Goal: Information Seeking & Learning: Learn about a topic

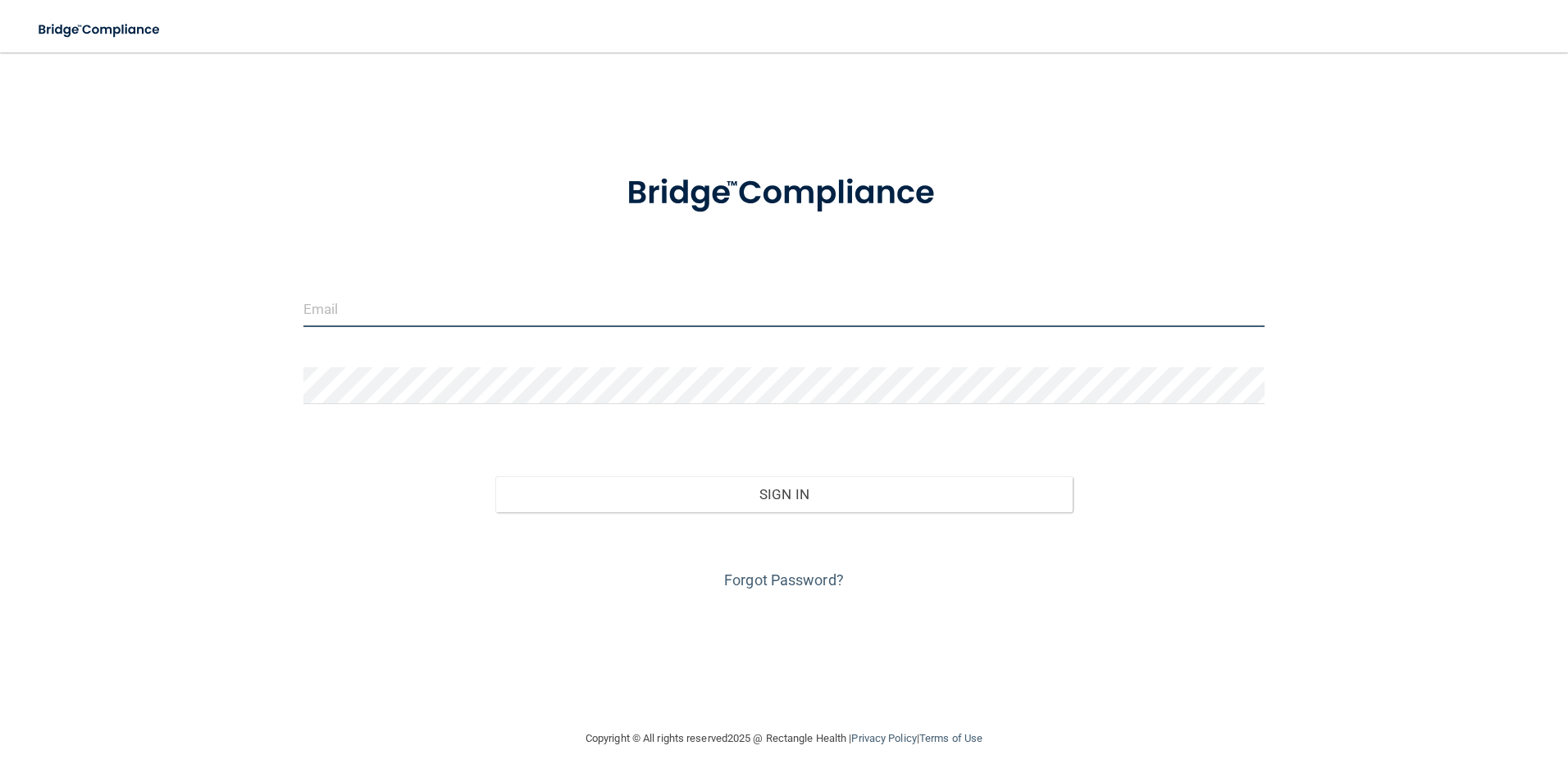
type input "skylar.vincent@supersmiles4kids.com"
drag, startPoint x: 603, startPoint y: 303, endPoint x: -4, endPoint y: 167, distance: 622.0
click at [0, 167] on html "Toggle navigation Manage My Enterprise Manage My Location skylar.vincent@supers…" at bounding box center [784, 391] width 1568 height 782
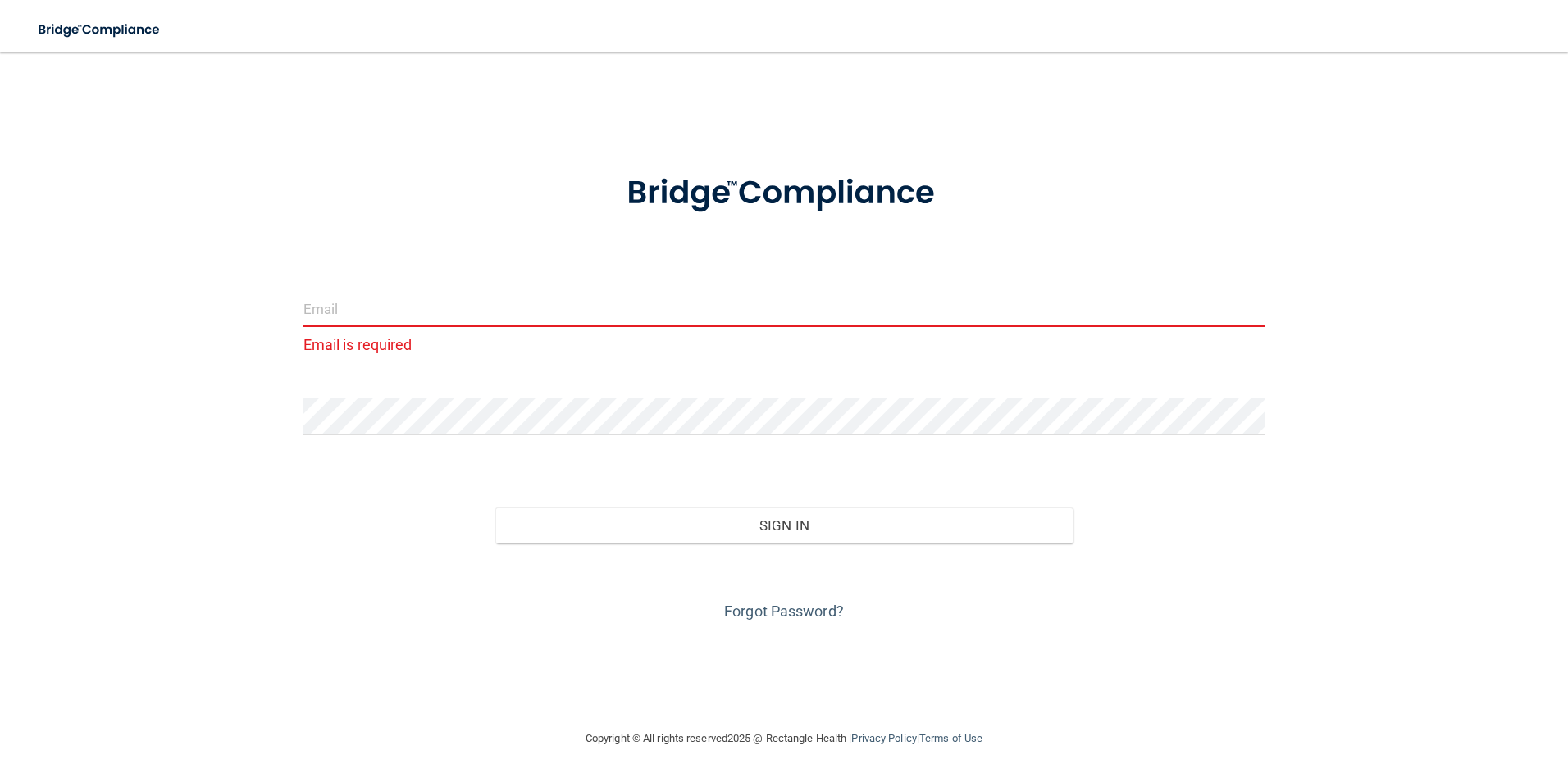
click at [644, 305] on input "email" at bounding box center [785, 309] width 962 height 37
paste input "[PERSON_NAME][EMAIL_ADDRESS][PERSON_NAME][DOMAIN_NAME]"
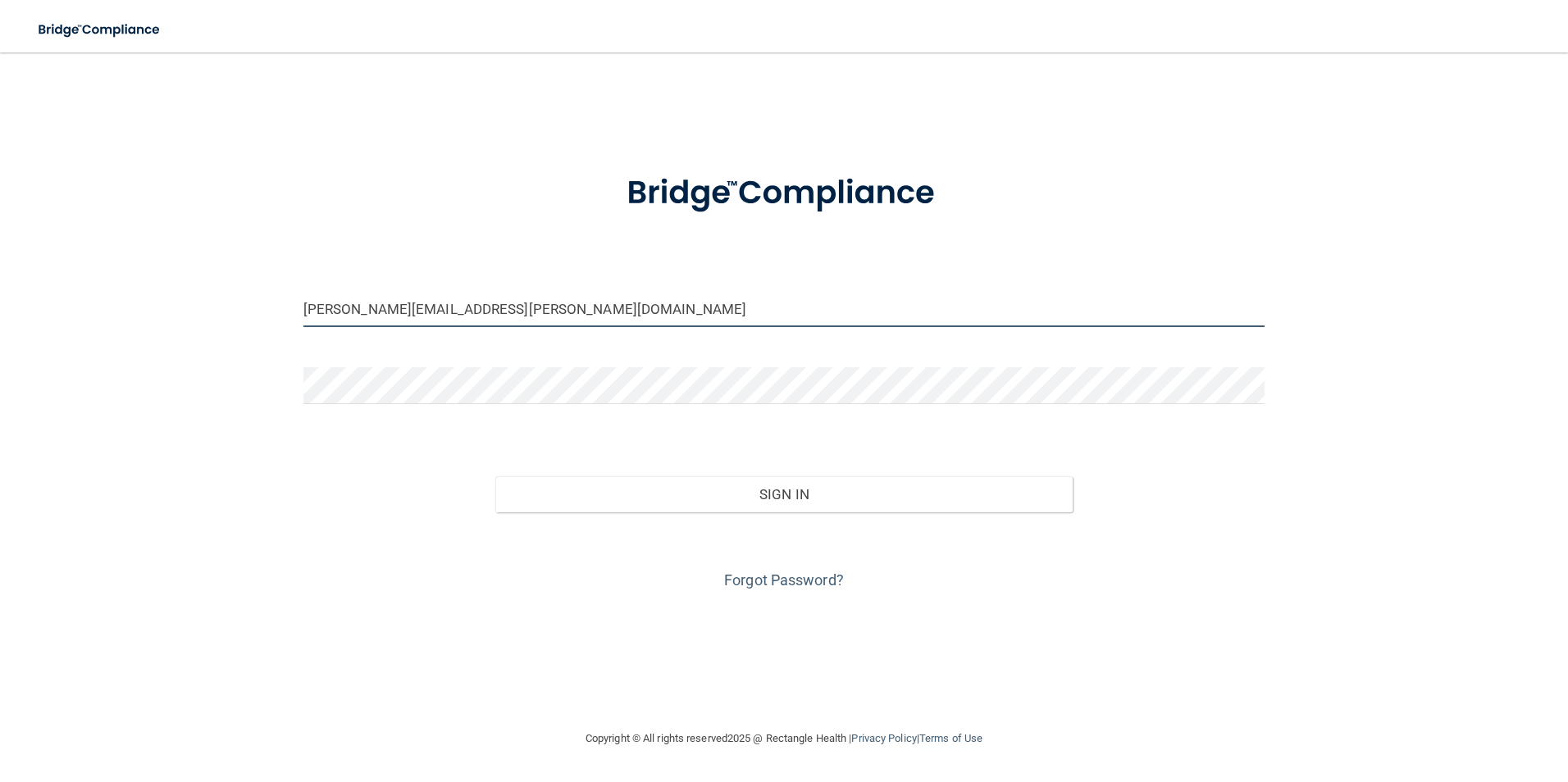
type input "[PERSON_NAME][EMAIL_ADDRESS][PERSON_NAME][DOMAIN_NAME]"
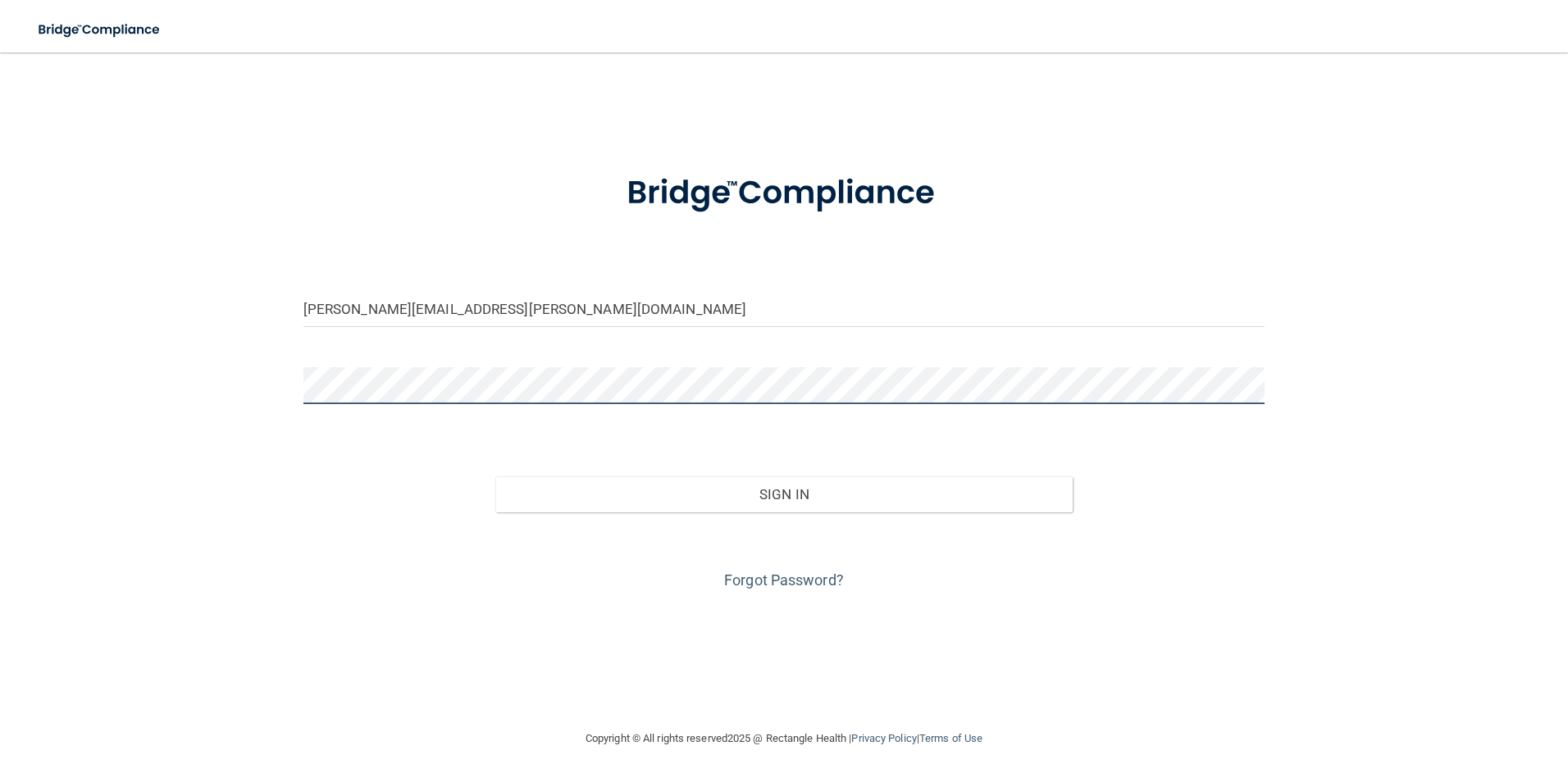
click at [131, 301] on div "jim.hollingsworth@supersmiles4kids.com Invalid email/password. You don't have p…" at bounding box center [783, 390] width 1502 height 643
click at [775, 513] on div "Forgot Password?" at bounding box center [785, 553] width 987 height 82
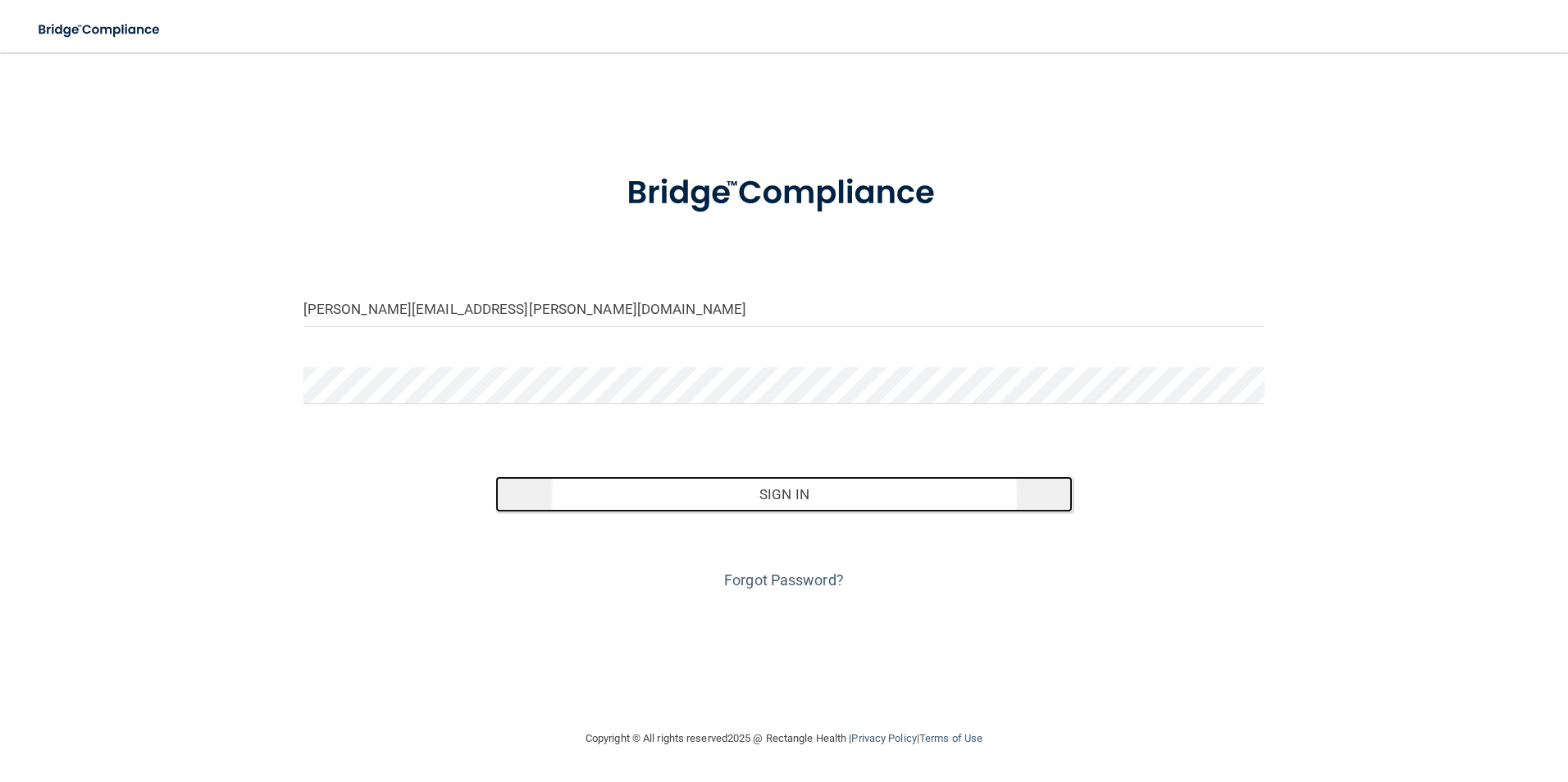
click at [770, 495] on button "Sign In" at bounding box center [784, 494] width 578 height 36
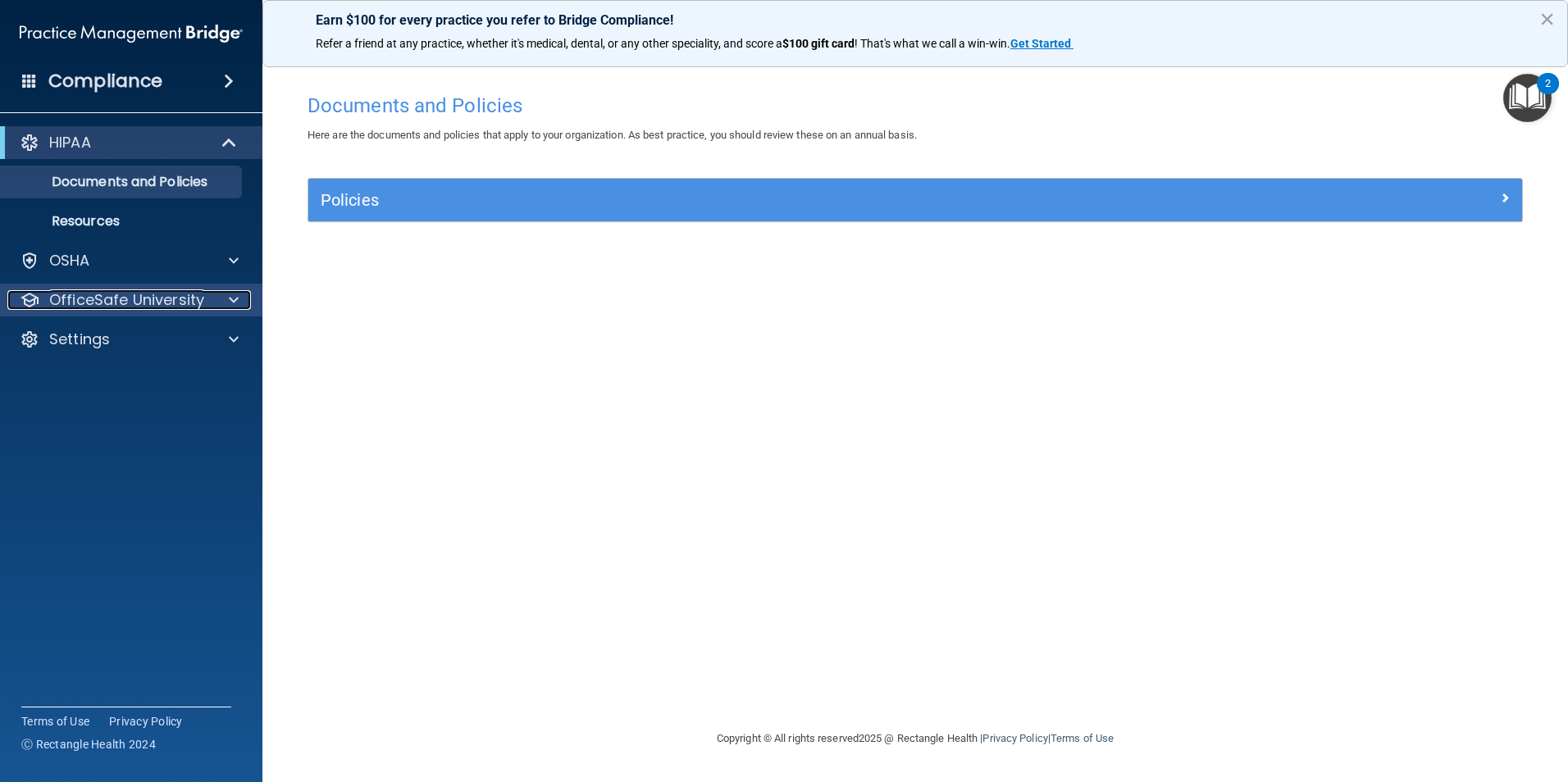
click at [139, 305] on p "OfficeSafe University" at bounding box center [126, 300] width 155 height 19
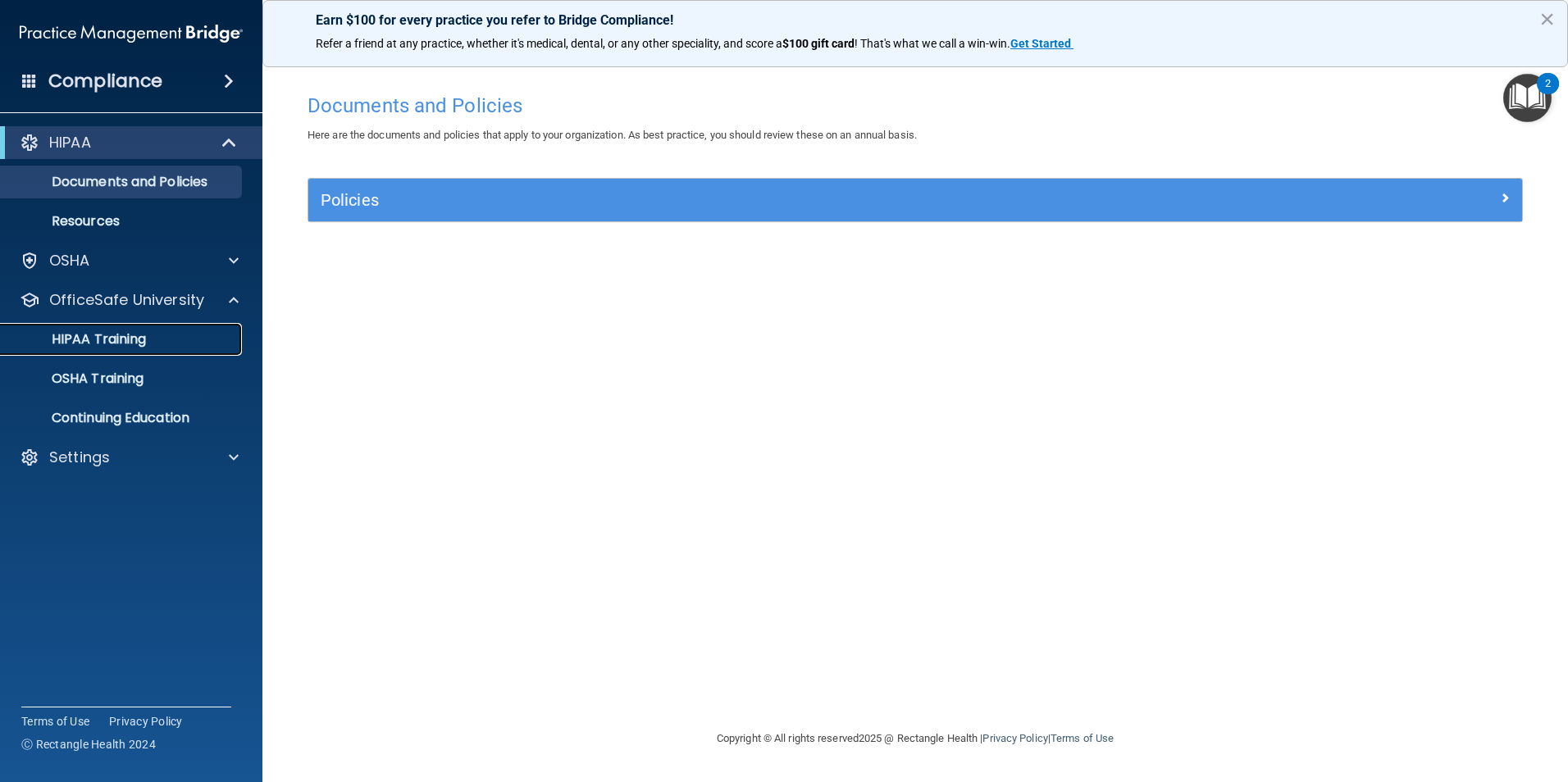
click at [118, 346] on p "HIPAA Training" at bounding box center [78, 339] width 135 height 17
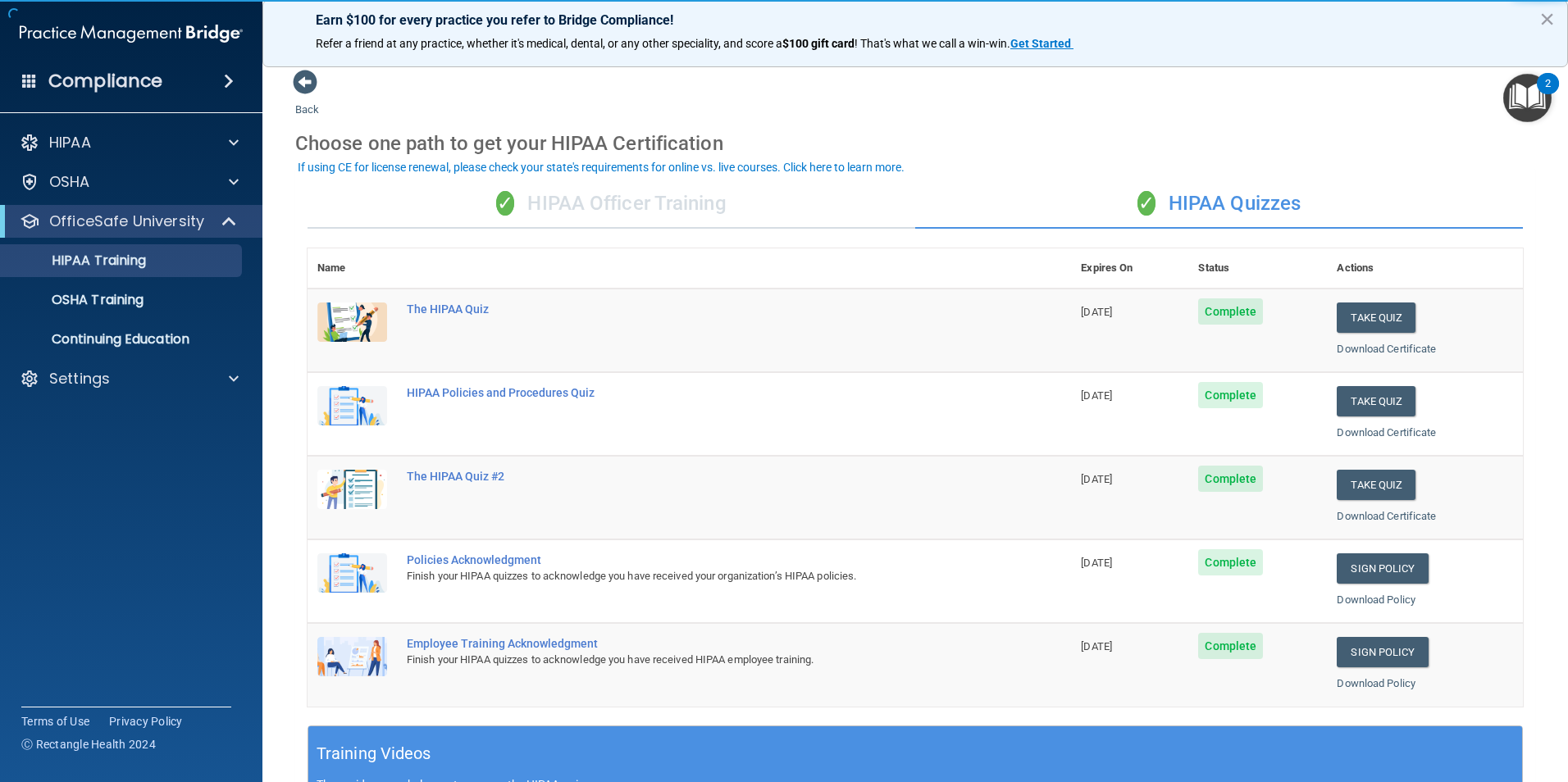
click at [604, 213] on div "✓ HIPAA Officer Training" at bounding box center [611, 204] width 608 height 49
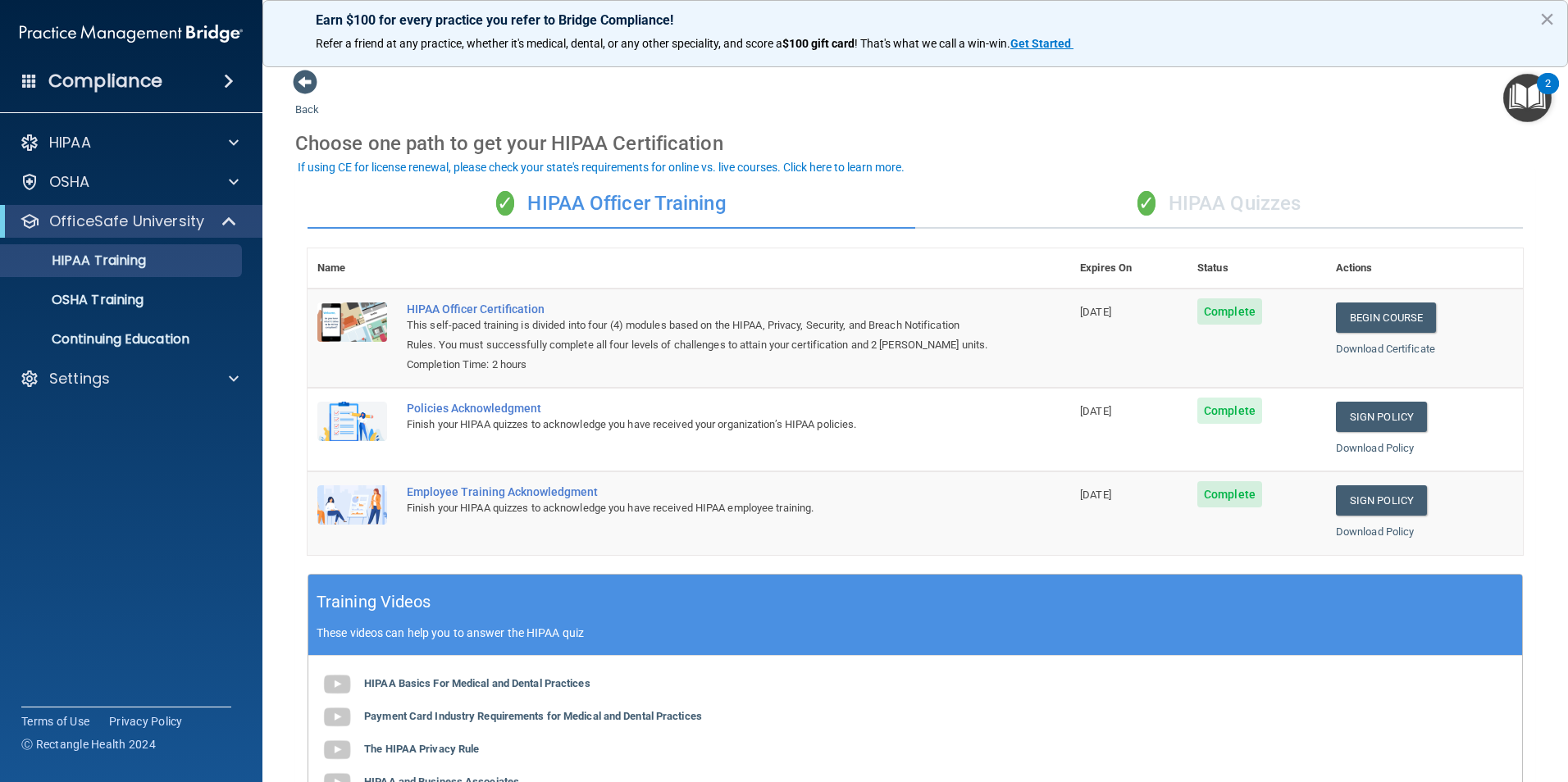
click at [1329, 391] on td "Sign Policy Sign Policy Download Policy" at bounding box center [1424, 429] width 197 height 83
click at [1340, 404] on link "Sign Policy" at bounding box center [1381, 417] width 91 height 31
click at [1181, 220] on div "✓ HIPAA Quizzes" at bounding box center [1219, 204] width 608 height 49
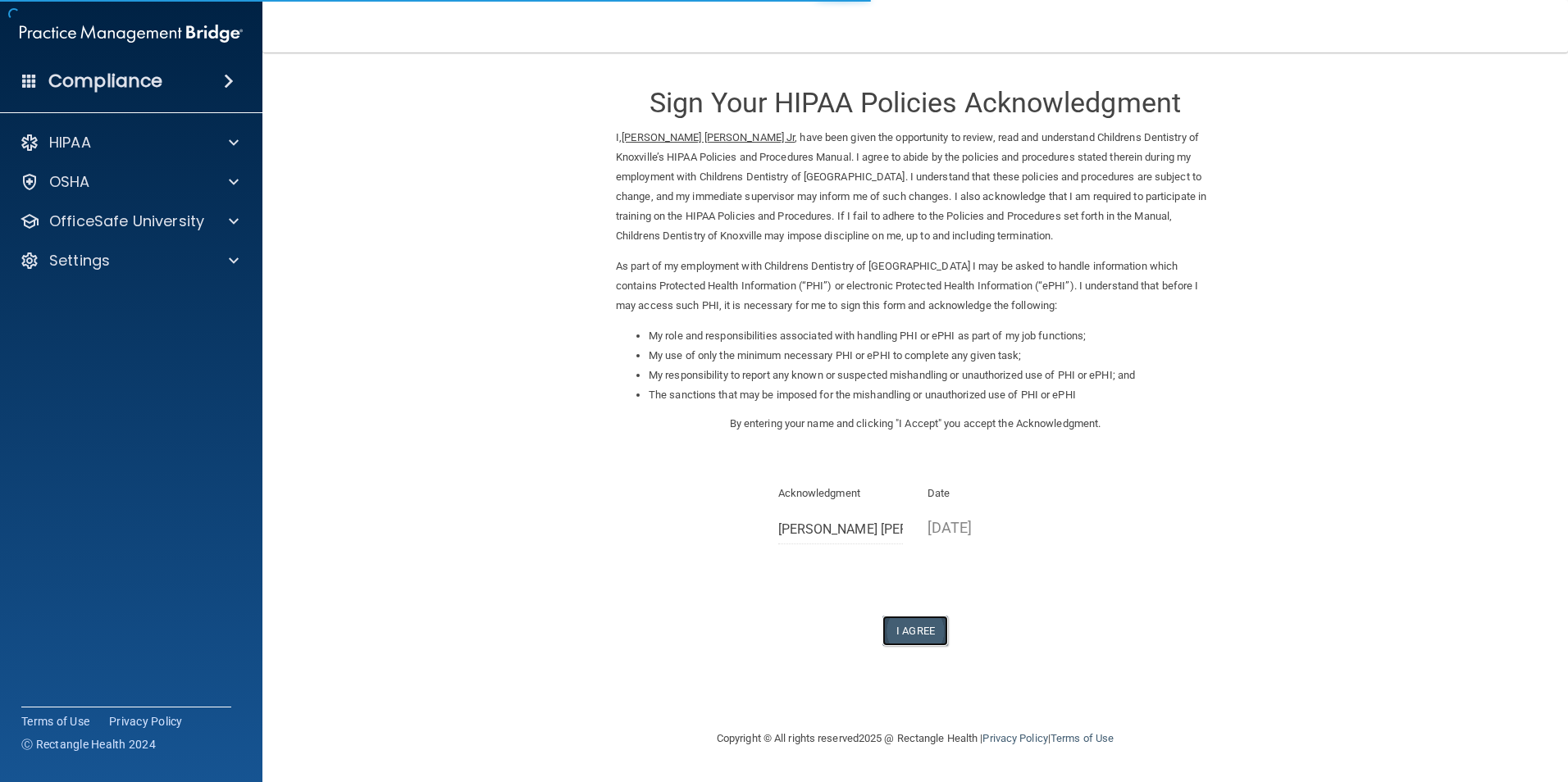
click at [924, 638] on button "I Agree" at bounding box center [915, 630] width 66 height 31
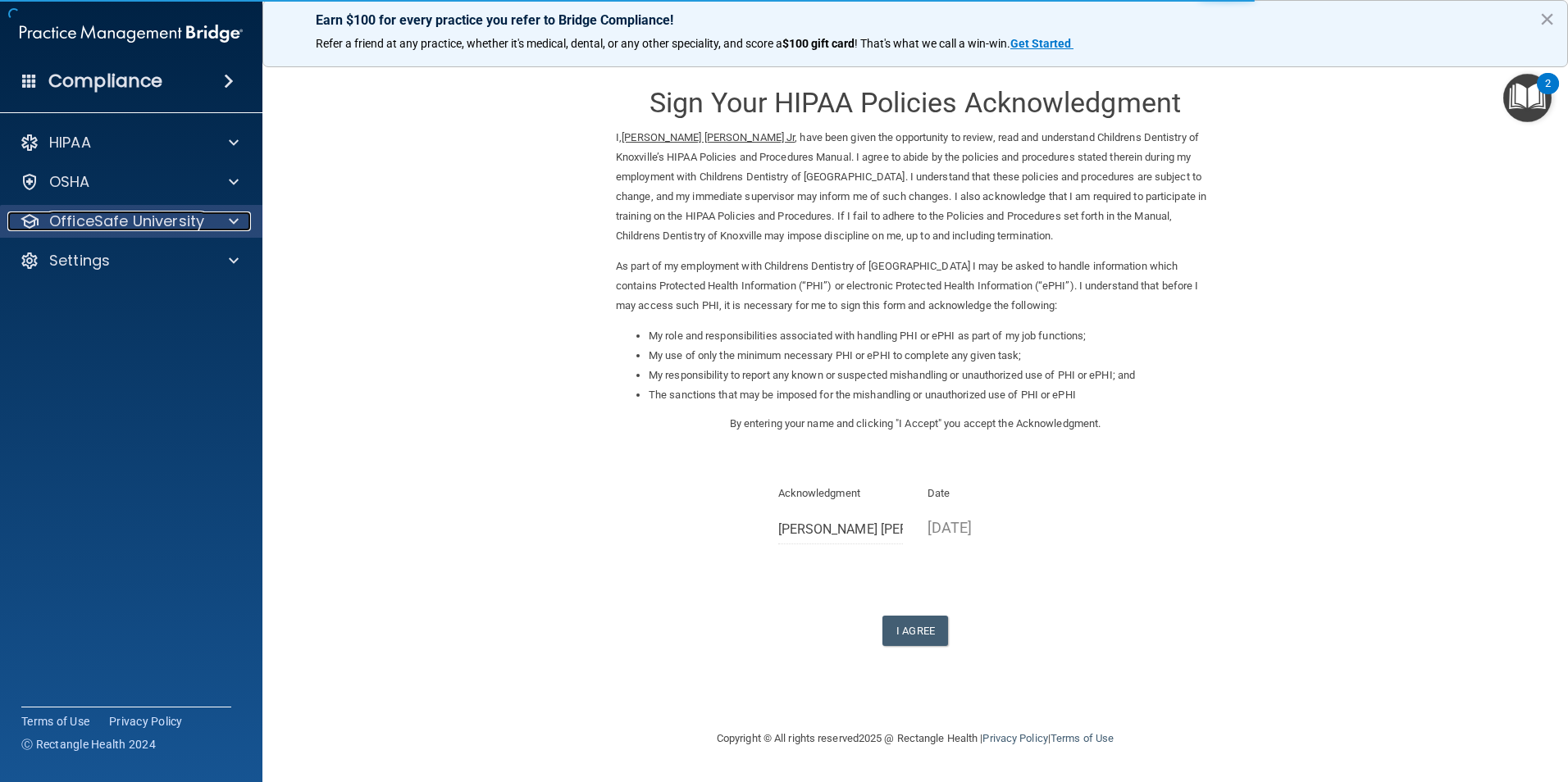
click at [135, 212] on p "OfficeSafe University" at bounding box center [126, 221] width 155 height 19
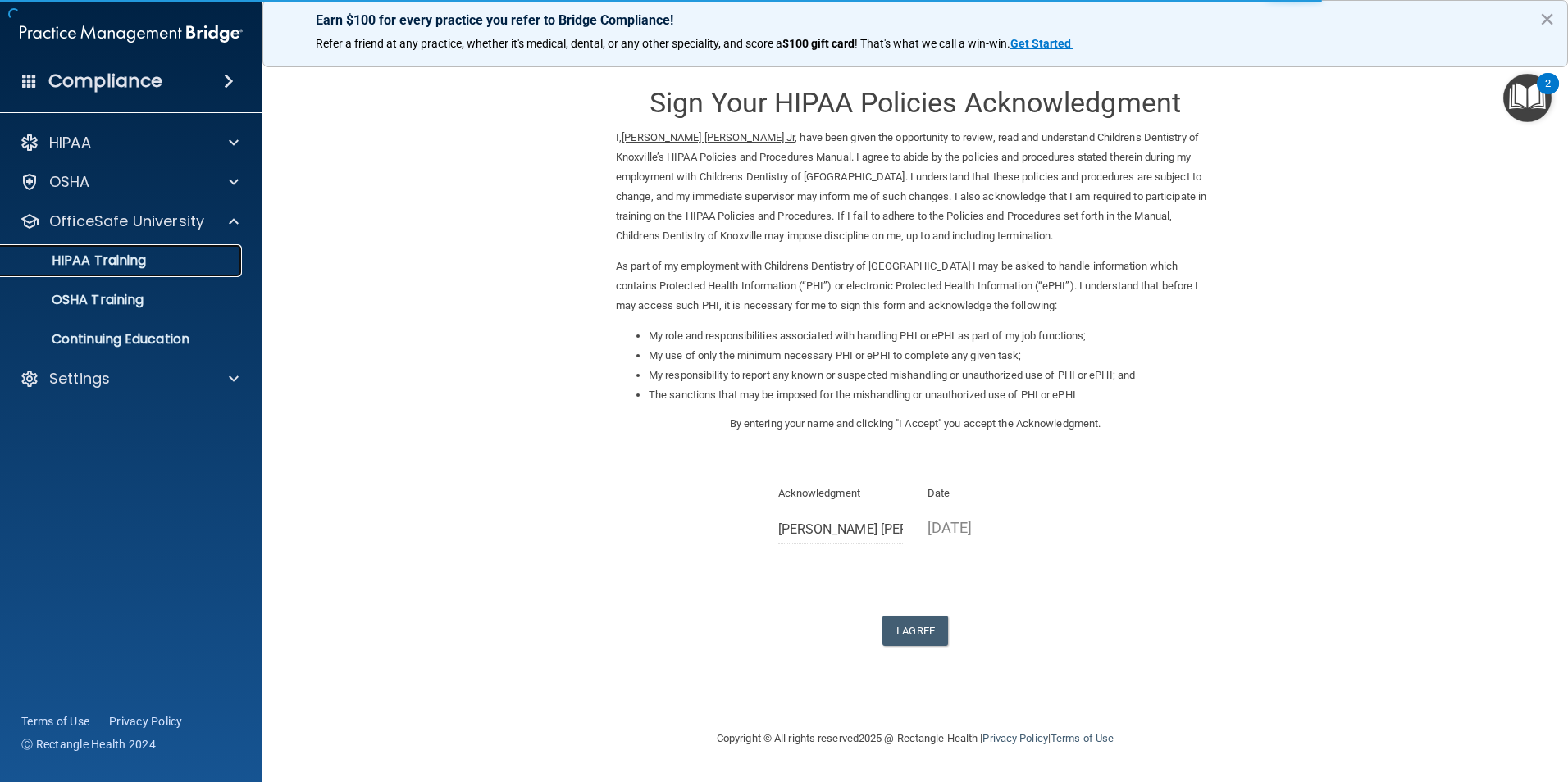
click at [149, 258] on div "HIPAA Training" at bounding box center [122, 261] width 224 height 17
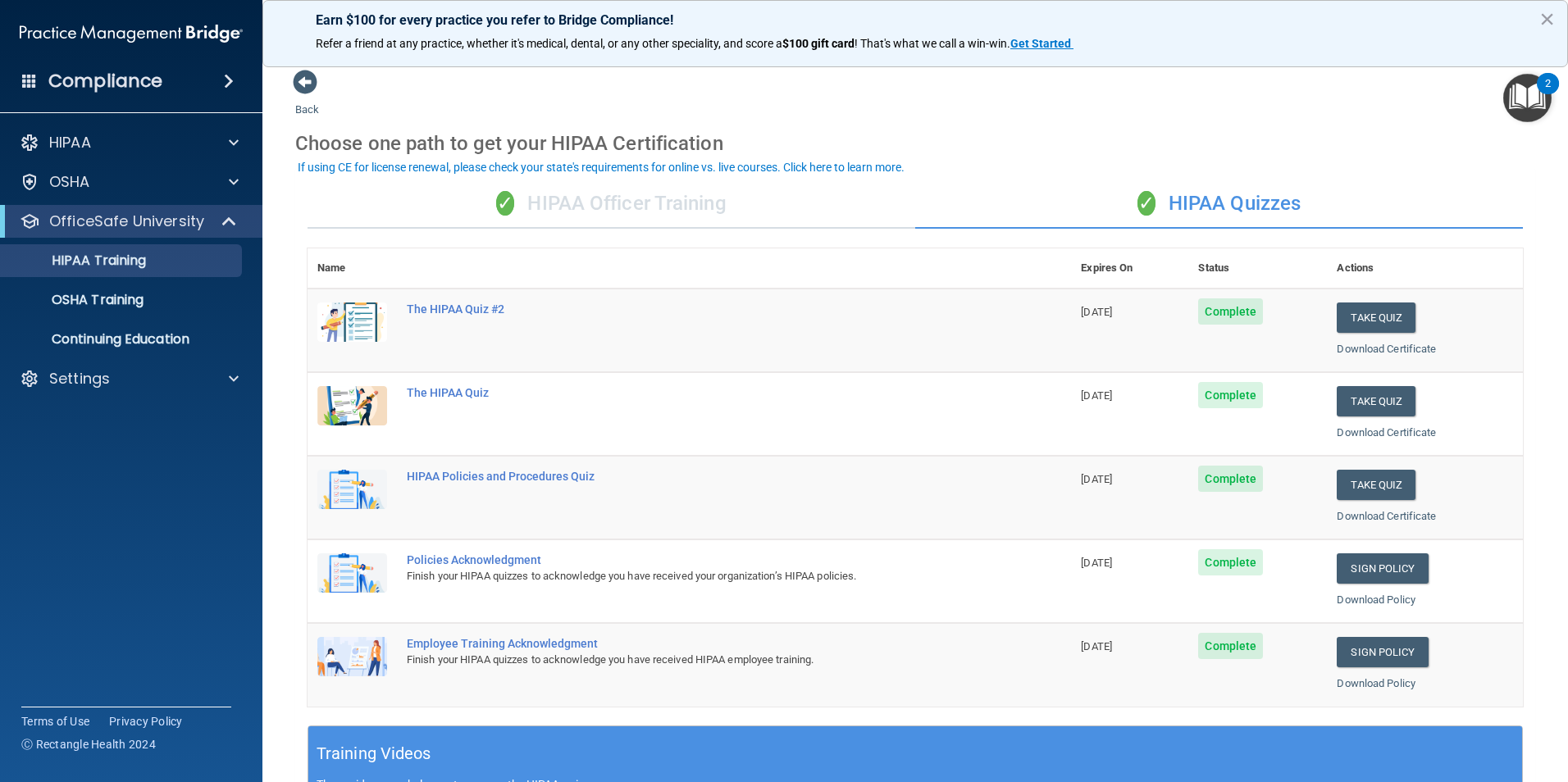
click at [591, 217] on div "✓ HIPAA Officer Training" at bounding box center [611, 204] width 608 height 49
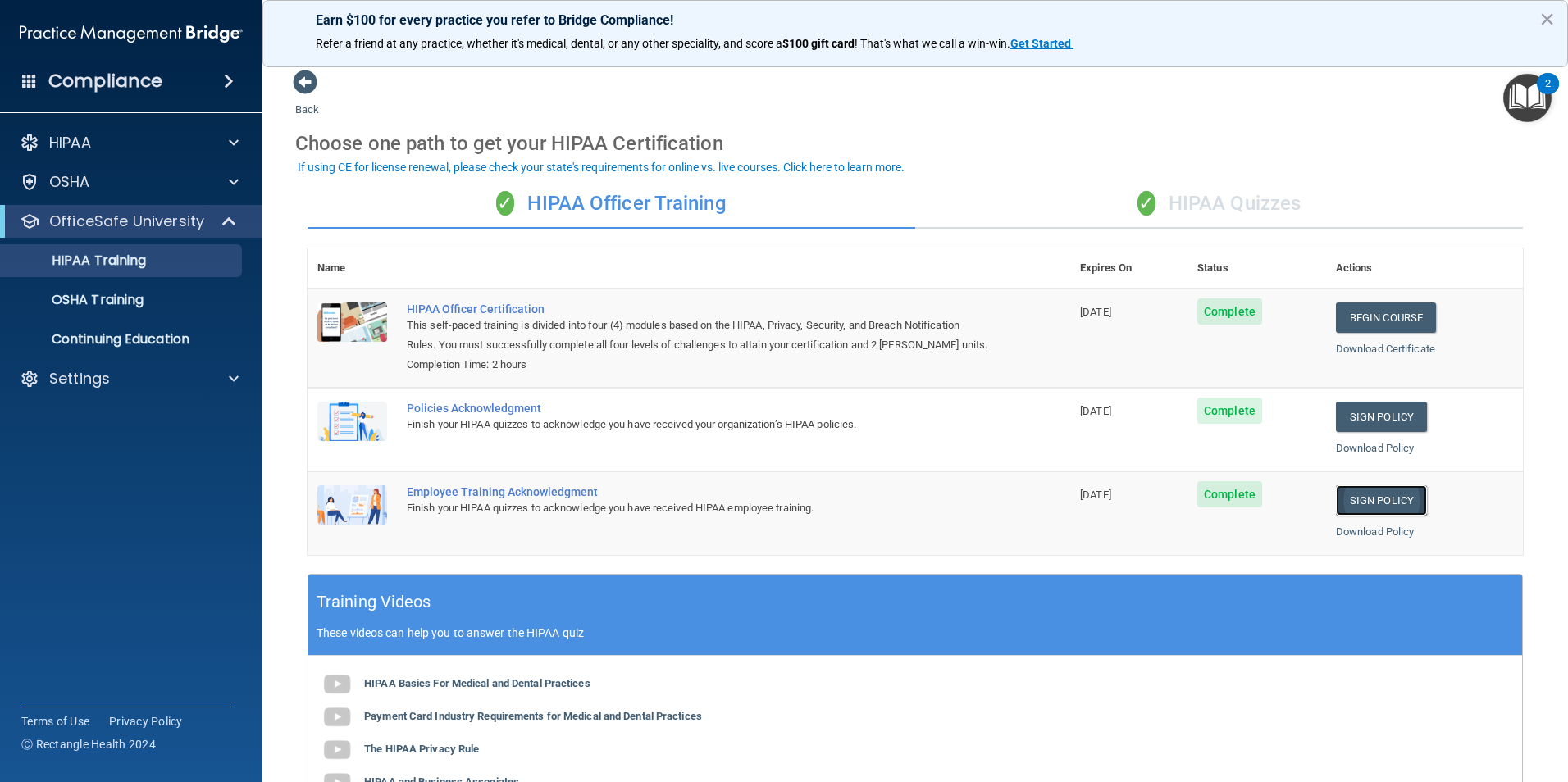
click at [1372, 507] on link "Sign Policy" at bounding box center [1381, 500] width 91 height 31
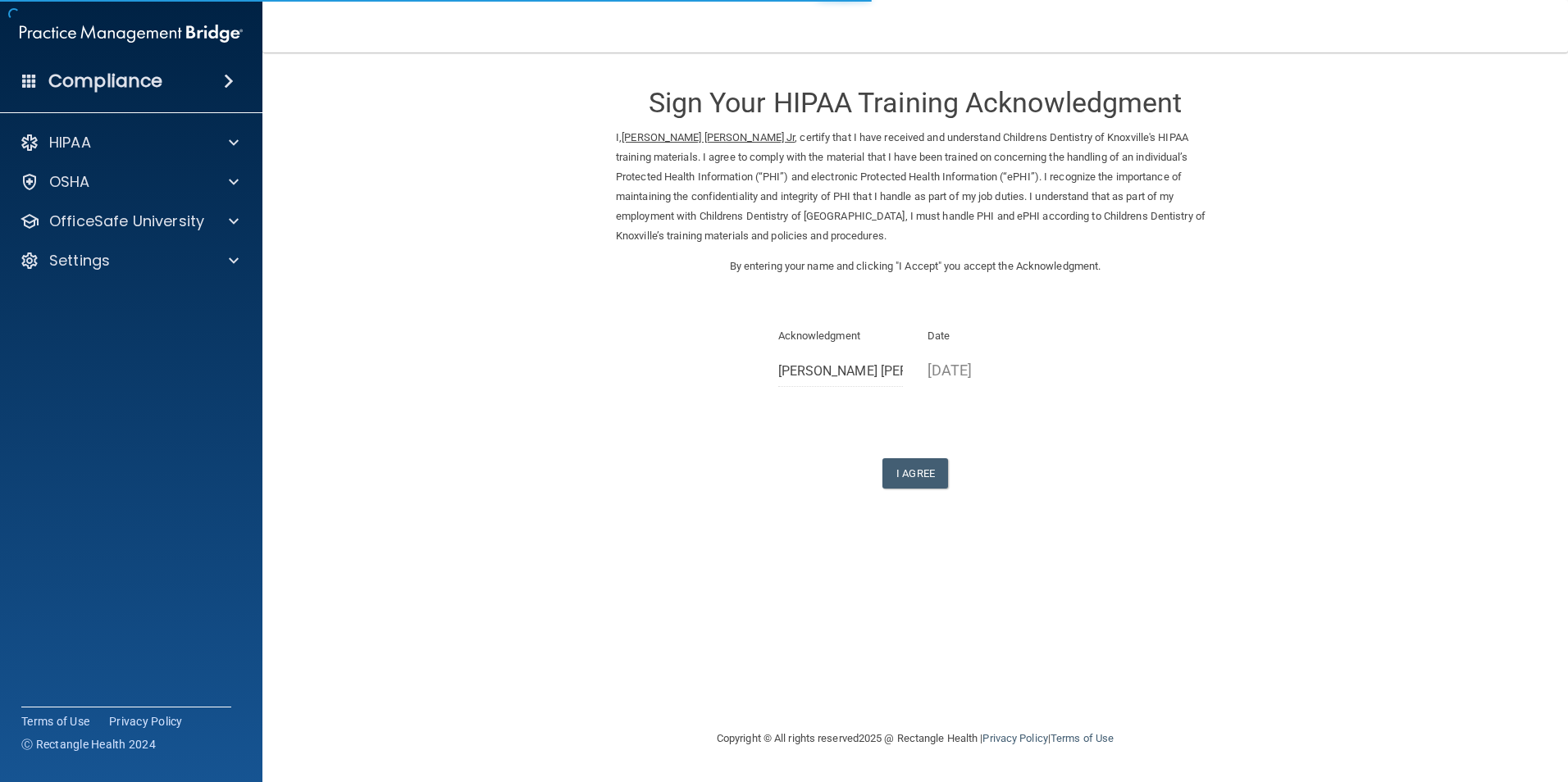
click at [885, 454] on div "Sign Your HIPAA Training Acknowledgment I, Fred James Hollingsworth Jr , certif…" at bounding box center [915, 278] width 599 height 420
click at [896, 479] on button "I Agree" at bounding box center [915, 473] width 66 height 31
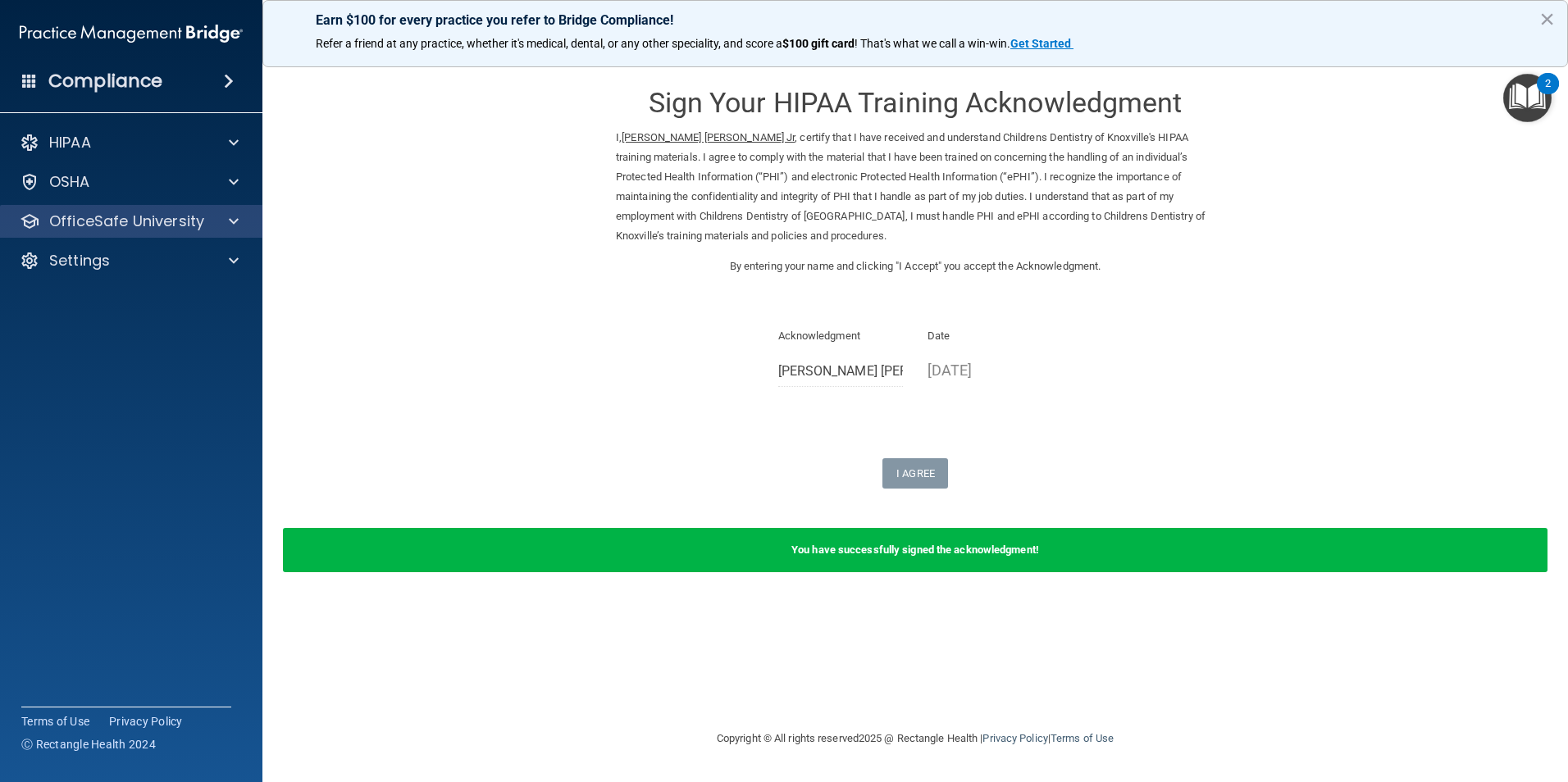
click at [145, 210] on div "OfficeSafe University" at bounding box center [132, 220] width 263 height 32
click at [140, 226] on p "OfficeSafe University" at bounding box center [126, 221] width 155 height 19
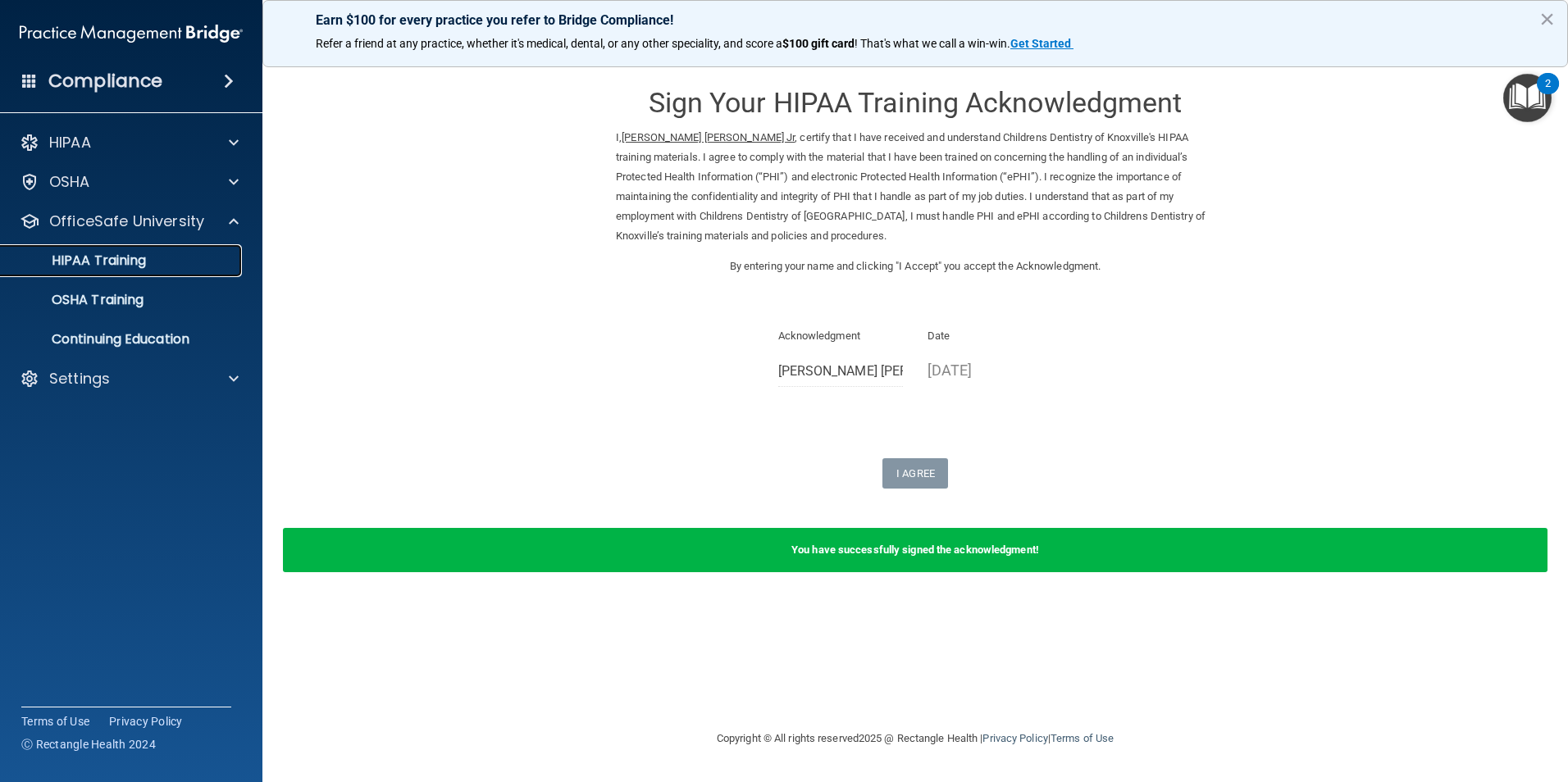
click at [149, 276] on link "HIPAA Training" at bounding box center [112, 260] width 258 height 32
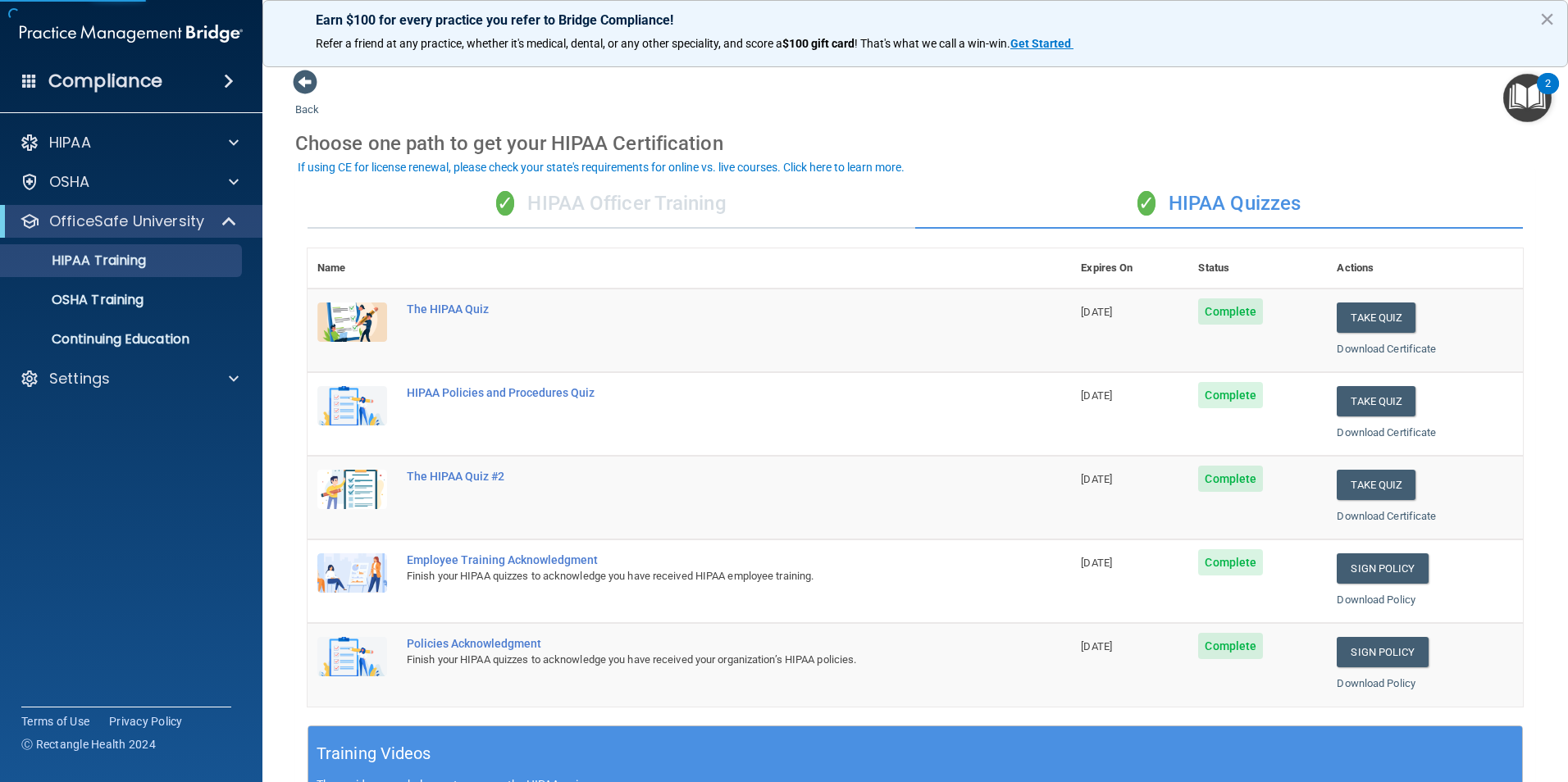
click at [565, 194] on div "✓ HIPAA Officer Training" at bounding box center [611, 204] width 608 height 49
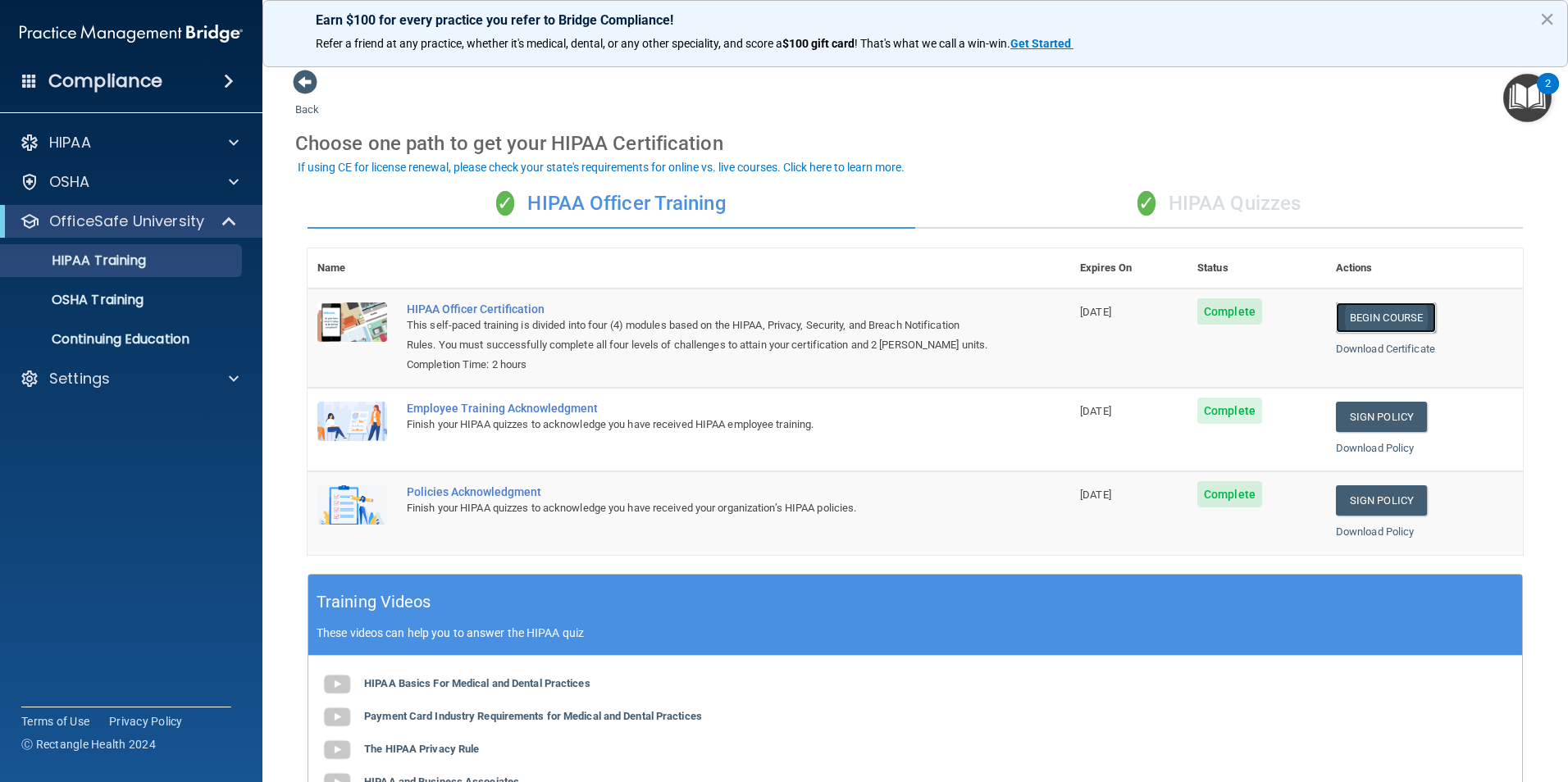
click at [1377, 319] on link "Begin Course" at bounding box center [1385, 318] width 100 height 31
click at [1048, 204] on div "✓ HIPAA Quizzes" at bounding box center [1219, 204] width 608 height 49
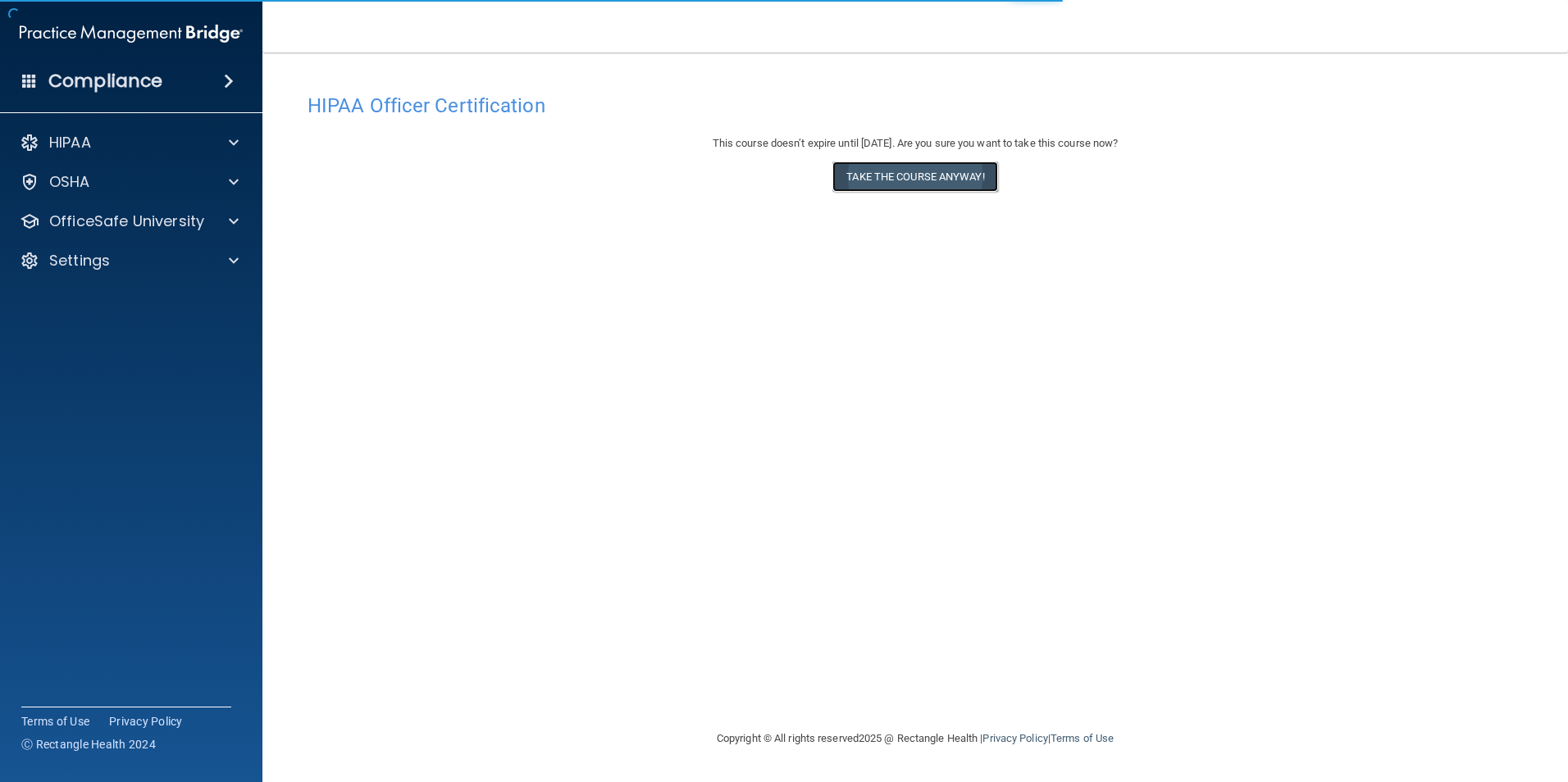
click at [874, 164] on button "Take the course anyway!" at bounding box center [915, 176] width 165 height 31
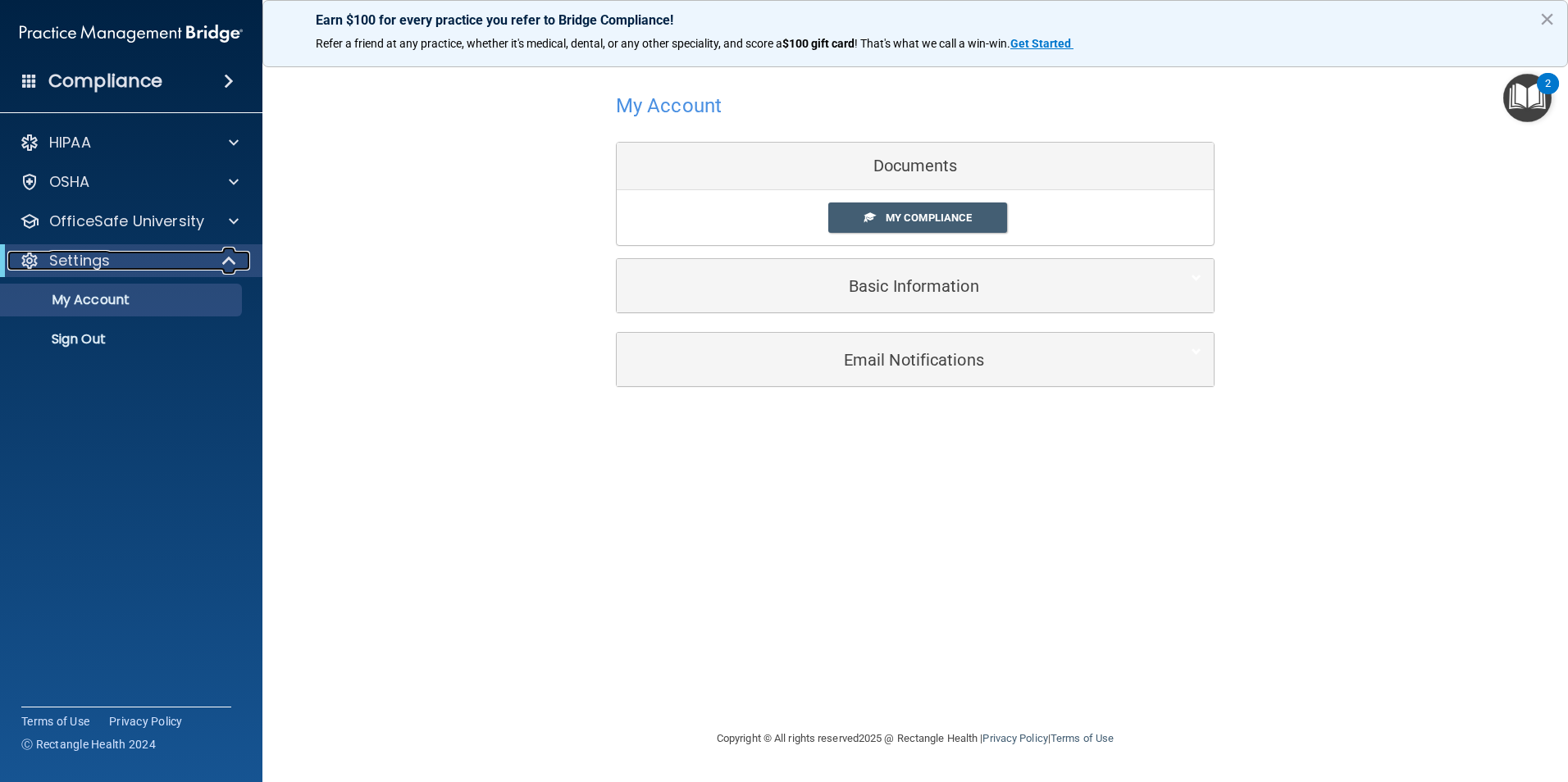
click at [109, 265] on p "Settings" at bounding box center [79, 261] width 61 height 19
click at [180, 255] on div "Settings" at bounding box center [108, 261] width 203 height 19
click at [198, 220] on p "OfficeSafe University" at bounding box center [126, 221] width 155 height 19
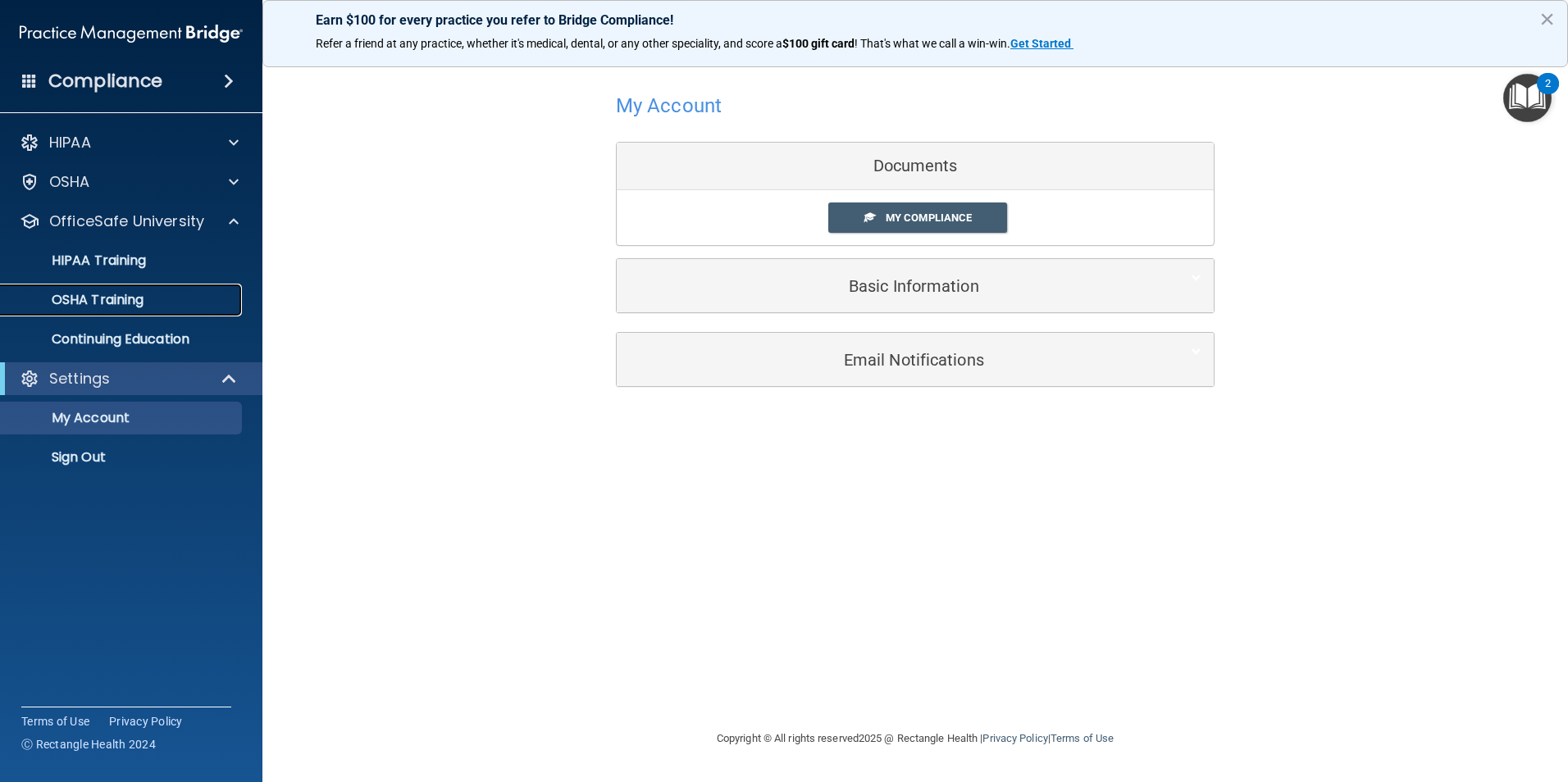
click at [143, 304] on p "OSHA Training" at bounding box center [76, 299] width 133 height 17
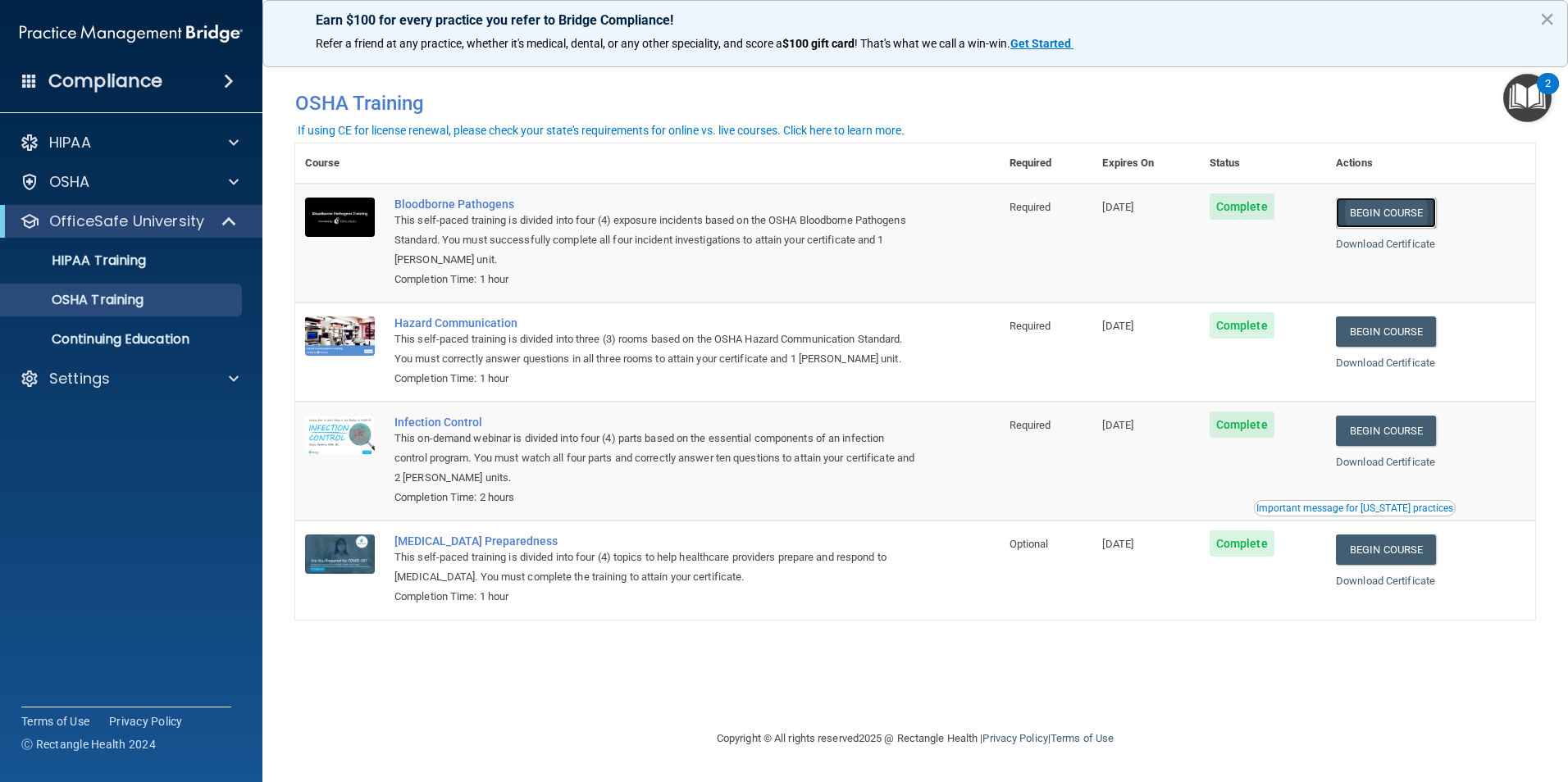
click at [1376, 212] on link "Begin Course" at bounding box center [1385, 212] width 100 height 31
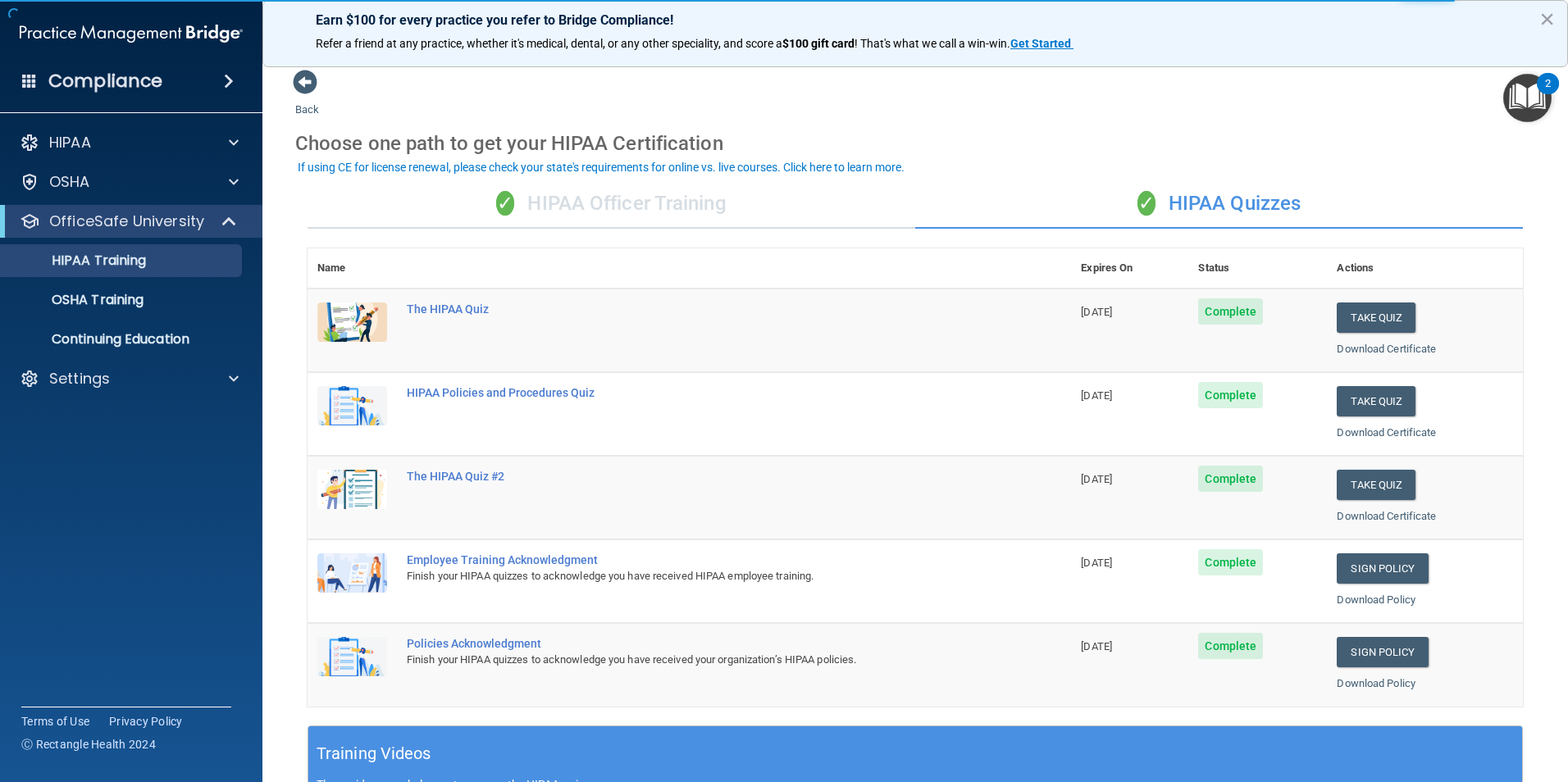
click at [535, 216] on div "✓ HIPAA Officer Training" at bounding box center [611, 204] width 608 height 49
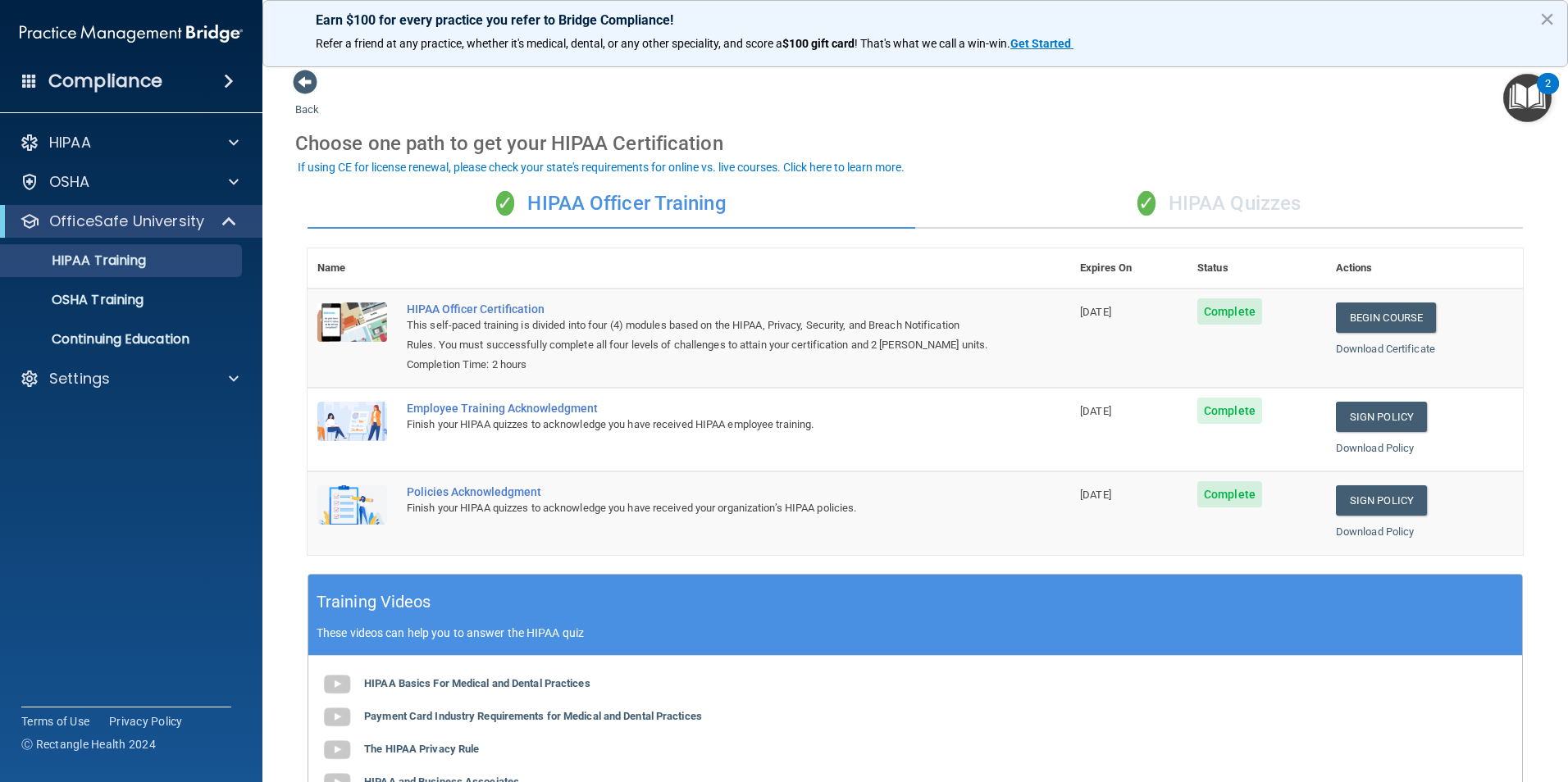
click at [1242, 202] on div "✓ HIPAA Quizzes" at bounding box center [1219, 204] width 608 height 49
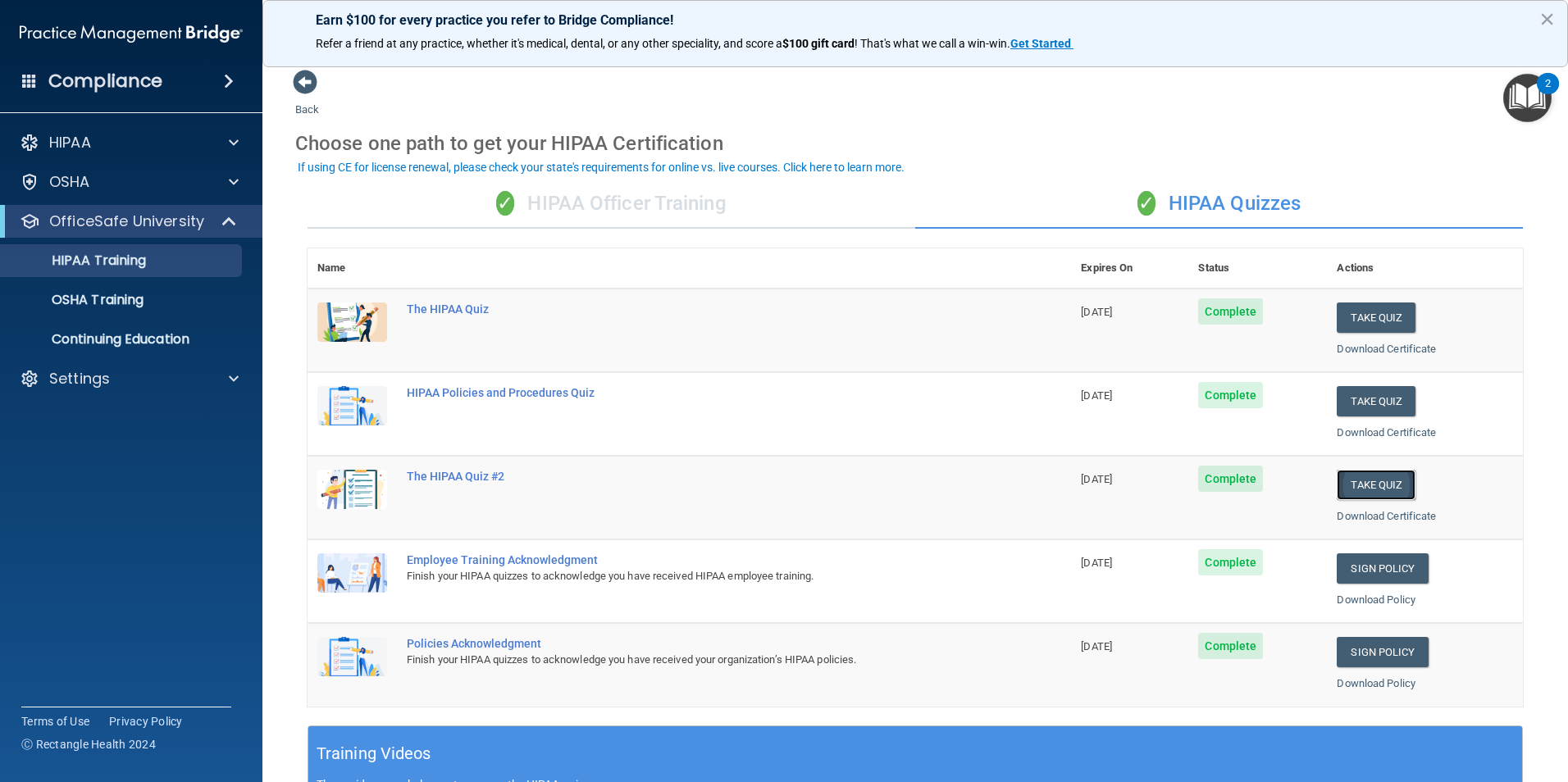
click at [1378, 473] on button "Take Quiz" at bounding box center [1376, 484] width 79 height 31
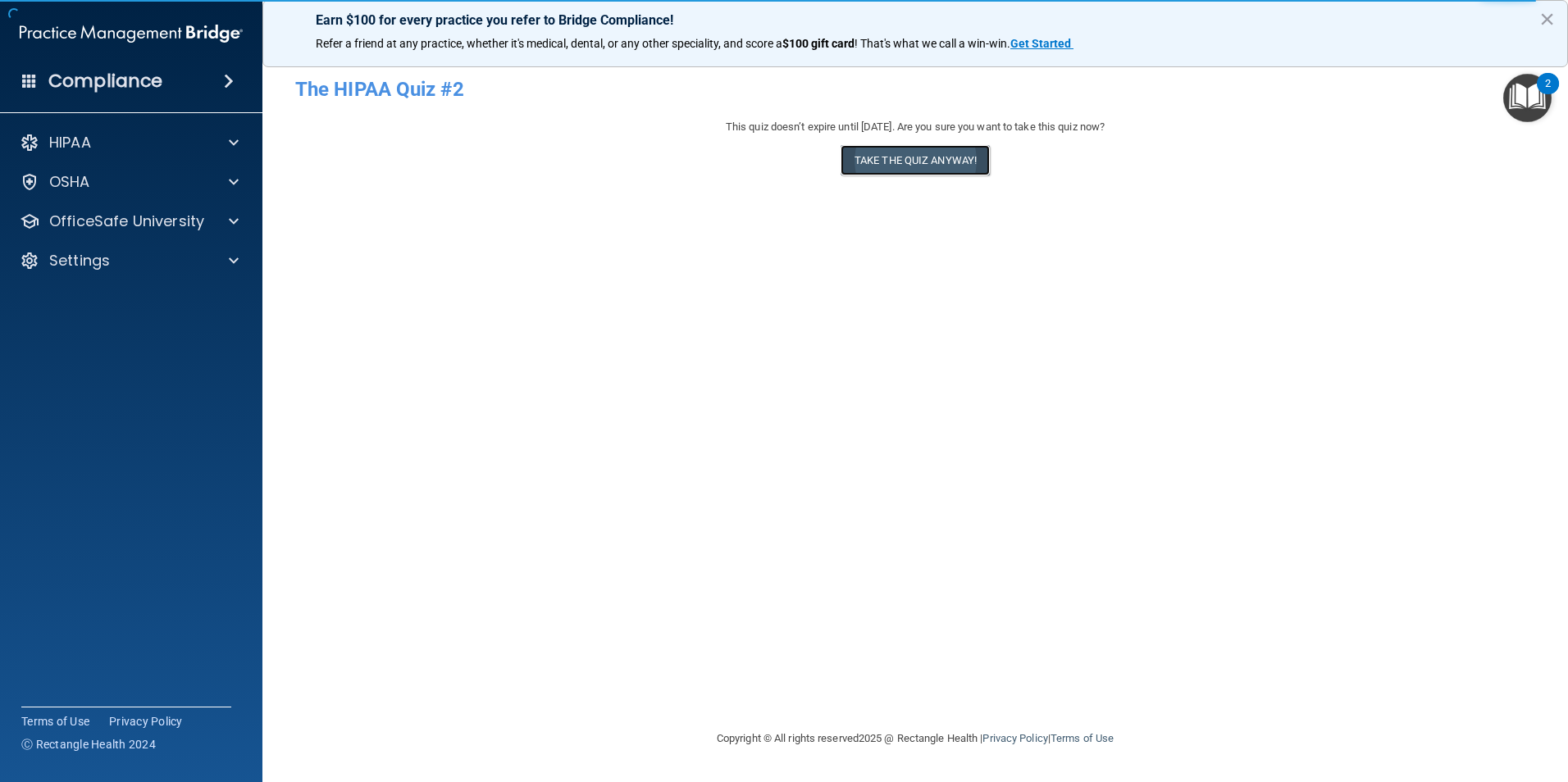
click at [881, 172] on button "Take the quiz anyway!" at bounding box center [915, 160] width 149 height 31
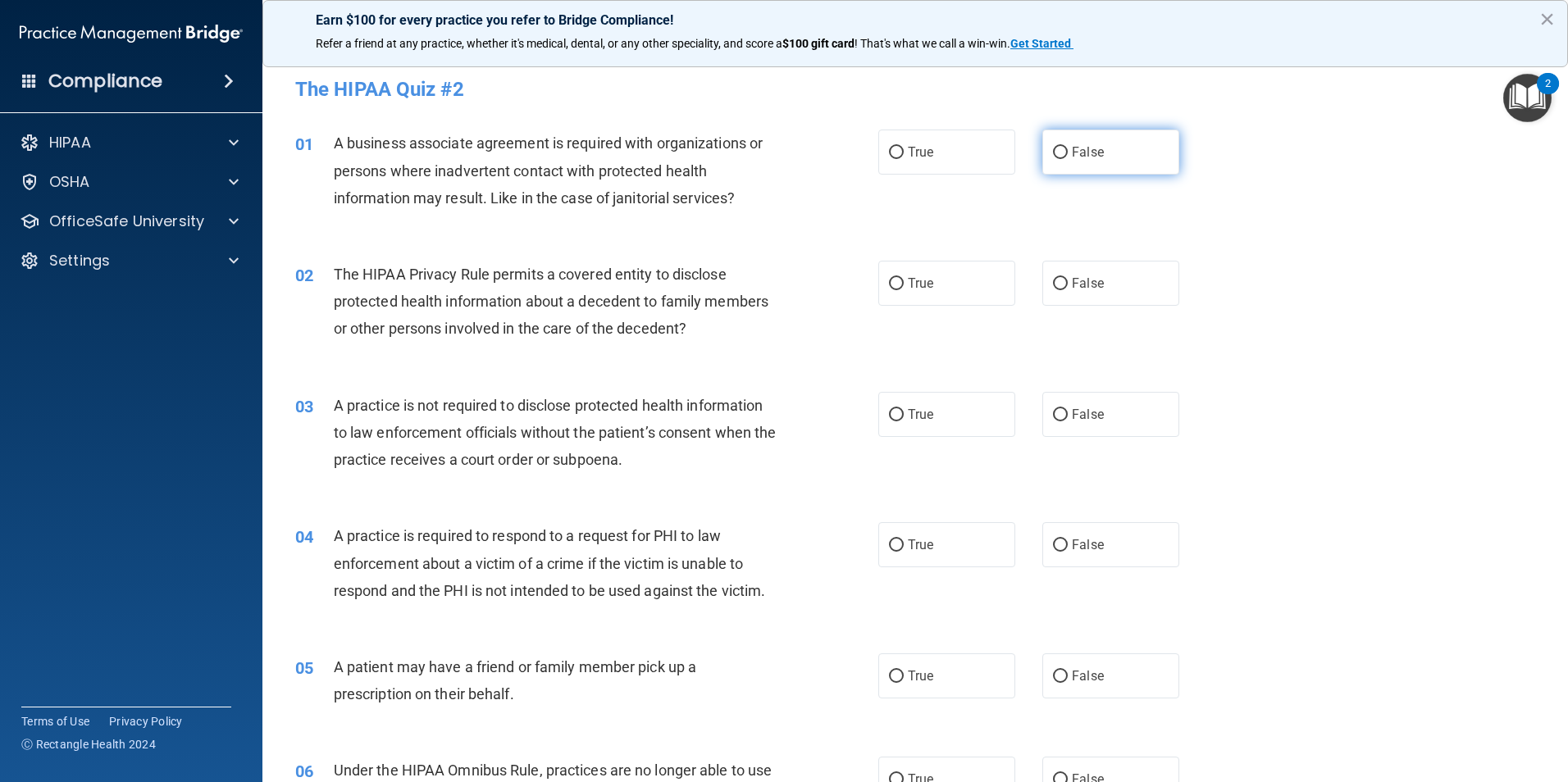
click at [1055, 156] on input "False" at bounding box center [1060, 153] width 15 height 12
radio input "true"
click at [958, 281] on label "True" at bounding box center [946, 283] width 137 height 45
click at [903, 281] on input "True" at bounding box center [895, 284] width 15 height 12
radio input "true"
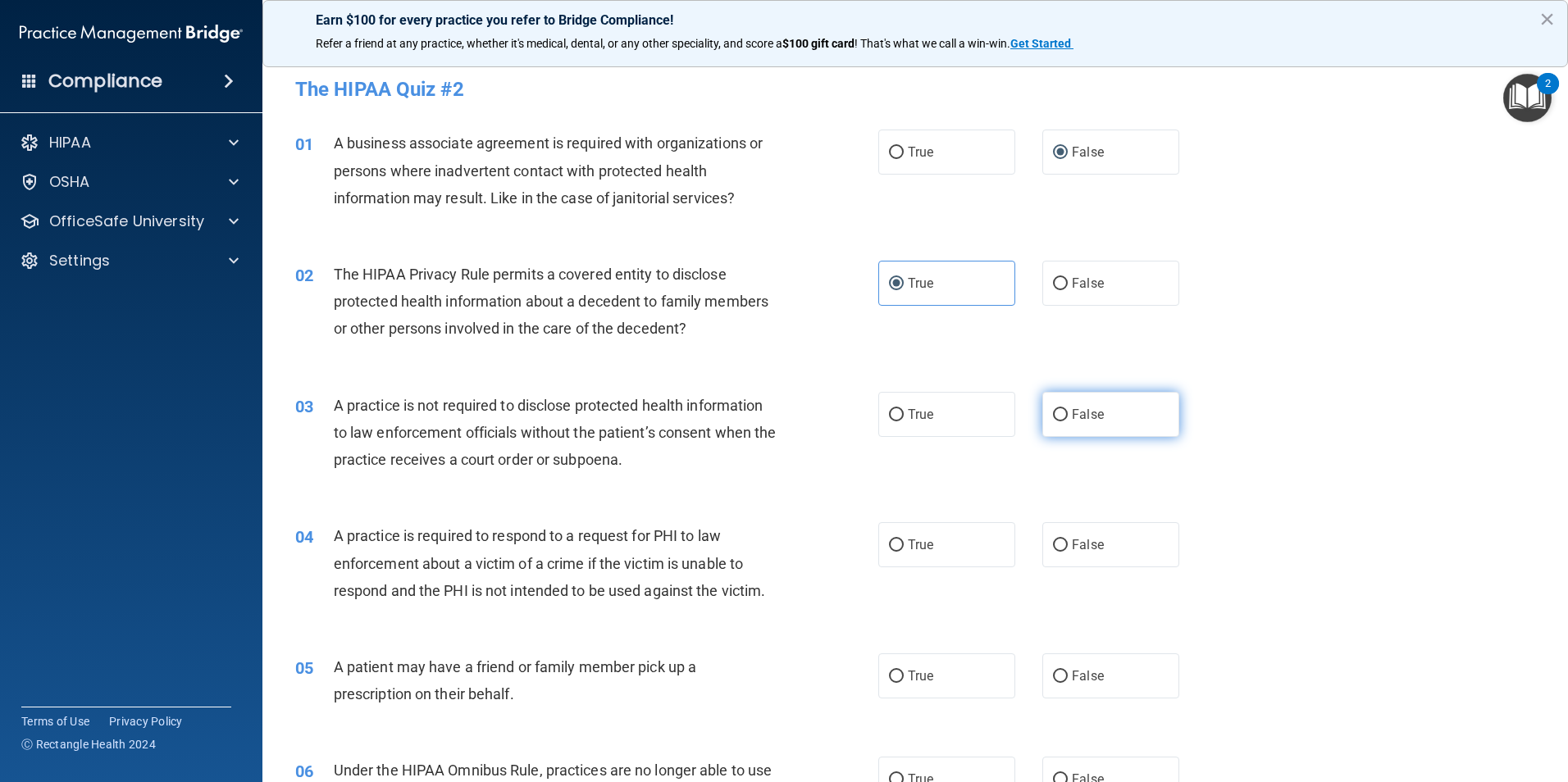
click at [1099, 409] on label "False" at bounding box center [1111, 413] width 137 height 45
click at [1068, 409] on input "False" at bounding box center [1060, 415] width 15 height 12
radio input "true"
click at [974, 544] on label "True" at bounding box center [946, 544] width 137 height 45
click at [903, 544] on input "True" at bounding box center [895, 546] width 15 height 12
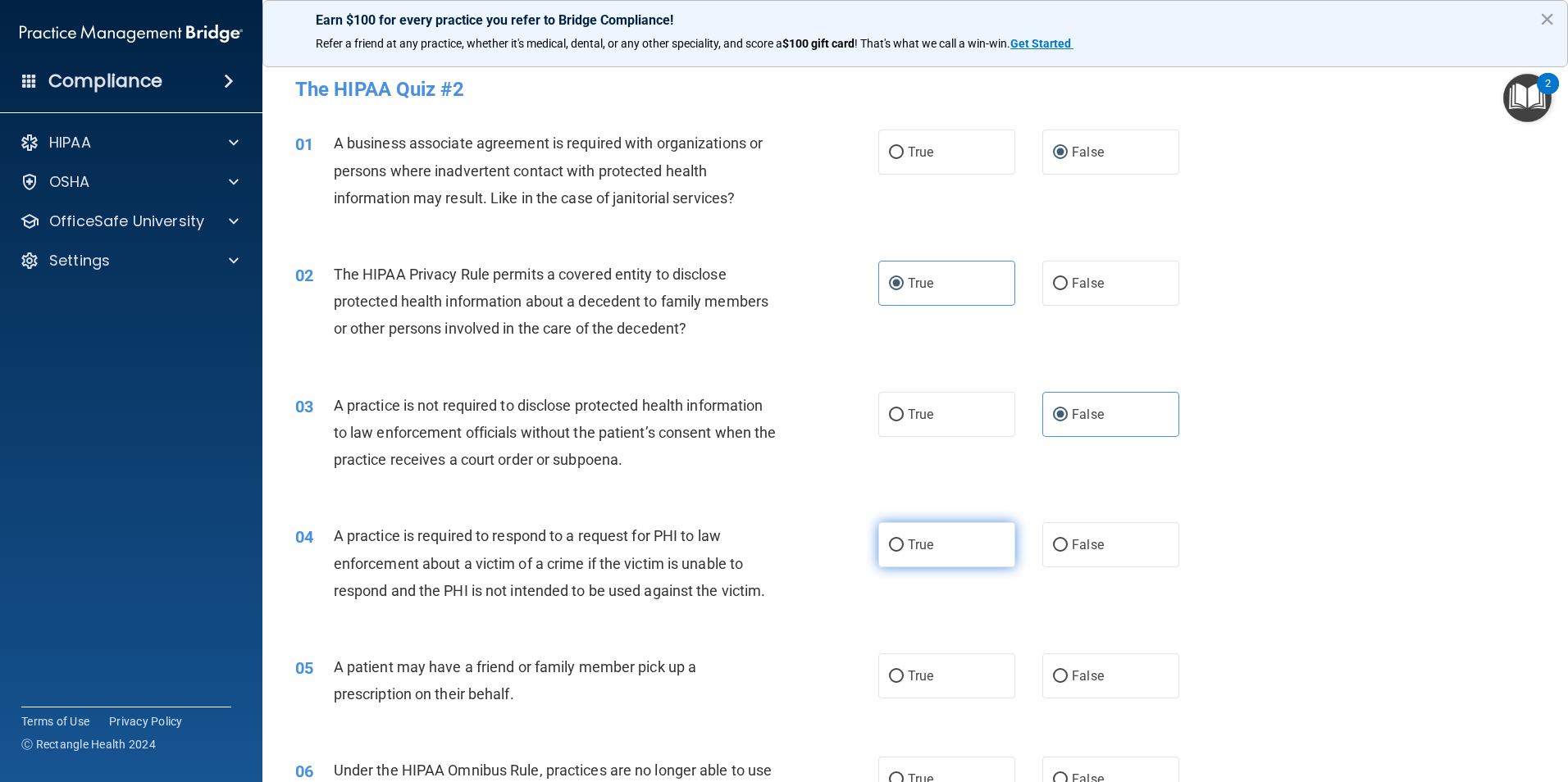
radio input "true"
click at [917, 667] on label "True" at bounding box center [946, 675] width 137 height 45
click at [903, 671] on input "True" at bounding box center [895, 677] width 15 height 12
radio input "true"
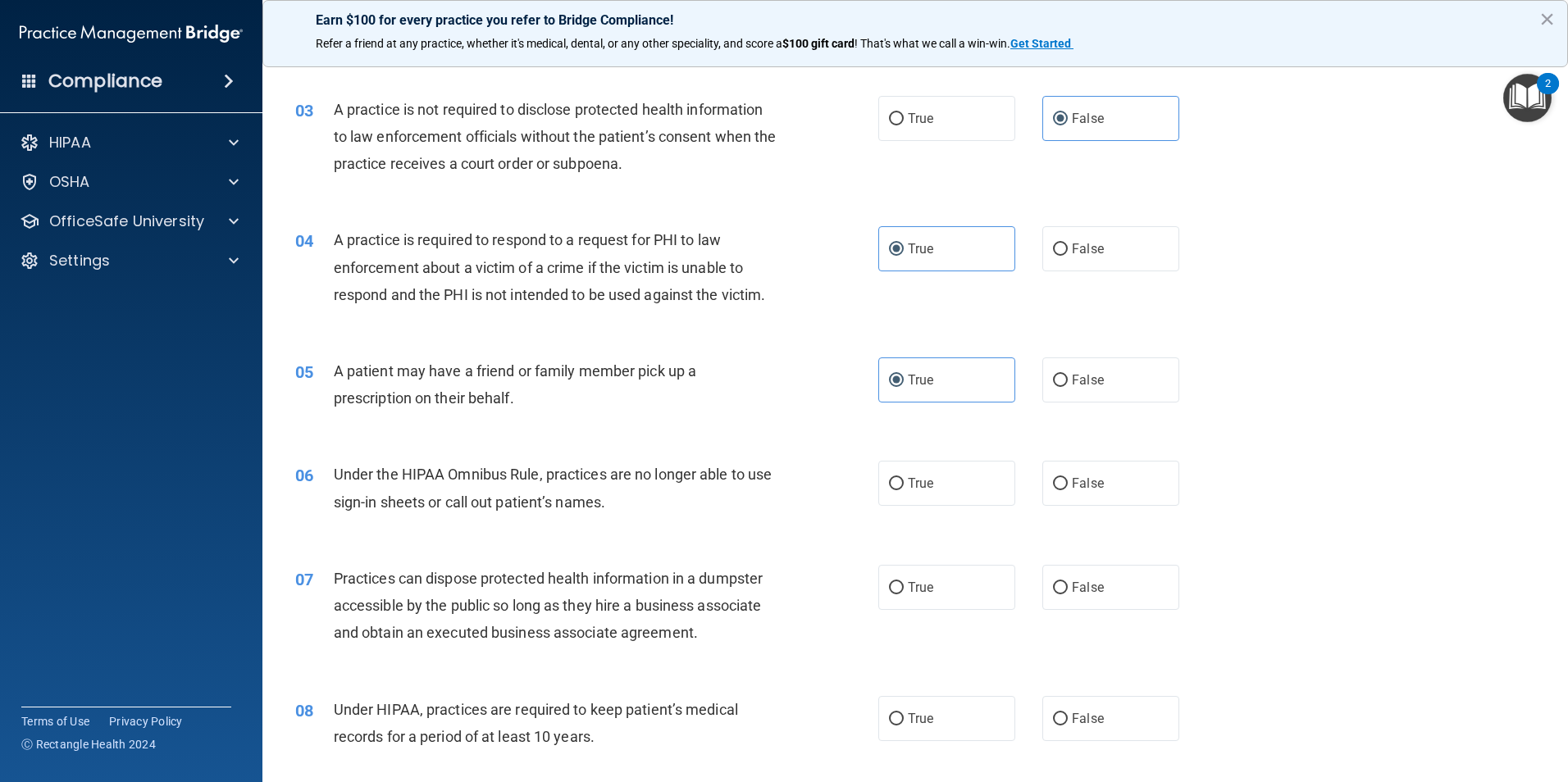
scroll to position [328, 0]
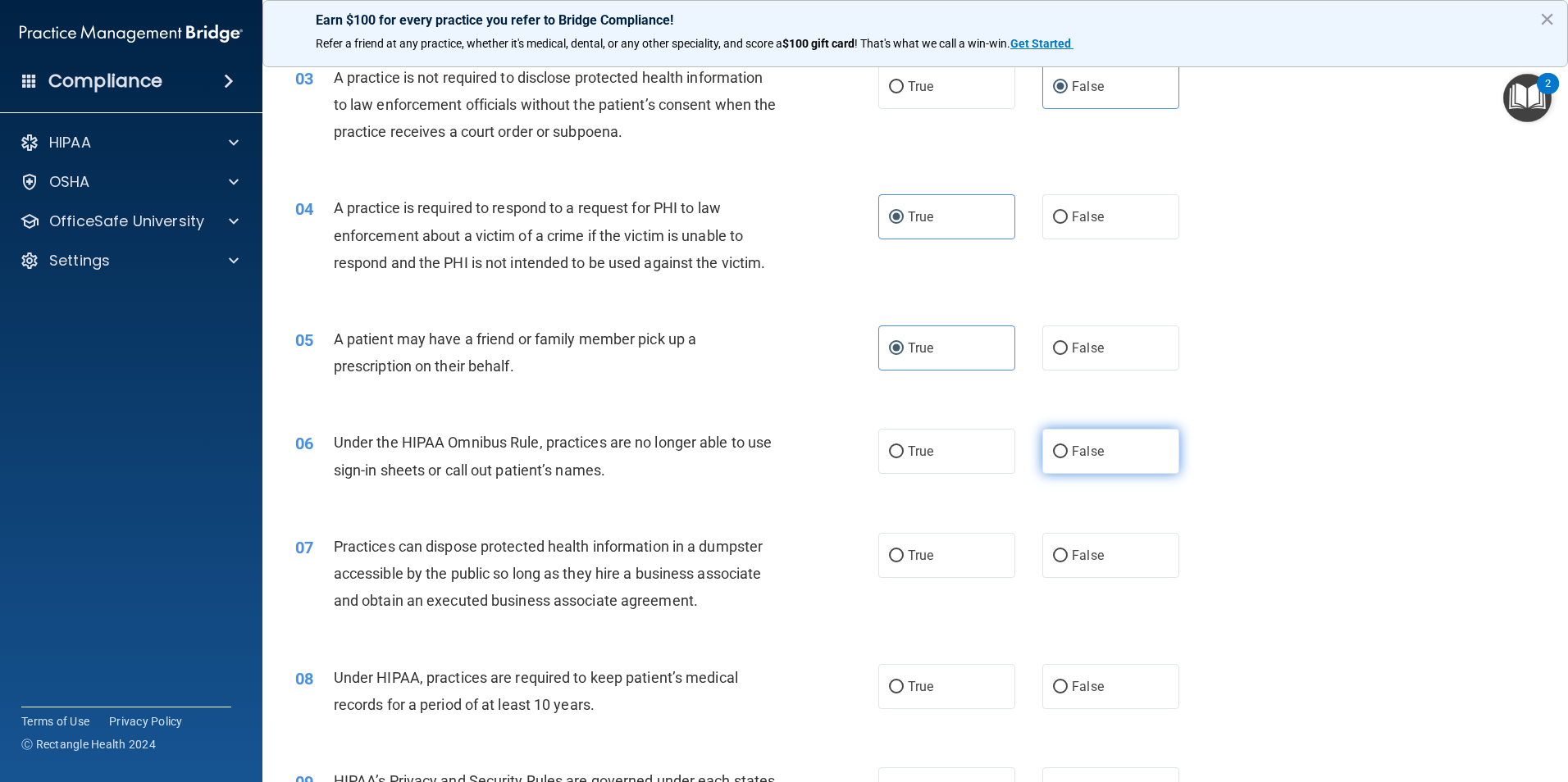
click at [1087, 459] on label "False" at bounding box center [1111, 450] width 137 height 45
click at [1068, 458] on input "False" at bounding box center [1060, 452] width 15 height 12
radio input "true"
click at [1091, 551] on span "False" at bounding box center [1088, 556] width 32 height 16
click at [1068, 551] on input "False" at bounding box center [1060, 556] width 15 height 12
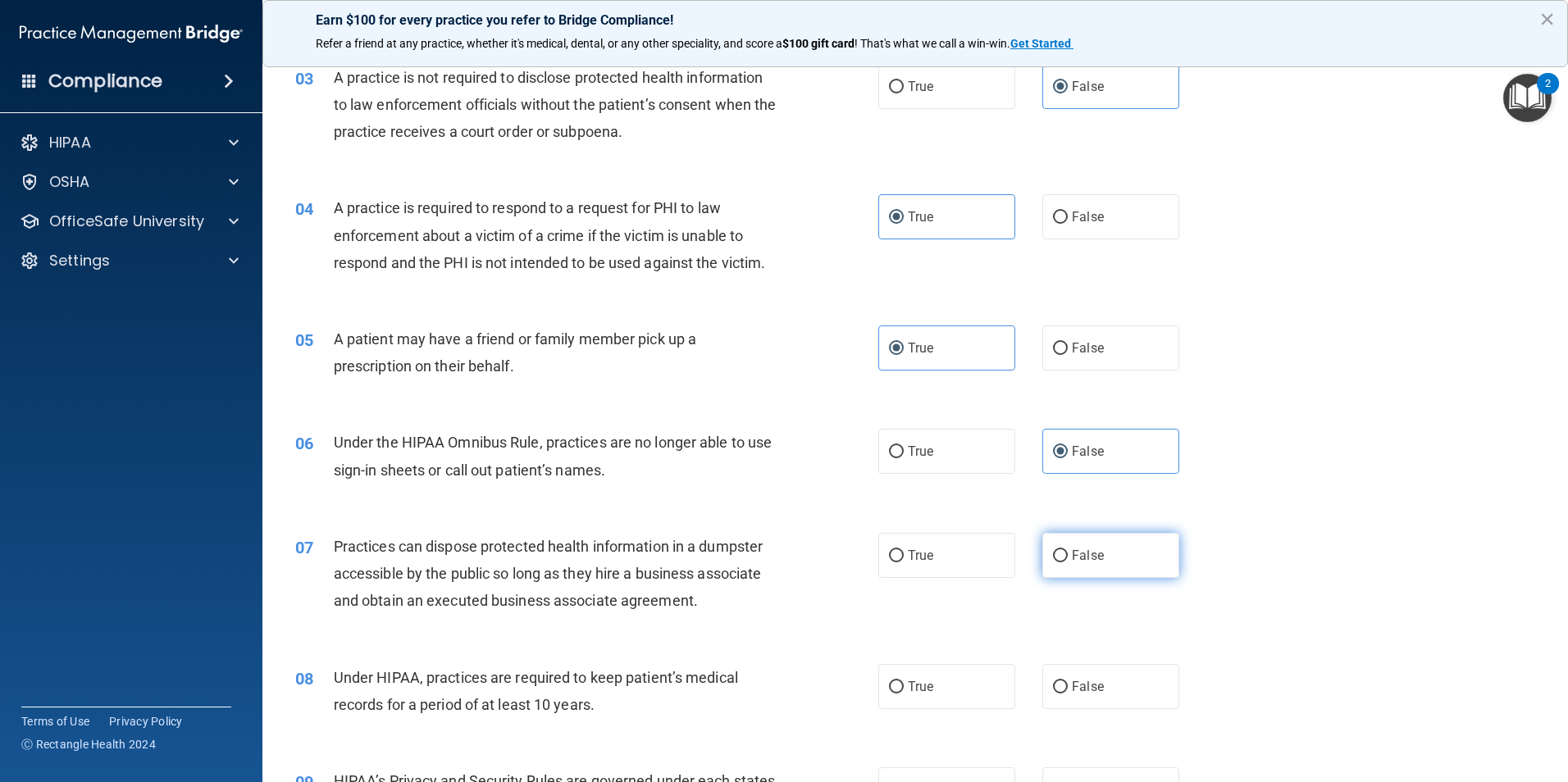
radio input "true"
click at [1101, 677] on label "False" at bounding box center [1111, 686] width 137 height 45
click at [1068, 681] on input "False" at bounding box center [1060, 687] width 15 height 12
radio input "true"
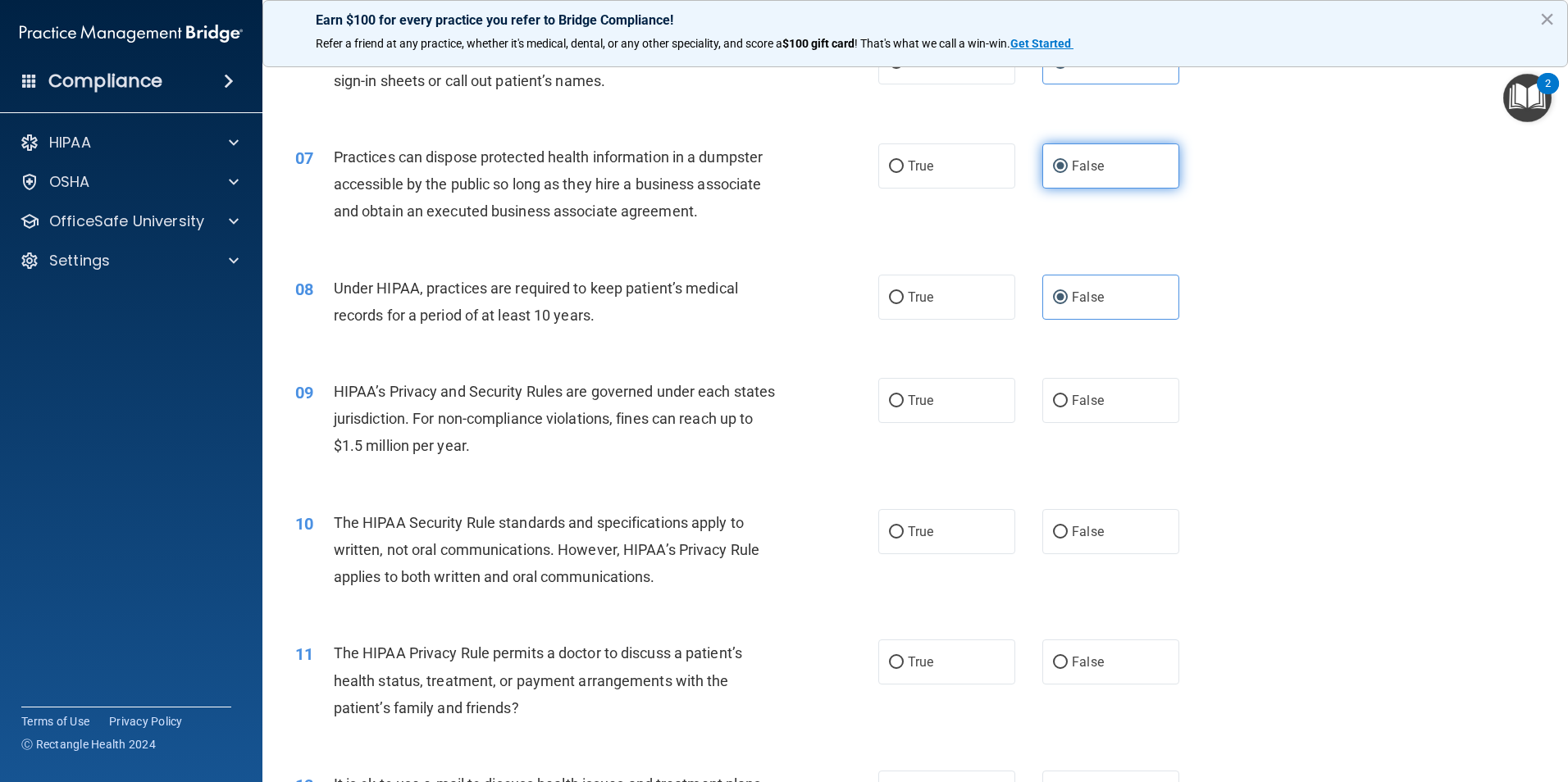
scroll to position [738, 0]
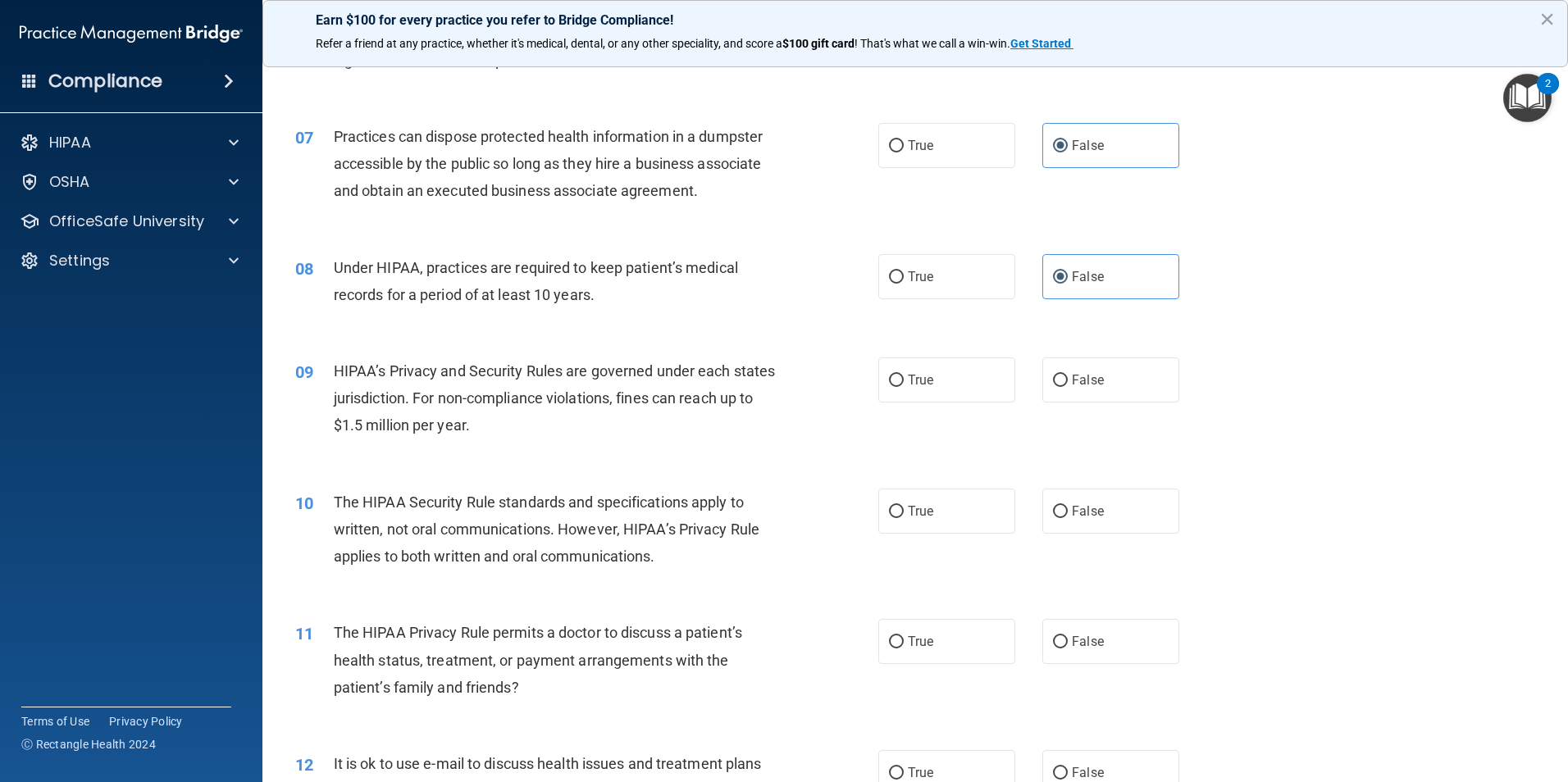
click at [1058, 404] on div "09 HIPAA’s Privacy and Security Rules are governed under each states jurisdicti…" at bounding box center [915, 402] width 1264 height 131
click at [1072, 383] on span "False" at bounding box center [1088, 380] width 32 height 16
click at [1068, 383] on input "False" at bounding box center [1060, 381] width 15 height 12
radio input "true"
click at [971, 501] on label "True" at bounding box center [946, 511] width 137 height 45
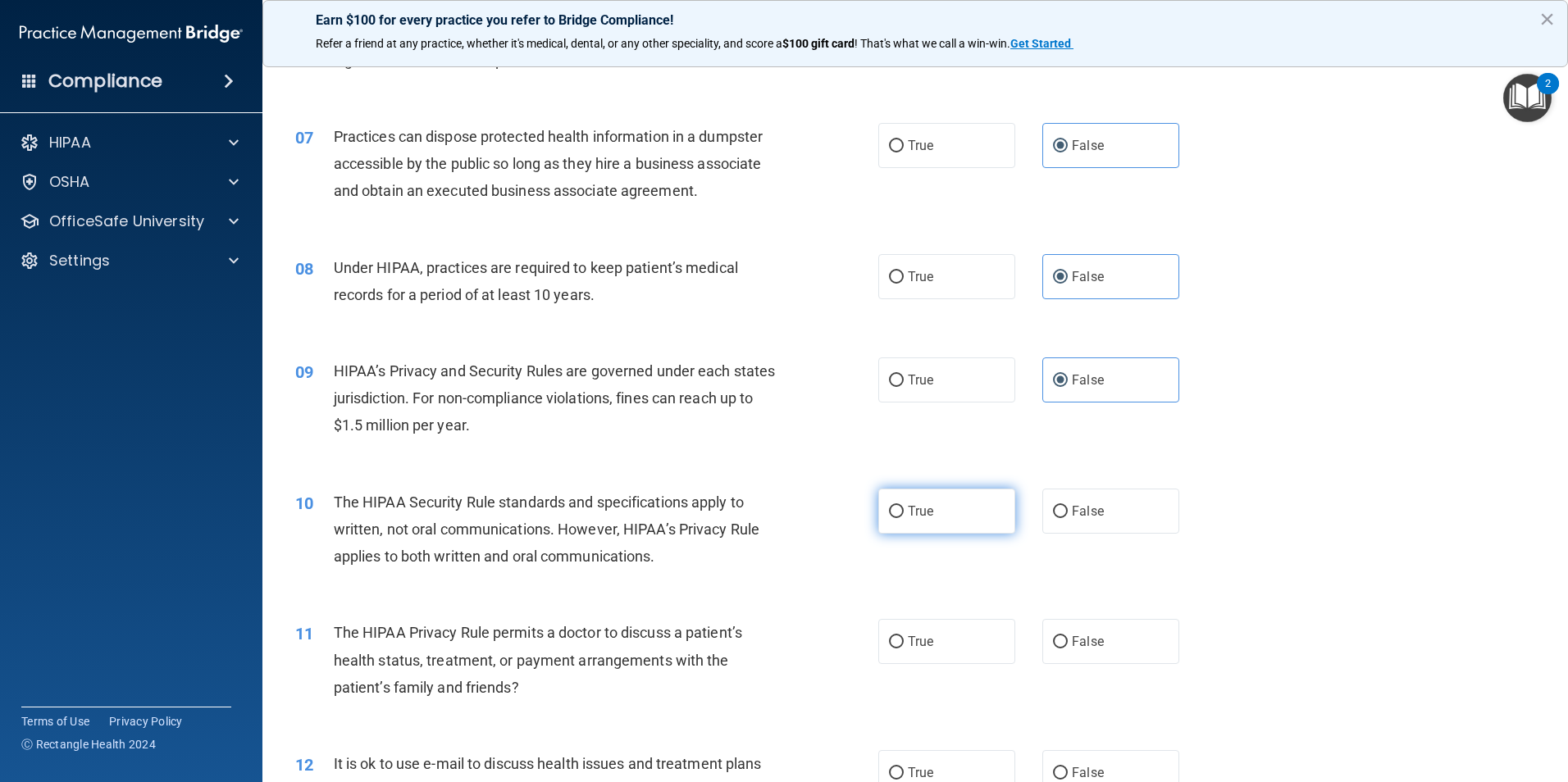
click at [903, 506] on input "True" at bounding box center [895, 512] width 15 height 12
radio input "true"
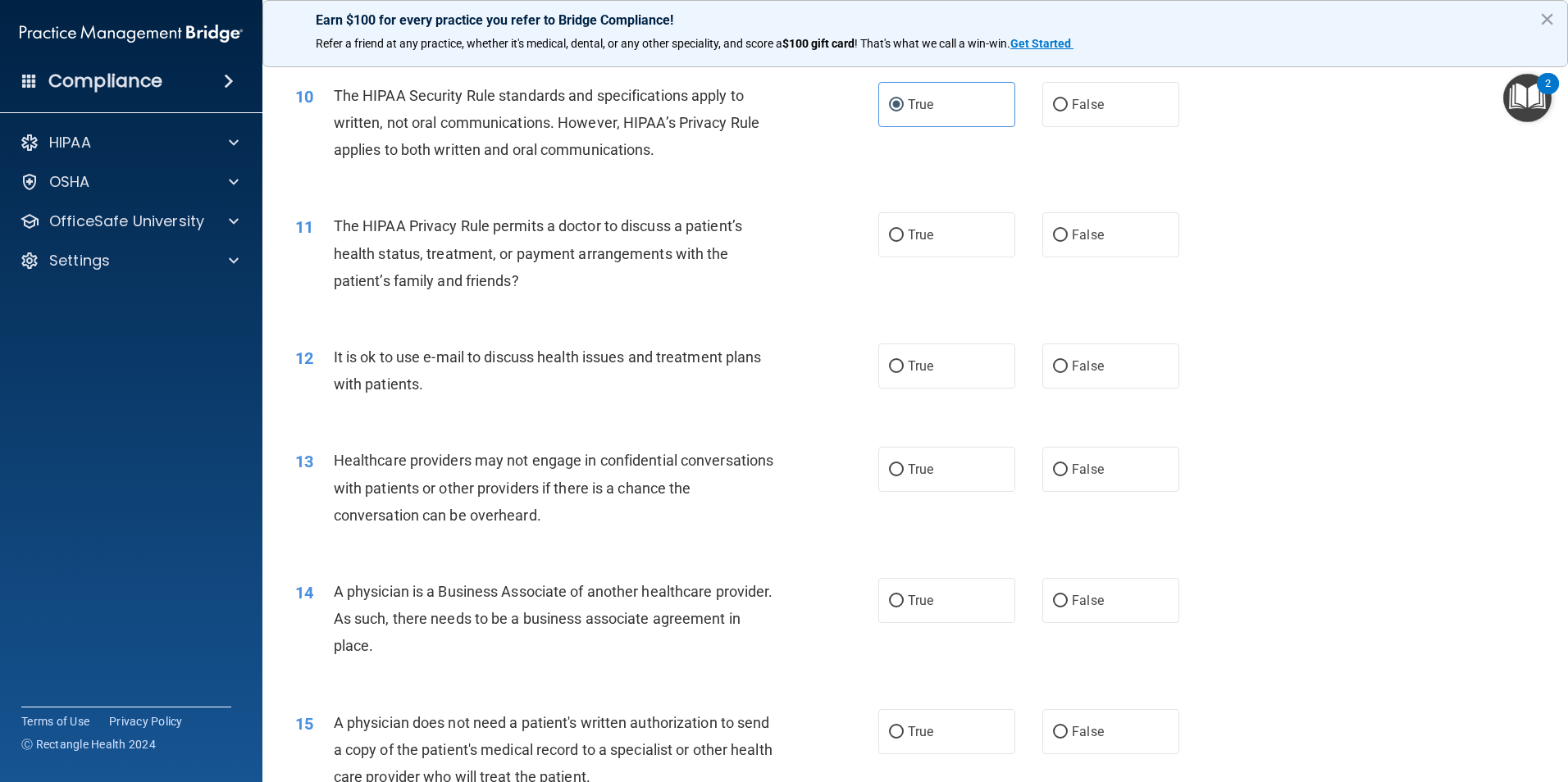
scroll to position [1148, 0]
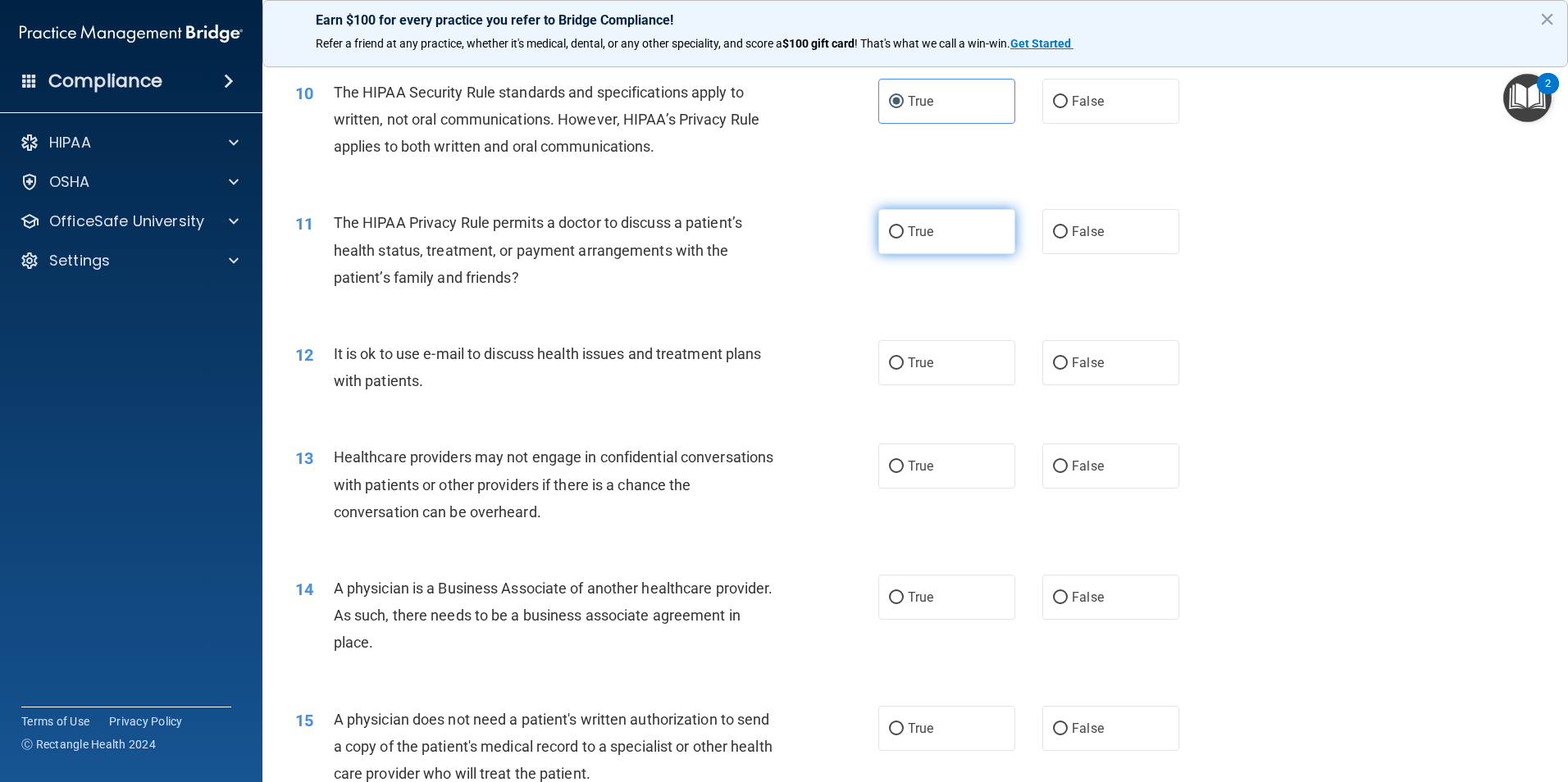
click at [945, 245] on label "True" at bounding box center [946, 231] width 137 height 45
click at [903, 239] on input "True" at bounding box center [895, 233] width 15 height 12
radio input "true"
click at [931, 362] on label "True" at bounding box center [946, 362] width 137 height 45
click at [903, 362] on input "True" at bounding box center [895, 363] width 15 height 12
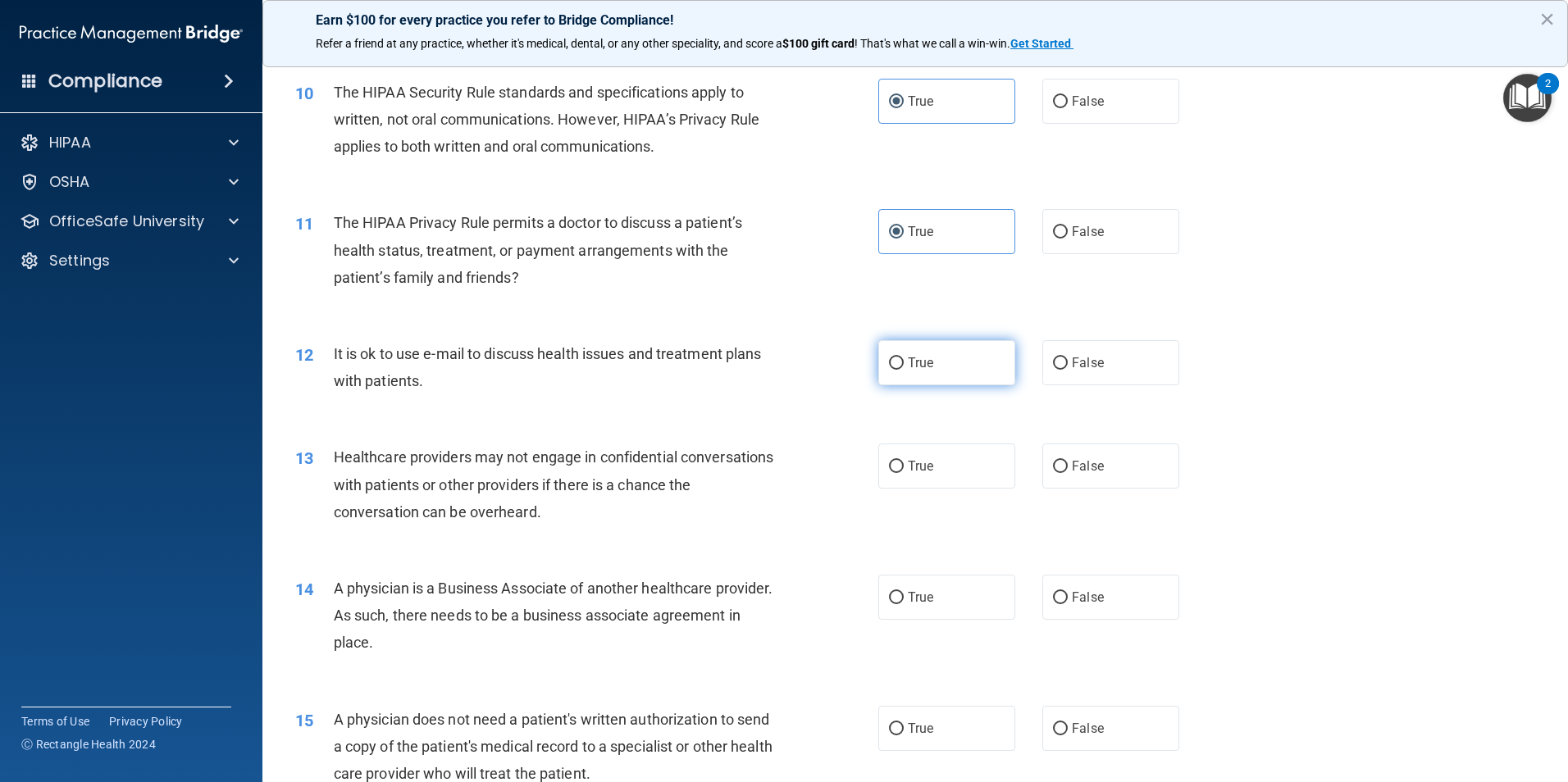
radio input "true"
click at [1055, 464] on input "False" at bounding box center [1060, 467] width 15 height 12
radio input "true"
click at [1084, 598] on span "False" at bounding box center [1088, 598] width 32 height 16
click at [1068, 598] on input "False" at bounding box center [1060, 598] width 15 height 12
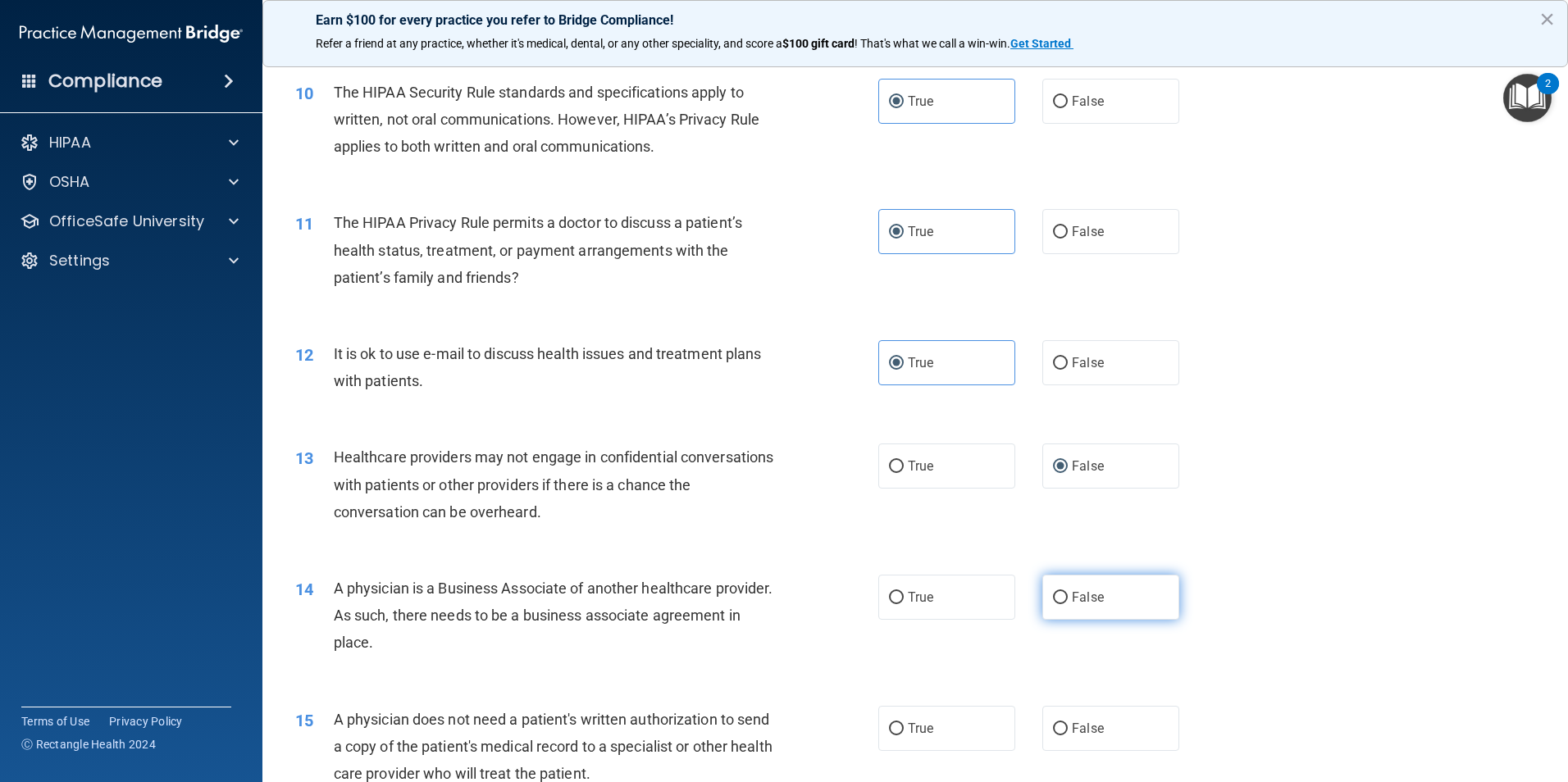
radio input "true"
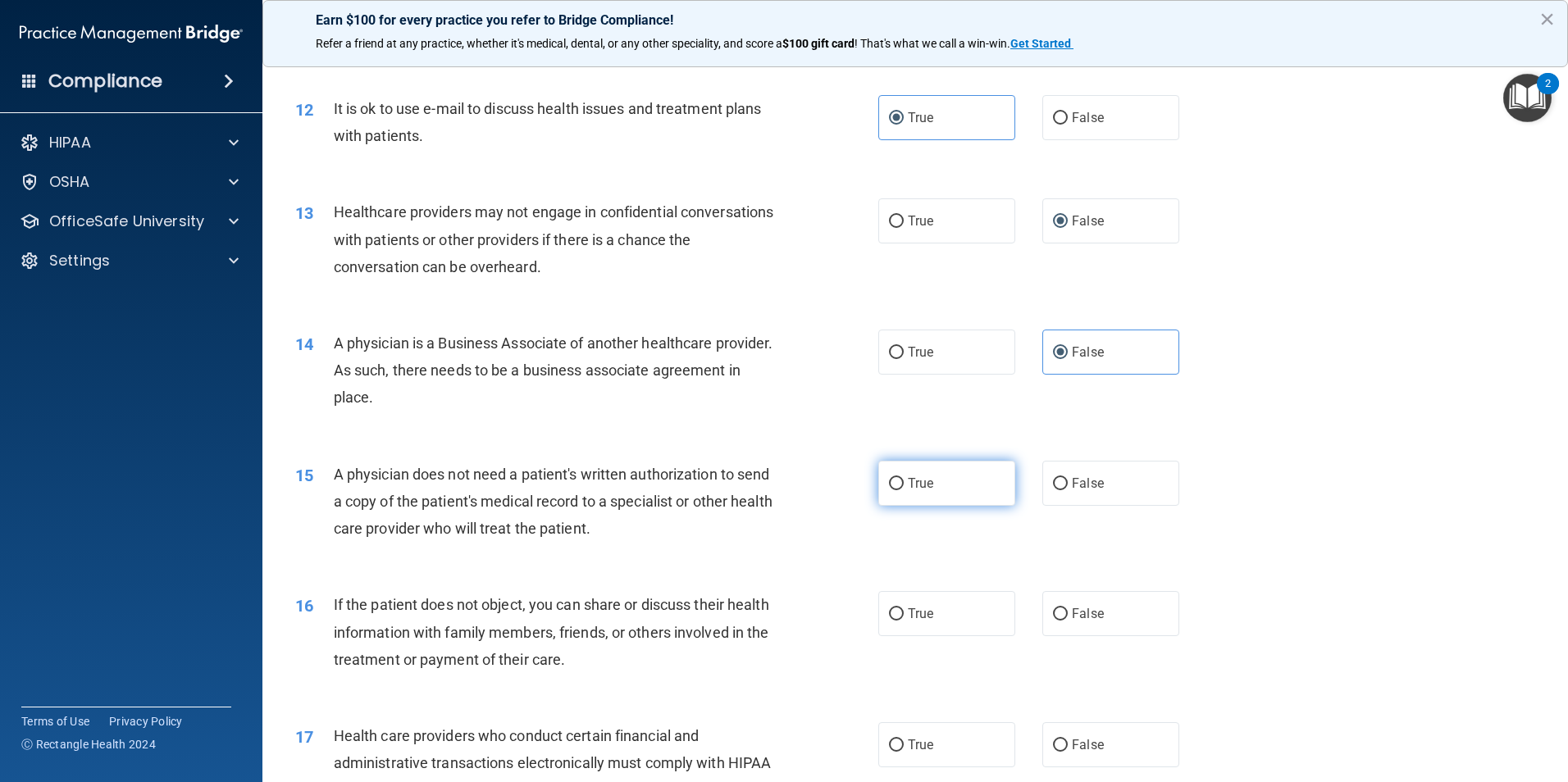
scroll to position [1394, 0]
click at [938, 484] on label "True" at bounding box center [946, 482] width 137 height 45
click at [903, 484] on input "True" at bounding box center [895, 484] width 15 height 12
radio input "true"
click at [962, 629] on label "True" at bounding box center [946, 612] width 137 height 45
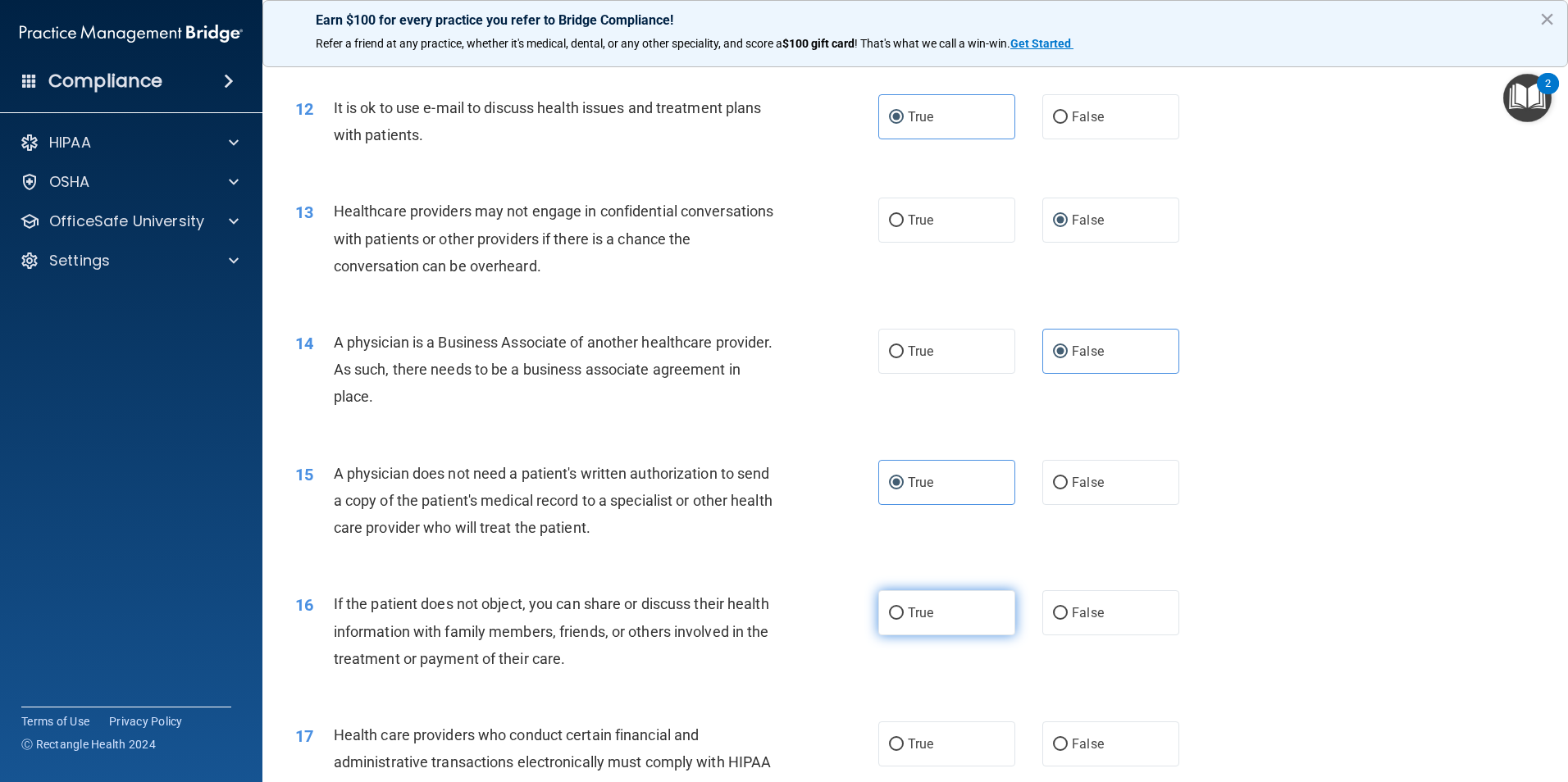
click at [903, 620] on input "True" at bounding box center [895, 613] width 15 height 12
radio input "true"
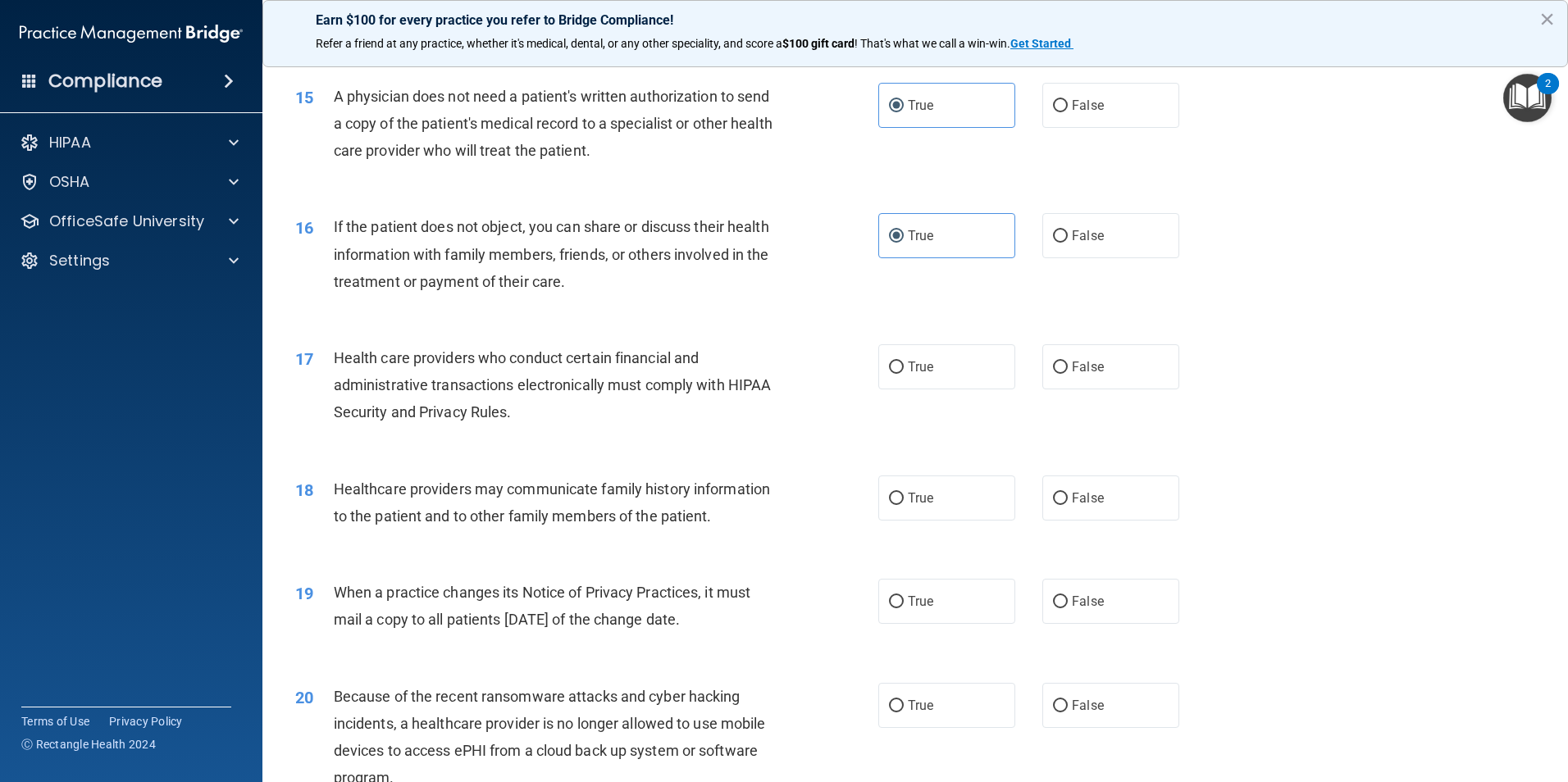
scroll to position [1804, 0]
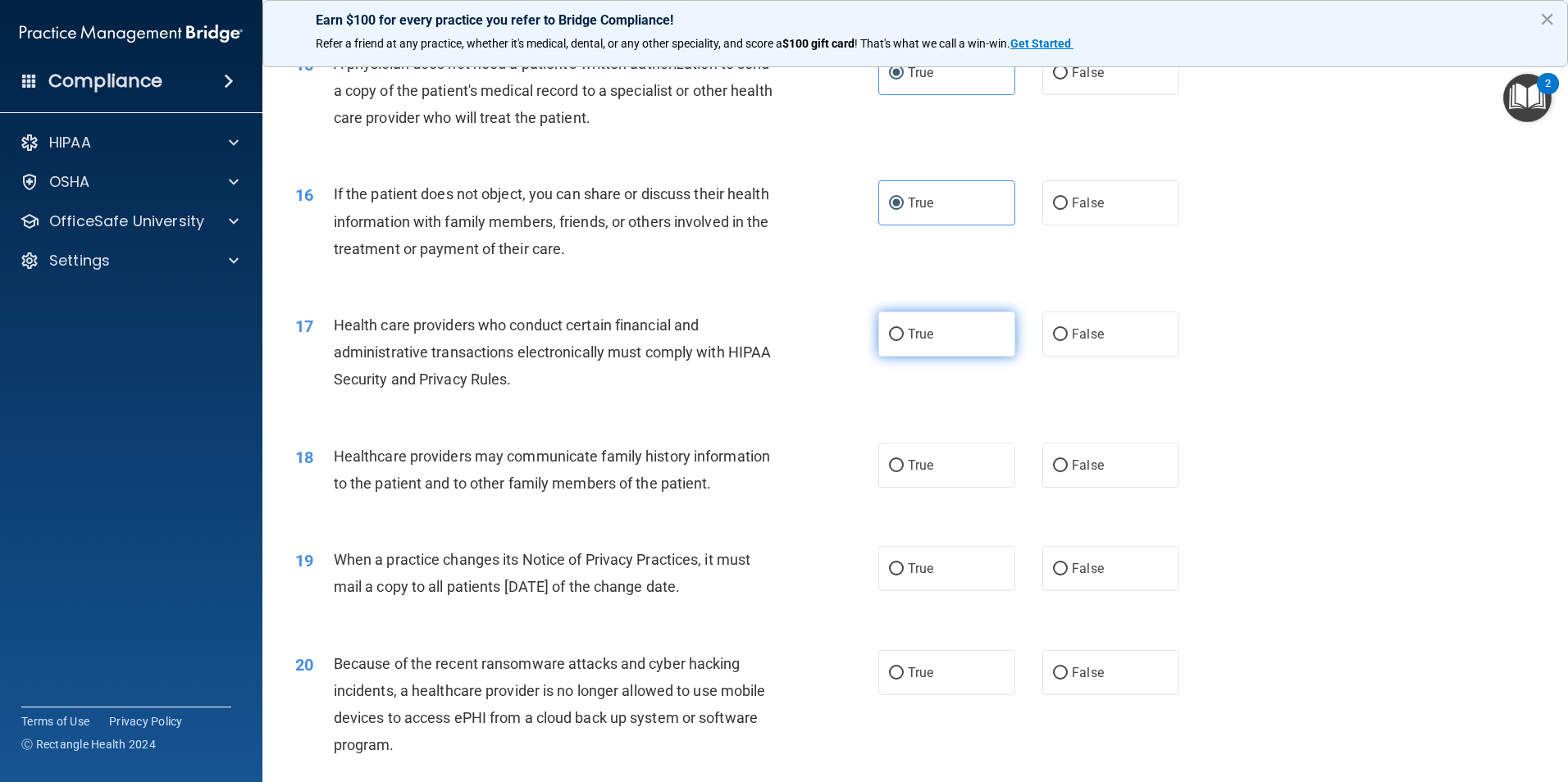
click at [922, 341] on span "True" at bounding box center [920, 334] width 25 height 16
click at [903, 341] on input "True" at bounding box center [895, 335] width 15 height 12
radio input "true"
click at [1080, 475] on label "False" at bounding box center [1111, 464] width 137 height 45
click at [1068, 472] on input "False" at bounding box center [1060, 466] width 15 height 12
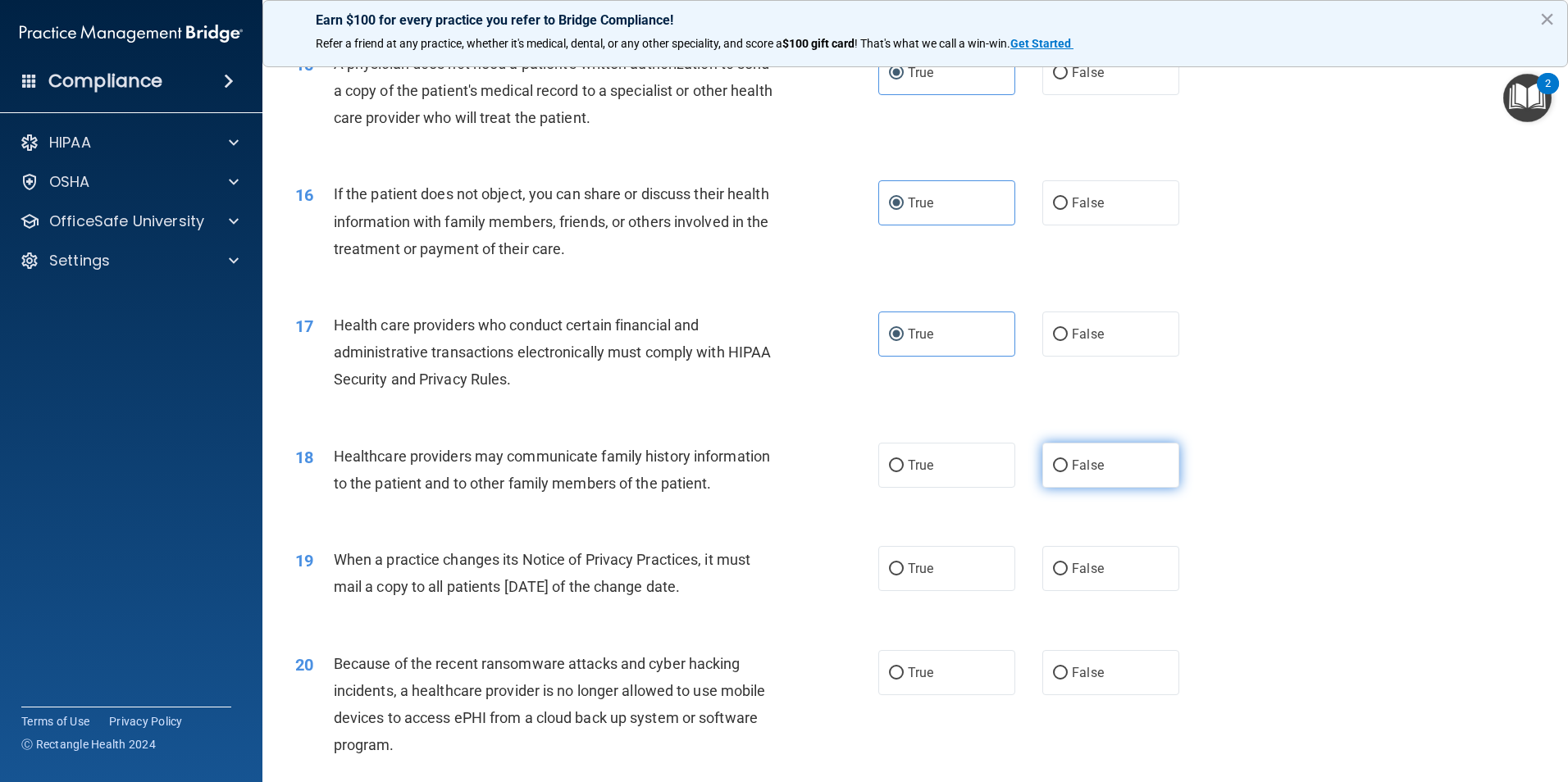
radio input "true"
click at [1079, 580] on label "False" at bounding box center [1111, 568] width 137 height 45
click at [1068, 576] on input "False" at bounding box center [1060, 570] width 15 height 12
radio input "true"
click at [1083, 673] on span "False" at bounding box center [1088, 672] width 32 height 16
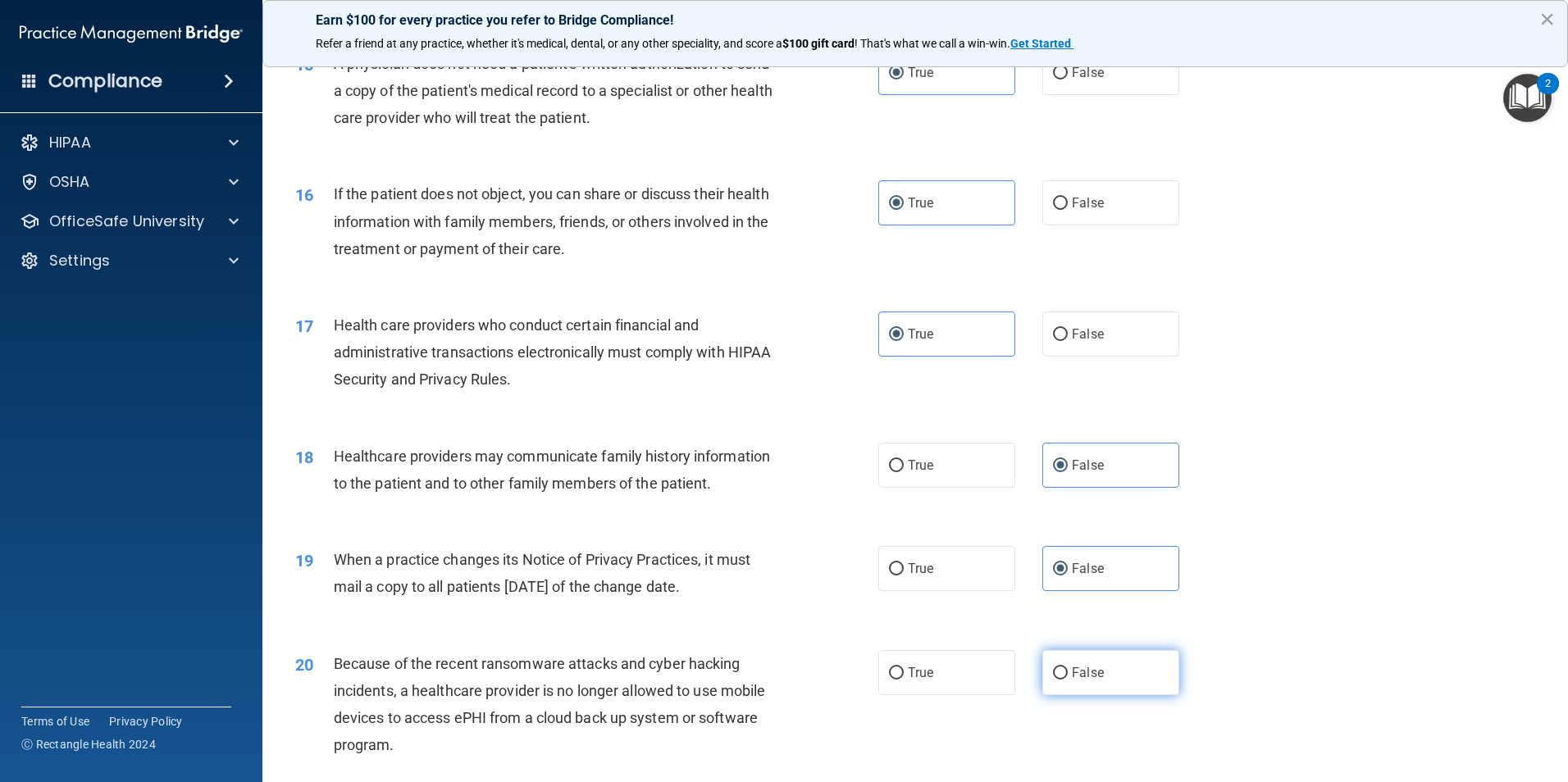
click at [1068, 673] on input "False" at bounding box center [1060, 673] width 15 height 12
radio input "true"
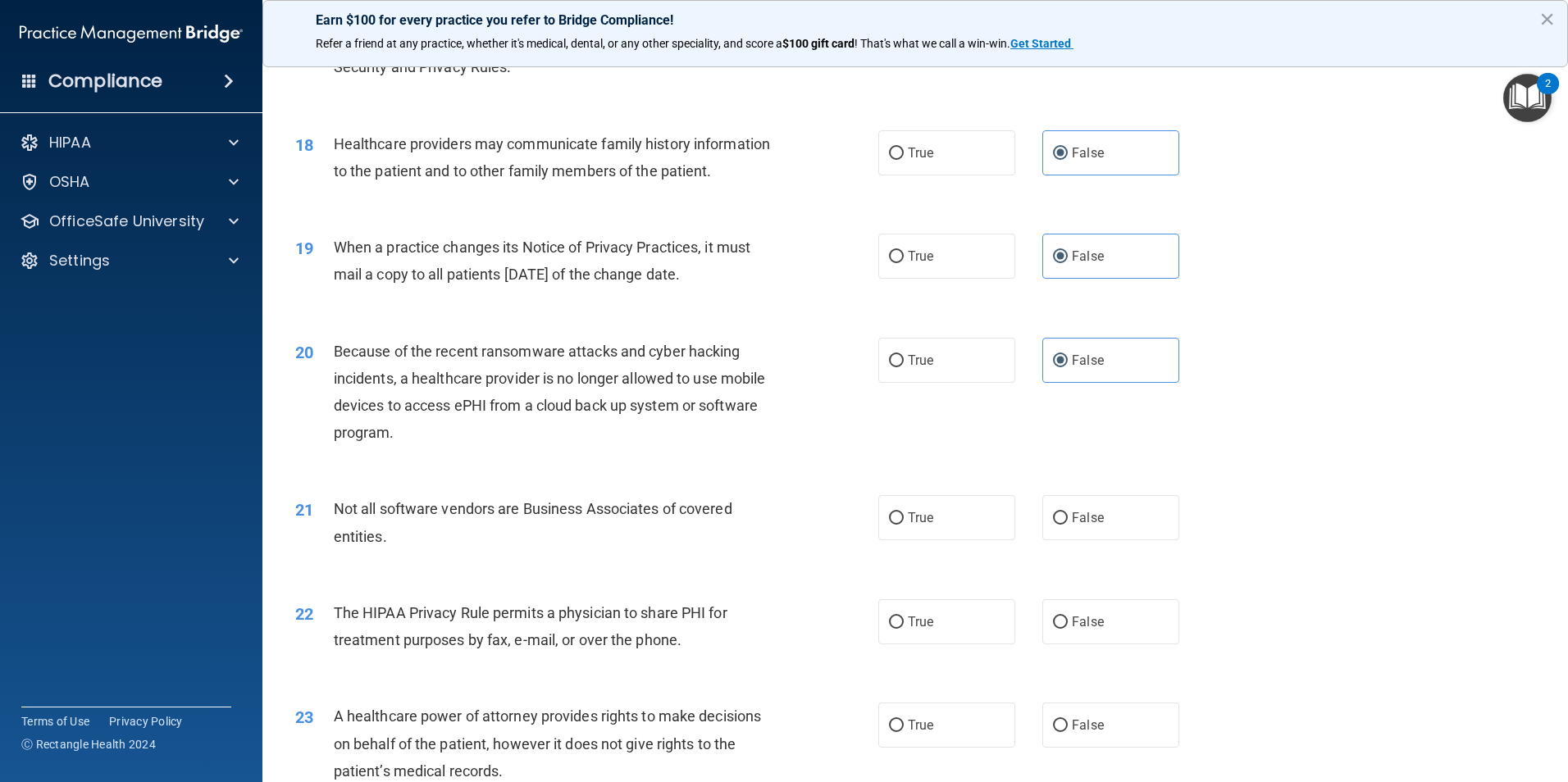
scroll to position [2131, 0]
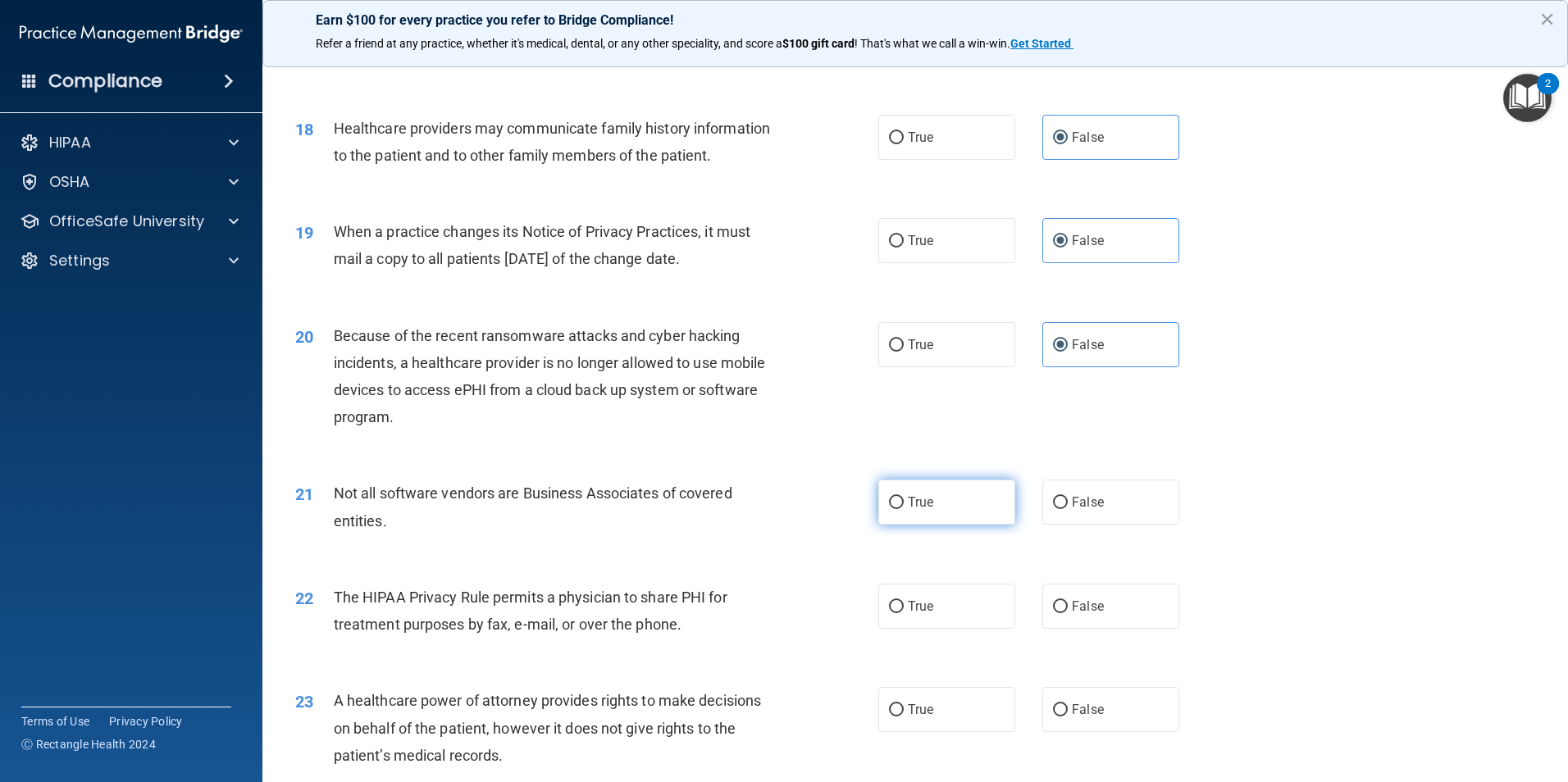
click at [914, 518] on label "True" at bounding box center [946, 501] width 137 height 45
click at [903, 509] on input "True" at bounding box center [895, 503] width 15 height 12
radio input "true"
click at [898, 615] on label "True" at bounding box center [946, 606] width 137 height 45
click at [898, 613] on input "True" at bounding box center [895, 607] width 15 height 12
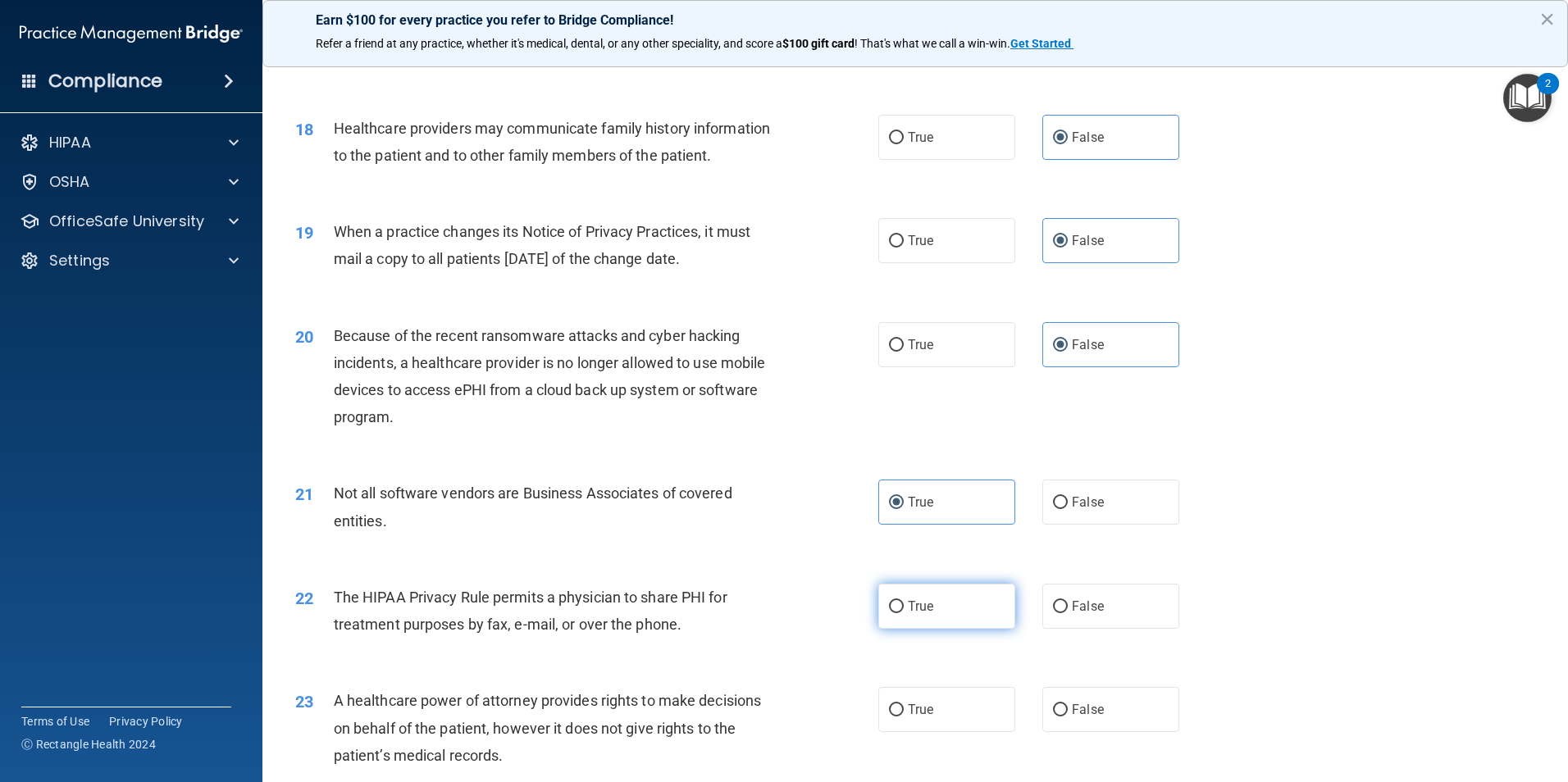
radio input "true"
click at [1059, 708] on input "False" at bounding box center [1060, 710] width 15 height 12
radio input "true"
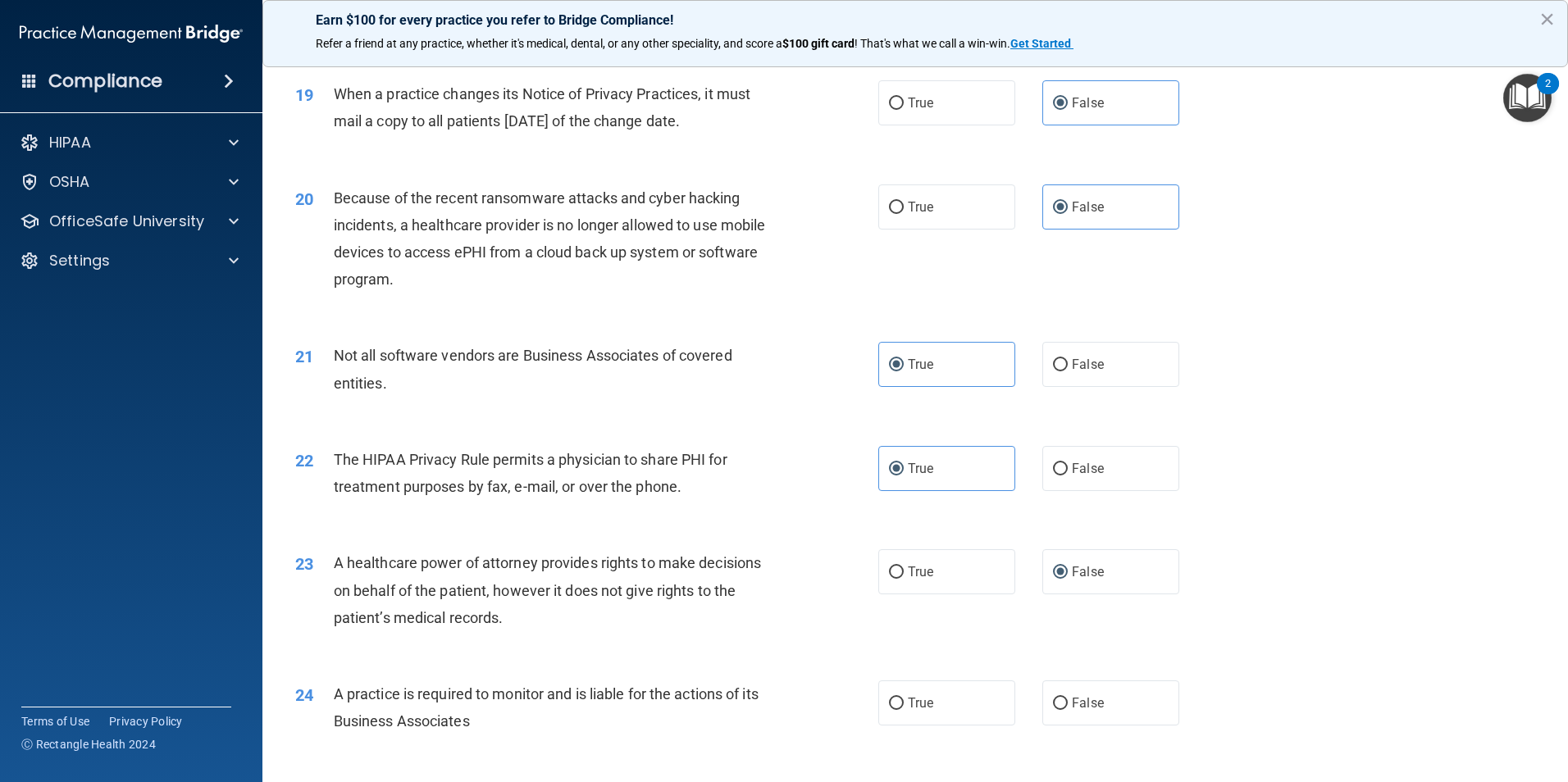
scroll to position [2459, 0]
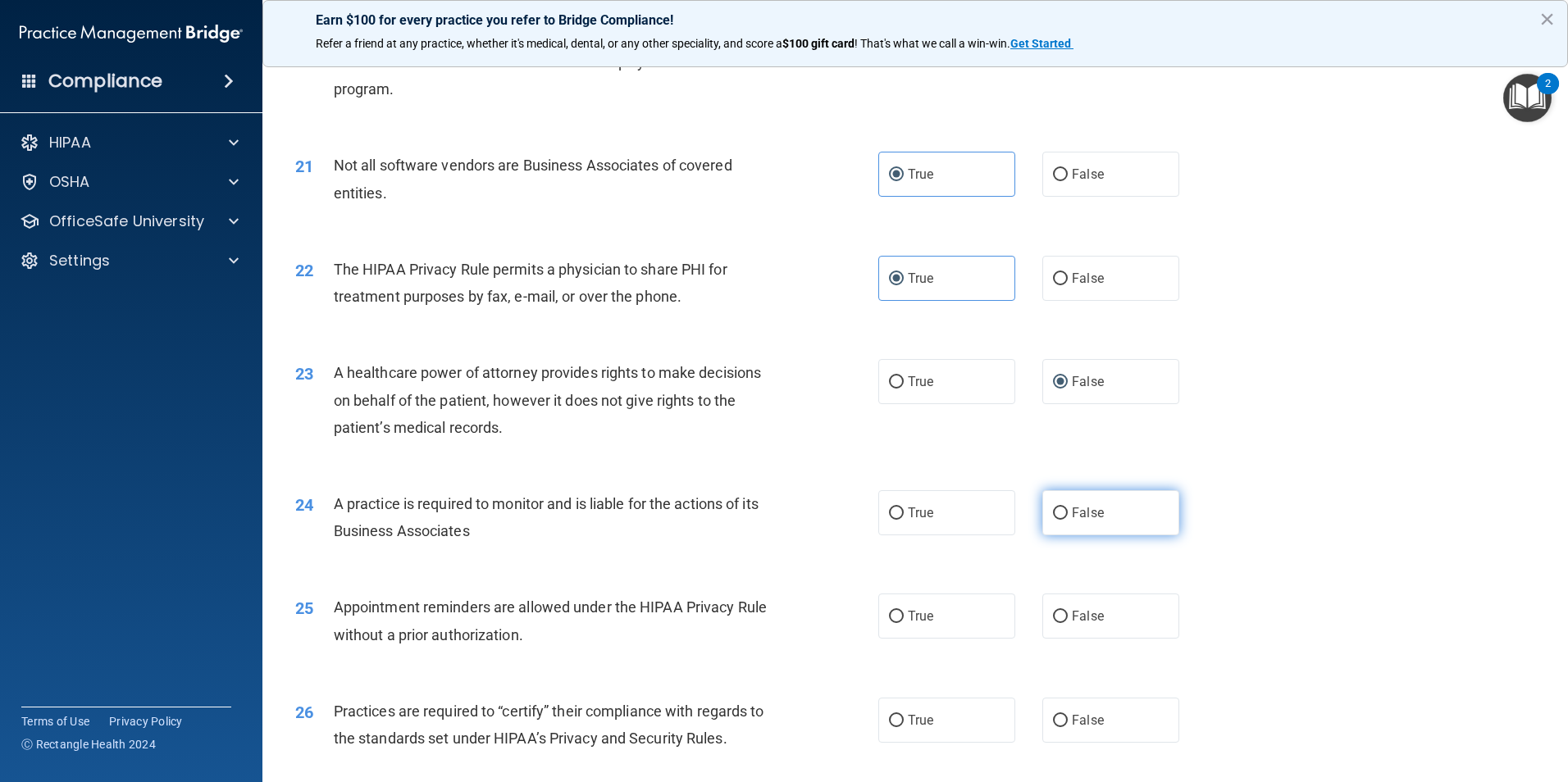
click at [1097, 532] on label "False" at bounding box center [1111, 513] width 137 height 45
click at [1068, 520] on input "False" at bounding box center [1060, 513] width 15 height 12
radio input "true"
click at [951, 614] on label "True" at bounding box center [946, 615] width 137 height 45
click at [903, 614] on input "True" at bounding box center [895, 617] width 15 height 12
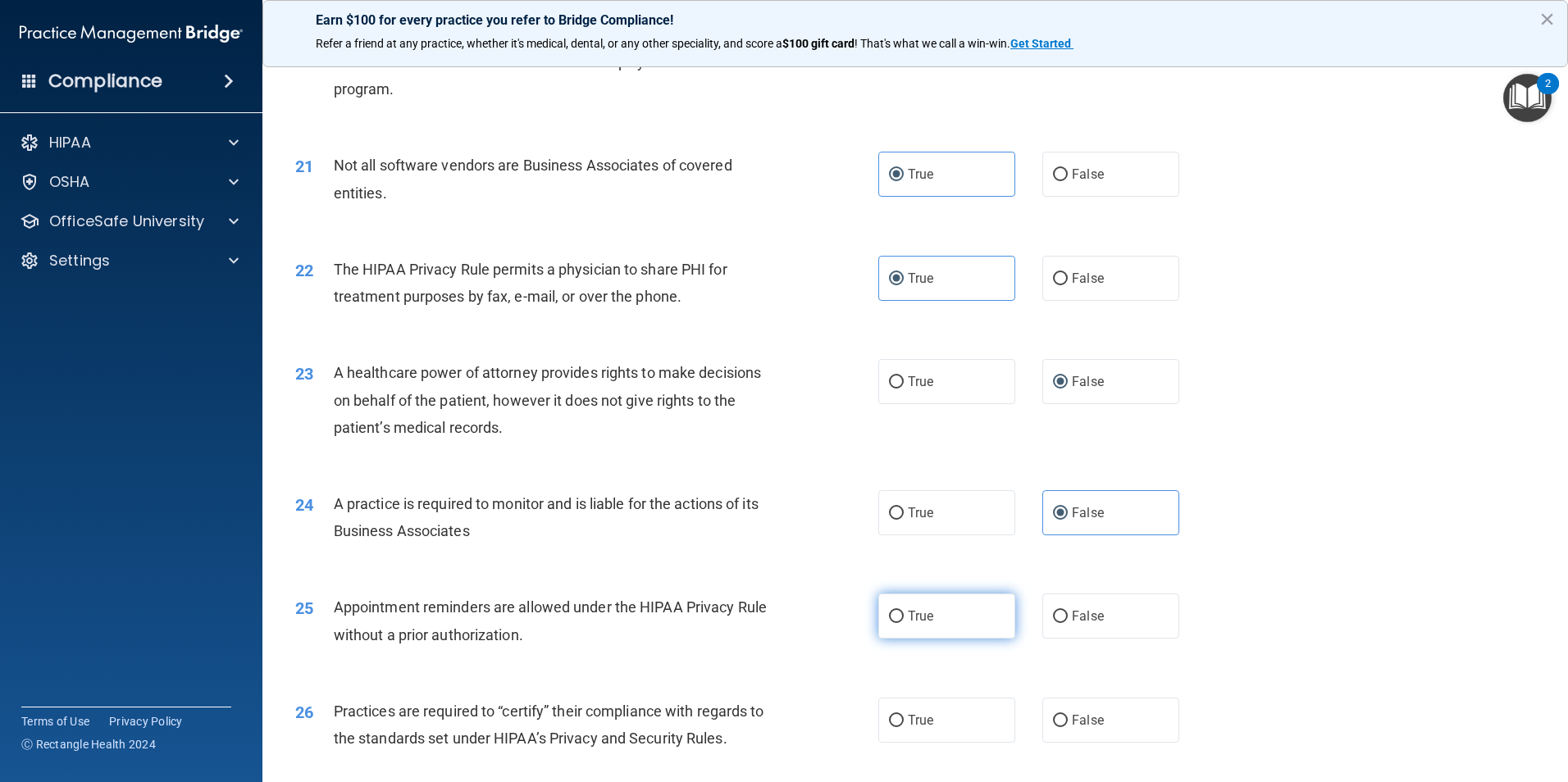
radio input "true"
click at [1053, 707] on label "False" at bounding box center [1111, 720] width 137 height 45
click at [1053, 714] on input "False" at bounding box center [1060, 721] width 15 height 12
radio input "true"
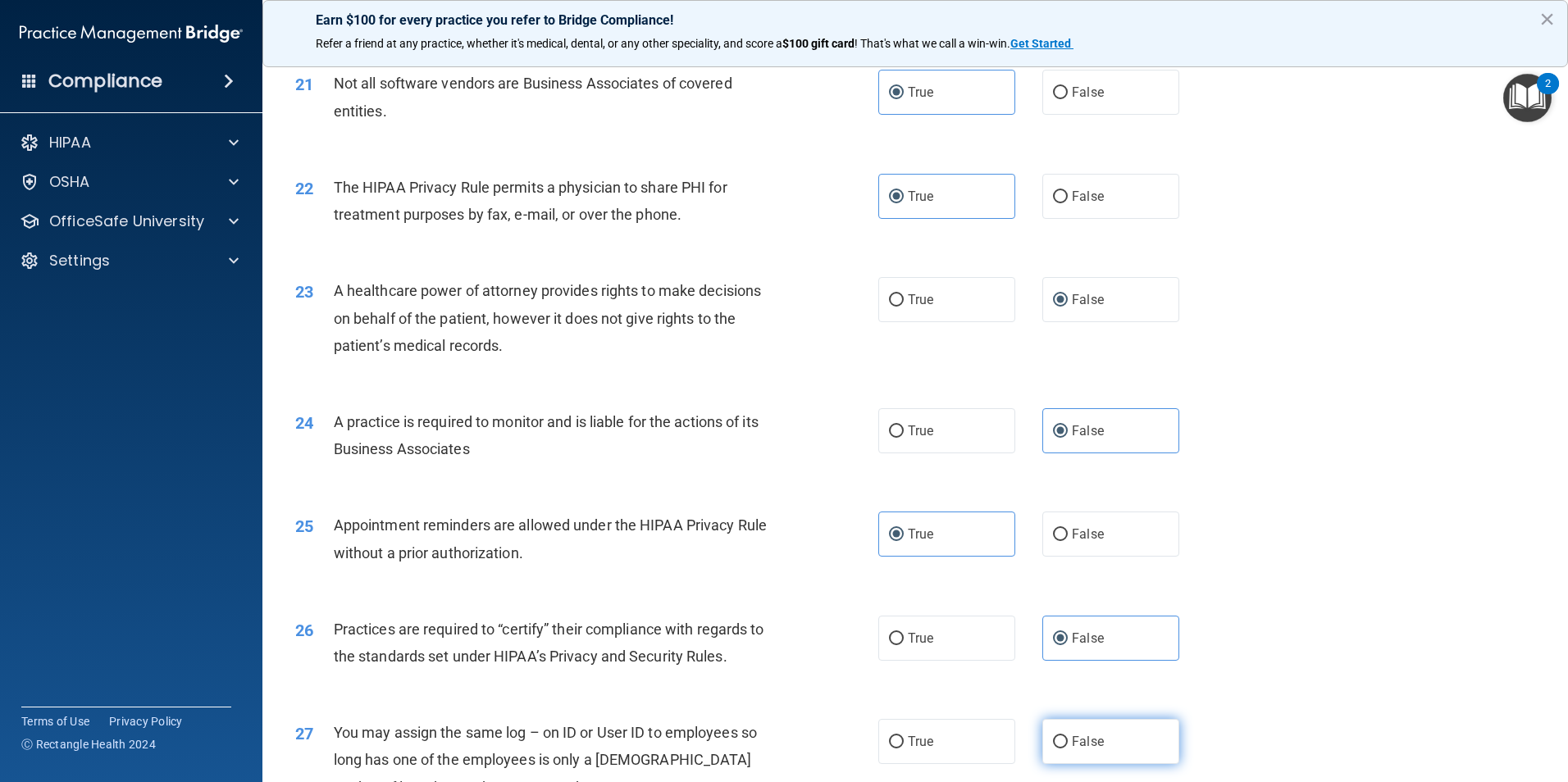
click at [1060, 748] on input "False" at bounding box center [1060, 743] width 15 height 12
radio input "true"
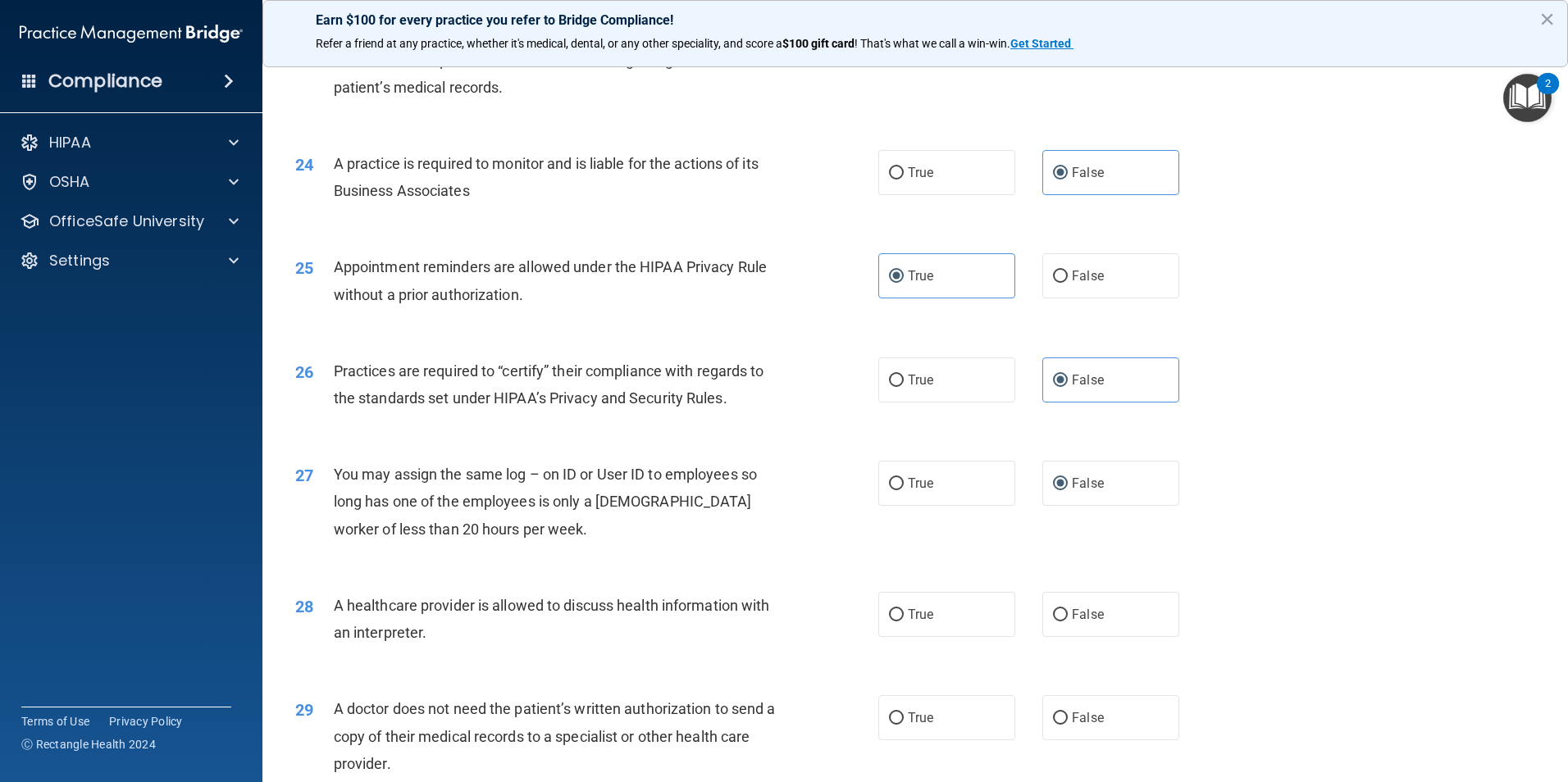
scroll to position [2869, 0]
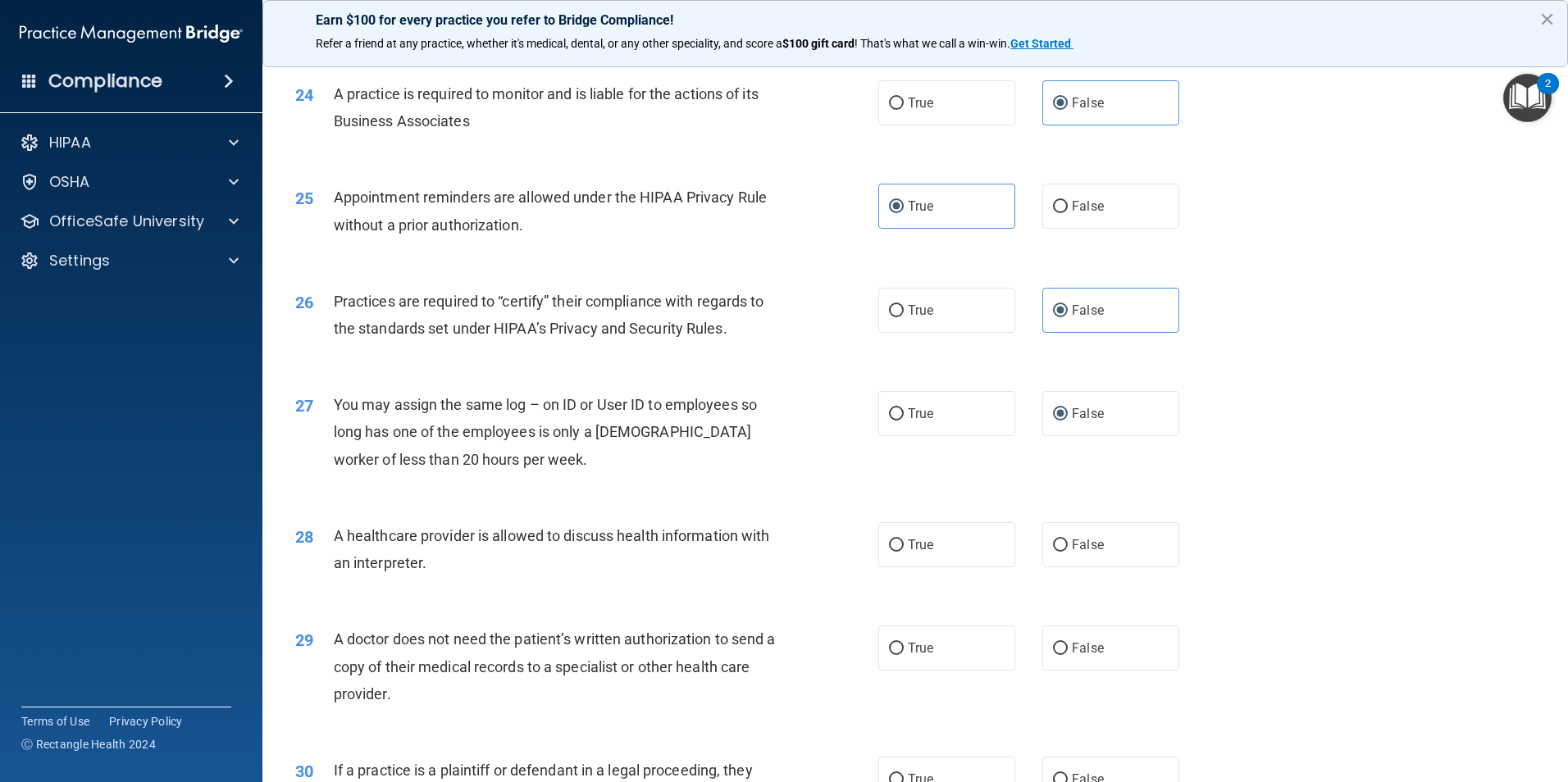
click at [956, 564] on label "True" at bounding box center [946, 544] width 137 height 45
click at [903, 552] on input "True" at bounding box center [895, 546] width 15 height 12
radio input "true"
click at [927, 640] on span "True" at bounding box center [920, 648] width 25 height 16
click at [903, 642] on input "True" at bounding box center [895, 649] width 15 height 12
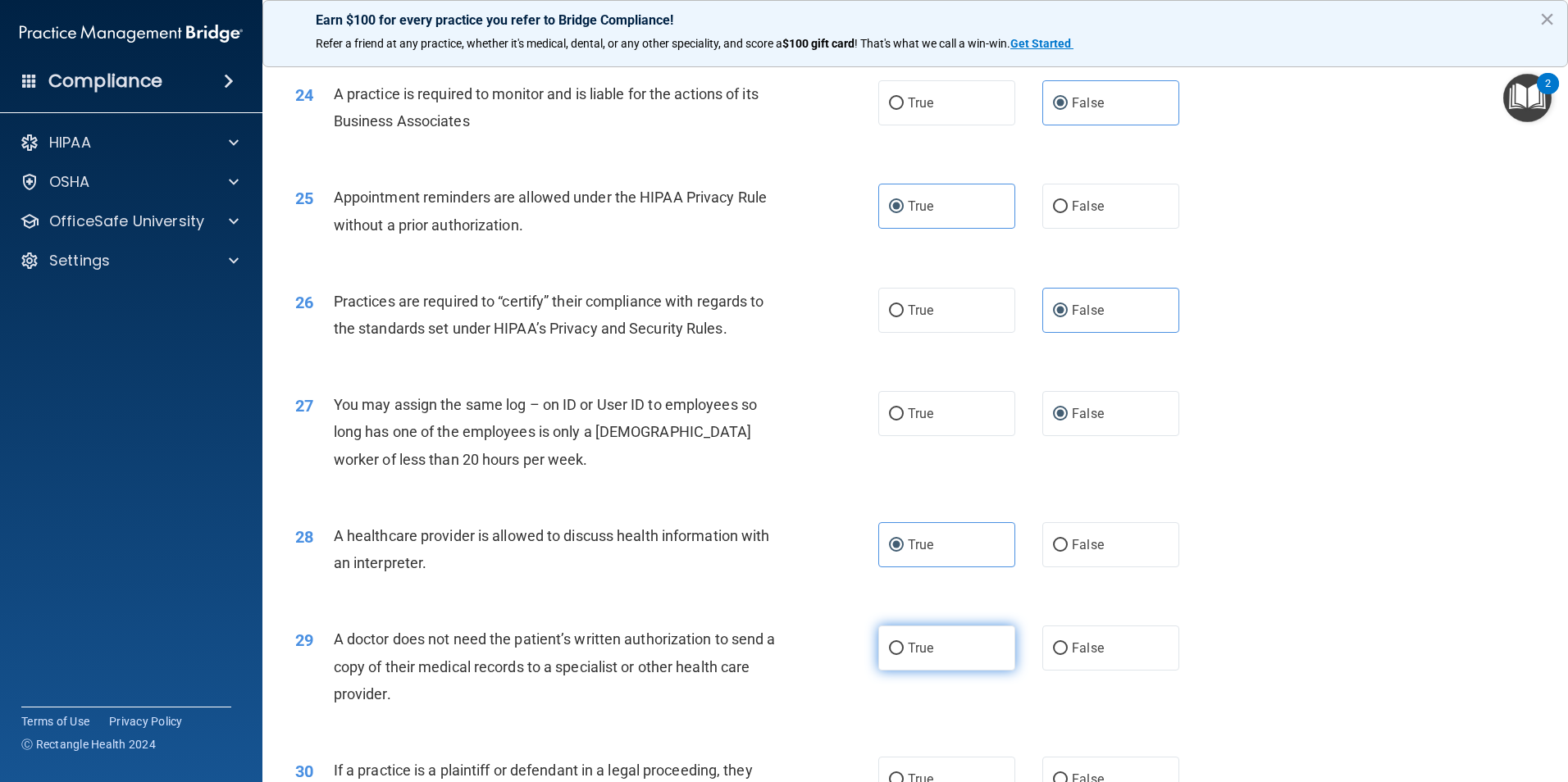
radio input "true"
click at [912, 772] on span "True" at bounding box center [920, 779] width 25 height 16
click at [903, 774] on input "True" at bounding box center [895, 780] width 15 height 12
radio input "true"
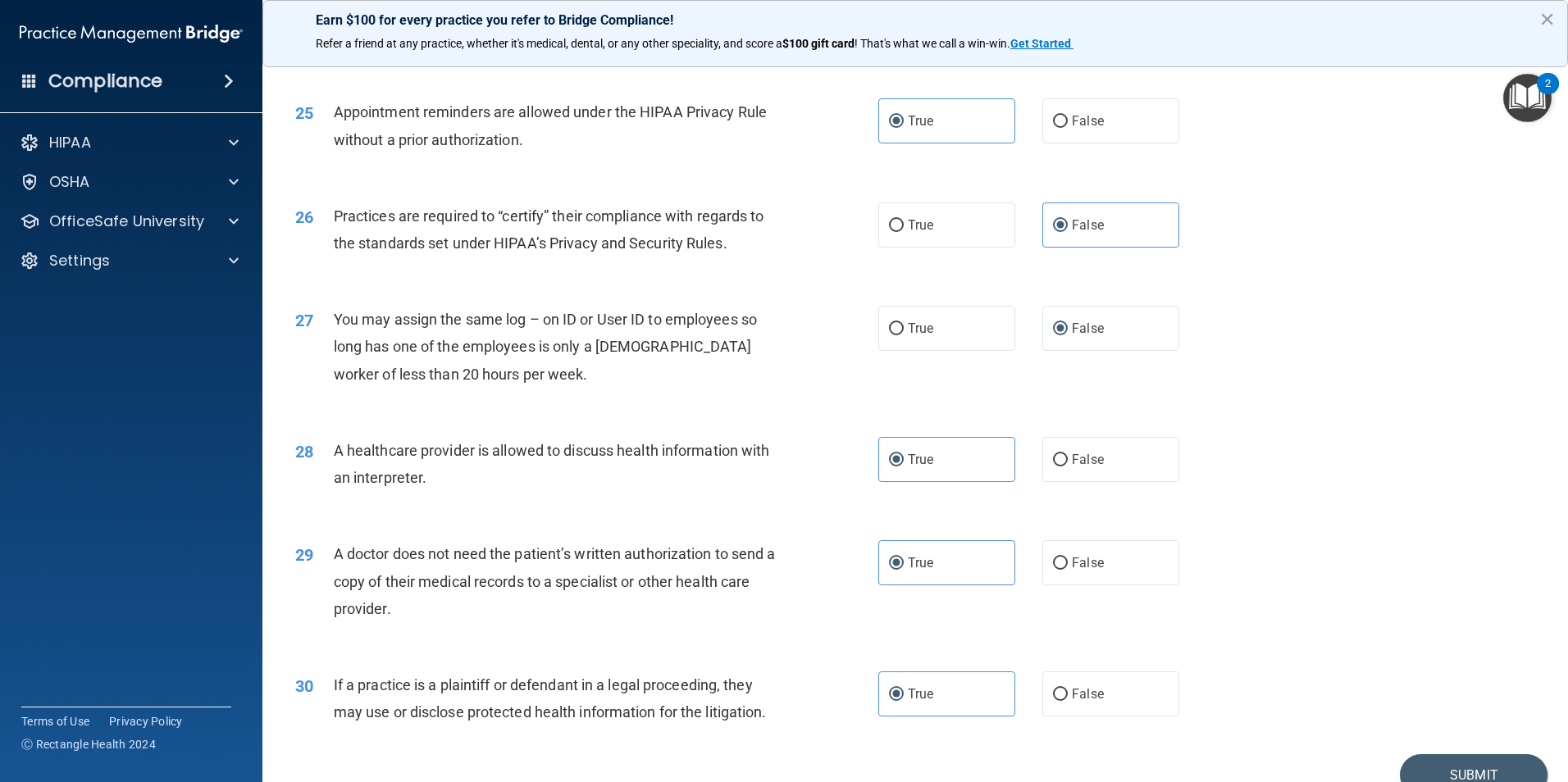
scroll to position [3034, 0]
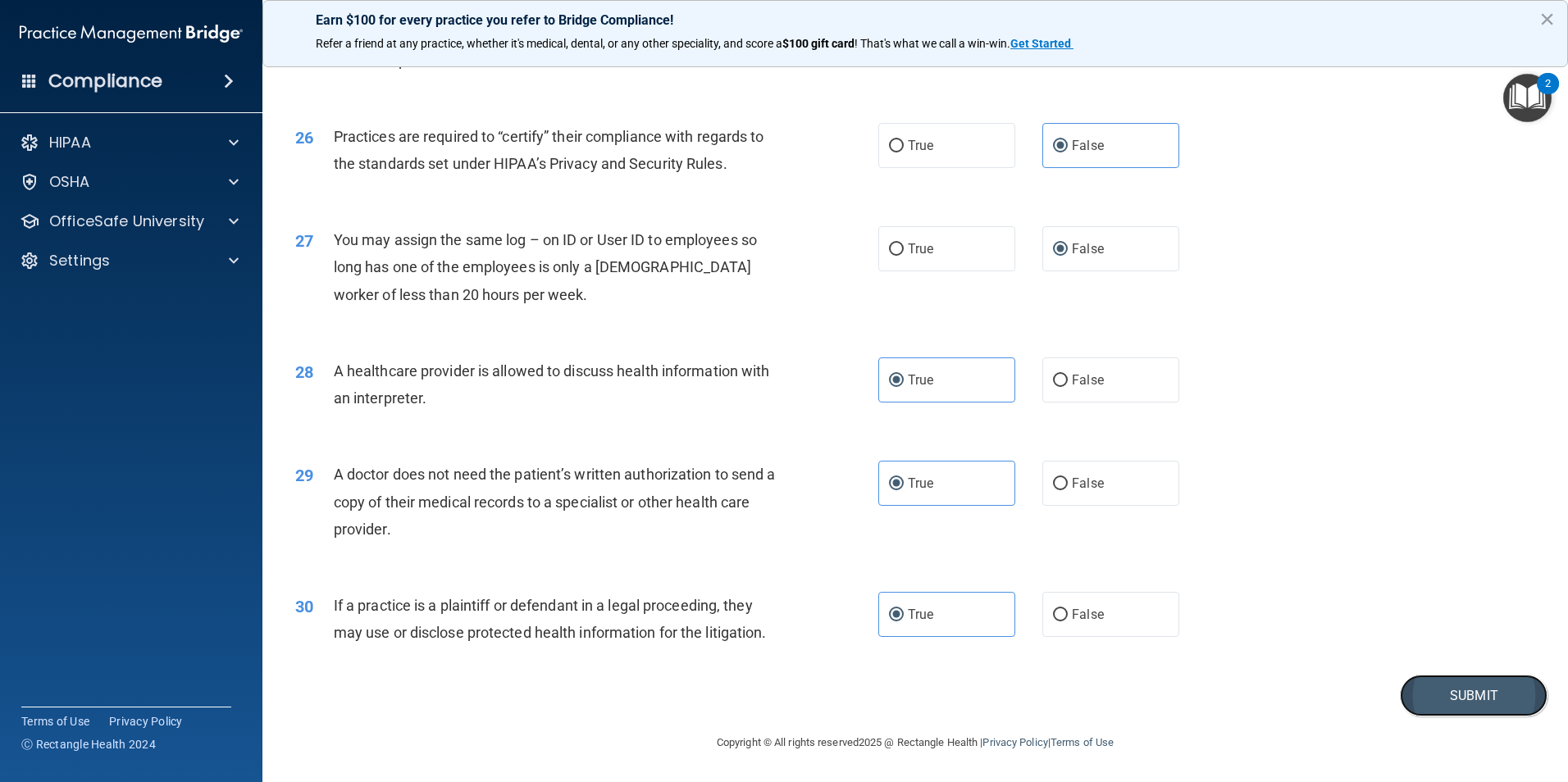
click at [1478, 686] on button "Submit" at bounding box center [1473, 696] width 147 height 42
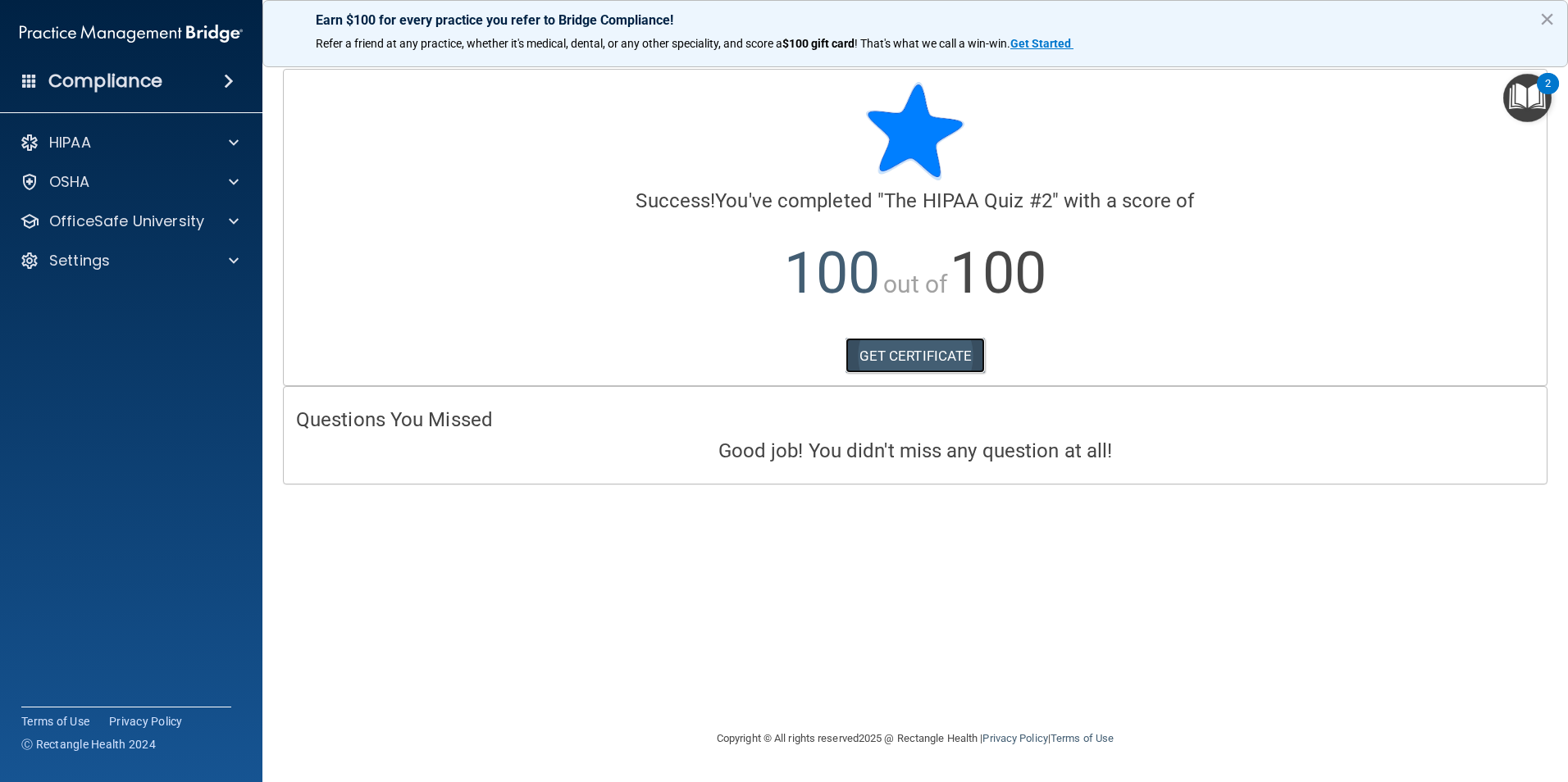
click at [864, 354] on link "GET CERTIFICATE" at bounding box center [916, 355] width 140 height 36
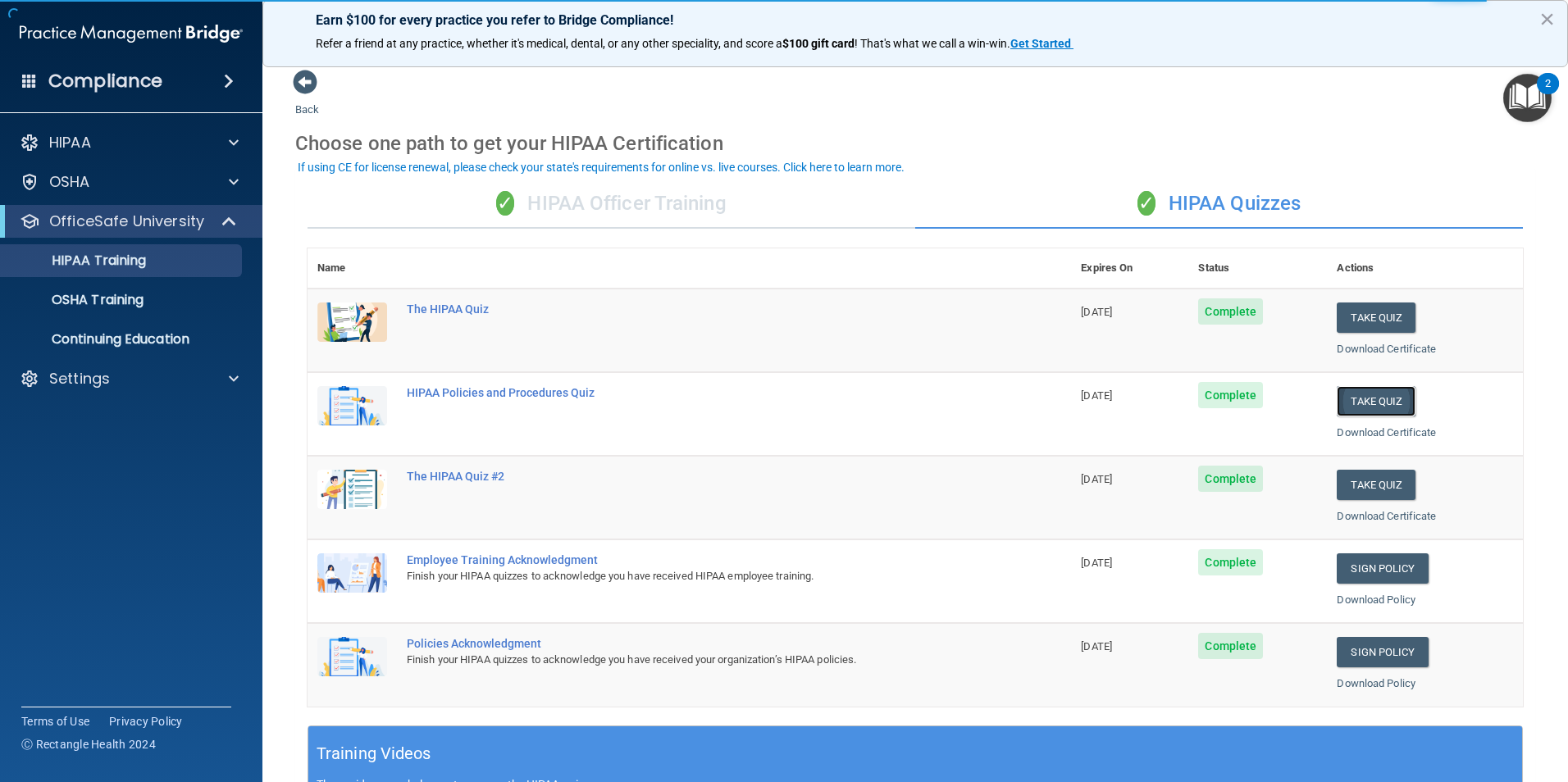
click at [1358, 405] on button "Take Quiz" at bounding box center [1376, 401] width 79 height 31
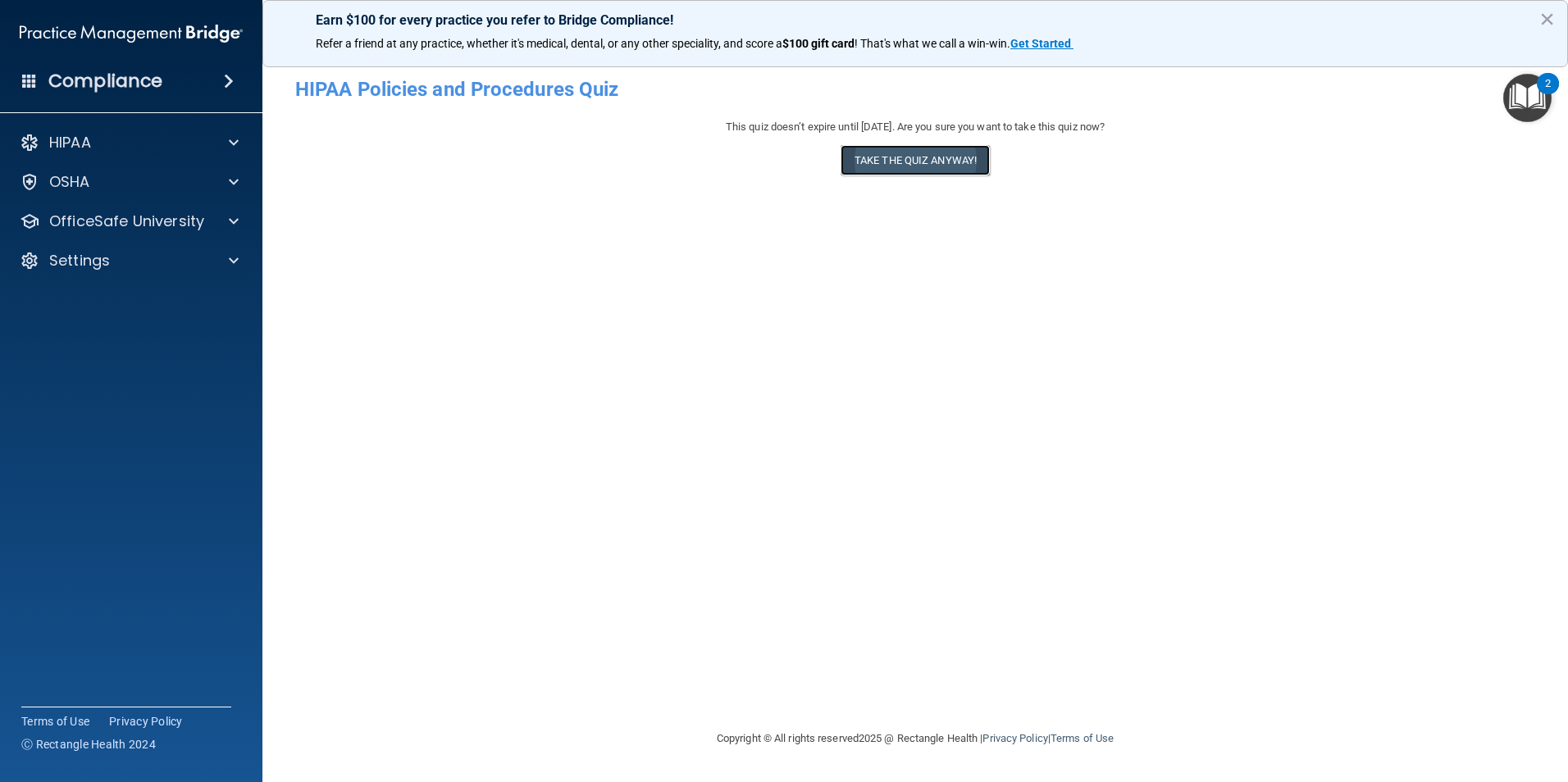
click at [971, 173] on button "Take the quiz anyway!" at bounding box center [915, 160] width 149 height 31
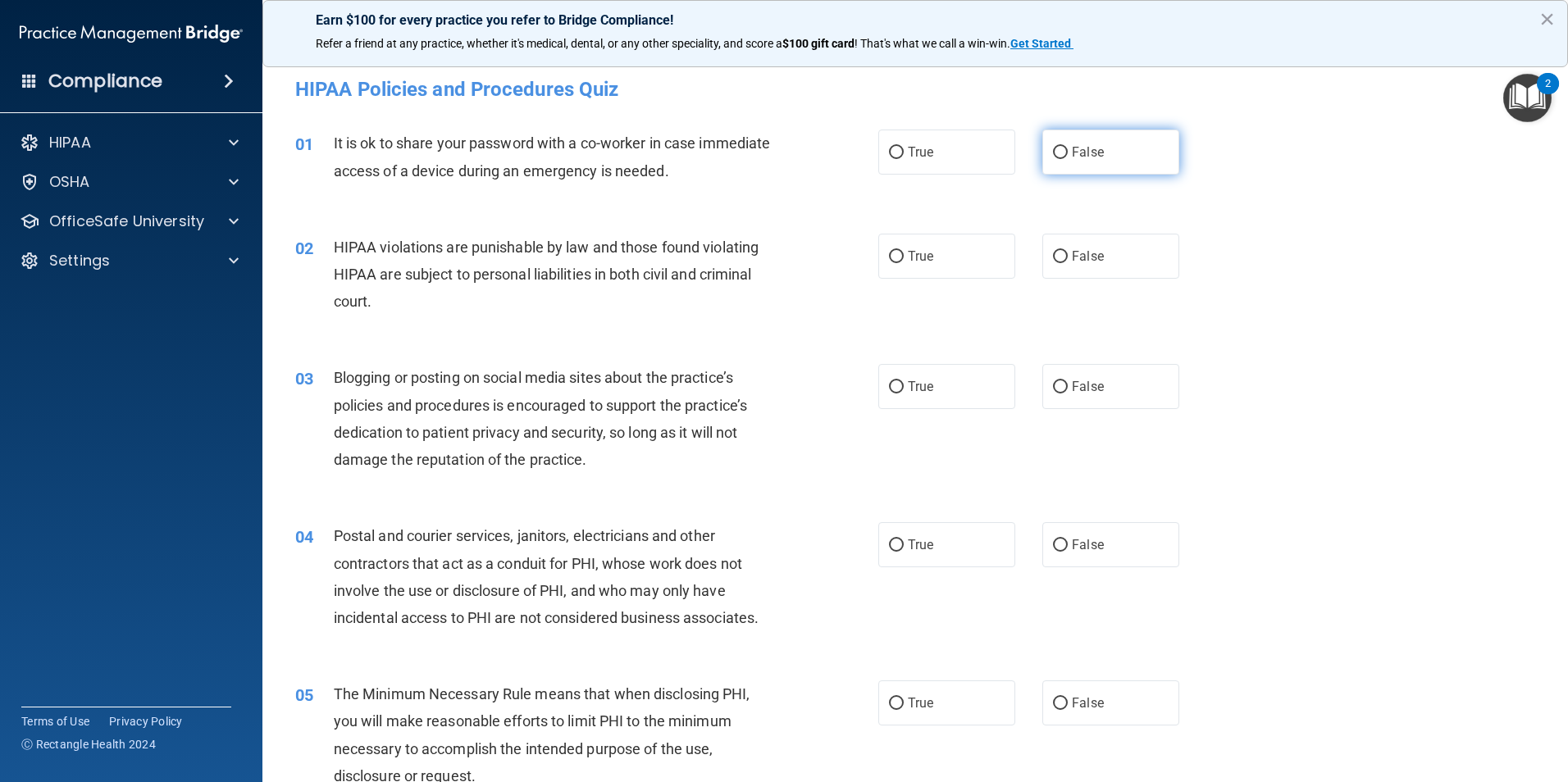
click at [1072, 155] on span "False" at bounding box center [1088, 152] width 32 height 16
click at [1064, 155] on input "False" at bounding box center [1060, 153] width 15 height 12
radio input "true"
click at [979, 242] on label "True" at bounding box center [946, 255] width 137 height 45
click at [903, 251] on input "True" at bounding box center [895, 257] width 15 height 12
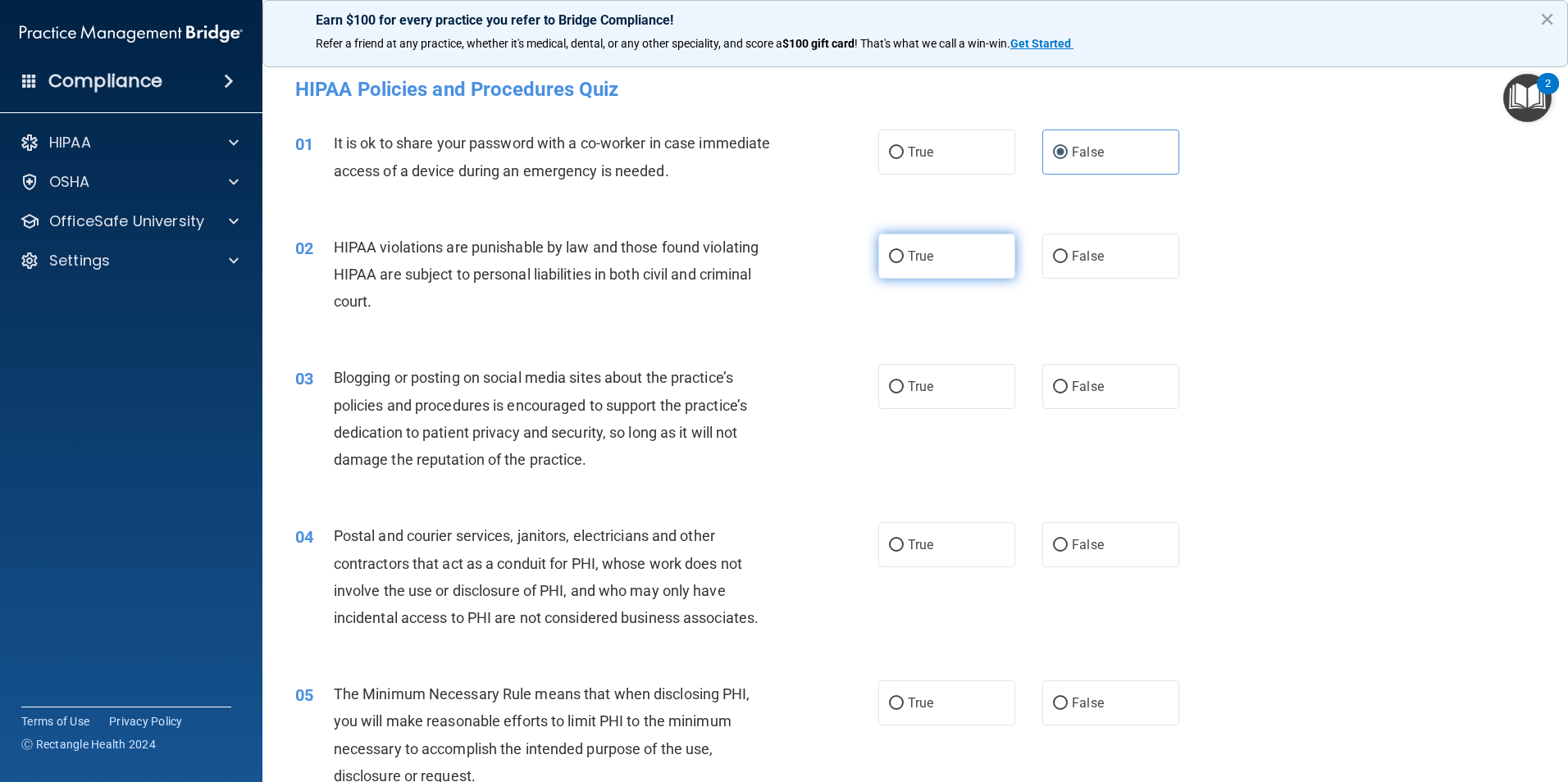
radio input "true"
click at [1086, 378] on label "False" at bounding box center [1111, 386] width 137 height 45
click at [1068, 381] on input "False" at bounding box center [1060, 387] width 15 height 12
radio input "true"
click at [974, 527] on label "True" at bounding box center [946, 544] width 137 height 45
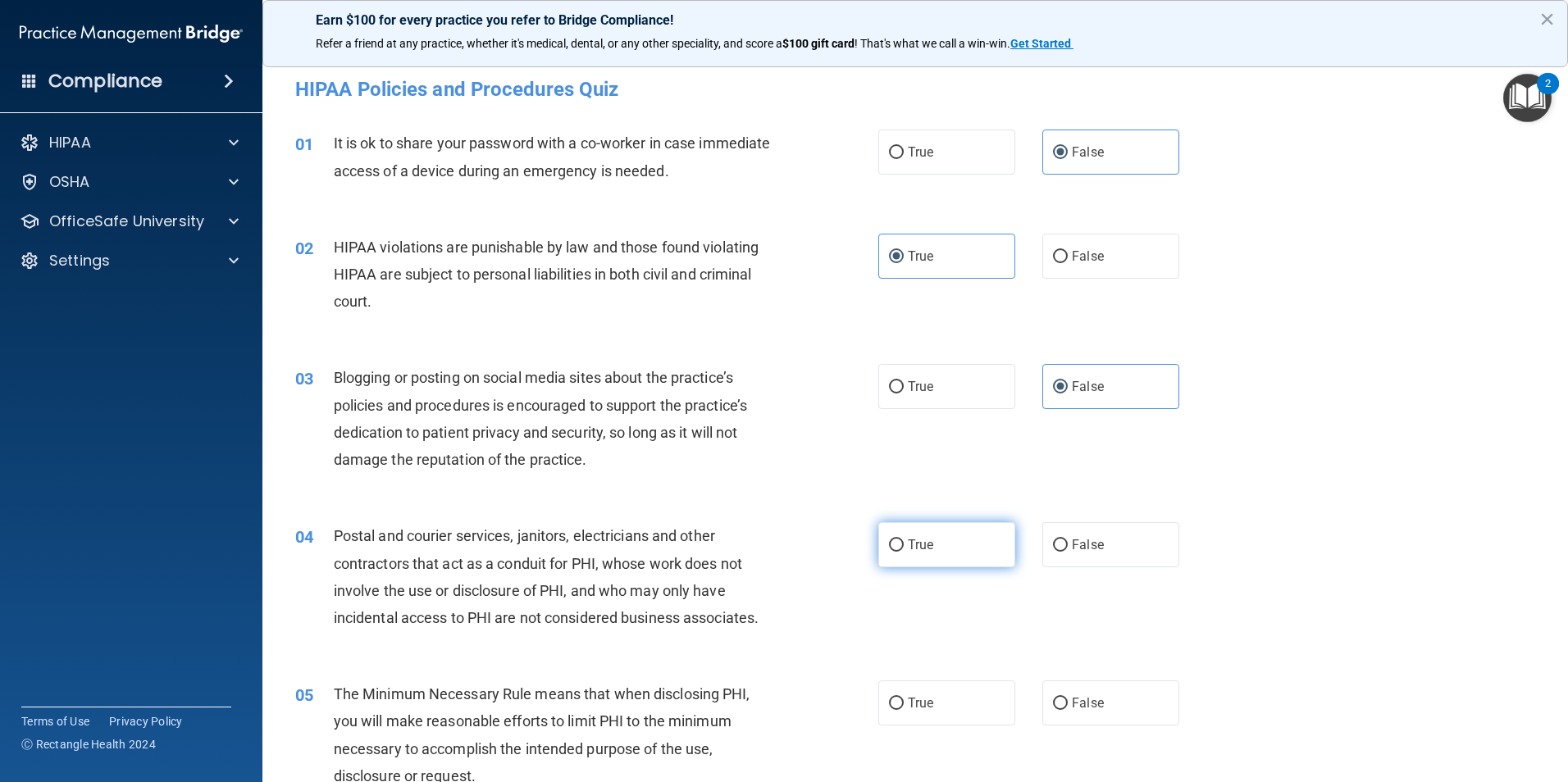
click at [903, 540] on input "True" at bounding box center [895, 546] width 15 height 12
radio input "true"
click at [917, 698] on span "True" at bounding box center [920, 703] width 25 height 16
click at [903, 698] on input "True" at bounding box center [895, 704] width 15 height 12
radio input "true"
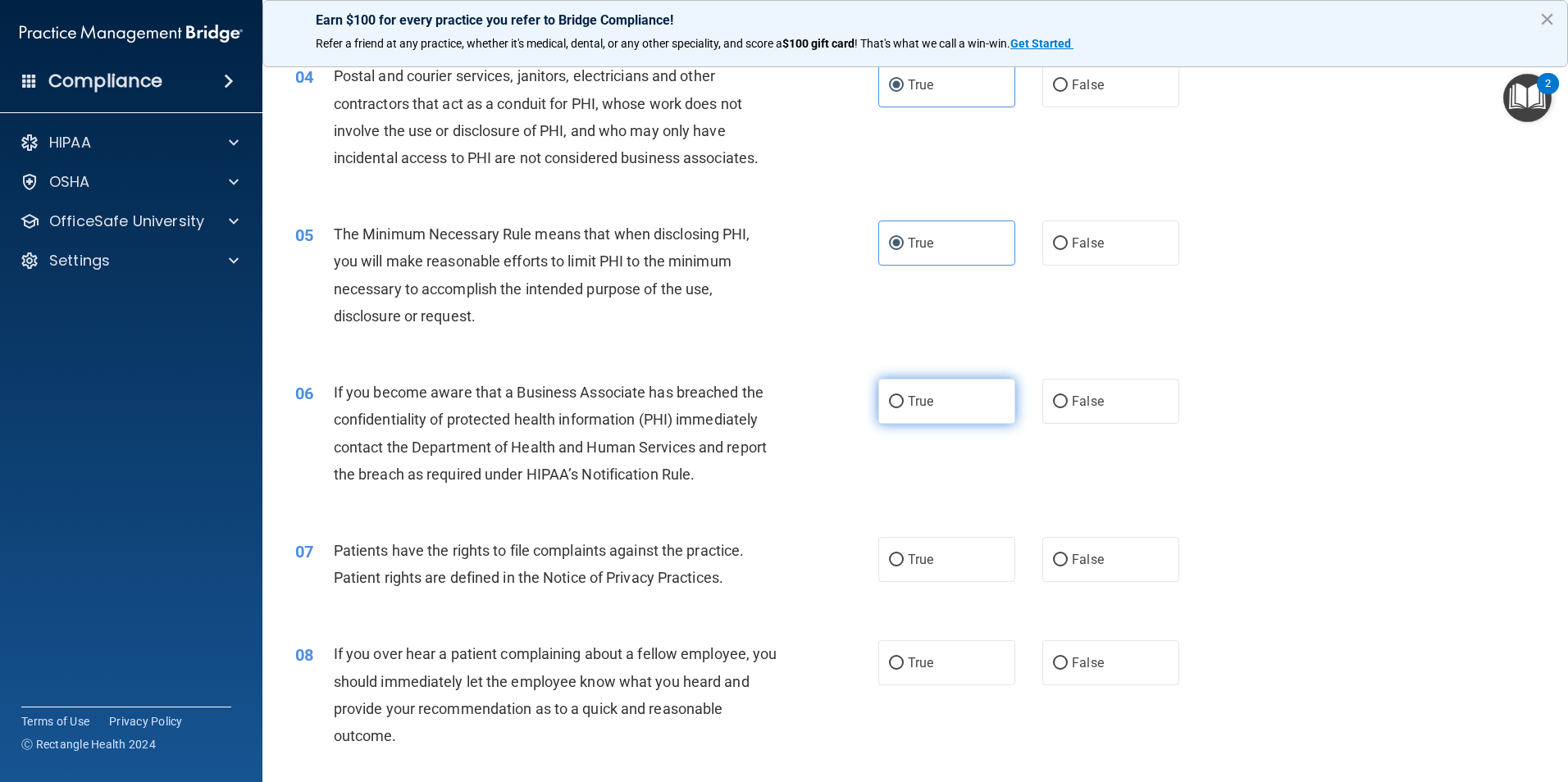
scroll to position [491, 0]
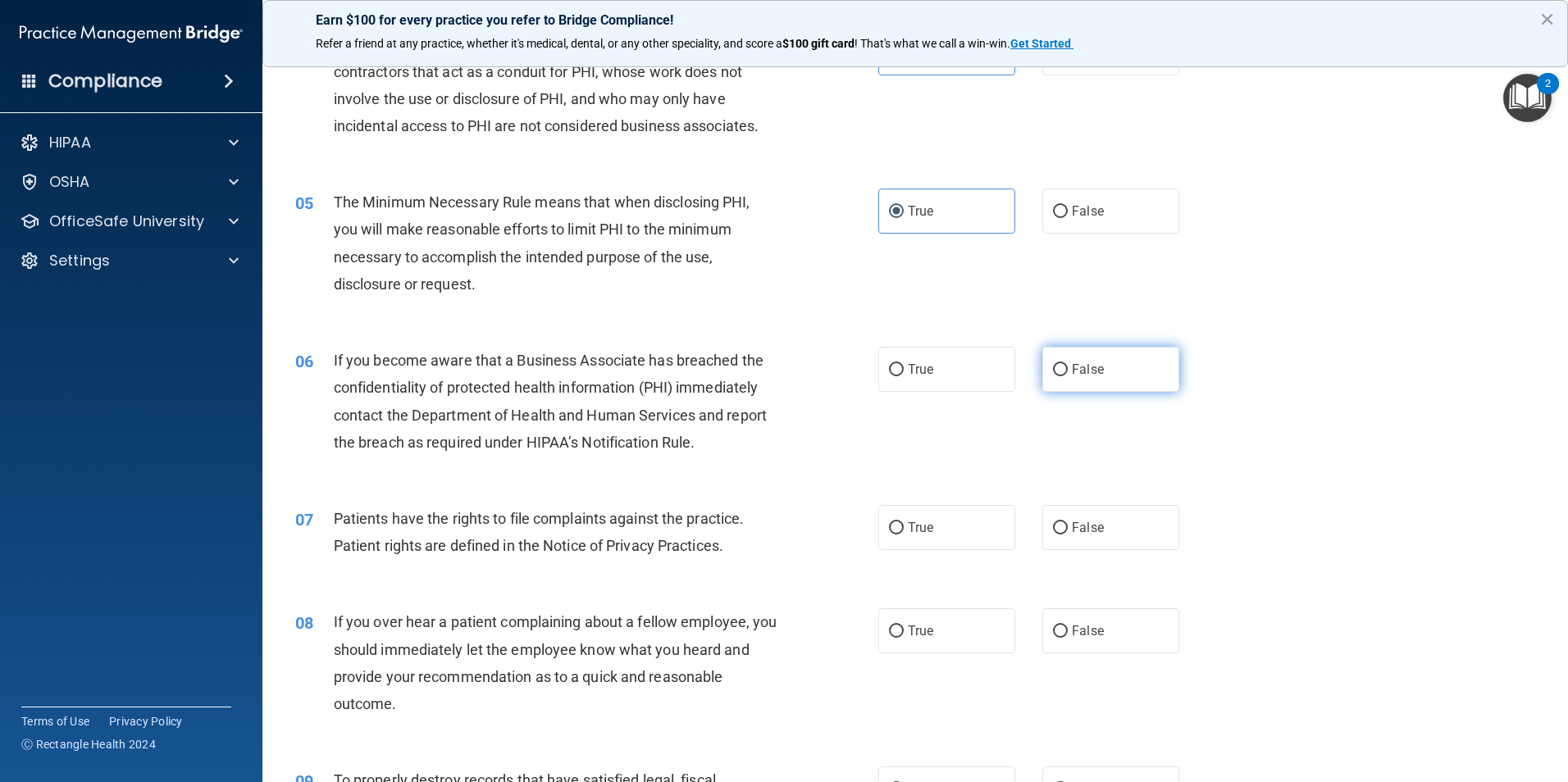
click at [1097, 386] on label "False" at bounding box center [1111, 369] width 137 height 45
click at [1068, 377] on input "False" at bounding box center [1060, 370] width 15 height 12
radio input "true"
click at [933, 525] on label "True" at bounding box center [946, 527] width 137 height 45
click at [903, 525] on input "True" at bounding box center [895, 528] width 15 height 12
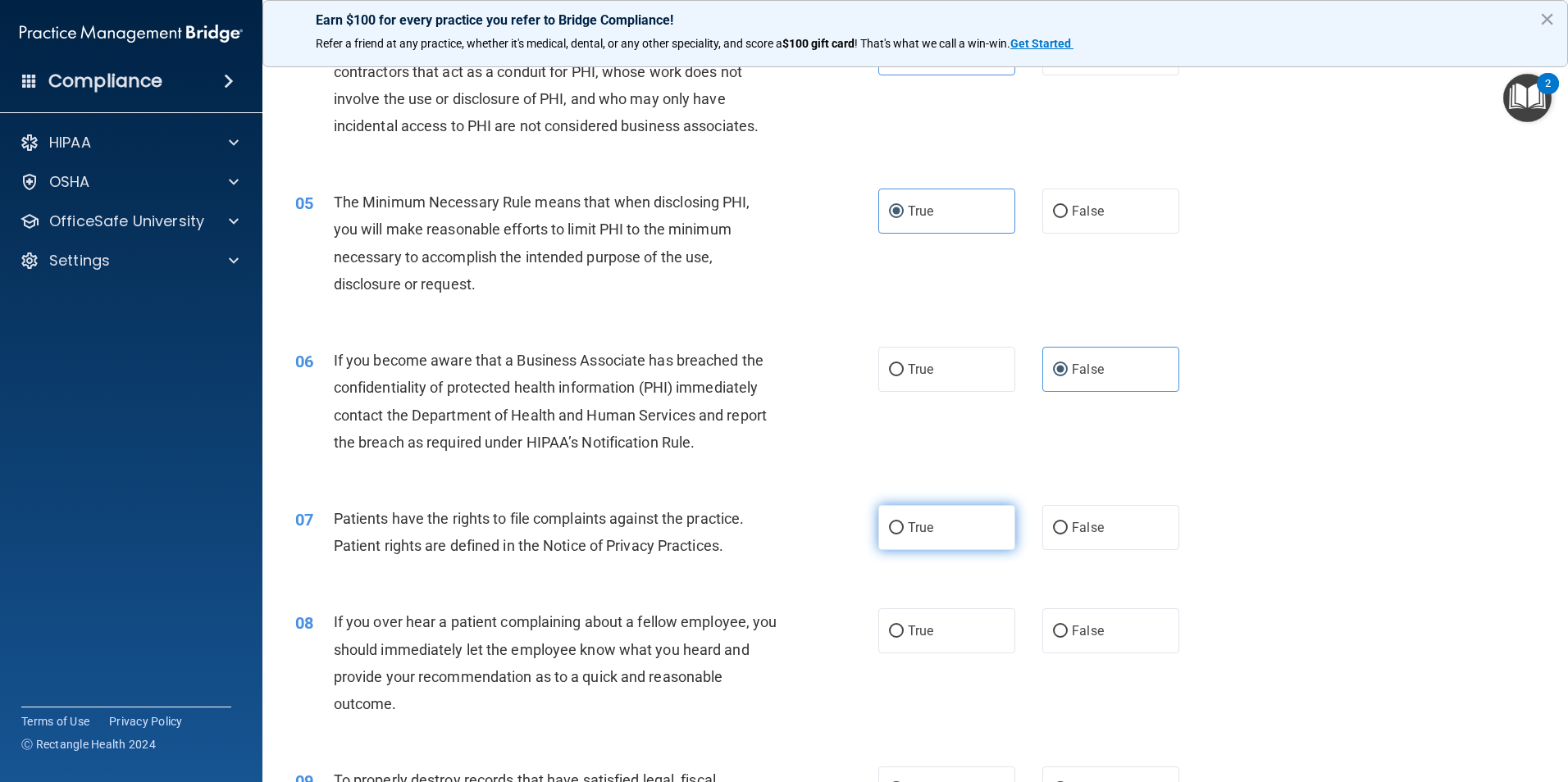
radio input "true"
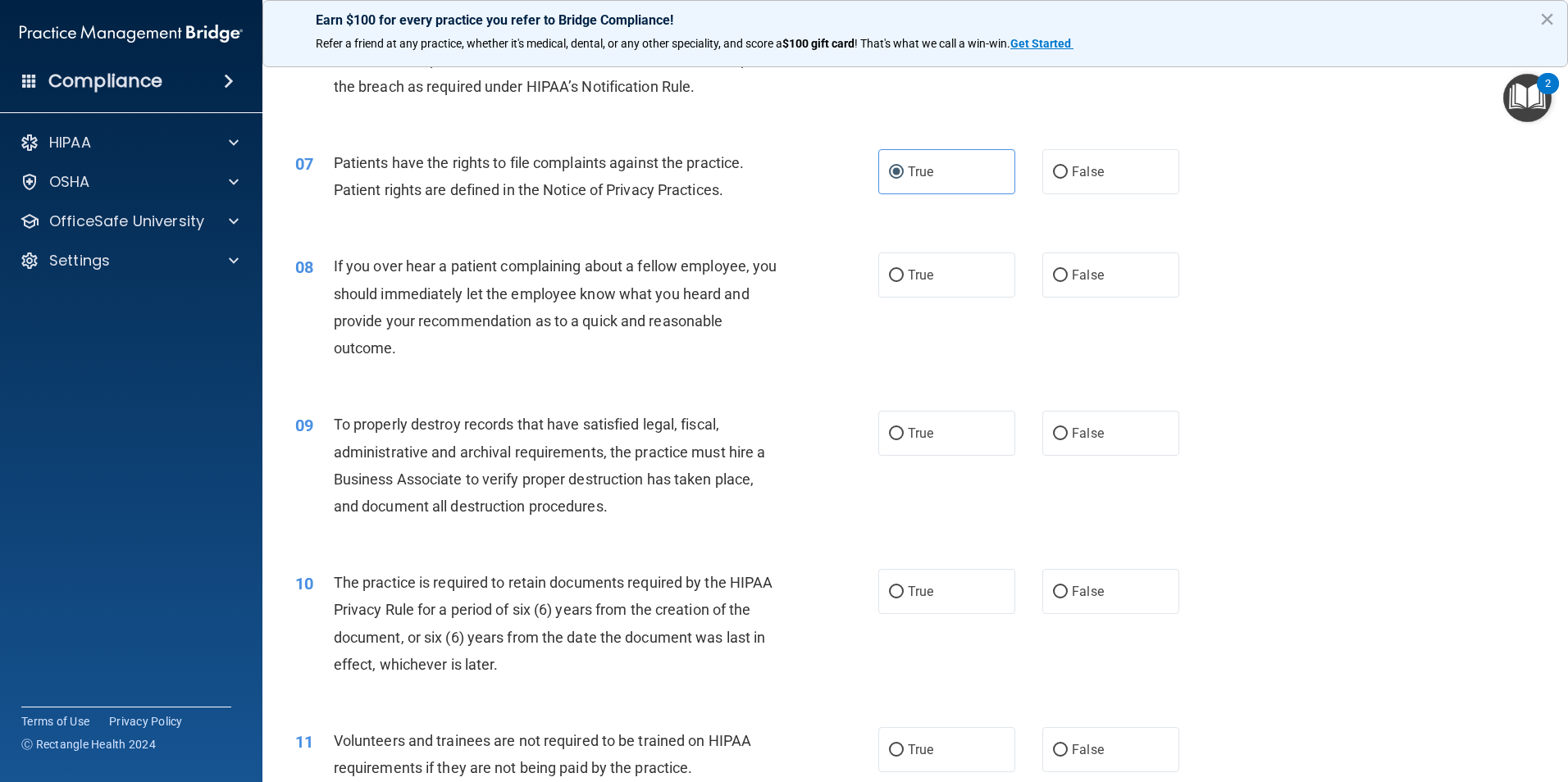
scroll to position [901, 0]
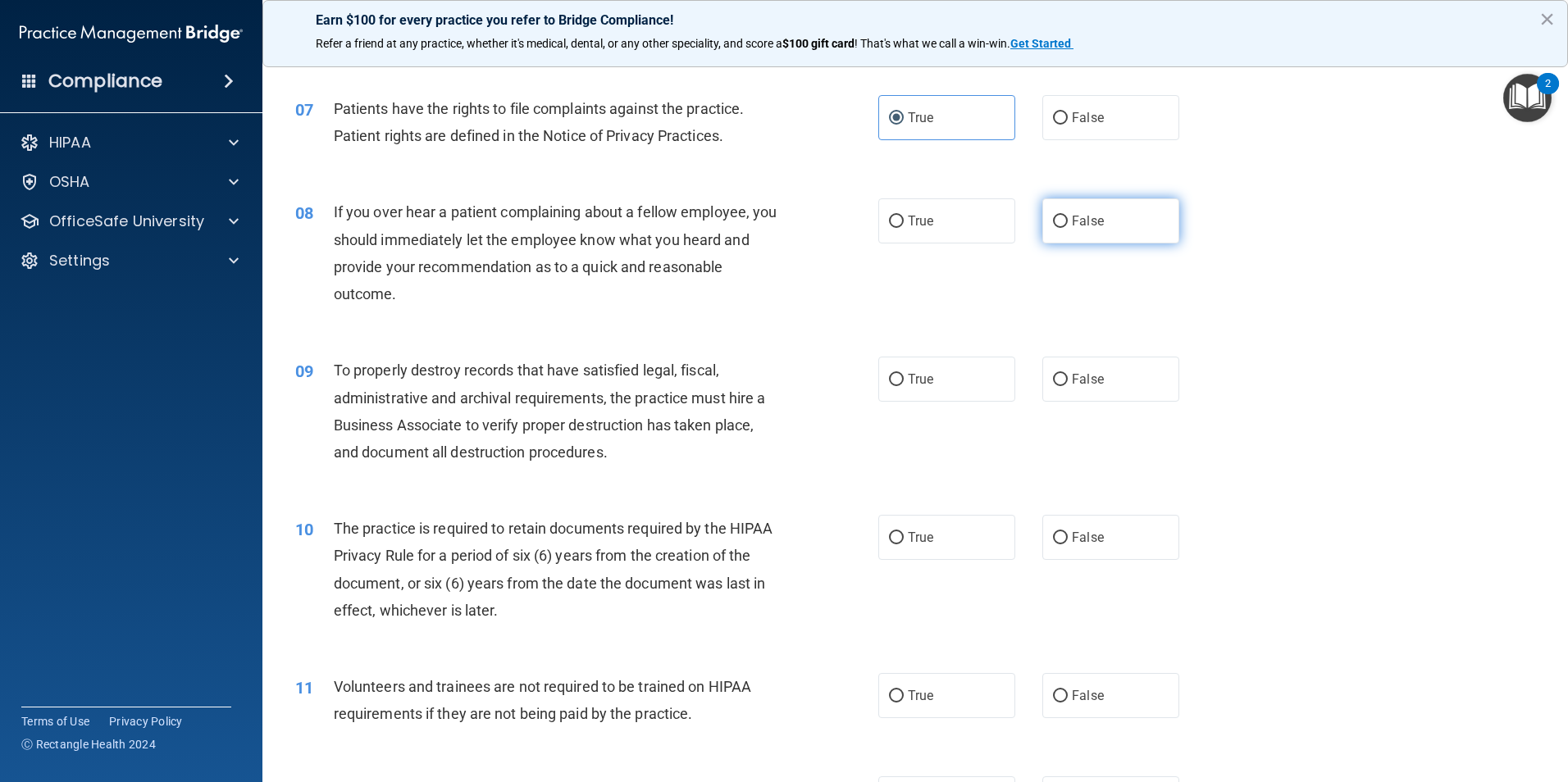
click at [1081, 225] on span "False" at bounding box center [1088, 221] width 32 height 16
click at [1068, 225] on input "False" at bounding box center [1060, 222] width 15 height 12
radio input "true"
click at [1101, 391] on label "False" at bounding box center [1111, 378] width 137 height 45
click at [1068, 386] on input "False" at bounding box center [1060, 380] width 15 height 12
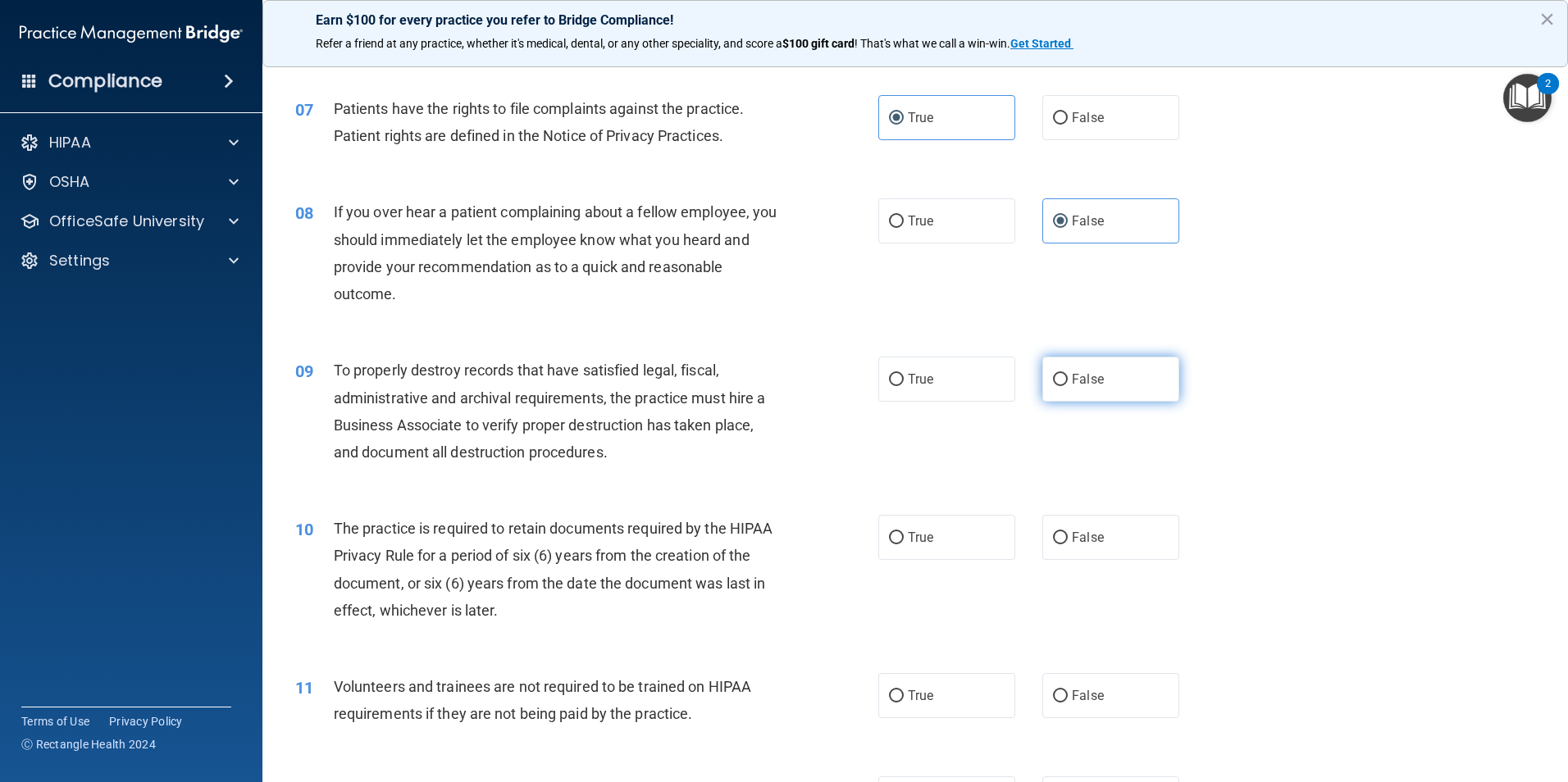
radio input "true"
click at [947, 537] on label "True" at bounding box center [946, 537] width 137 height 45
click at [903, 537] on input "True" at bounding box center [895, 538] width 15 height 12
radio input "true"
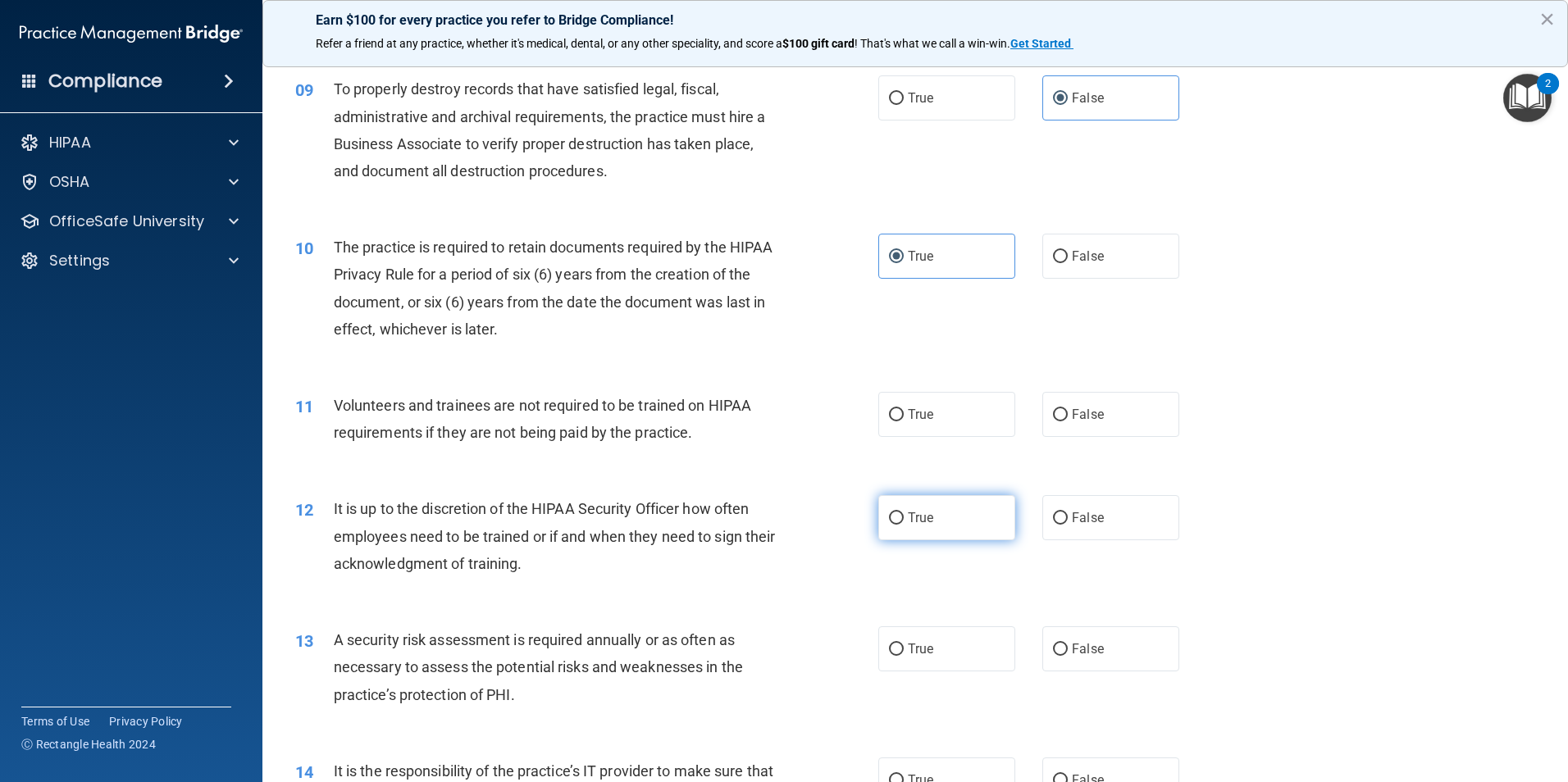
scroll to position [1230, 0]
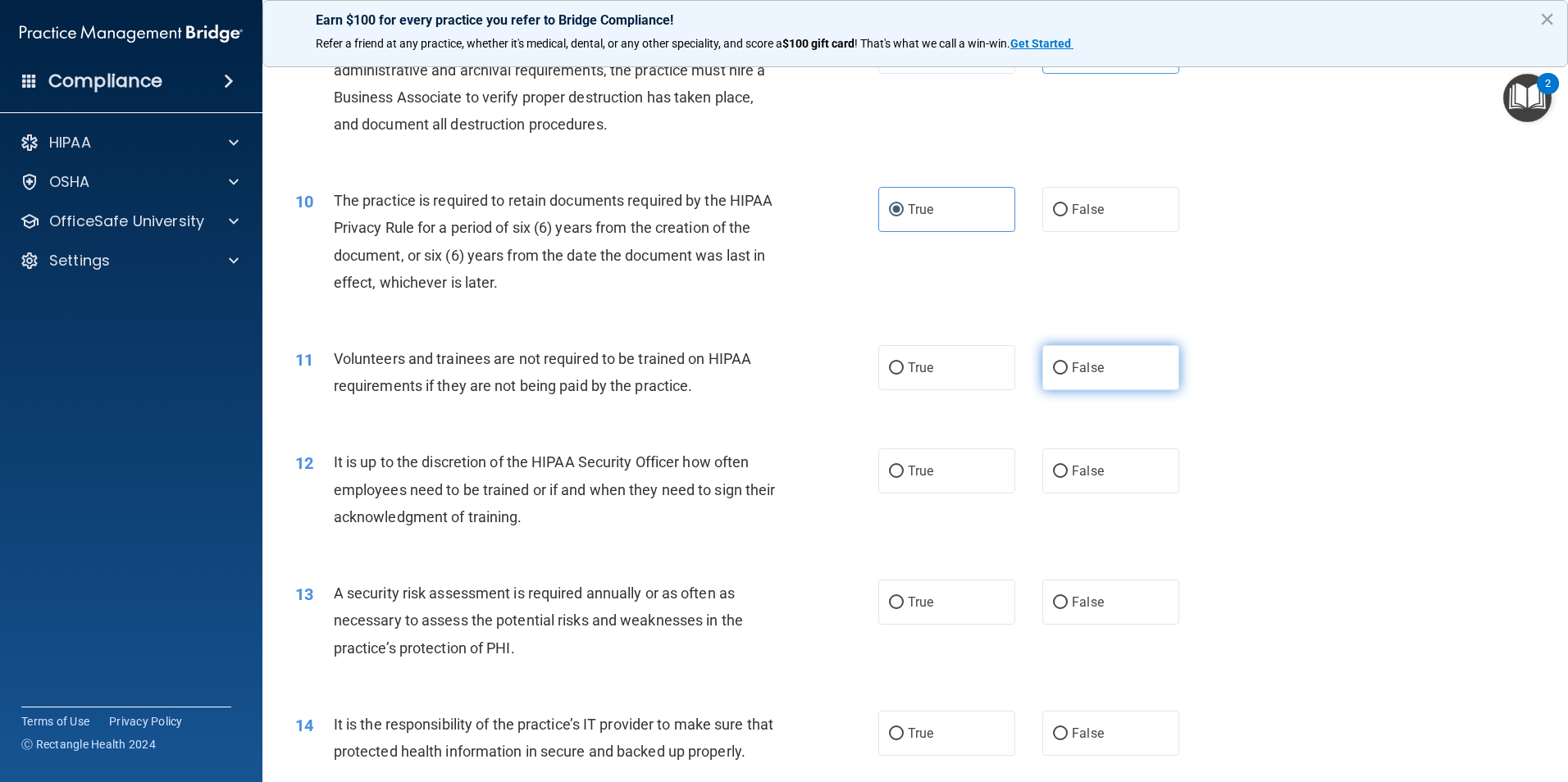
click at [1086, 369] on span "False" at bounding box center [1088, 368] width 32 height 16
click at [1068, 369] on input "False" at bounding box center [1060, 369] width 15 height 12
radio input "true"
click at [1097, 481] on label "False" at bounding box center [1111, 470] width 137 height 45
click at [1068, 477] on input "False" at bounding box center [1060, 471] width 15 height 12
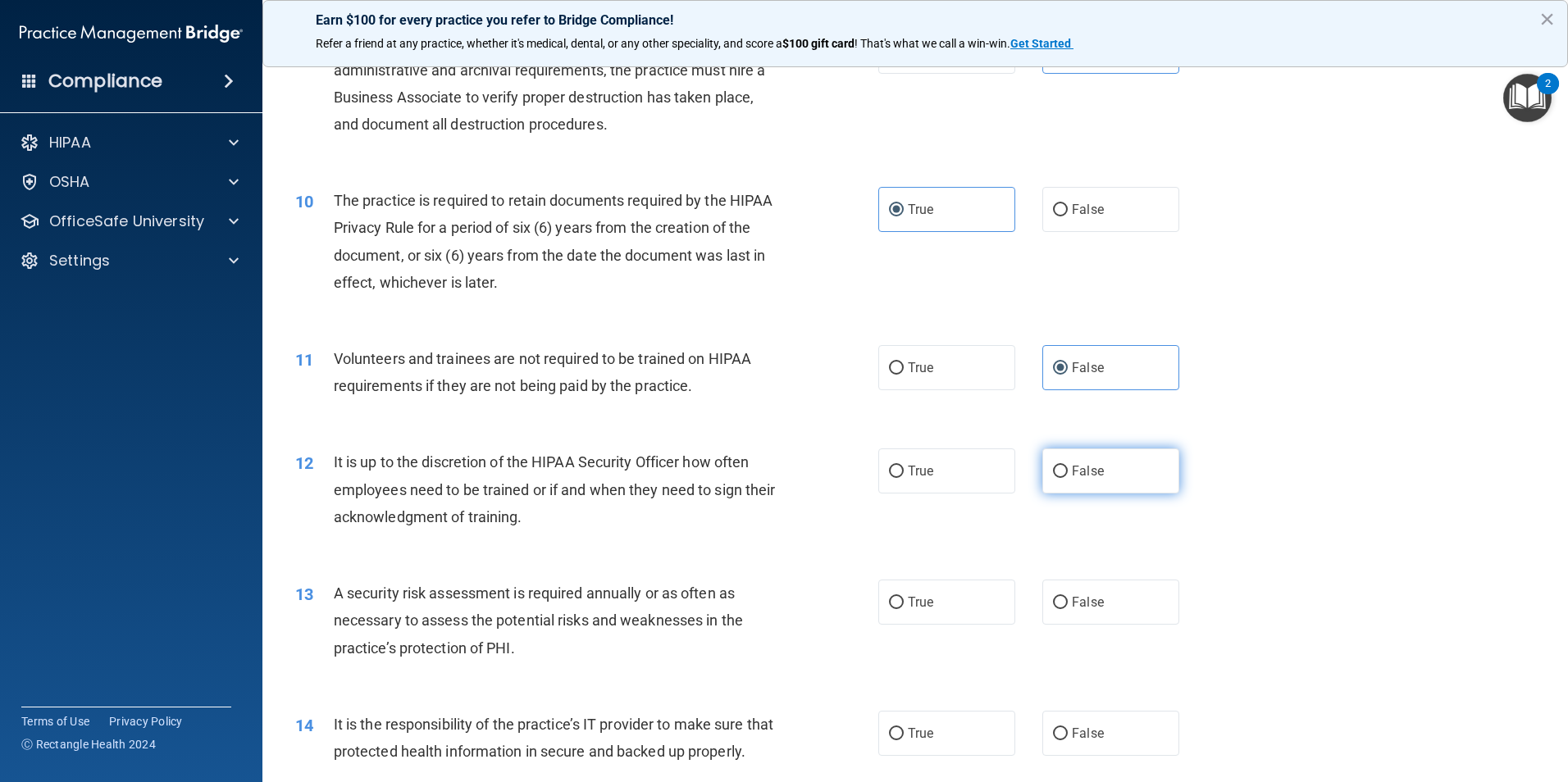
radio input "true"
click at [978, 599] on label "True" at bounding box center [946, 601] width 137 height 45
click at [903, 599] on input "True" at bounding box center [895, 603] width 15 height 12
radio input "true"
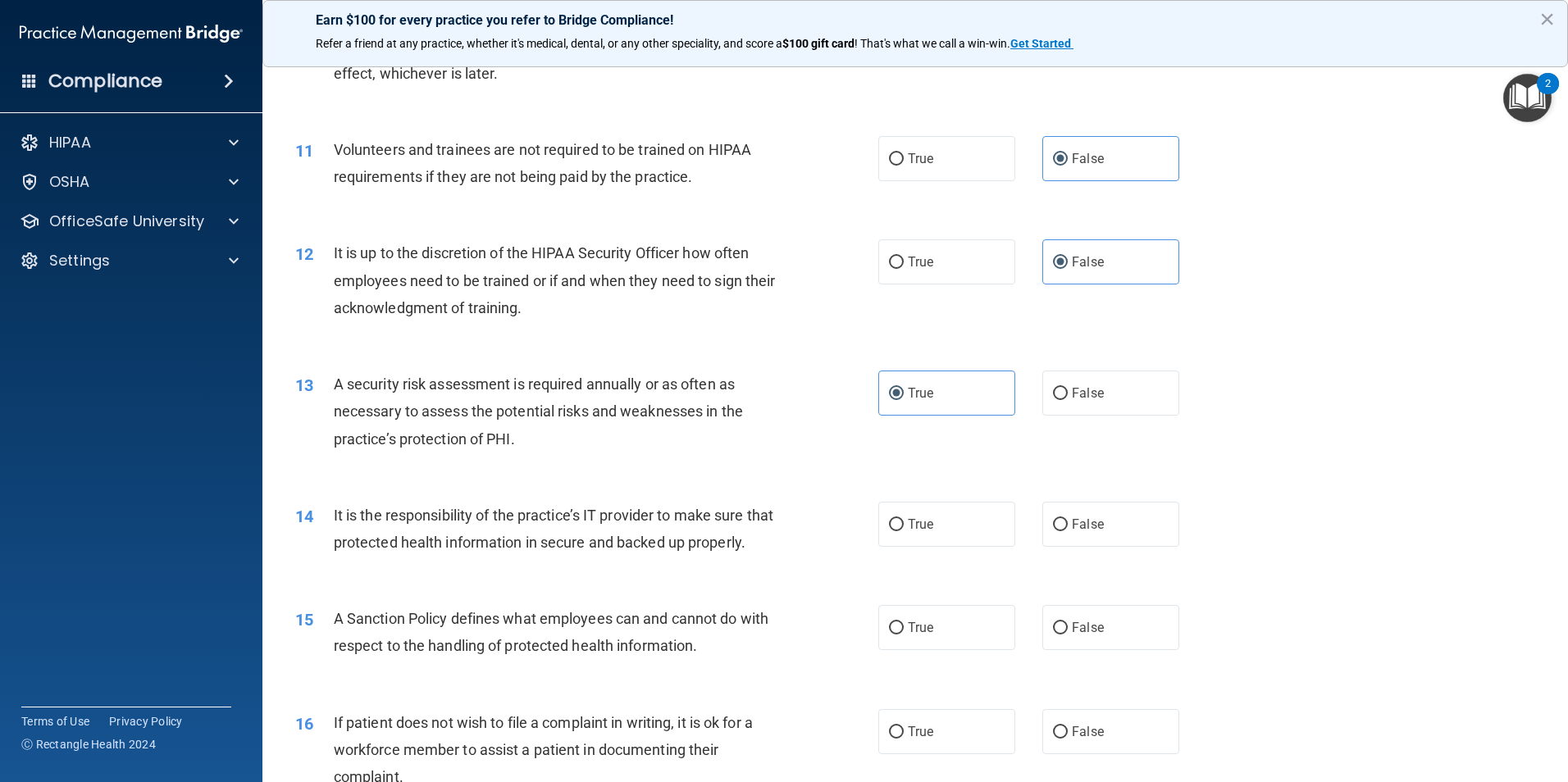
scroll to position [1475, 0]
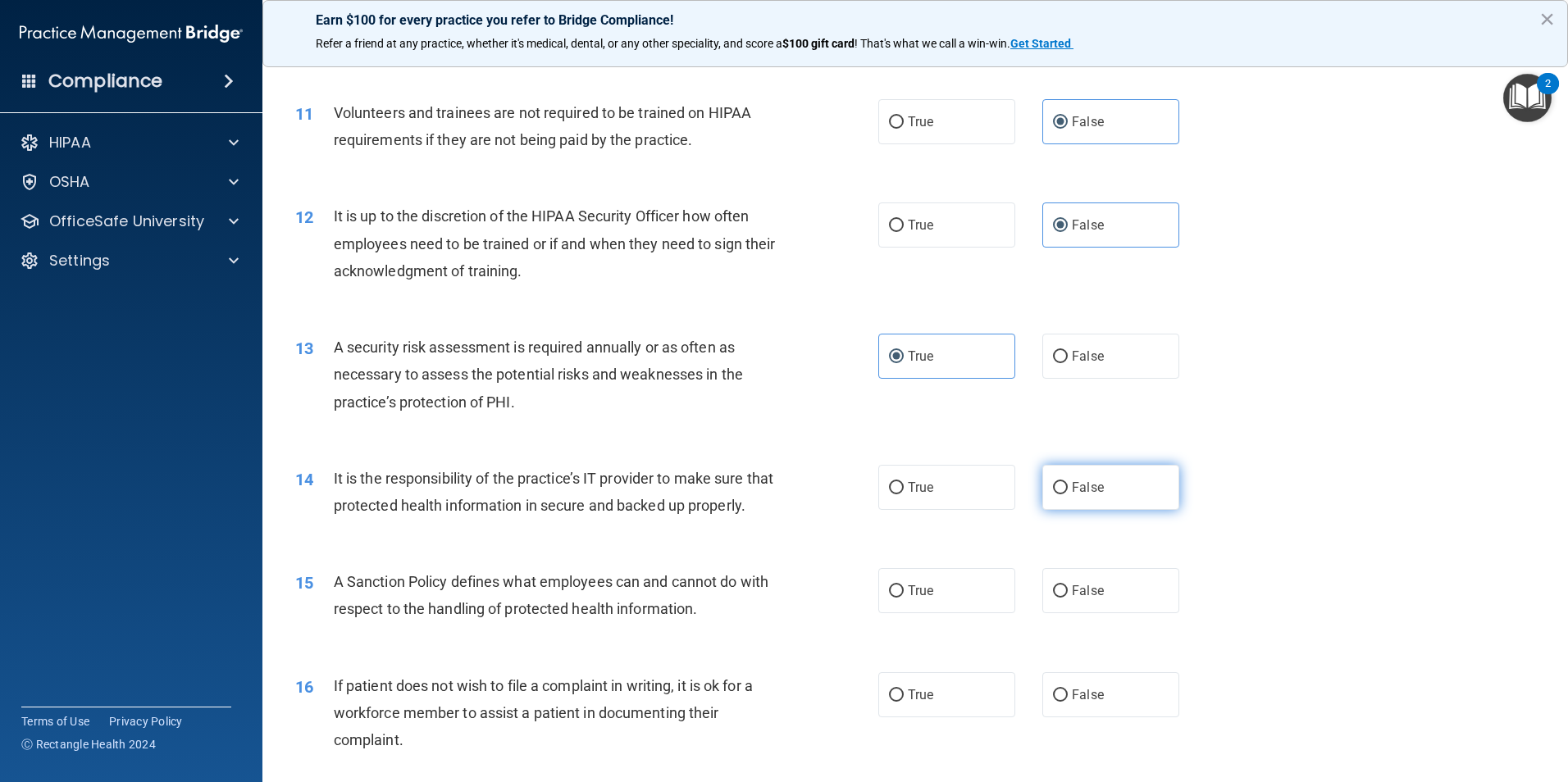
click at [1075, 508] on label "False" at bounding box center [1111, 487] width 137 height 45
click at [1068, 494] on input "False" at bounding box center [1060, 488] width 15 height 12
radio input "true"
click at [1091, 599] on span "False" at bounding box center [1088, 591] width 32 height 16
click at [1068, 598] on input "False" at bounding box center [1060, 592] width 15 height 12
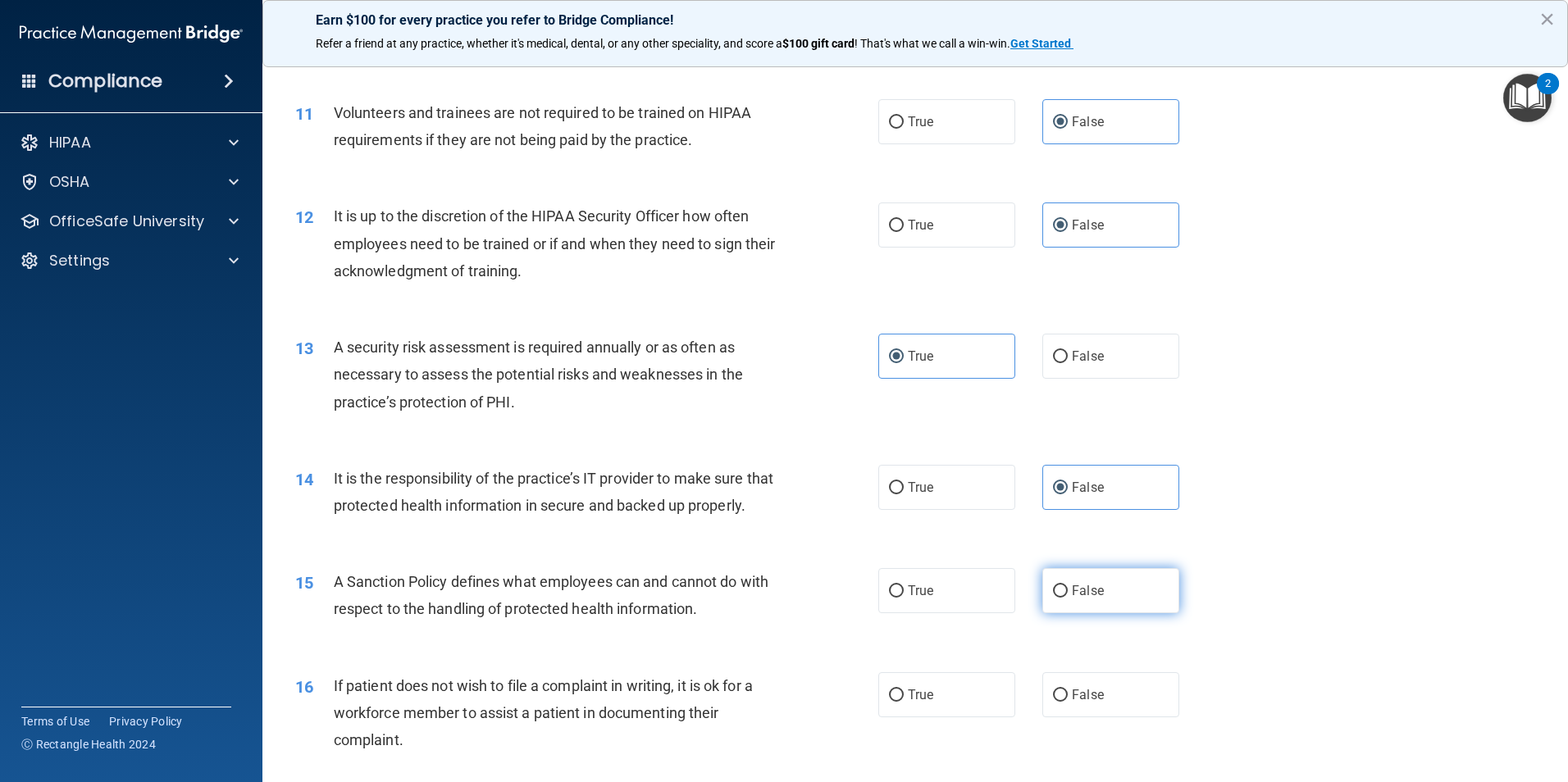
radio input "true"
click at [952, 717] on label "True" at bounding box center [946, 694] width 137 height 45
click at [903, 701] on input "True" at bounding box center [895, 695] width 15 height 12
radio input "true"
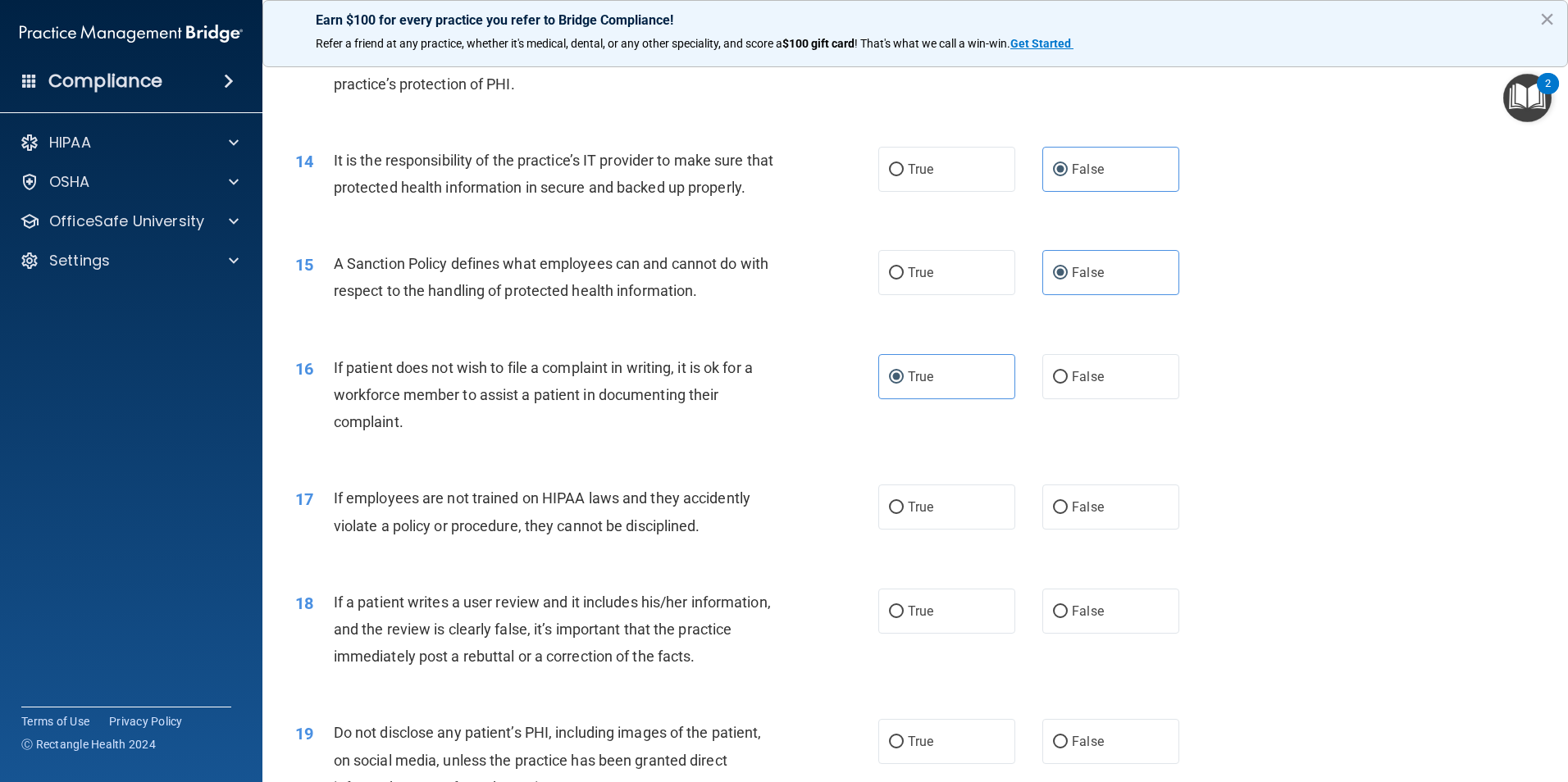
scroll to position [1804, 0]
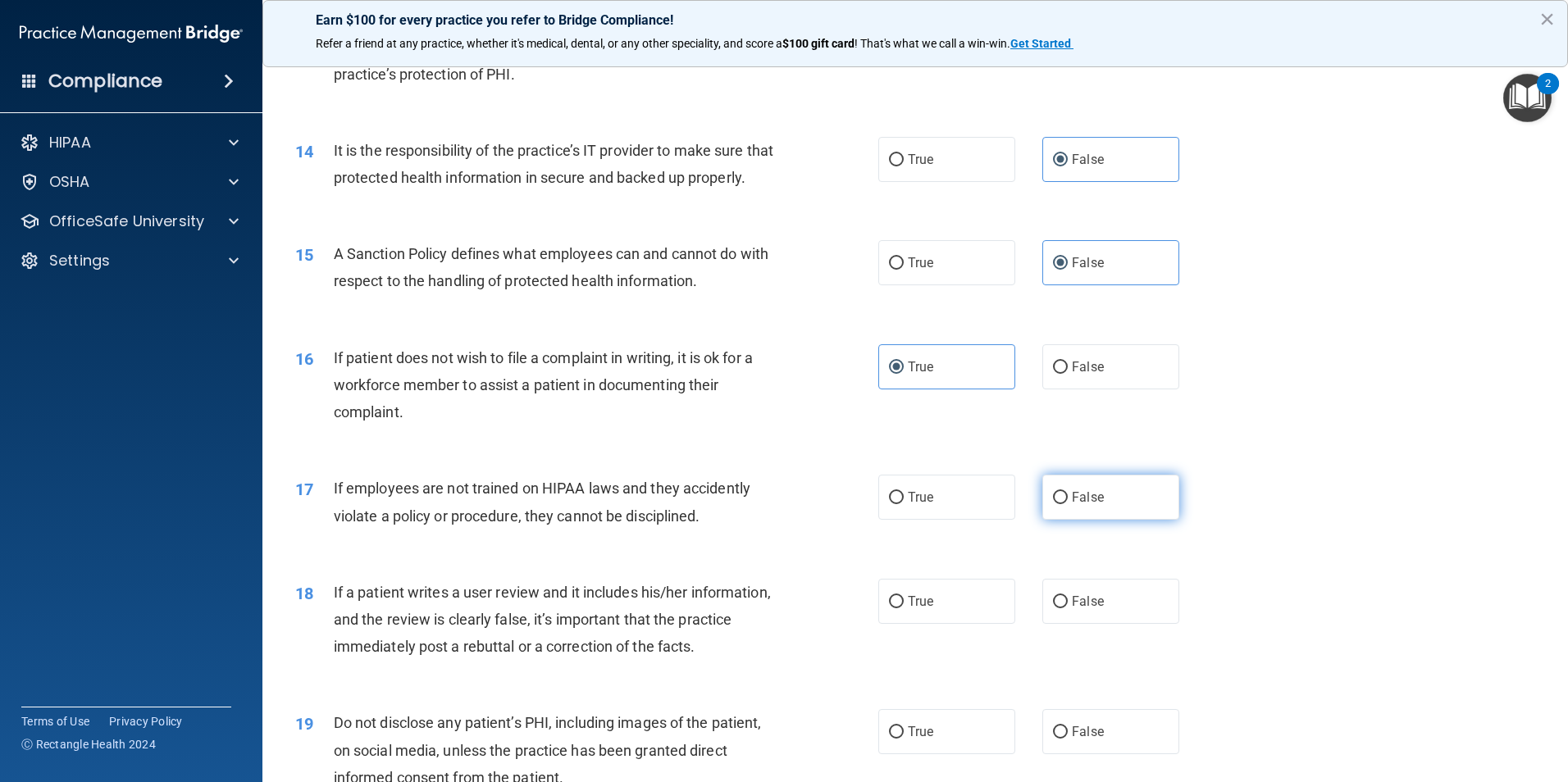
click at [1086, 505] on span "False" at bounding box center [1088, 498] width 32 height 16
click at [1068, 504] on input "False" at bounding box center [1060, 498] width 15 height 12
radio input "true"
click at [1090, 609] on span "False" at bounding box center [1088, 601] width 32 height 16
click at [1068, 608] on input "False" at bounding box center [1060, 602] width 15 height 12
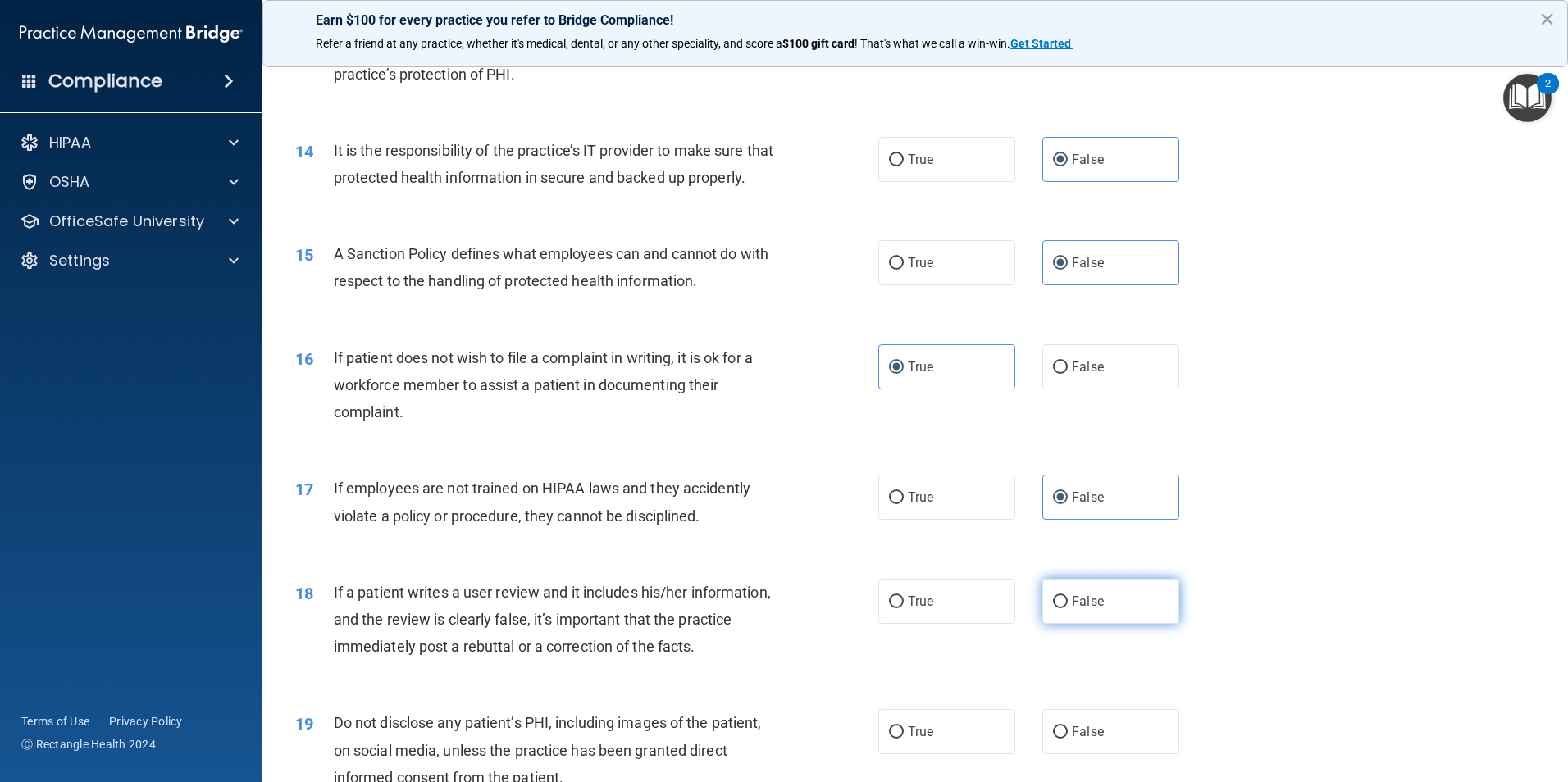
radio input "true"
click at [917, 739] on span "True" at bounding box center [920, 732] width 25 height 16
click at [903, 738] on input "True" at bounding box center [895, 732] width 15 height 12
radio input "true"
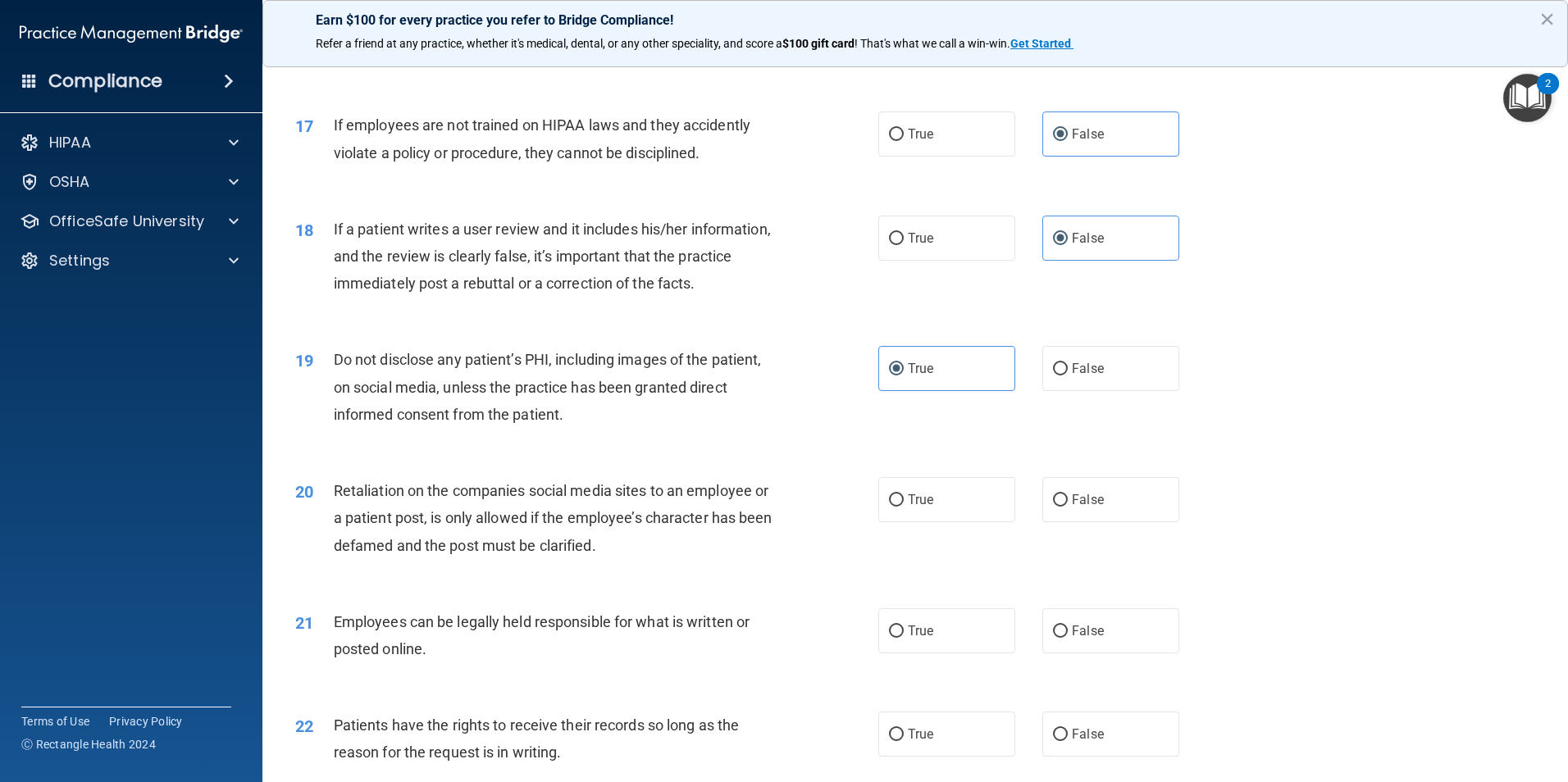
scroll to position [2295, 0]
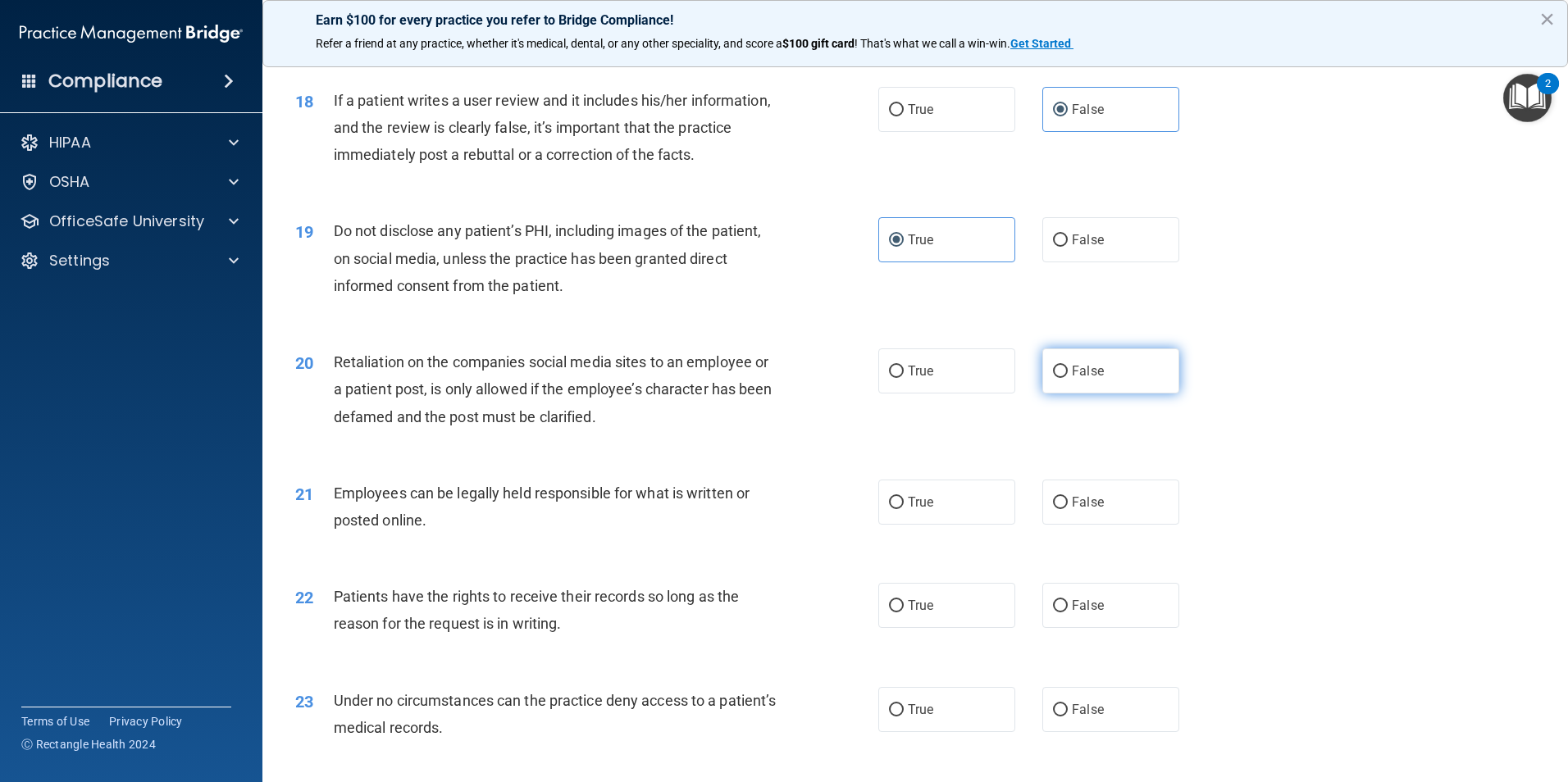
click at [1107, 393] on label "False" at bounding box center [1111, 370] width 137 height 45
click at [1068, 378] on input "False" at bounding box center [1060, 372] width 15 height 12
radio input "true"
click at [940, 525] on label "True" at bounding box center [946, 501] width 137 height 45
click at [903, 509] on input "True" at bounding box center [895, 503] width 15 height 12
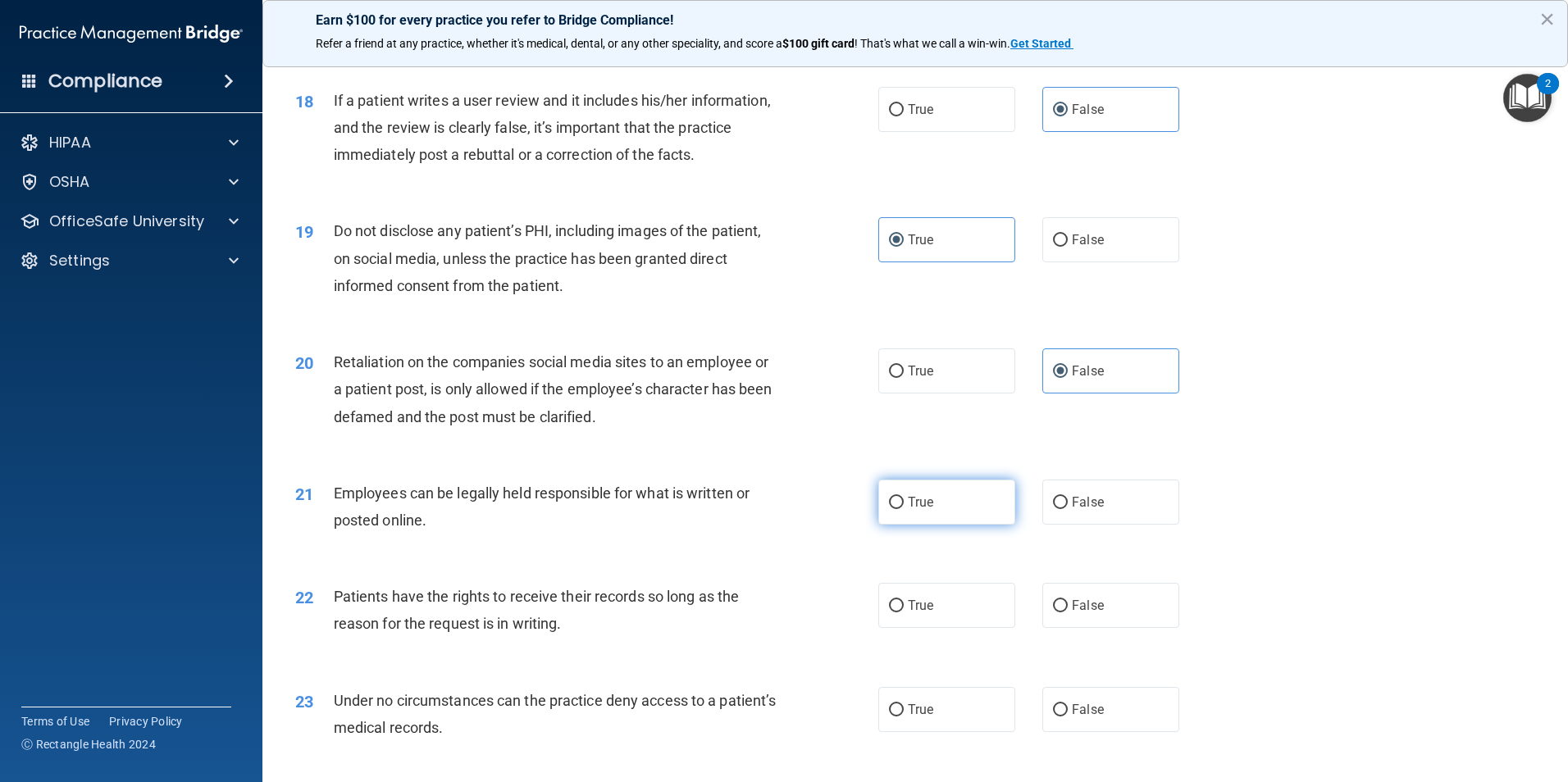
radio input "true"
click at [1069, 628] on label "False" at bounding box center [1111, 605] width 137 height 45
click at [1068, 613] on input "False" at bounding box center [1060, 606] width 15 height 12
radio input "true"
click at [1104, 732] on label "False" at bounding box center [1111, 709] width 137 height 45
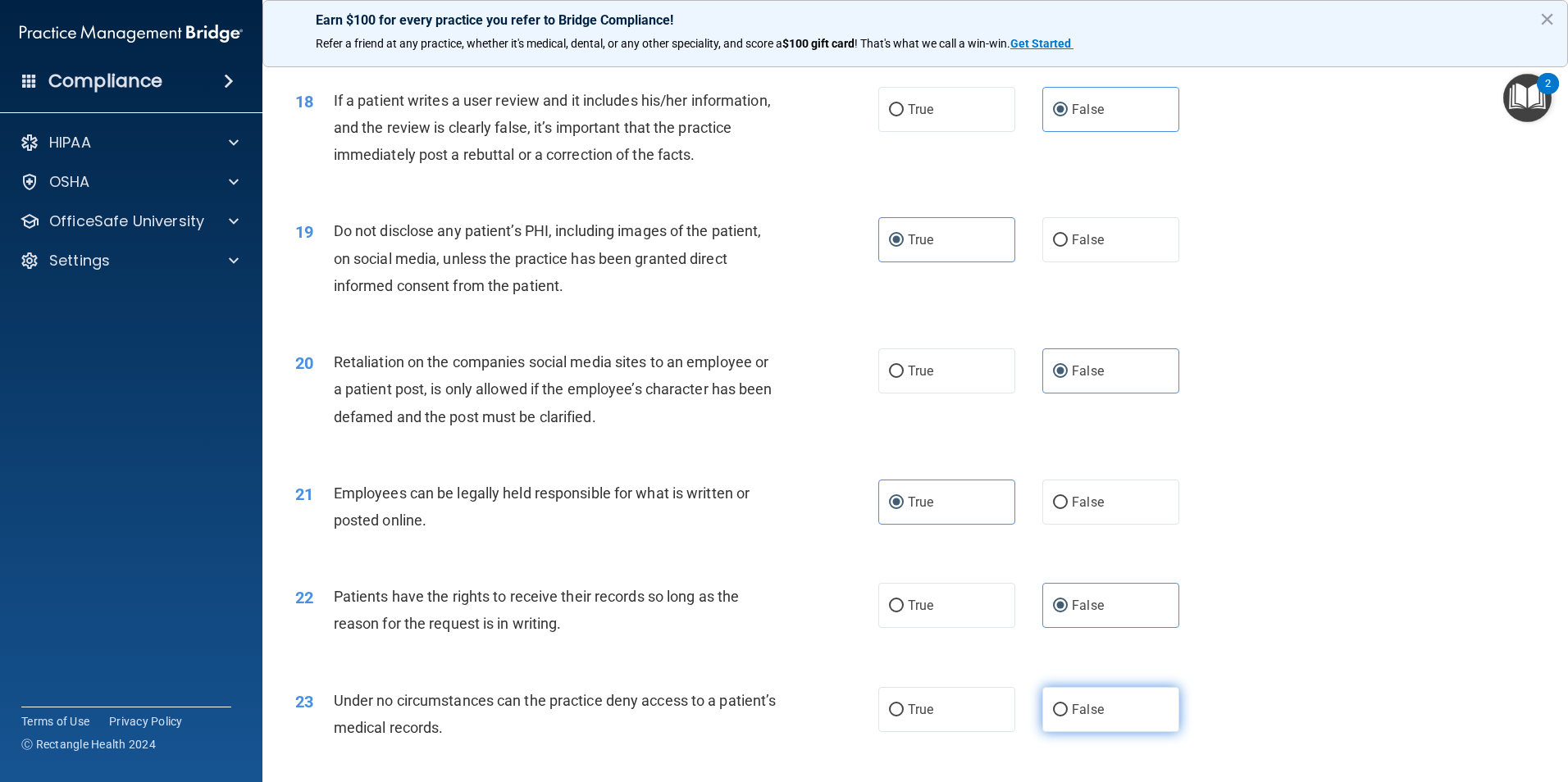
click at [1068, 716] on input "False" at bounding box center [1060, 710] width 15 height 12
radio input "true"
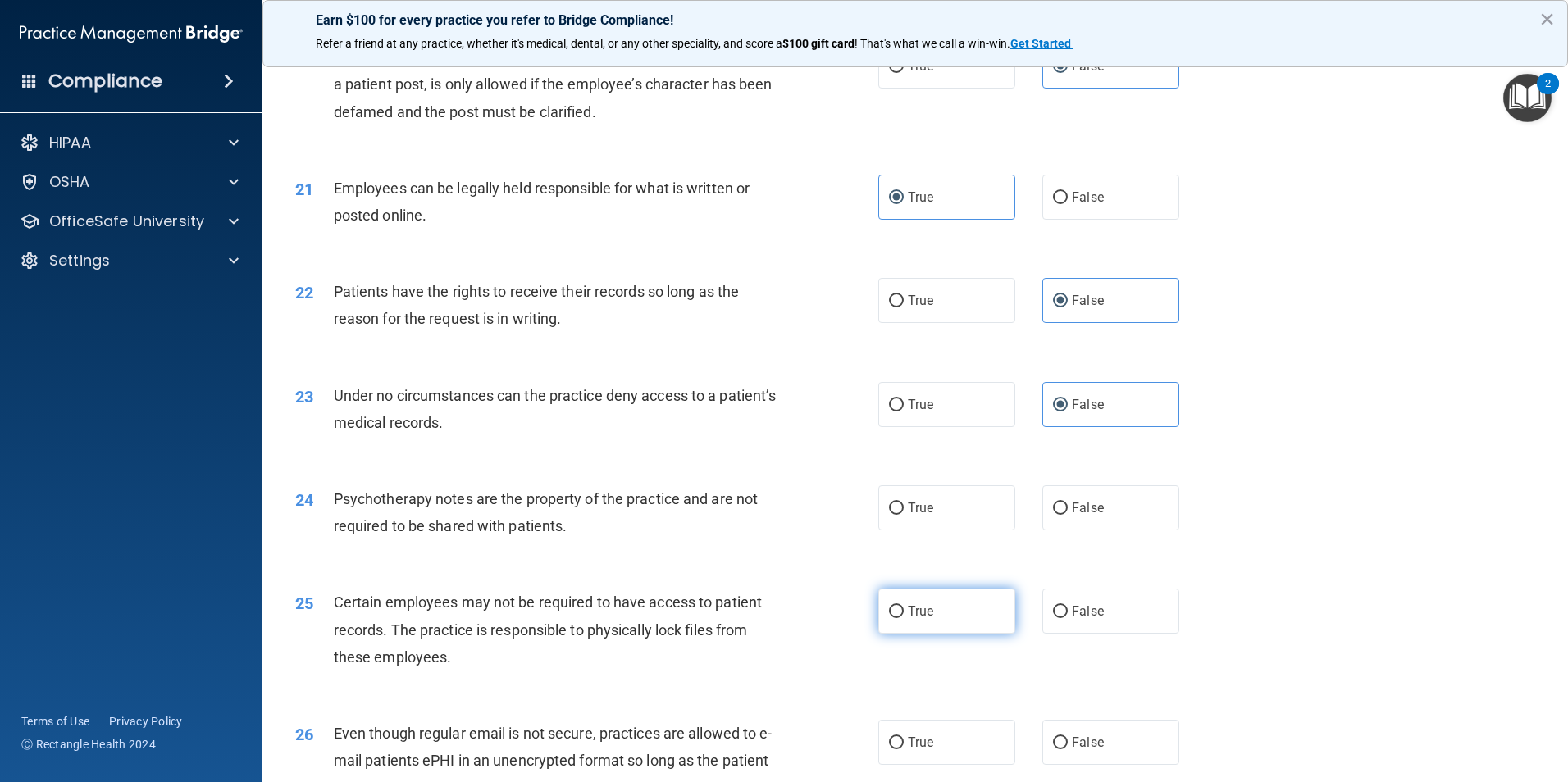
scroll to position [2623, 0]
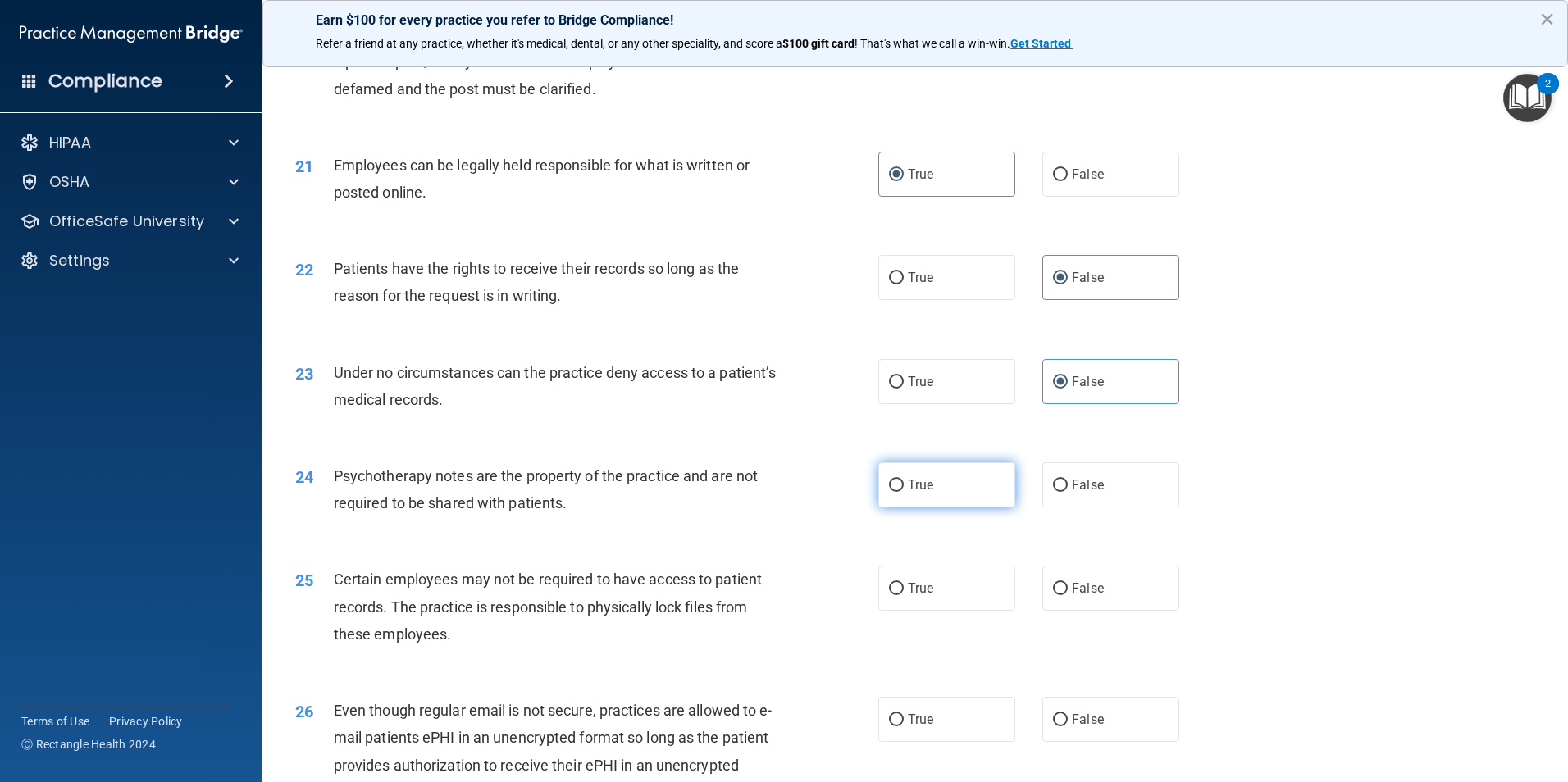
click at [928, 507] on label "True" at bounding box center [946, 484] width 137 height 45
click at [903, 491] on input "True" at bounding box center [895, 485] width 15 height 12
radio input "true"
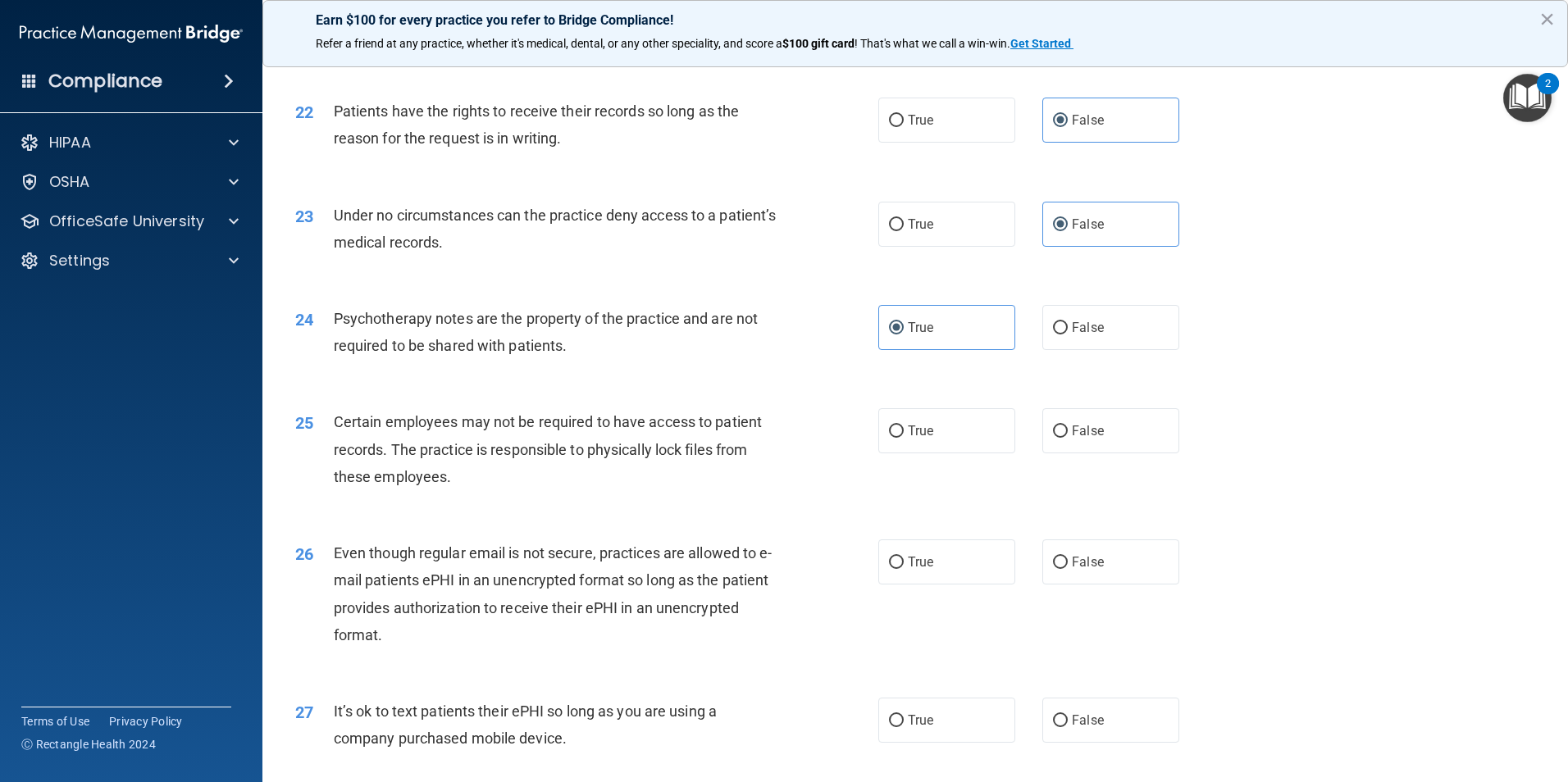
scroll to position [2787, 0]
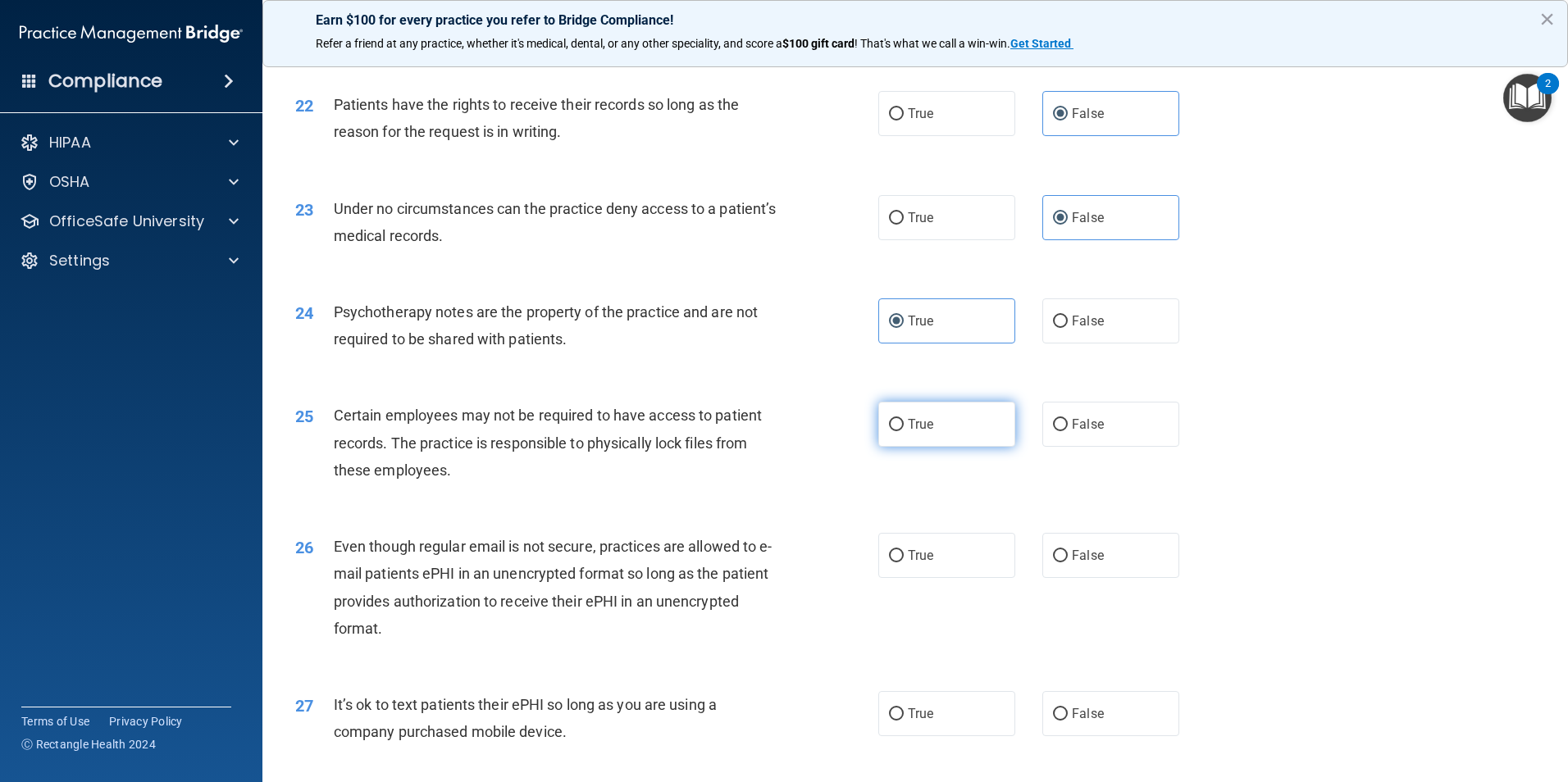
click at [971, 447] on label "True" at bounding box center [946, 424] width 137 height 45
click at [903, 431] on input "True" at bounding box center [895, 425] width 15 height 12
radio input "true"
click at [972, 575] on label "True" at bounding box center [946, 555] width 137 height 45
click at [903, 563] on input "True" at bounding box center [895, 556] width 15 height 12
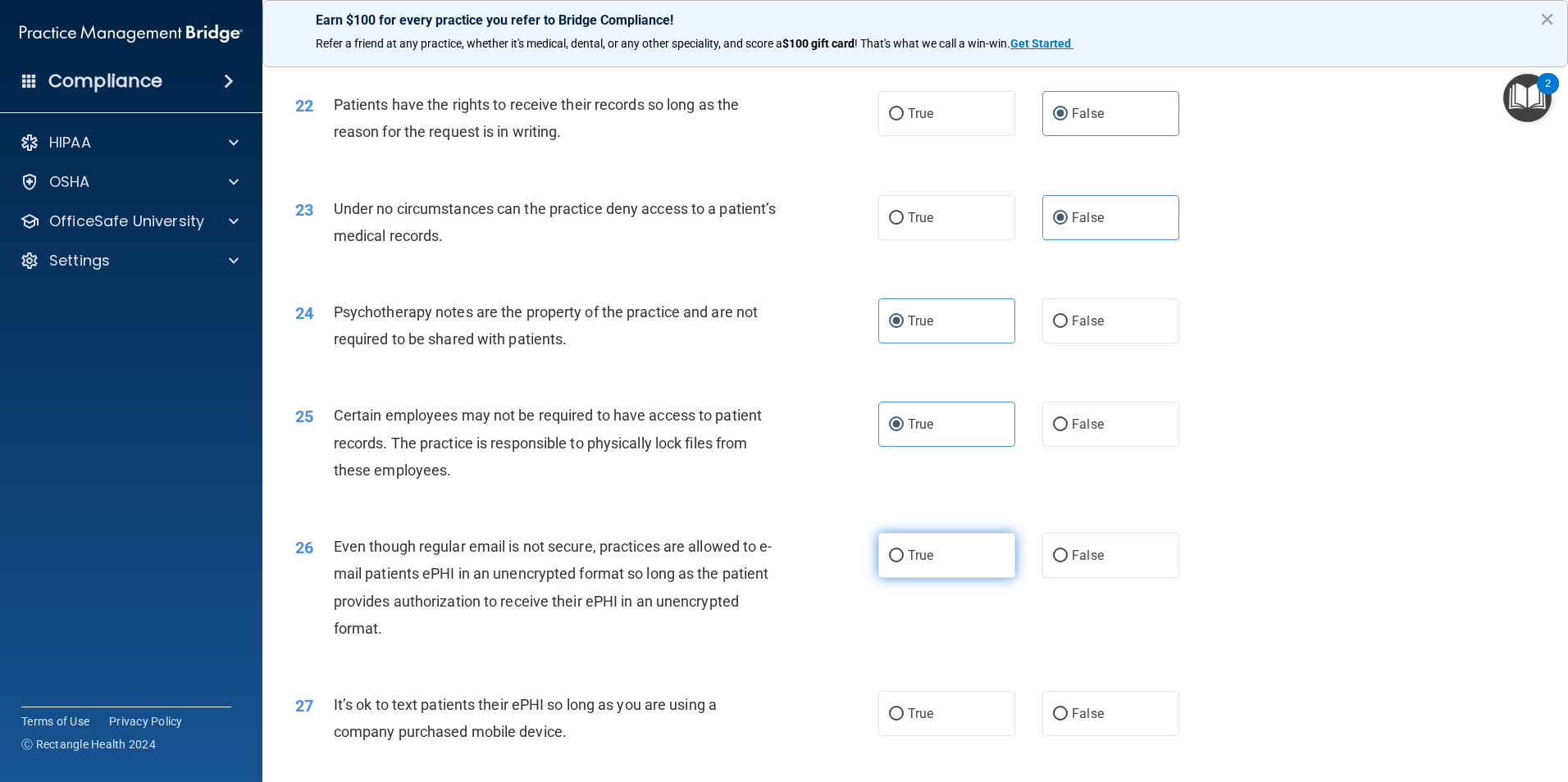
radio input "true"
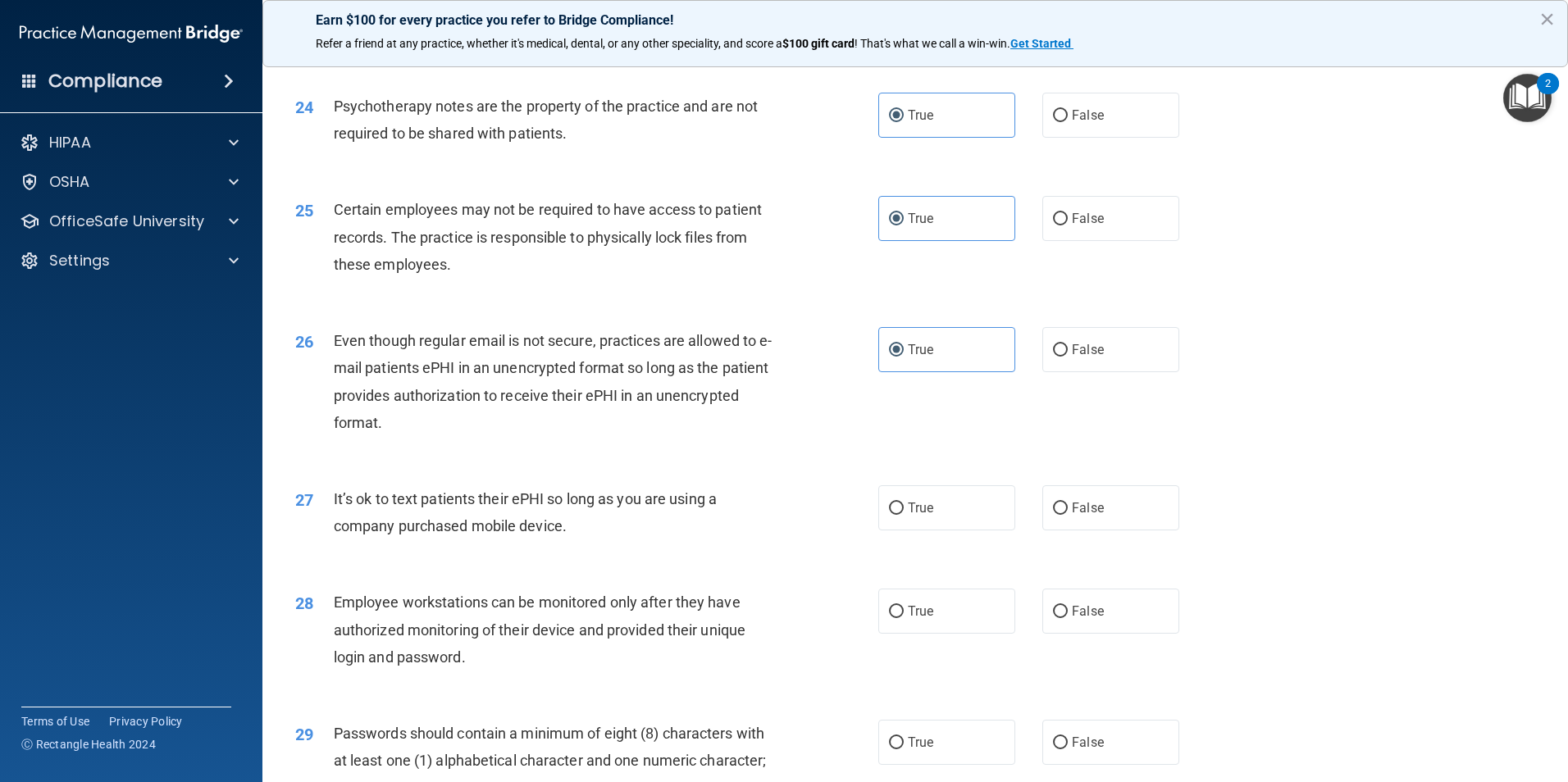
scroll to position [3033, 0]
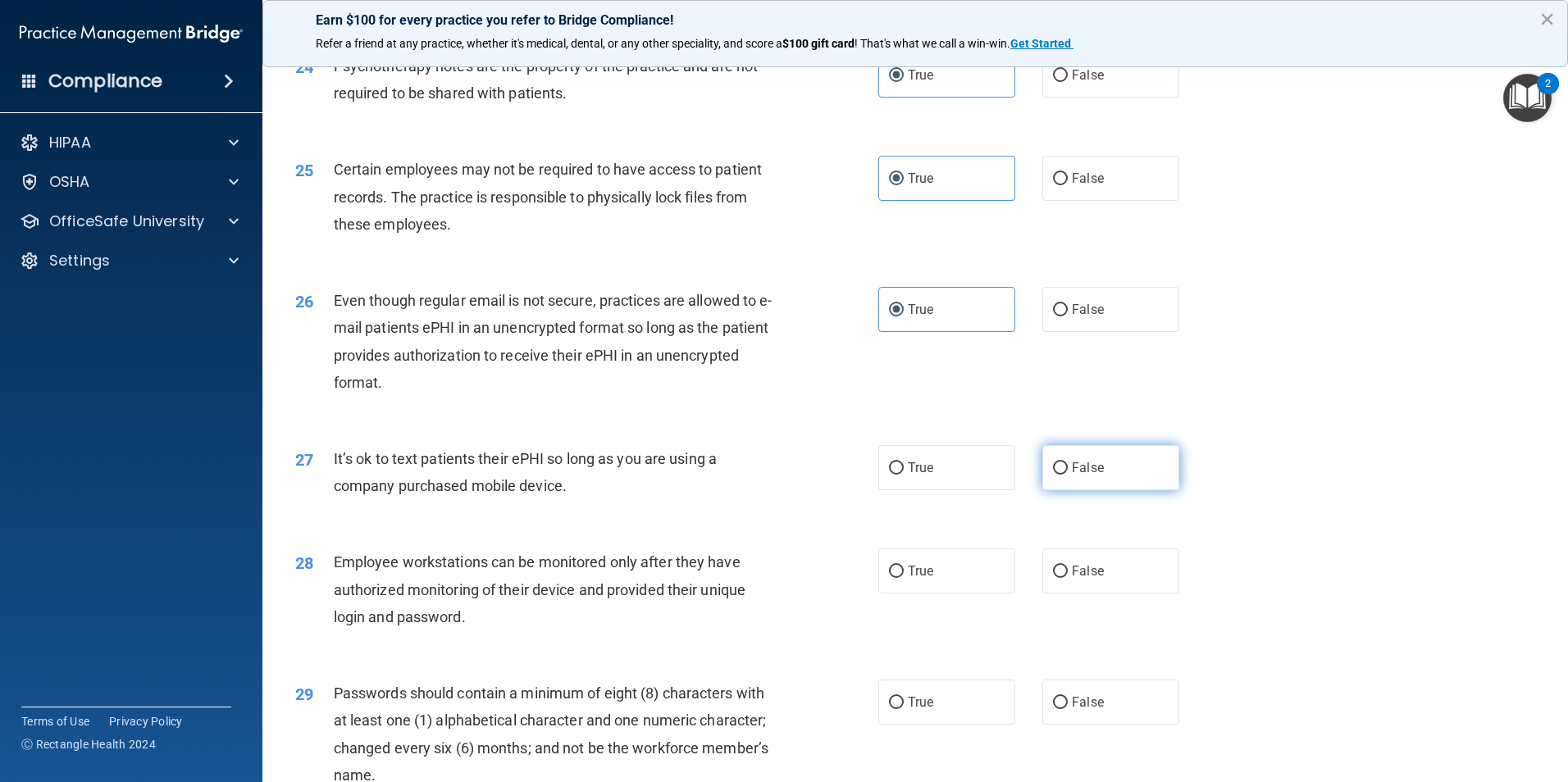
click at [1122, 491] on label "False" at bounding box center [1111, 467] width 137 height 45
click at [1068, 475] on input "False" at bounding box center [1060, 469] width 15 height 12
radio input "true"
click at [1139, 593] on label "False" at bounding box center [1111, 570] width 137 height 45
click at [1068, 578] on input "False" at bounding box center [1060, 571] width 15 height 12
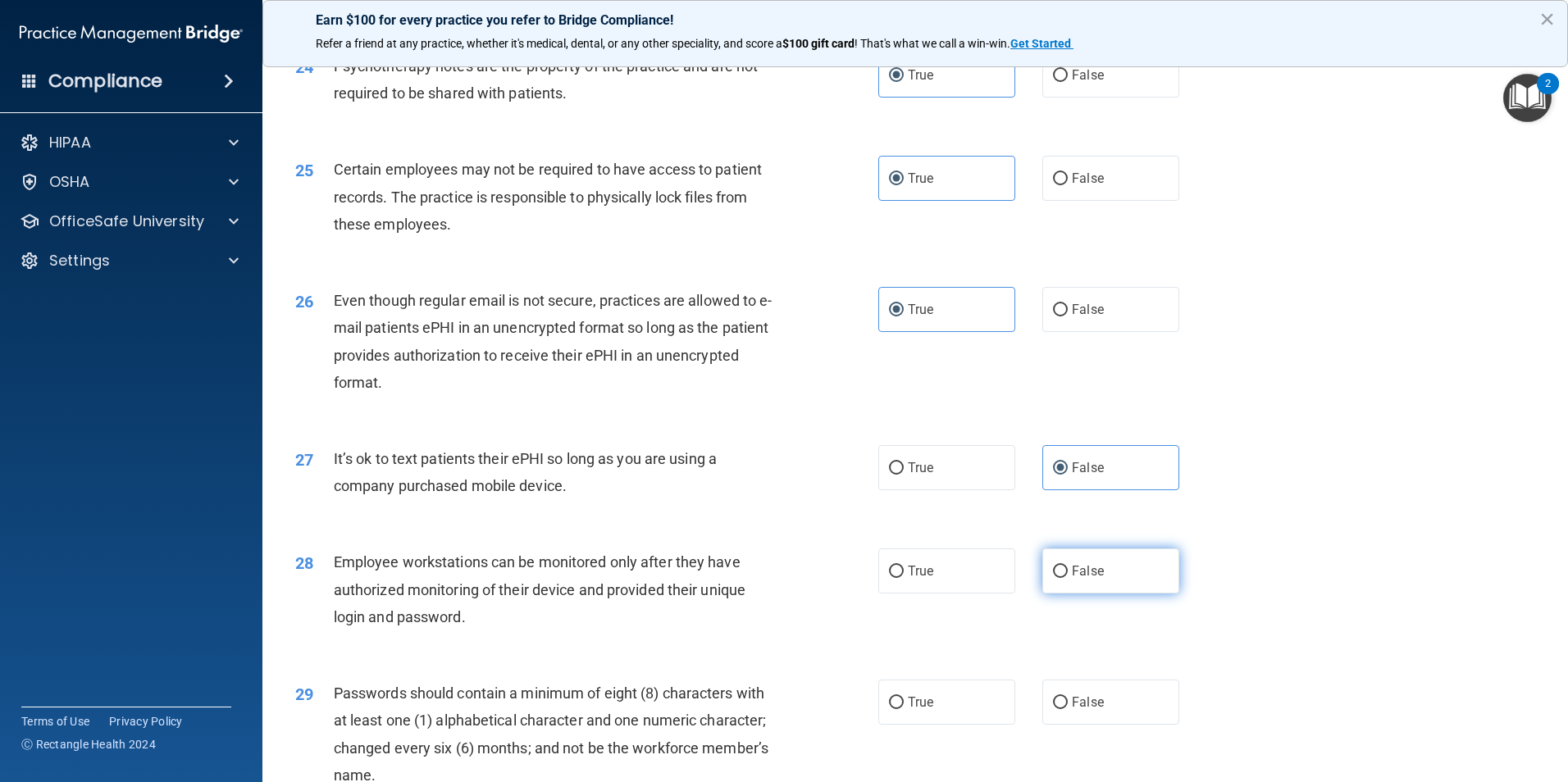
radio input "true"
click at [1113, 722] on label "False" at bounding box center [1111, 701] width 137 height 45
click at [1068, 709] on input "False" at bounding box center [1060, 703] width 15 height 12
radio input "true"
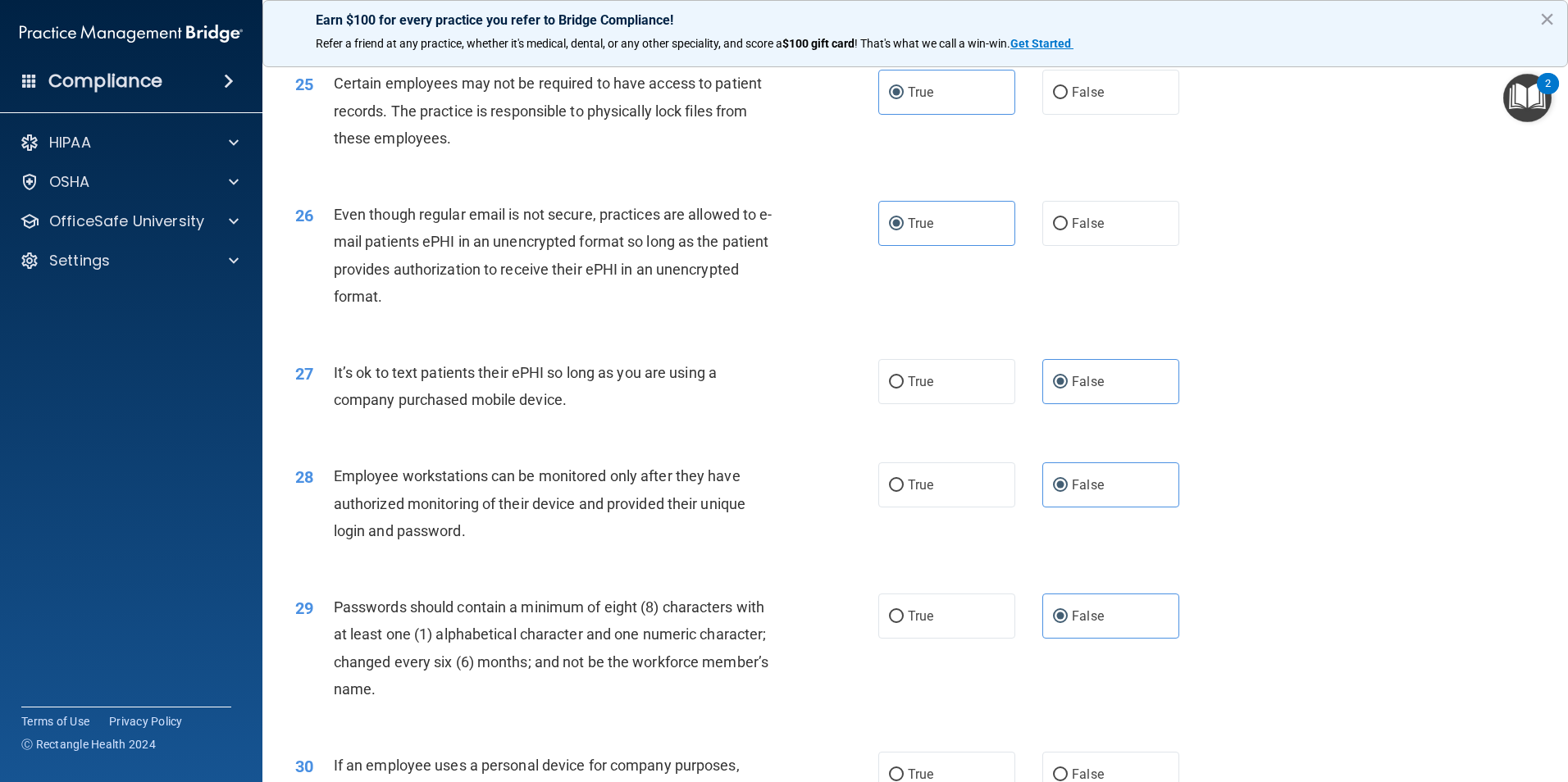
scroll to position [3279, 0]
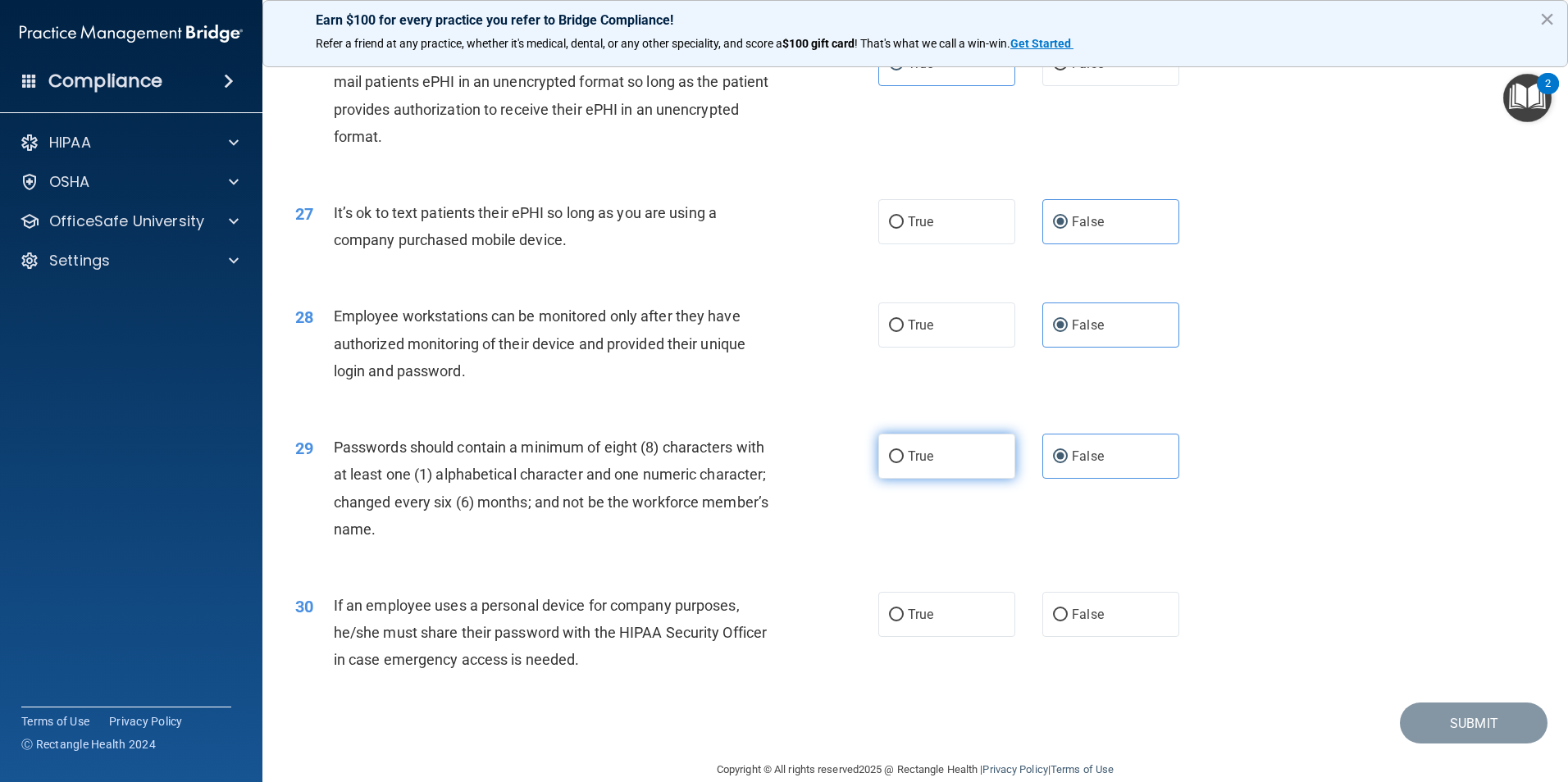
click at [893, 463] on input "True" at bounding box center [895, 457] width 15 height 12
radio input "true"
radio input "false"
click at [1109, 628] on label "False" at bounding box center [1111, 613] width 137 height 45
click at [1068, 621] on input "False" at bounding box center [1060, 615] width 15 height 12
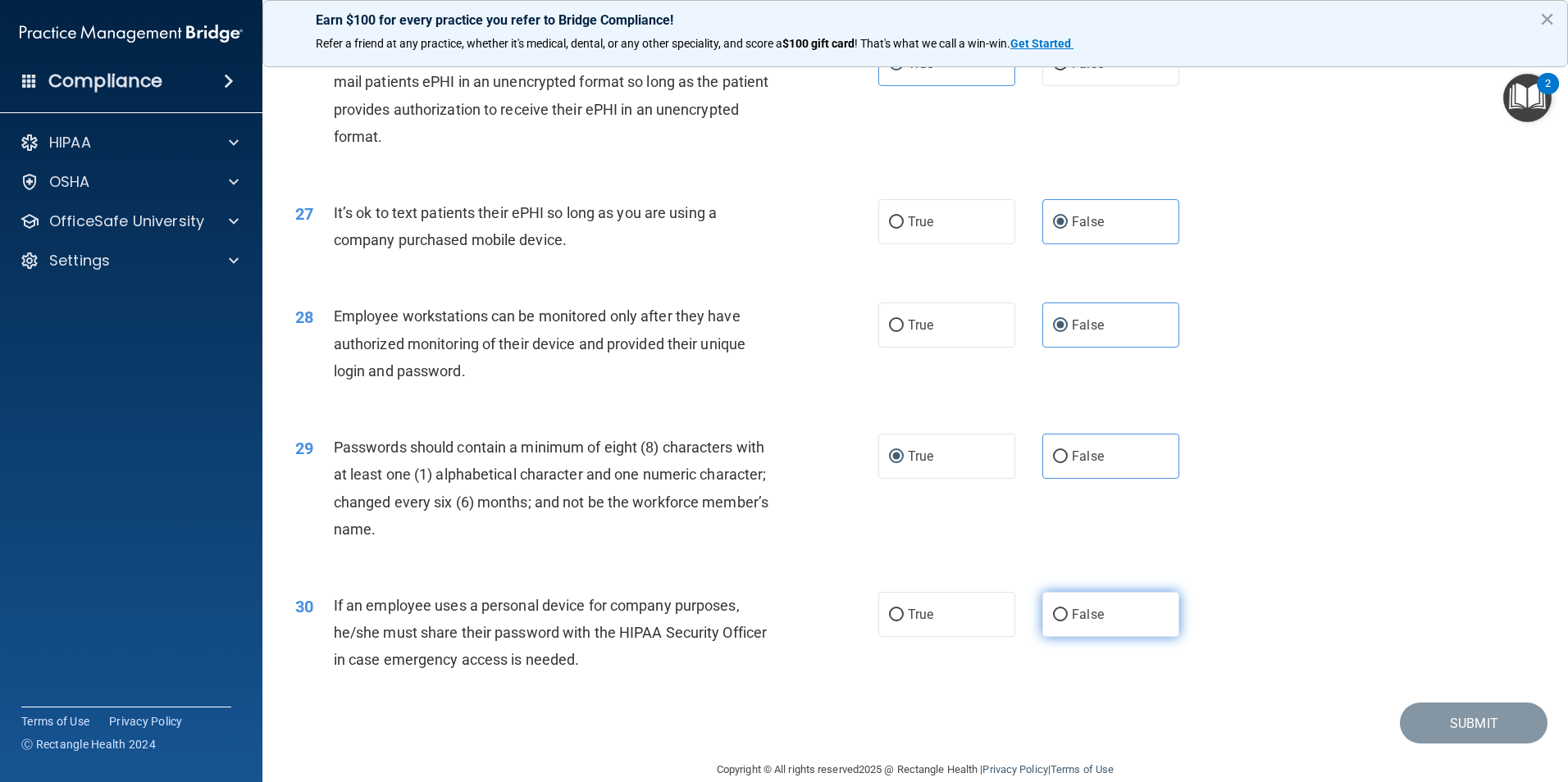
radio input "true"
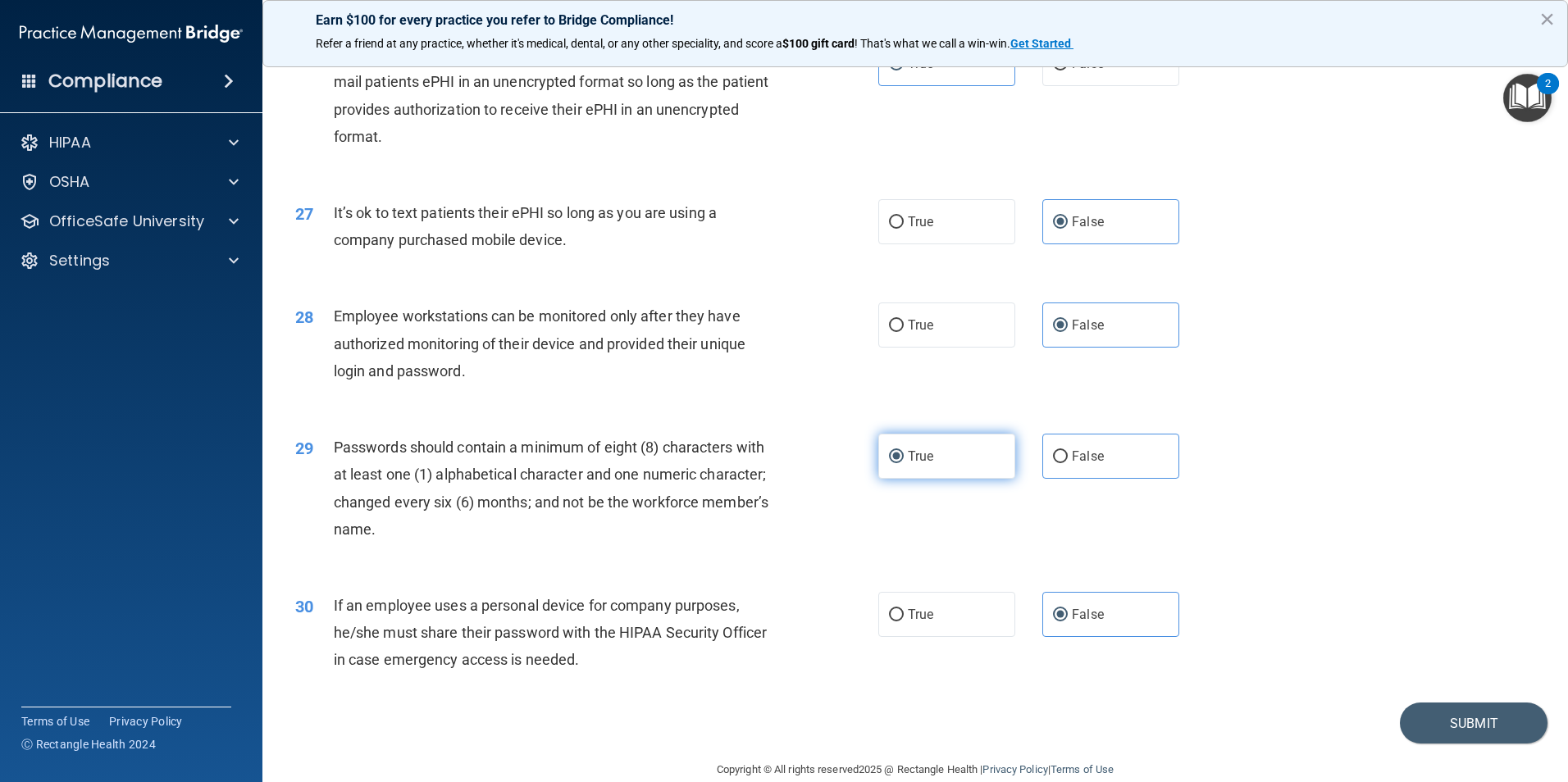
click at [925, 466] on label "True" at bounding box center [946, 456] width 137 height 45
click at [903, 463] on input "True" at bounding box center [895, 457] width 15 height 12
click at [1409, 739] on button "Submit" at bounding box center [1473, 723] width 147 height 42
click at [1413, 744] on button "Submit" at bounding box center [1473, 723] width 147 height 42
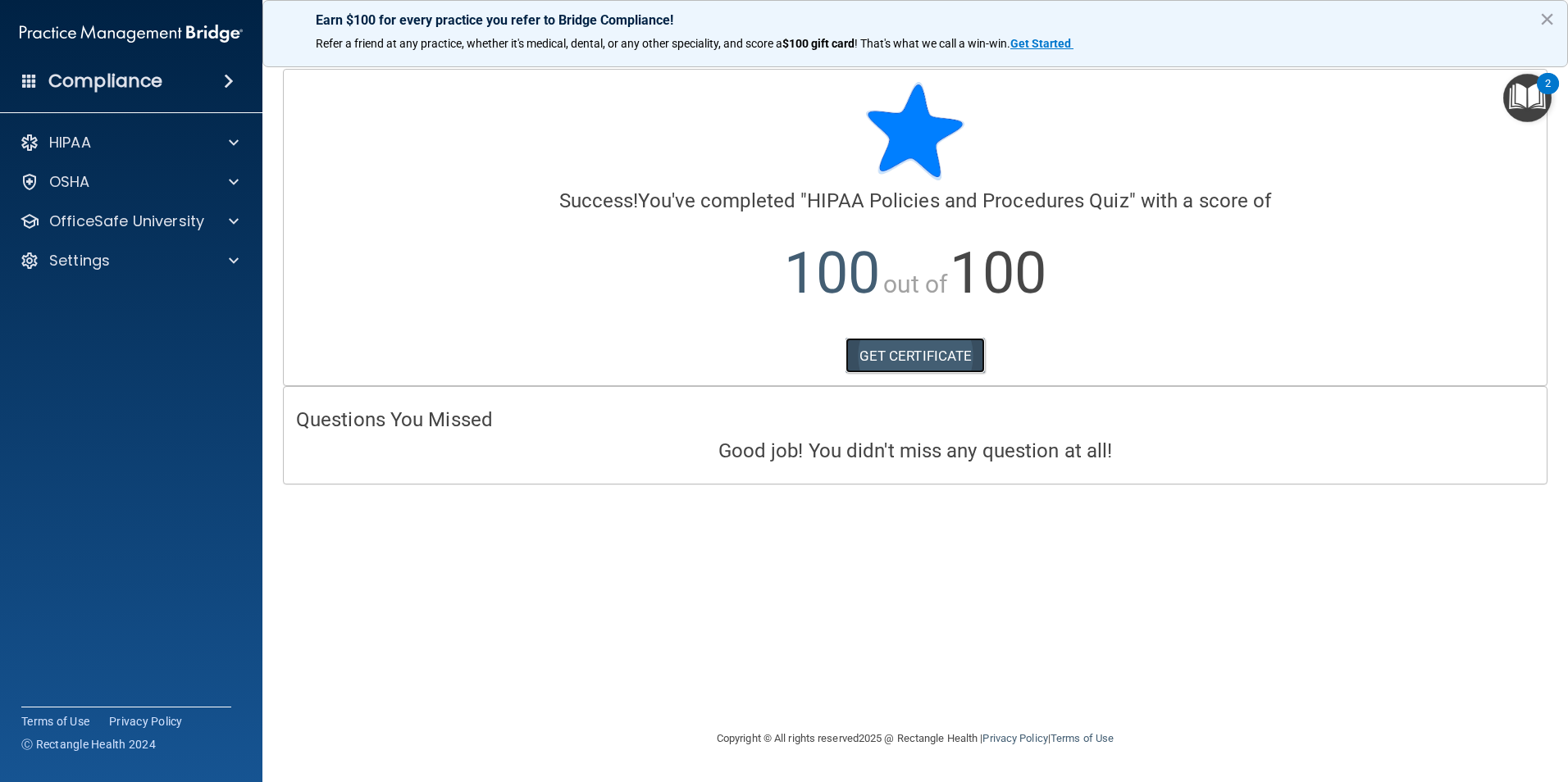
click at [929, 368] on link "GET CERTIFICATE" at bounding box center [916, 355] width 140 height 36
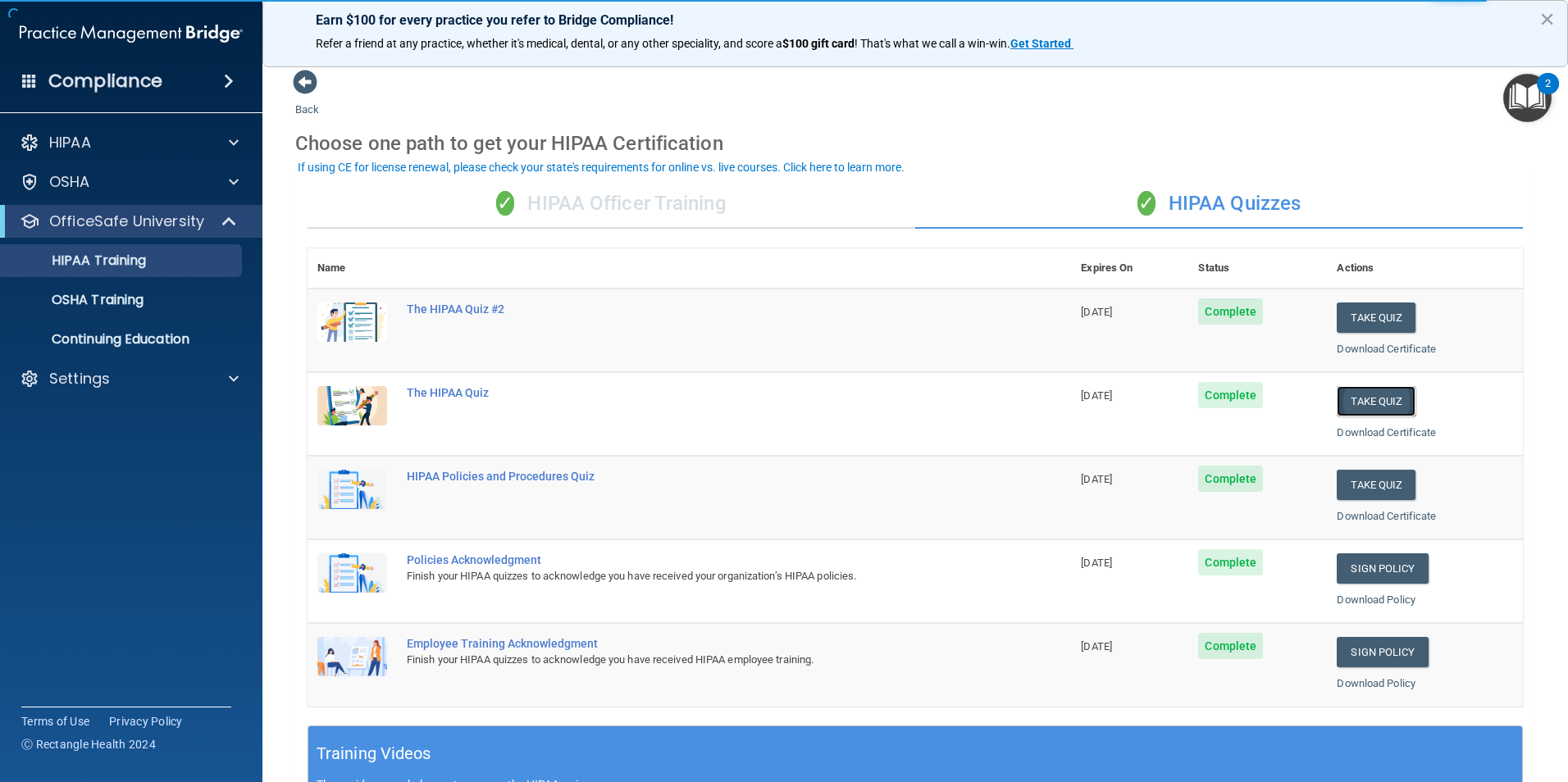
click at [1365, 413] on button "Take Quiz" at bounding box center [1376, 401] width 79 height 31
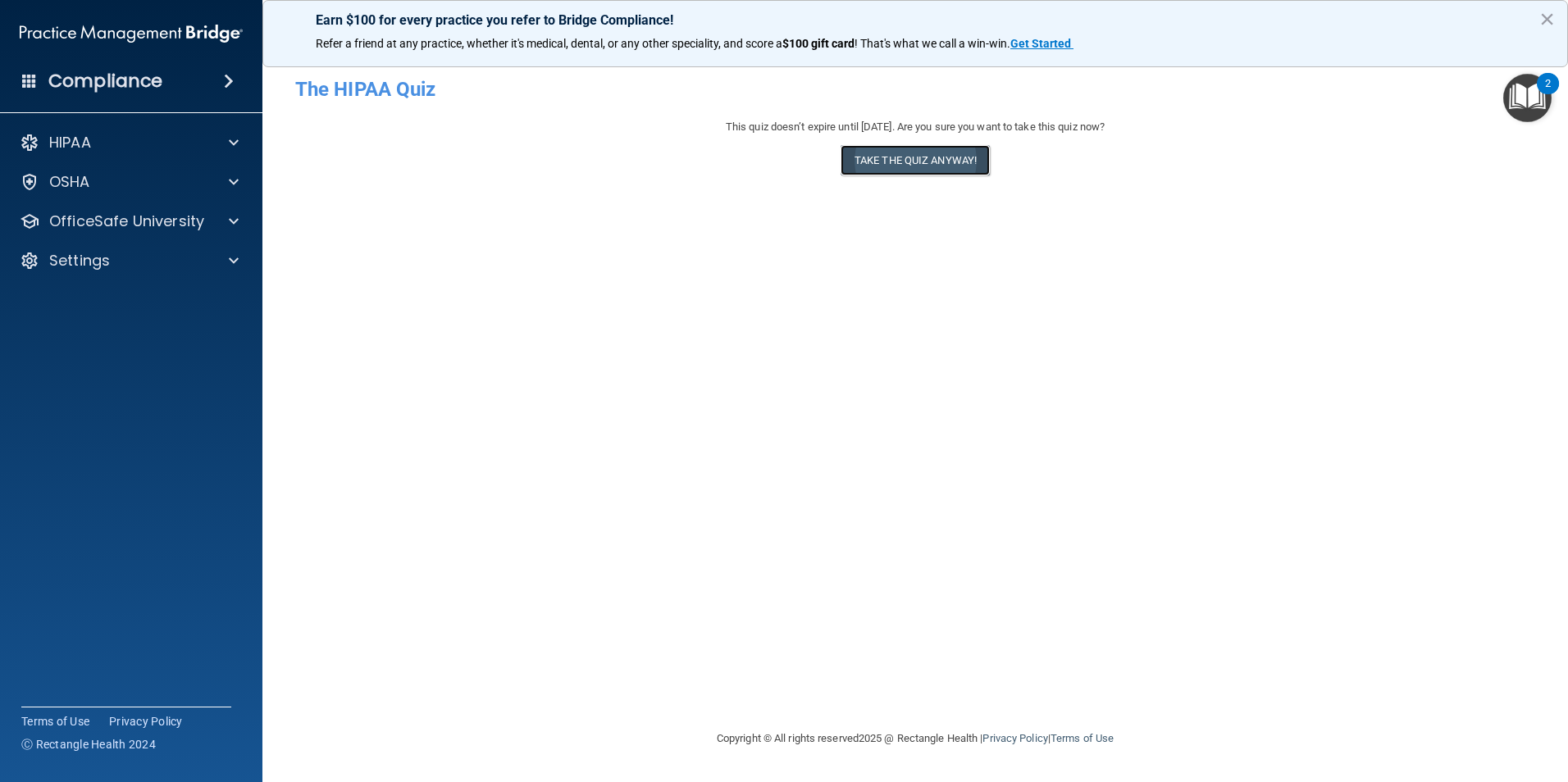
click at [947, 157] on button "Take the quiz anyway!" at bounding box center [915, 160] width 149 height 31
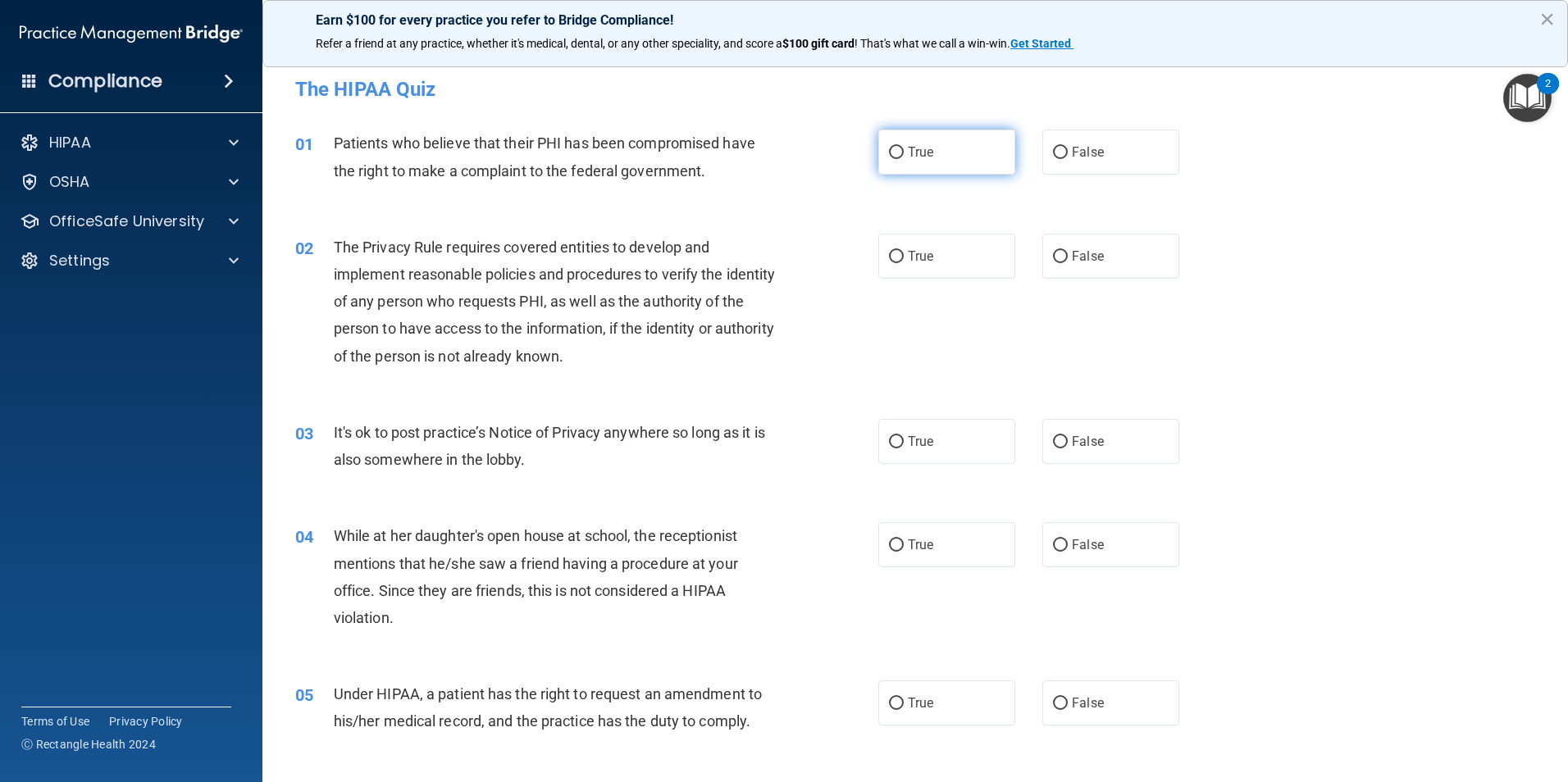
click at [960, 133] on label "True" at bounding box center [946, 152] width 137 height 45
click at [903, 147] on input "True" at bounding box center [895, 153] width 15 height 12
radio input "true"
click at [976, 260] on label "True" at bounding box center [946, 255] width 137 height 45
click at [903, 260] on input "True" at bounding box center [895, 257] width 15 height 12
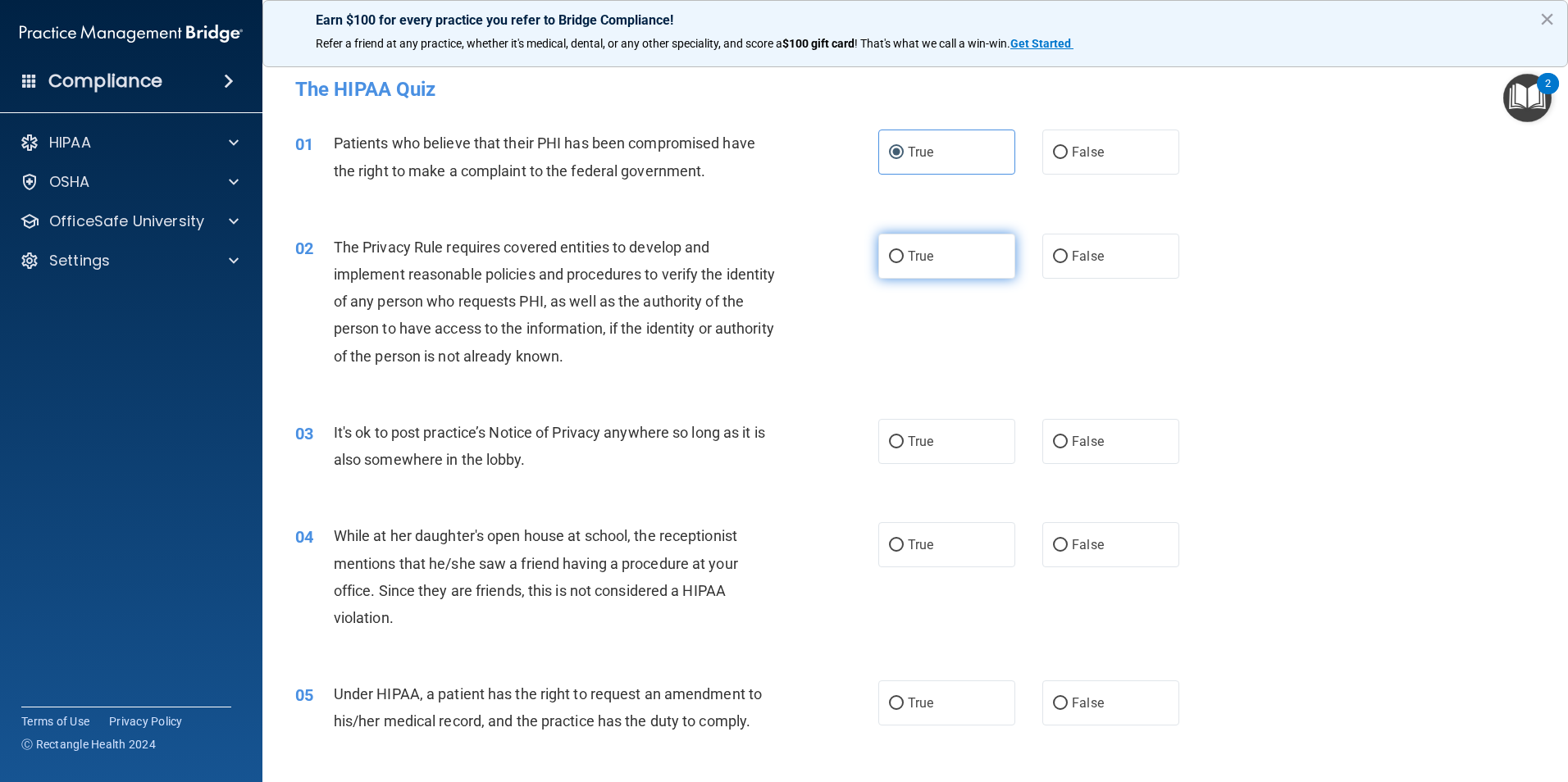
radio input "true"
click at [1116, 427] on label "False" at bounding box center [1111, 441] width 137 height 45
click at [1068, 436] on input "False" at bounding box center [1060, 442] width 15 height 12
radio input "true"
click at [1096, 560] on label "False" at bounding box center [1111, 544] width 137 height 45
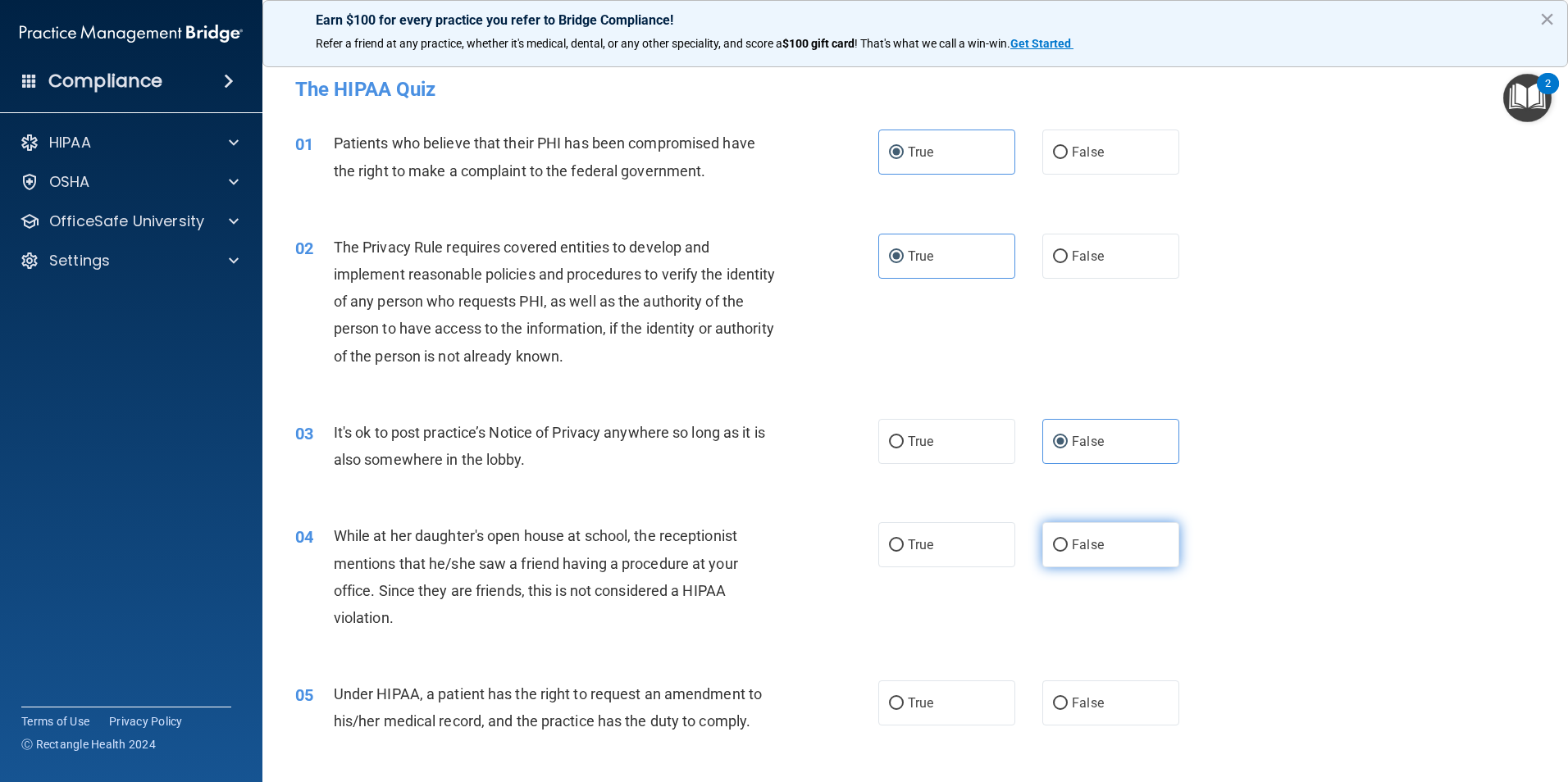
click at [1068, 552] on input "False" at bounding box center [1060, 546] width 15 height 12
radio input "true"
click at [1090, 713] on label "False" at bounding box center [1111, 702] width 137 height 45
click at [1068, 710] on input "False" at bounding box center [1060, 704] width 15 height 12
radio input "true"
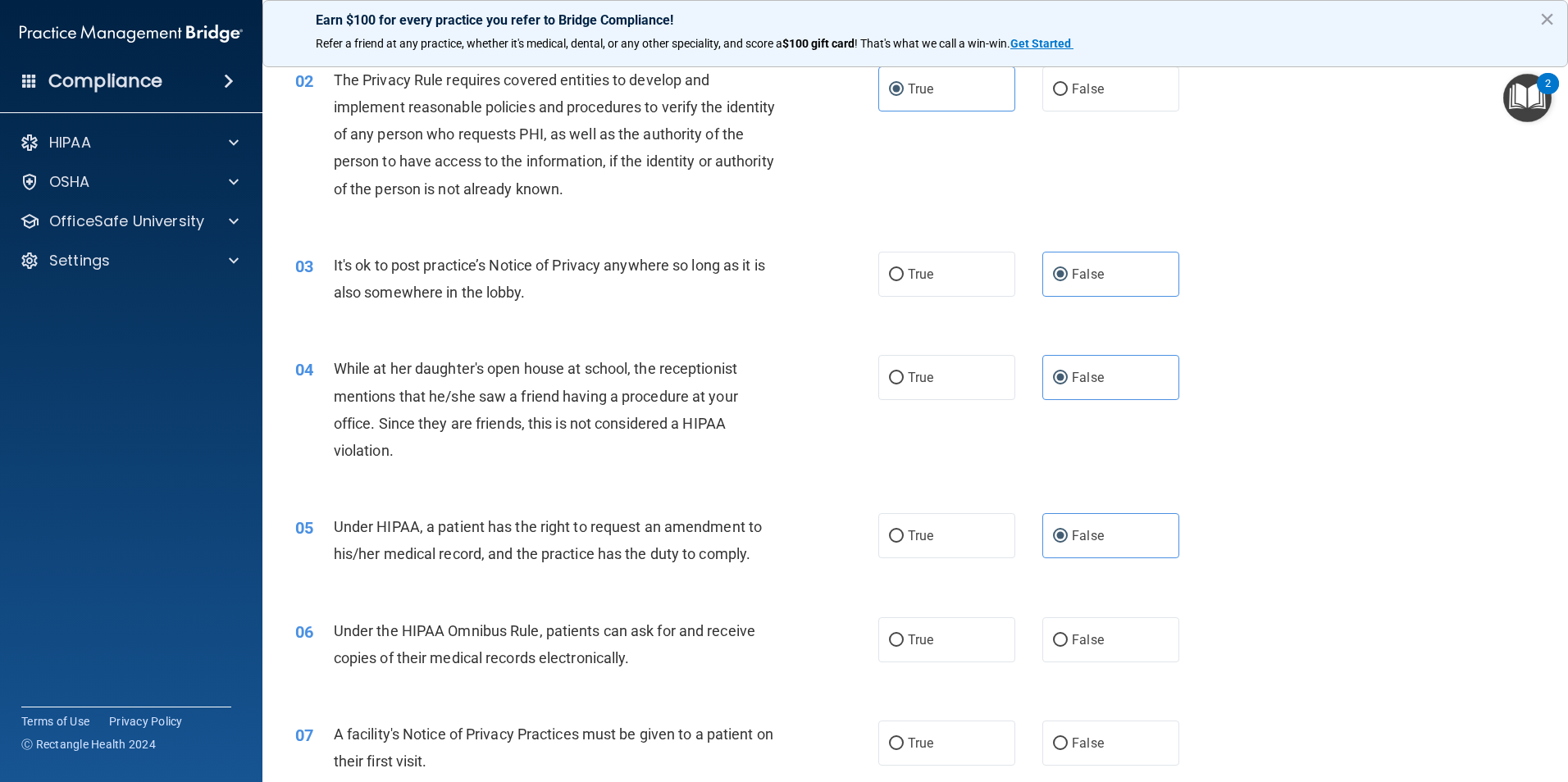
scroll to position [491, 0]
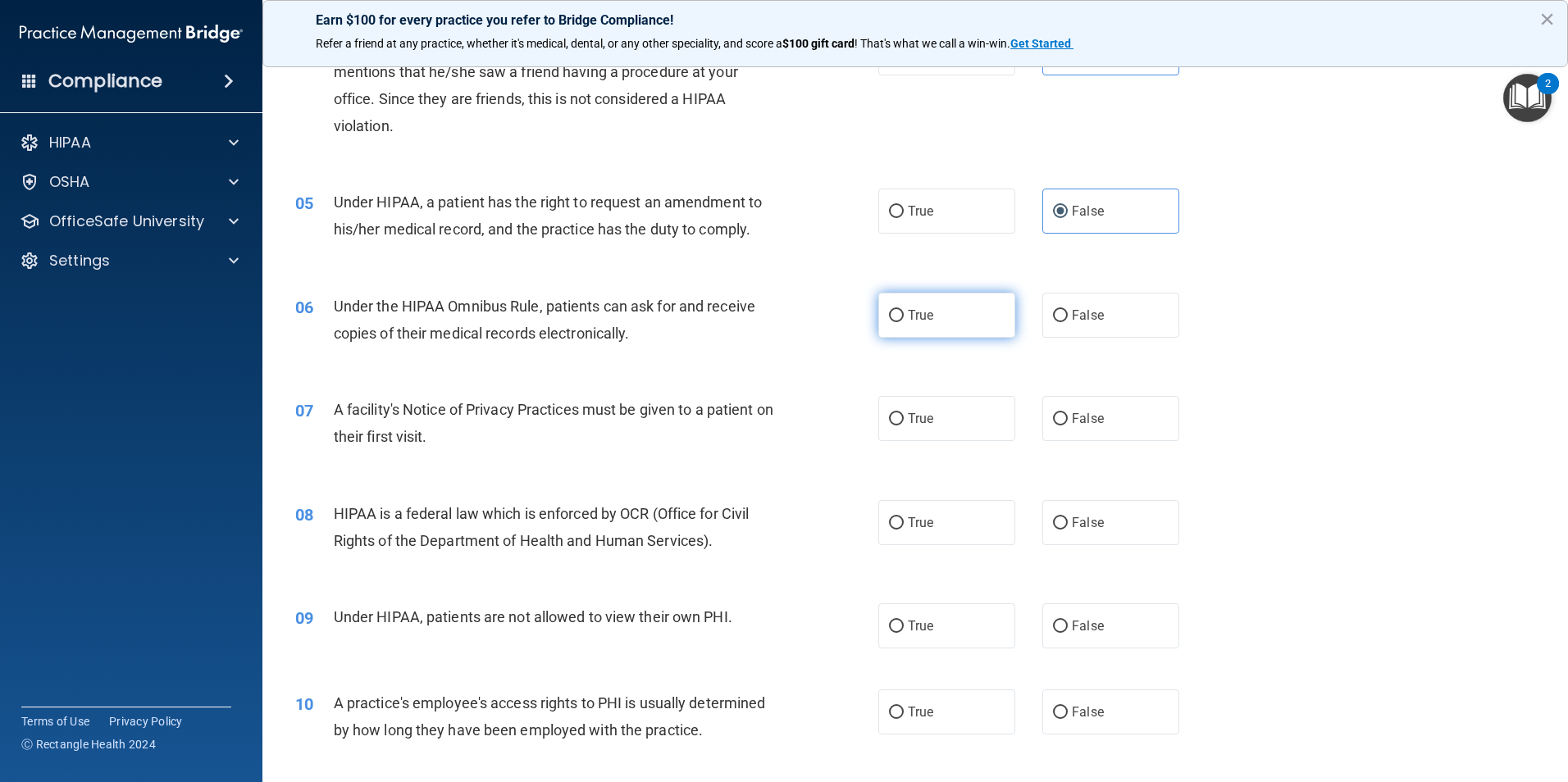
click at [930, 316] on label "True" at bounding box center [946, 314] width 137 height 45
click at [903, 316] on input "True" at bounding box center [895, 316] width 15 height 12
radio input "true"
click at [938, 443] on div "07 A facility's Notice of Privacy Practices must be given to a patient on their…" at bounding box center [915, 427] width 1264 height 104
click at [938, 437] on label "True" at bounding box center [946, 418] width 137 height 45
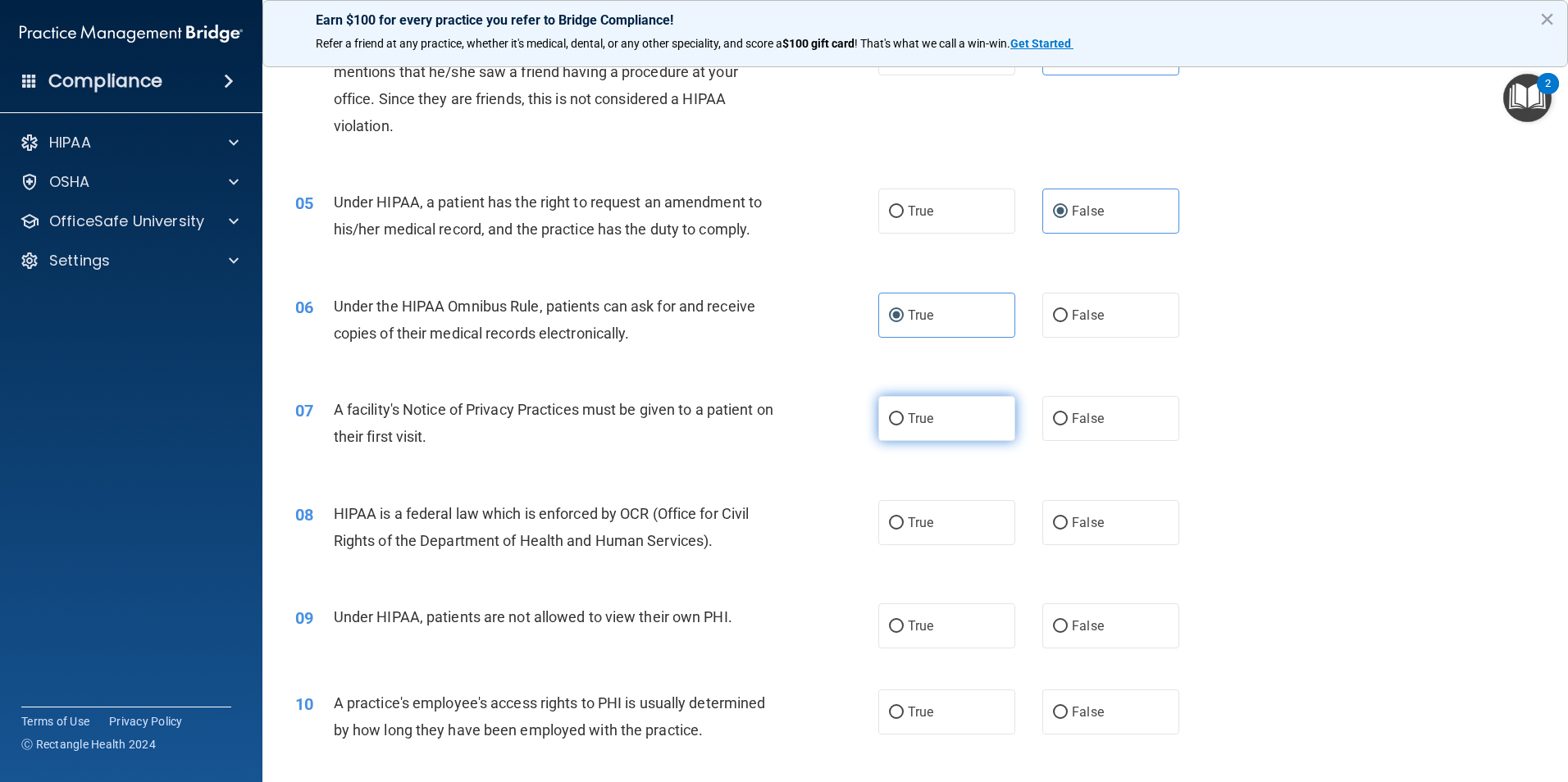
click at [903, 426] on input "True" at bounding box center [895, 420] width 15 height 12
radio input "true"
click at [1099, 522] on label "False" at bounding box center [1111, 522] width 137 height 45
click at [1068, 522] on input "False" at bounding box center [1060, 523] width 15 height 12
radio input "true"
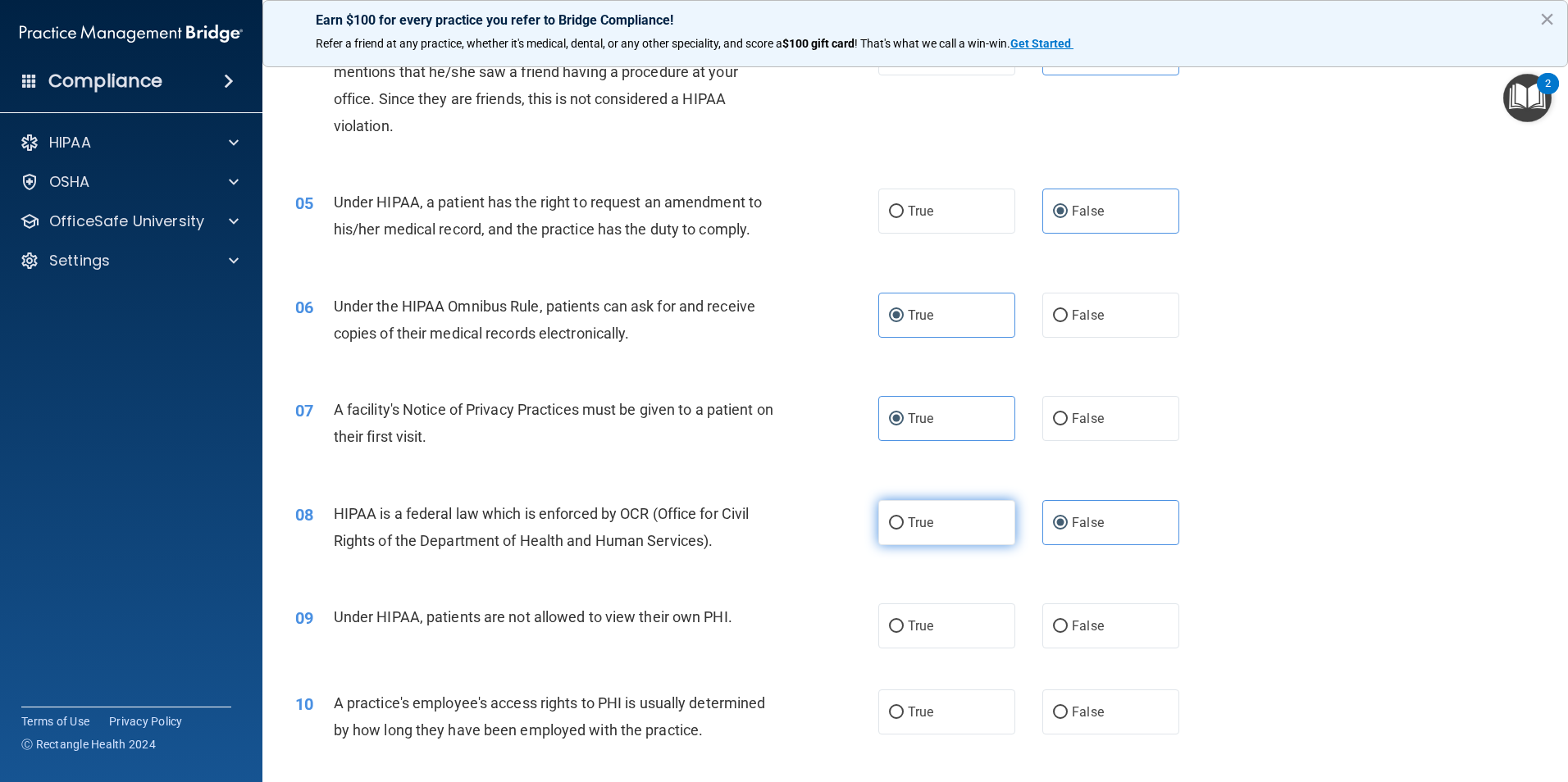
click at [960, 521] on label "True" at bounding box center [946, 522] width 137 height 45
click at [903, 521] on input "True" at bounding box center [895, 523] width 15 height 12
radio input "true"
radio input "false"
click at [1108, 629] on label "False" at bounding box center [1111, 625] width 137 height 45
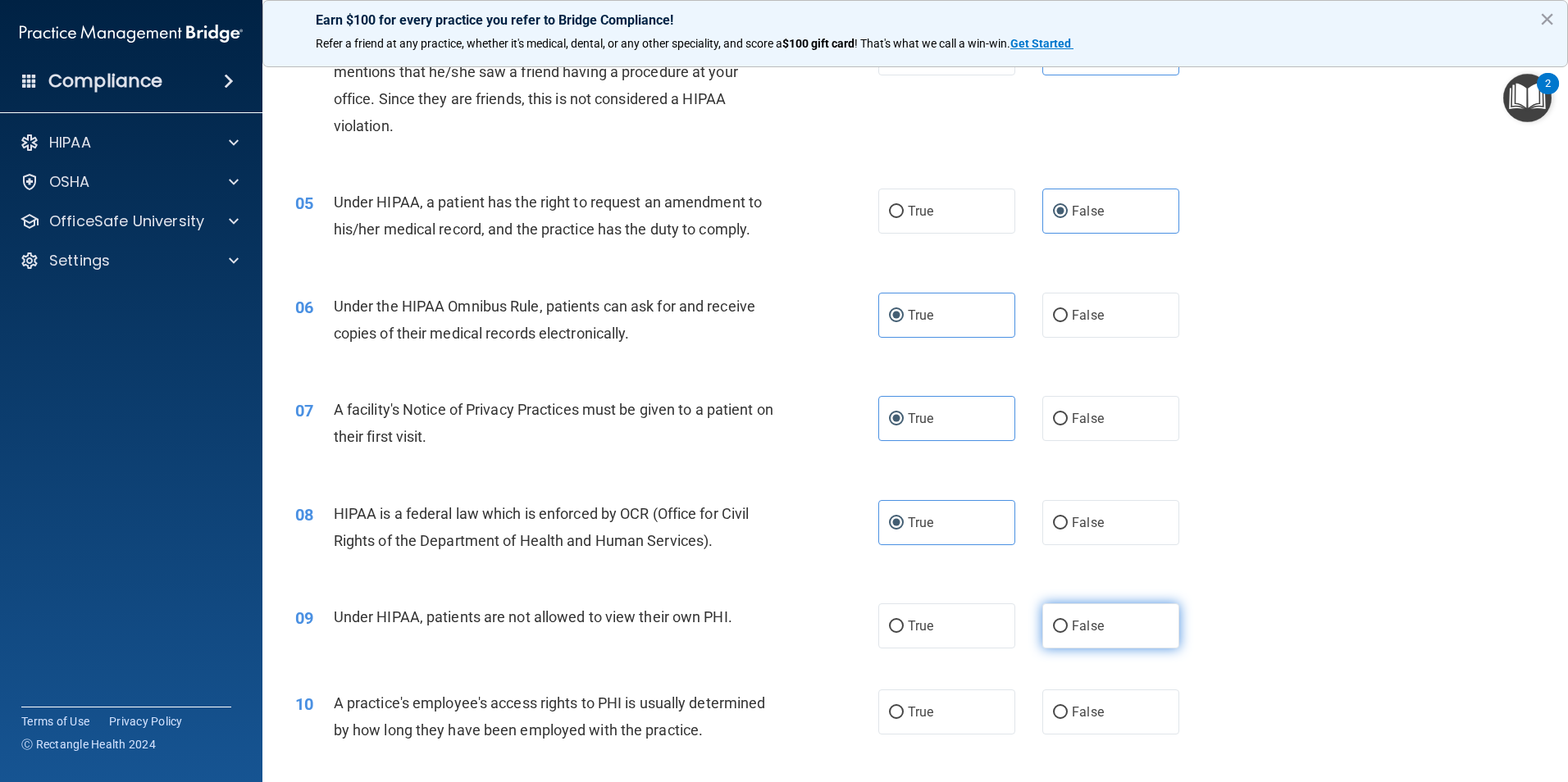
click at [1068, 629] on input "False" at bounding box center [1060, 627] width 15 height 12
radio input "true"
click at [1099, 722] on label "False" at bounding box center [1111, 711] width 137 height 45
click at [1068, 719] on input "False" at bounding box center [1060, 713] width 15 height 12
radio input "true"
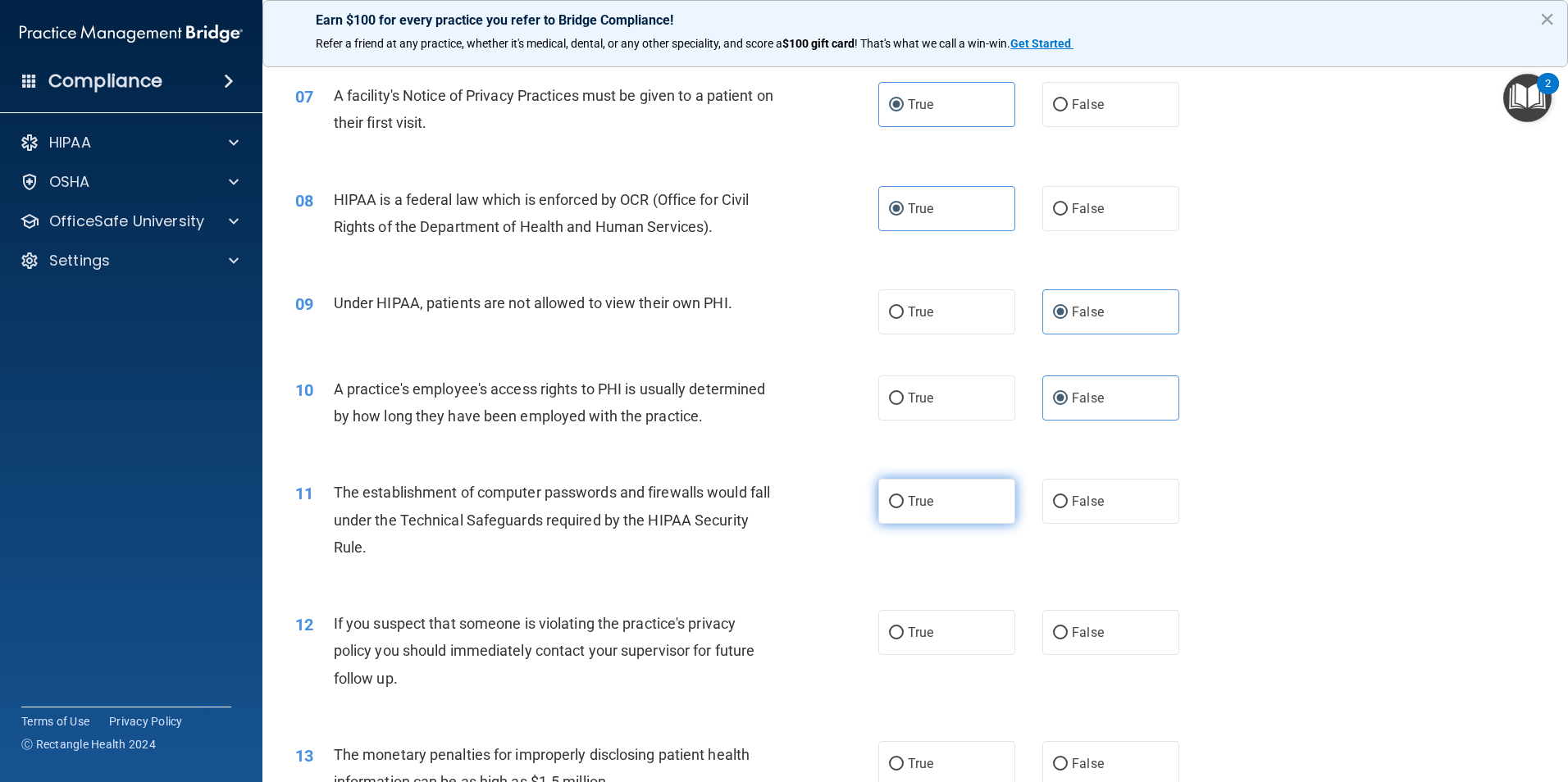
scroll to position [820, 0]
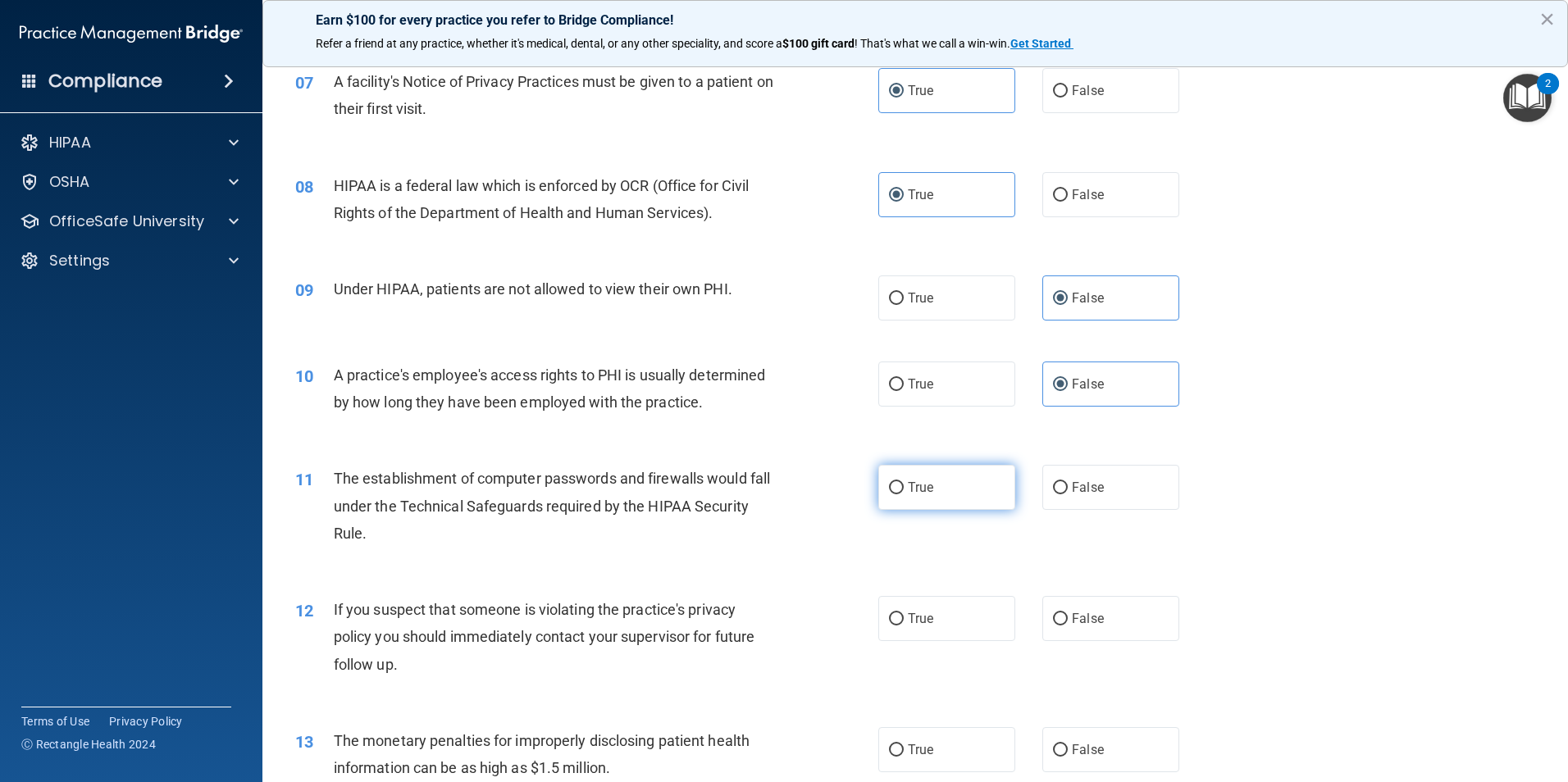
click at [938, 494] on label "True" at bounding box center [946, 487] width 137 height 45
click at [903, 494] on input "True" at bounding box center [895, 488] width 15 height 12
radio input "true"
drag, startPoint x: 938, startPoint y: 613, endPoint x: 938, endPoint y: 627, distance: 14.0
click at [938, 614] on label "True" at bounding box center [946, 618] width 137 height 45
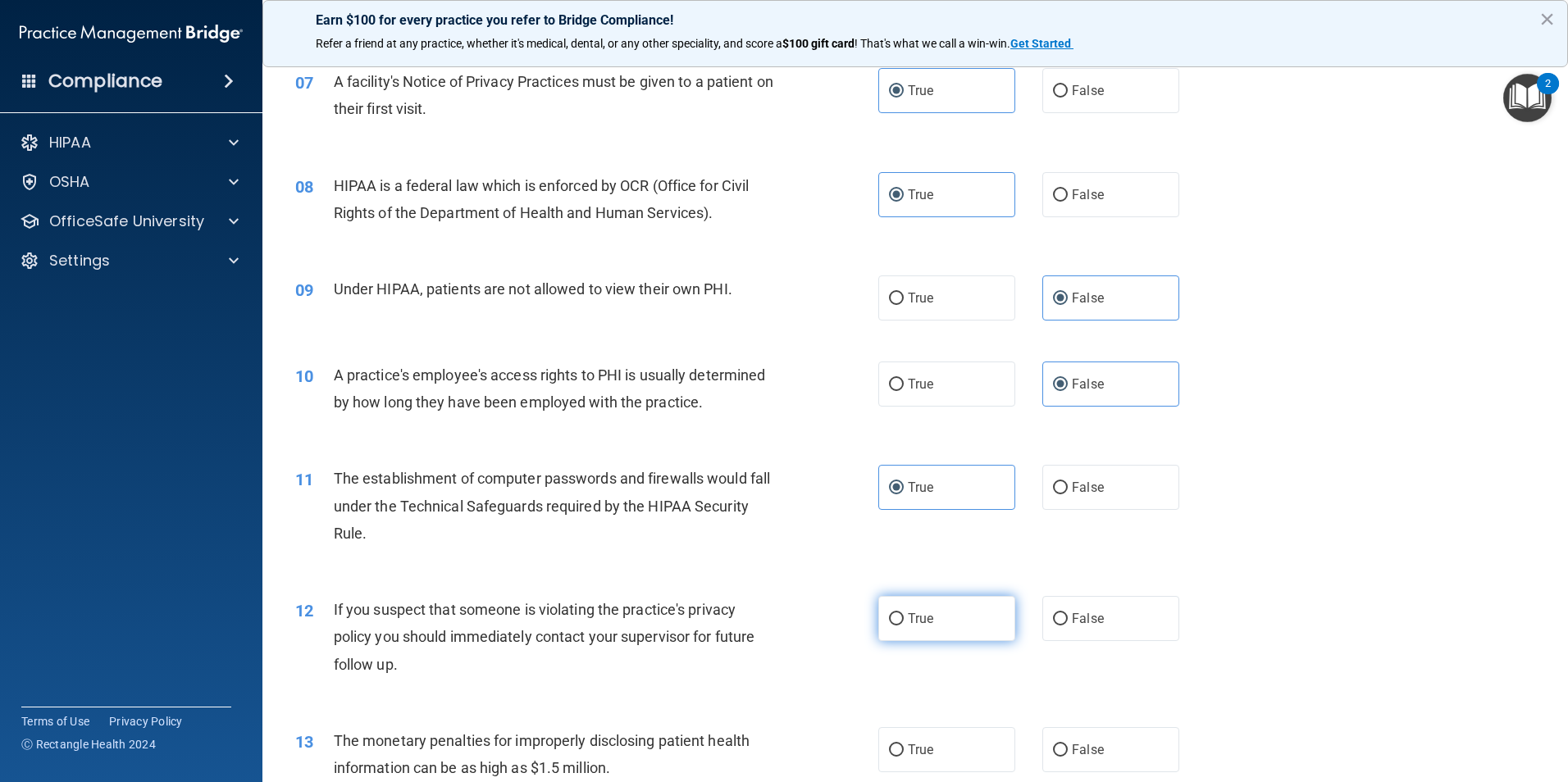
click at [903, 614] on input "True" at bounding box center [895, 620] width 15 height 12
radio input "true"
click at [930, 754] on label "True" at bounding box center [946, 749] width 137 height 45
click at [903, 754] on input "True" at bounding box center [895, 750] width 15 height 12
radio input "true"
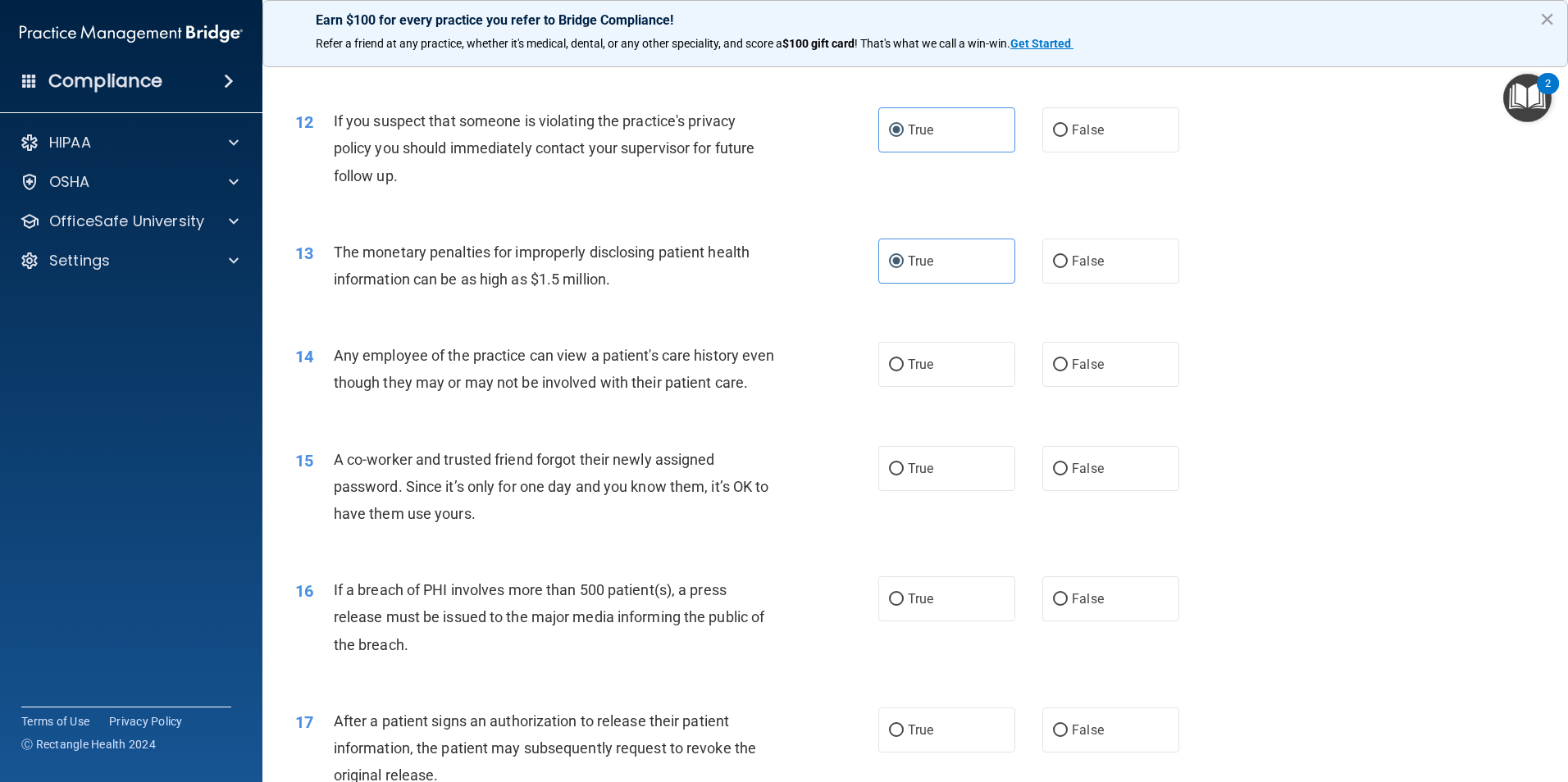
scroll to position [1311, 0]
click at [1053, 365] on input "False" at bounding box center [1060, 362] width 15 height 12
radio input "true"
click at [1049, 478] on label "False" at bounding box center [1111, 464] width 137 height 45
click at [1053, 472] on input "False" at bounding box center [1060, 466] width 15 height 12
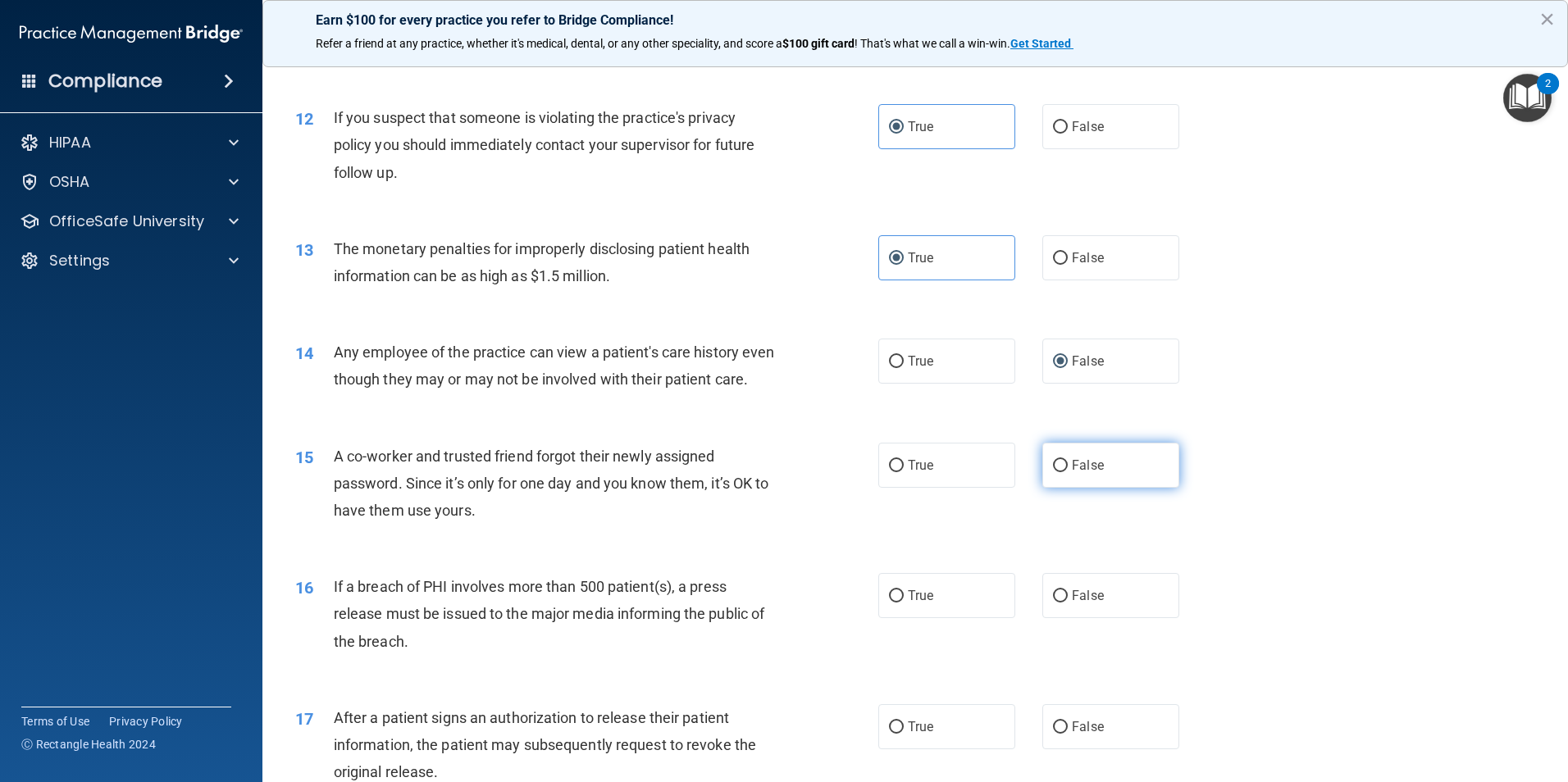
radio input "true"
click at [895, 602] on input "True" at bounding box center [895, 596] width 15 height 12
radio input "true"
click at [903, 745] on label "True" at bounding box center [946, 726] width 137 height 45
click at [903, 734] on input "True" at bounding box center [895, 728] width 15 height 12
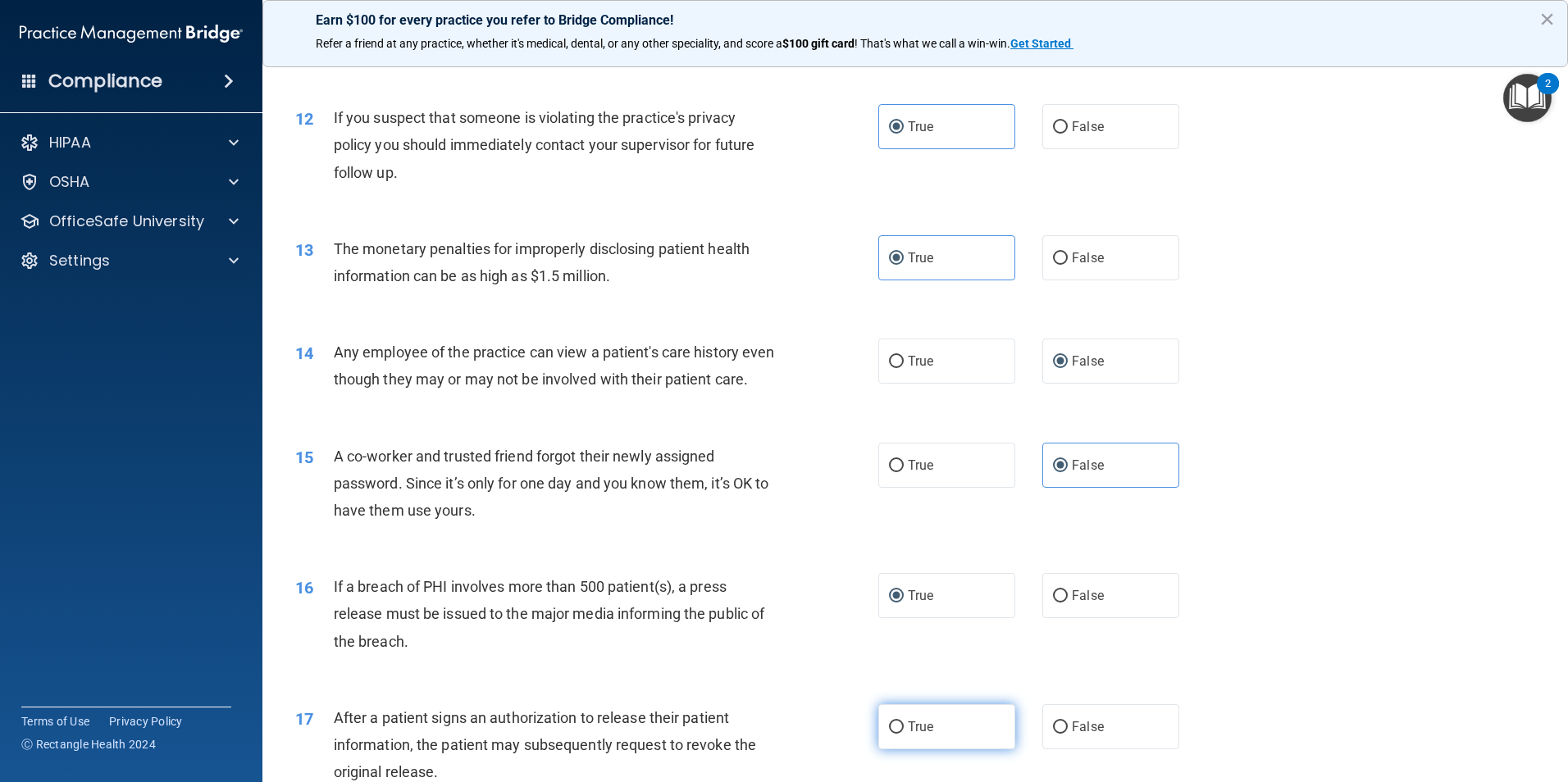
radio input "true"
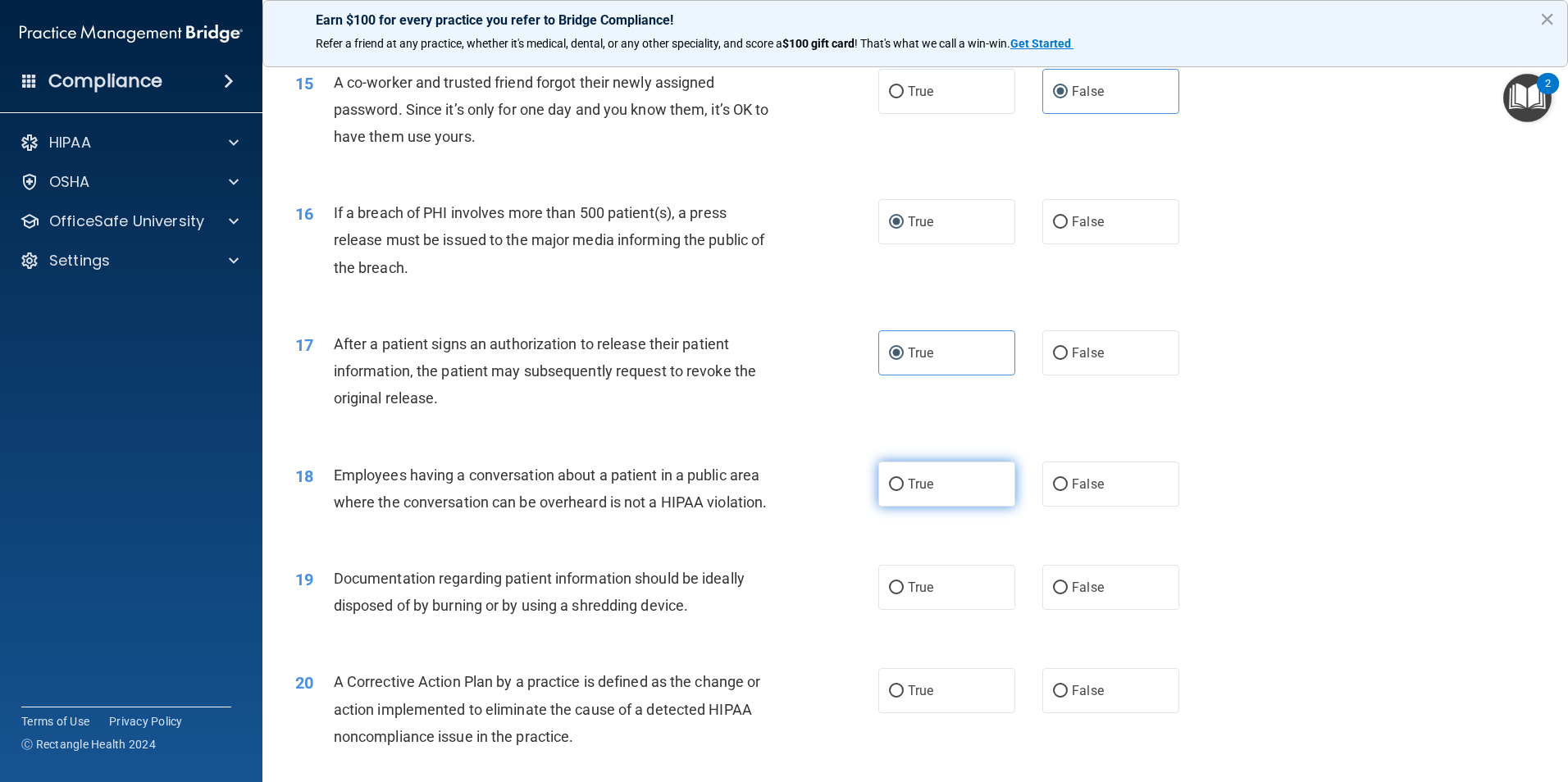
scroll to position [1721, 0]
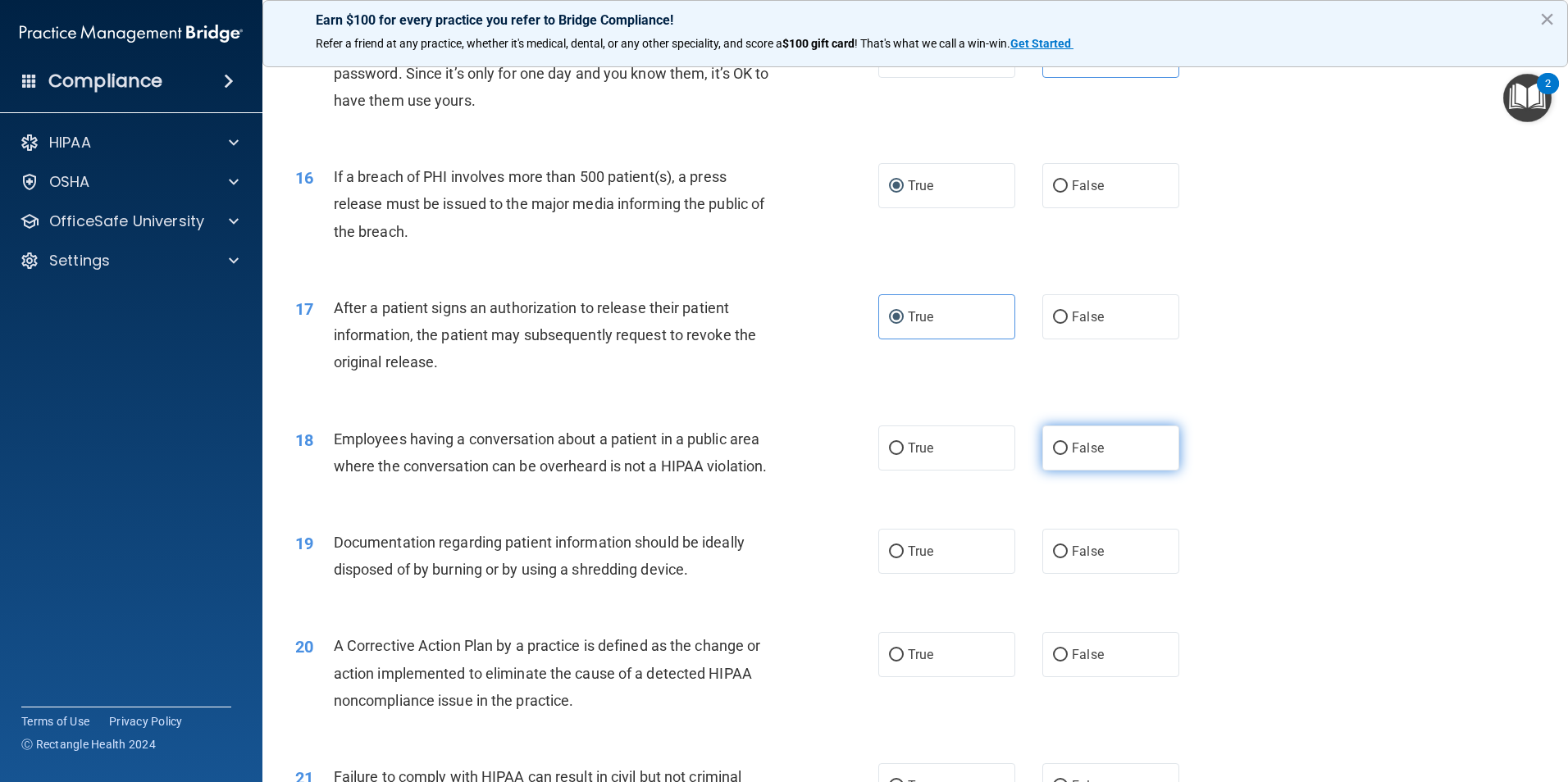
click at [1068, 470] on label "False" at bounding box center [1111, 448] width 137 height 45
click at [1068, 455] on input "False" at bounding box center [1060, 448] width 15 height 12
radio input "true"
click at [947, 571] on label "True" at bounding box center [946, 550] width 137 height 45
click at [903, 558] on input "True" at bounding box center [895, 552] width 15 height 12
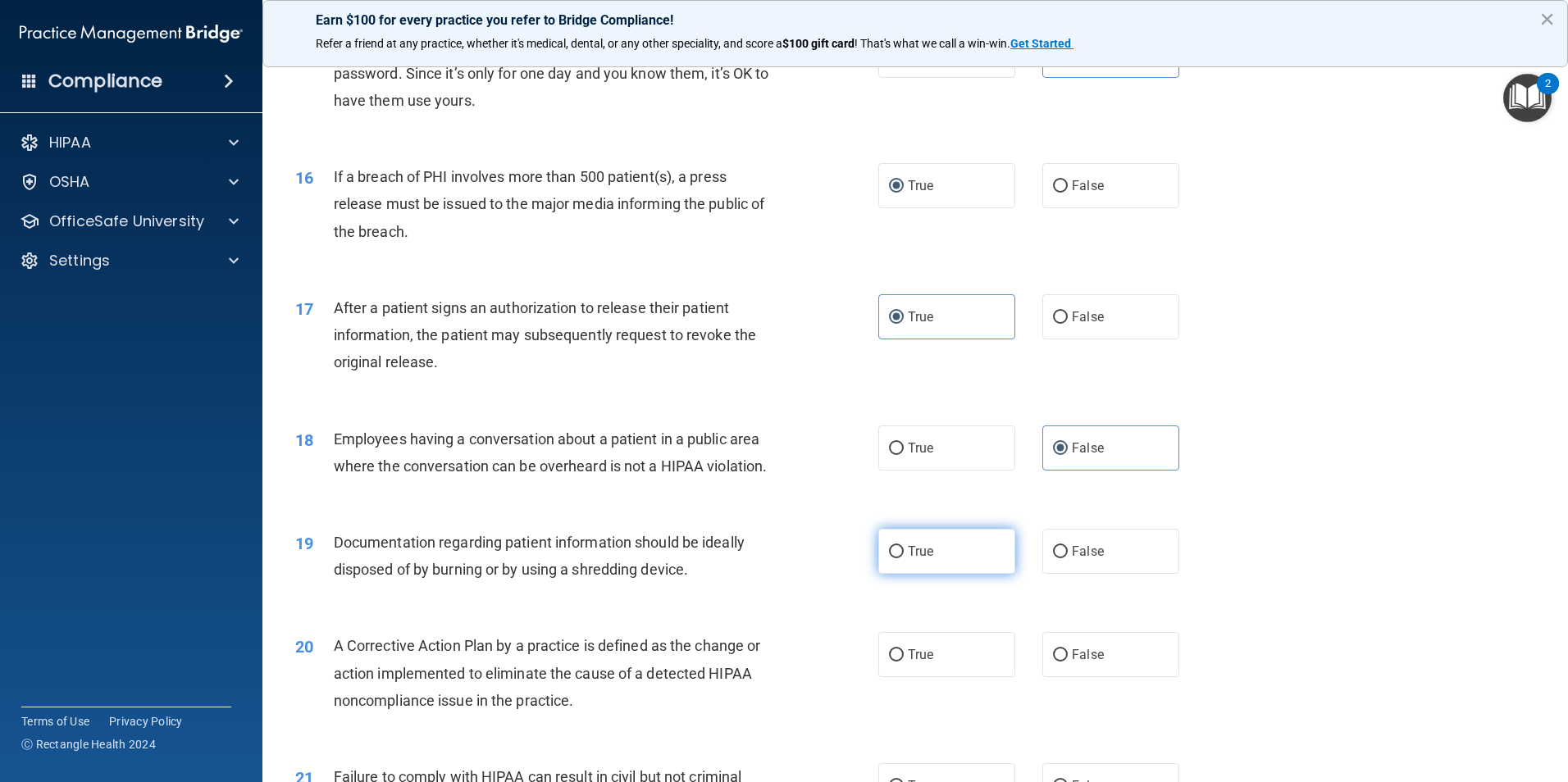
radio input "true"
click at [944, 677] on label "True" at bounding box center [946, 654] width 137 height 45
click at [903, 662] on input "True" at bounding box center [895, 656] width 15 height 12
radio input "true"
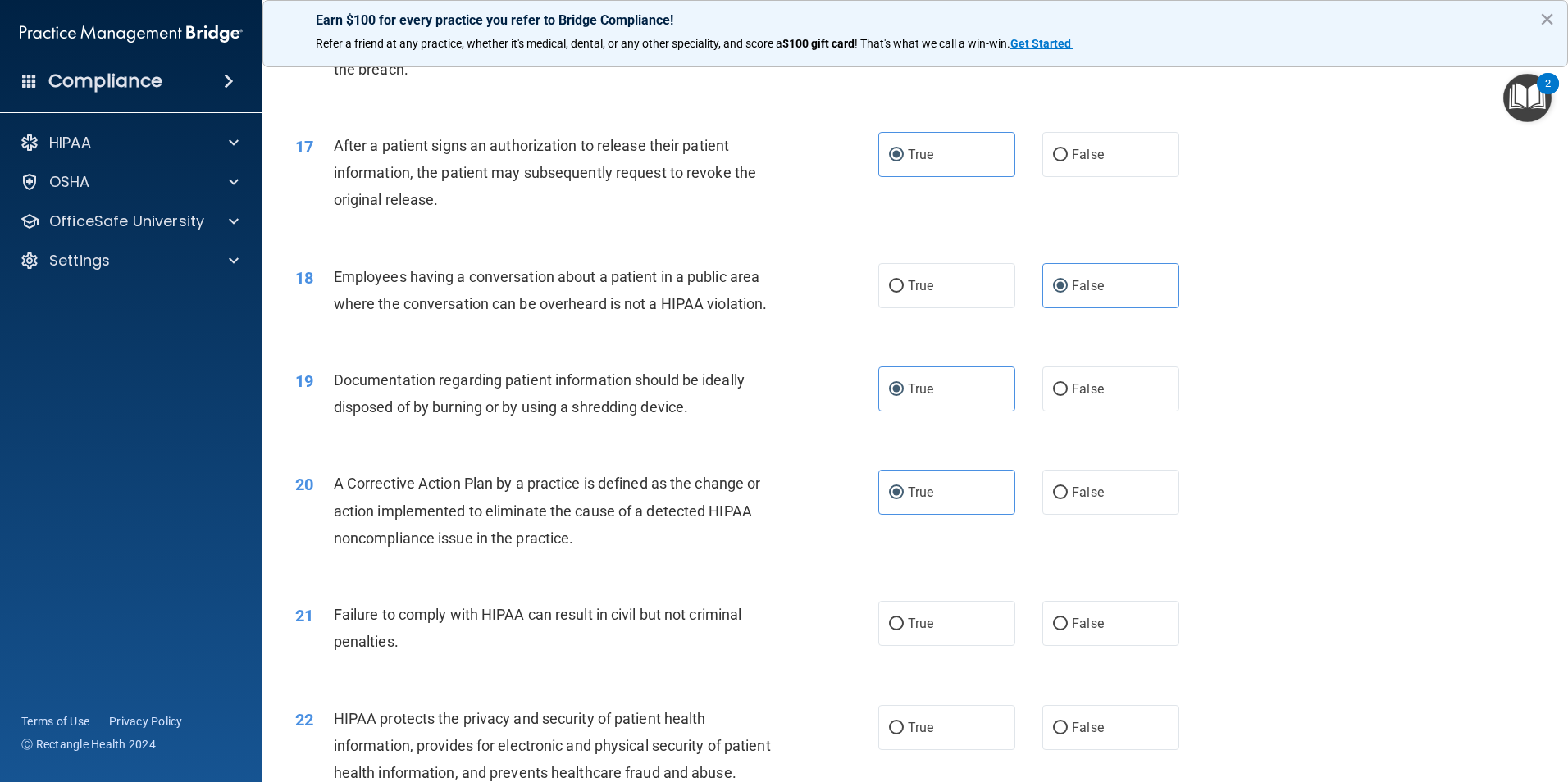
scroll to position [1885, 0]
click at [1090, 629] on span "False" at bounding box center [1088, 622] width 32 height 16
click at [1068, 628] on input "False" at bounding box center [1060, 622] width 15 height 12
radio input "true"
click at [971, 745] on label "True" at bounding box center [946, 725] width 137 height 45
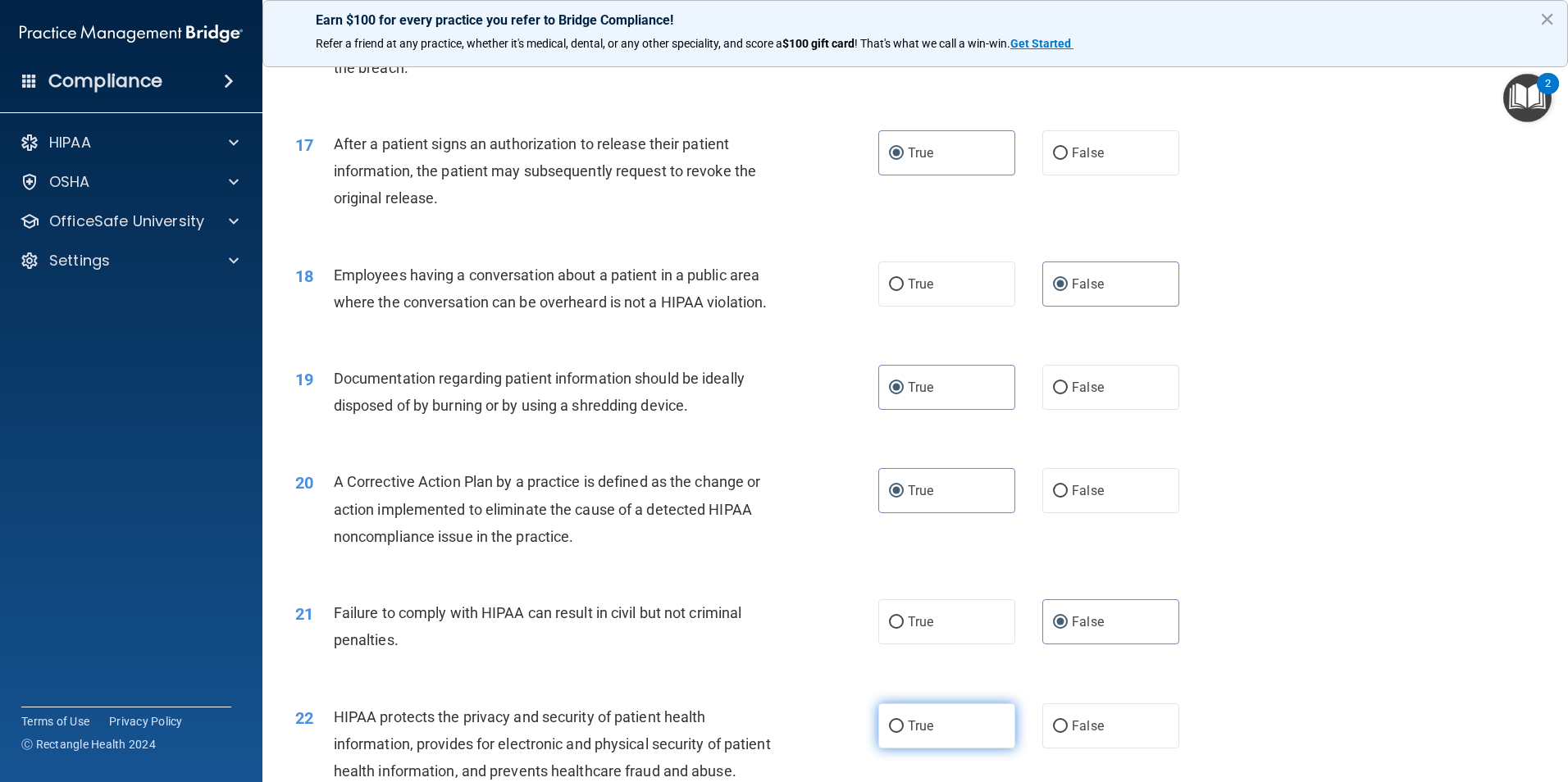
click at [903, 733] on input "True" at bounding box center [895, 727] width 15 height 12
radio input "true"
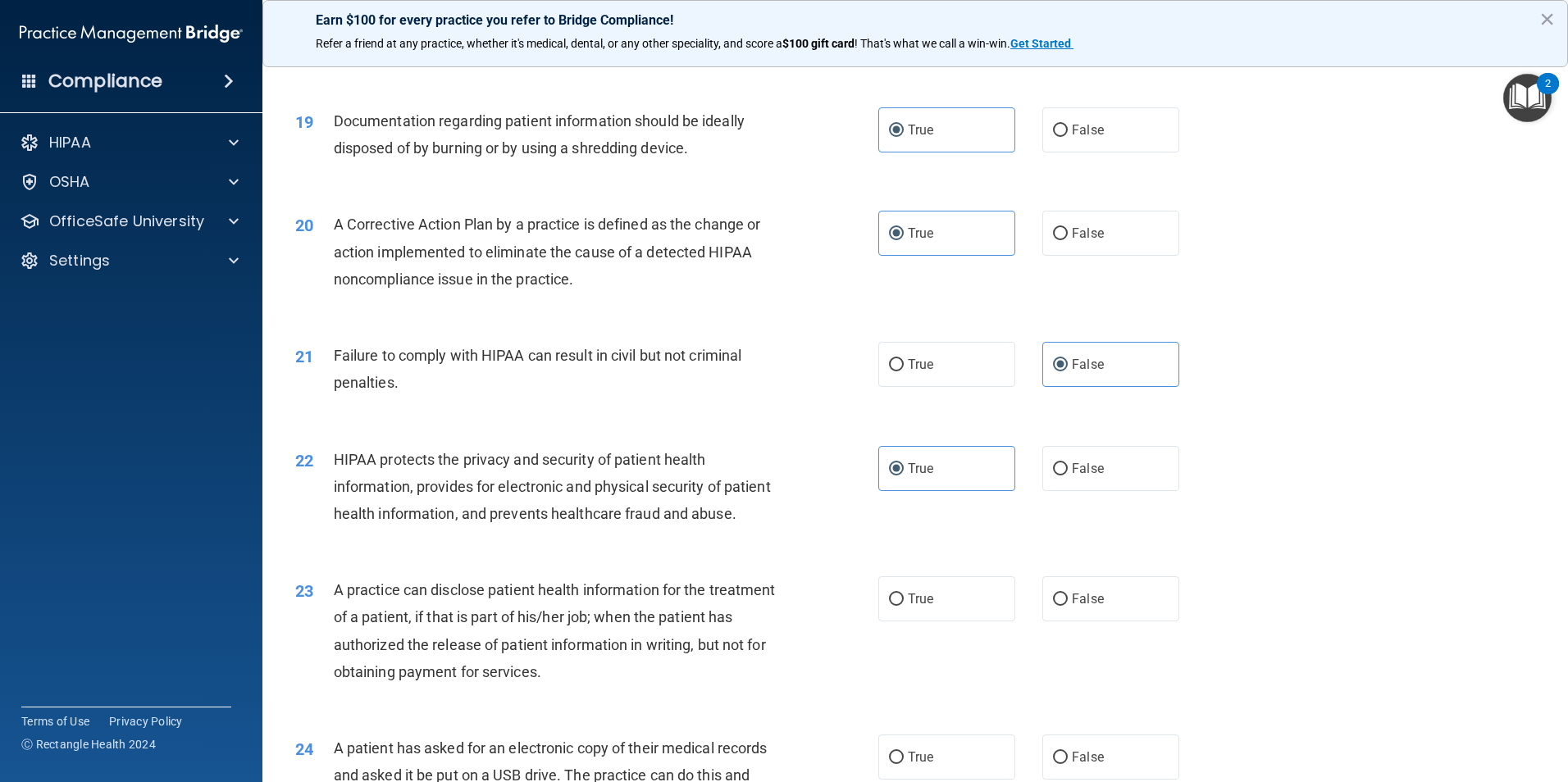
scroll to position [2213, 0]
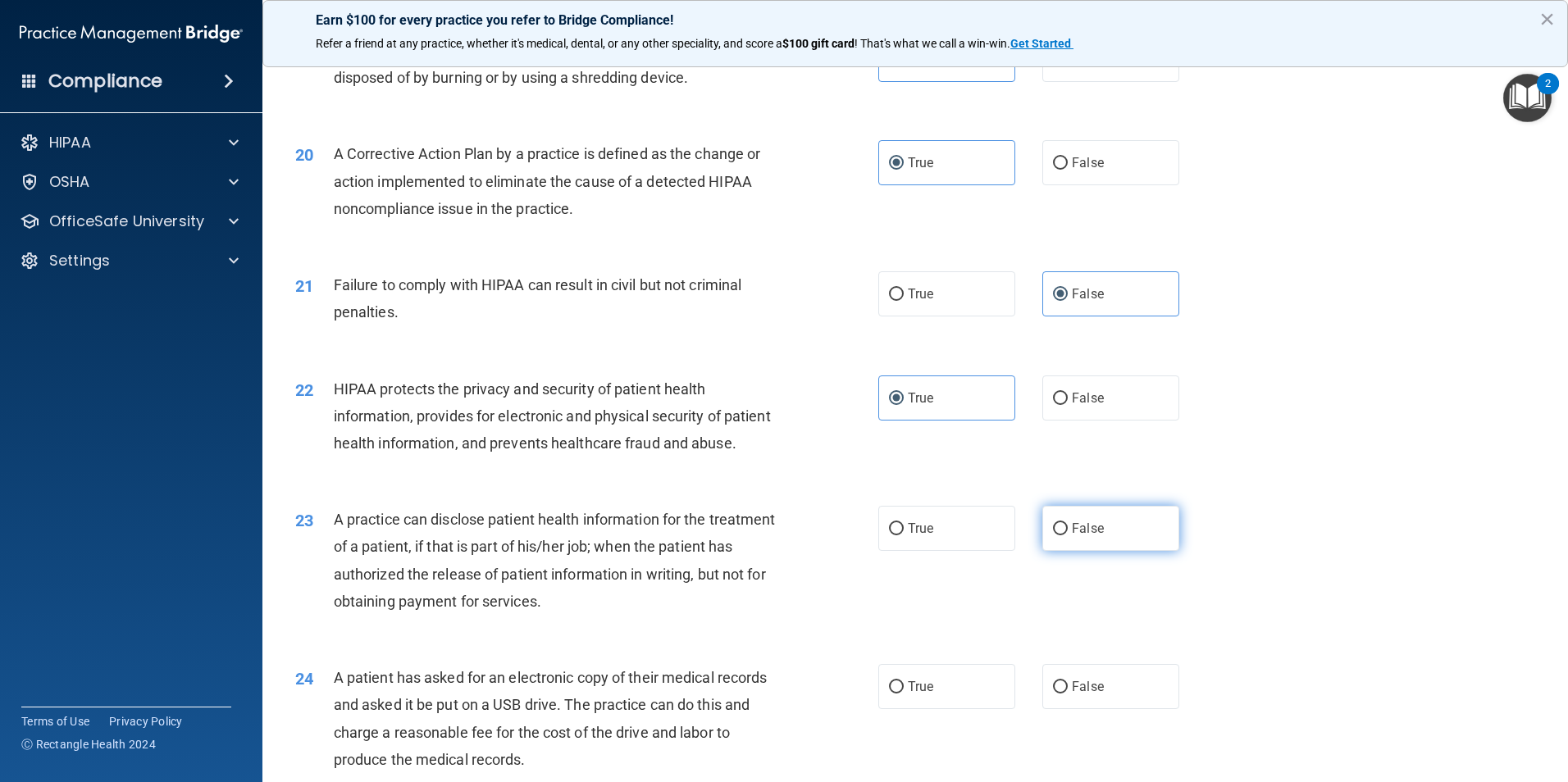
click at [1072, 536] on span "False" at bounding box center [1088, 528] width 32 height 16
click at [1068, 535] on input "False" at bounding box center [1060, 529] width 15 height 12
radio input "true"
click at [945, 709] on label "True" at bounding box center [946, 686] width 137 height 45
click at [903, 693] on input "True" at bounding box center [895, 687] width 15 height 12
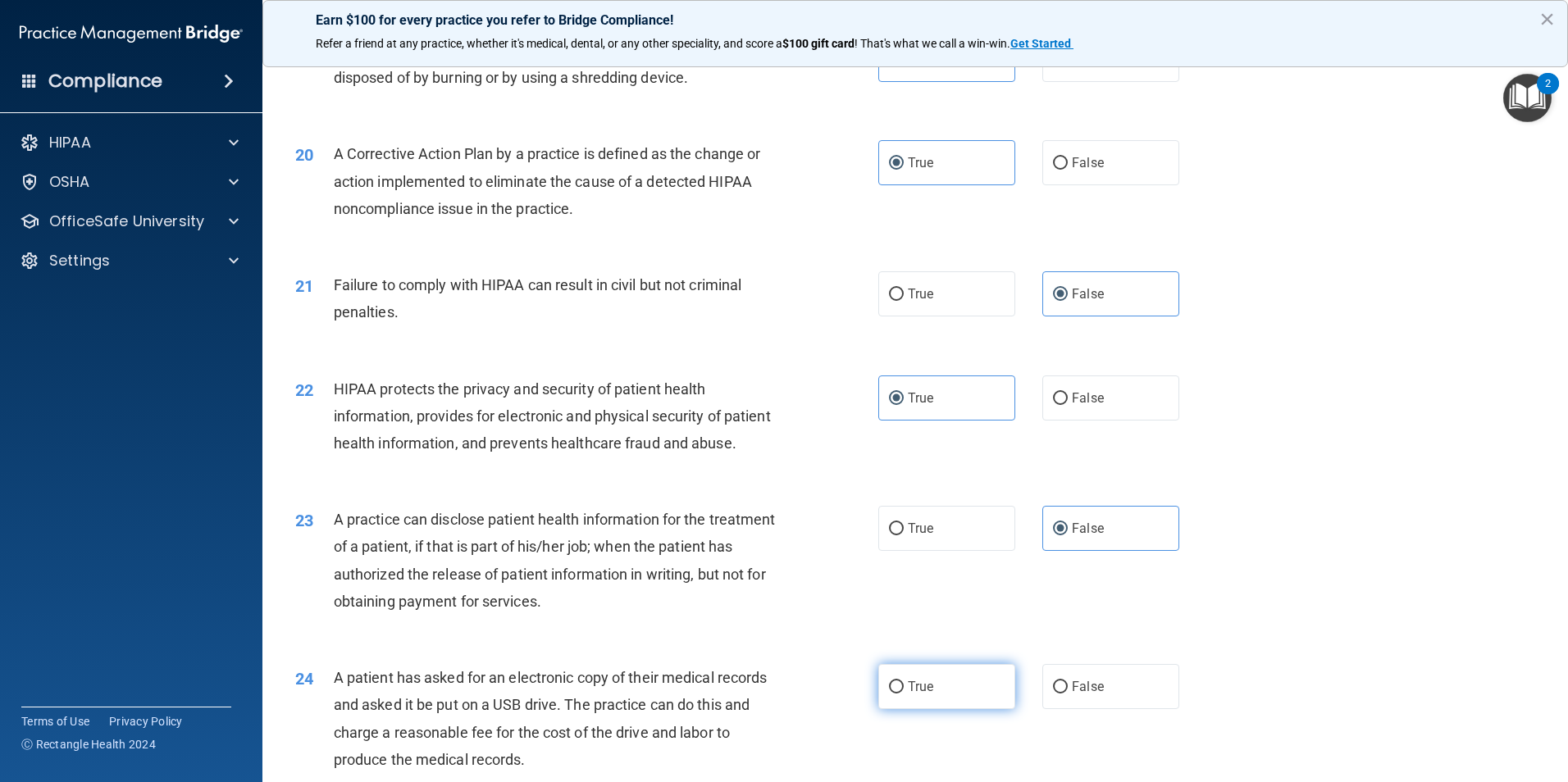
radio input "true"
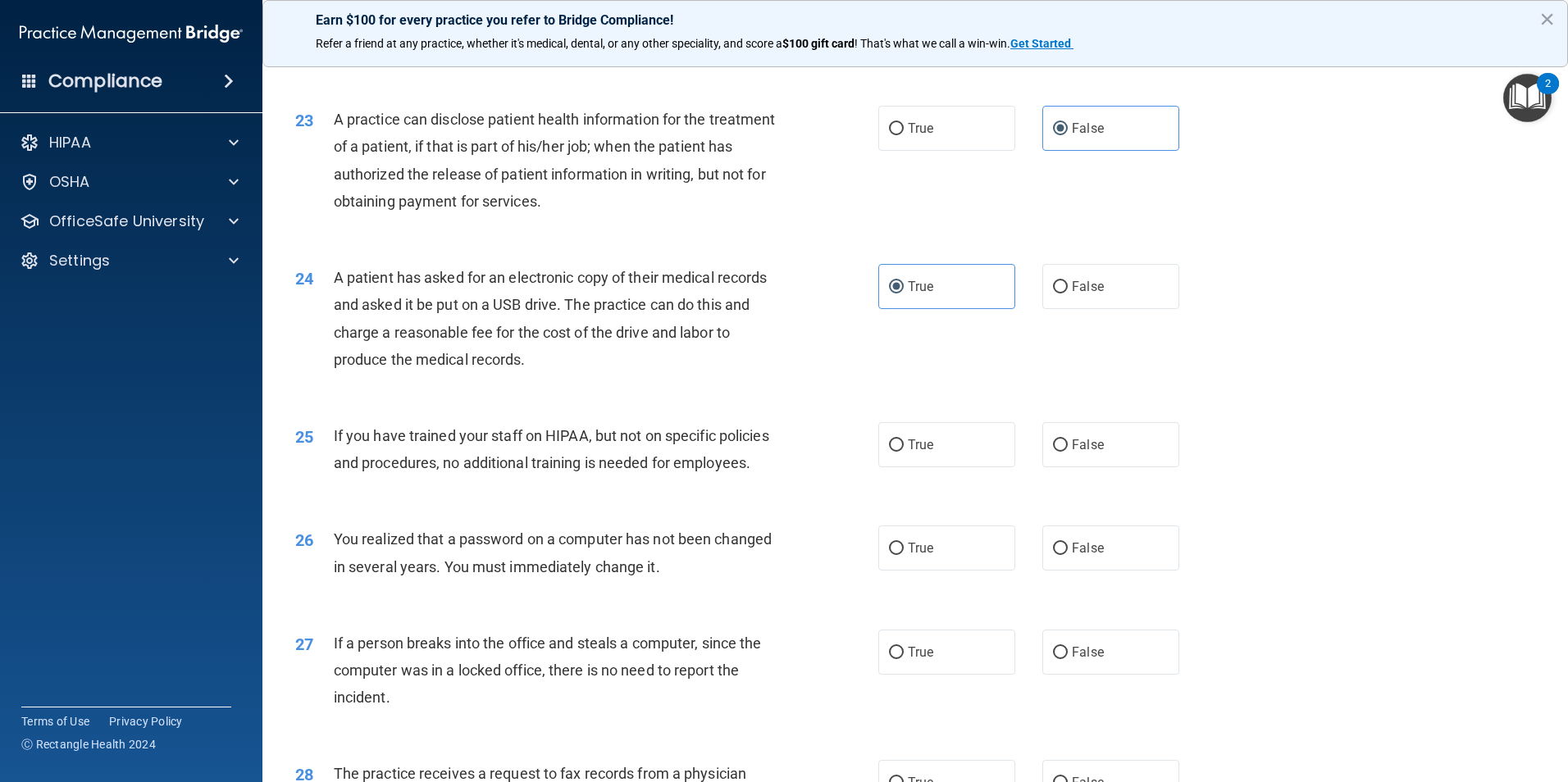
scroll to position [2705, 0]
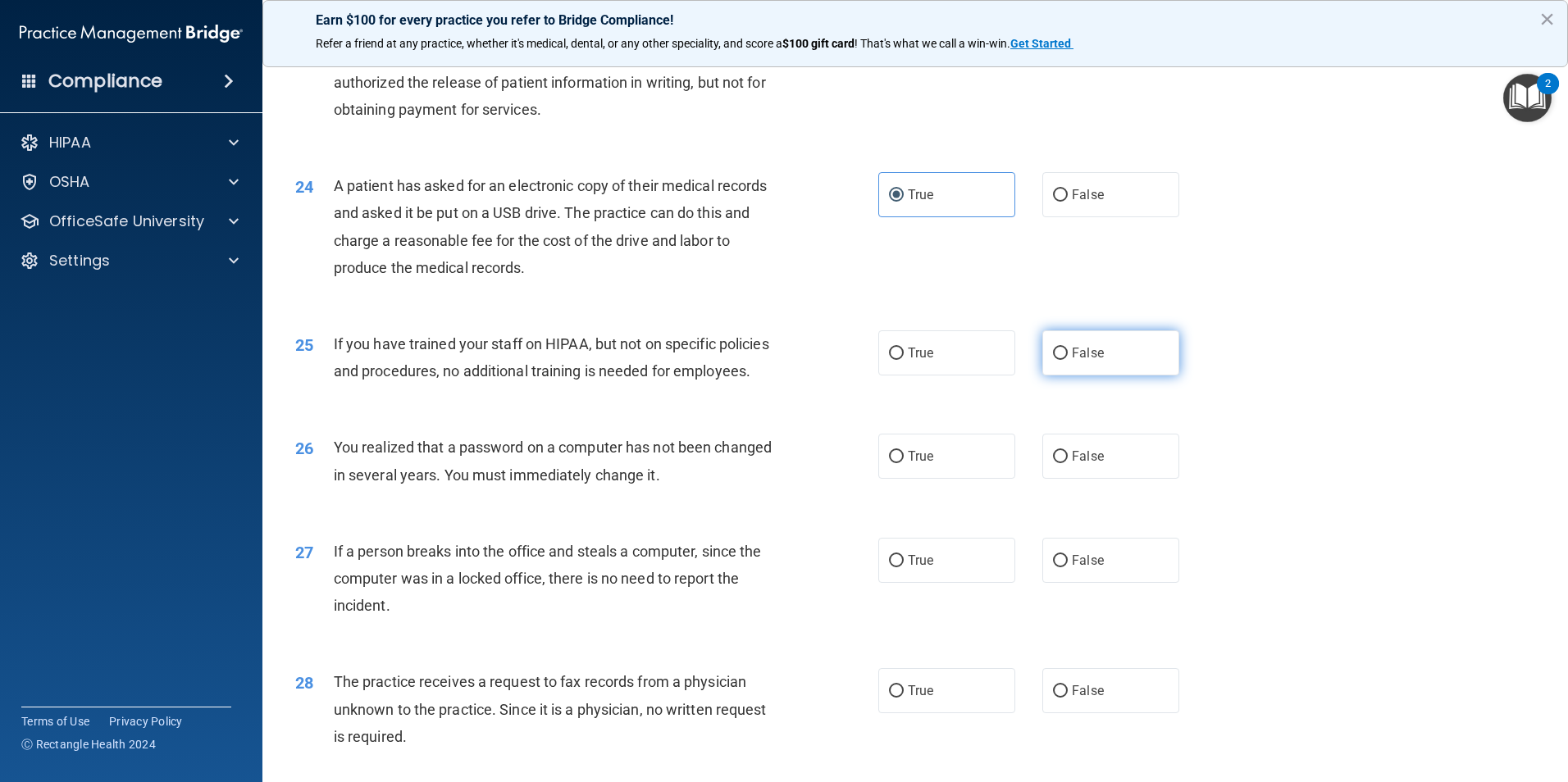
click at [1053, 376] on label "False" at bounding box center [1111, 352] width 137 height 45
click at [1053, 360] on input "False" at bounding box center [1060, 354] width 15 height 12
radio input "true"
click at [934, 478] on label "True" at bounding box center [946, 456] width 137 height 45
click at [903, 463] on input "True" at bounding box center [895, 457] width 15 height 12
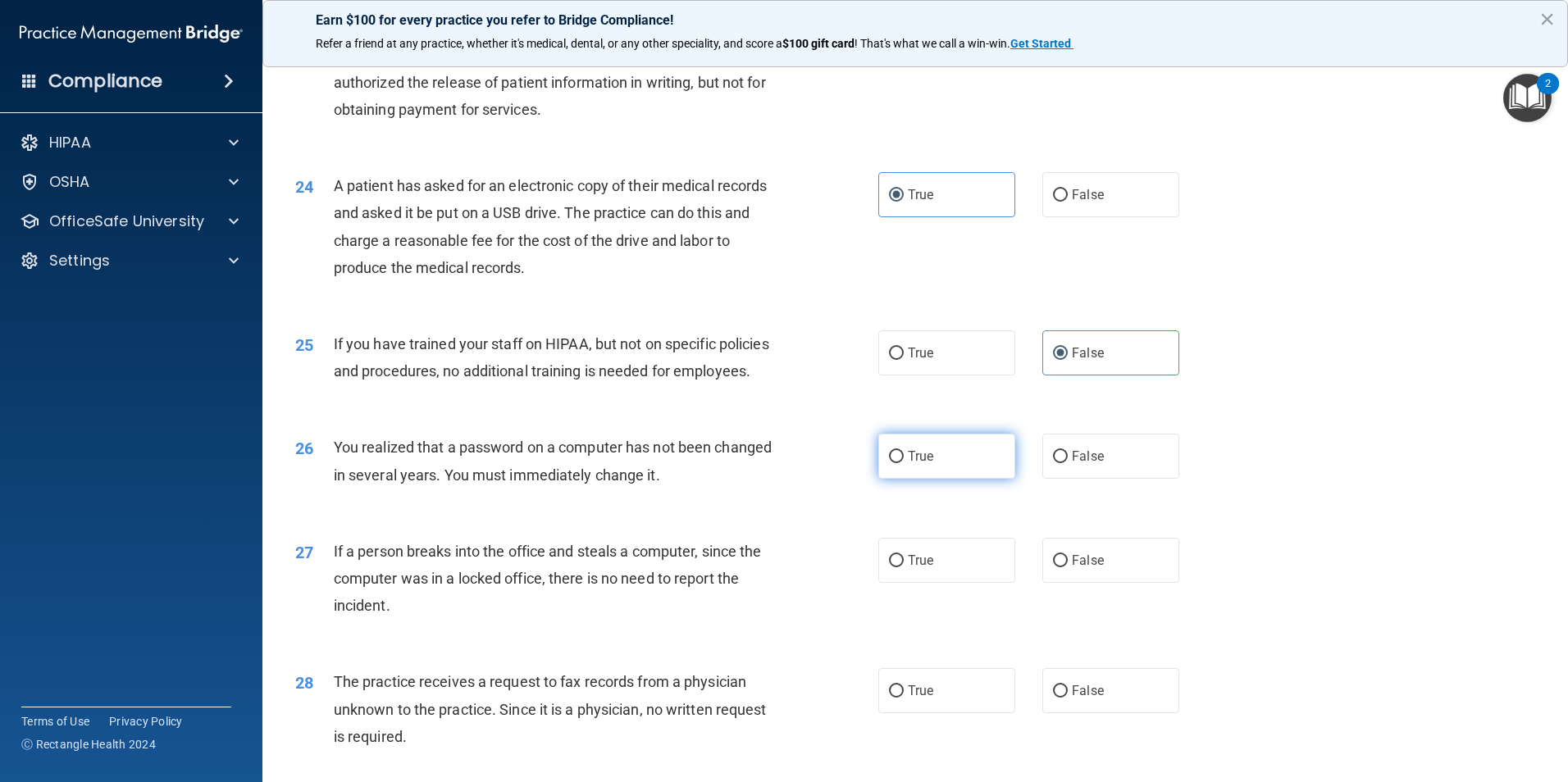
radio input "true"
click at [1095, 583] on label "False" at bounding box center [1111, 560] width 137 height 45
click at [1068, 567] on input "False" at bounding box center [1060, 561] width 15 height 12
radio input "true"
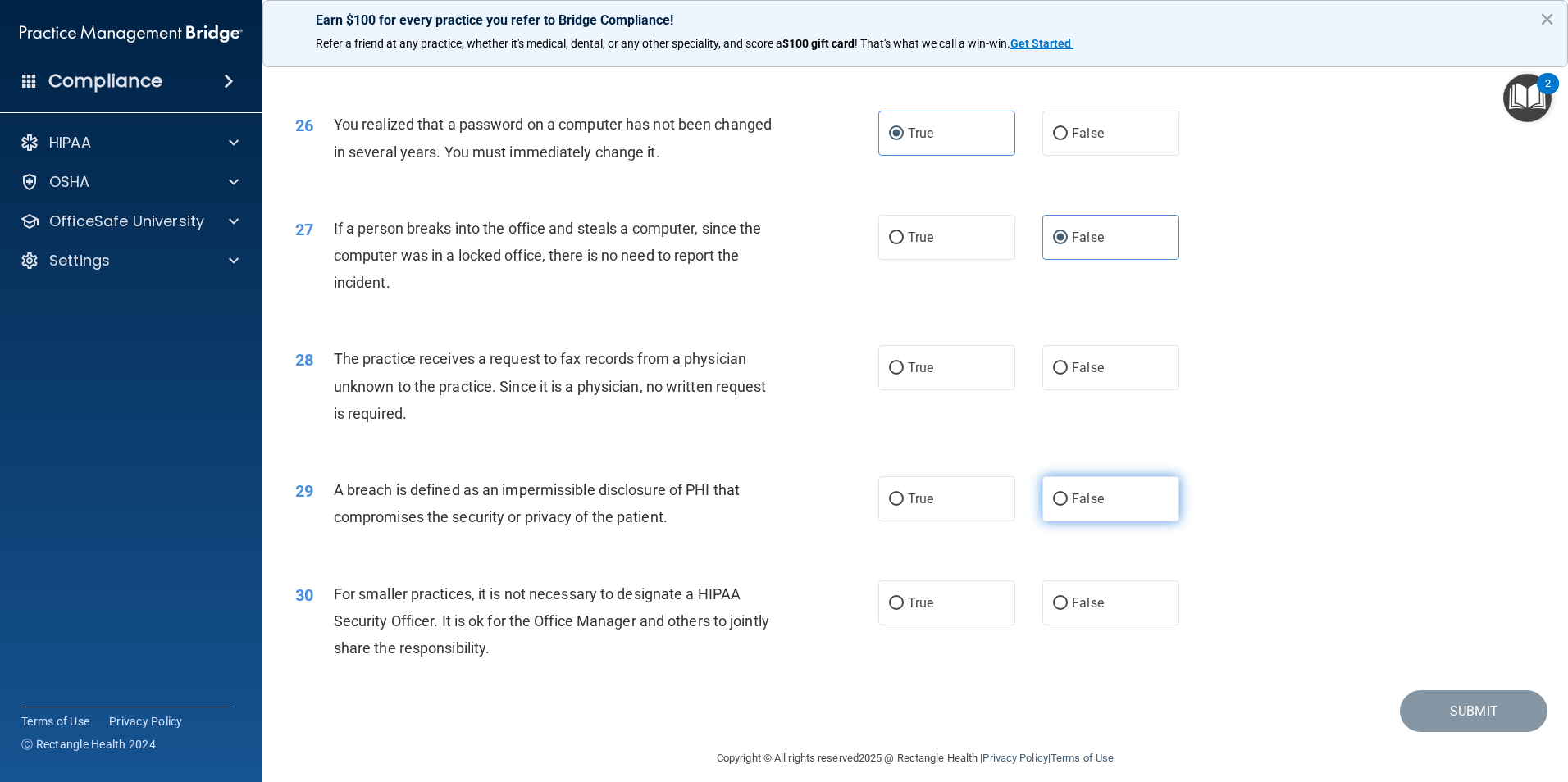
scroll to position [3033, 0]
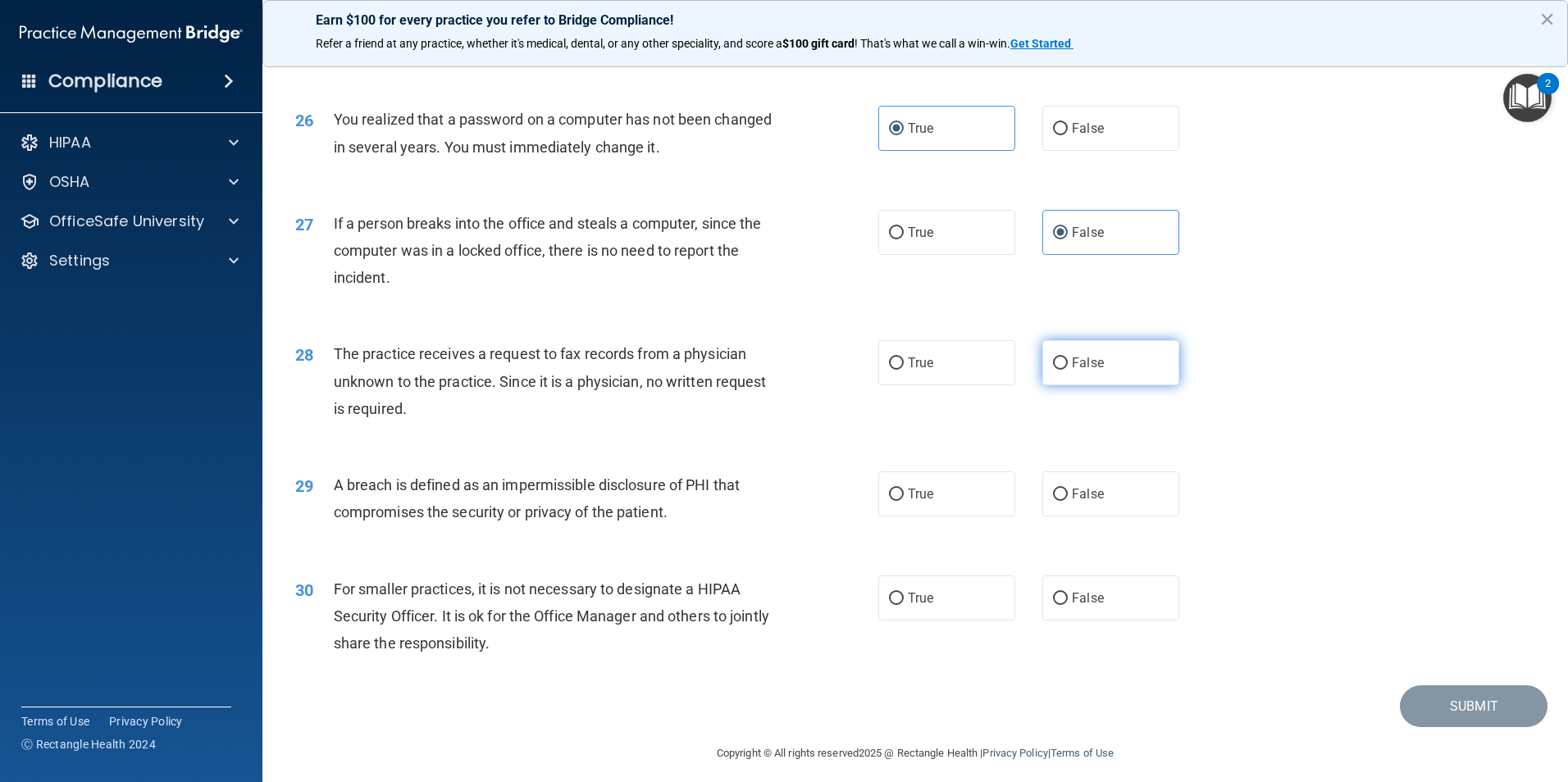
click at [1063, 385] on label "False" at bounding box center [1111, 362] width 137 height 45
click at [1063, 369] on input "False" at bounding box center [1060, 363] width 15 height 12
radio input "true"
click at [986, 516] on label "True" at bounding box center [946, 493] width 137 height 45
click at [903, 501] on input "True" at bounding box center [895, 495] width 15 height 12
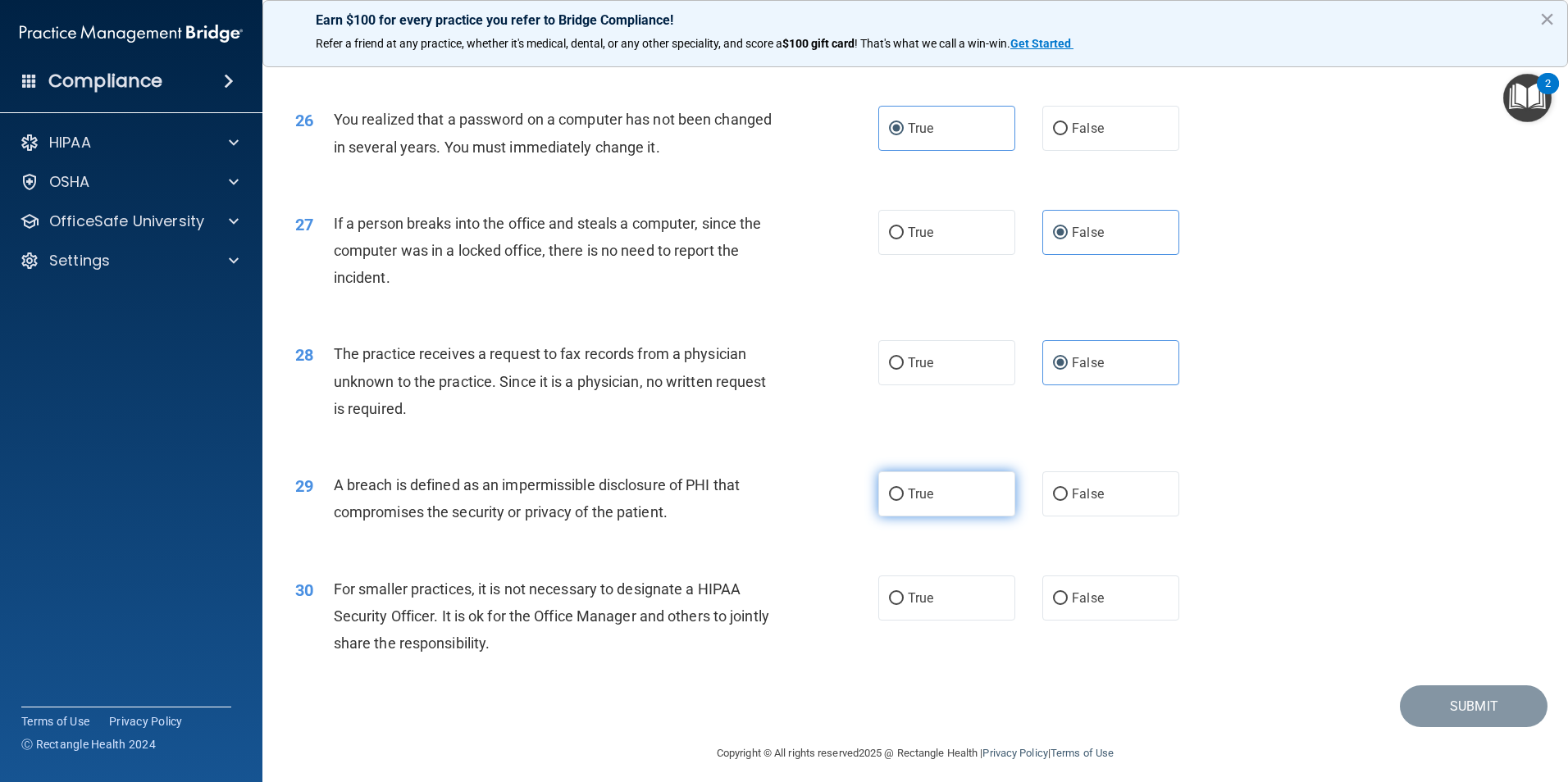
radio input "true"
click at [1072, 606] on span "False" at bounding box center [1088, 598] width 32 height 16
click at [1068, 605] on input "False" at bounding box center [1060, 599] width 15 height 12
radio input "true"
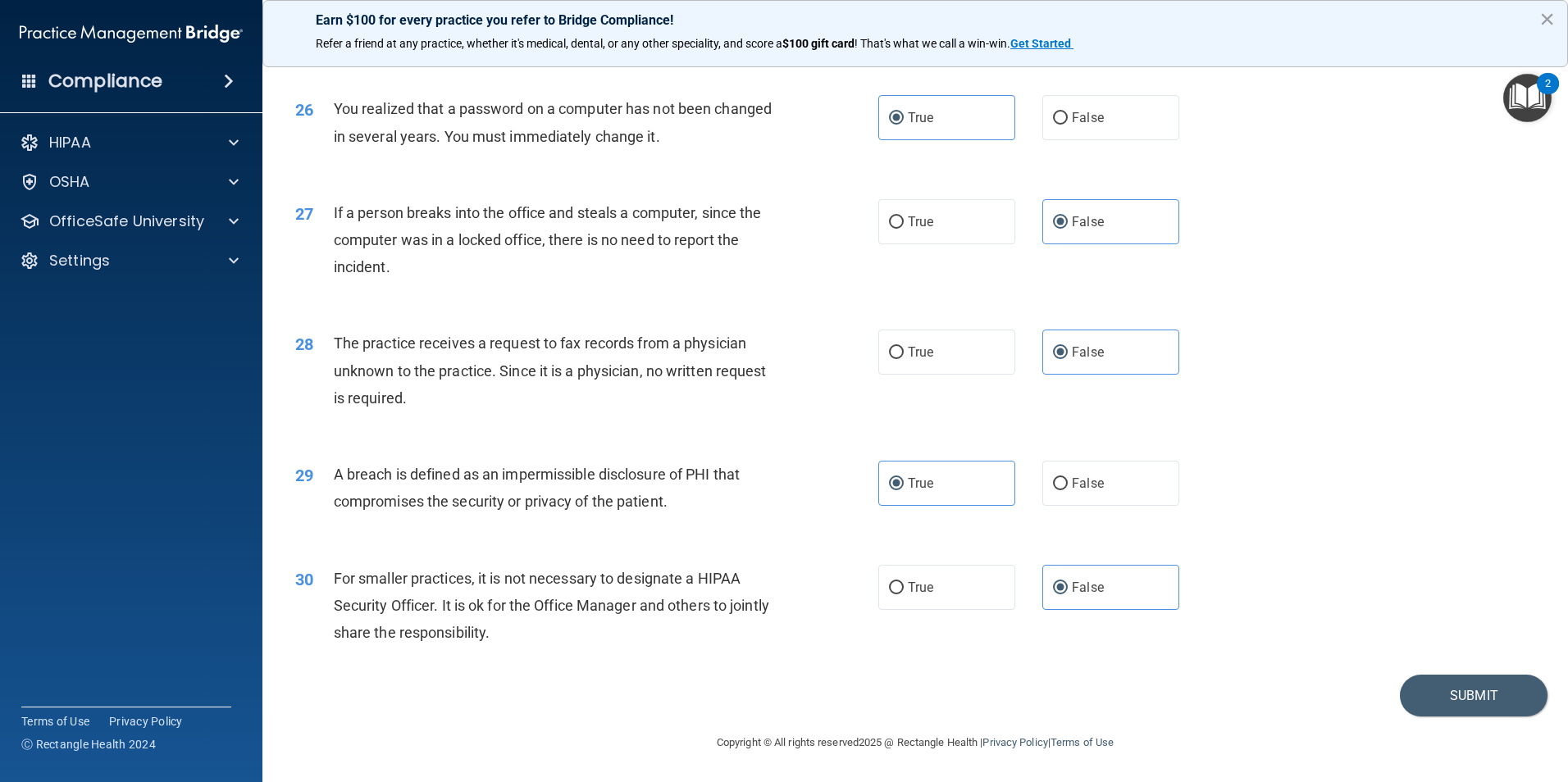
scroll to position [3124, 0]
click at [1416, 691] on button "Submit" at bounding box center [1473, 696] width 147 height 42
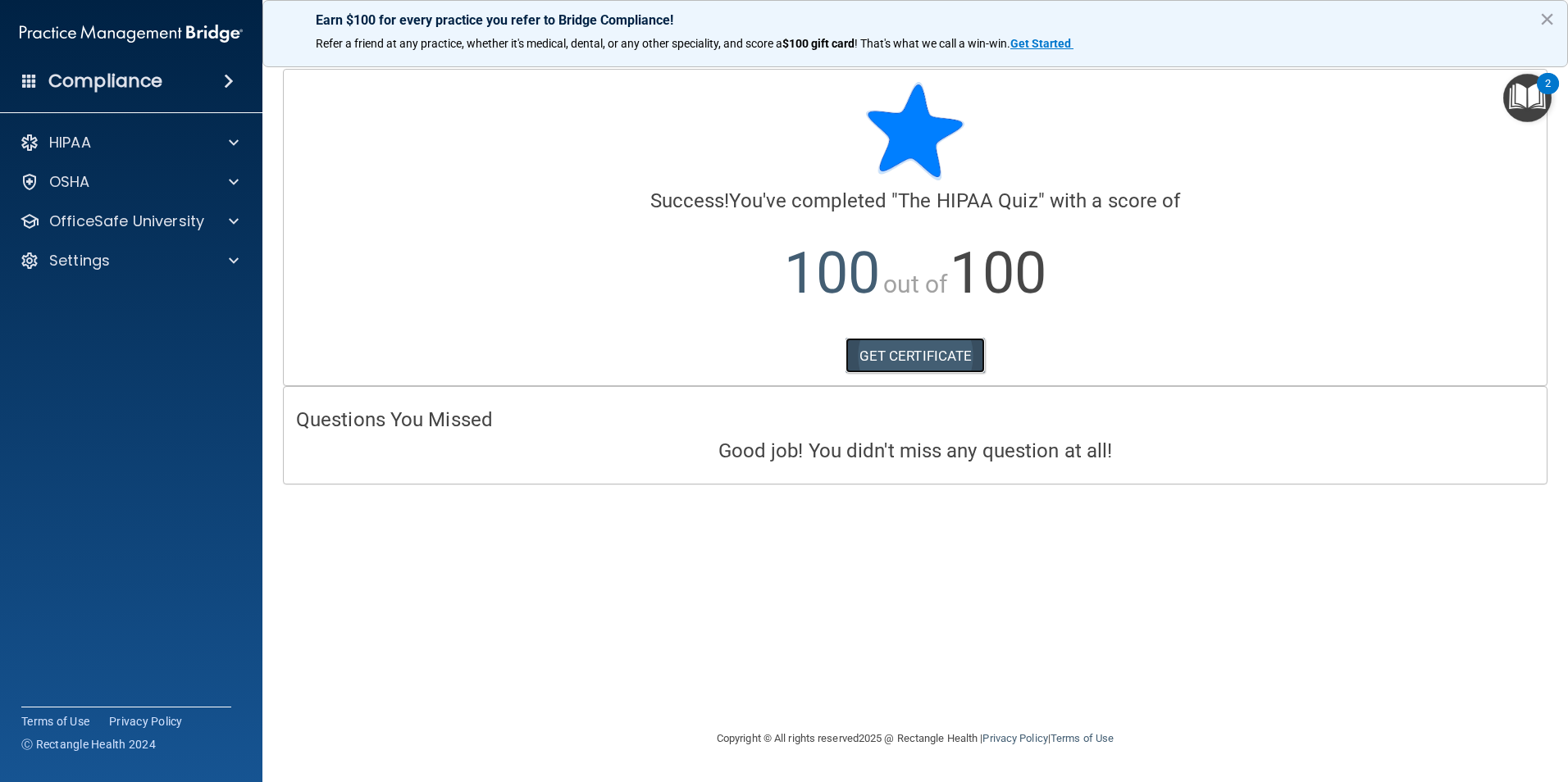
click at [915, 350] on link "GET CERTIFICATE" at bounding box center [916, 355] width 140 height 36
click at [247, 251] on div at bounding box center [231, 261] width 41 height 19
click at [155, 354] on link "Sign Out" at bounding box center [112, 339] width 258 height 32
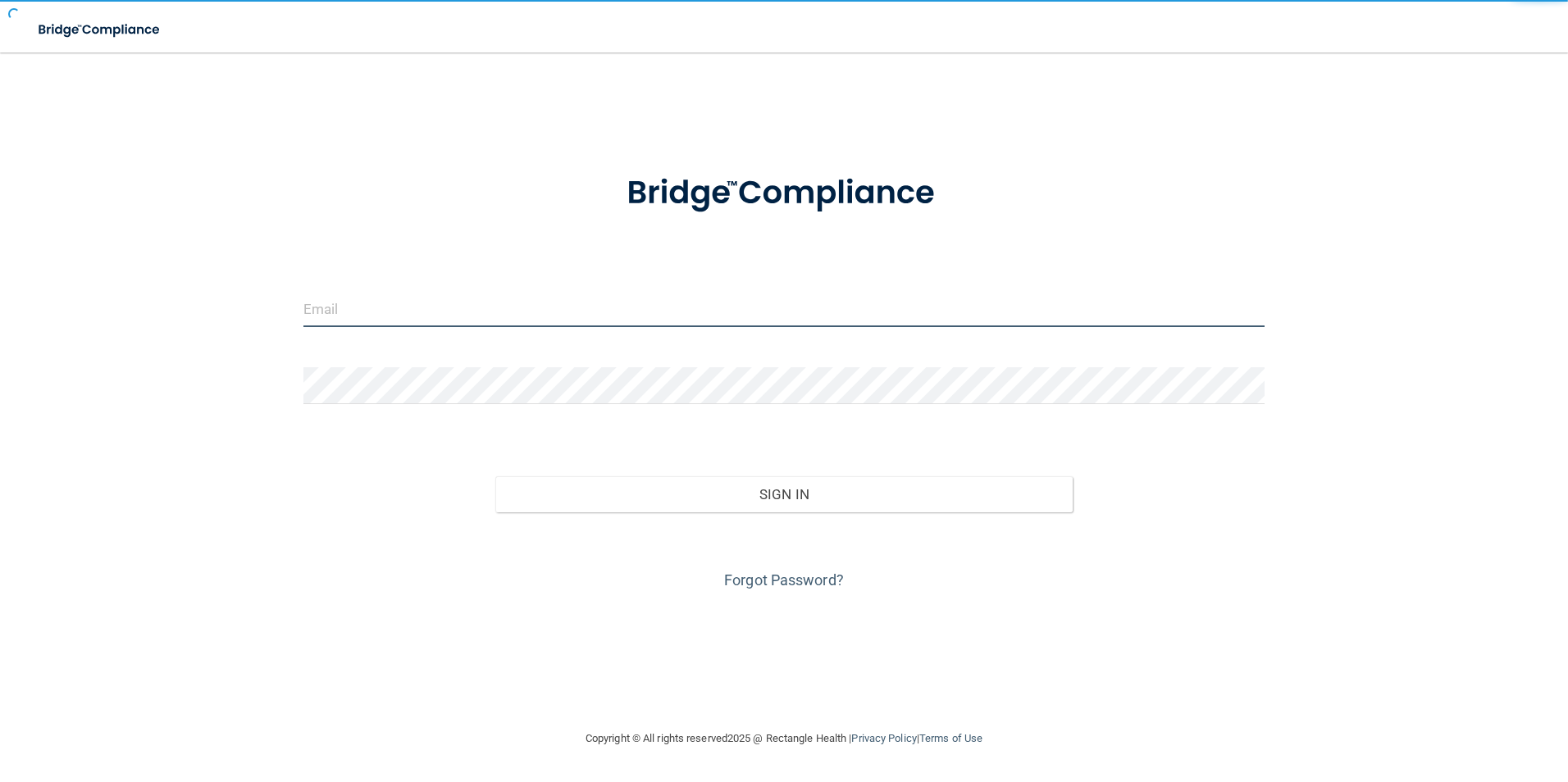
type input "jim.hollingsworth@supersmiles4kids.com"
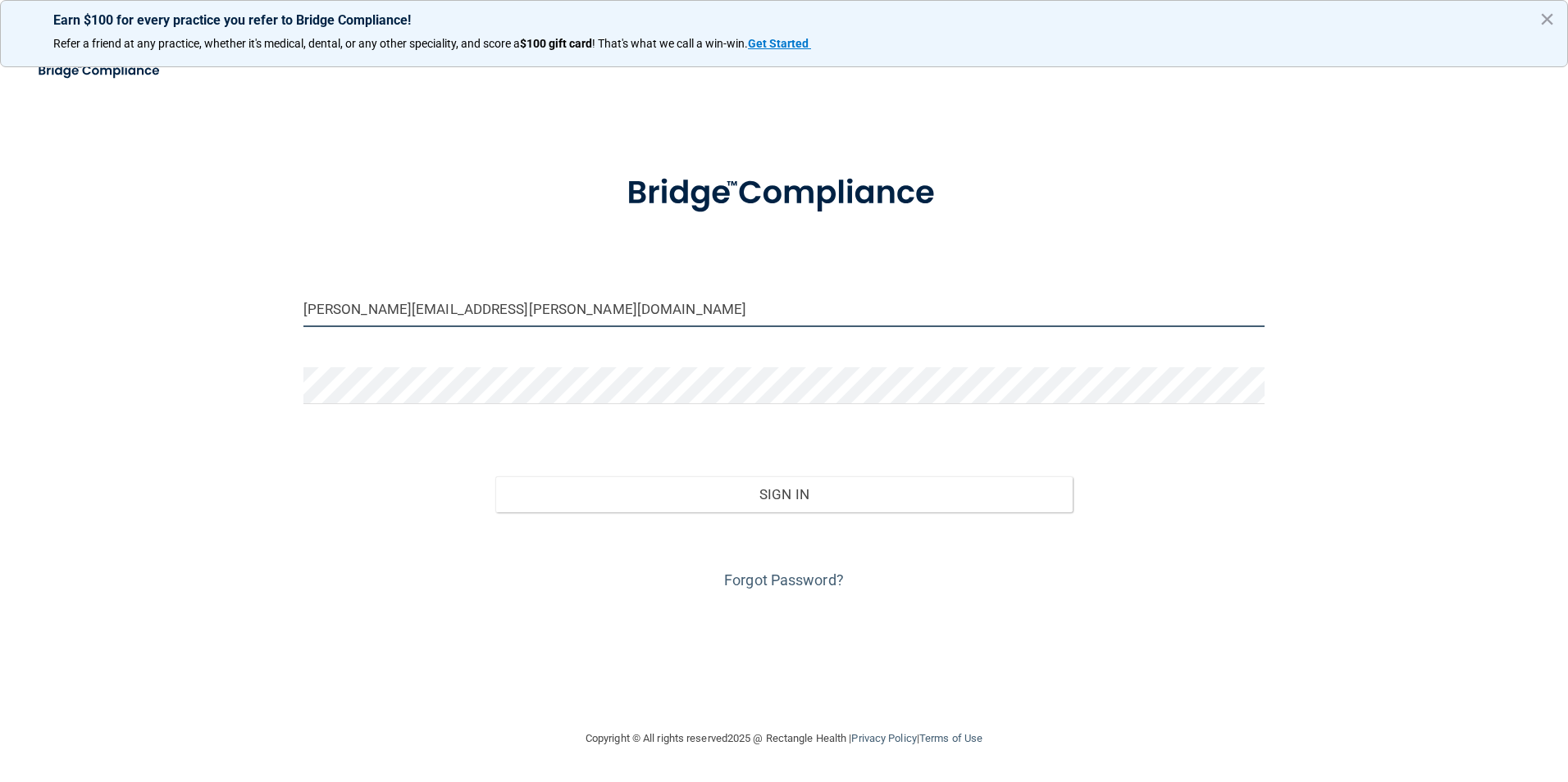
drag, startPoint x: 664, startPoint y: 300, endPoint x: 0, endPoint y: 9, distance: 725.0
click at [0, 6] on html "Earn $100 for every practice you refer to Bridge Compliance! Refer a friend at …" at bounding box center [784, 391] width 1568 height 782
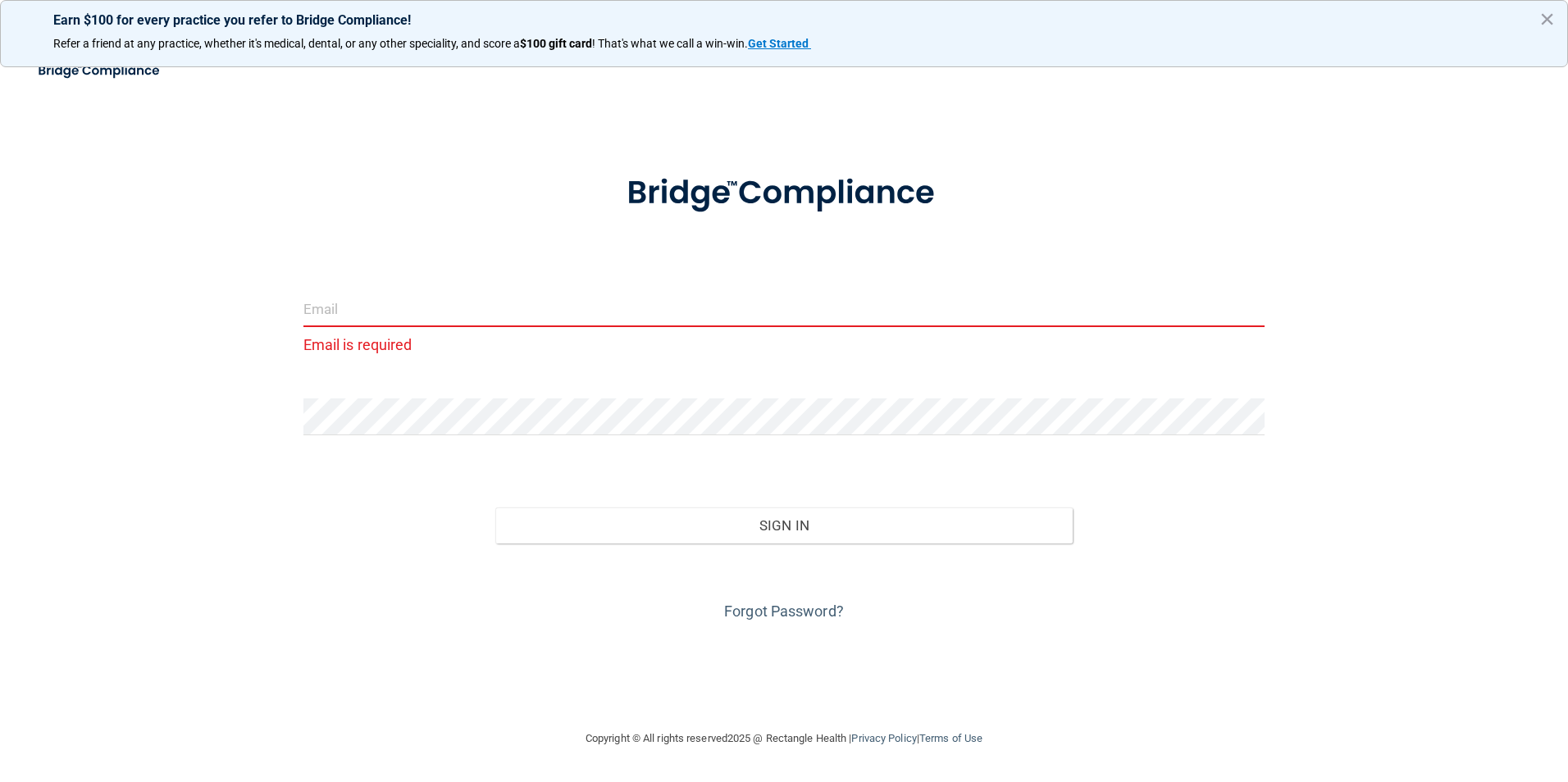
paste input "[EMAIL_ADDRESS][PERSON_NAME][DOMAIN_NAME]"
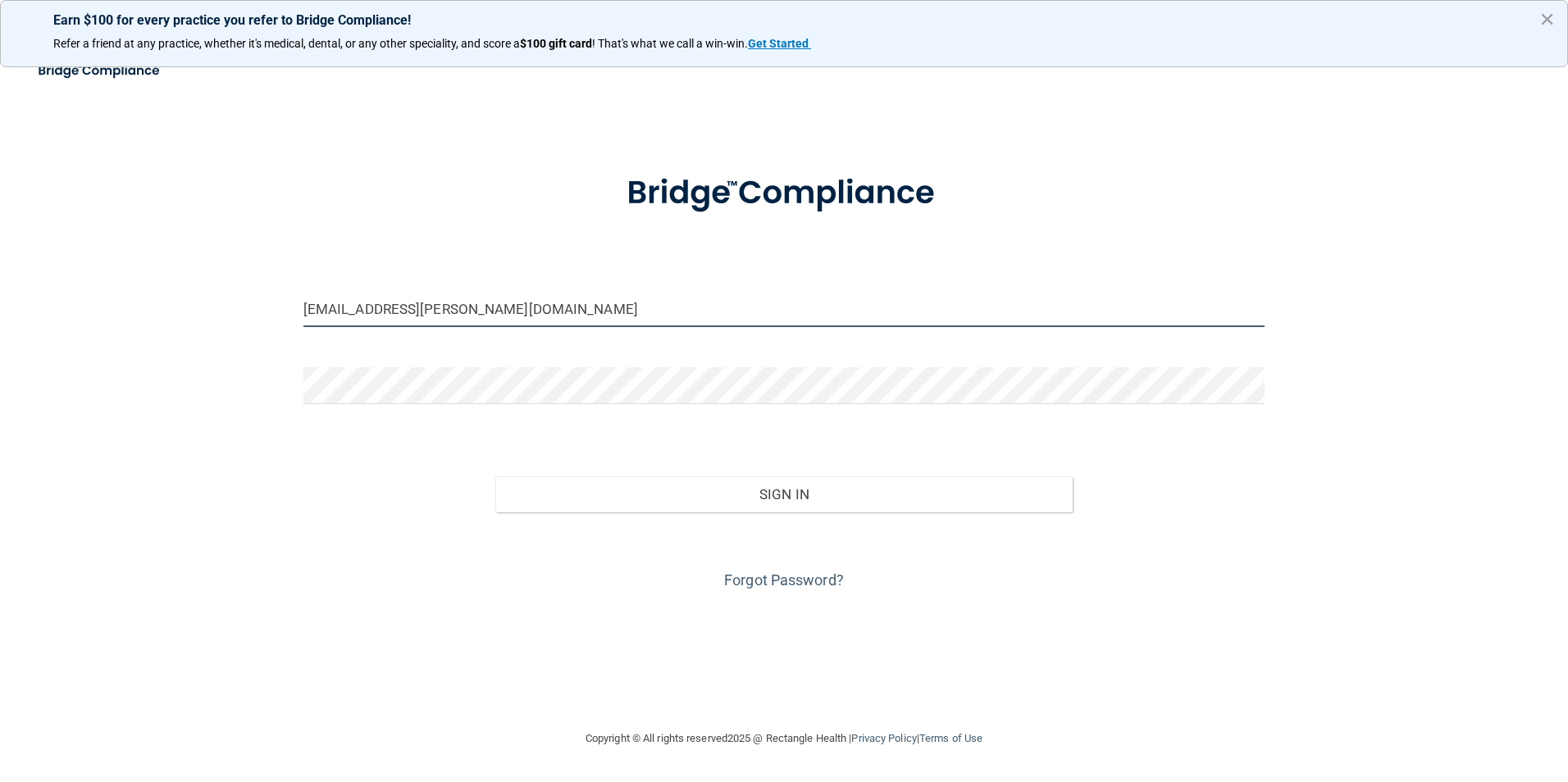
type input "[EMAIL_ADDRESS][PERSON_NAME][DOMAIN_NAME]"
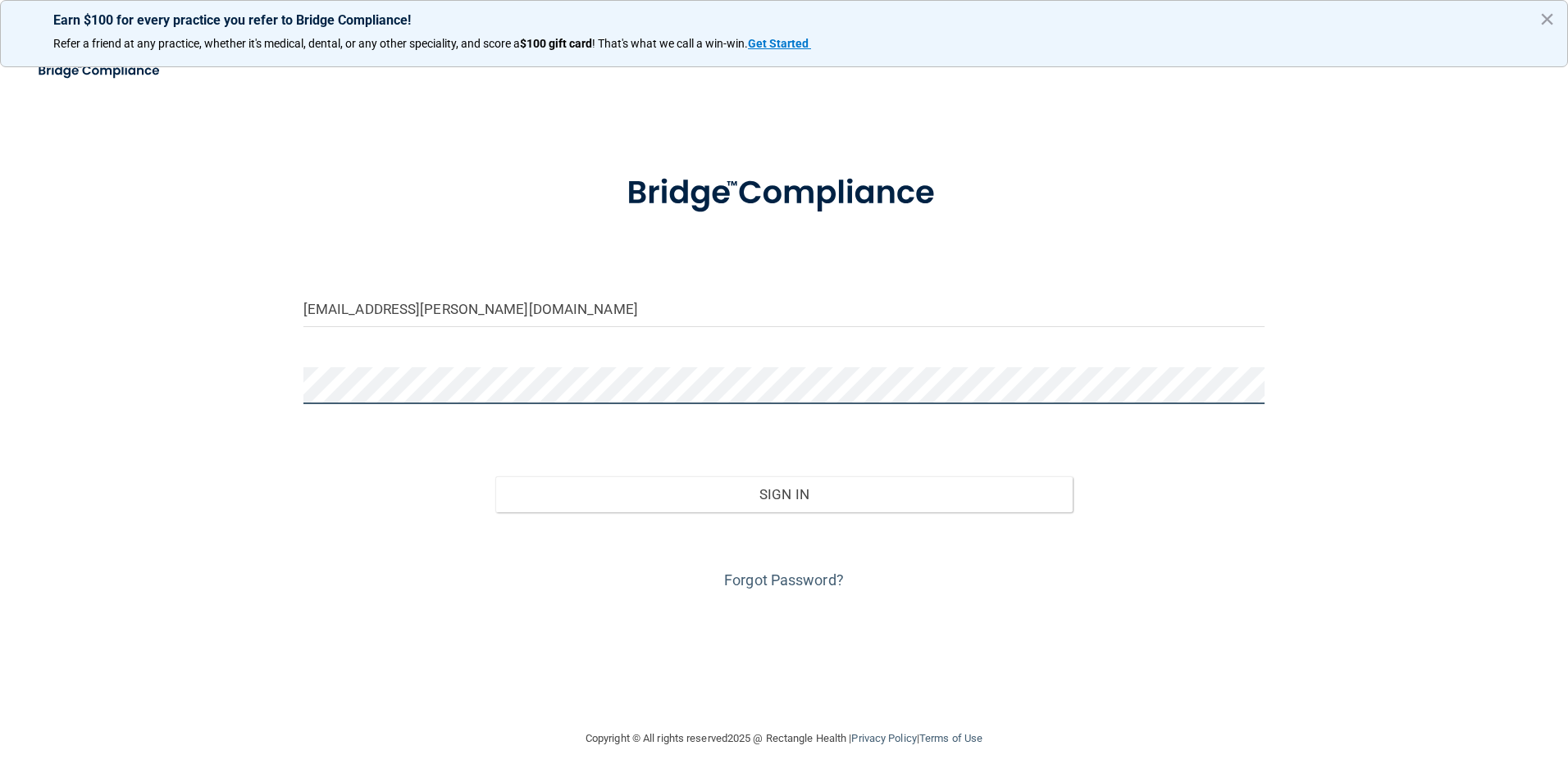
click at [32, 264] on main "madison.norman@supersmiles4kids.com Invalid email/password. You don't have perm…" at bounding box center [784, 417] width 1568 height 729
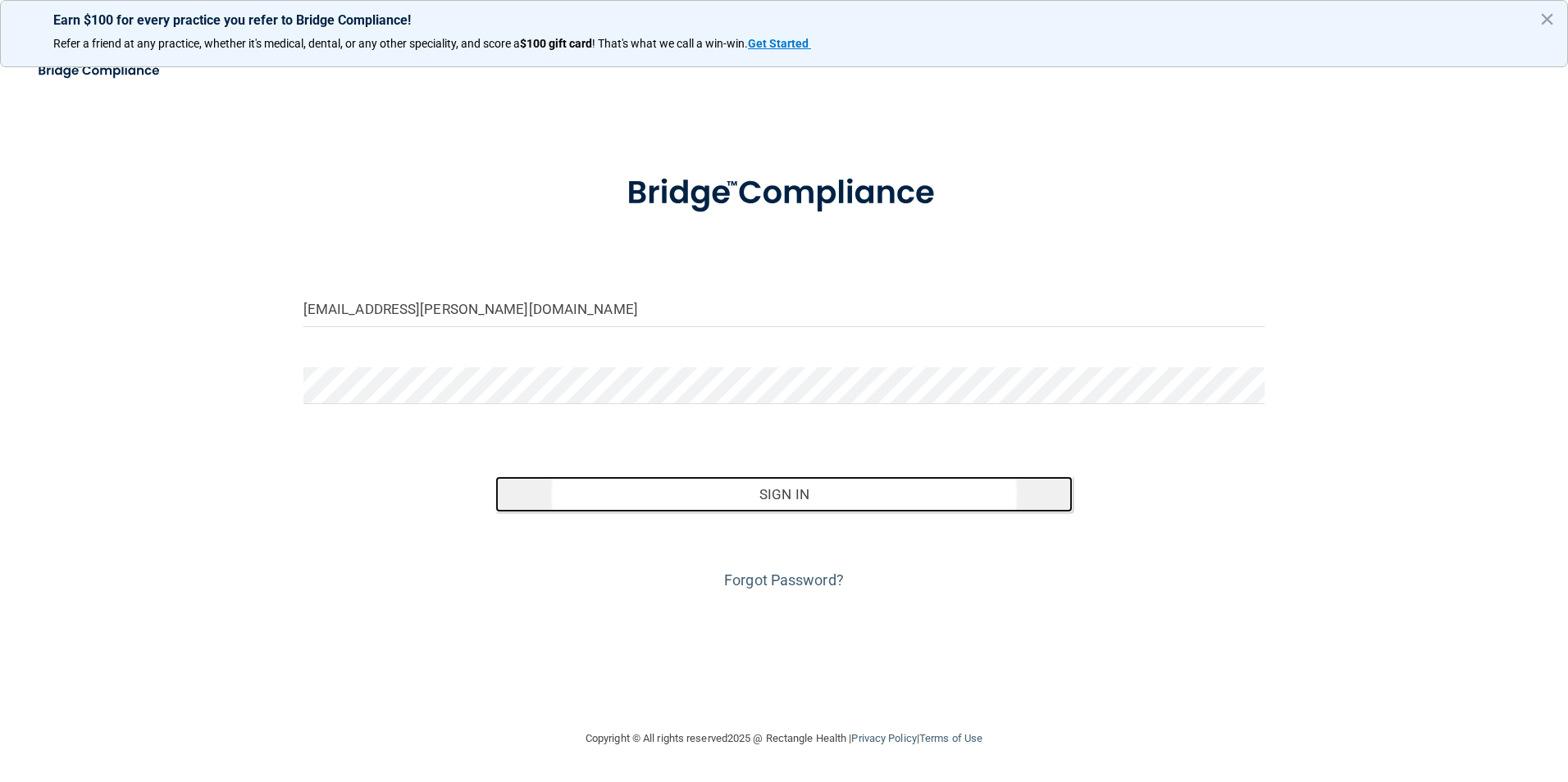
click at [760, 496] on button "Sign In" at bounding box center [784, 494] width 578 height 36
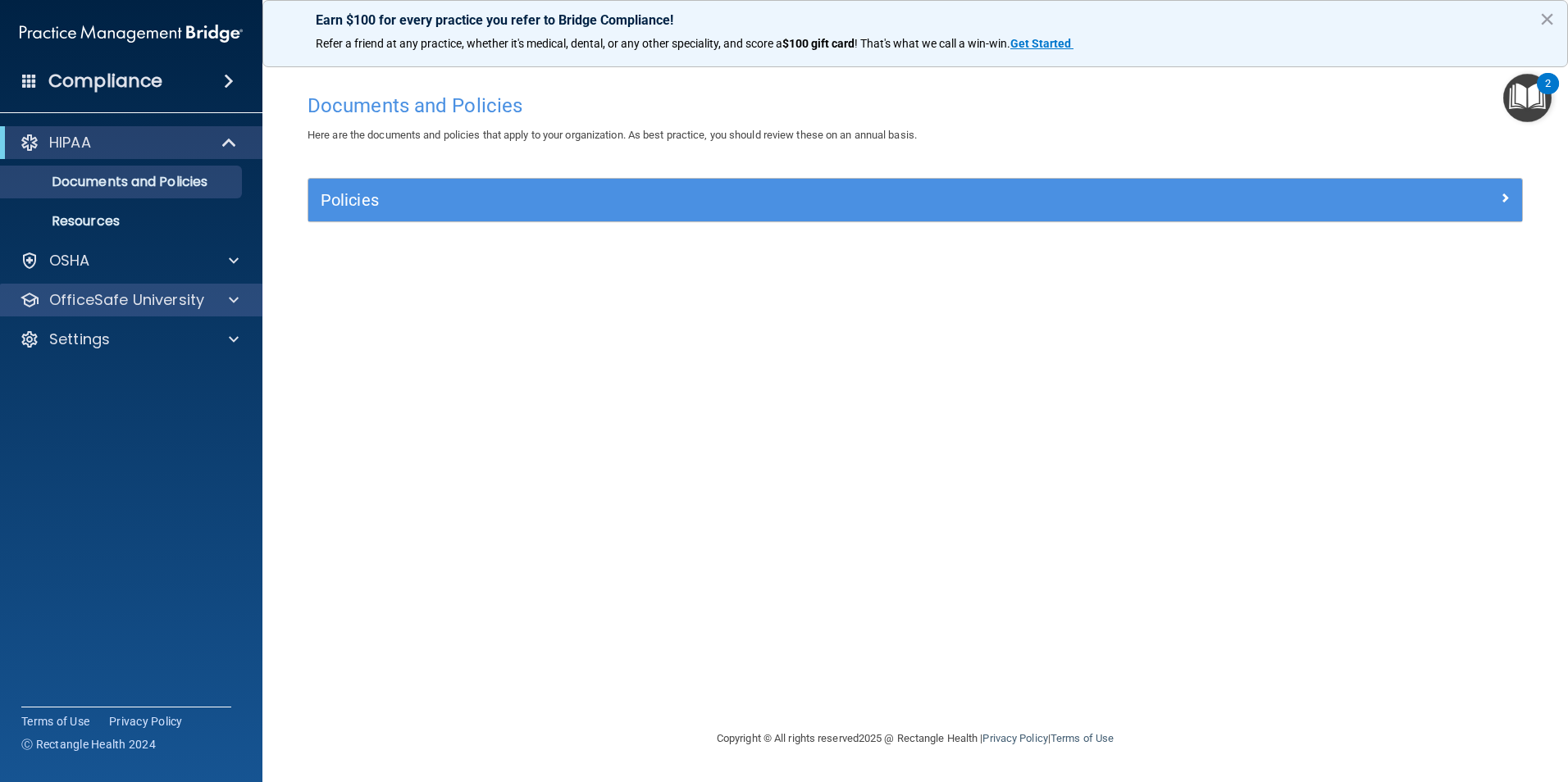
click at [158, 313] on div "OfficeSafe University" at bounding box center [132, 299] width 263 height 32
click at [133, 293] on p "OfficeSafe University" at bounding box center [126, 300] width 155 height 19
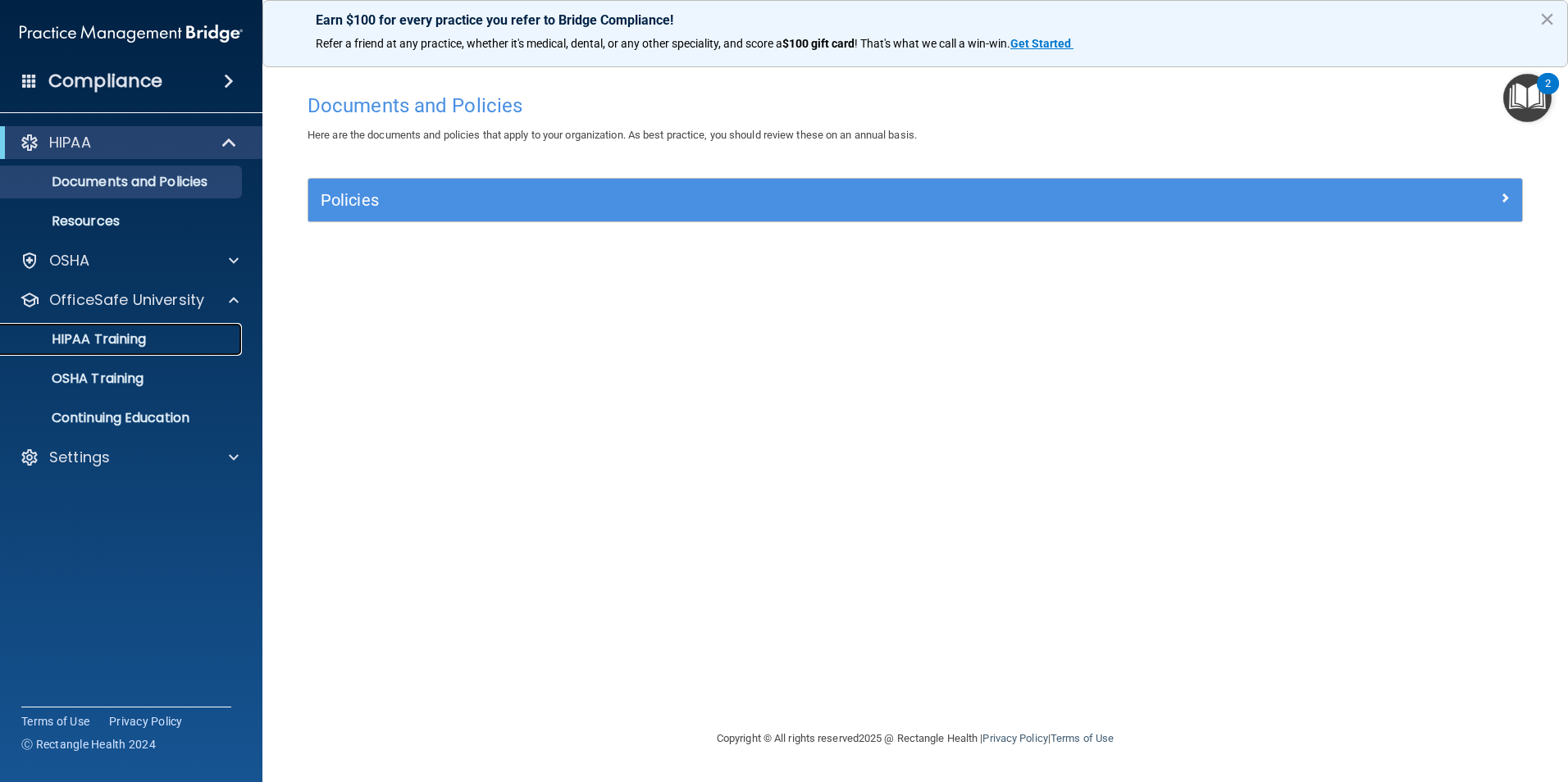
click at [79, 344] on p "HIPAA Training" at bounding box center [78, 339] width 135 height 17
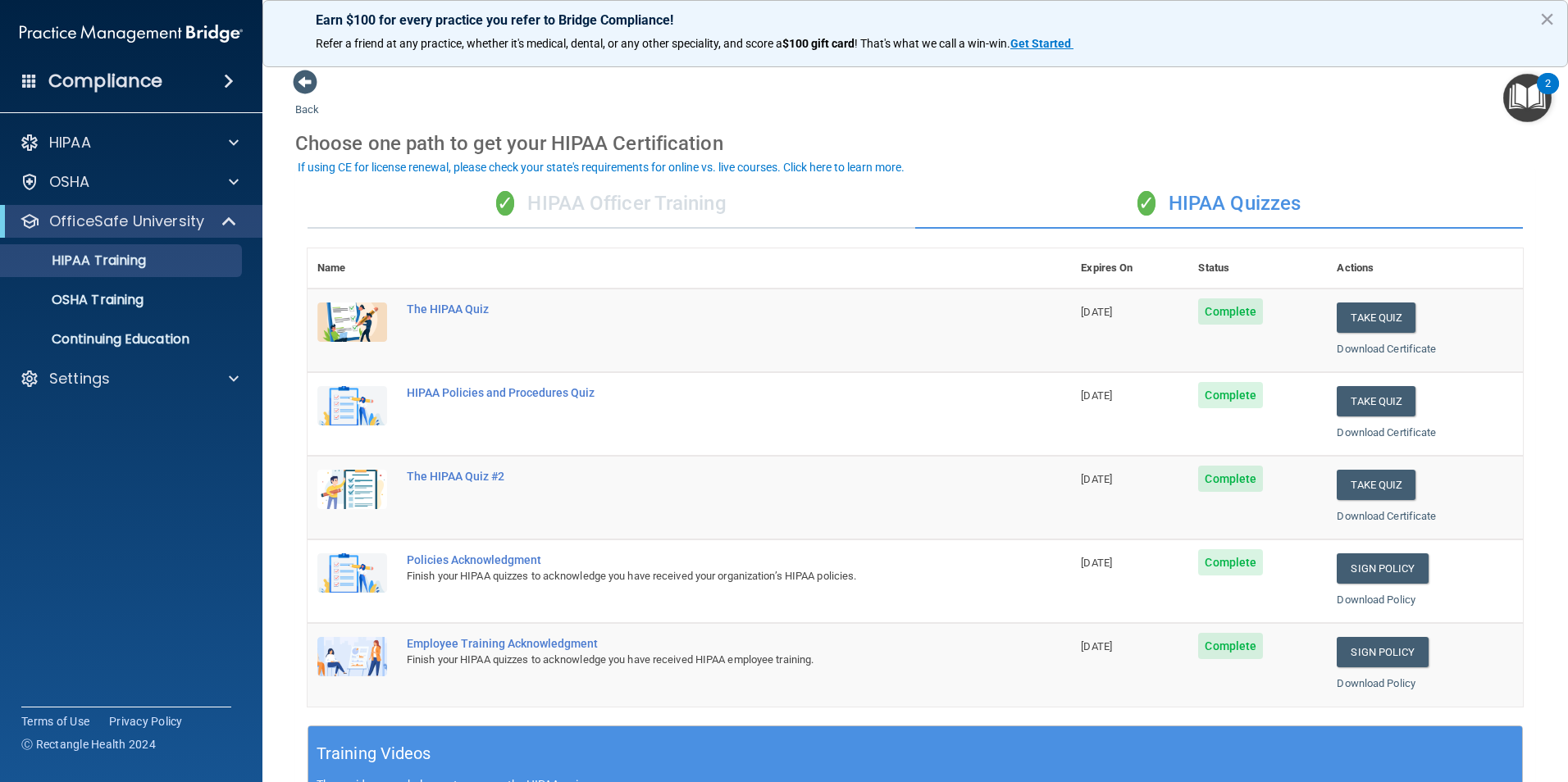
click at [584, 223] on div "✓ HIPAA Officer Training" at bounding box center [611, 204] width 608 height 49
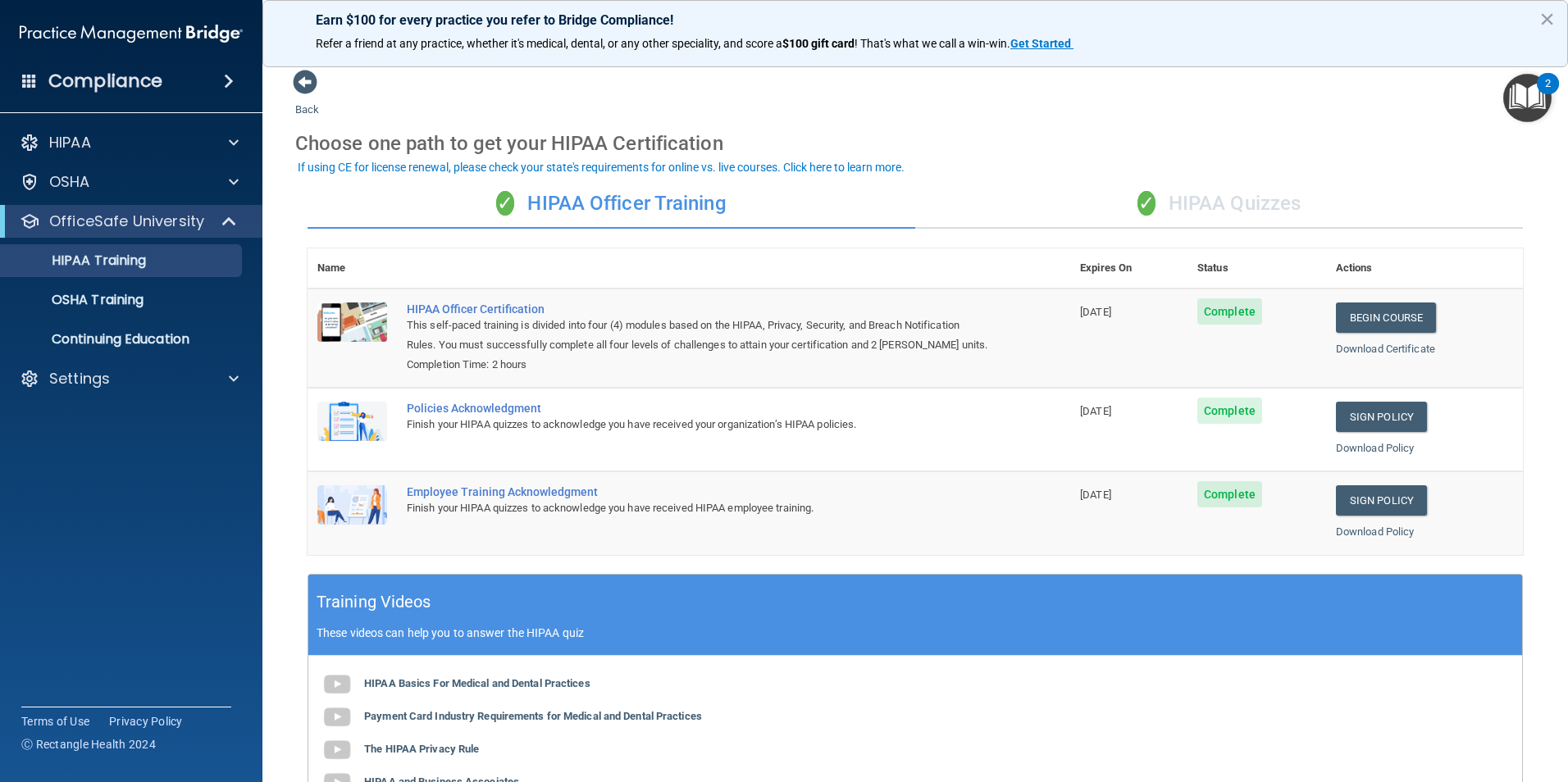
click at [1145, 217] on div "✓ HIPAA Quizzes" at bounding box center [1219, 204] width 608 height 49
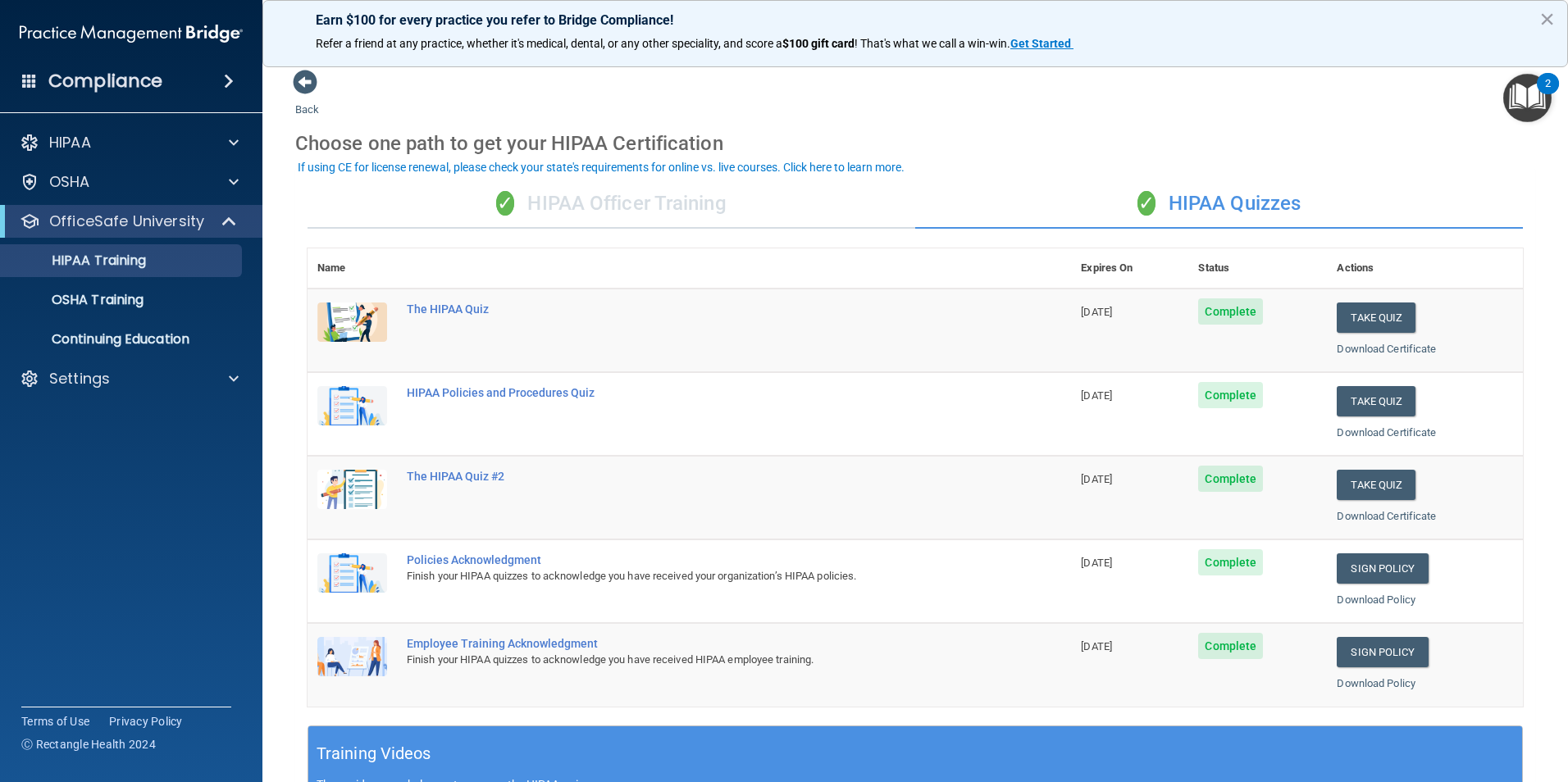
drag, startPoint x: 642, startPoint y: 164, endPoint x: 647, endPoint y: 182, distance: 18.7
click at [642, 173] on div "If using CE for license renewal, please check your state's requirements for onl…" at bounding box center [601, 167] width 607 height 11
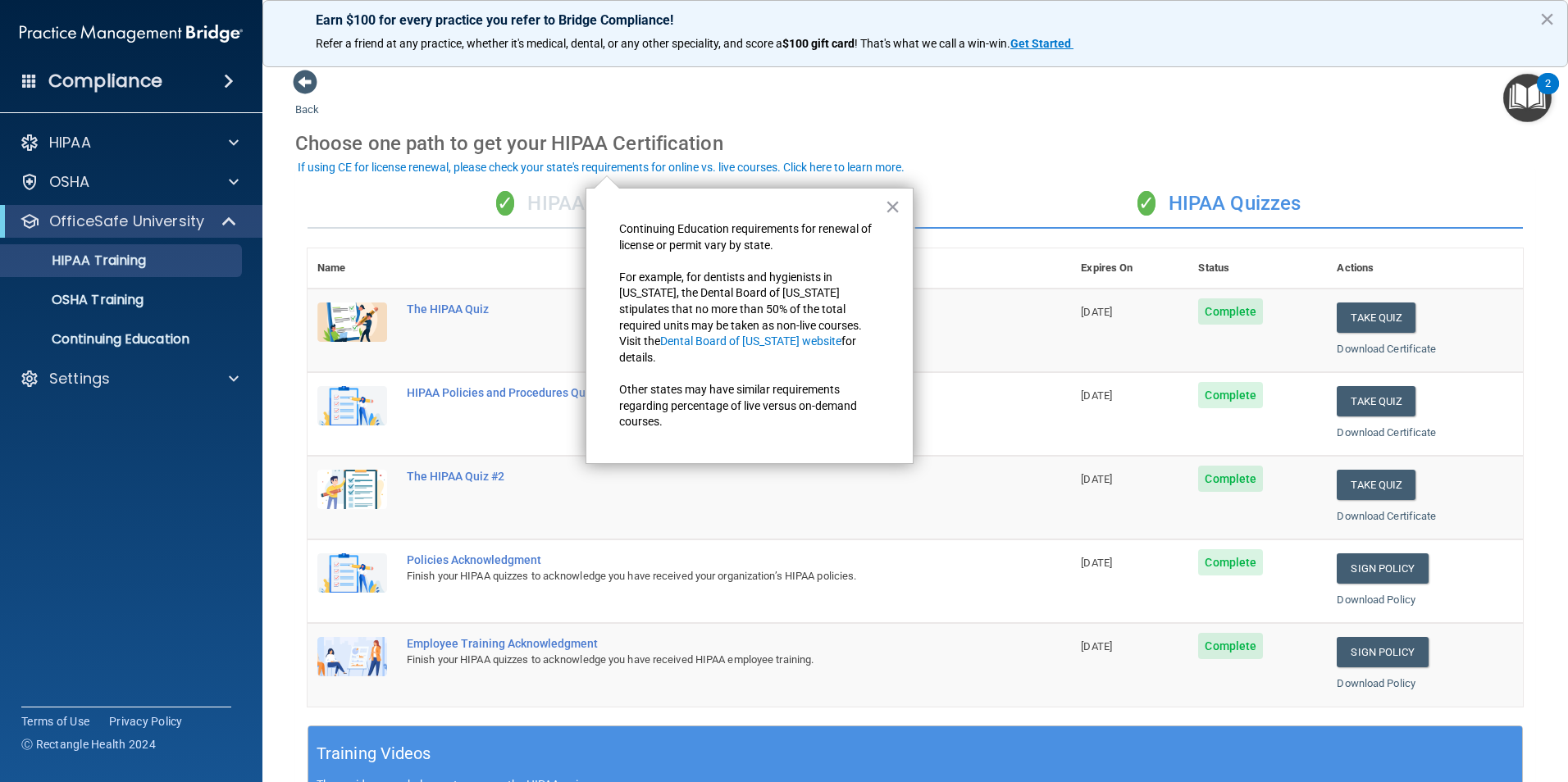
click at [648, 182] on div "✓ HIPAA Officer Training" at bounding box center [611, 204] width 608 height 49
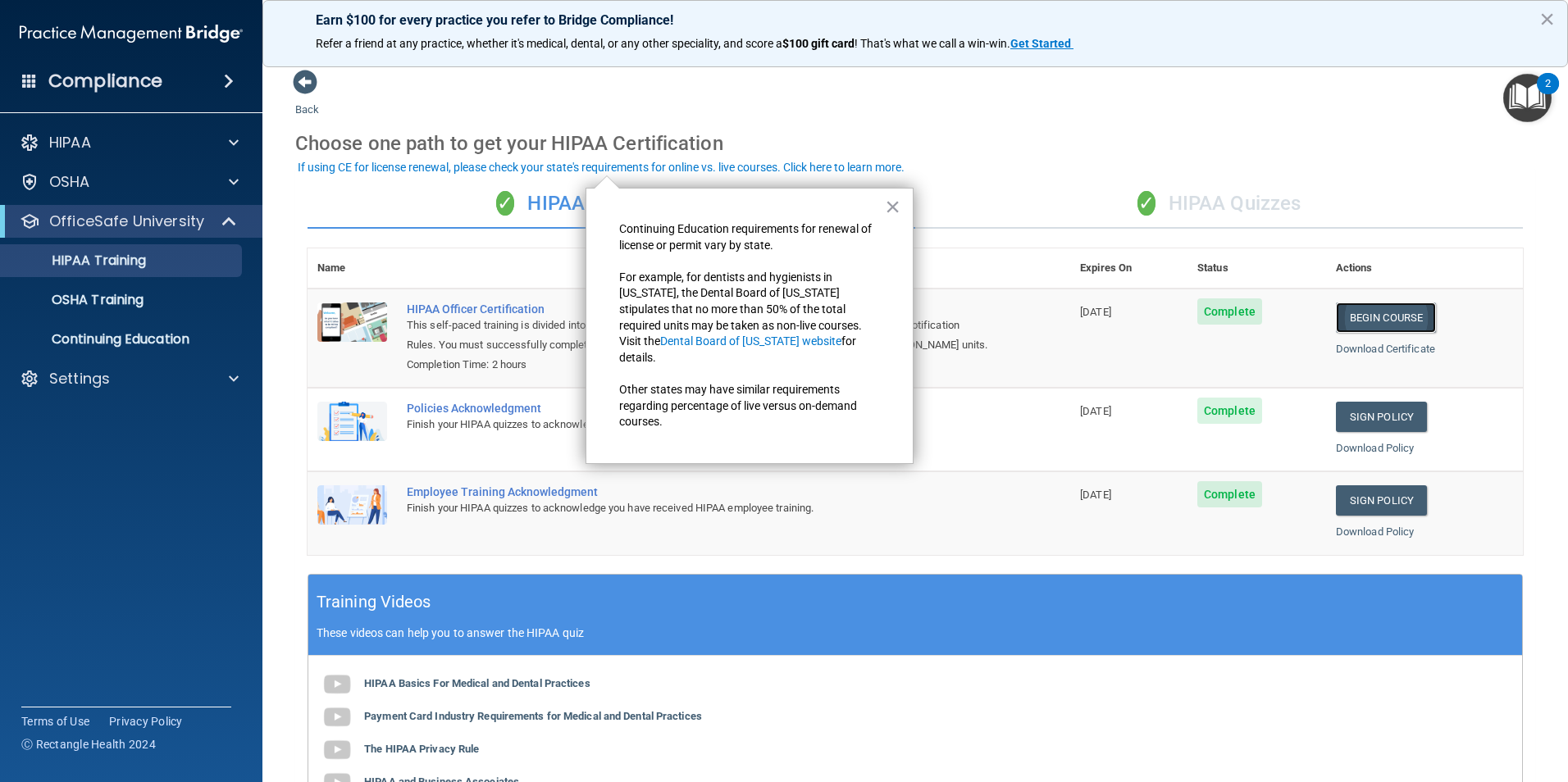
click at [1385, 311] on link "Begin Course" at bounding box center [1385, 318] width 100 height 31
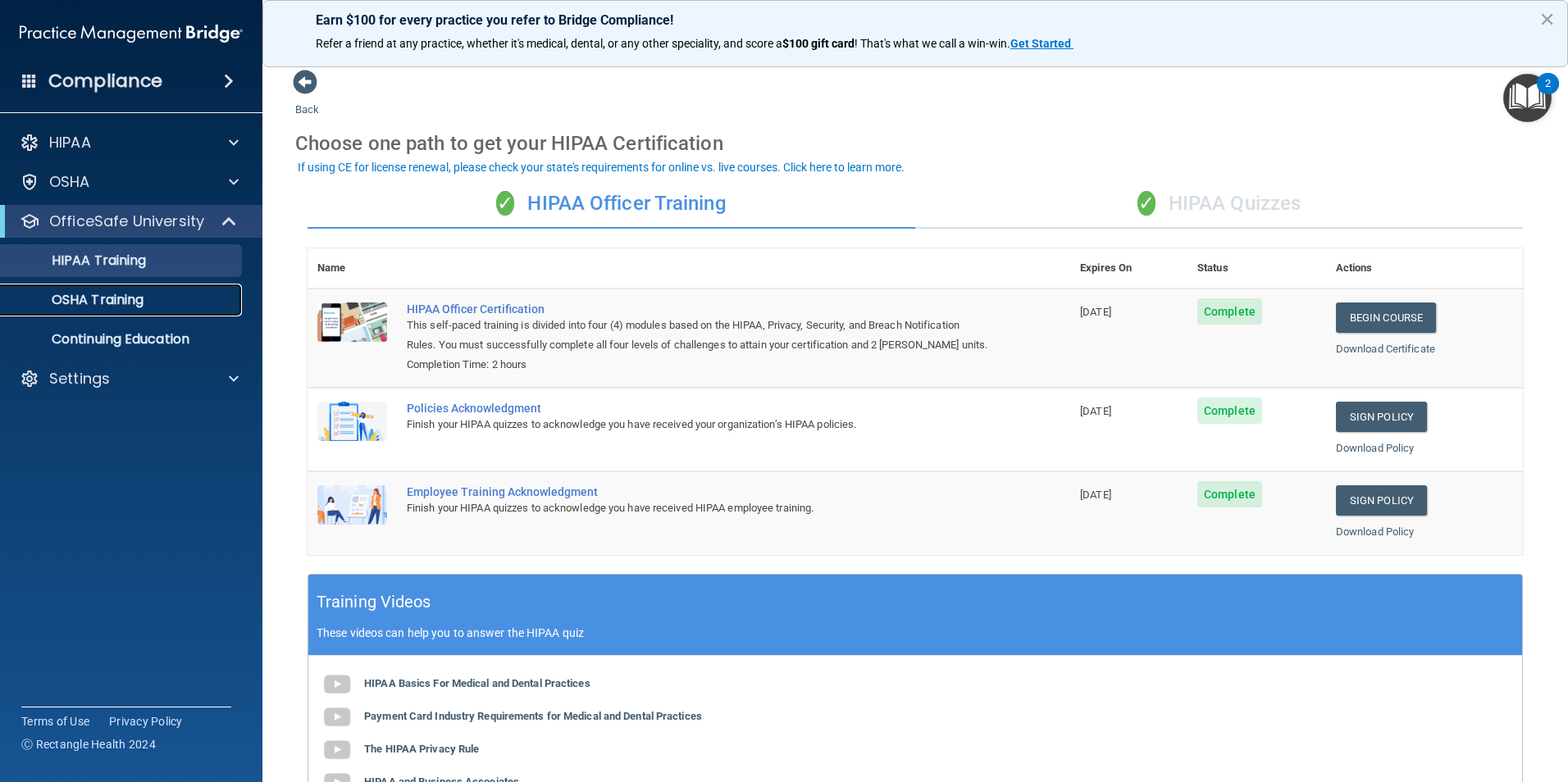
click at [152, 294] on div "OSHA Training" at bounding box center [122, 299] width 224 height 17
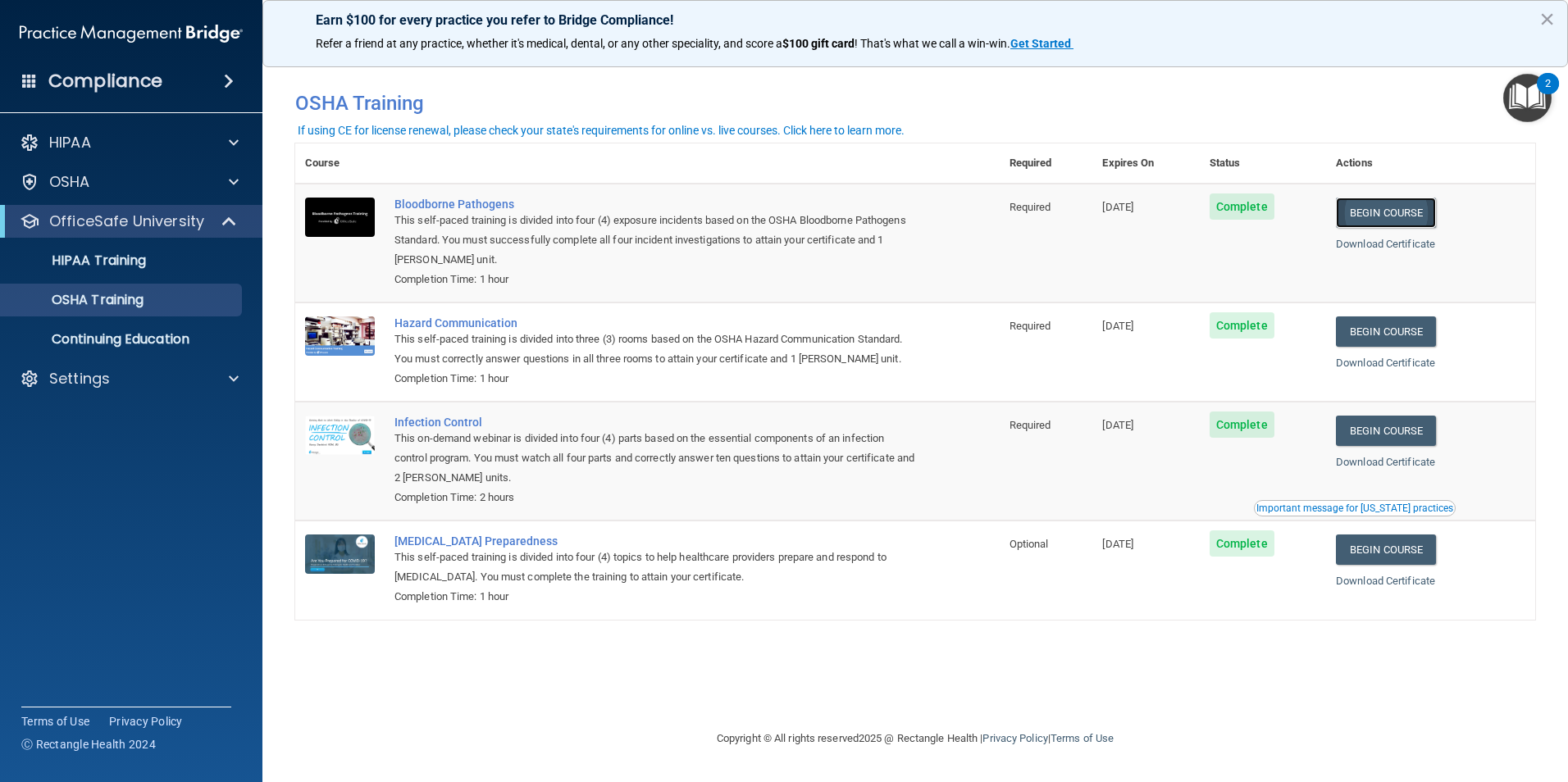
click at [1419, 220] on link "Begin Course" at bounding box center [1385, 212] width 100 height 31
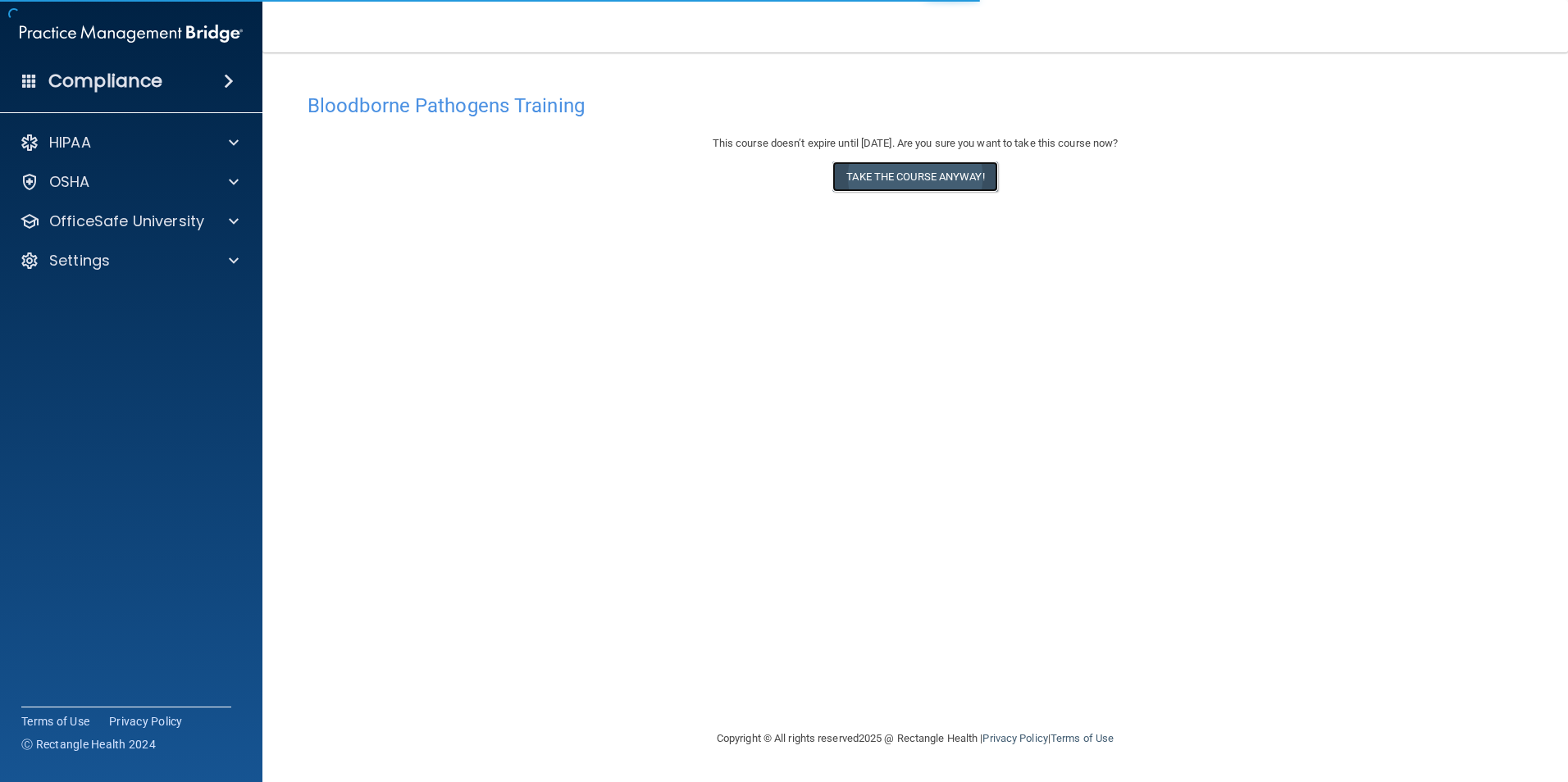
click at [964, 180] on button "Take the course anyway!" at bounding box center [915, 176] width 165 height 31
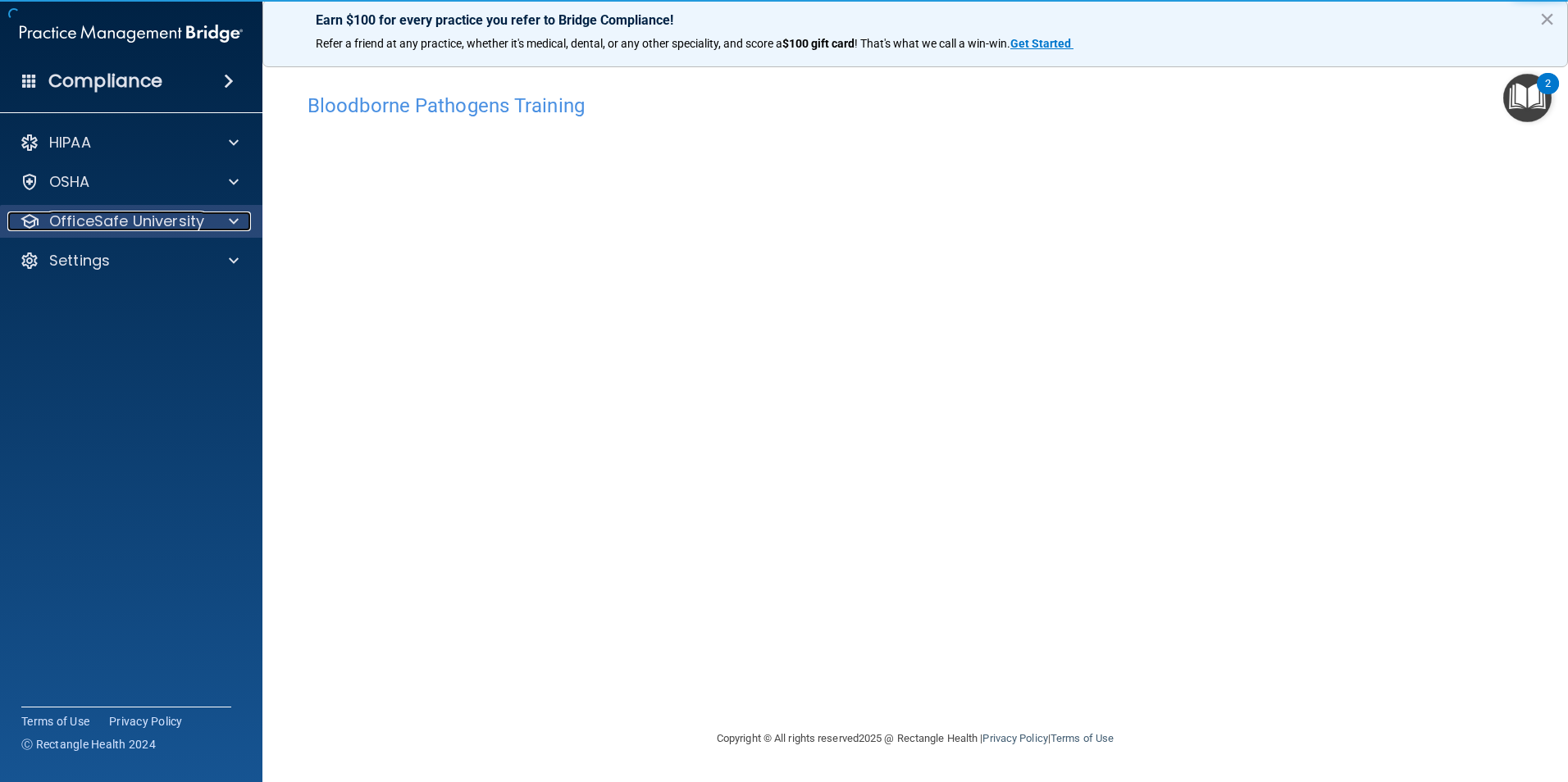
click at [108, 228] on p "OfficeSafe University" at bounding box center [126, 221] width 155 height 19
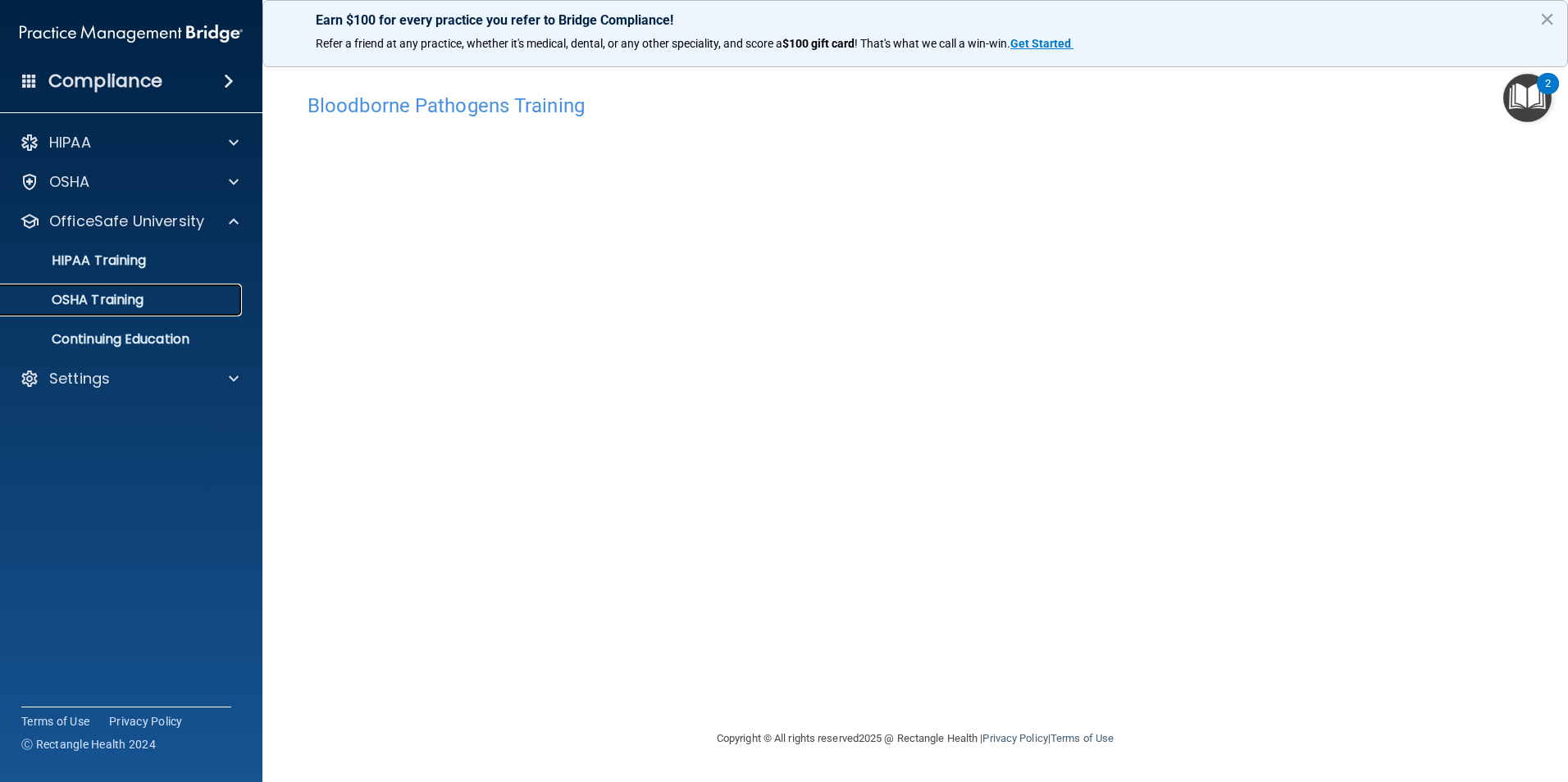
click at [108, 292] on p "OSHA Training" at bounding box center [76, 299] width 133 height 17
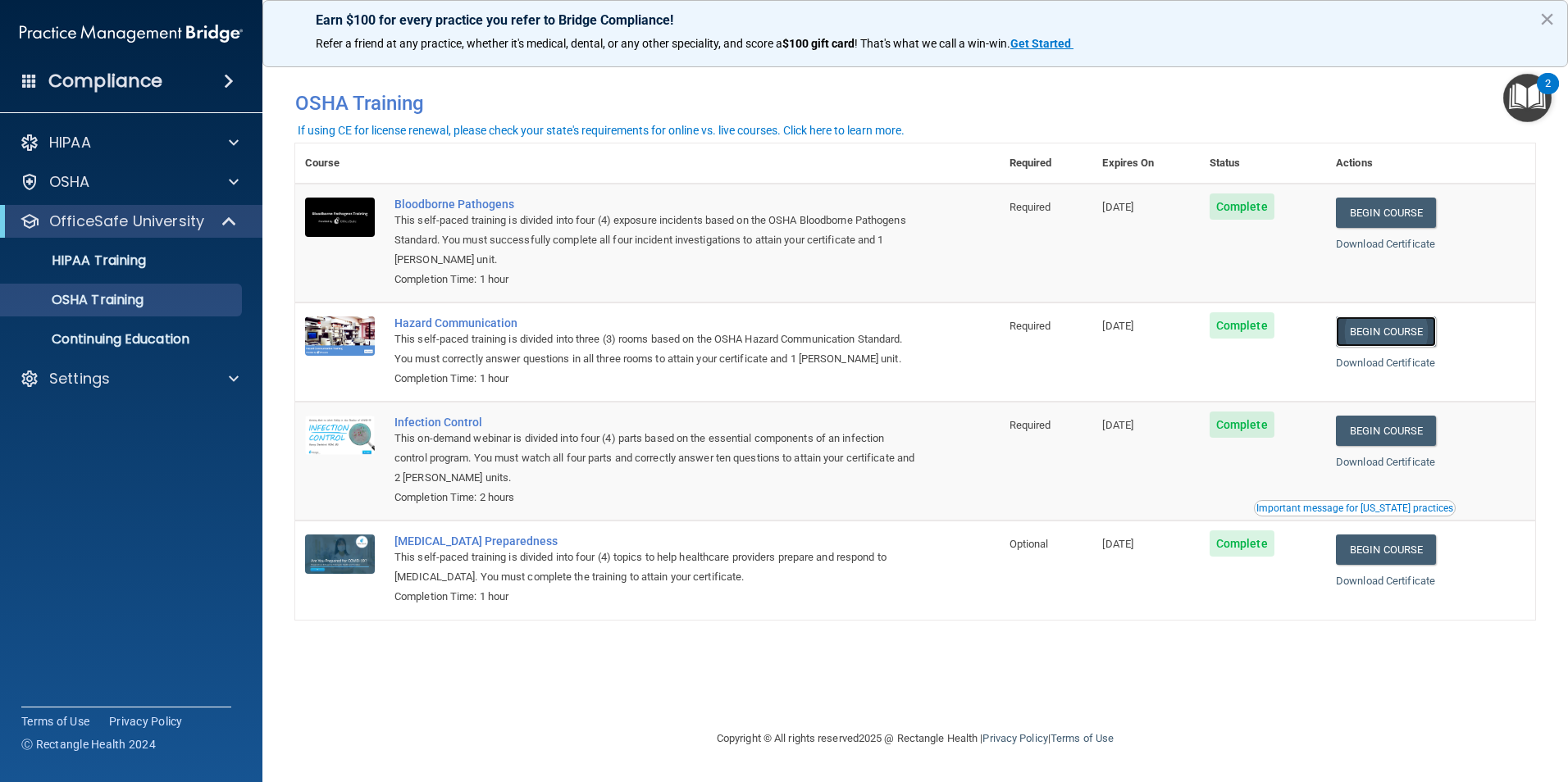
click at [1407, 336] on link "Begin Course" at bounding box center [1385, 332] width 100 height 31
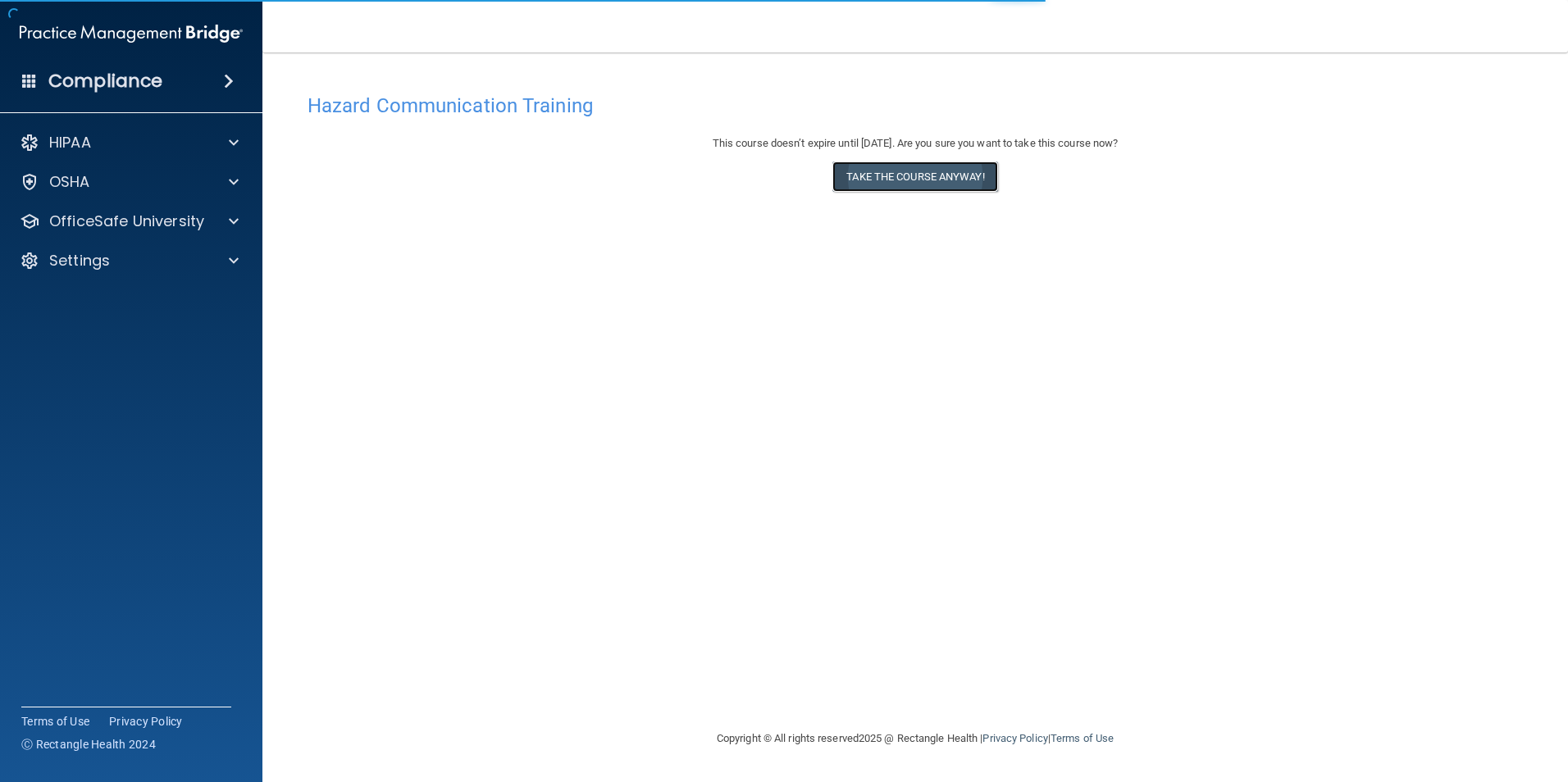
click at [863, 168] on button "Take the course anyway!" at bounding box center [915, 176] width 165 height 31
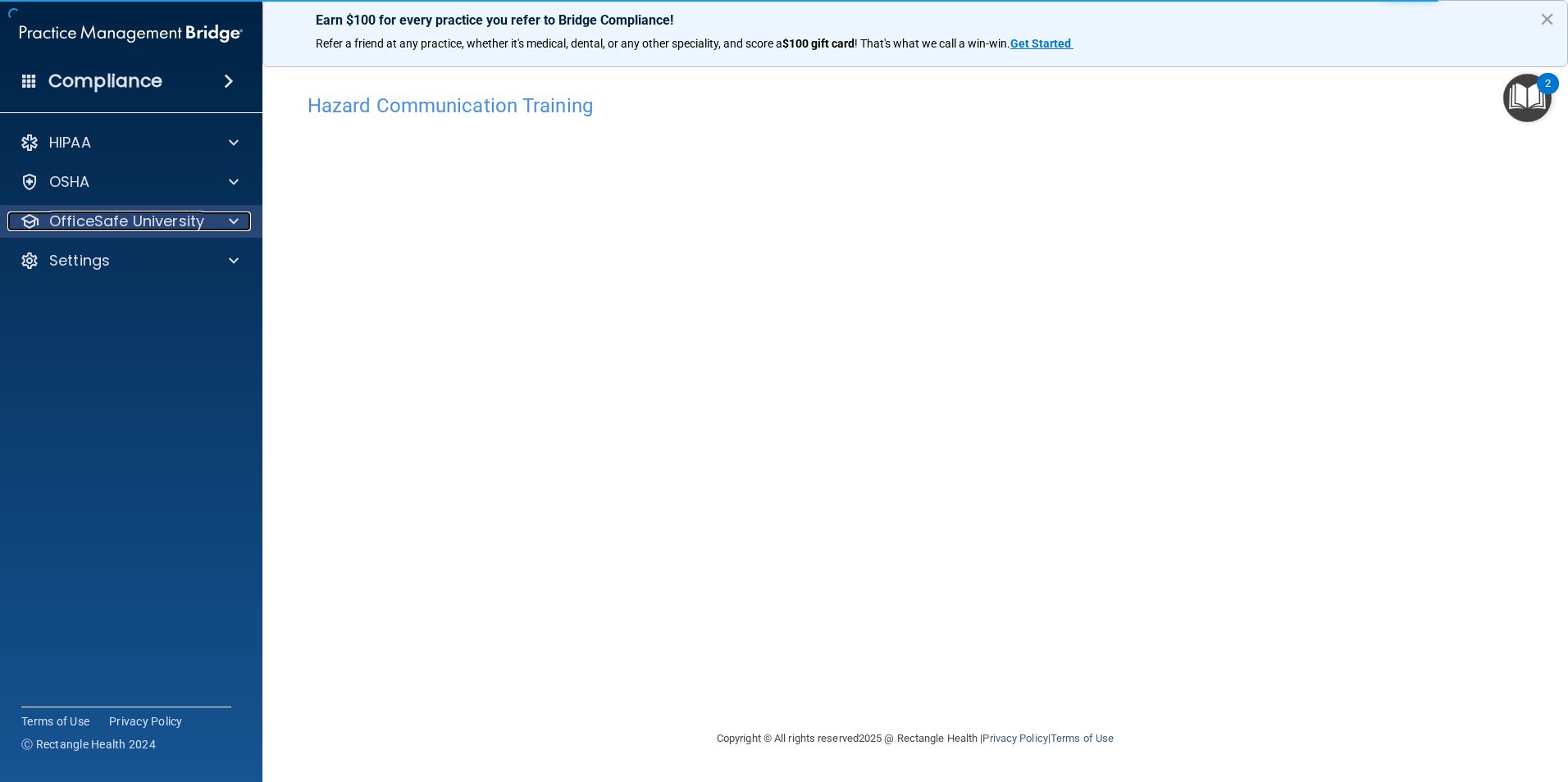
click at [191, 212] on p "OfficeSafe University" at bounding box center [126, 221] width 155 height 19
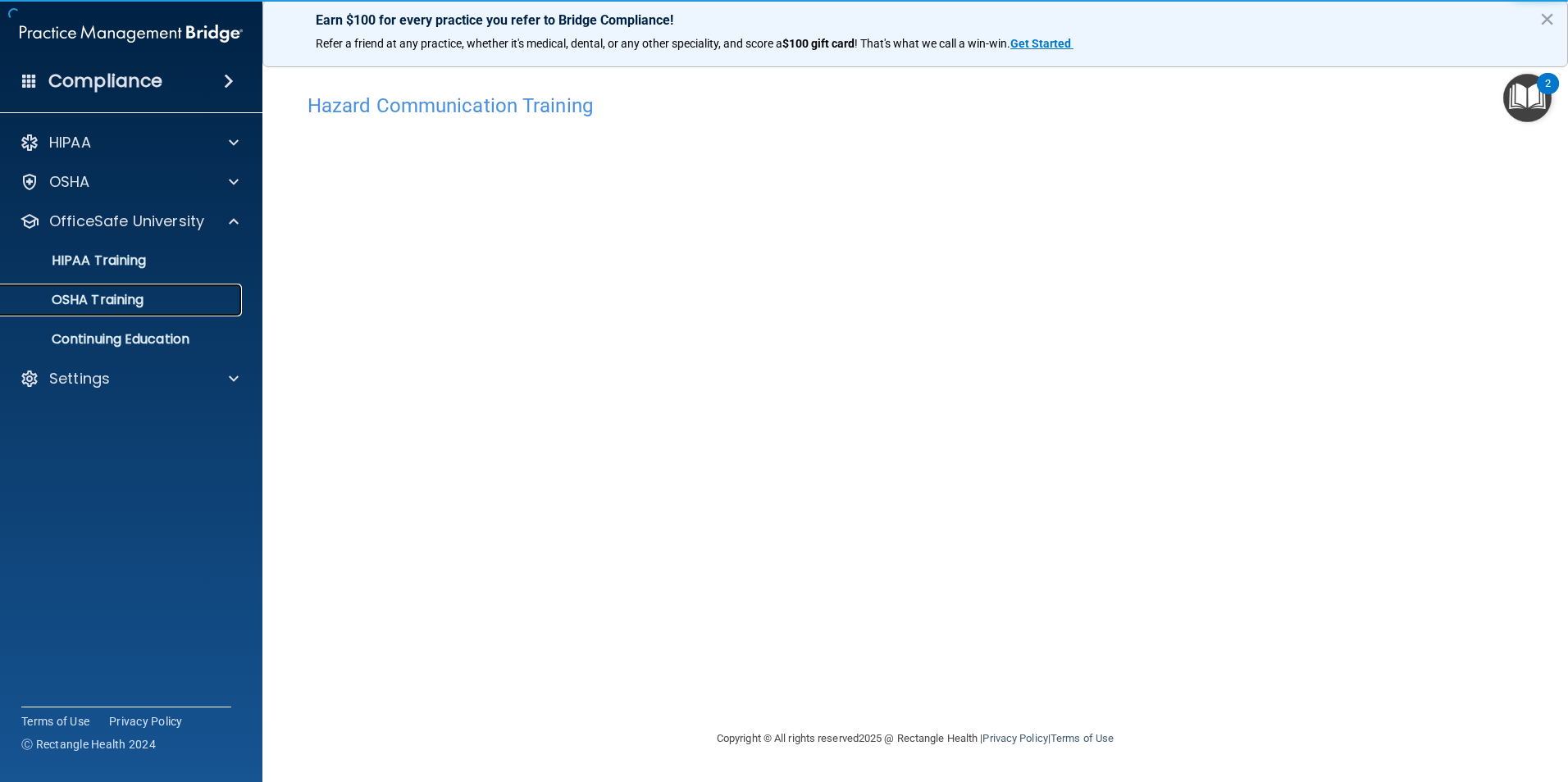
click at [143, 307] on p "OSHA Training" at bounding box center [76, 299] width 133 height 17
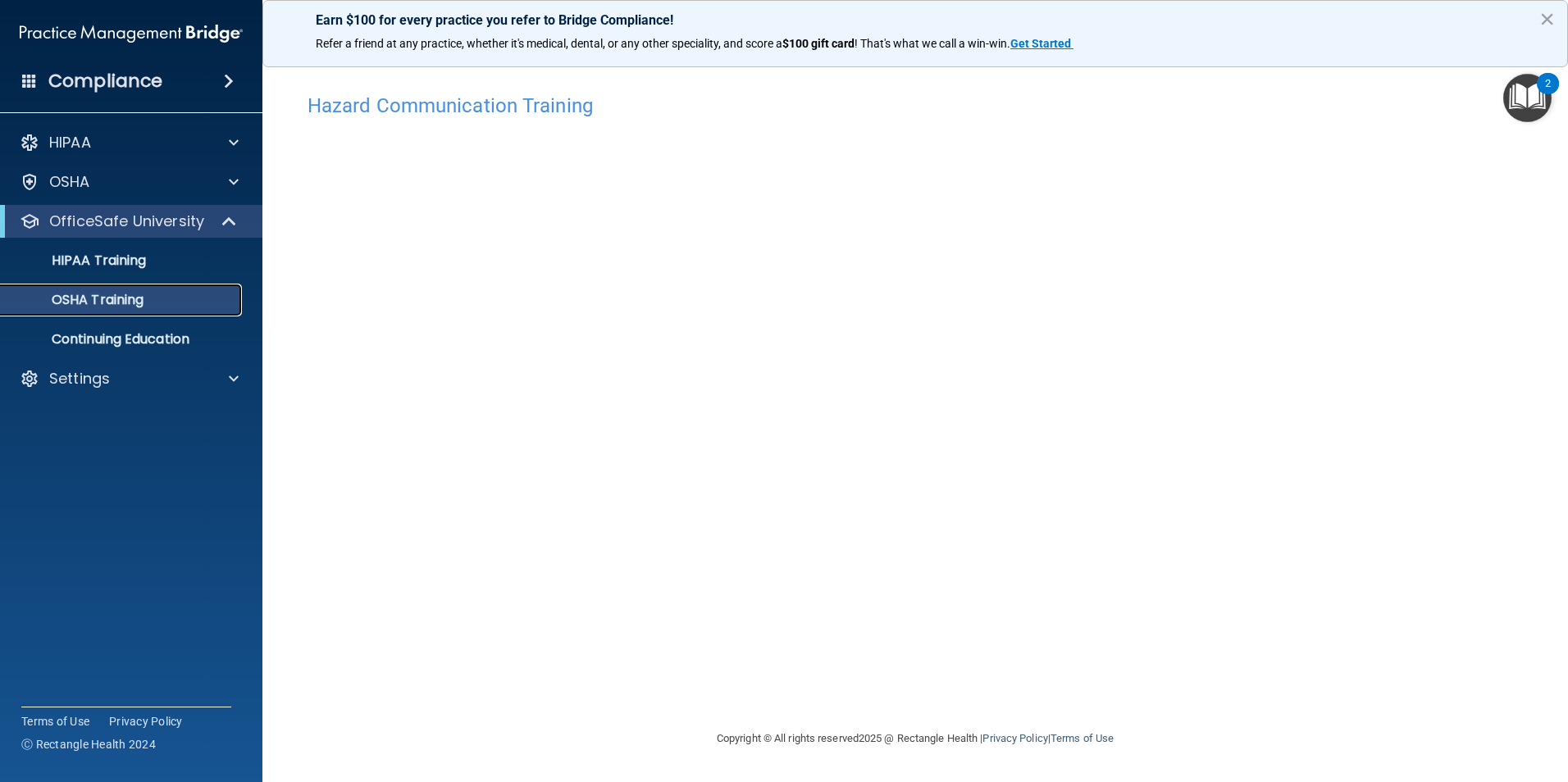
click at [191, 298] on div "OSHA Training" at bounding box center [122, 299] width 224 height 17
click at [184, 294] on div "OSHA Training" at bounding box center [122, 299] width 224 height 17
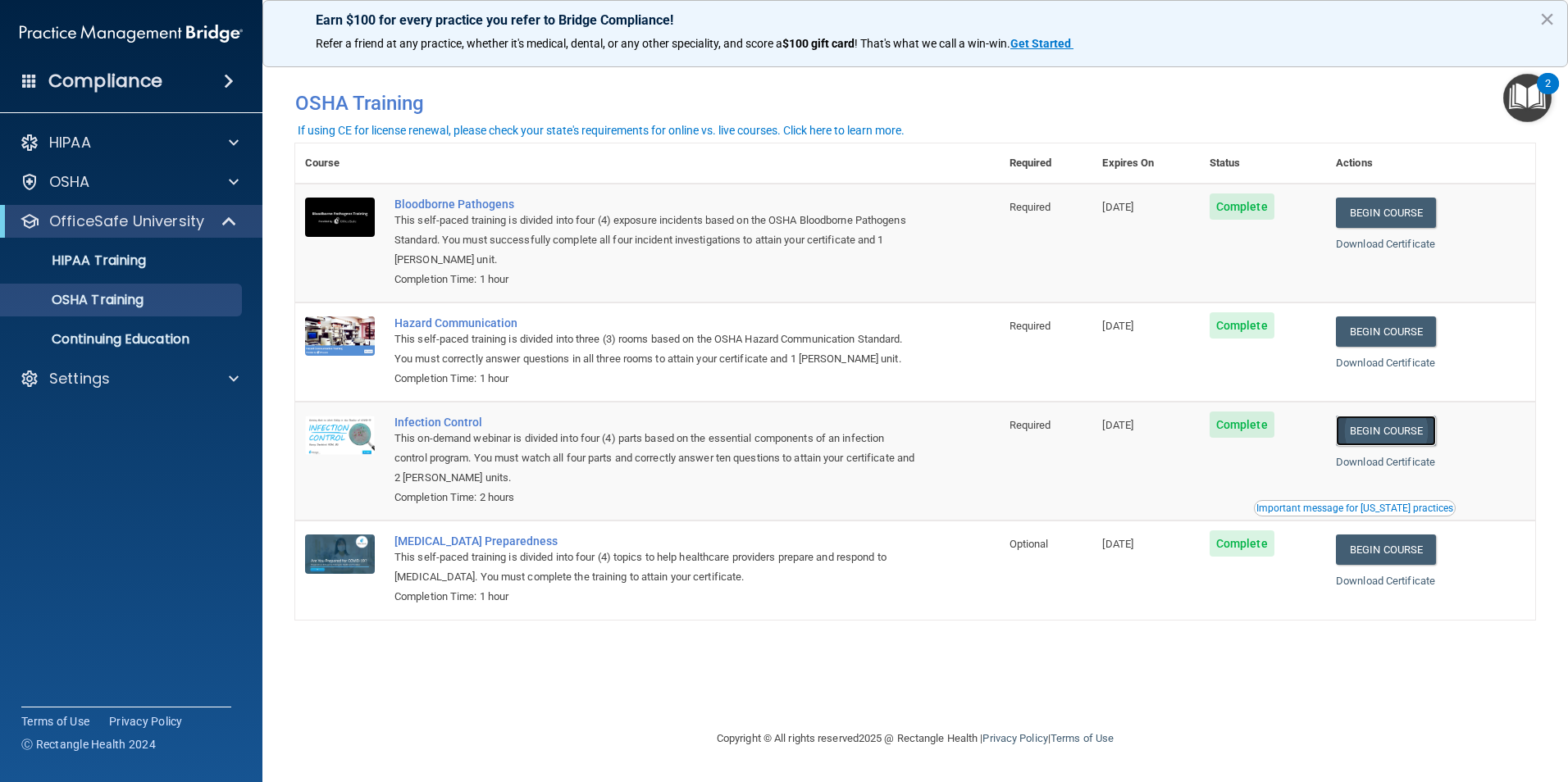
click at [1426, 428] on link "Begin Course" at bounding box center [1385, 431] width 100 height 31
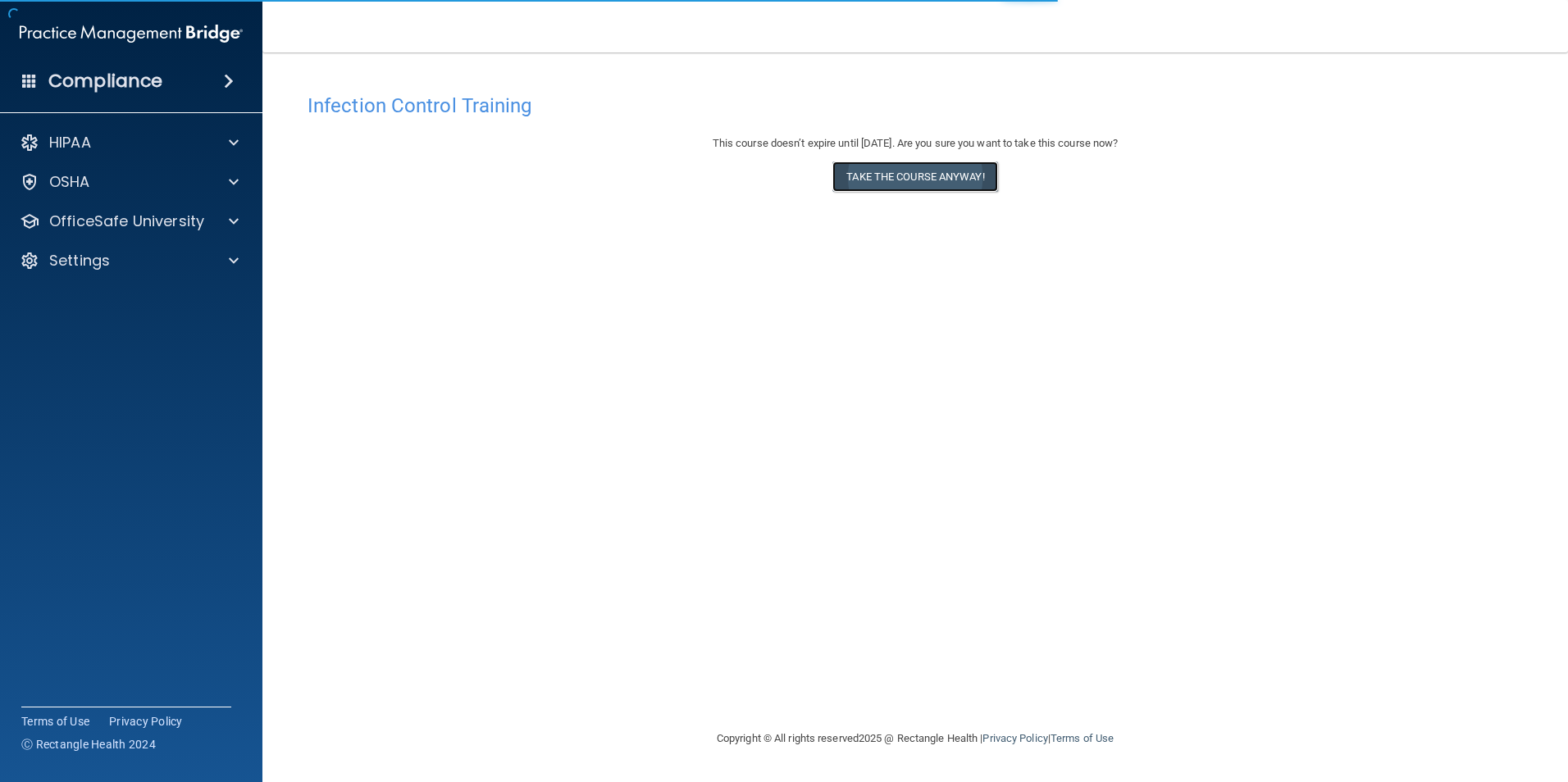
click at [903, 186] on button "Take the course anyway!" at bounding box center [915, 176] width 165 height 31
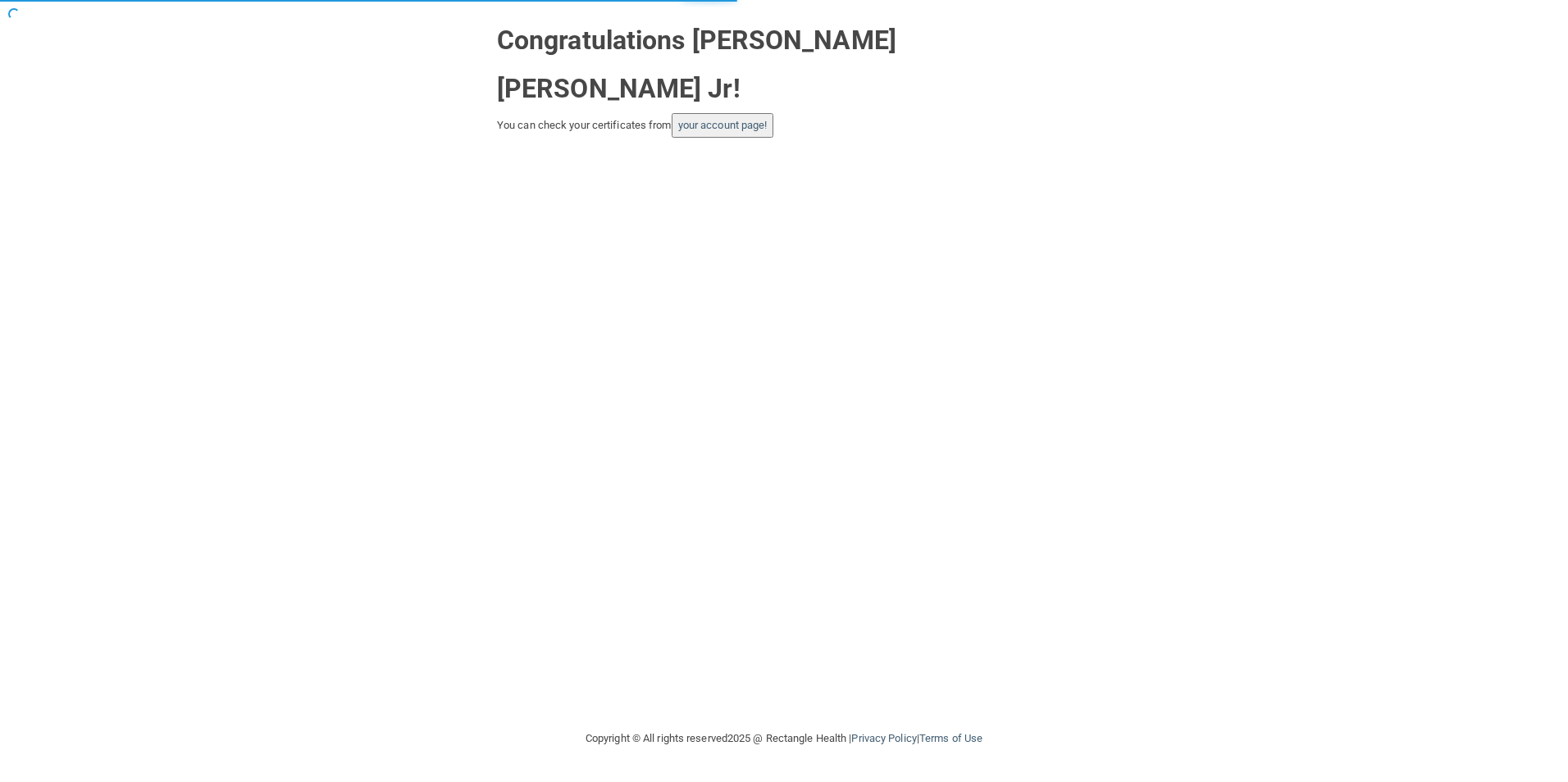
click at [723, 113] on button "your account page!" at bounding box center [723, 126] width 103 height 25
click at [722, 118] on link "your account page!" at bounding box center [723, 125] width 90 height 12
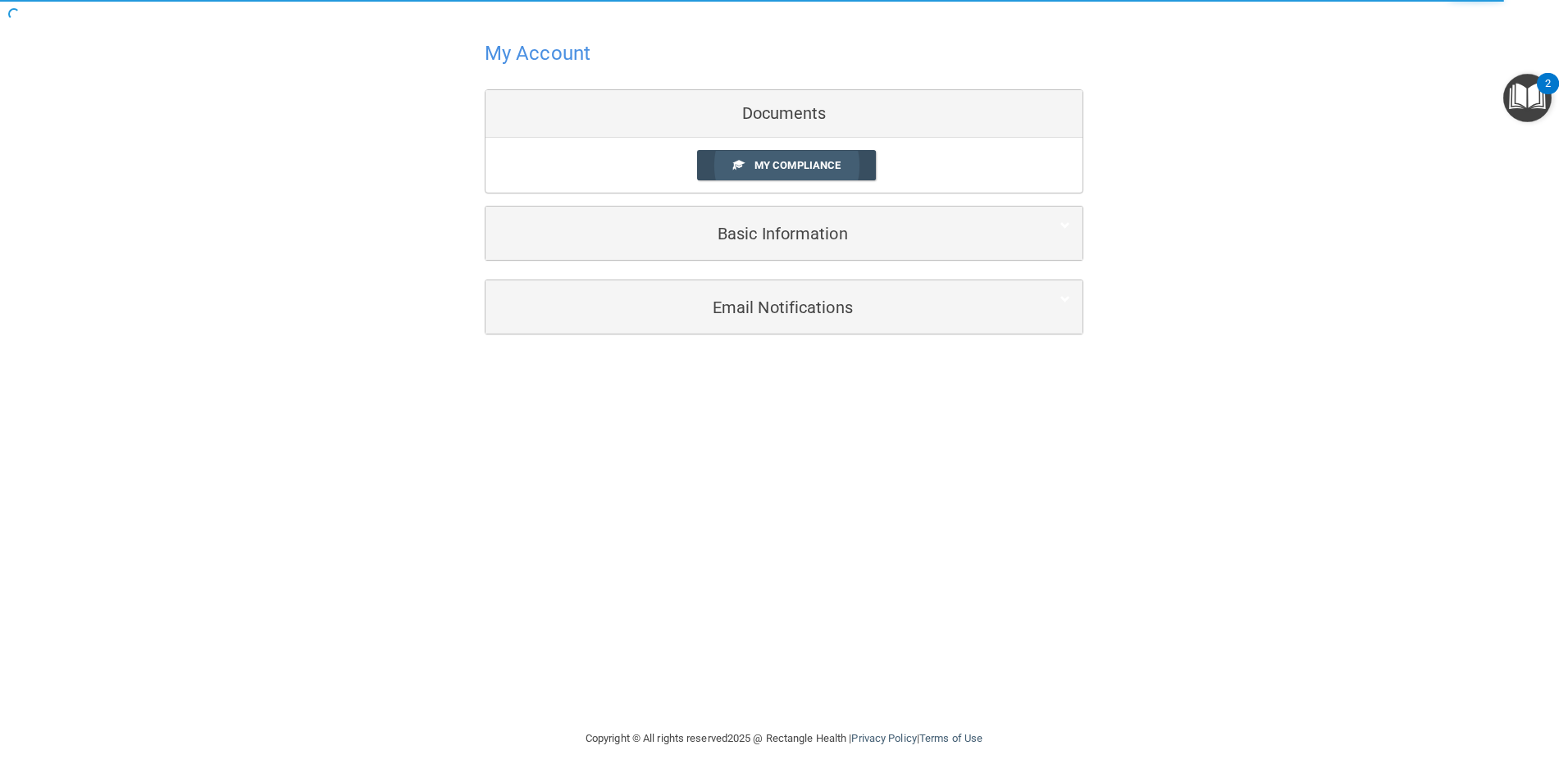
click at [815, 168] on span "My Compliance" at bounding box center [797, 165] width 86 height 12
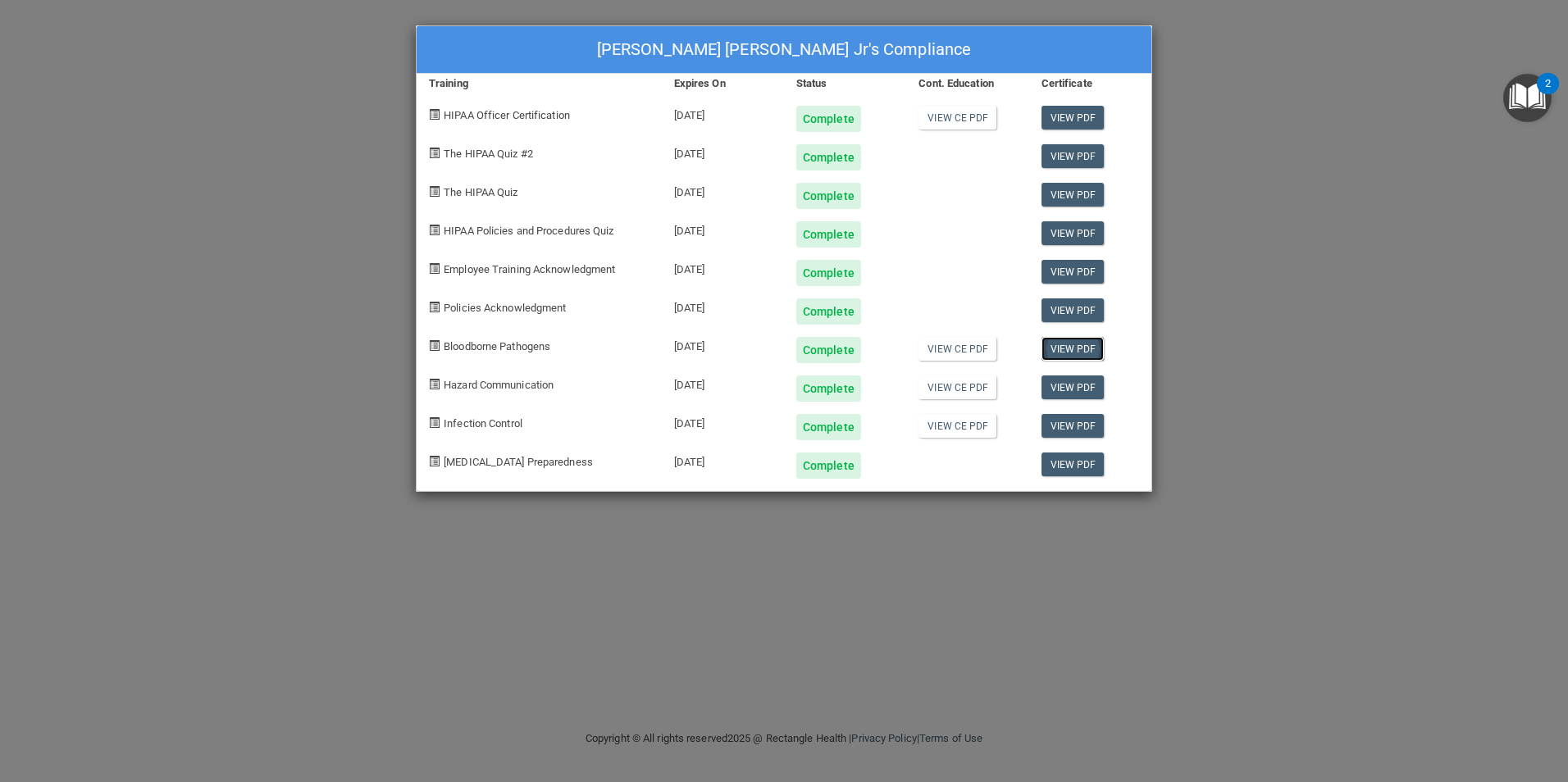
click at [1068, 345] on link "View PDF" at bounding box center [1073, 348] width 63 height 24
click at [1068, 381] on link "View PDF" at bounding box center [1073, 387] width 63 height 24
click at [1064, 429] on link "View PDF" at bounding box center [1073, 426] width 63 height 24
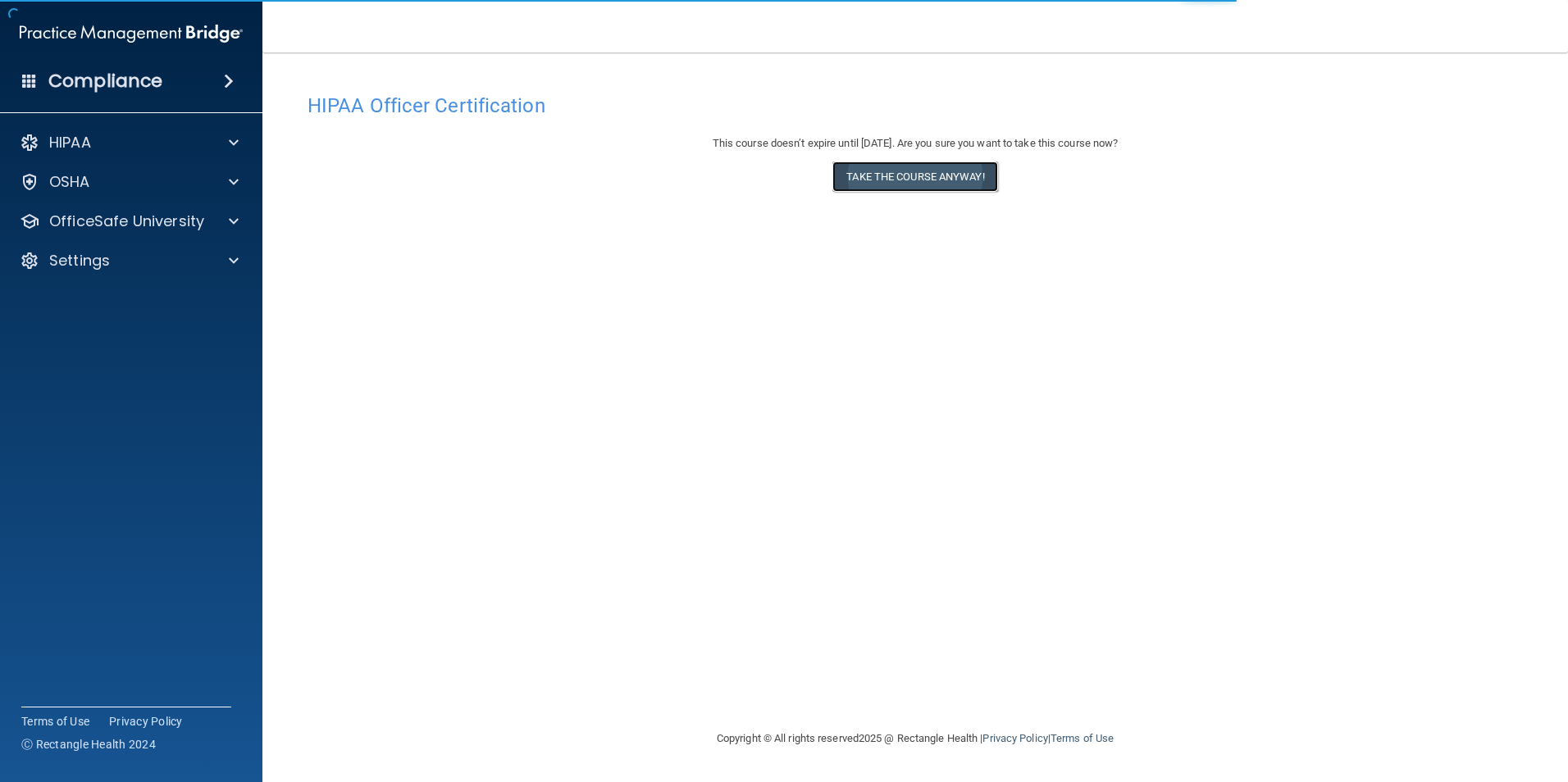
click at [884, 190] on button "Take the course anyway!" at bounding box center [915, 176] width 165 height 31
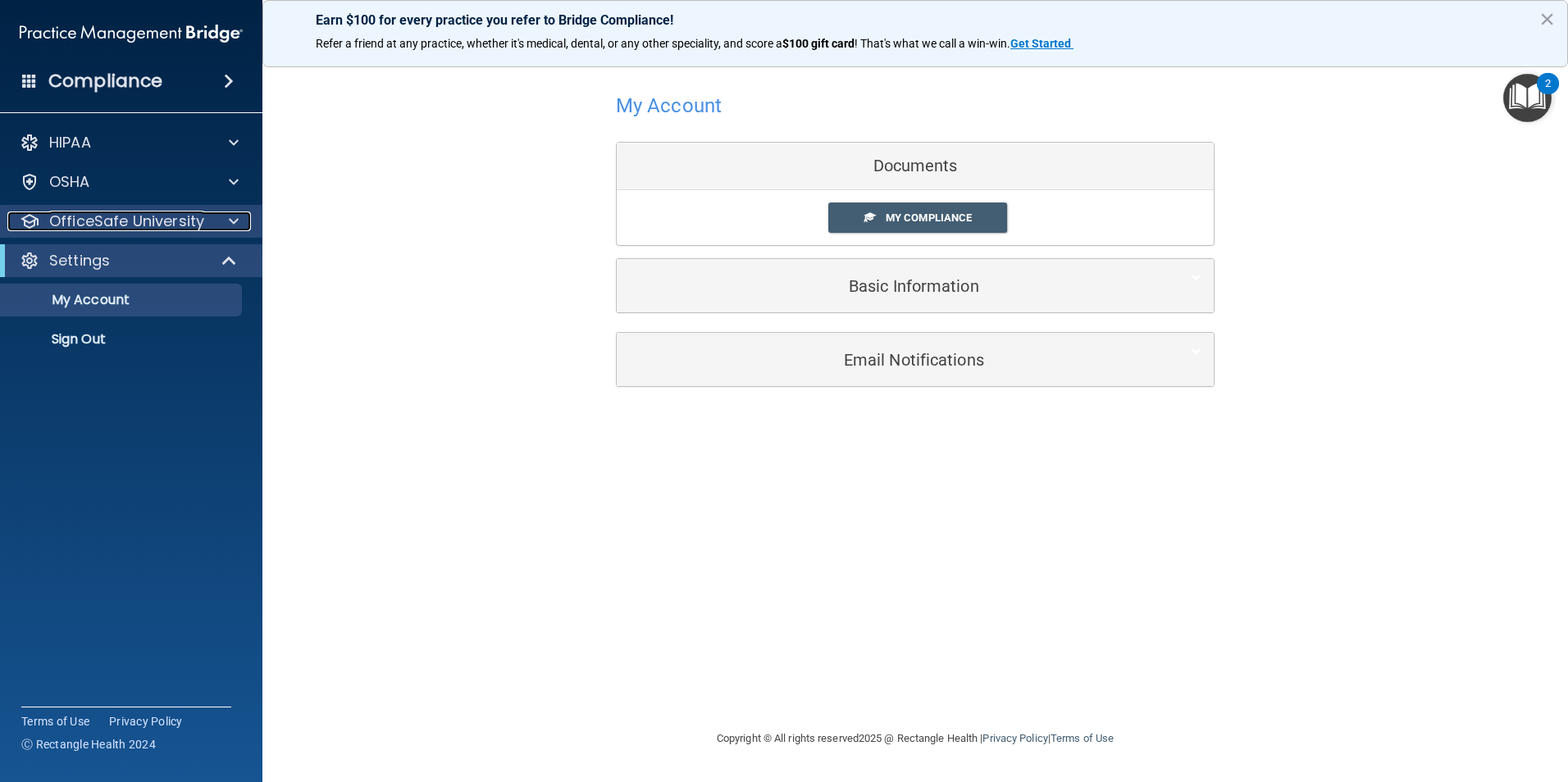
click at [168, 219] on p "OfficeSafe University" at bounding box center [126, 221] width 155 height 19
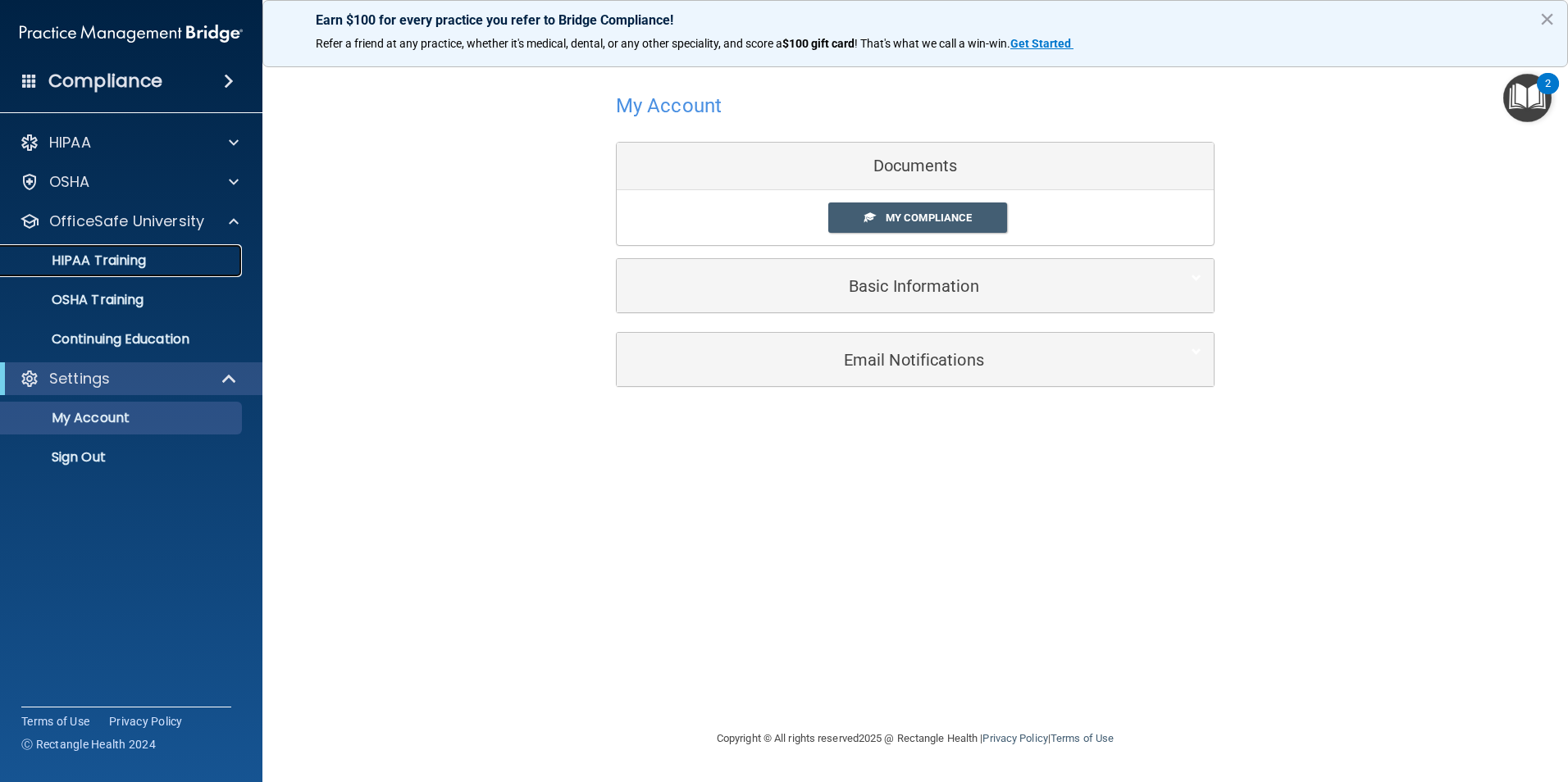
click at [110, 265] on p "HIPAA Training" at bounding box center [78, 261] width 135 height 17
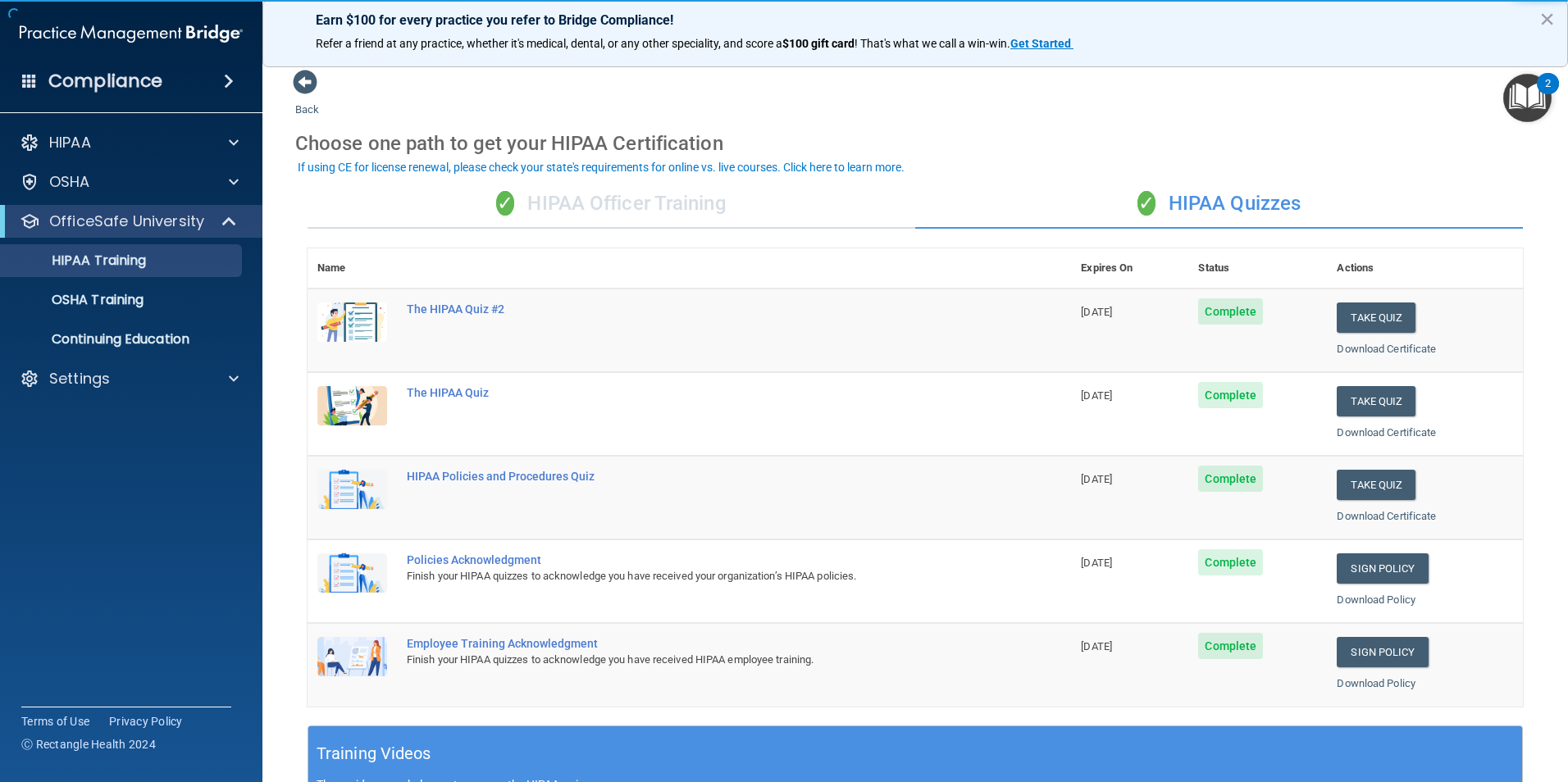
click at [644, 189] on div "✓ HIPAA Officer Training" at bounding box center [611, 204] width 608 height 49
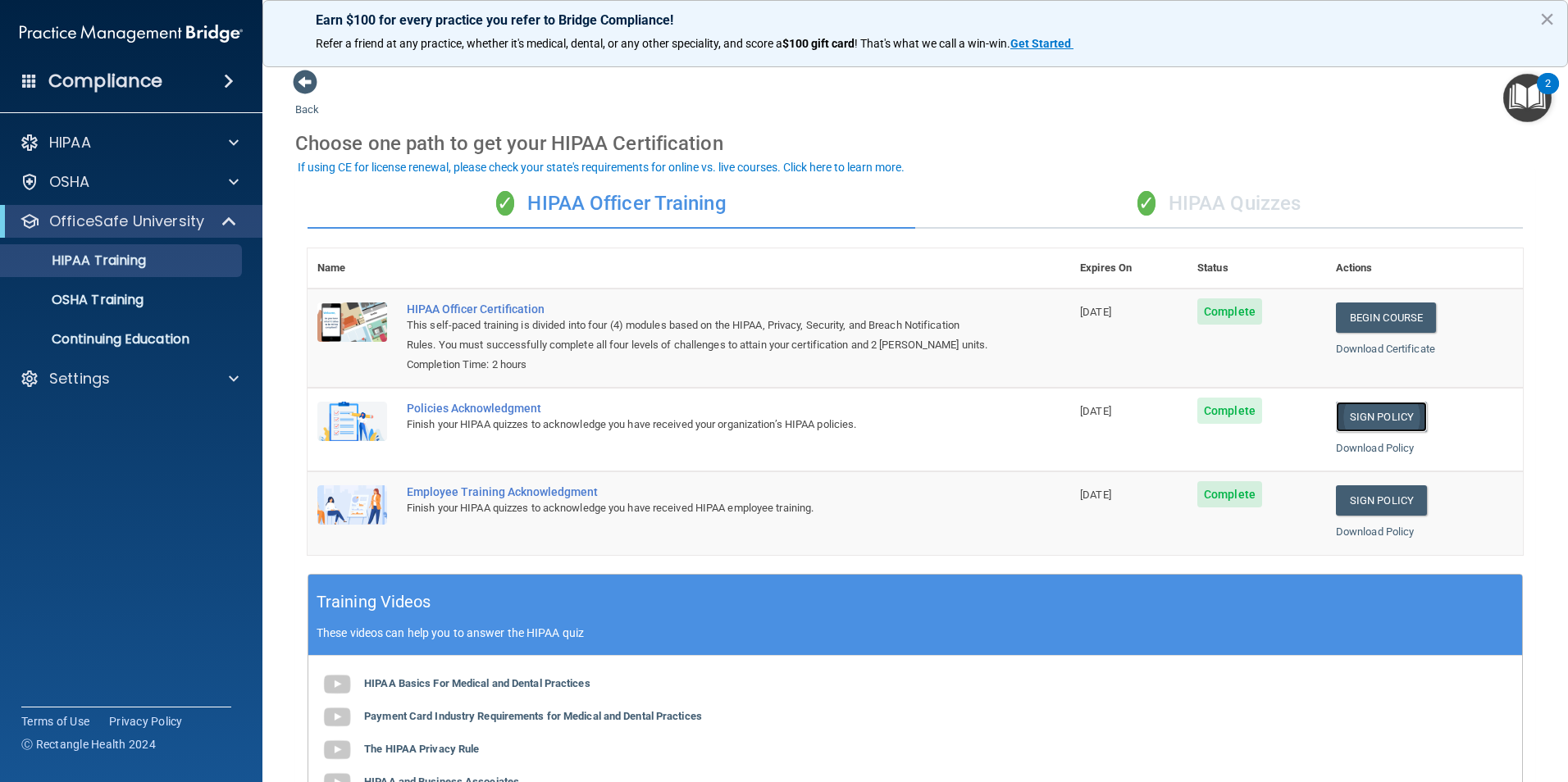
click at [1370, 427] on link "Sign Policy" at bounding box center [1381, 417] width 91 height 31
click at [1270, 219] on div "✓ HIPAA Quizzes" at bounding box center [1219, 204] width 608 height 49
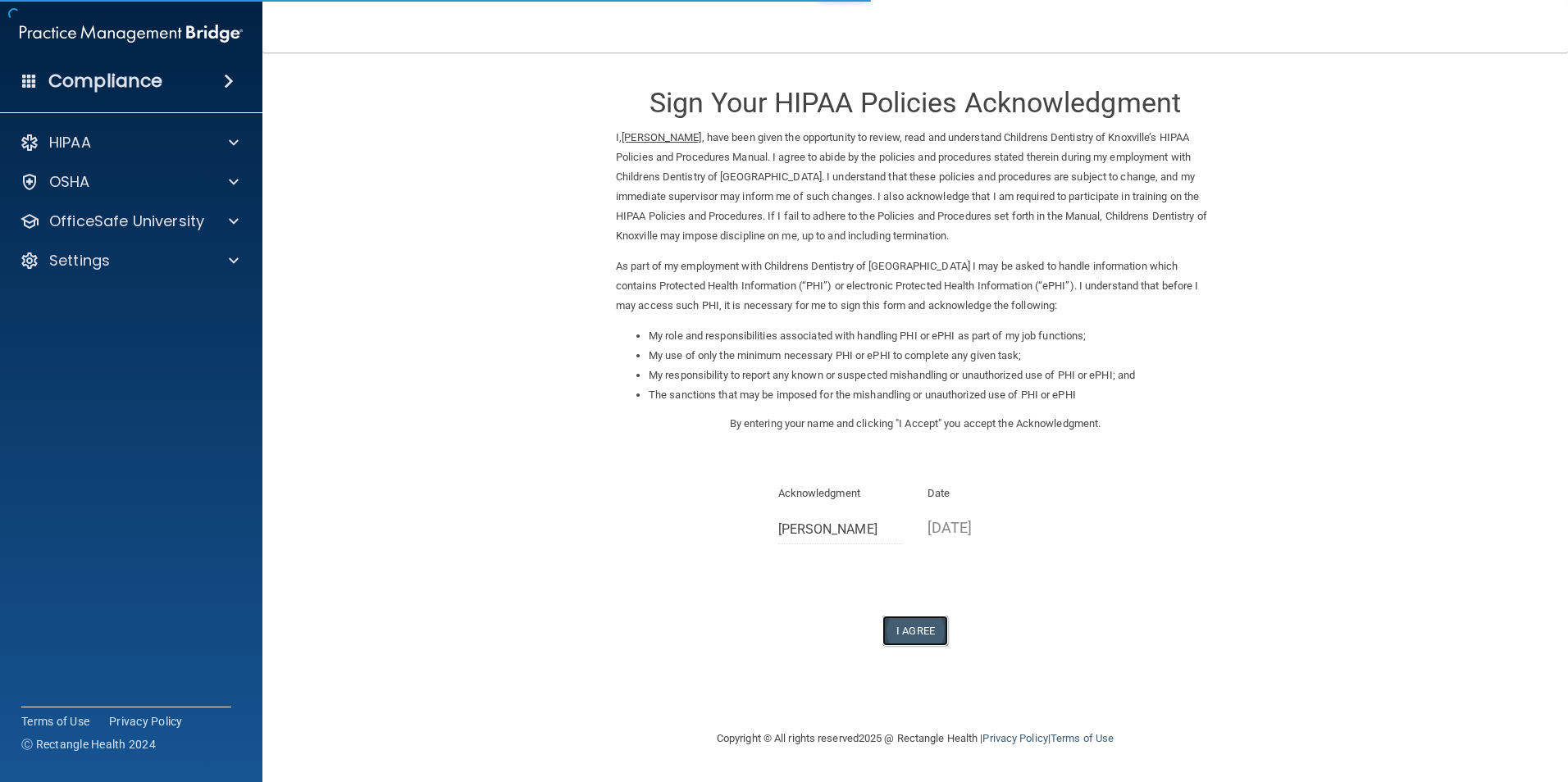
click at [928, 627] on button "I Agree" at bounding box center [915, 630] width 66 height 31
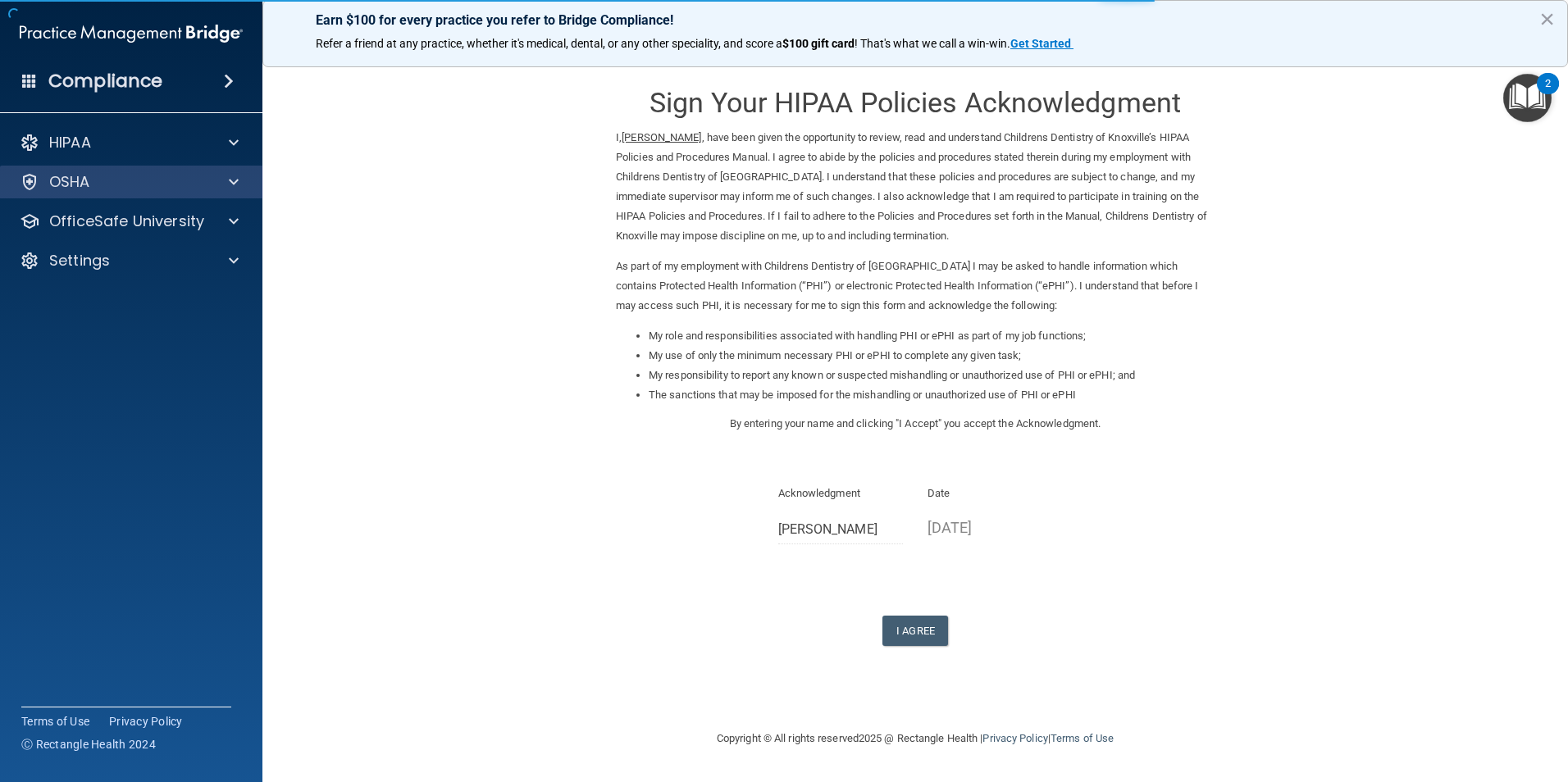
click at [118, 197] on div "OSHA" at bounding box center [132, 182] width 263 height 32
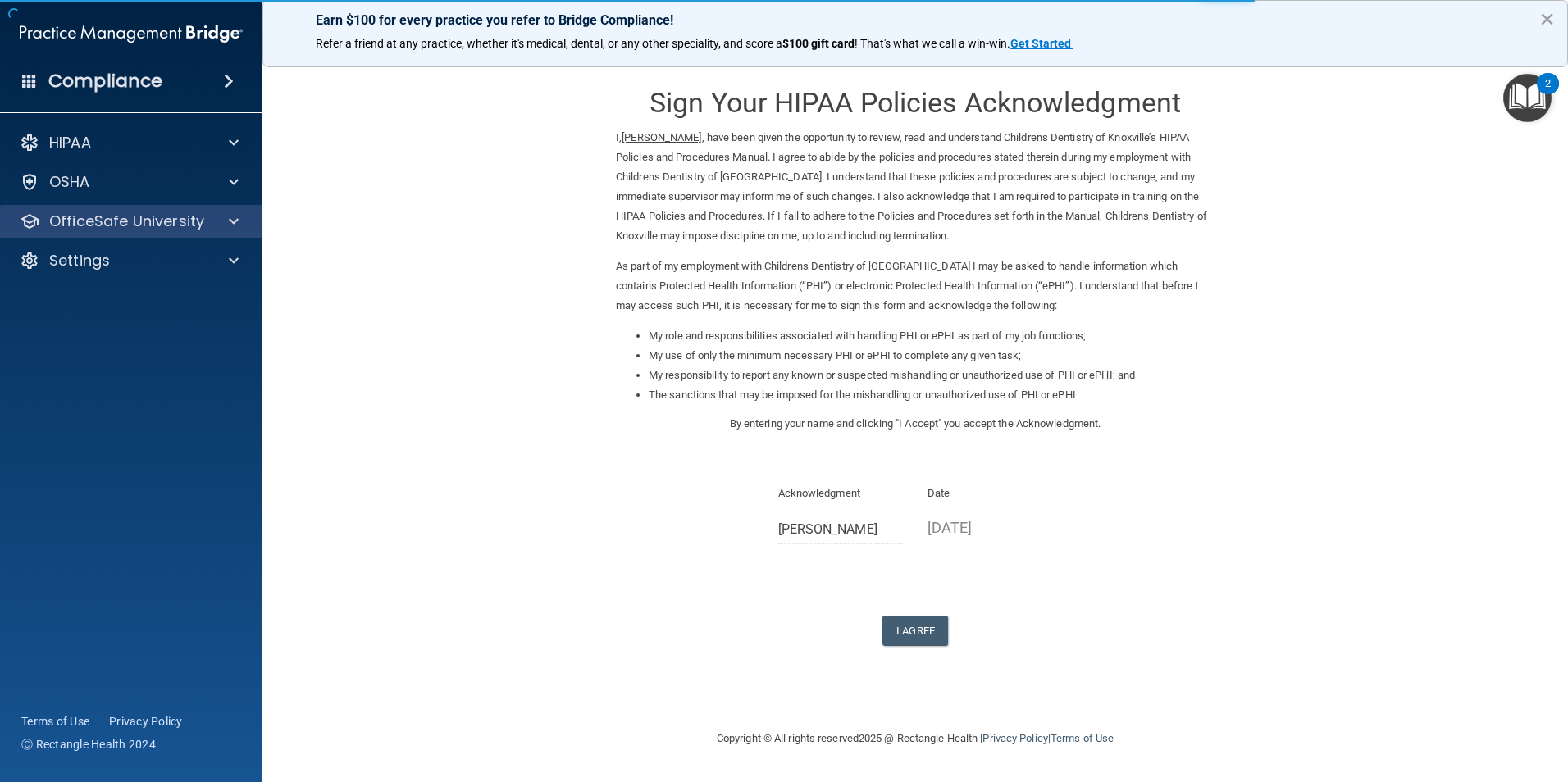
click at [120, 209] on div "OfficeSafe University" at bounding box center [132, 220] width 263 height 32
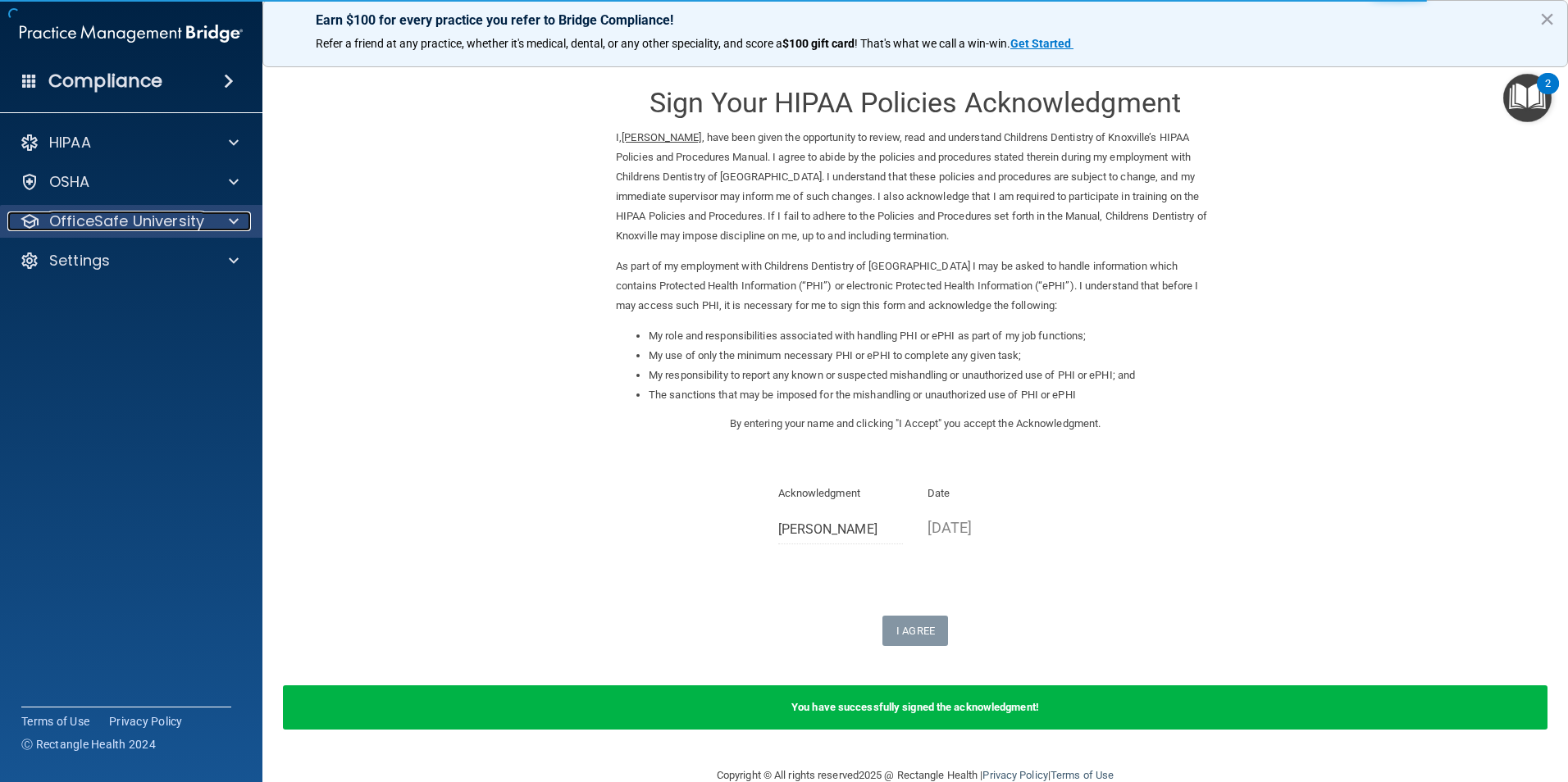
click at [114, 218] on p "OfficeSafe University" at bounding box center [126, 221] width 155 height 19
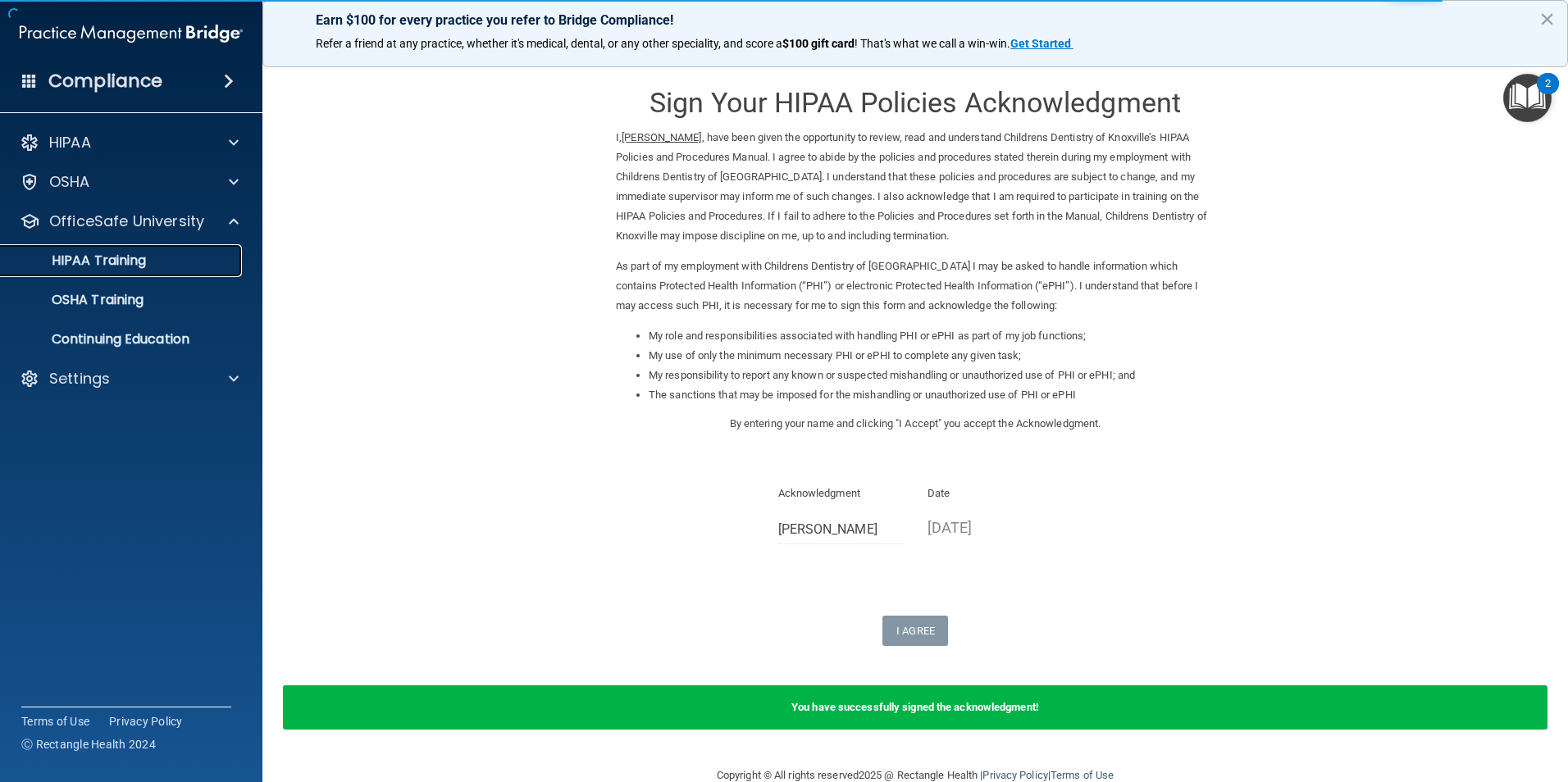
click at [124, 269] on p "HIPAA Training" at bounding box center [78, 261] width 135 height 17
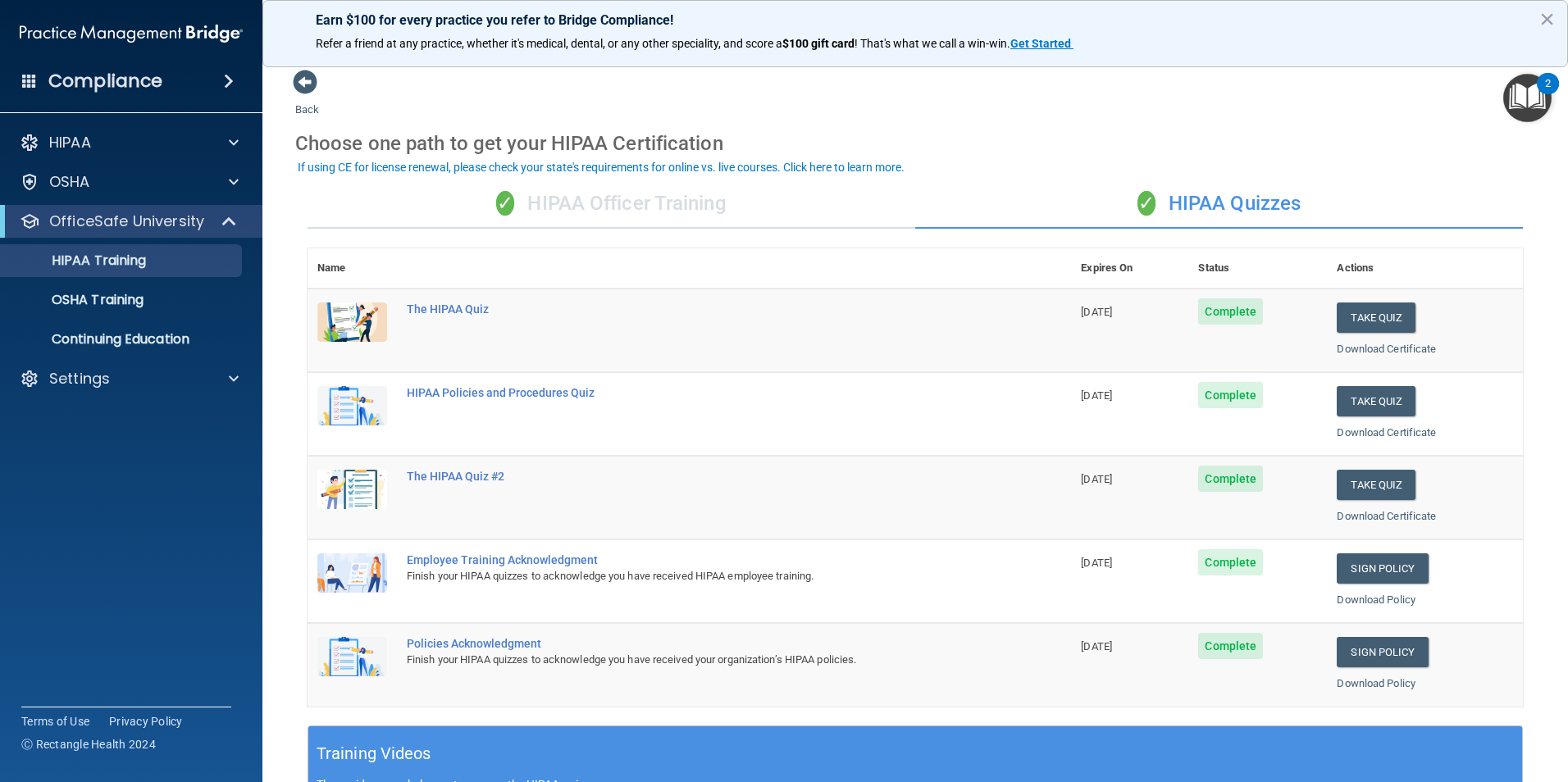
click at [595, 212] on div "✓ HIPAA Officer Training" at bounding box center [611, 204] width 608 height 49
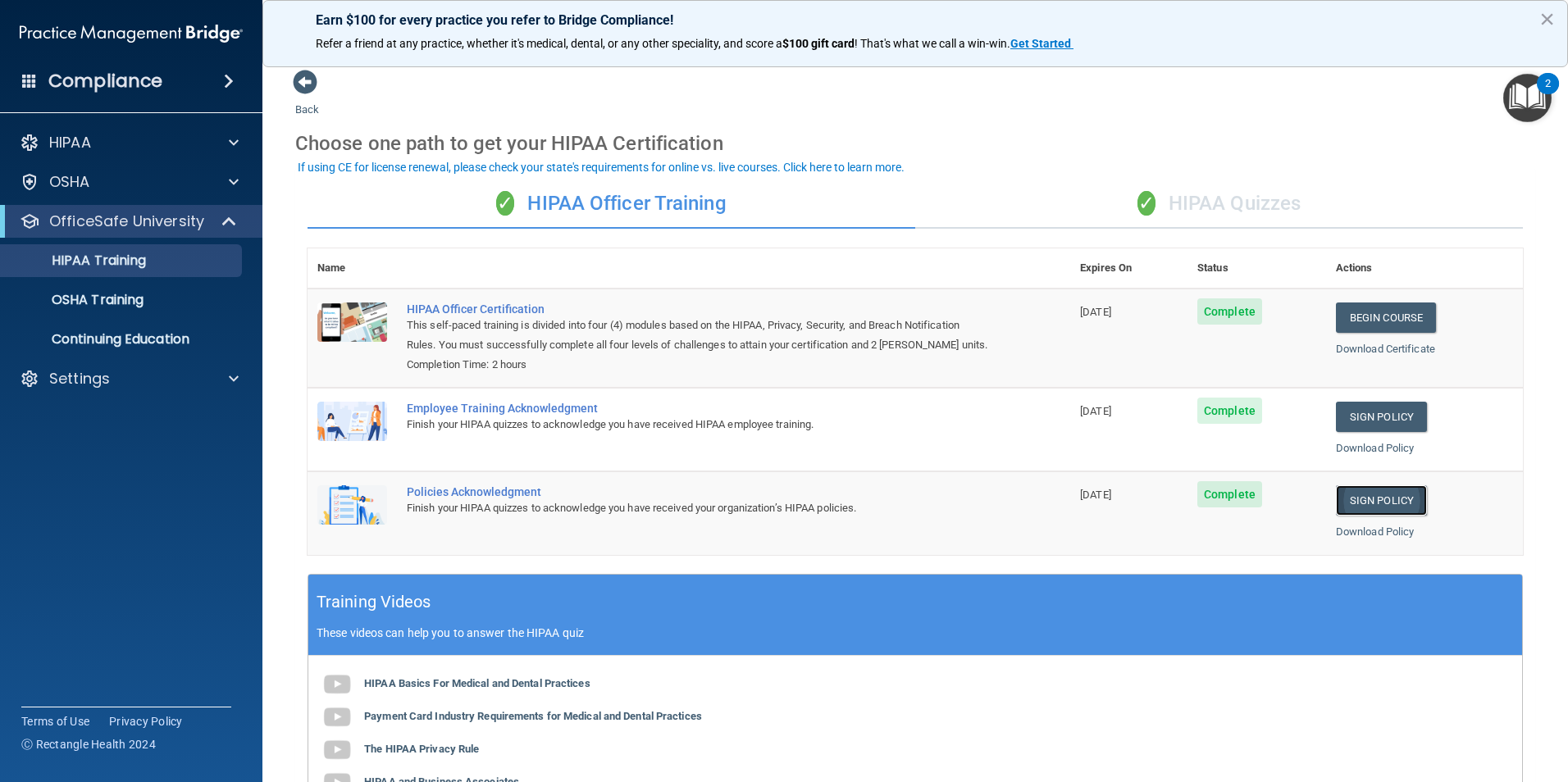
click at [1377, 499] on link "Sign Policy" at bounding box center [1381, 500] width 91 height 31
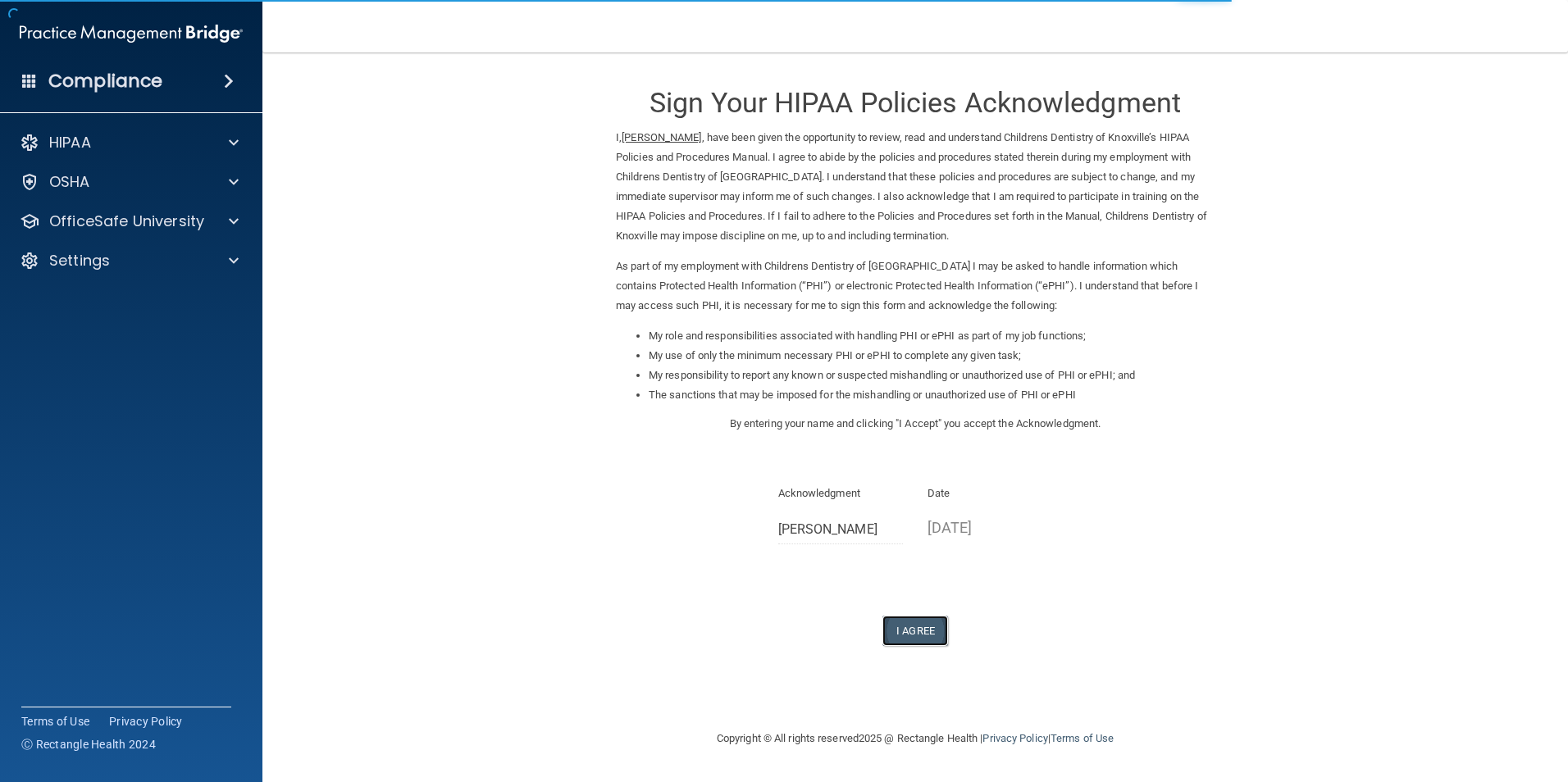
click at [913, 616] on button "I Agree" at bounding box center [915, 630] width 66 height 31
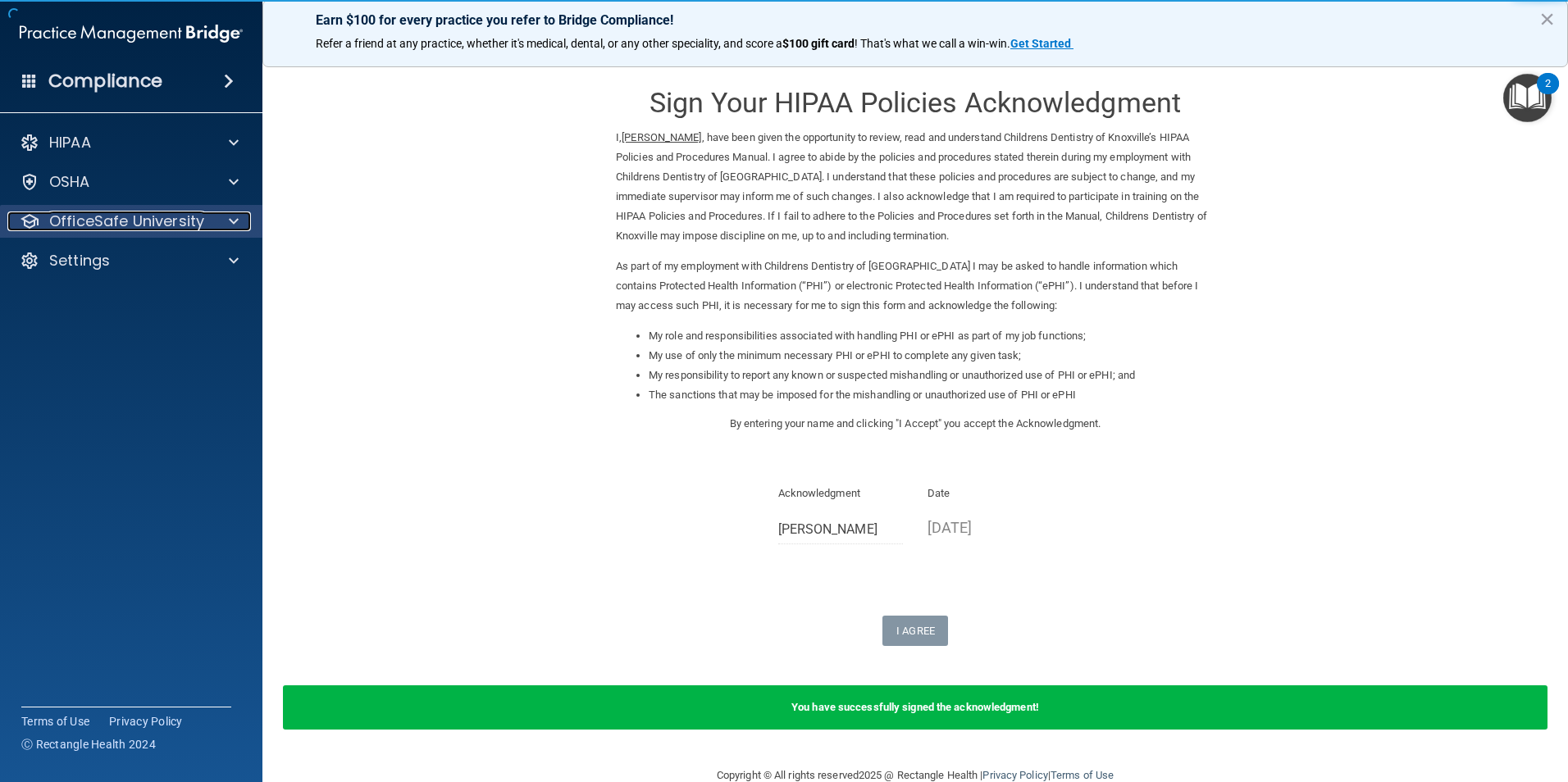
click at [125, 221] on p "OfficeSafe University" at bounding box center [126, 221] width 155 height 19
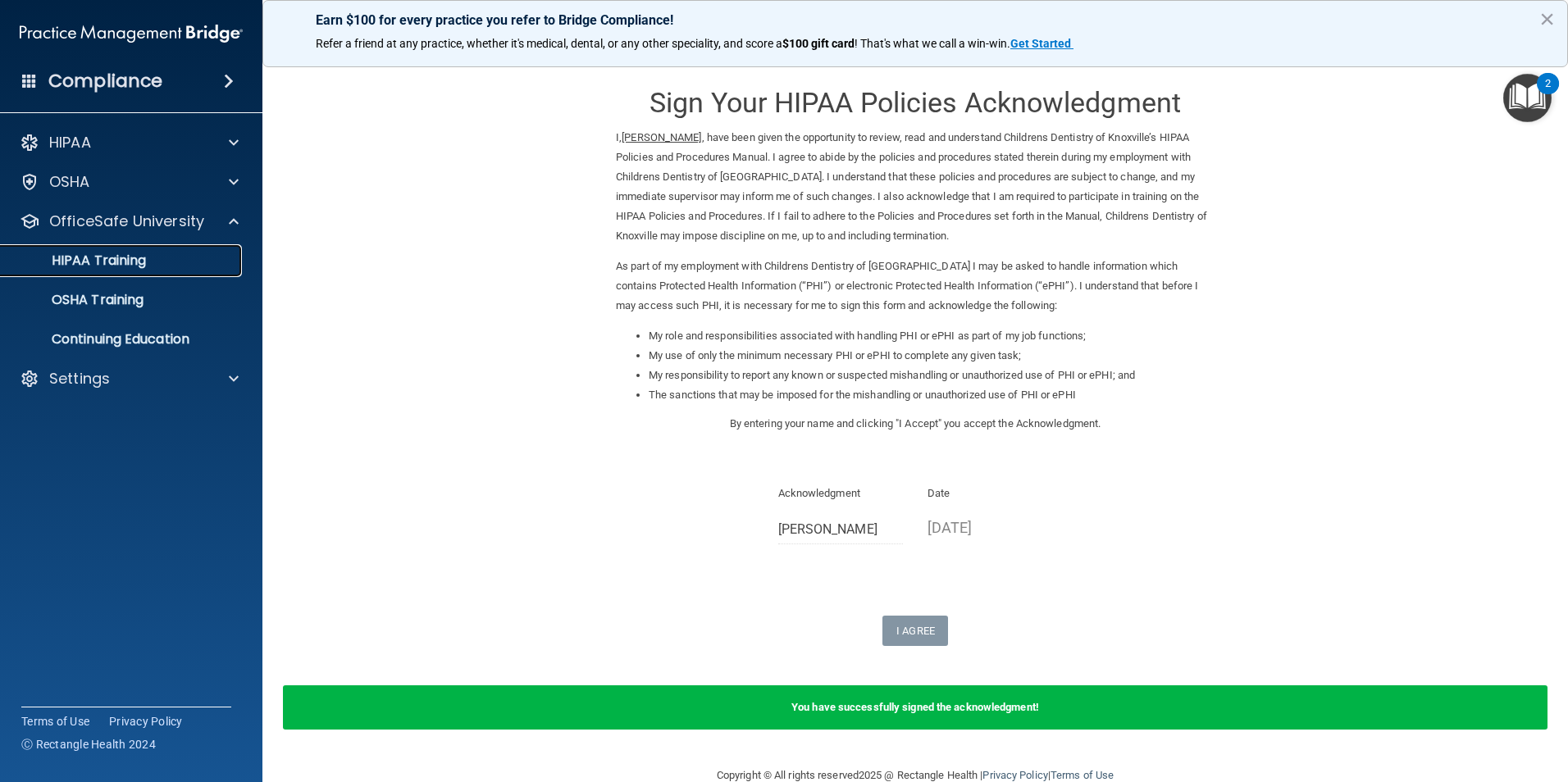
click at [136, 270] on link "HIPAA Training" at bounding box center [112, 260] width 258 height 32
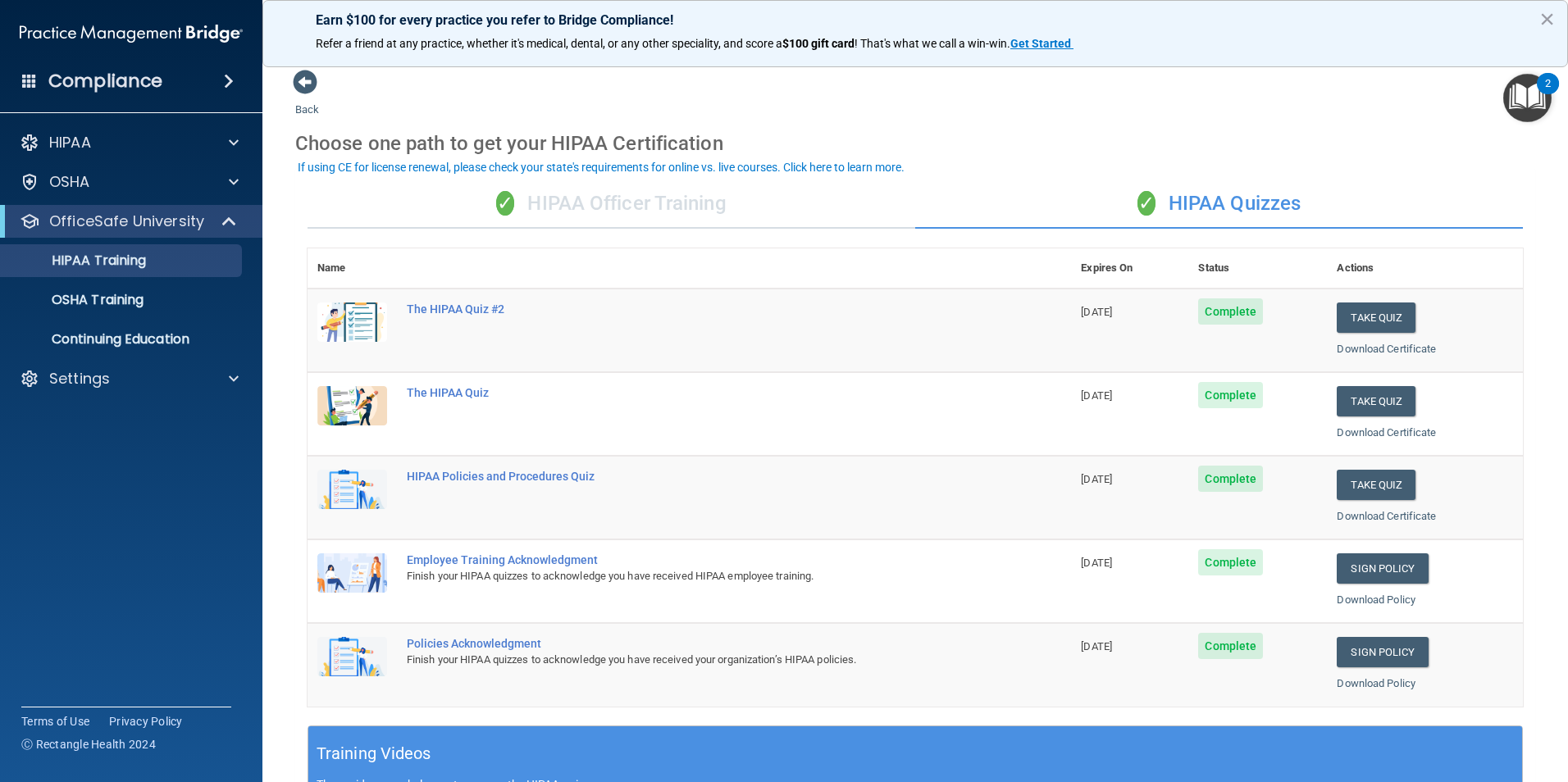
click at [547, 216] on div "✓ HIPAA Officer Training" at bounding box center [611, 204] width 608 height 49
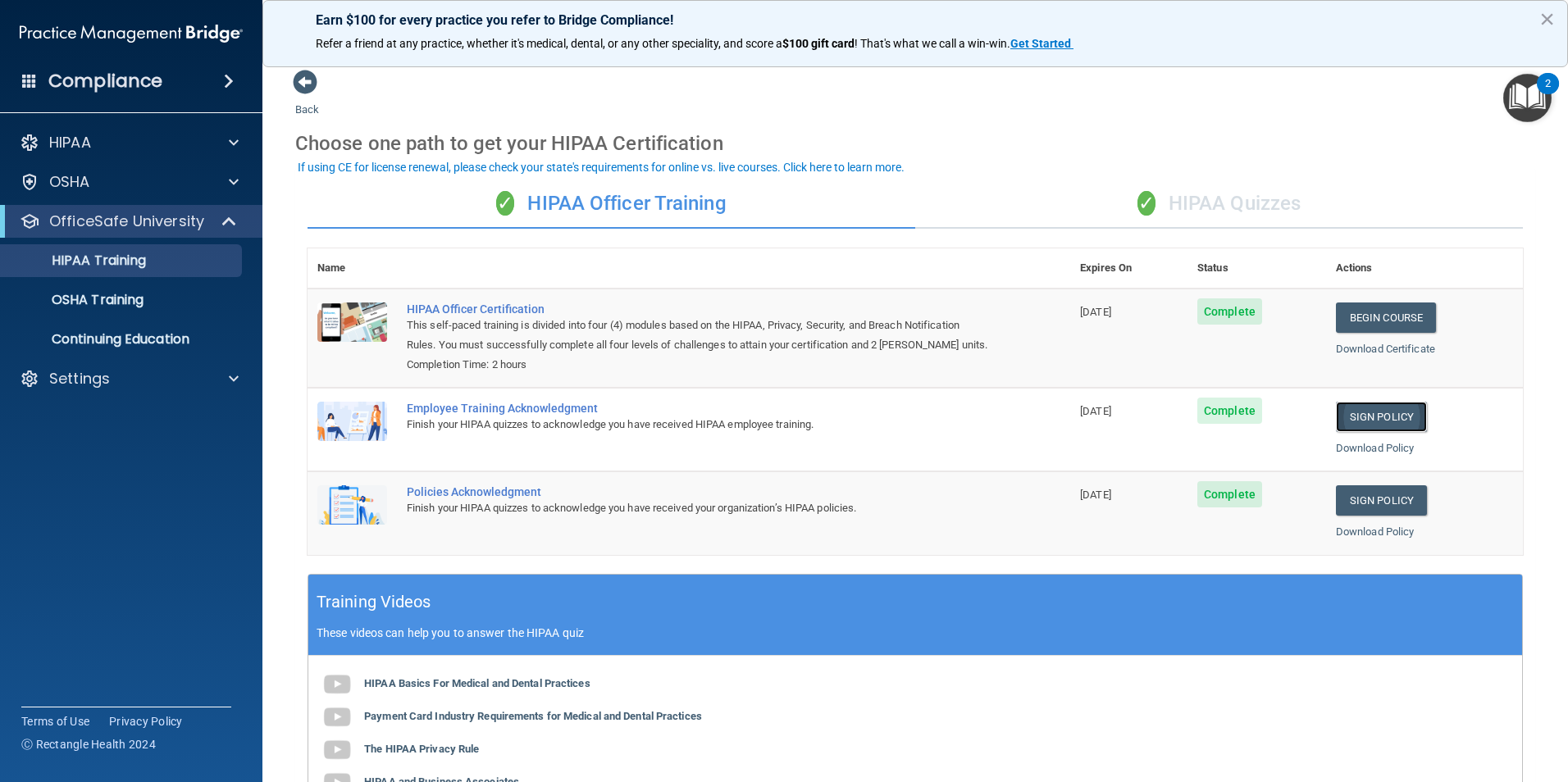
click at [1347, 405] on link "Sign Policy" at bounding box center [1381, 417] width 91 height 31
click at [1205, 200] on div "✓ HIPAA Quizzes" at bounding box center [1219, 204] width 608 height 49
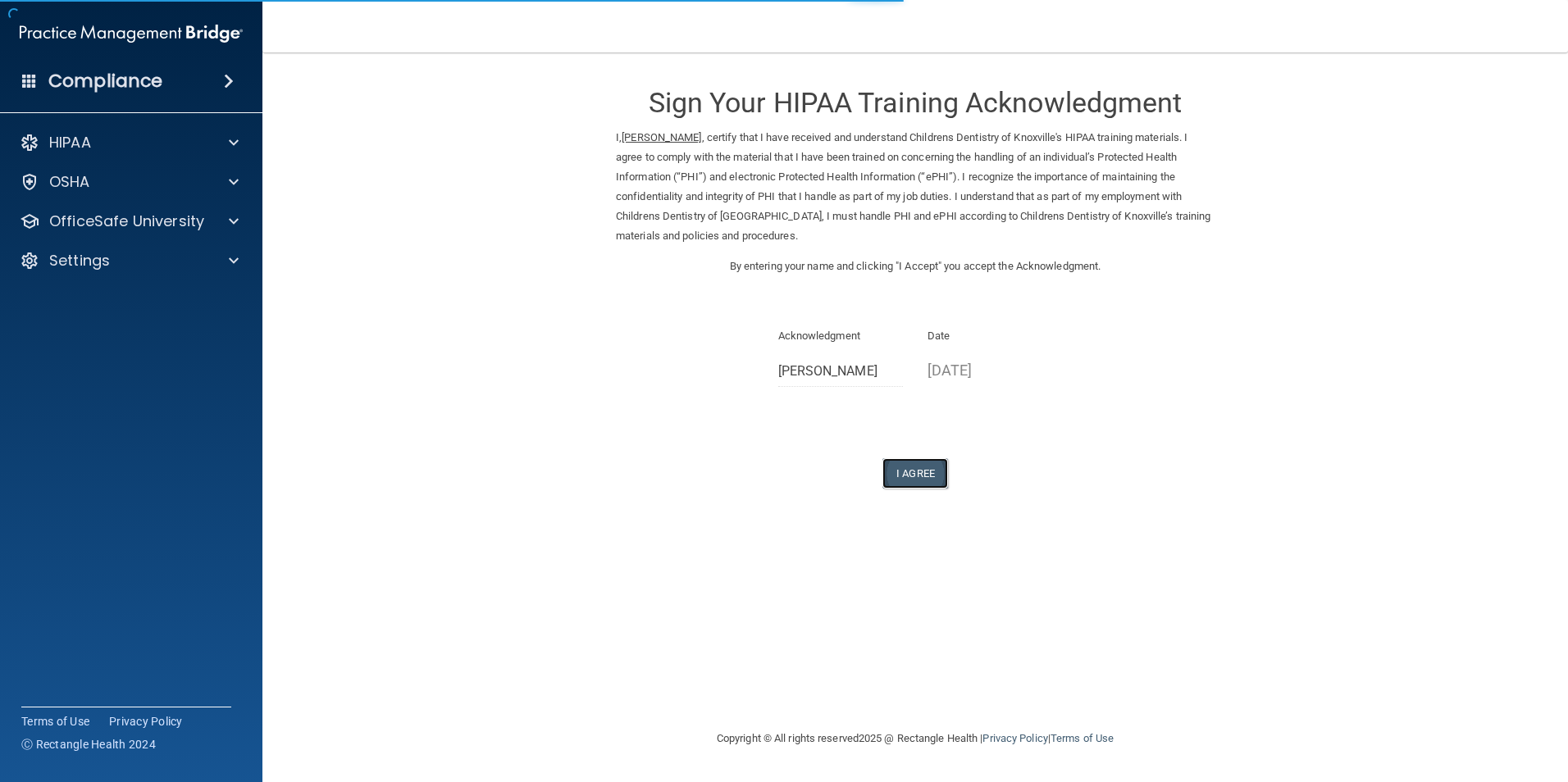
click at [930, 469] on button "I Agree" at bounding box center [915, 473] width 66 height 31
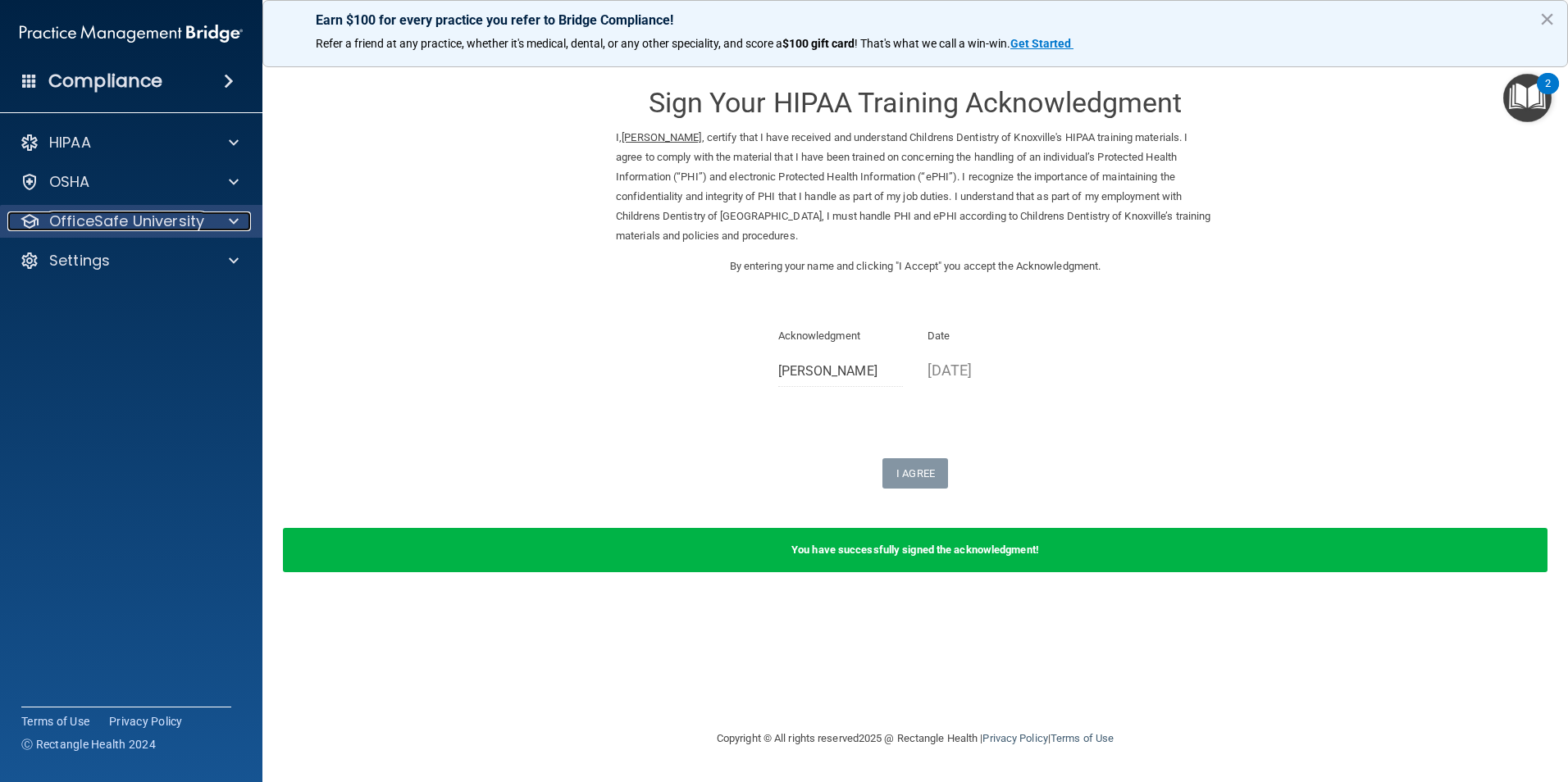
click at [169, 227] on p "OfficeSafe University" at bounding box center [126, 221] width 155 height 19
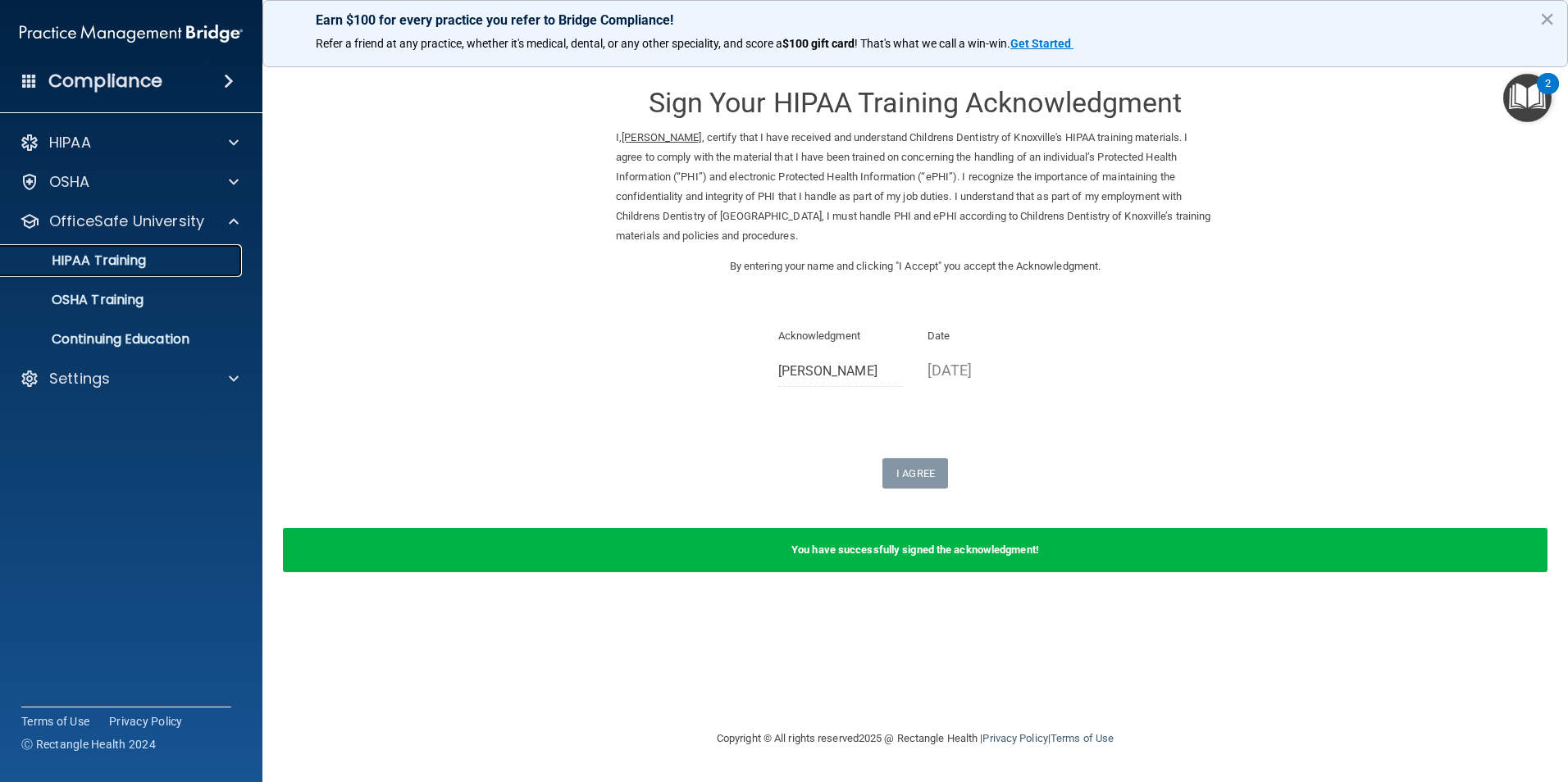
click at [163, 269] on link "HIPAA Training" at bounding box center [112, 260] width 258 height 32
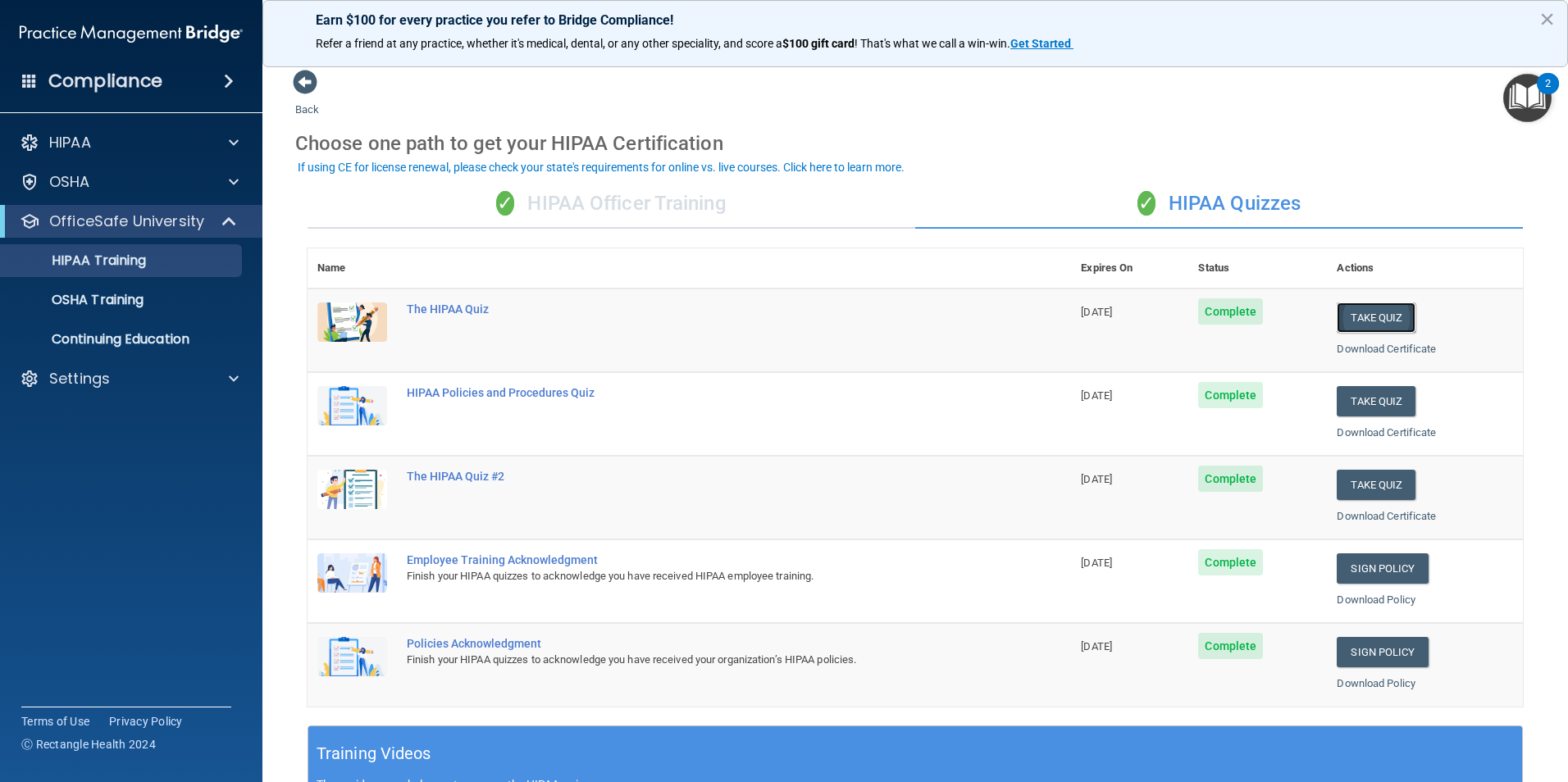
click at [1369, 315] on button "Take Quiz" at bounding box center [1376, 318] width 79 height 31
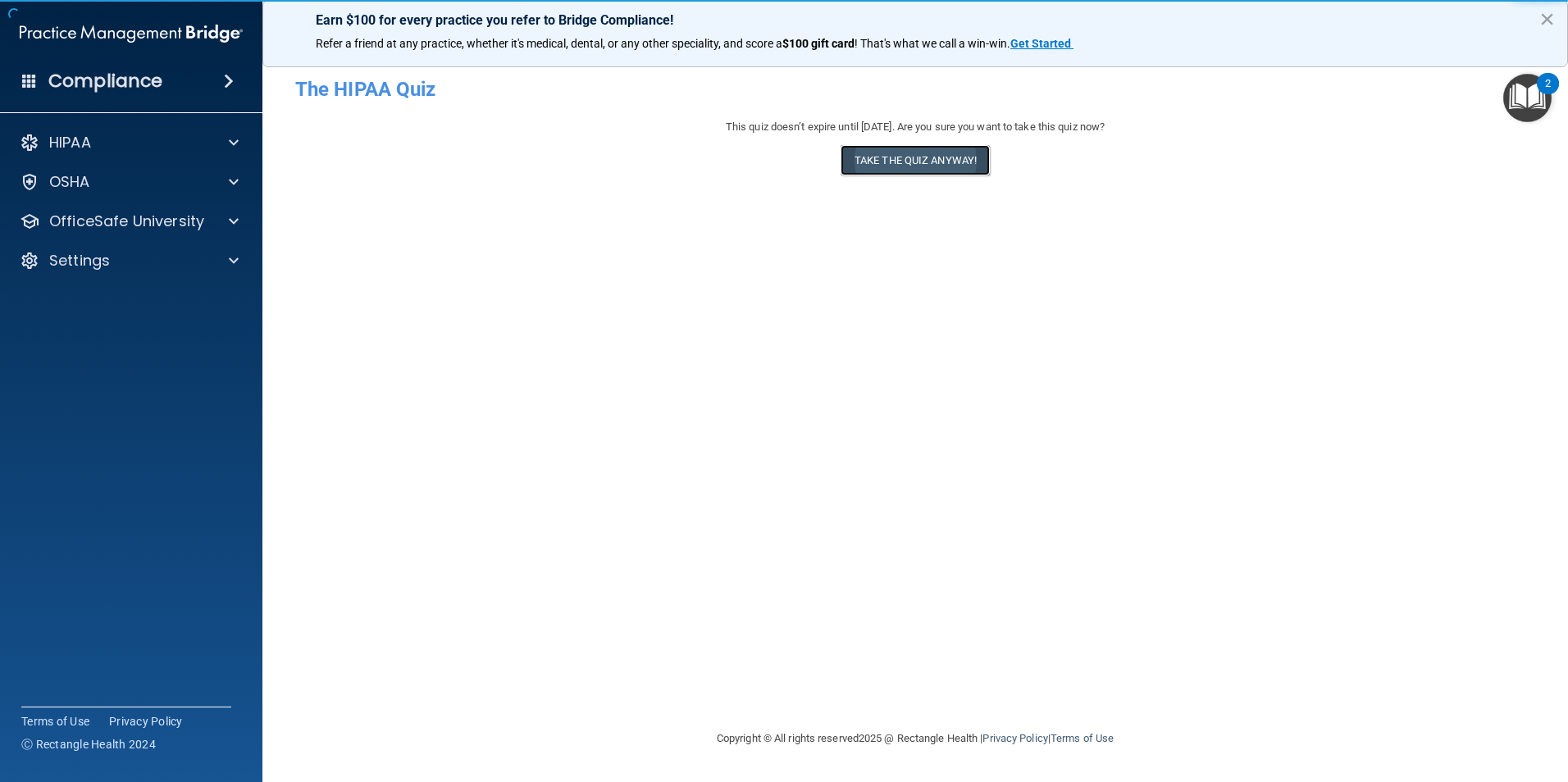
click at [931, 156] on button "Take the quiz anyway!" at bounding box center [915, 160] width 149 height 31
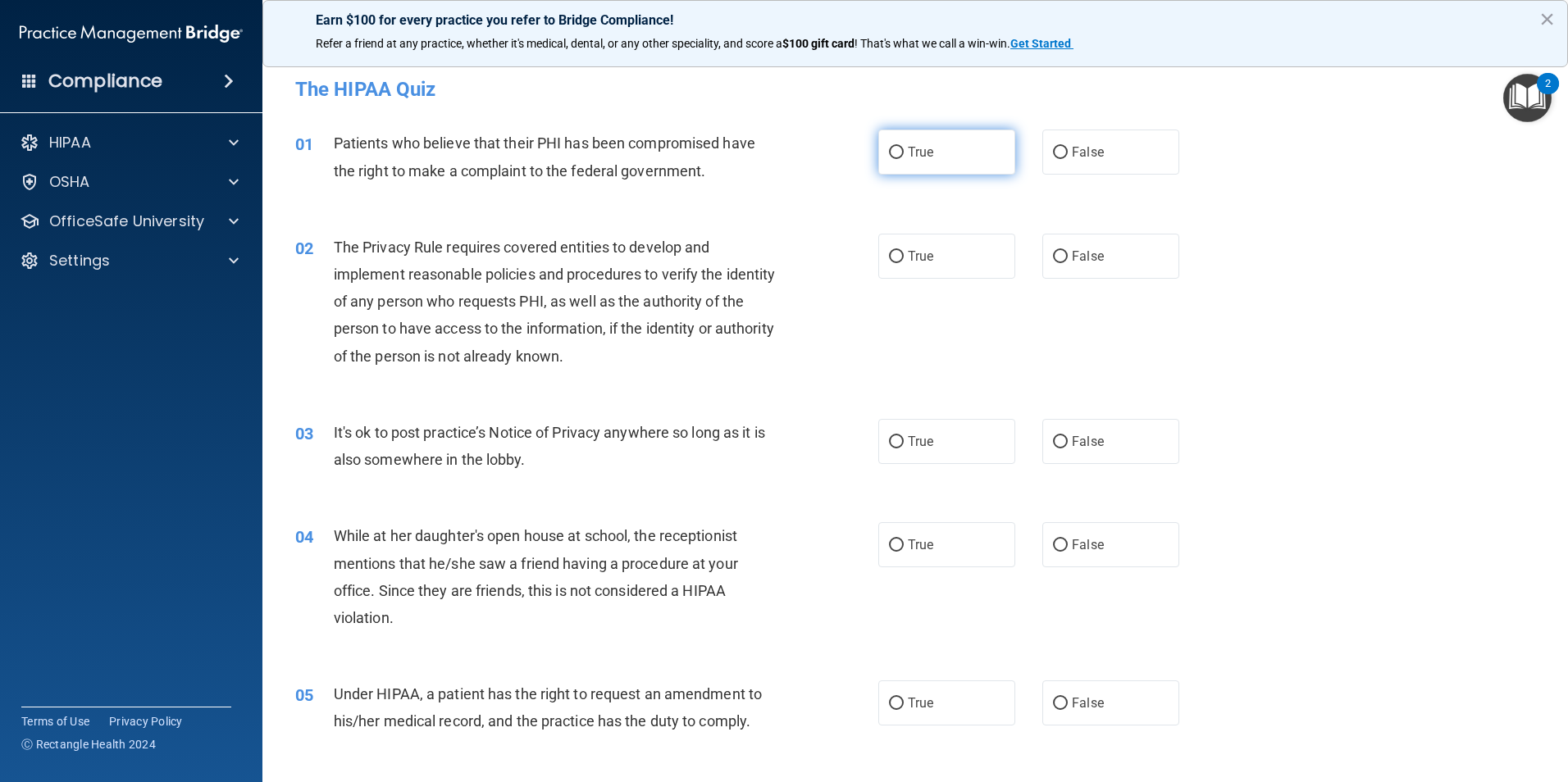
click at [975, 161] on label "True" at bounding box center [946, 152] width 137 height 45
click at [903, 159] on input "True" at bounding box center [895, 153] width 15 height 12
radio input "true"
click at [982, 257] on label "True" at bounding box center [946, 255] width 137 height 45
click at [903, 257] on input "True" at bounding box center [895, 257] width 15 height 12
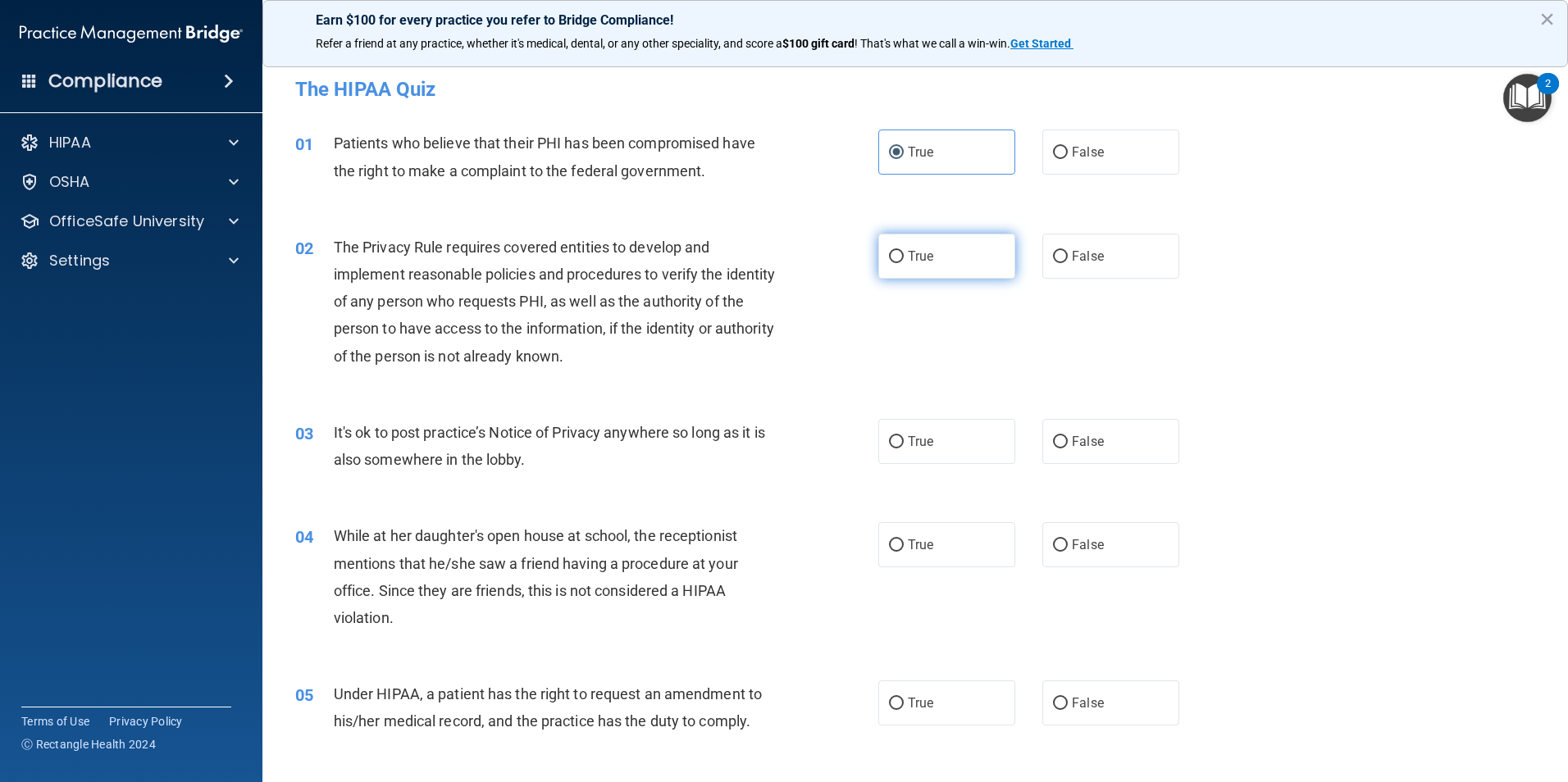
radio input "true"
click at [1082, 448] on span "False" at bounding box center [1088, 441] width 32 height 16
click at [1068, 448] on input "False" at bounding box center [1060, 442] width 15 height 12
radio input "true"
click at [1096, 534] on label "False" at bounding box center [1111, 544] width 137 height 45
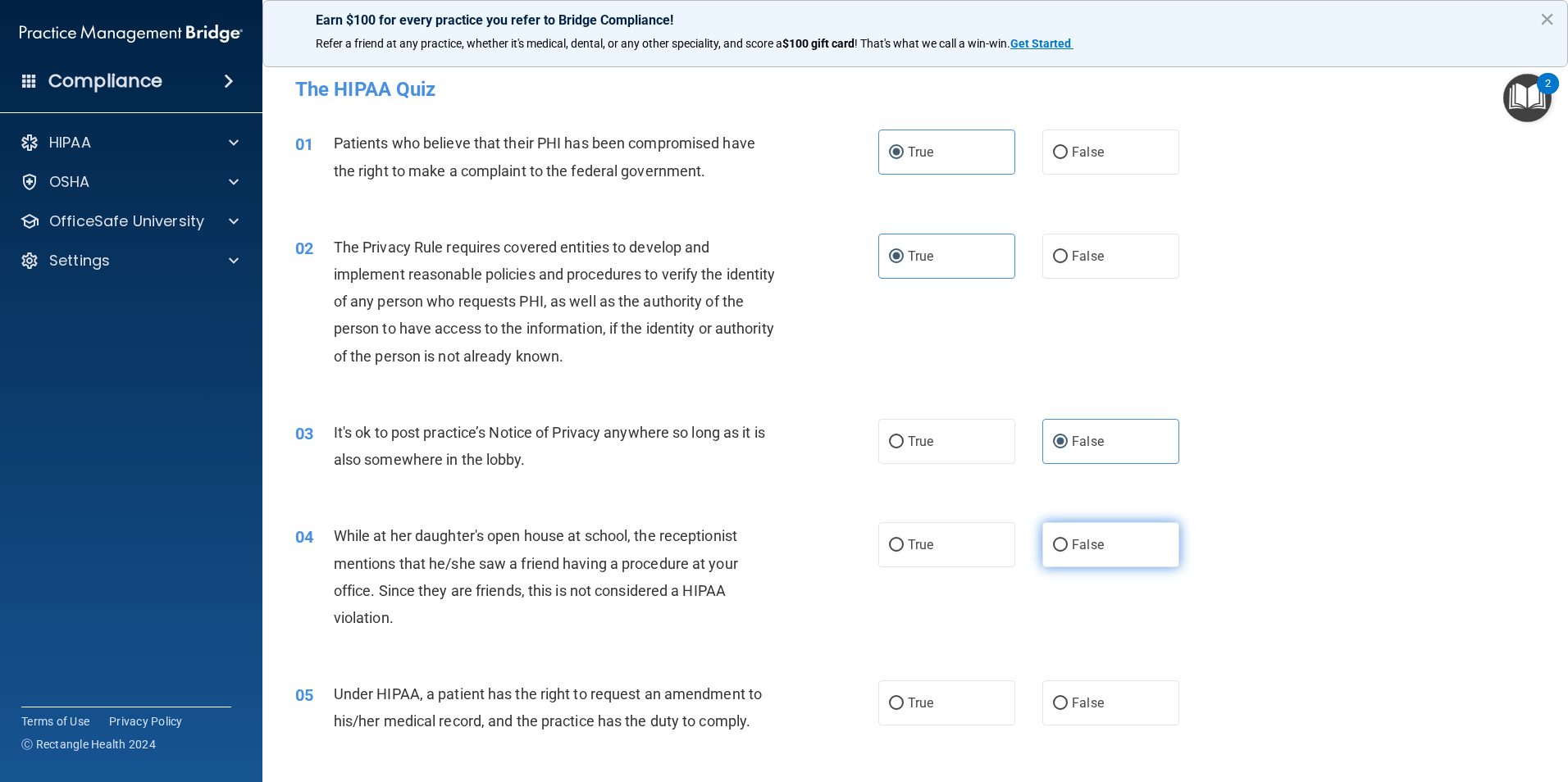
click at [1068, 540] on input "False" at bounding box center [1060, 546] width 15 height 12
radio input "true"
click at [1132, 714] on label "False" at bounding box center [1111, 702] width 137 height 45
click at [1068, 710] on input "False" at bounding box center [1060, 704] width 15 height 12
radio input "true"
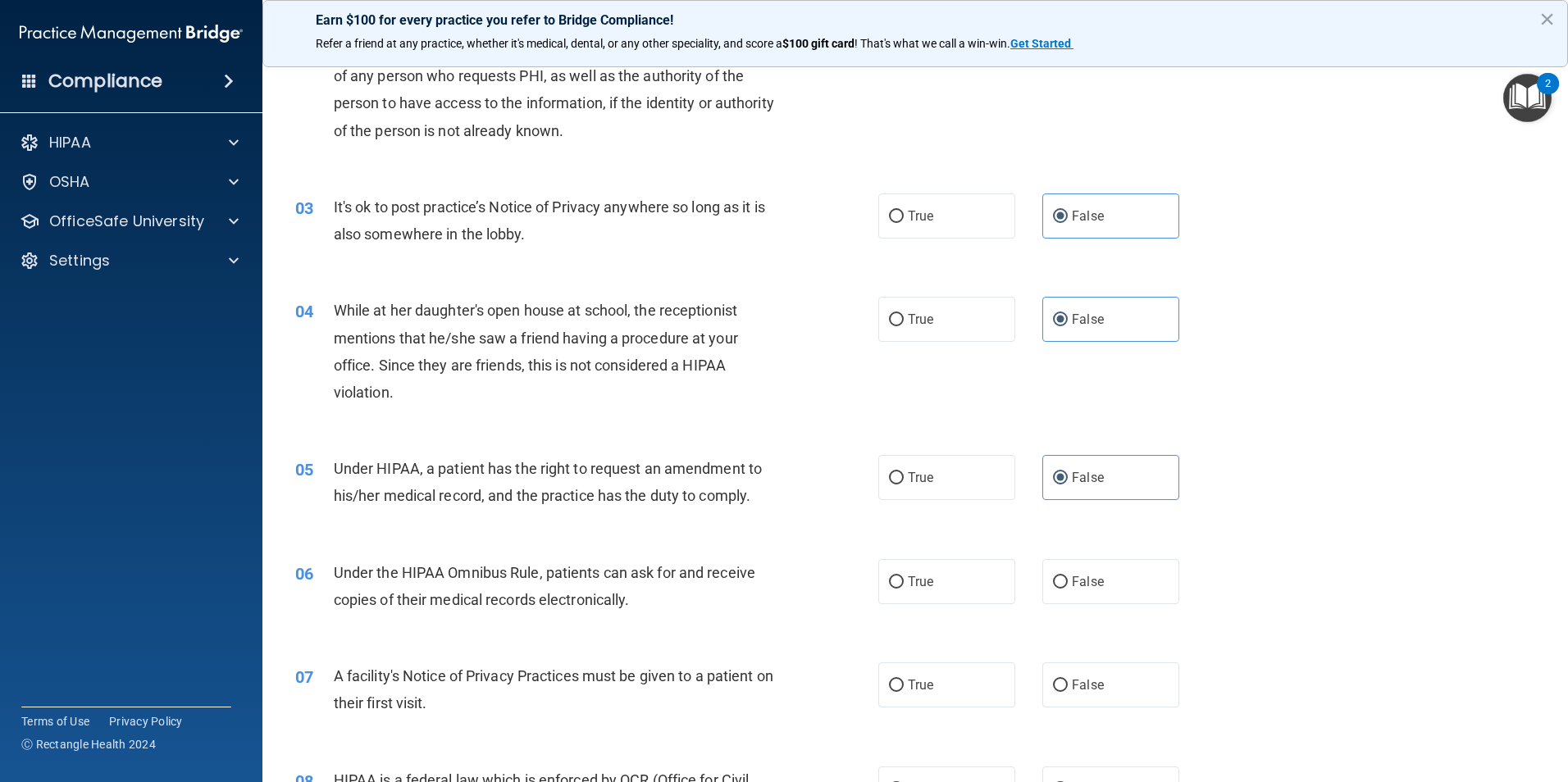
scroll to position [246, 0]
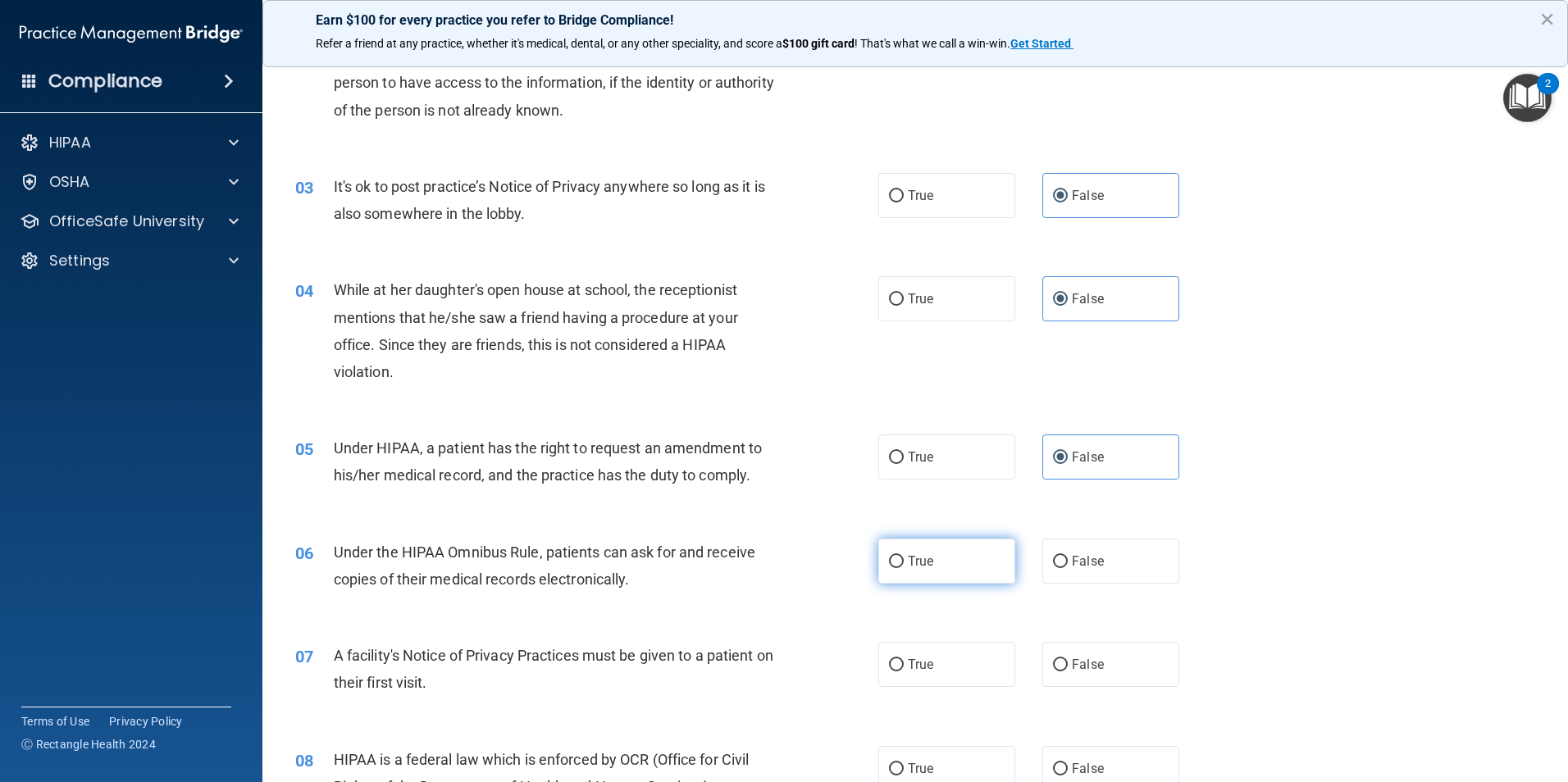
click at [960, 552] on label "True" at bounding box center [946, 561] width 137 height 45
click at [903, 556] on input "True" at bounding box center [895, 562] width 15 height 12
radio input "true"
click at [962, 672] on label "True" at bounding box center [946, 664] width 137 height 45
click at [903, 671] on input "True" at bounding box center [895, 665] width 15 height 12
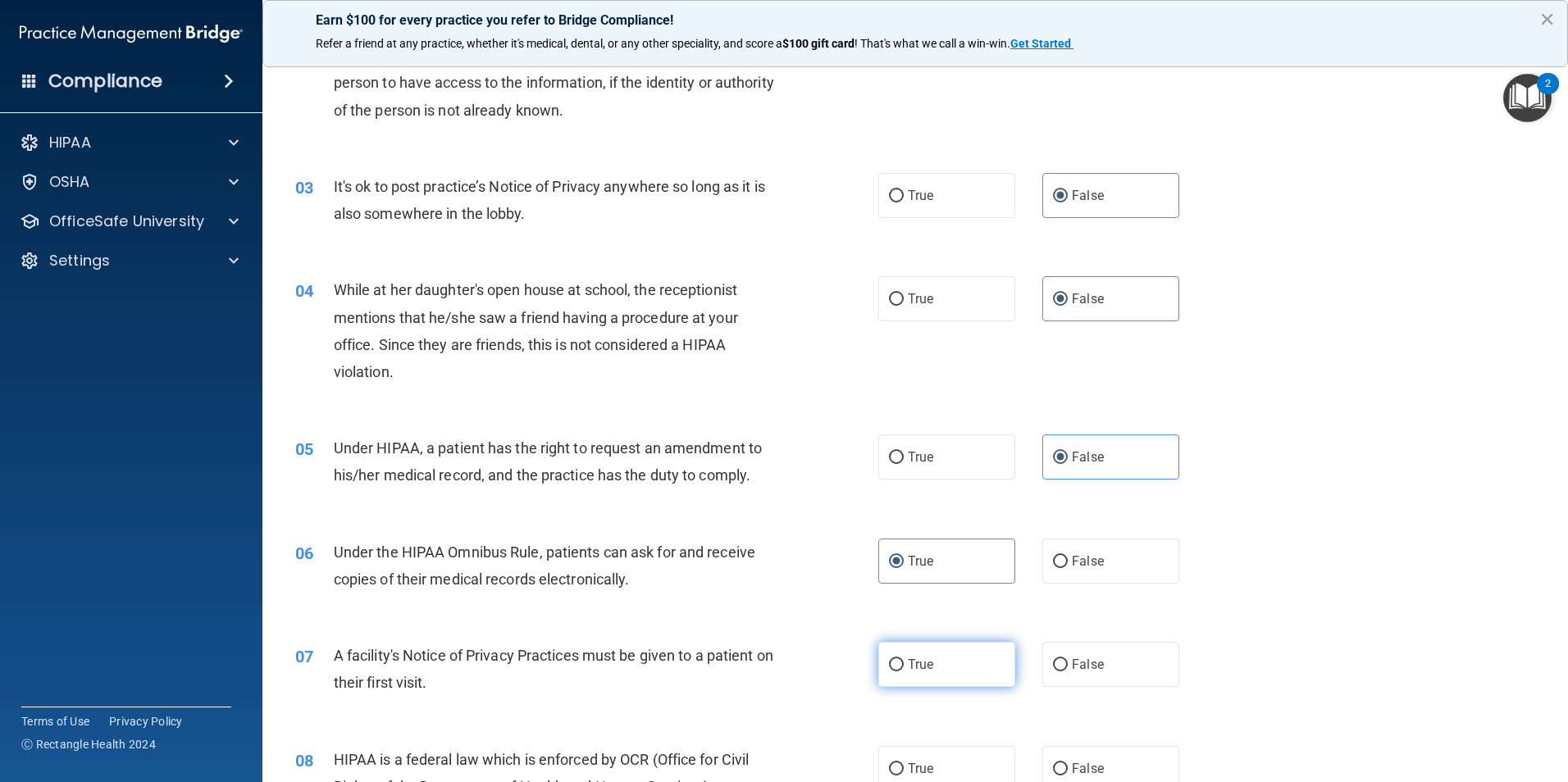
radio input "true"
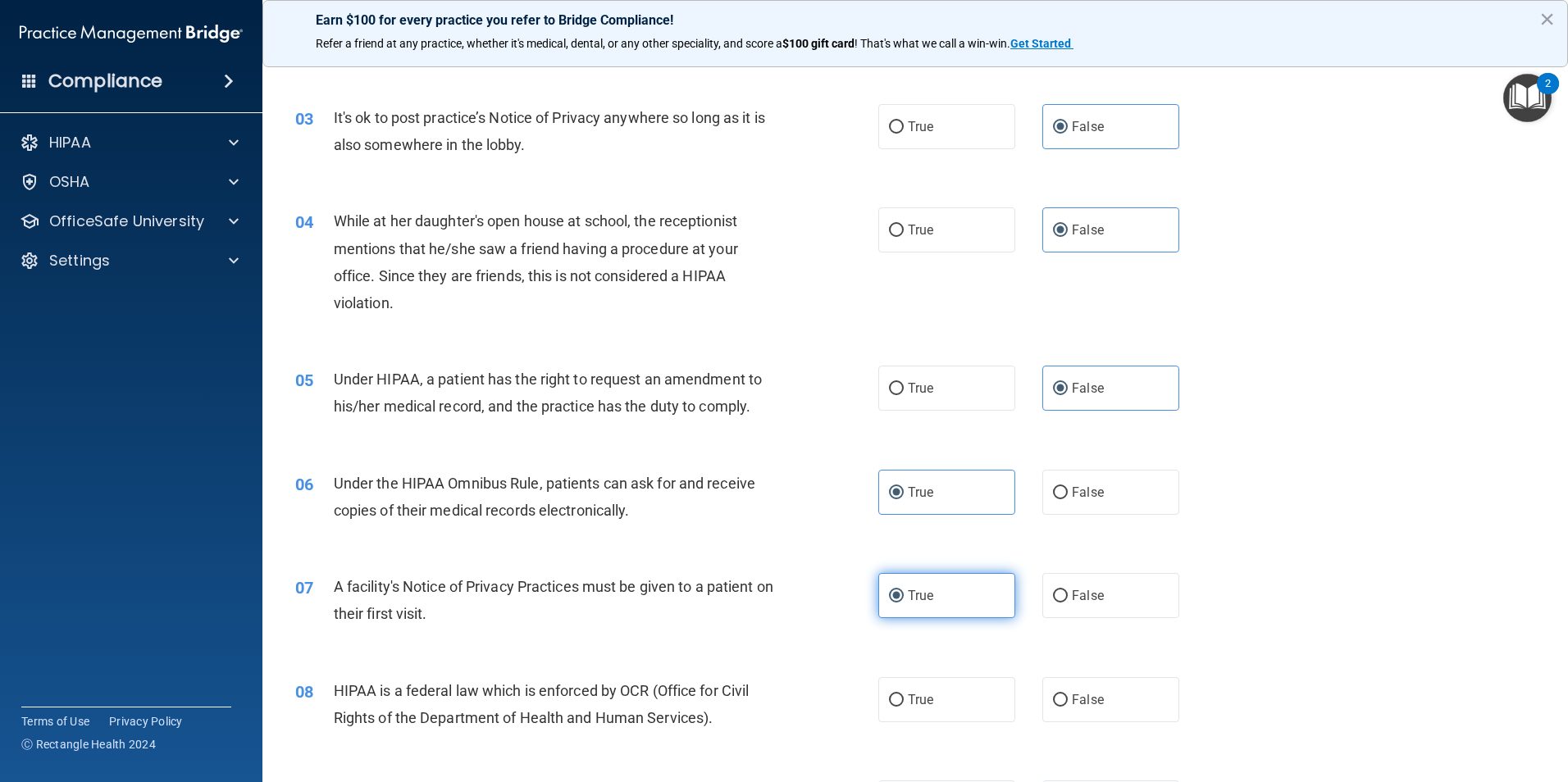
scroll to position [410, 0]
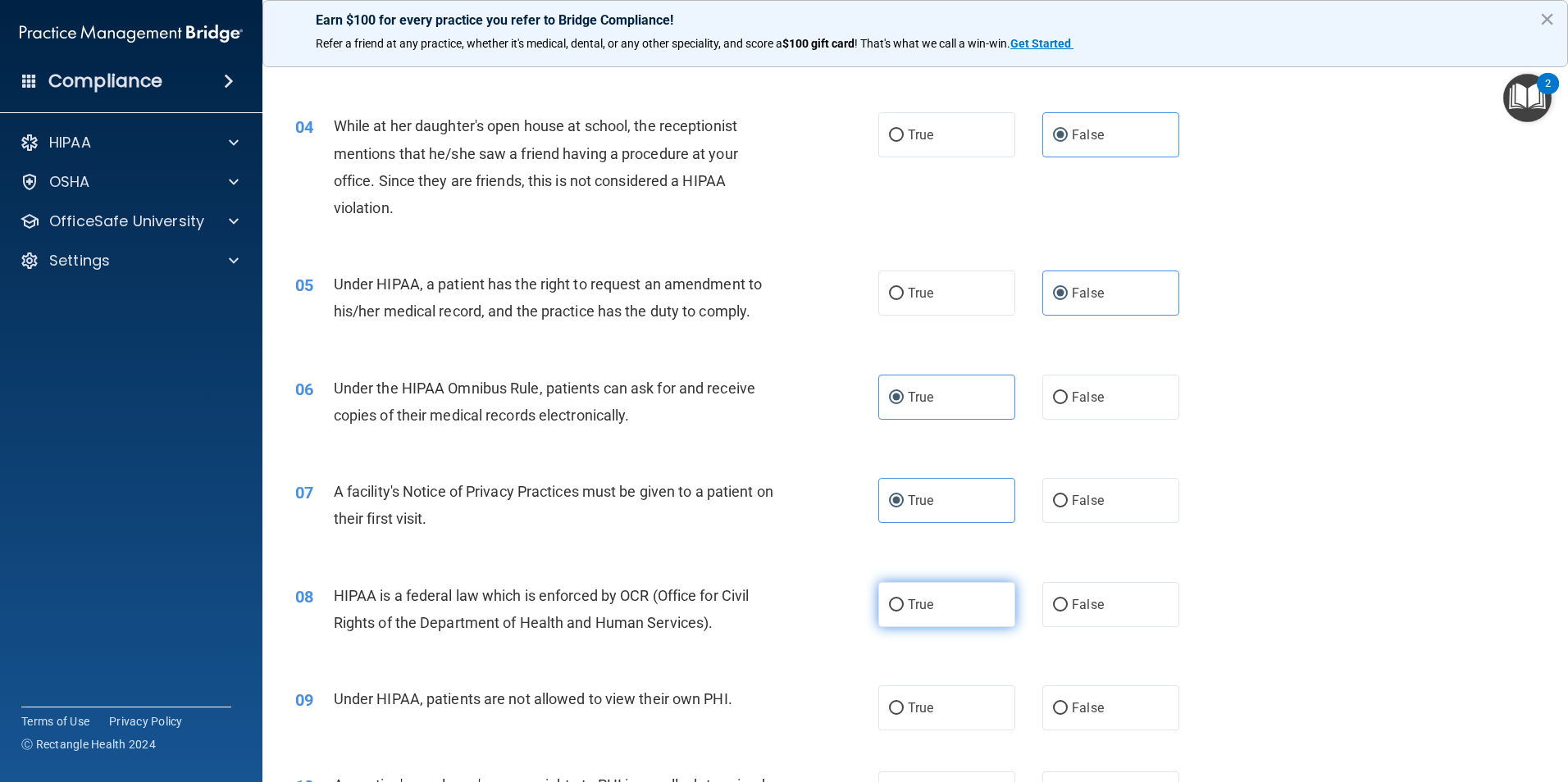
click at [946, 598] on label "True" at bounding box center [946, 604] width 137 height 45
click at [903, 599] on input "True" at bounding box center [895, 606] width 15 height 12
radio input "true"
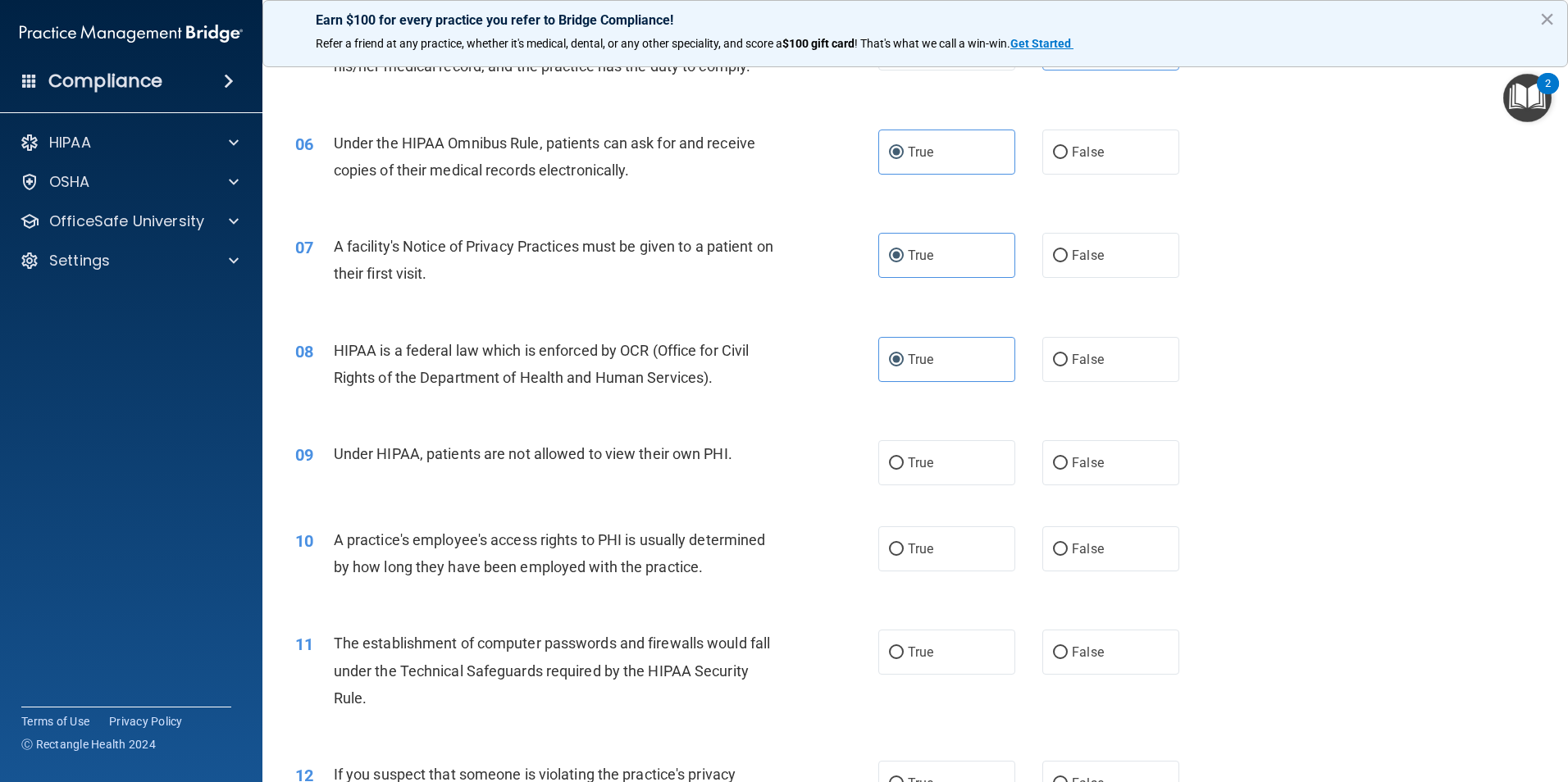
scroll to position [656, 0]
click at [1096, 458] on label "False" at bounding box center [1111, 462] width 137 height 45
click at [1068, 458] on input "False" at bounding box center [1060, 463] width 15 height 12
radio input "true"
drag, startPoint x: 1096, startPoint y: 549, endPoint x: 1041, endPoint y: 614, distance: 85.1
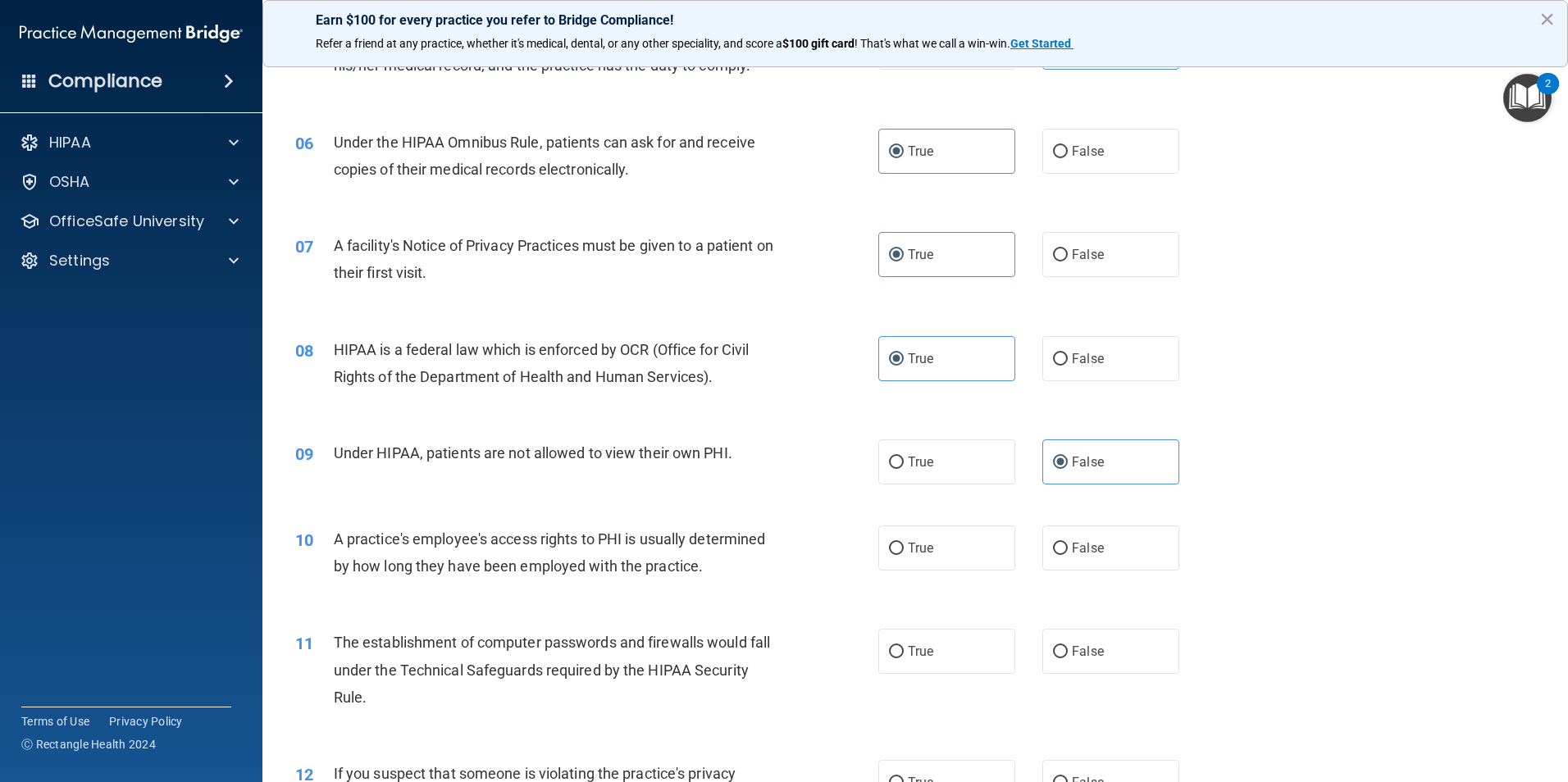
click at [1095, 548] on label "False" at bounding box center [1111, 548] width 137 height 45
click at [1068, 548] on input "False" at bounding box center [1060, 549] width 15 height 12
radio input "true"
click at [975, 666] on label "True" at bounding box center [946, 650] width 137 height 45
click at [903, 658] on input "True" at bounding box center [895, 652] width 15 height 12
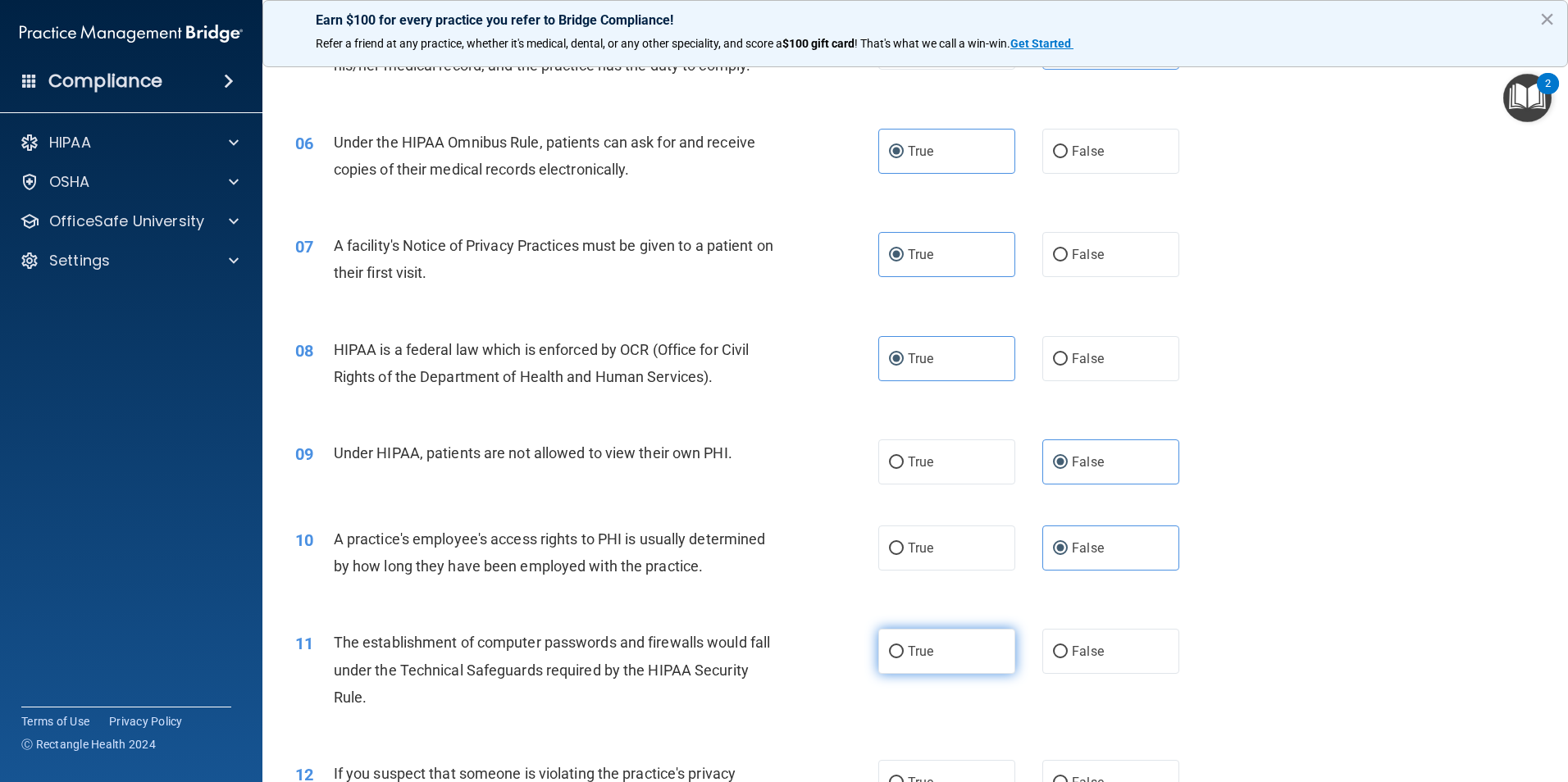
radio input "true"
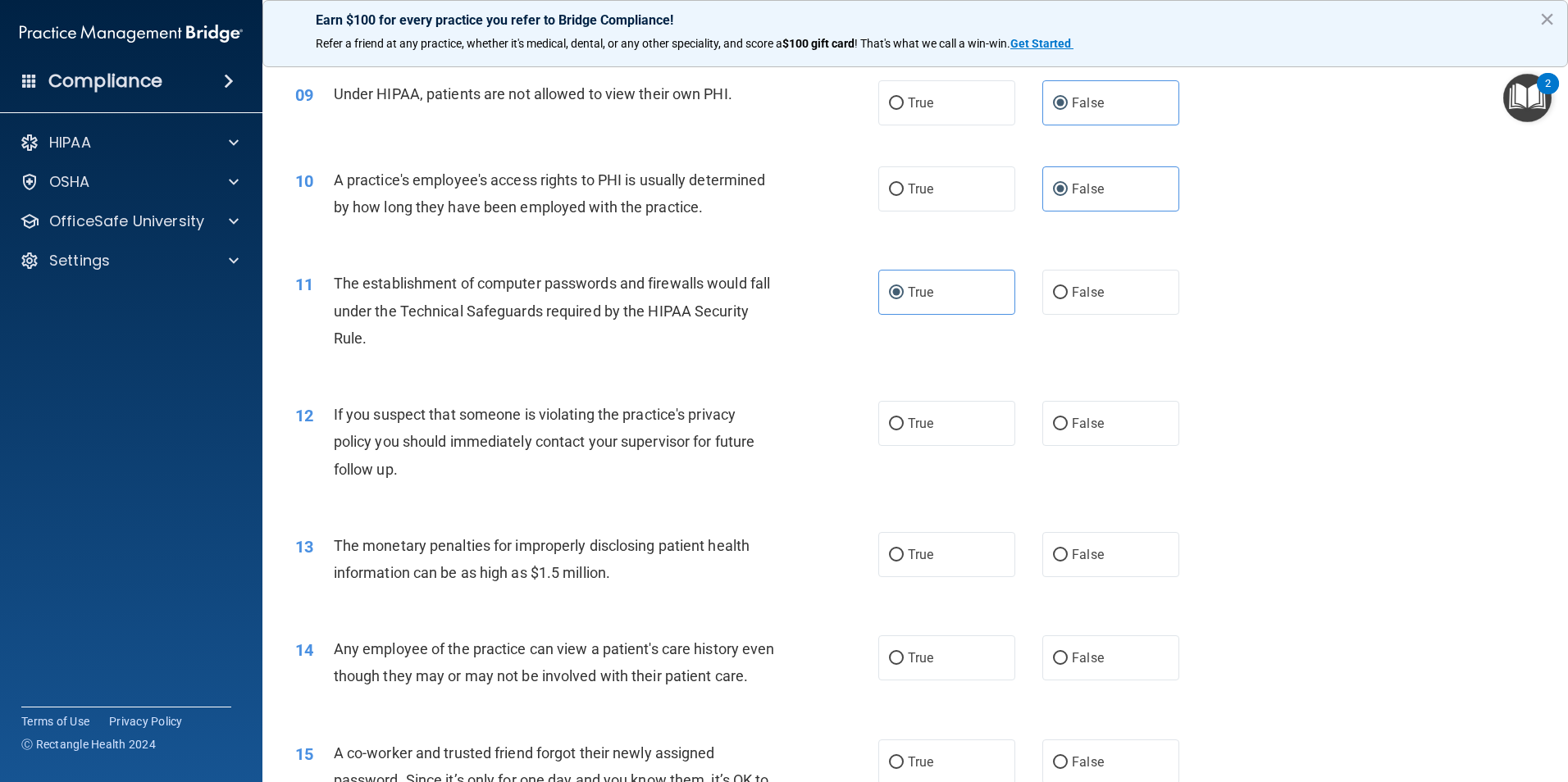
scroll to position [1148, 0]
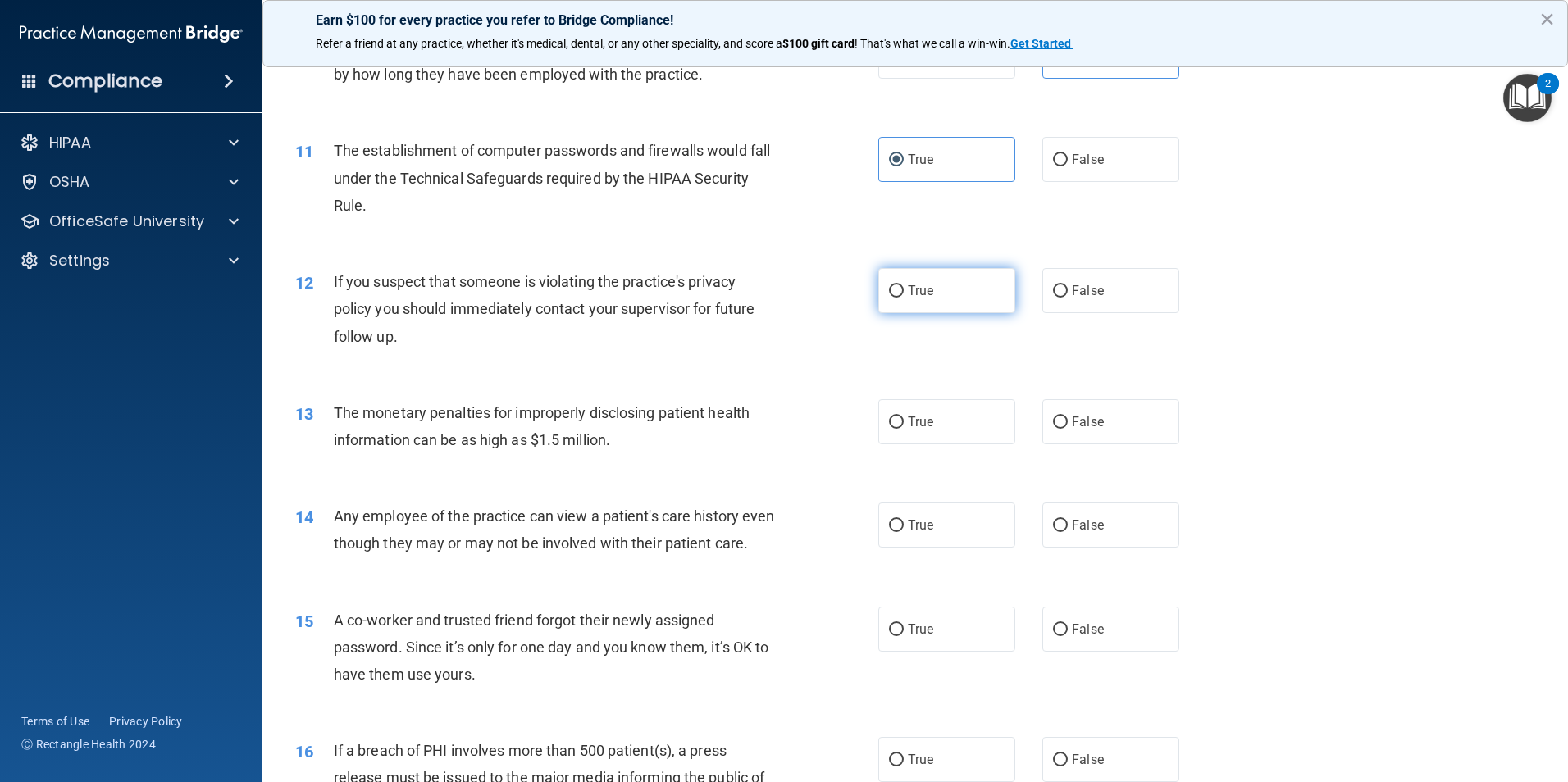
click at [934, 299] on label "True" at bounding box center [946, 290] width 137 height 45
click at [903, 298] on input "True" at bounding box center [895, 291] width 15 height 12
radio input "true"
click at [915, 420] on span "True" at bounding box center [920, 422] width 25 height 16
click at [903, 420] on input "True" at bounding box center [895, 422] width 15 height 12
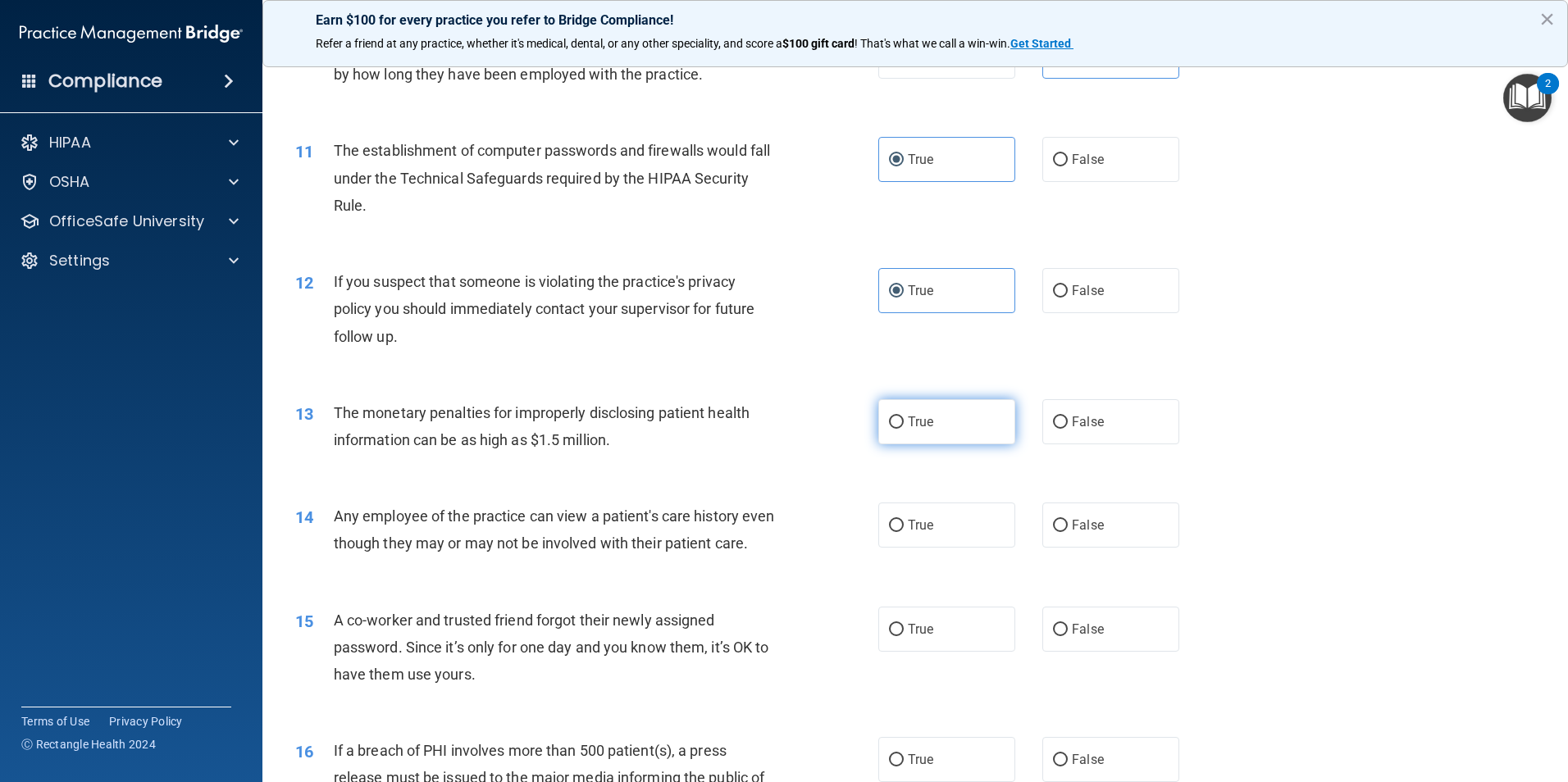
radio input "true"
click at [1097, 518] on label "False" at bounding box center [1111, 525] width 137 height 45
click at [1068, 520] on input "False" at bounding box center [1060, 526] width 15 height 12
radio input "true"
click at [1074, 651] on label "False" at bounding box center [1111, 628] width 137 height 45
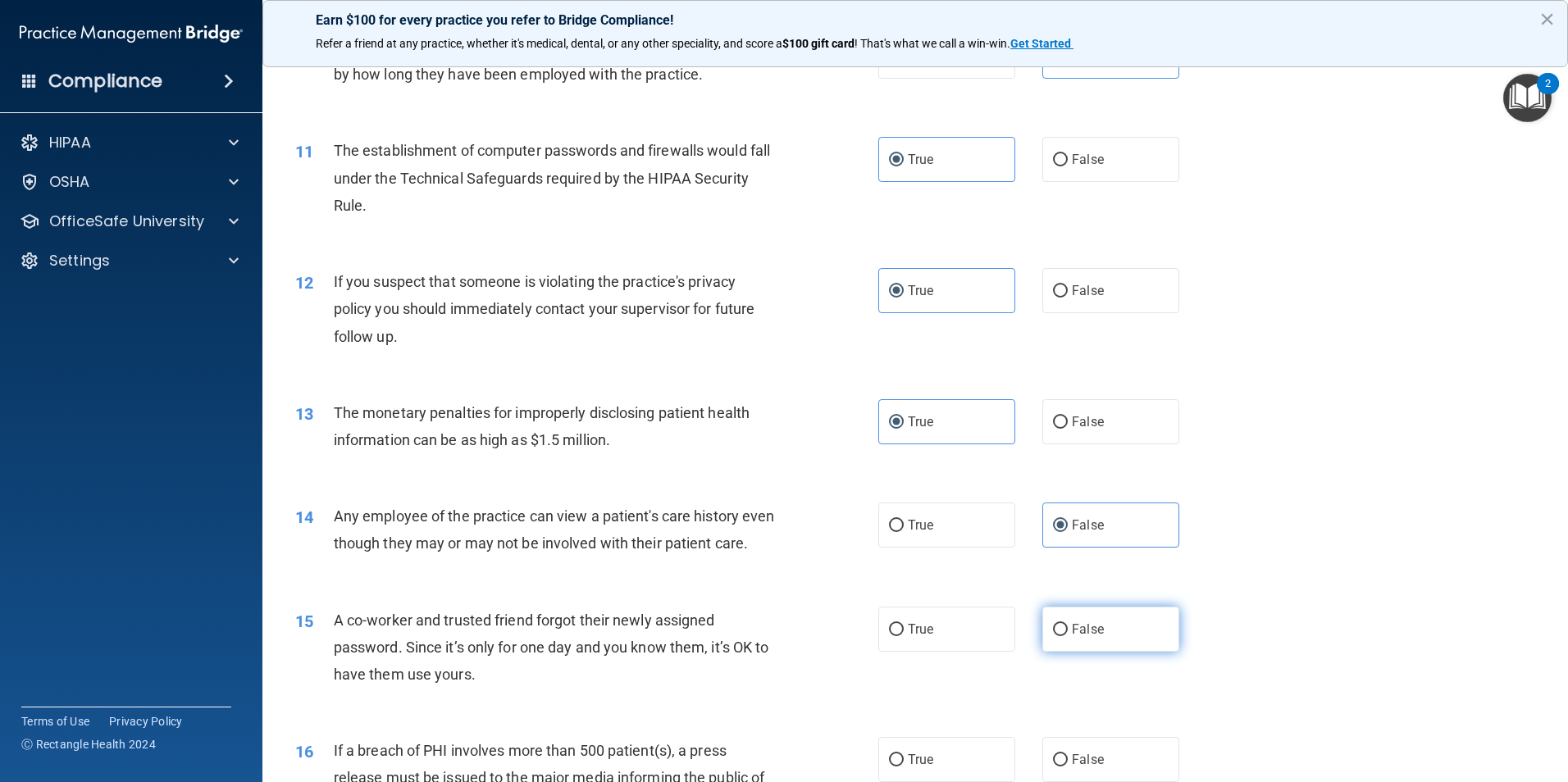
click at [1068, 636] on input "False" at bounding box center [1060, 630] width 15 height 12
radio input "true"
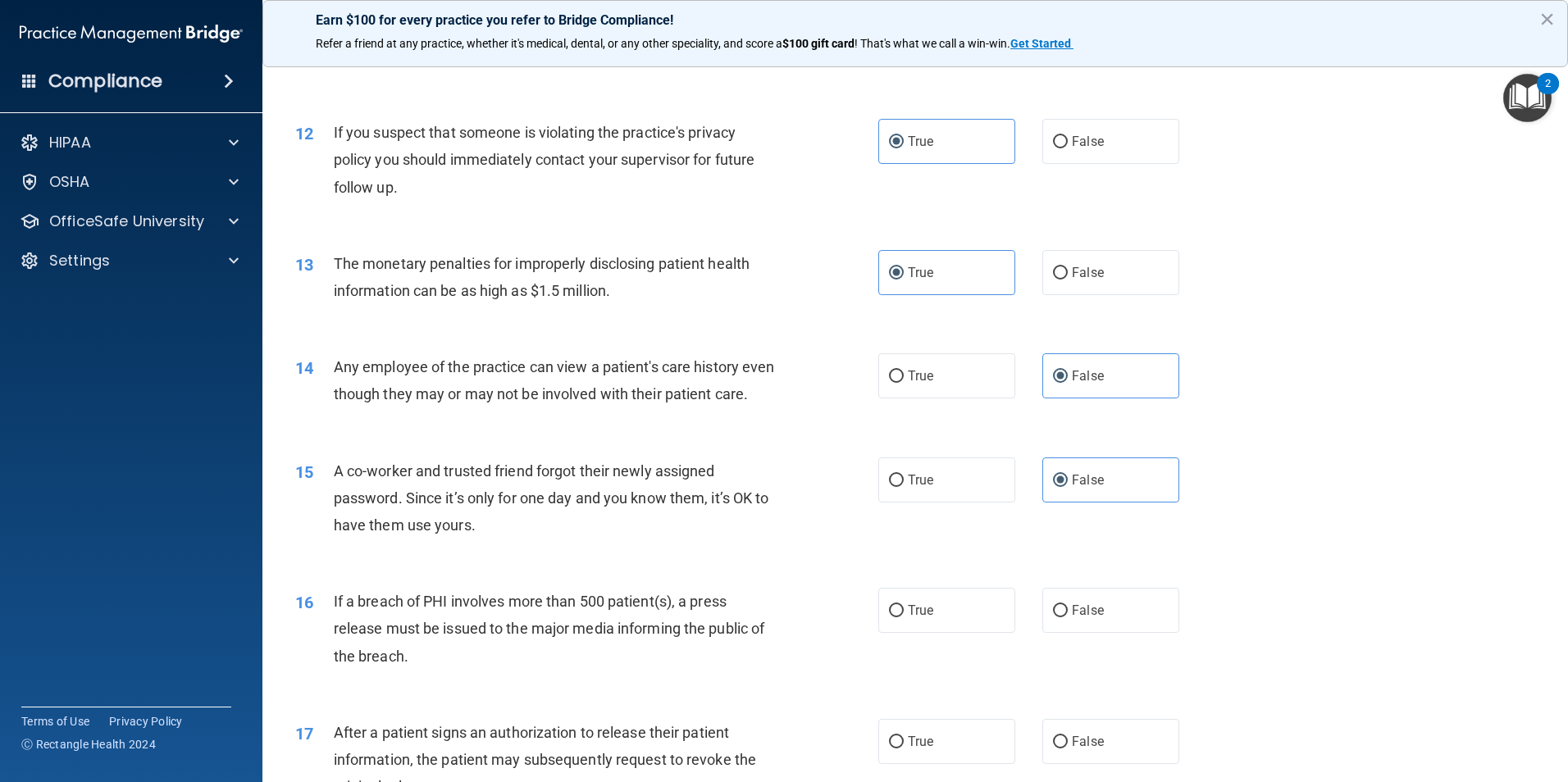
scroll to position [1311, 0]
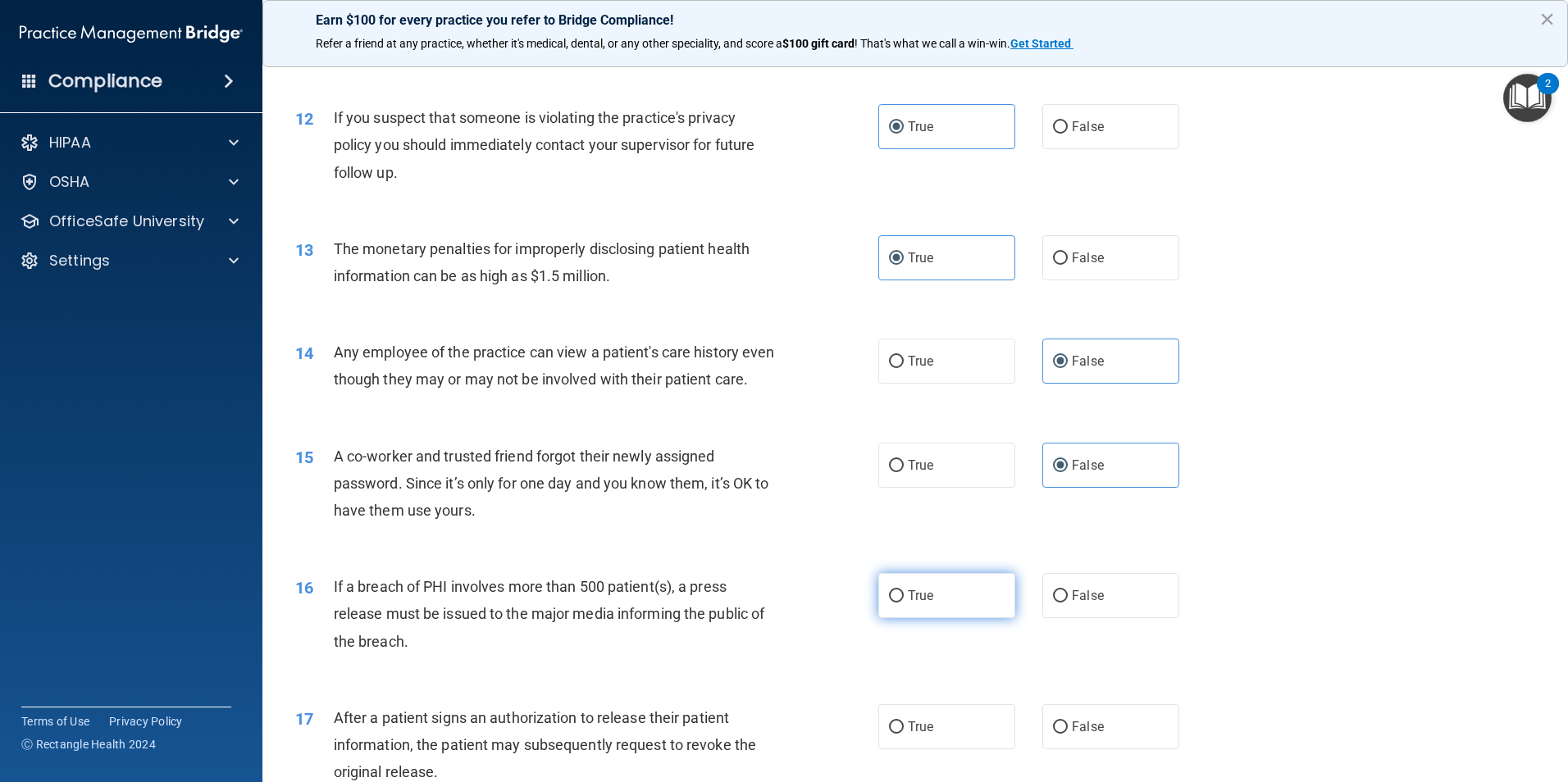
click at [987, 618] on label "True" at bounding box center [946, 595] width 137 height 45
click at [903, 602] on input "True" at bounding box center [895, 596] width 15 height 12
radio input "true"
click at [985, 750] on label "True" at bounding box center [946, 726] width 137 height 45
click at [903, 734] on input "True" at bounding box center [895, 728] width 15 height 12
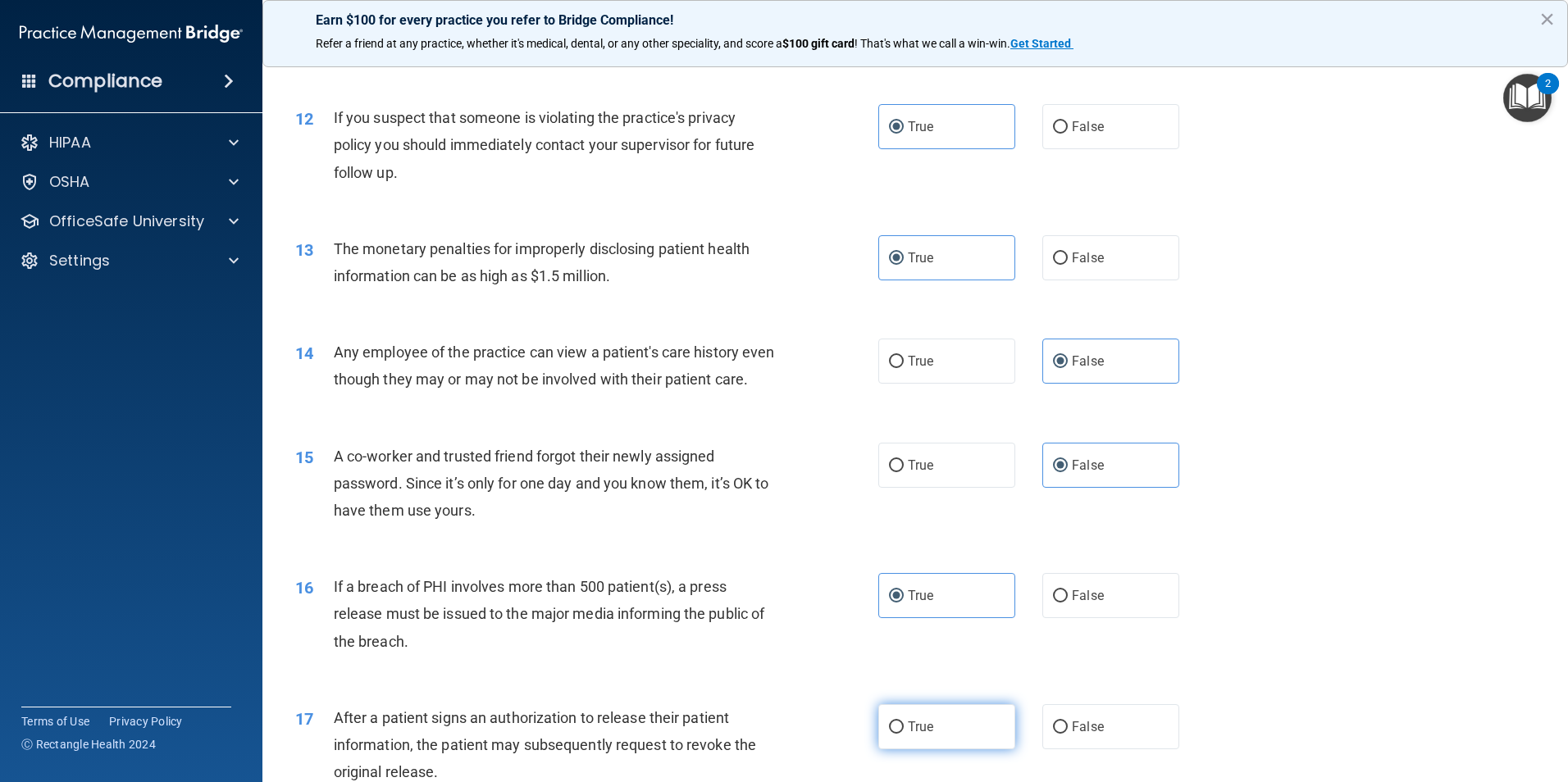
radio input "true"
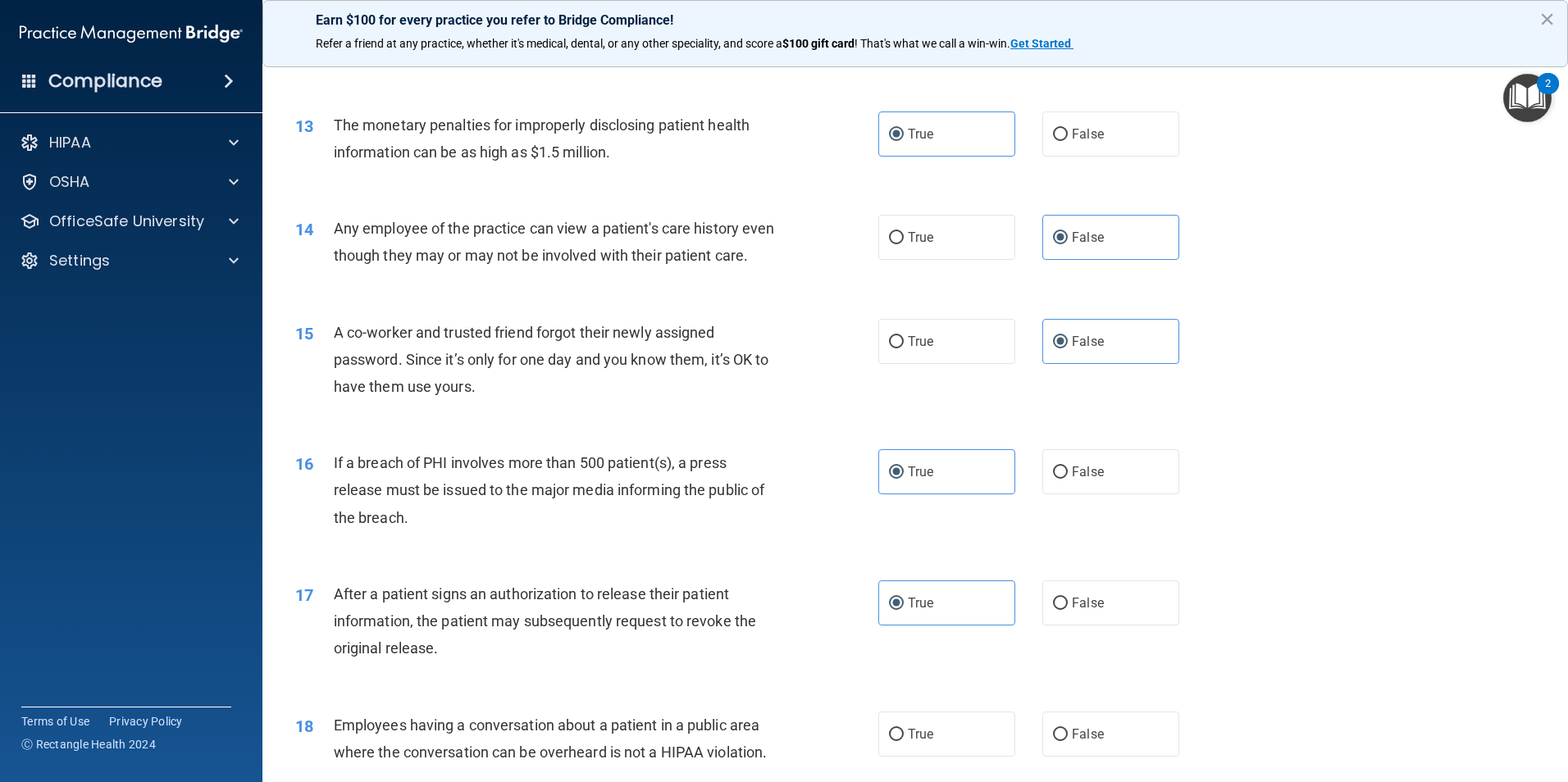
scroll to position [1804, 0]
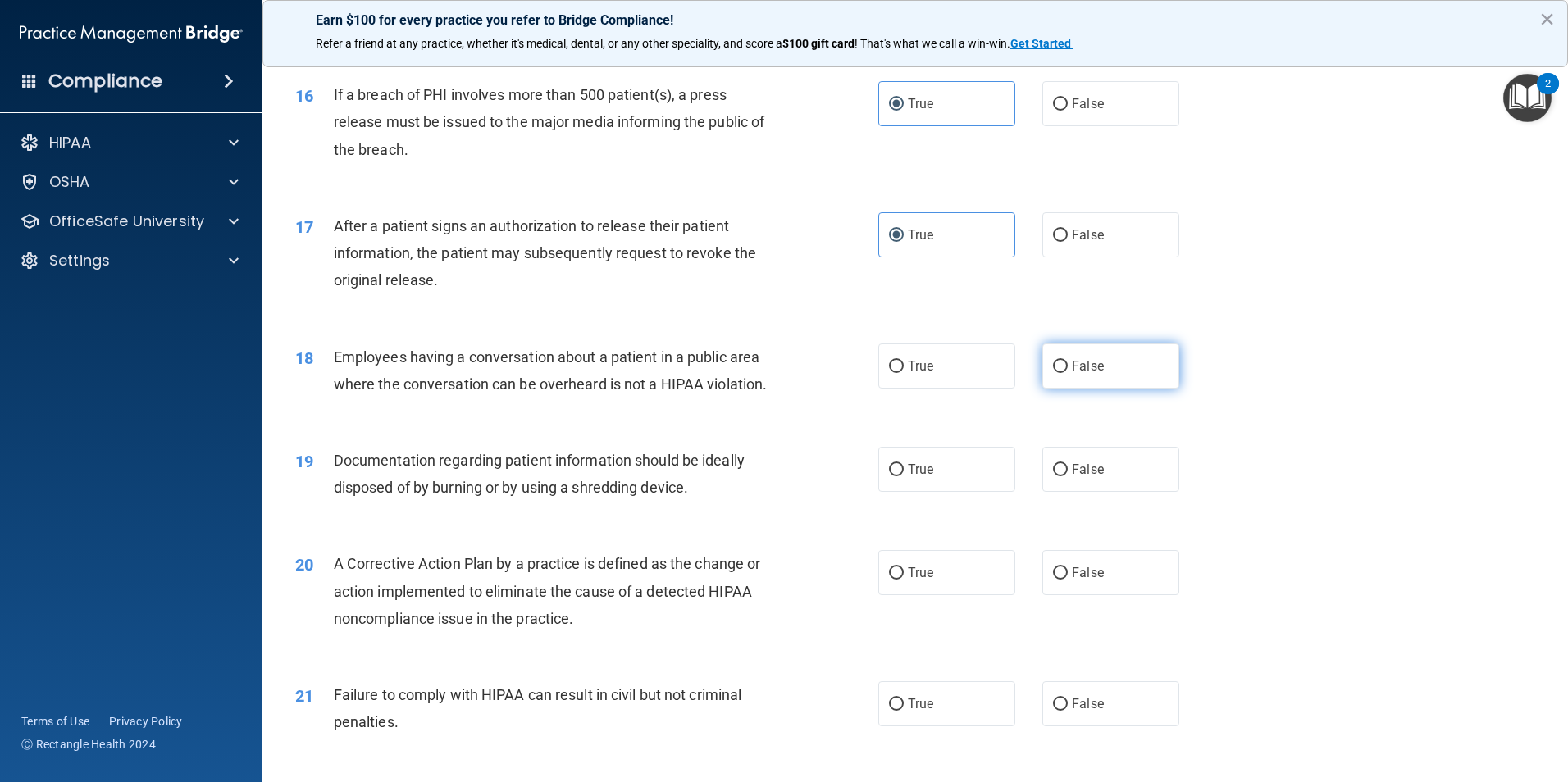
click at [1105, 384] on label "False" at bounding box center [1111, 365] width 137 height 45
click at [1068, 373] on input "False" at bounding box center [1060, 367] width 15 height 12
radio input "true"
click at [967, 491] on label "True" at bounding box center [946, 469] width 137 height 45
click at [903, 477] on input "True" at bounding box center [895, 470] width 15 height 12
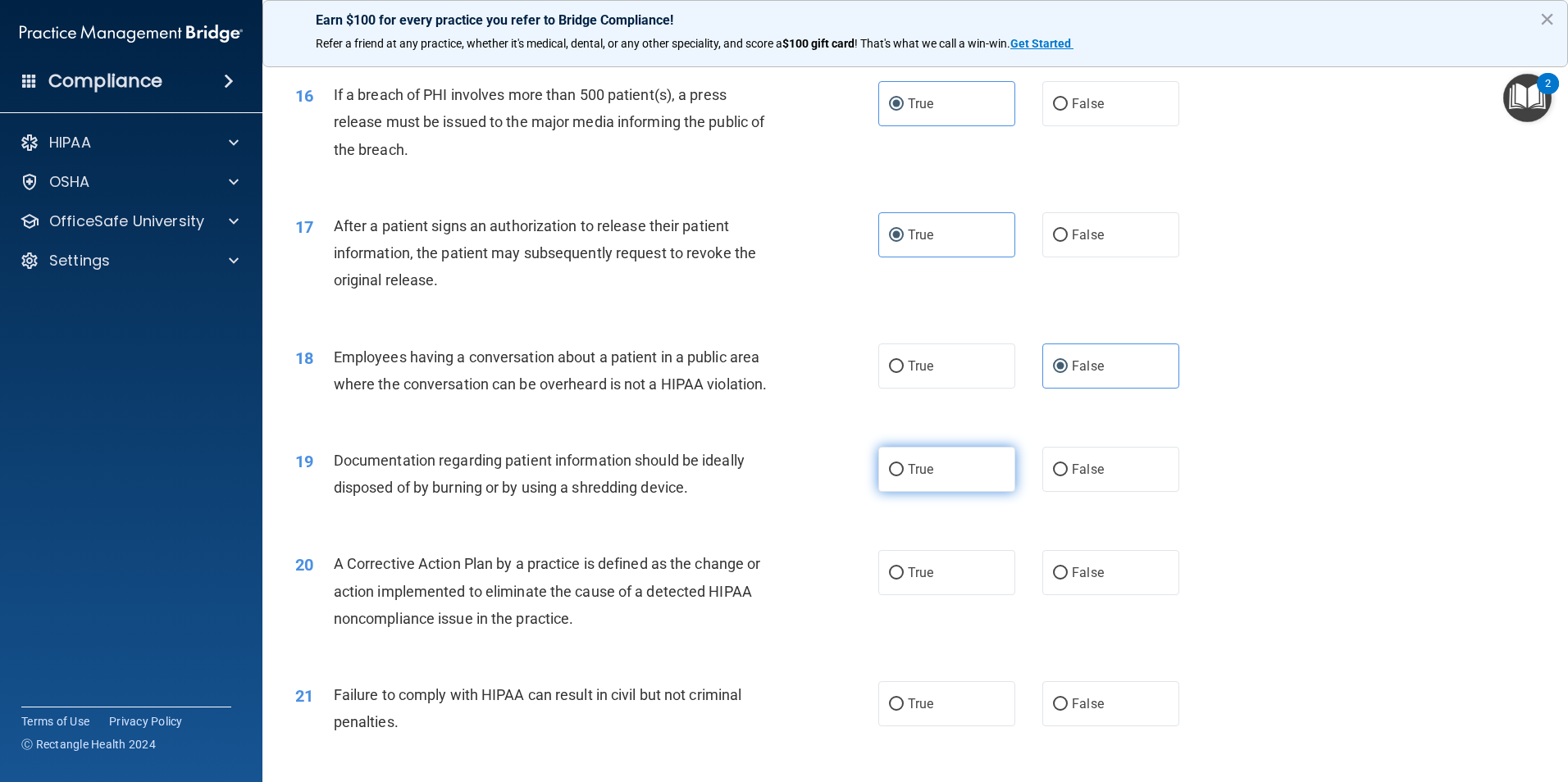
radio input "true"
click at [944, 584] on label "True" at bounding box center [946, 572] width 137 height 45
click at [903, 579] on input "True" at bounding box center [895, 573] width 15 height 12
radio input "true"
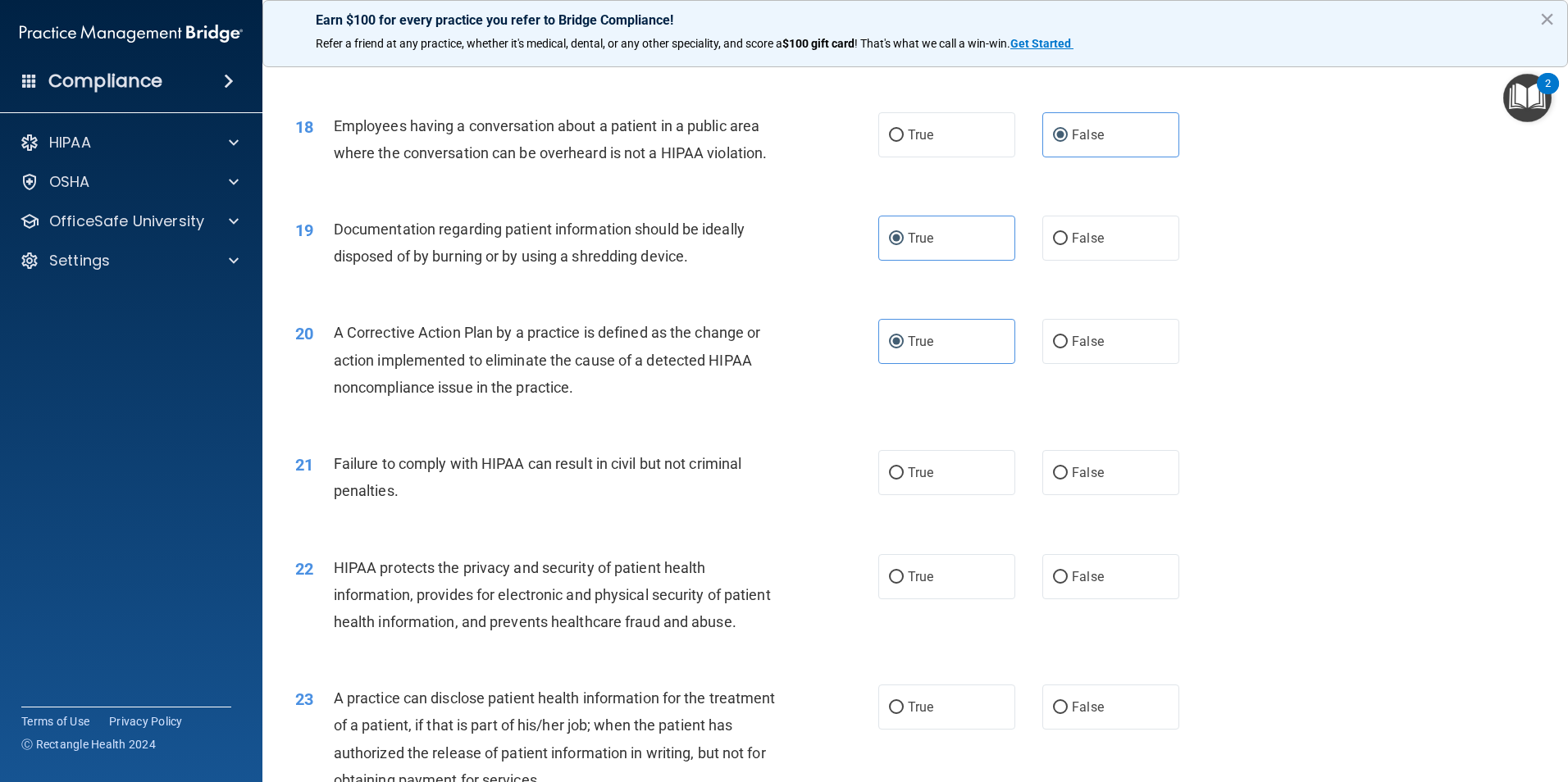
scroll to position [2049, 0]
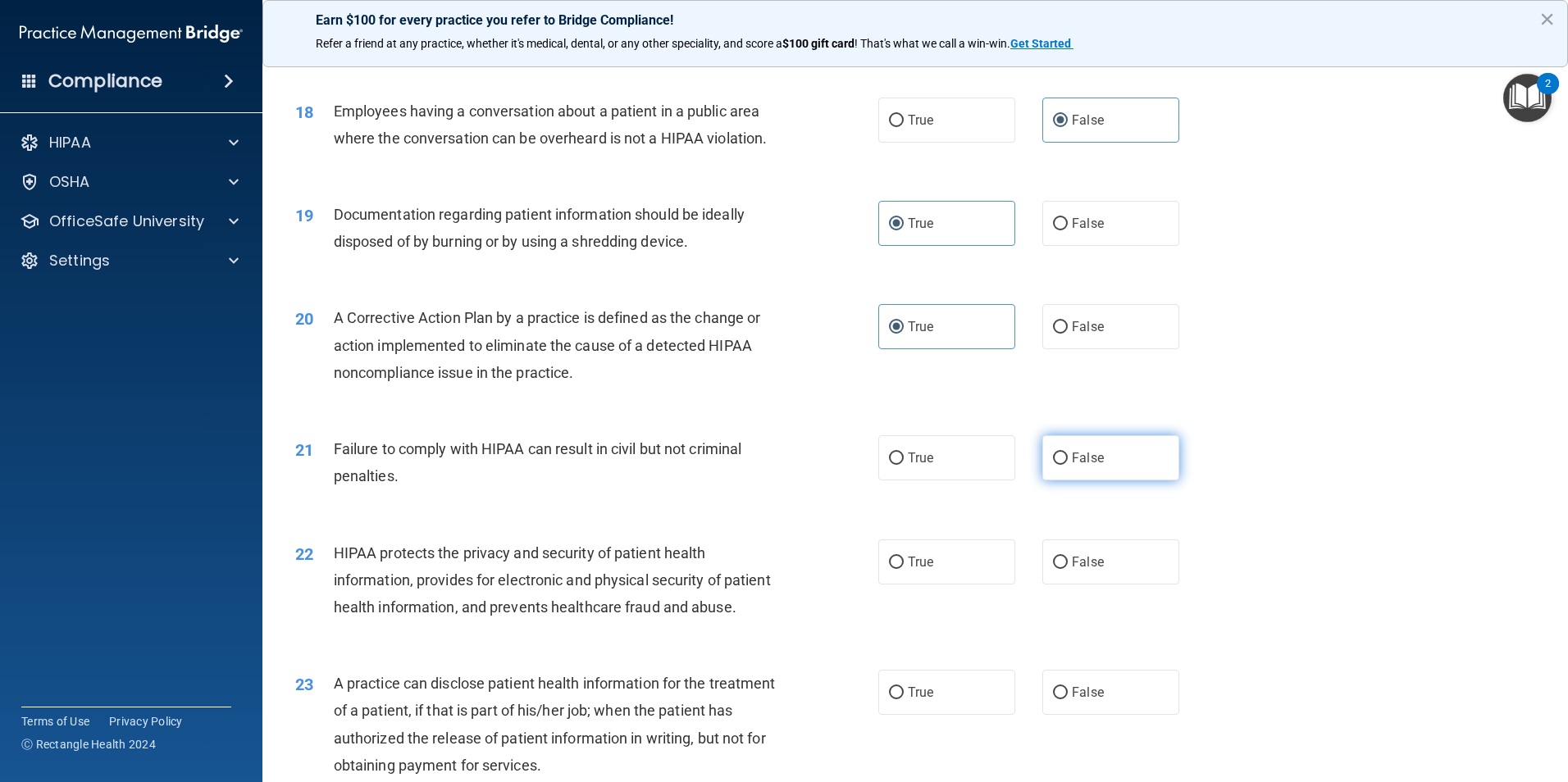
click at [1085, 480] on label "False" at bounding box center [1111, 457] width 137 height 45
click at [1068, 465] on input "False" at bounding box center [1060, 459] width 15 height 12
radio input "true"
drag, startPoint x: 914, startPoint y: 575, endPoint x: 910, endPoint y: 567, distance: 8.9
click at [910, 567] on label "True" at bounding box center [946, 562] width 137 height 45
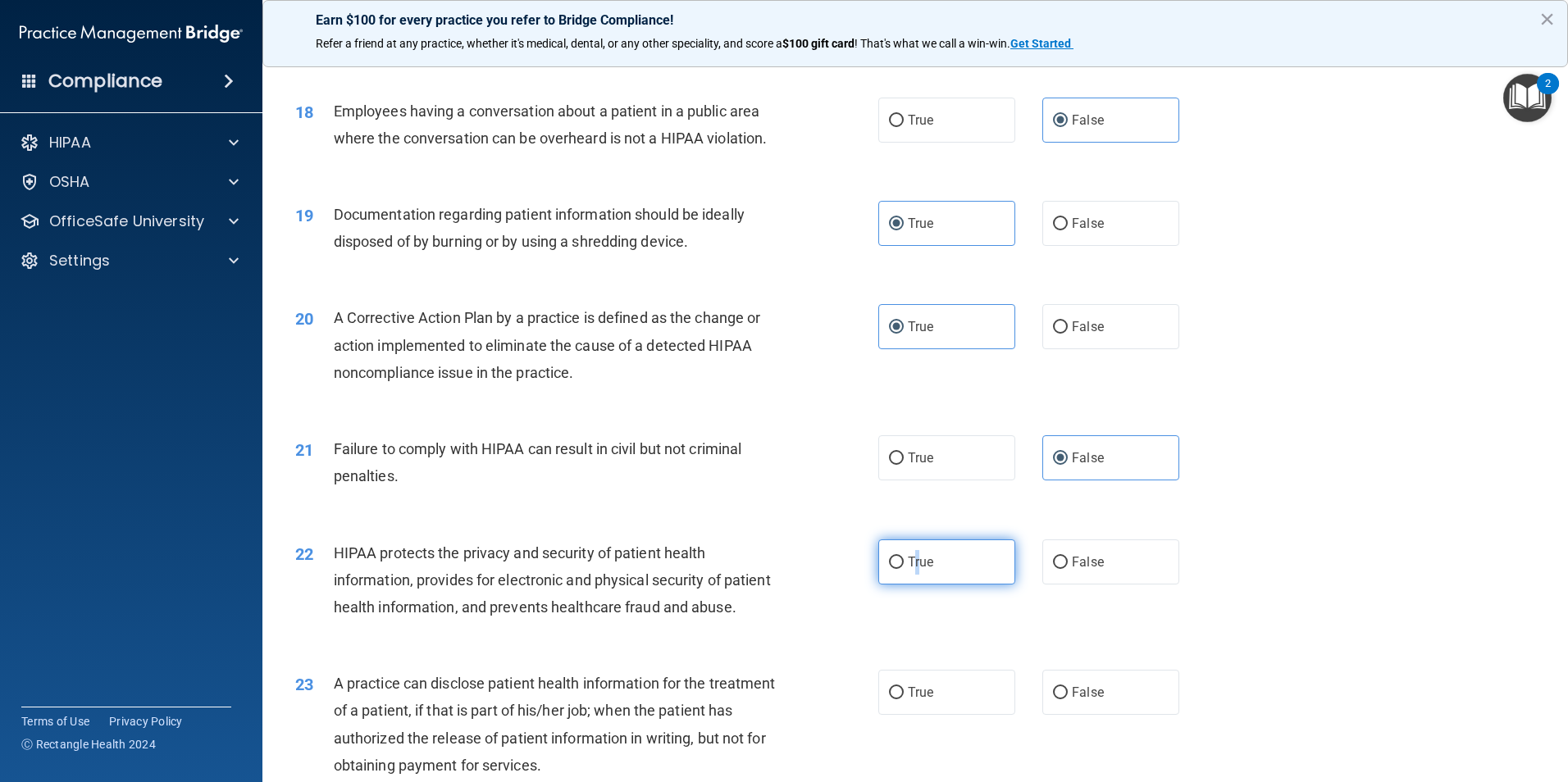
drag, startPoint x: 910, startPoint y: 567, endPoint x: 895, endPoint y: 588, distance: 25.8
click at [895, 569] on input "True" at bounding box center [895, 563] width 15 height 12
radio input "true"
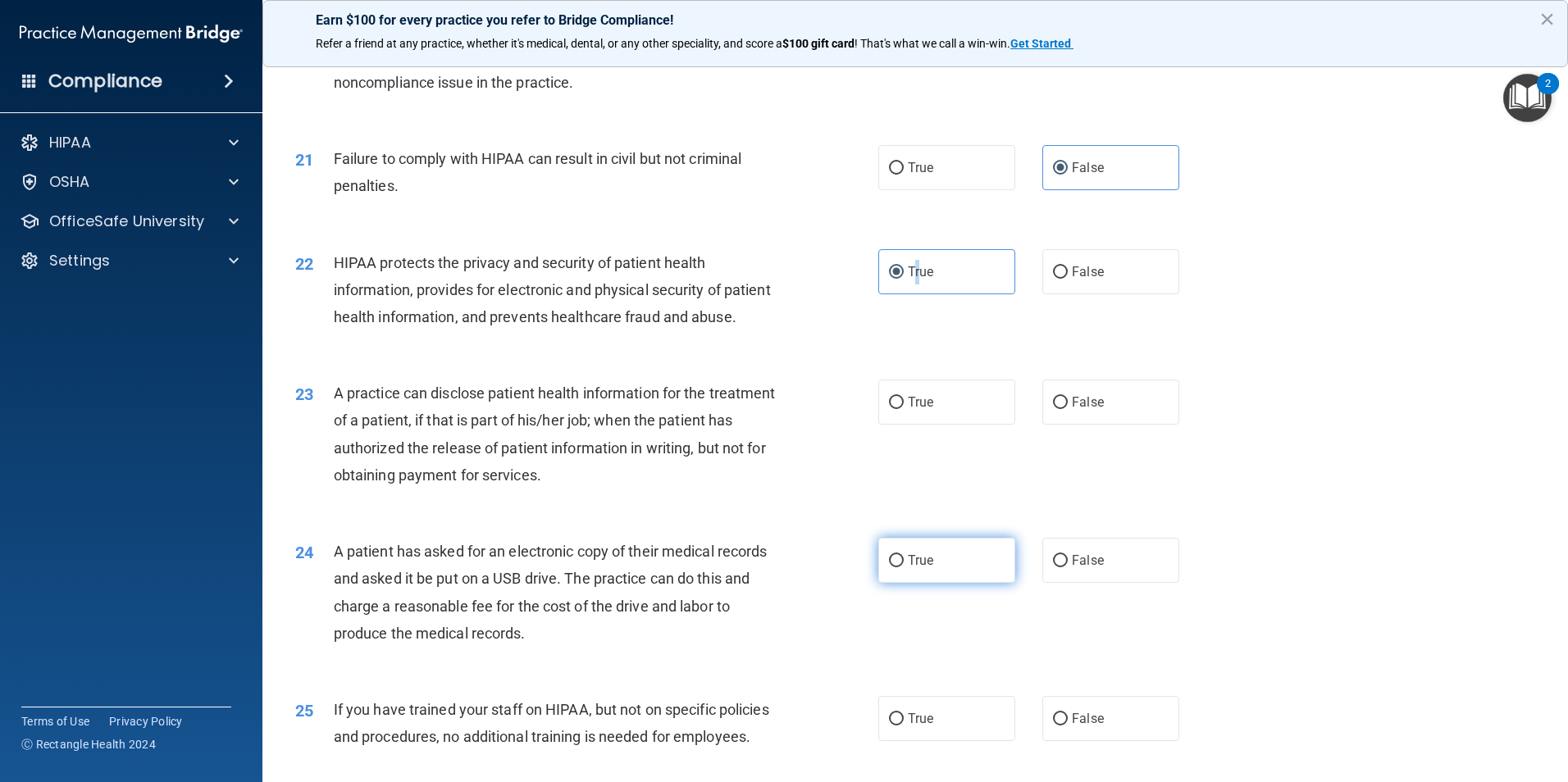
scroll to position [2377, 0]
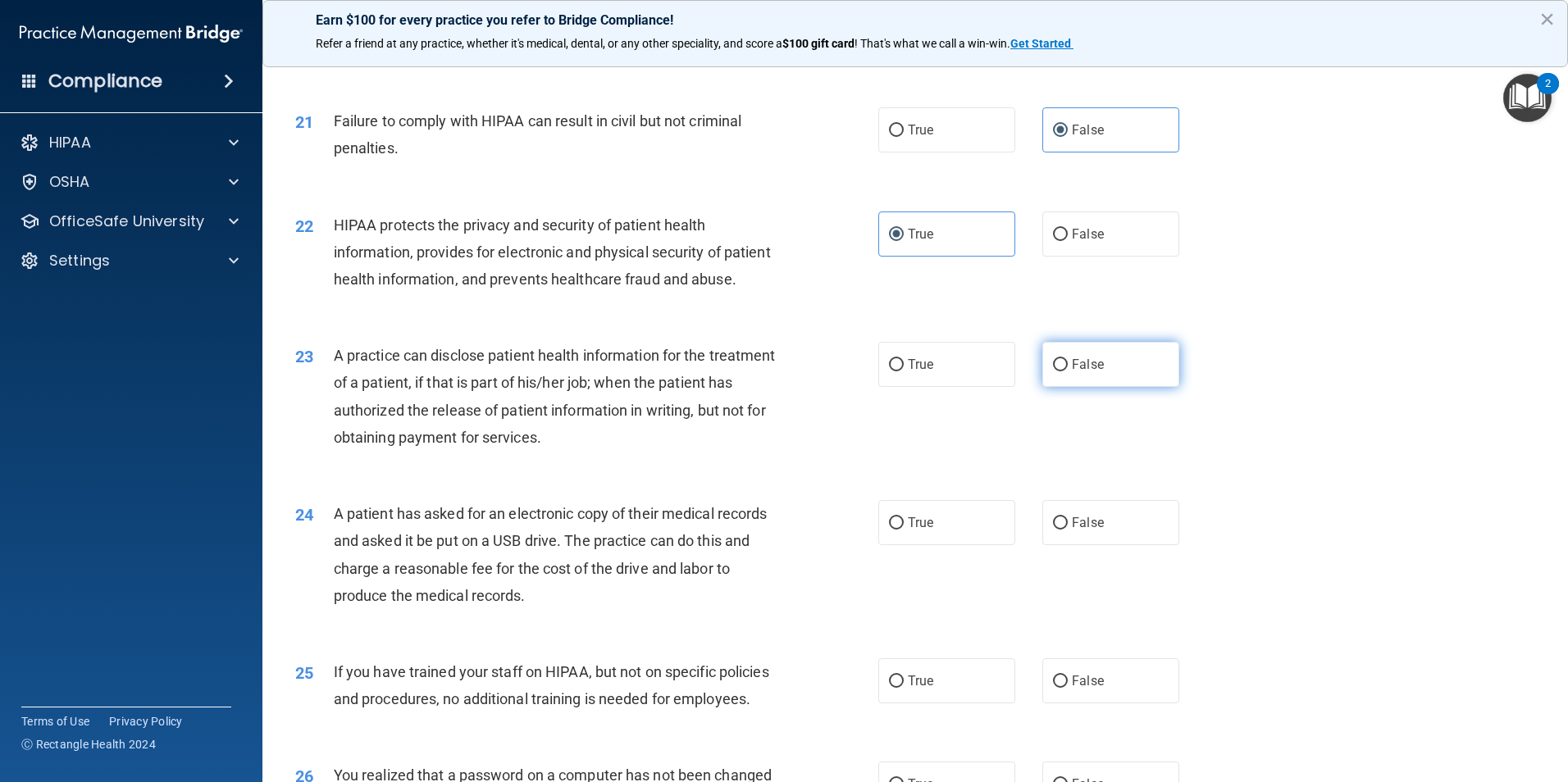
click at [1060, 387] on label "False" at bounding box center [1111, 363] width 137 height 45
click at [931, 545] on label "True" at bounding box center [946, 522] width 137 height 45
click at [903, 529] on input "True" at bounding box center [895, 523] width 15 height 12
radio input "true"
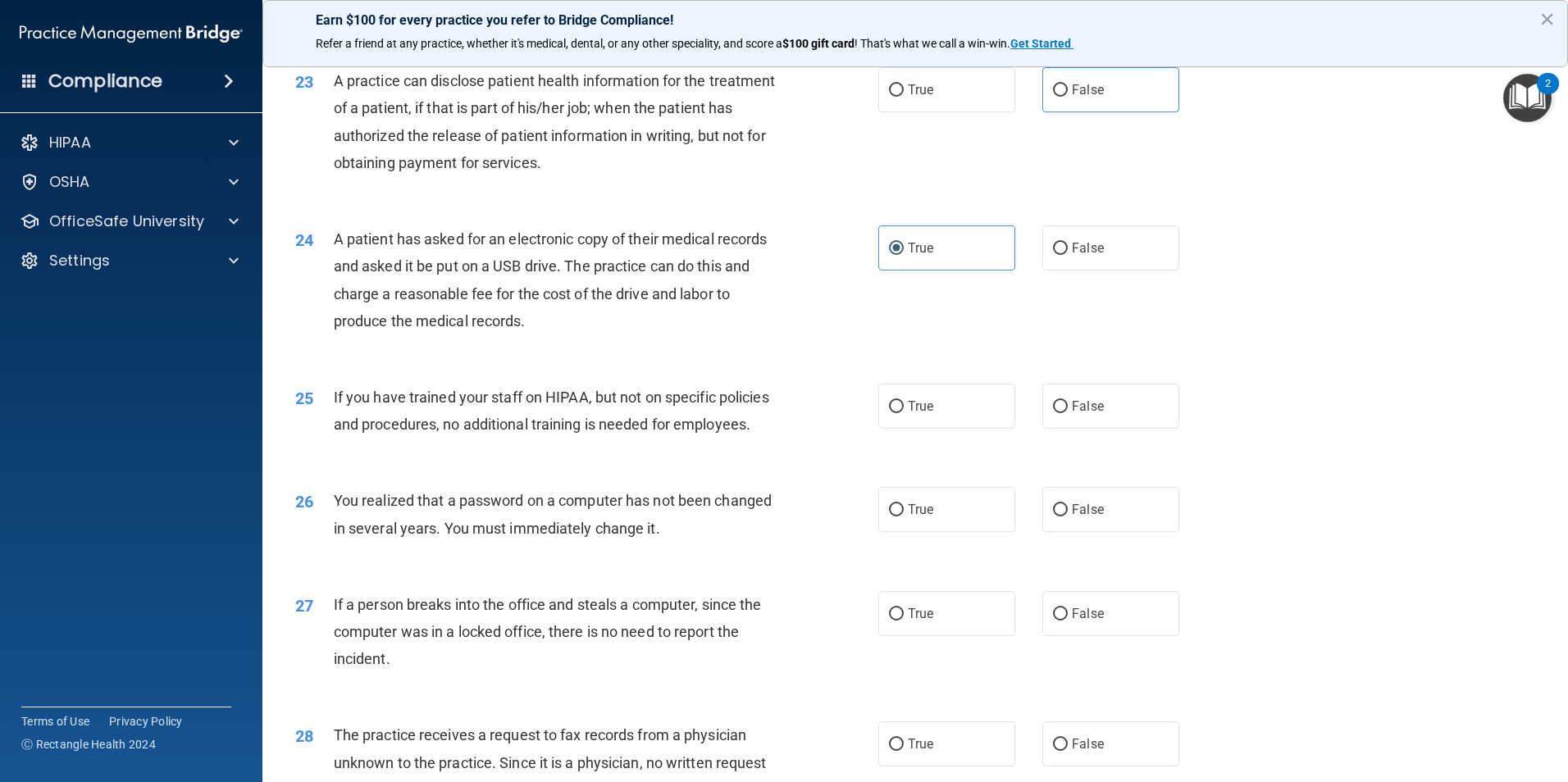
scroll to position [2705, 0]
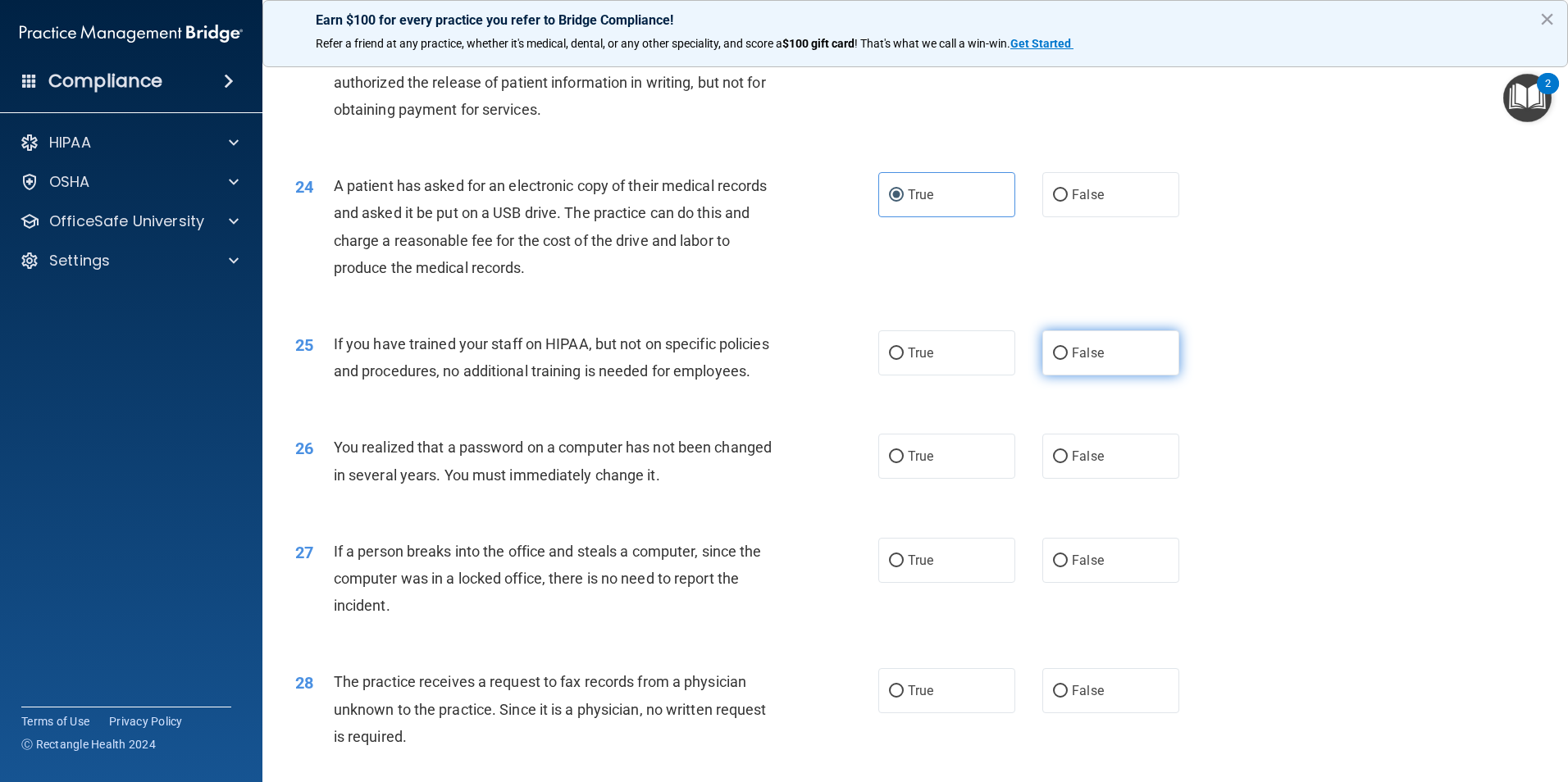
click at [1080, 376] on label "False" at bounding box center [1111, 352] width 137 height 45
click at [927, 464] on span "True" at bounding box center [920, 456] width 25 height 16
click at [903, 463] on input "True" at bounding box center [895, 457] width 15 height 12
radio input "true"
click at [1075, 568] on span "False" at bounding box center [1088, 560] width 32 height 16
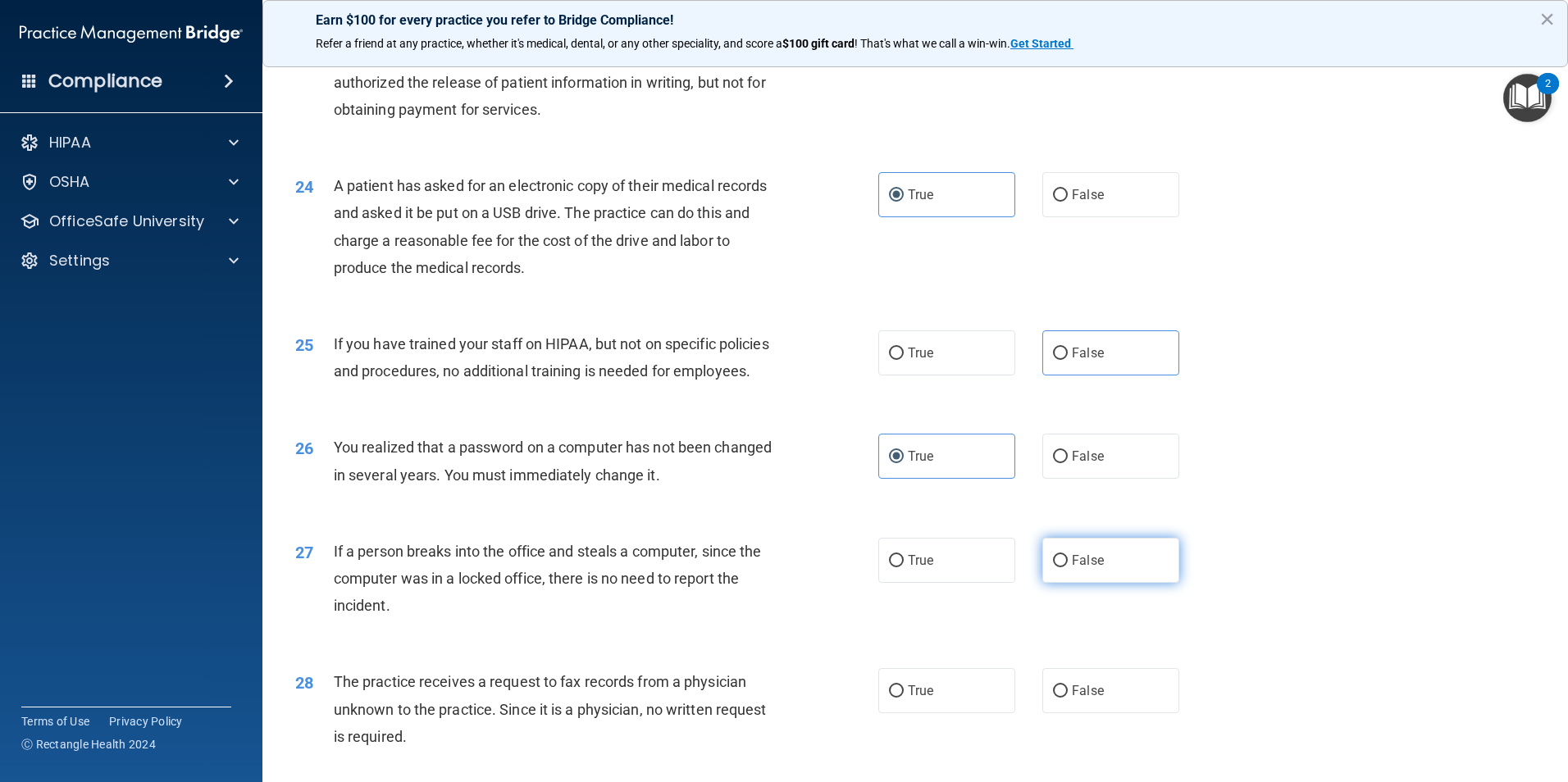
click at [1068, 567] on input "False" at bounding box center [1060, 561] width 15 height 12
radio input "true"
click at [1084, 714] on label "False" at bounding box center [1111, 690] width 137 height 45
click at [1068, 698] on input "False" at bounding box center [1060, 692] width 15 height 12
radio input "true"
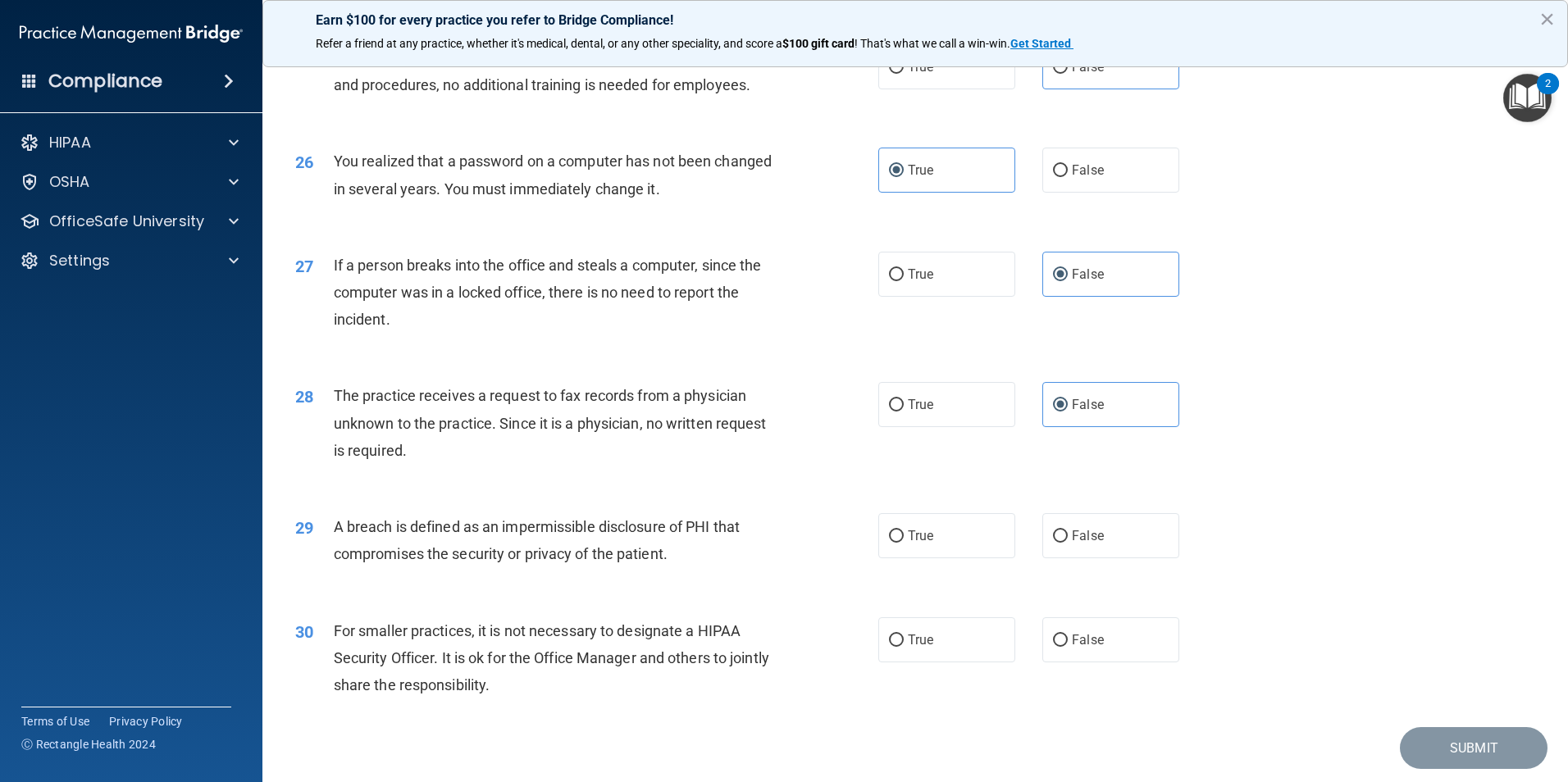
scroll to position [3033, 0]
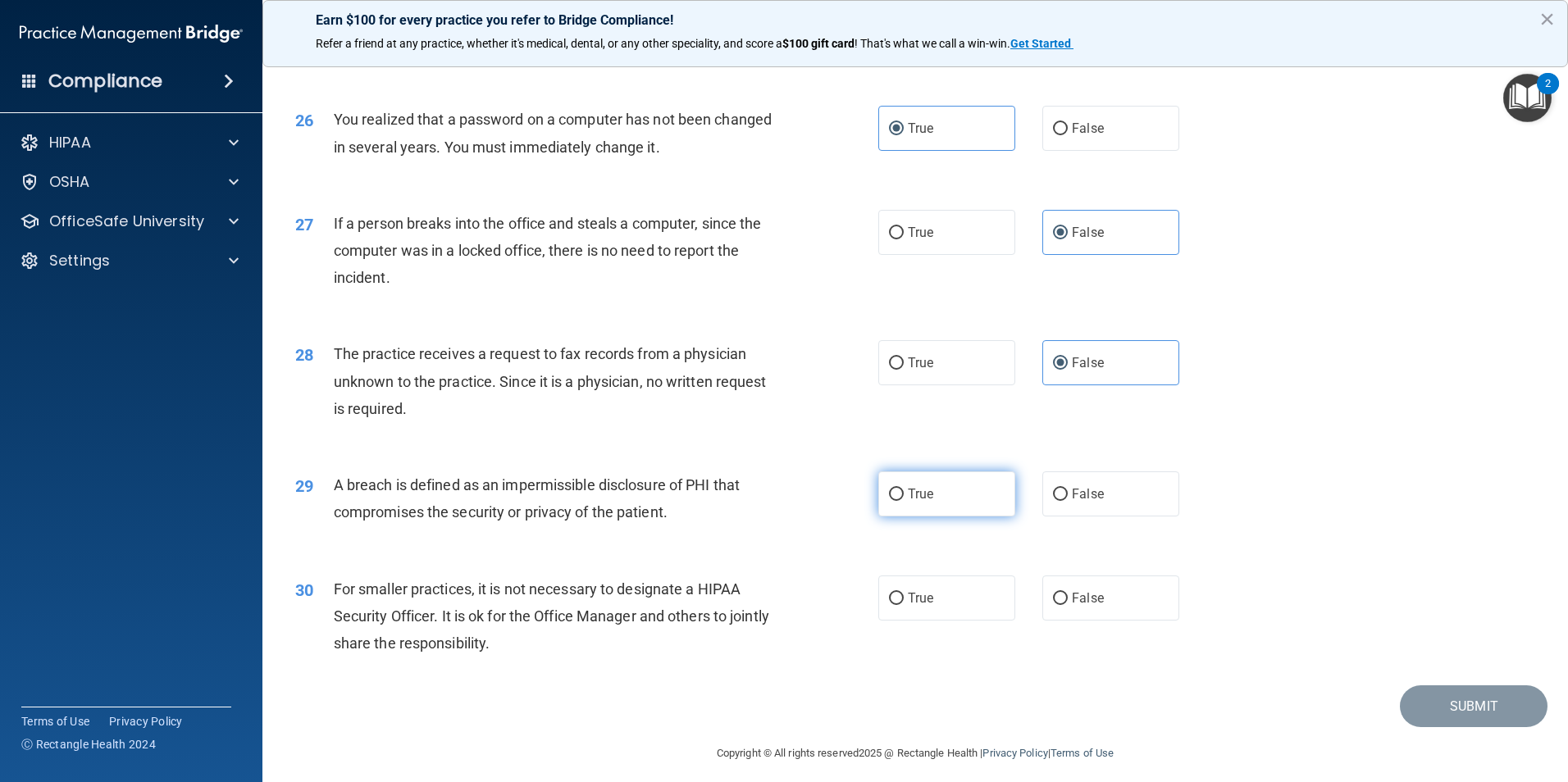
click at [948, 516] on label "True" at bounding box center [946, 493] width 137 height 45
click at [903, 501] on input "True" at bounding box center [895, 495] width 15 height 12
radio input "true"
click at [1090, 606] on span "False" at bounding box center [1088, 598] width 32 height 16
click at [1068, 605] on input "False" at bounding box center [1060, 599] width 15 height 12
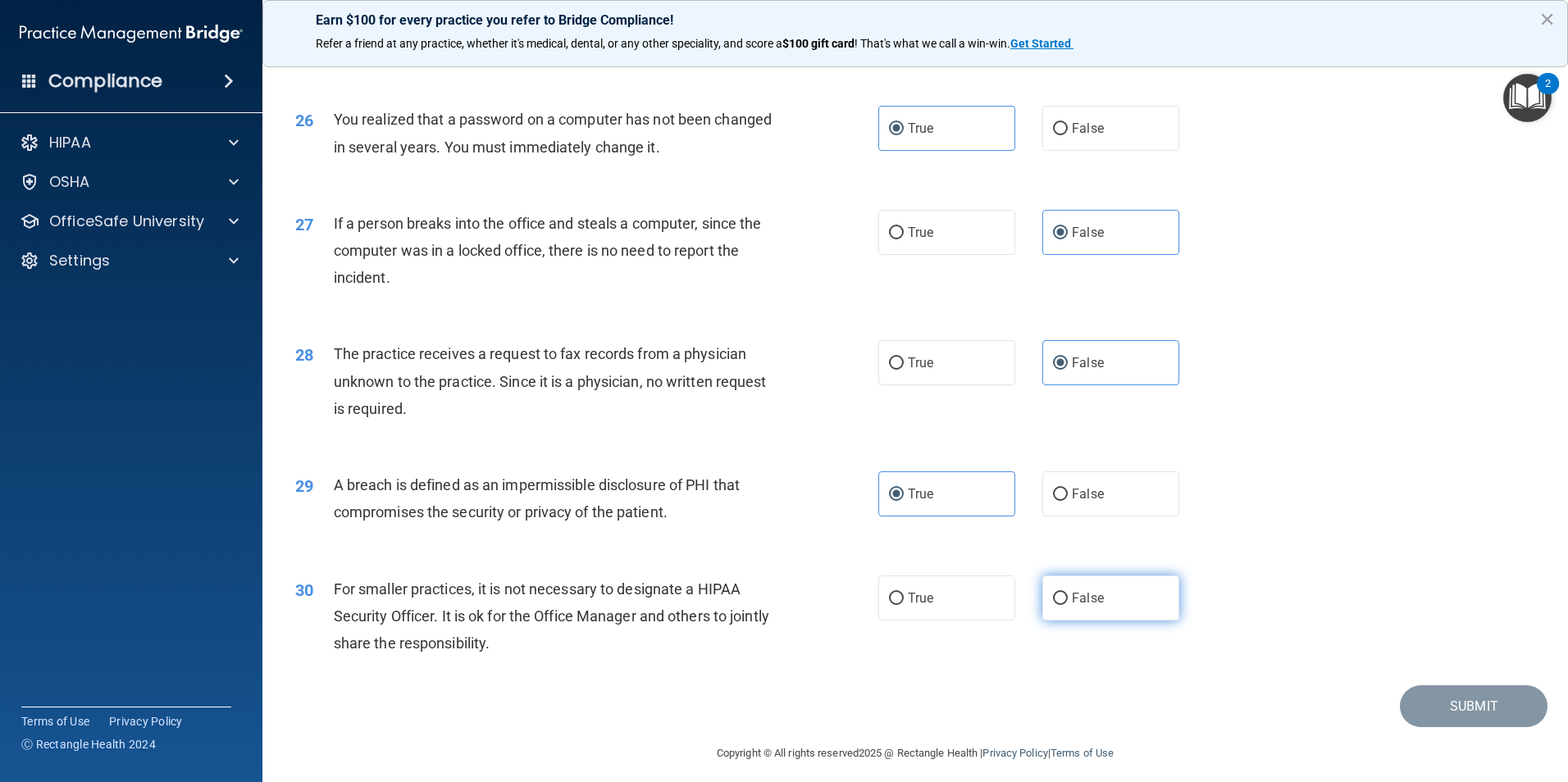
radio input "true"
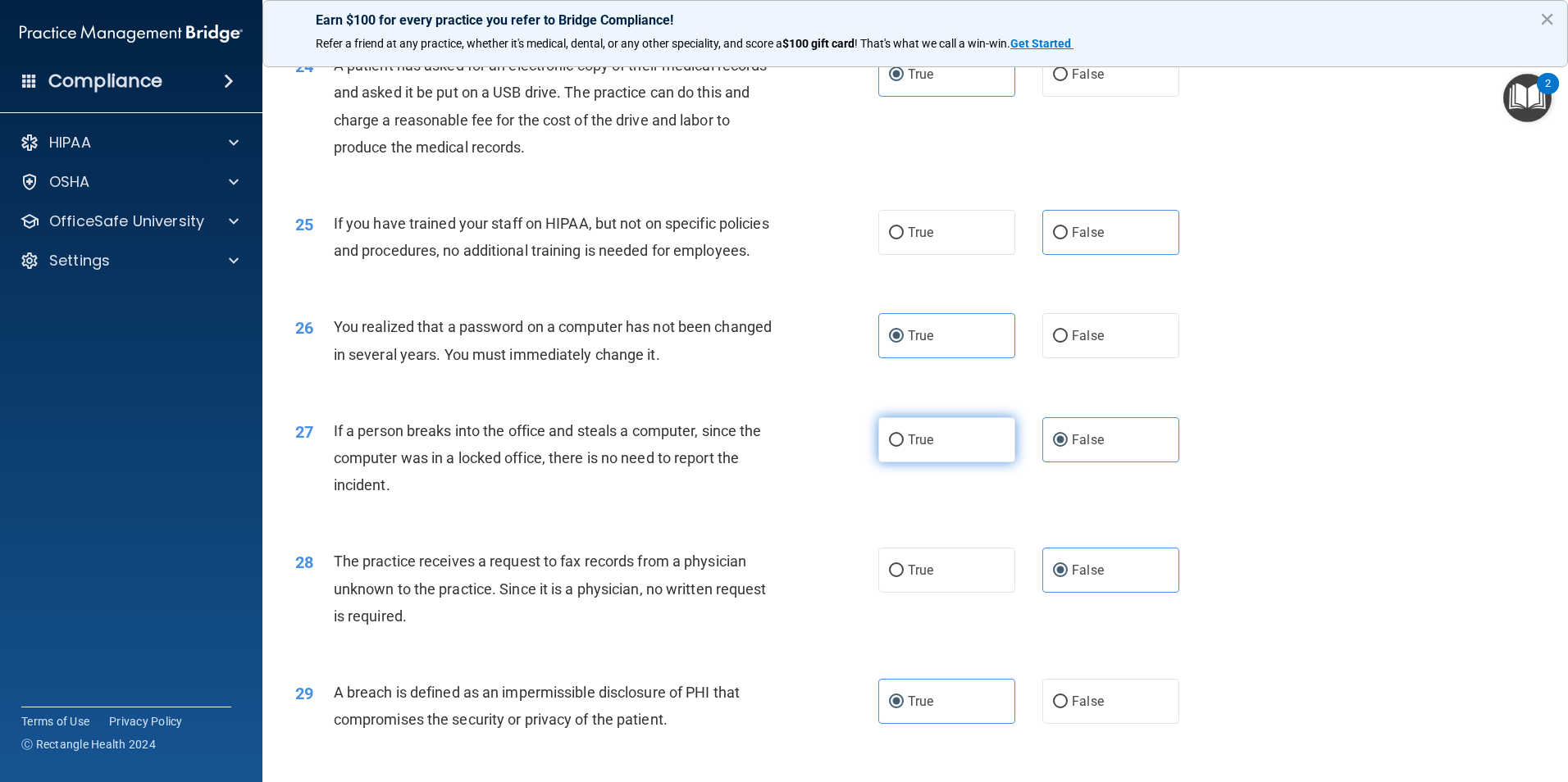
scroll to position [2797, 0]
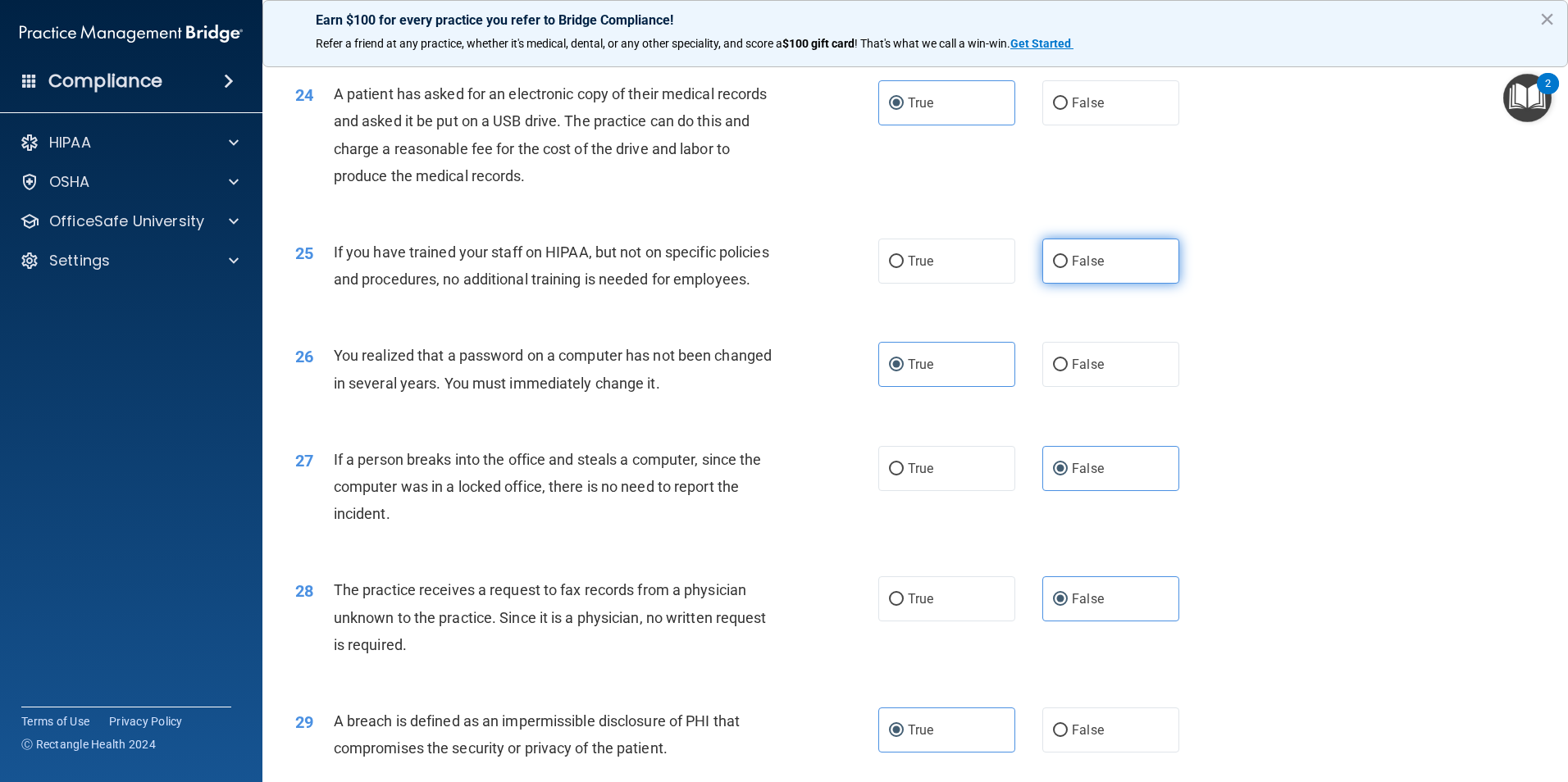
click at [1065, 283] on label "False" at bounding box center [1111, 261] width 137 height 45
click at [1065, 268] on input "False" at bounding box center [1060, 262] width 15 height 12
radio input "true"
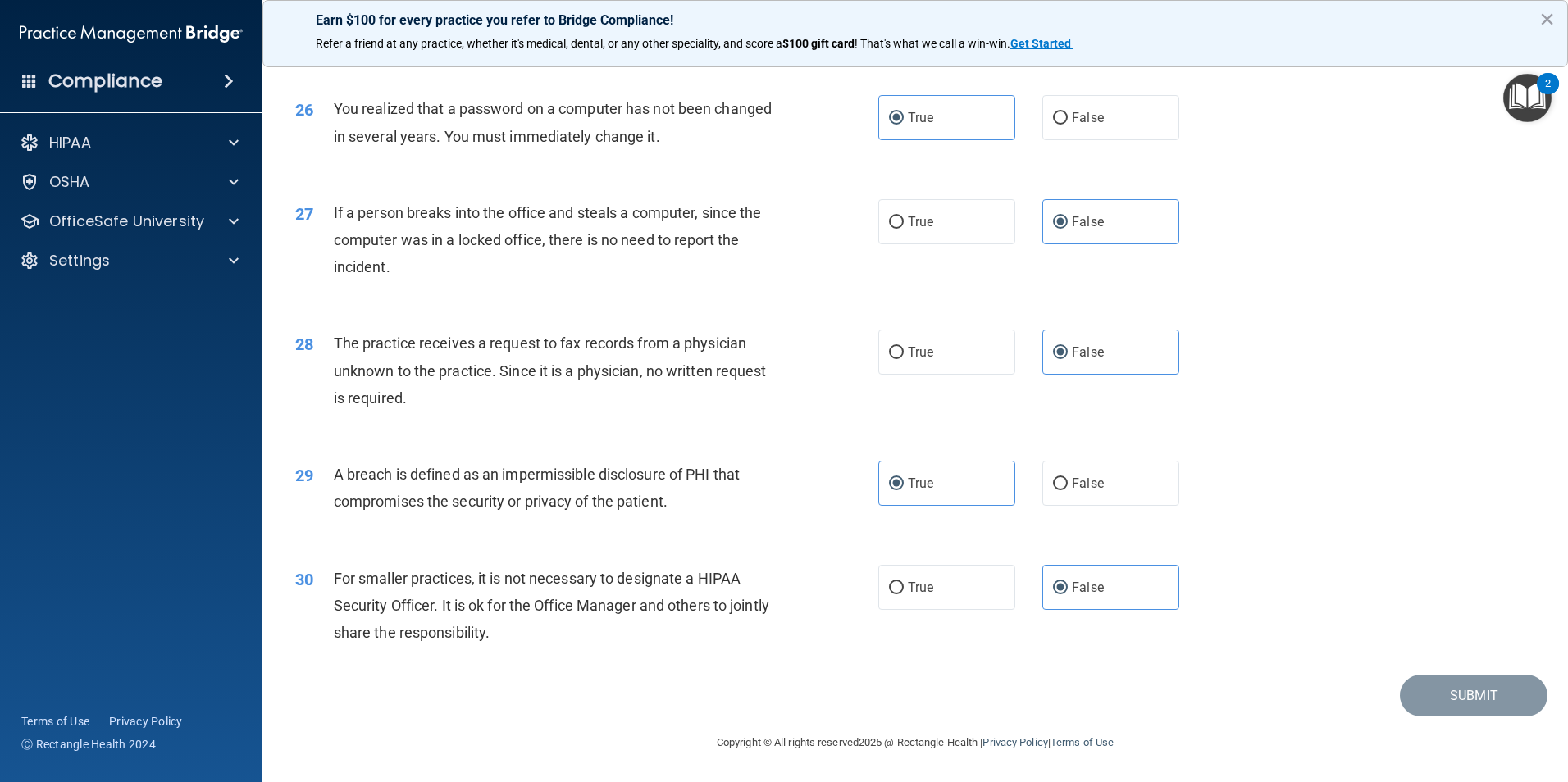
scroll to position [3124, 0]
click at [1486, 717] on footer "Copyright © All rights reserved 2025 @ Rectangle Health | Privacy Policy | Term…" at bounding box center [915, 741] width 1240 height 49
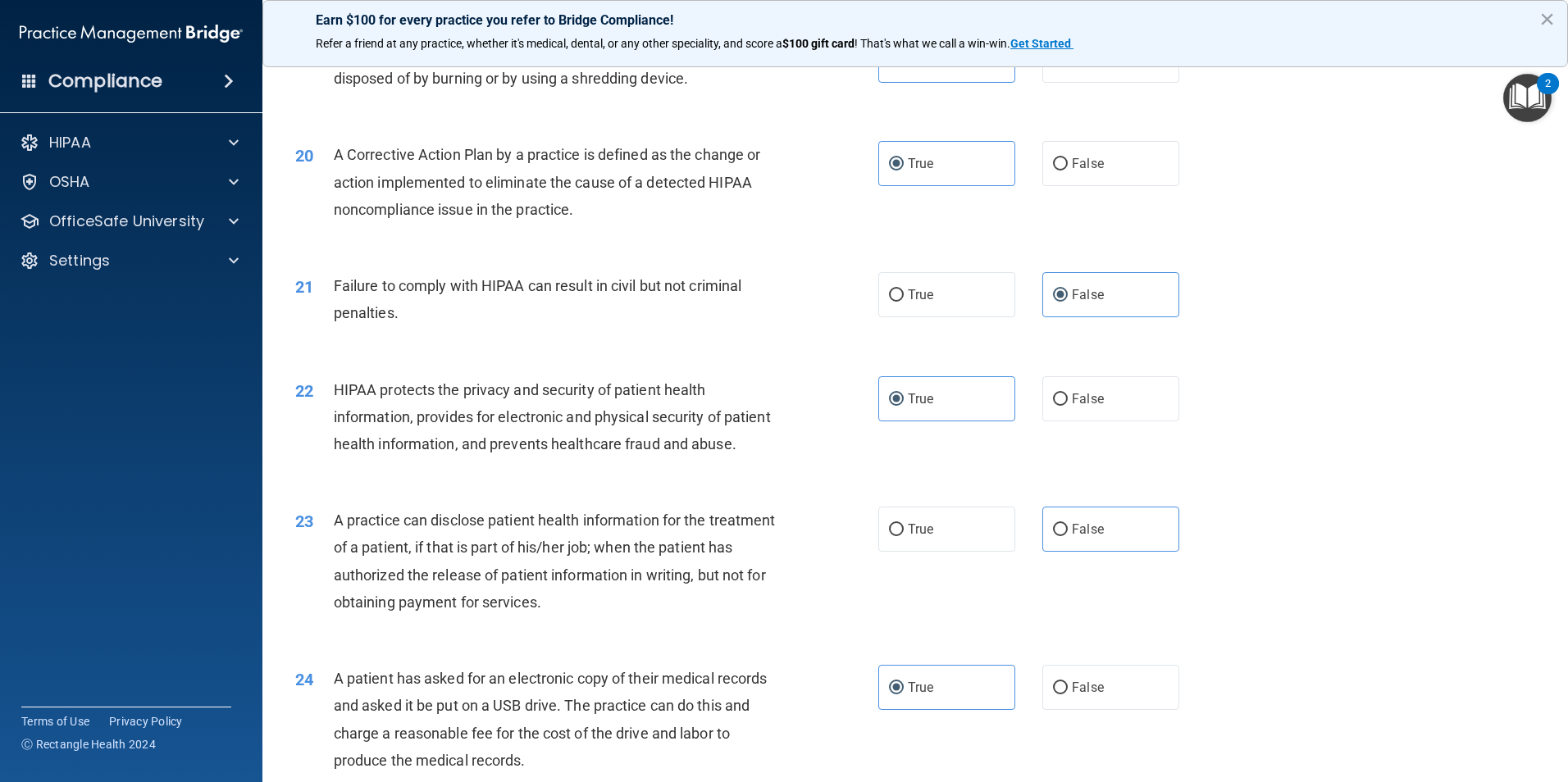
scroll to position [2213, 0]
click at [1074, 556] on div "23 A practice can disclose patient health information for the treatment of a pa…" at bounding box center [915, 564] width 1264 height 158
click at [1054, 535] on input "False" at bounding box center [1060, 529] width 15 height 12
radio input "true"
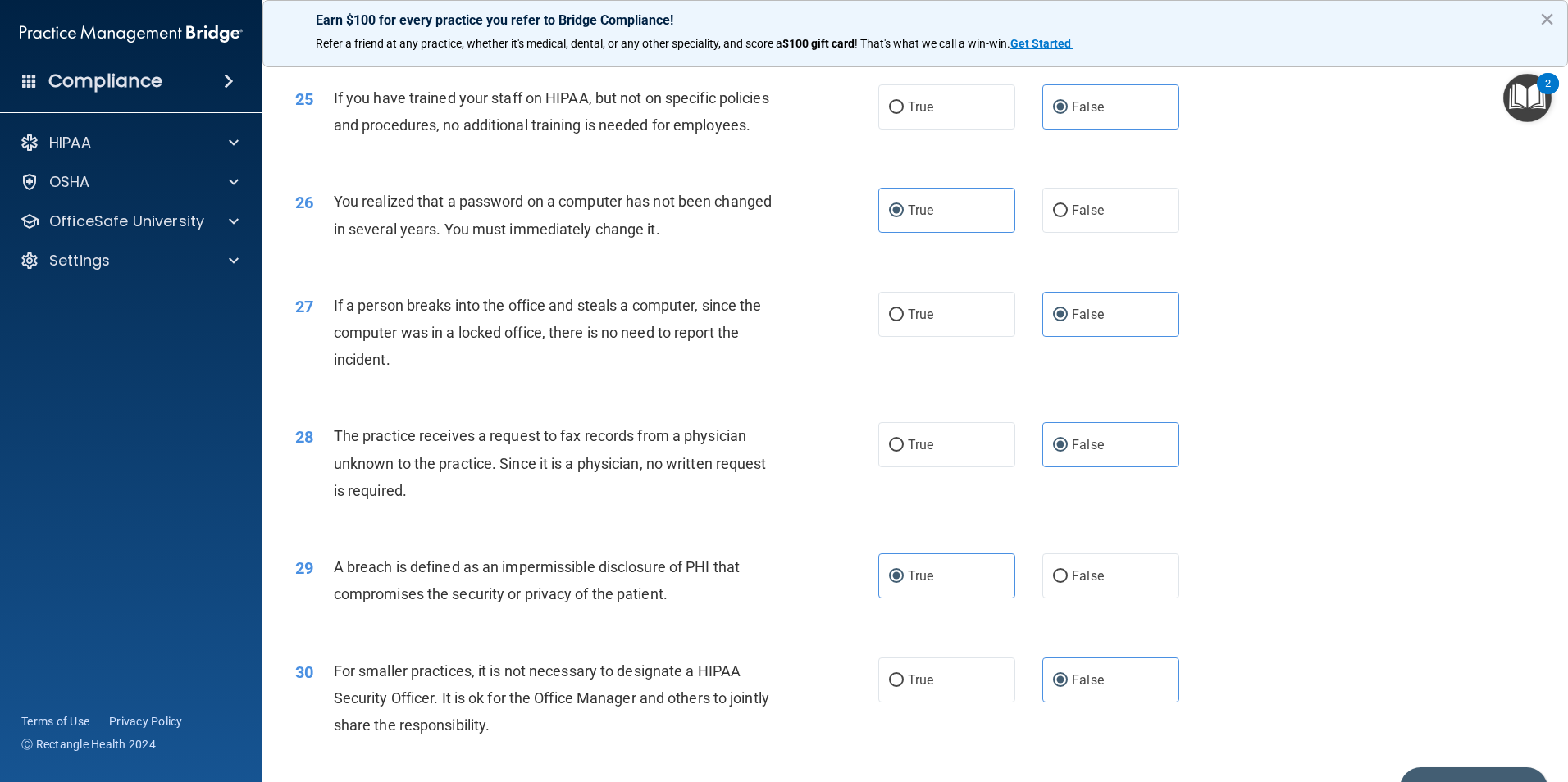
scroll to position [3124, 0]
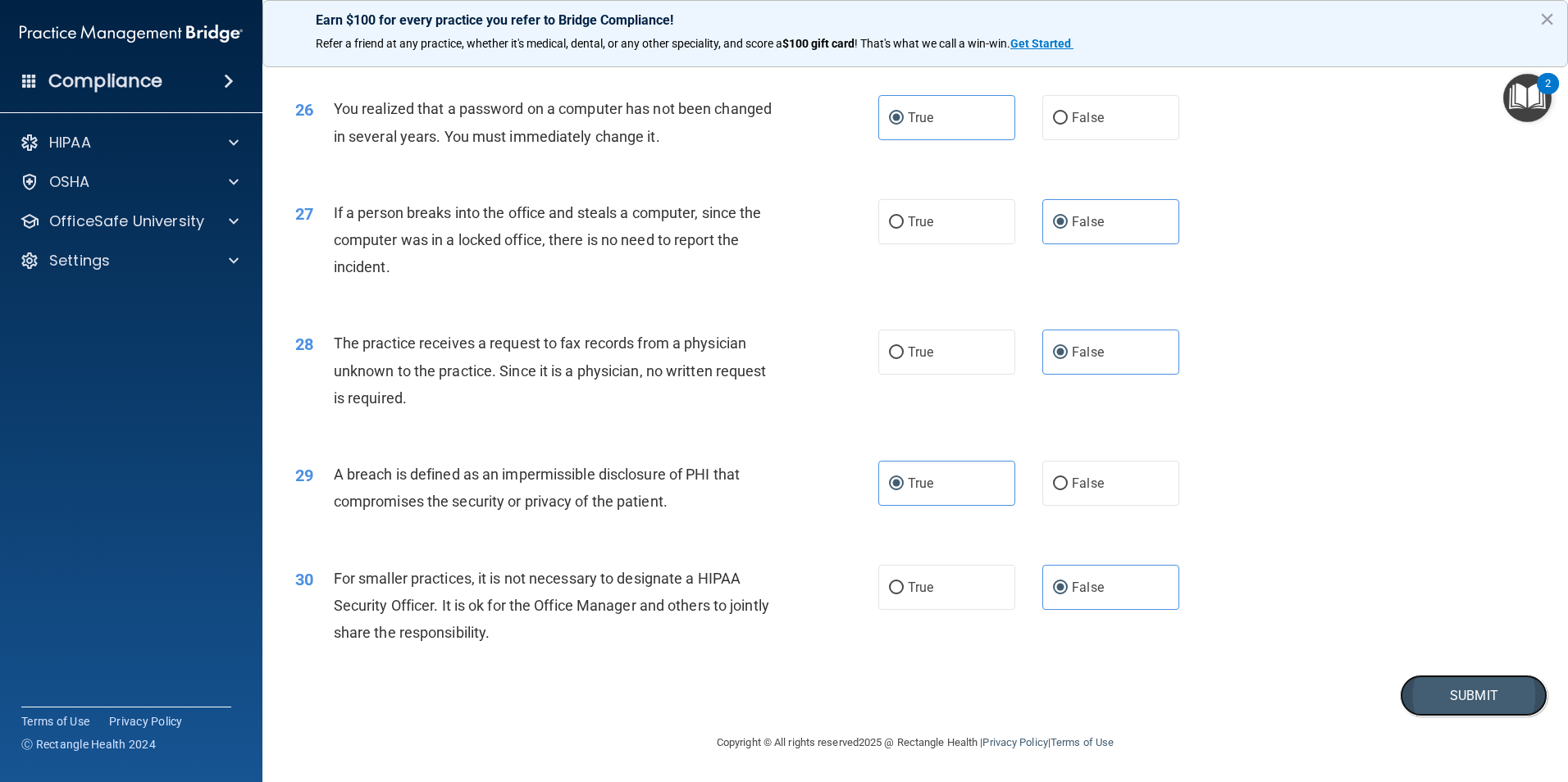
click at [1462, 703] on button "Submit" at bounding box center [1473, 696] width 147 height 42
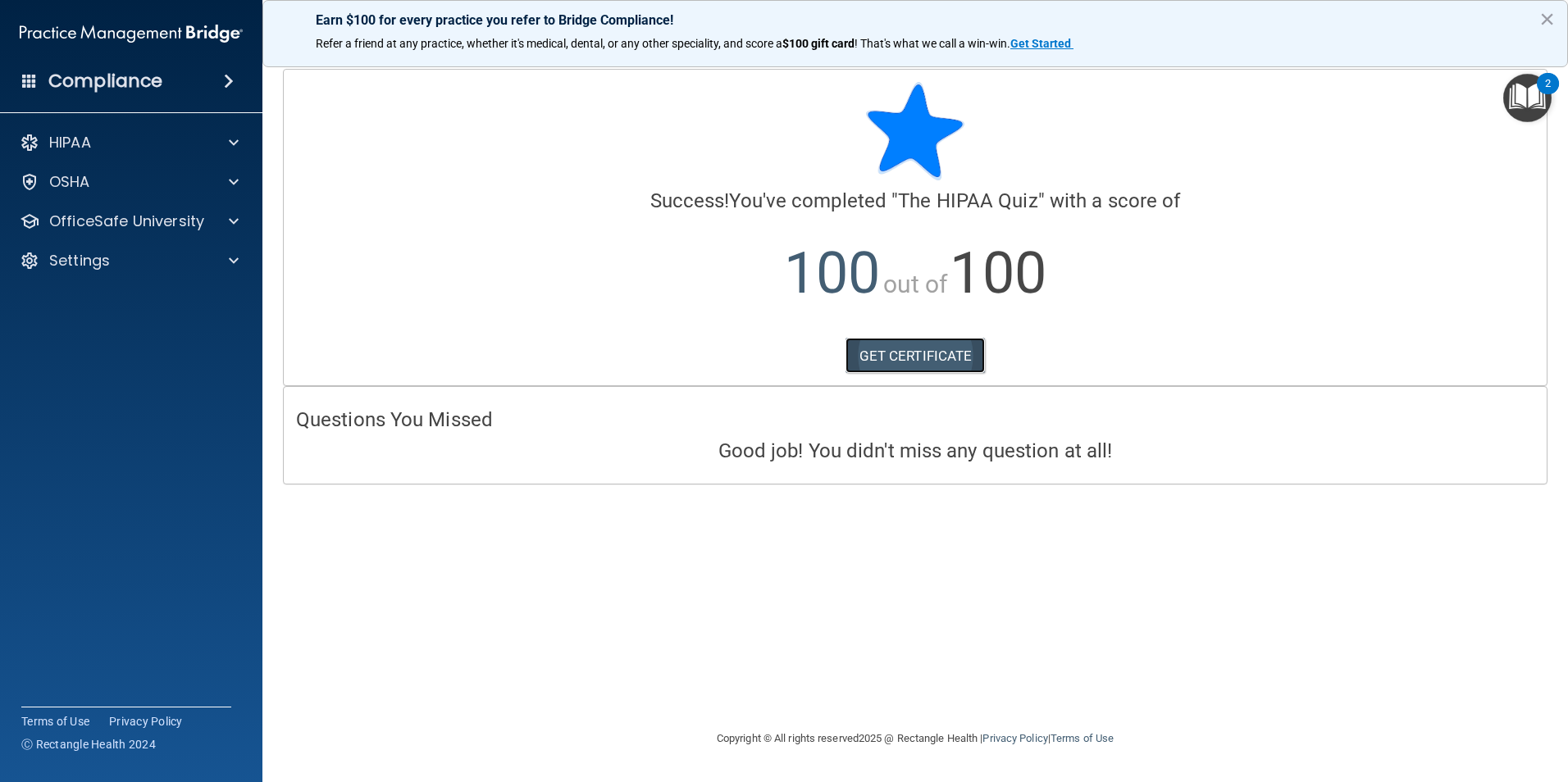
click at [948, 346] on link "GET CERTIFICATE" at bounding box center [916, 355] width 140 height 36
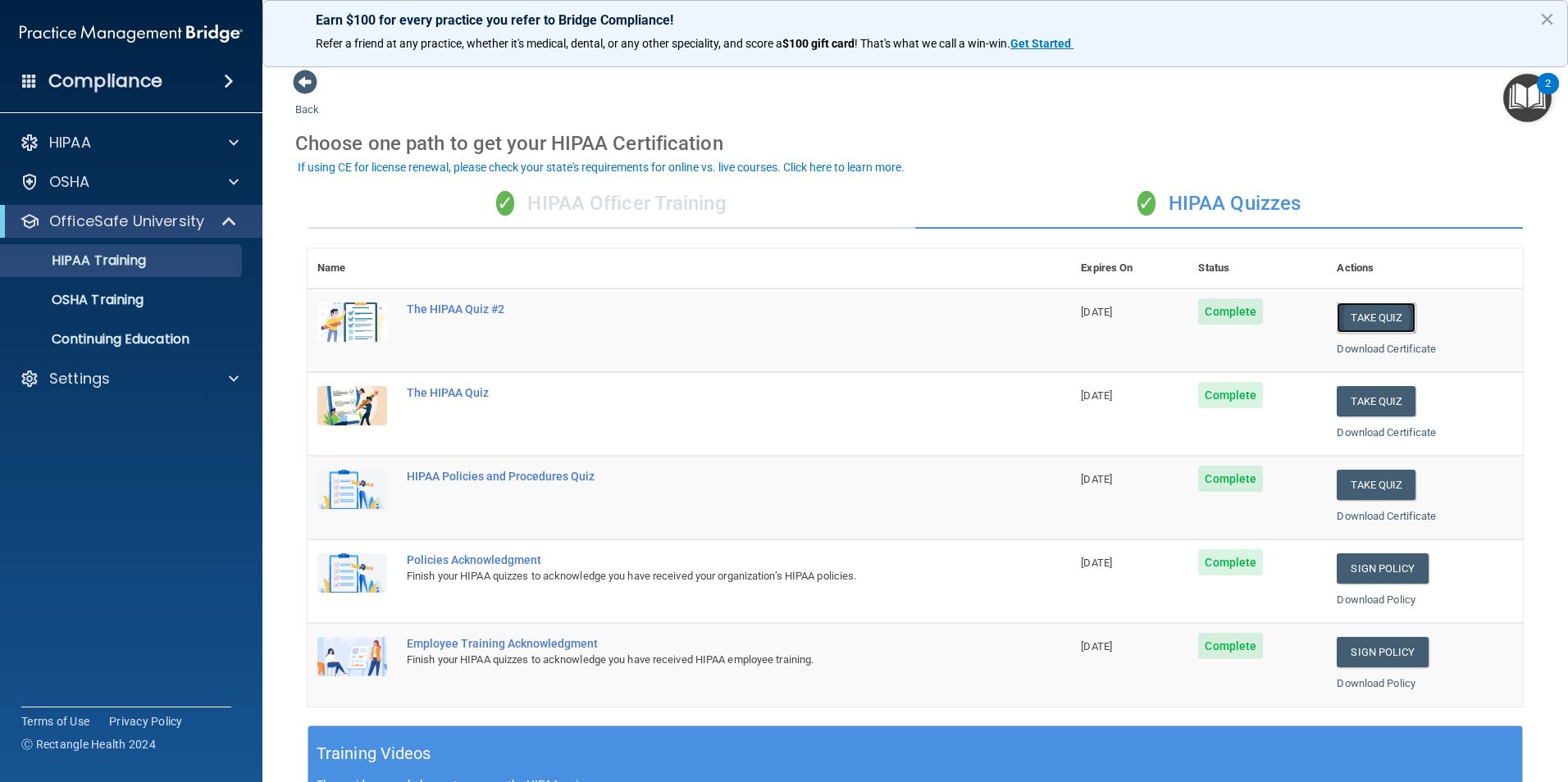
click at [1371, 313] on button "Take Quiz" at bounding box center [1376, 318] width 79 height 31
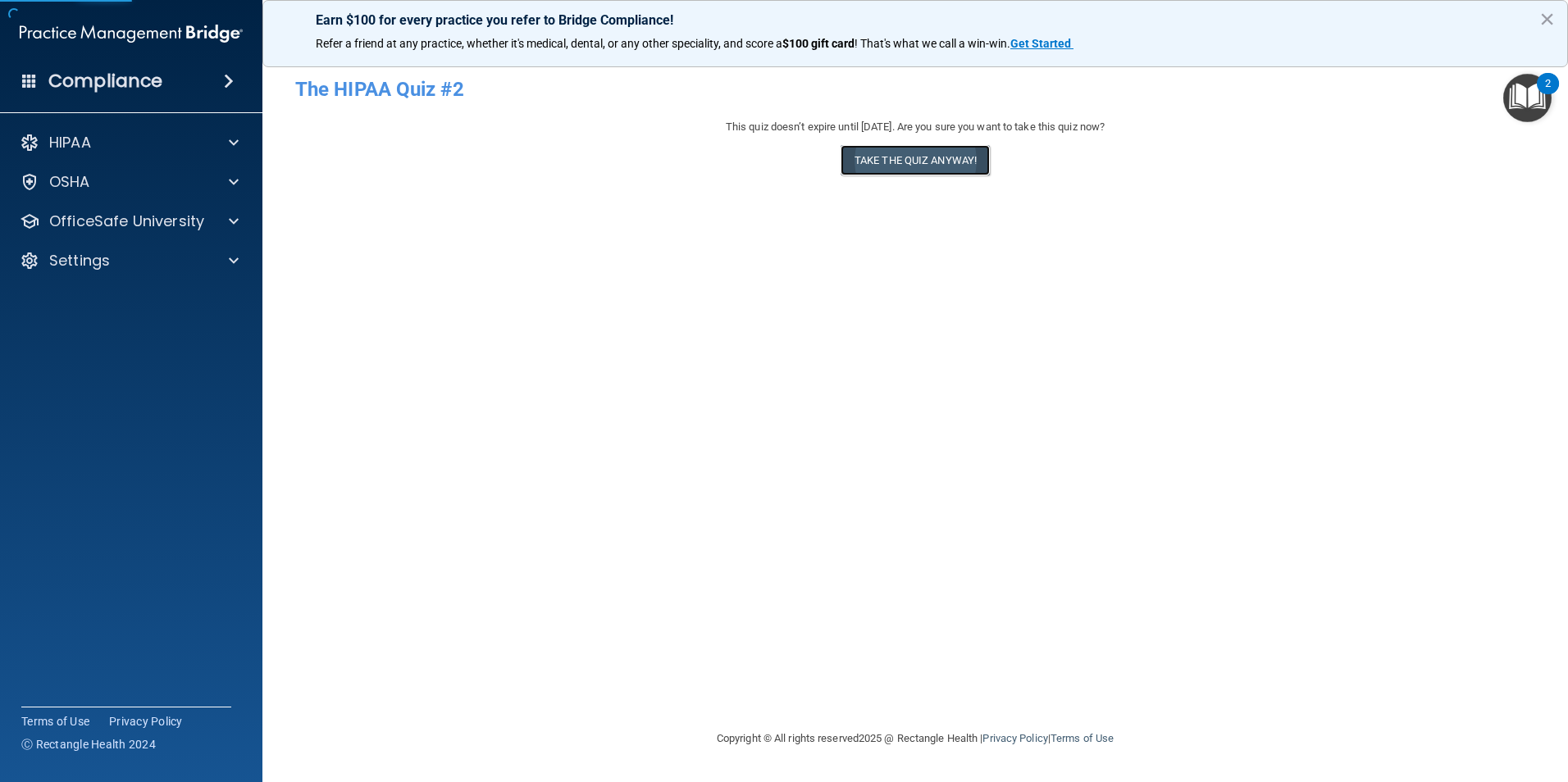
click at [978, 168] on button "Take the quiz anyway!" at bounding box center [915, 160] width 149 height 31
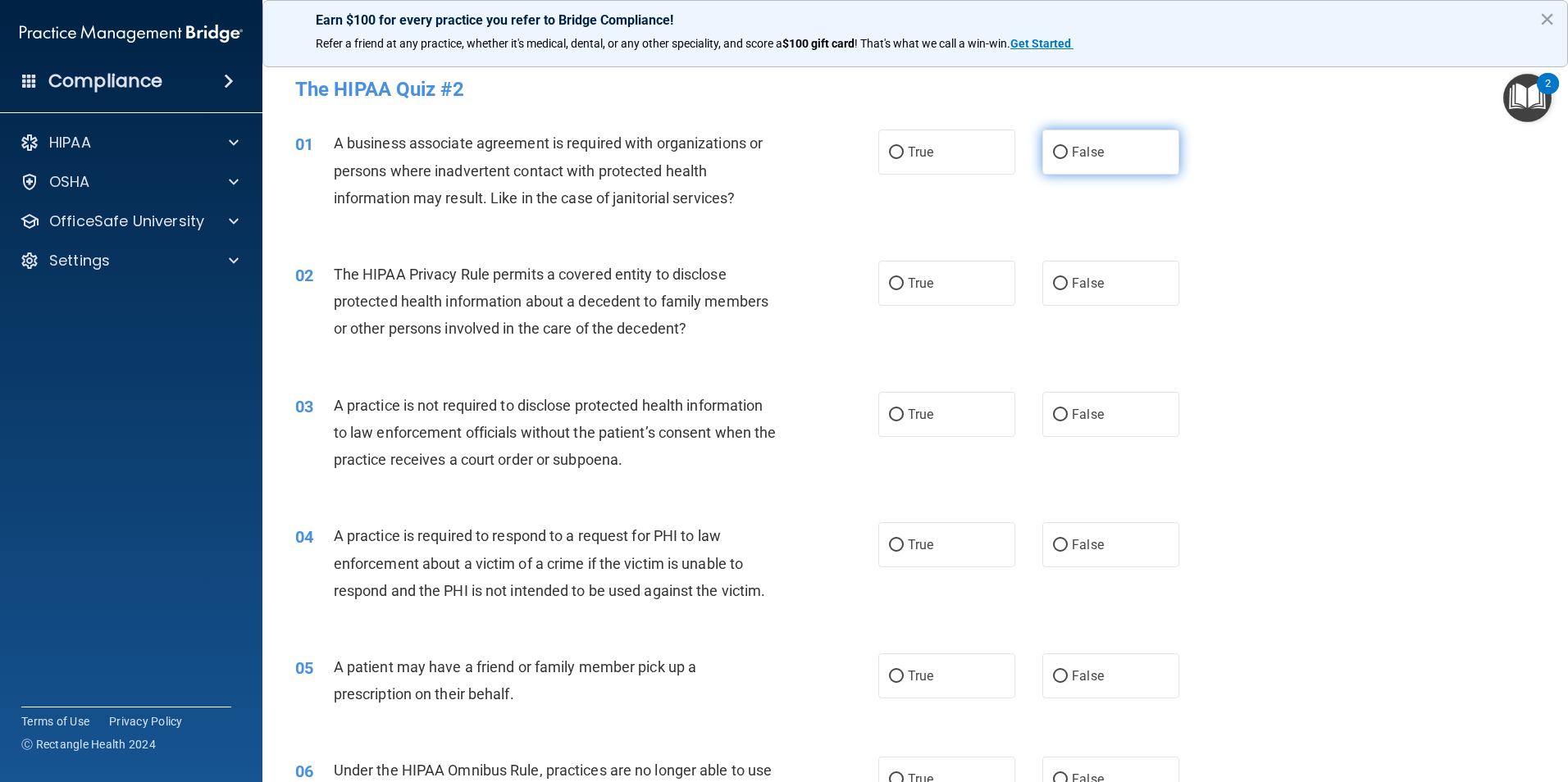
click at [1088, 161] on label "False" at bounding box center [1111, 152] width 137 height 45
click at [1068, 159] on input "False" at bounding box center [1060, 153] width 15 height 12
radio input "true"
click at [962, 279] on label "True" at bounding box center [946, 283] width 137 height 45
click at [903, 279] on input "True" at bounding box center [895, 284] width 15 height 12
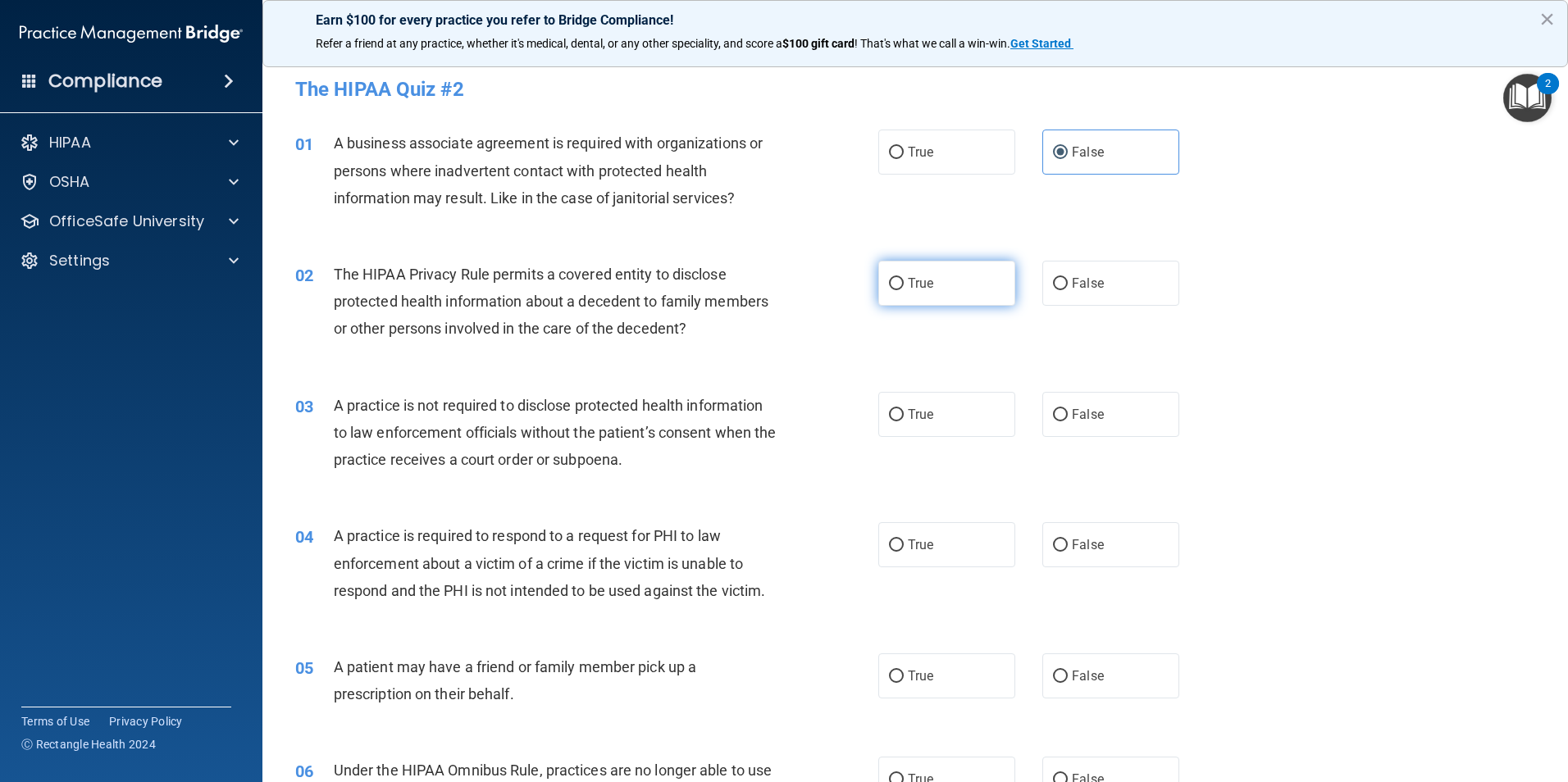
radio input "true"
click at [1100, 430] on label "False" at bounding box center [1111, 413] width 137 height 45
click at [1068, 421] on input "False" at bounding box center [1060, 415] width 15 height 12
radio input "true"
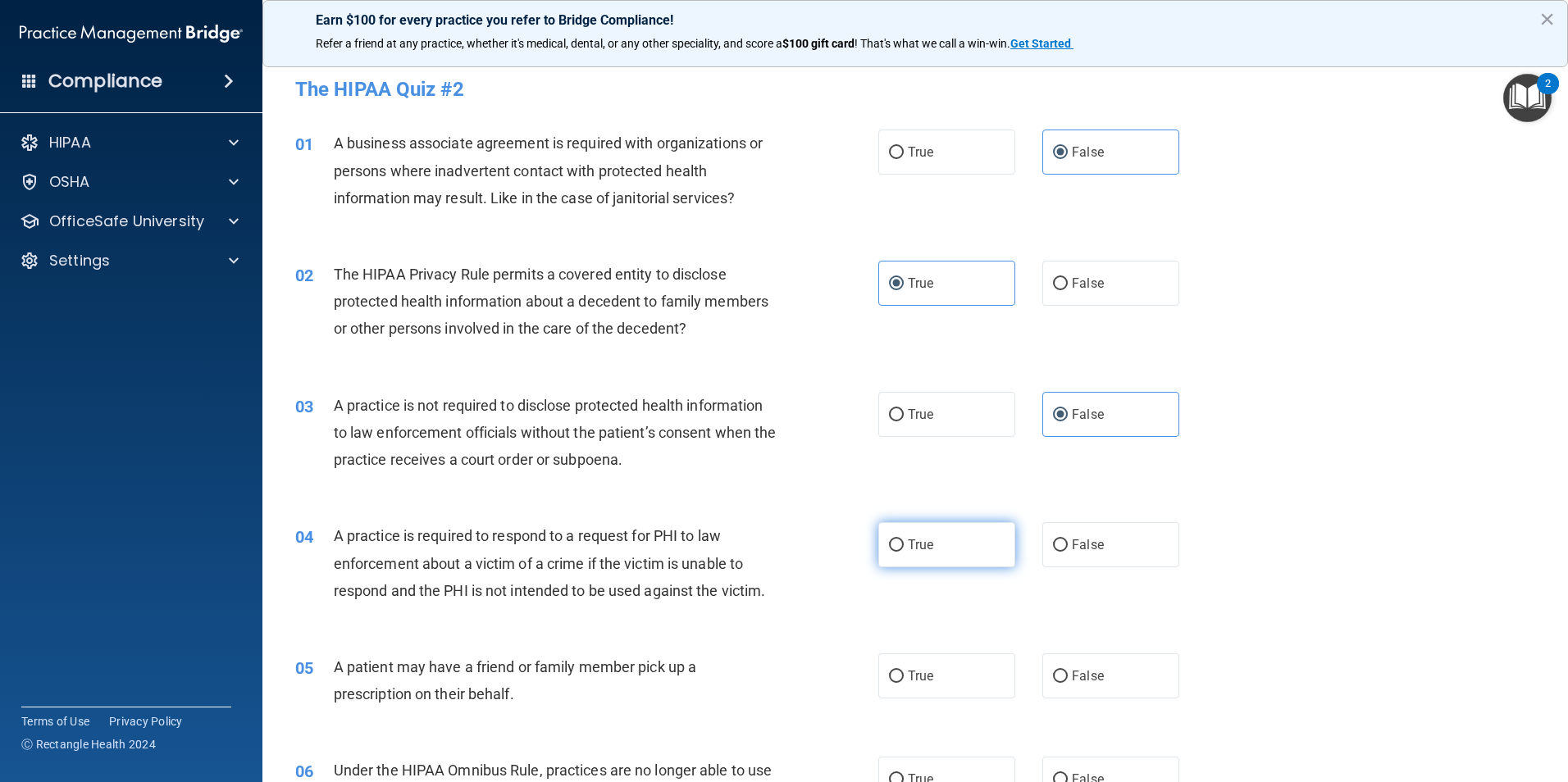
click at [967, 543] on label "True" at bounding box center [946, 544] width 137 height 45
click at [903, 543] on input "True" at bounding box center [895, 546] width 15 height 12
radio input "true"
click at [959, 653] on label "True" at bounding box center [946, 675] width 137 height 45
click at [903, 671] on input "True" at bounding box center [895, 677] width 15 height 12
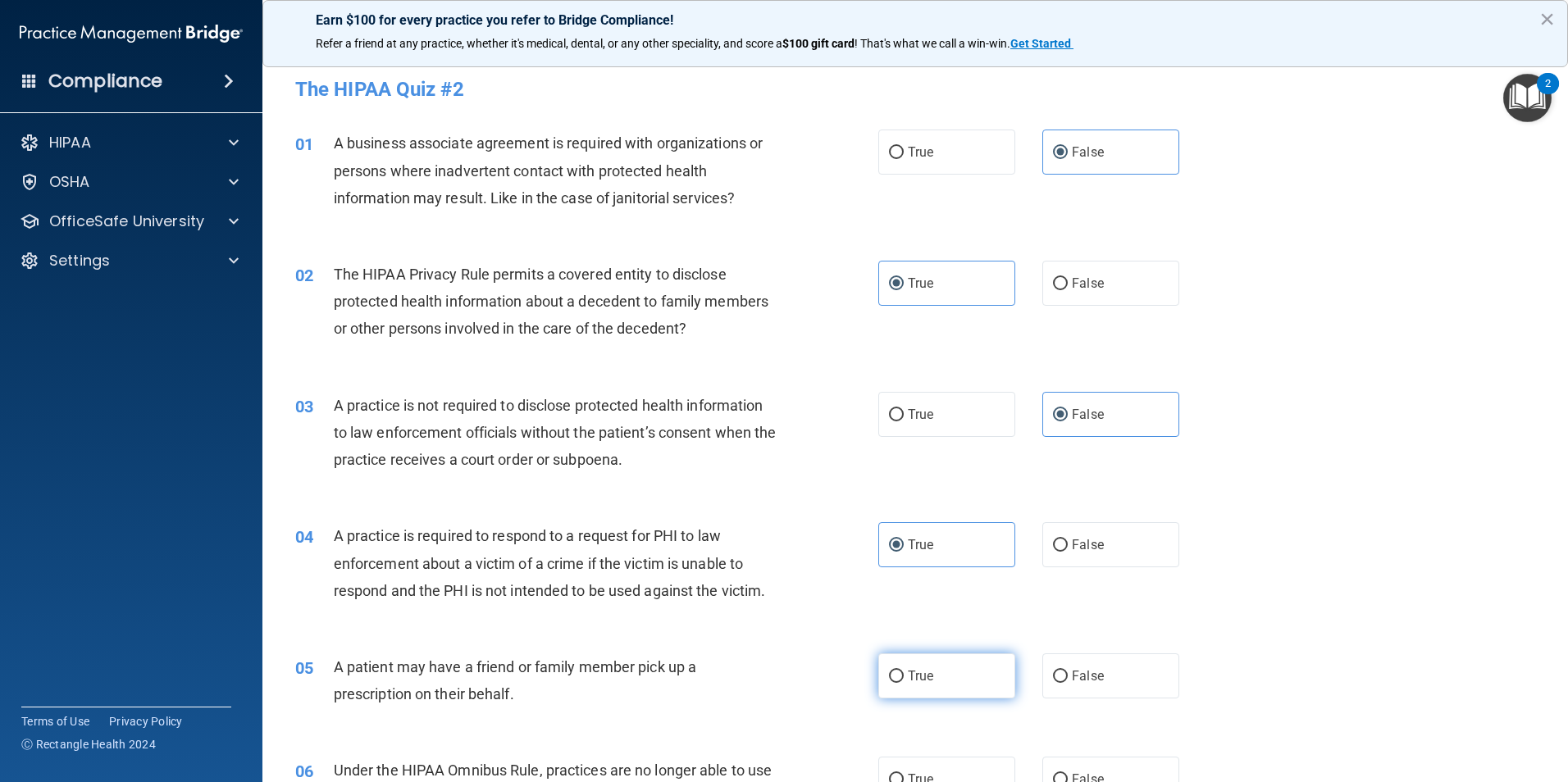
radio input "true"
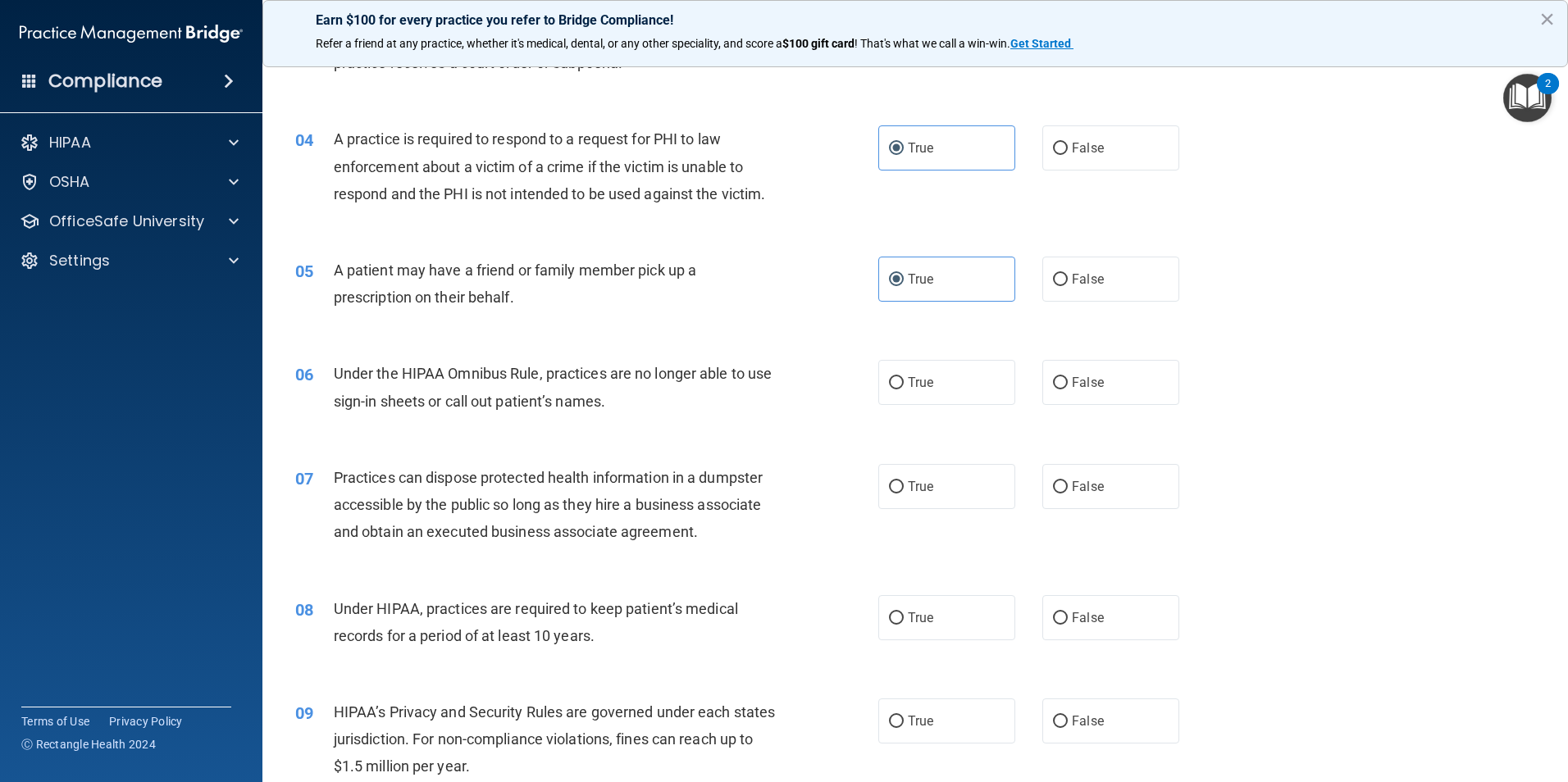
scroll to position [491, 0]
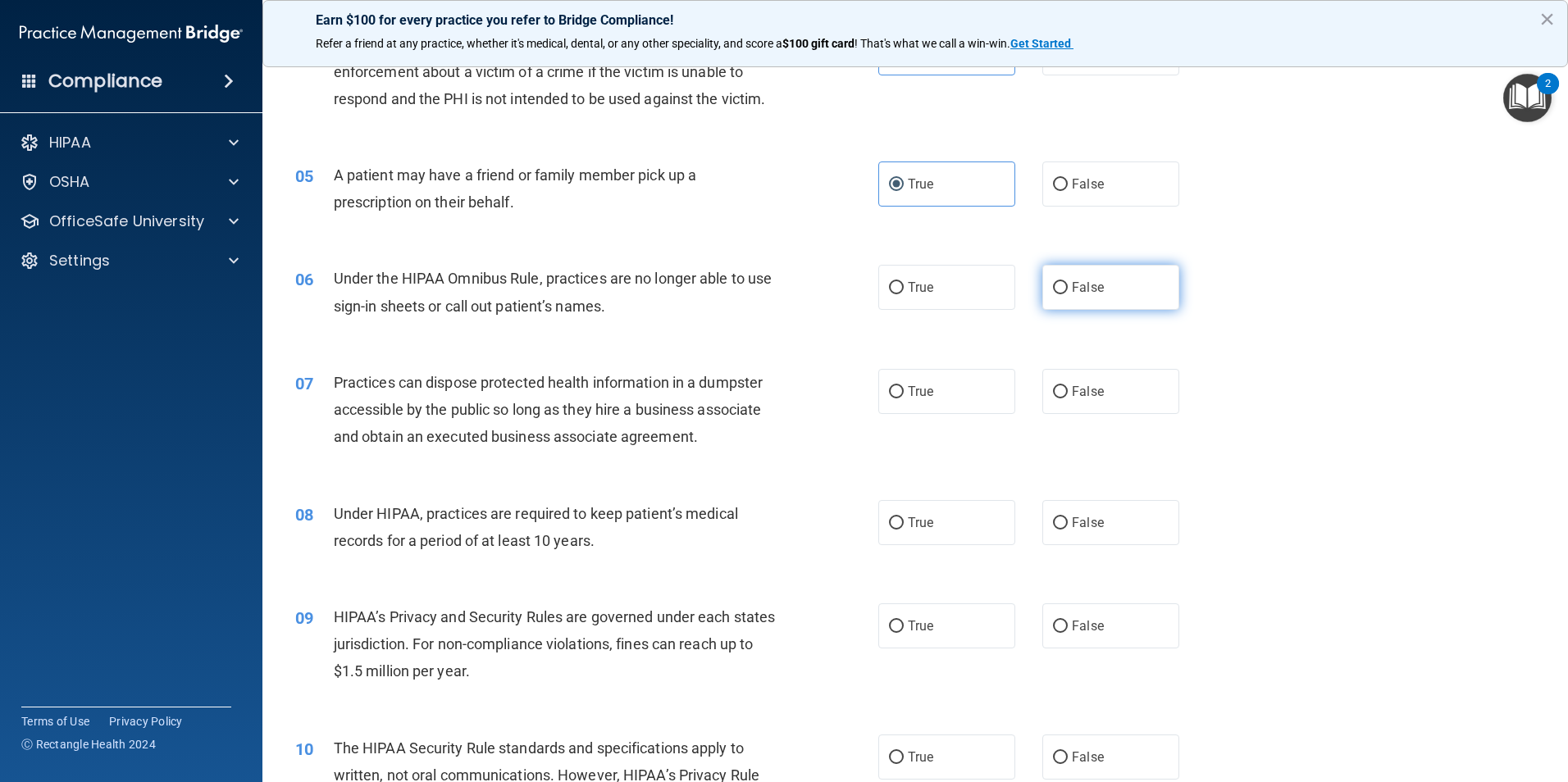
click at [1080, 295] on label "False" at bounding box center [1111, 287] width 137 height 45
click at [1068, 294] on input "False" at bounding box center [1060, 288] width 15 height 12
radio input "true"
click at [1054, 405] on label "False" at bounding box center [1111, 391] width 137 height 45
click at [1054, 398] on input "False" at bounding box center [1060, 392] width 15 height 12
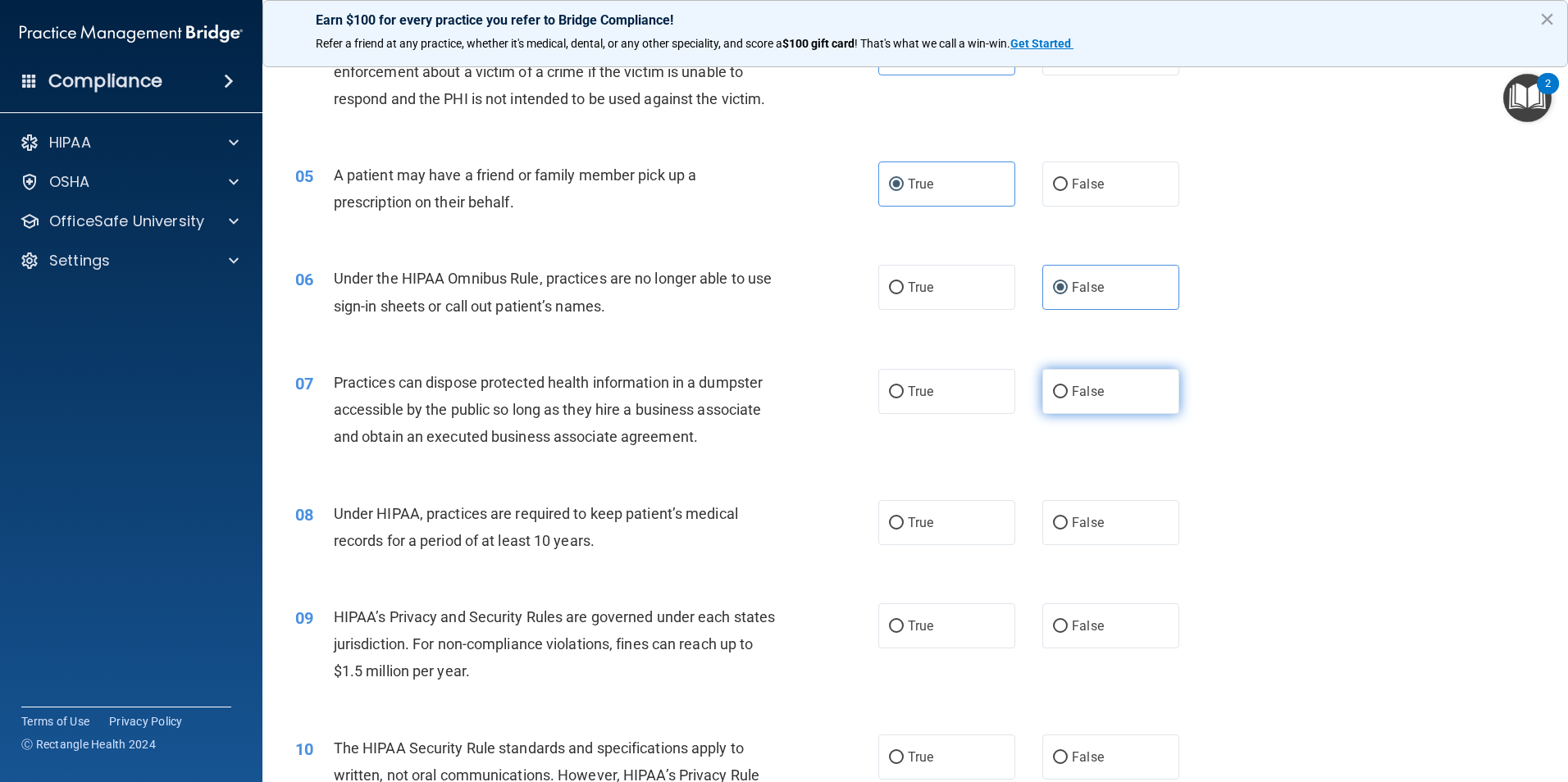
radio input "true"
click at [1072, 524] on span "False" at bounding box center [1088, 523] width 32 height 16
click at [1067, 524] on input "False" at bounding box center [1060, 523] width 15 height 12
radio input "true"
click at [1073, 632] on span "False" at bounding box center [1088, 626] width 32 height 16
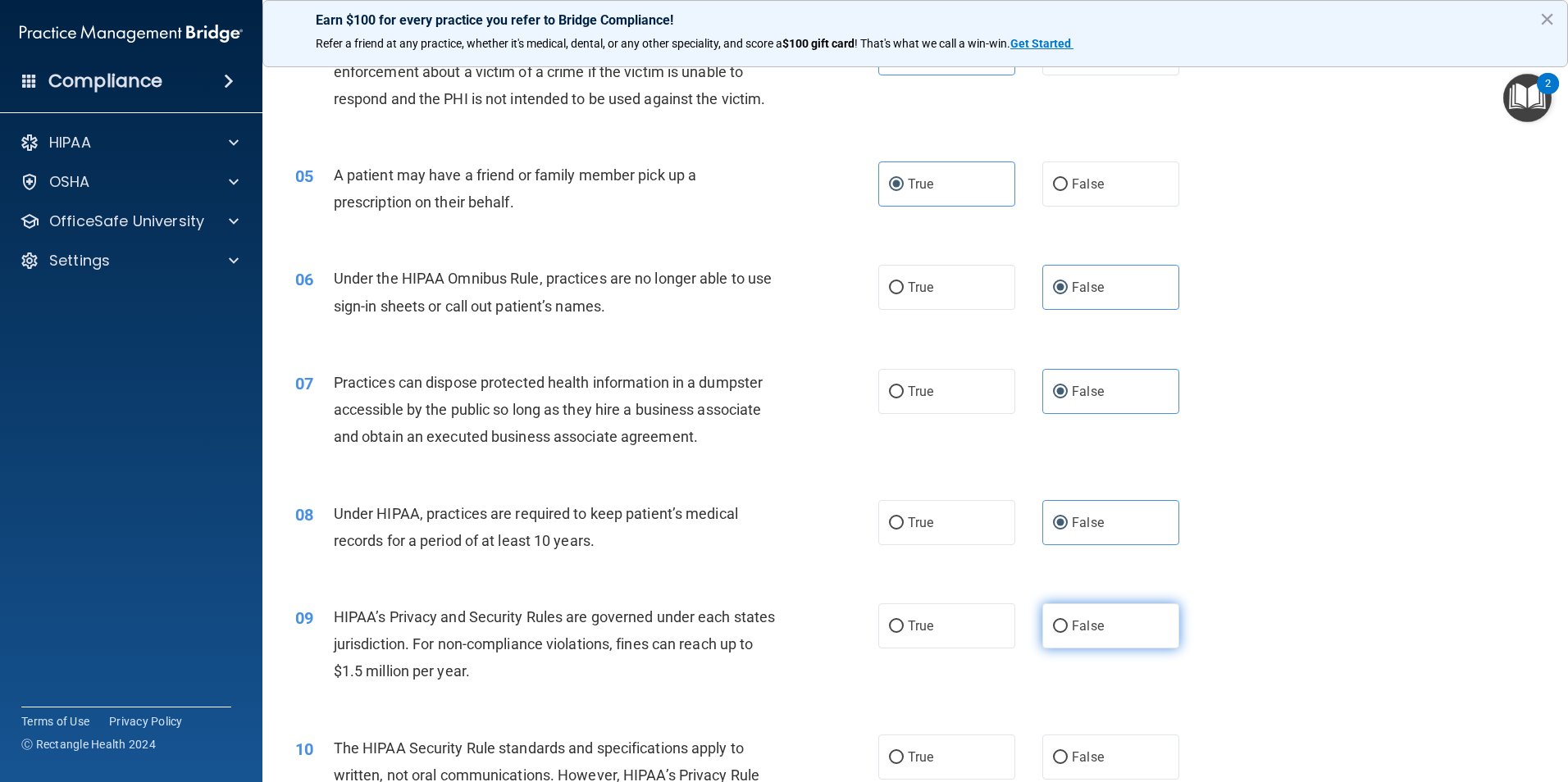
click at [1068, 632] on input "False" at bounding box center [1060, 627] width 15 height 12
radio input "true"
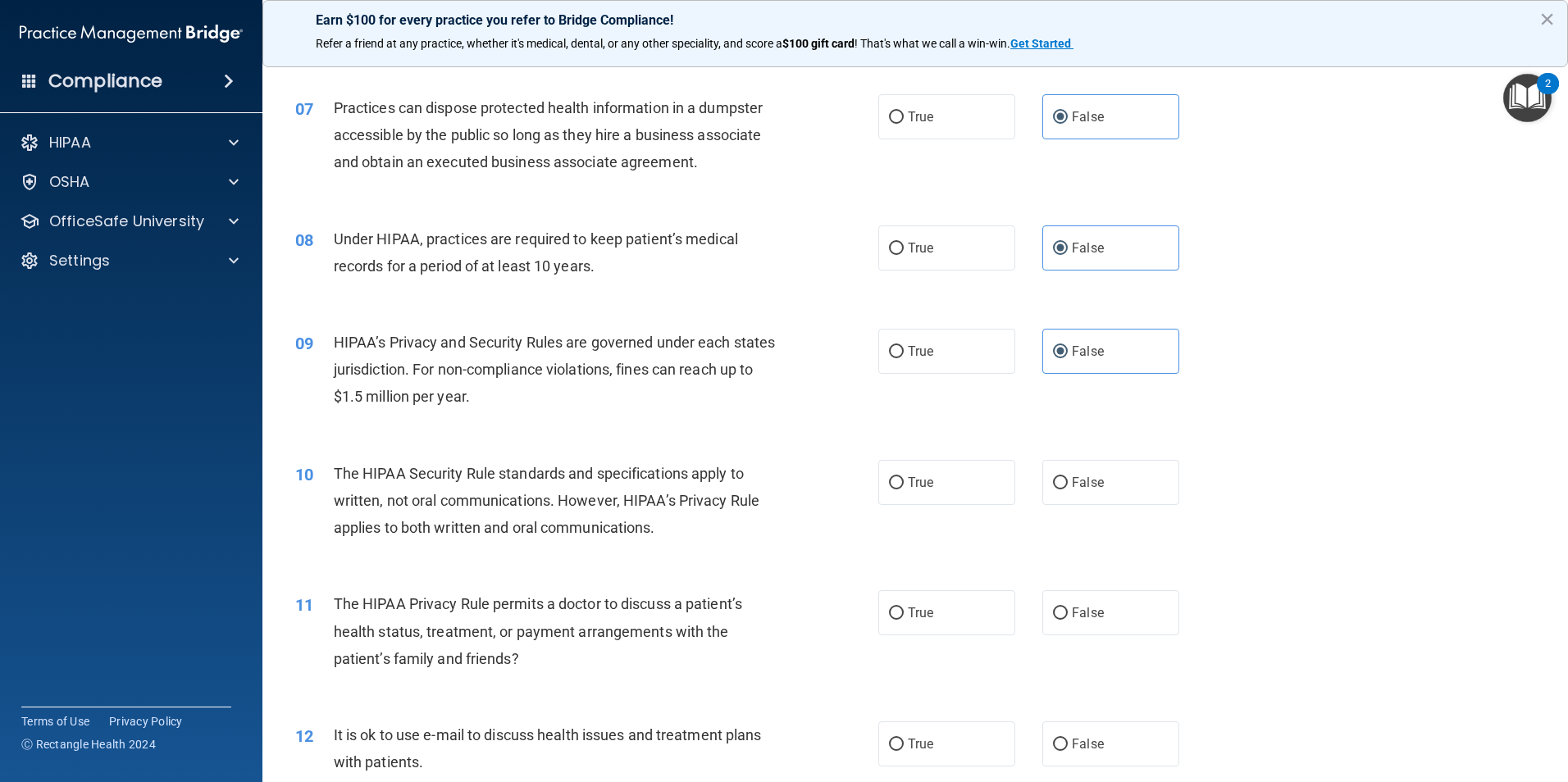
scroll to position [820, 0]
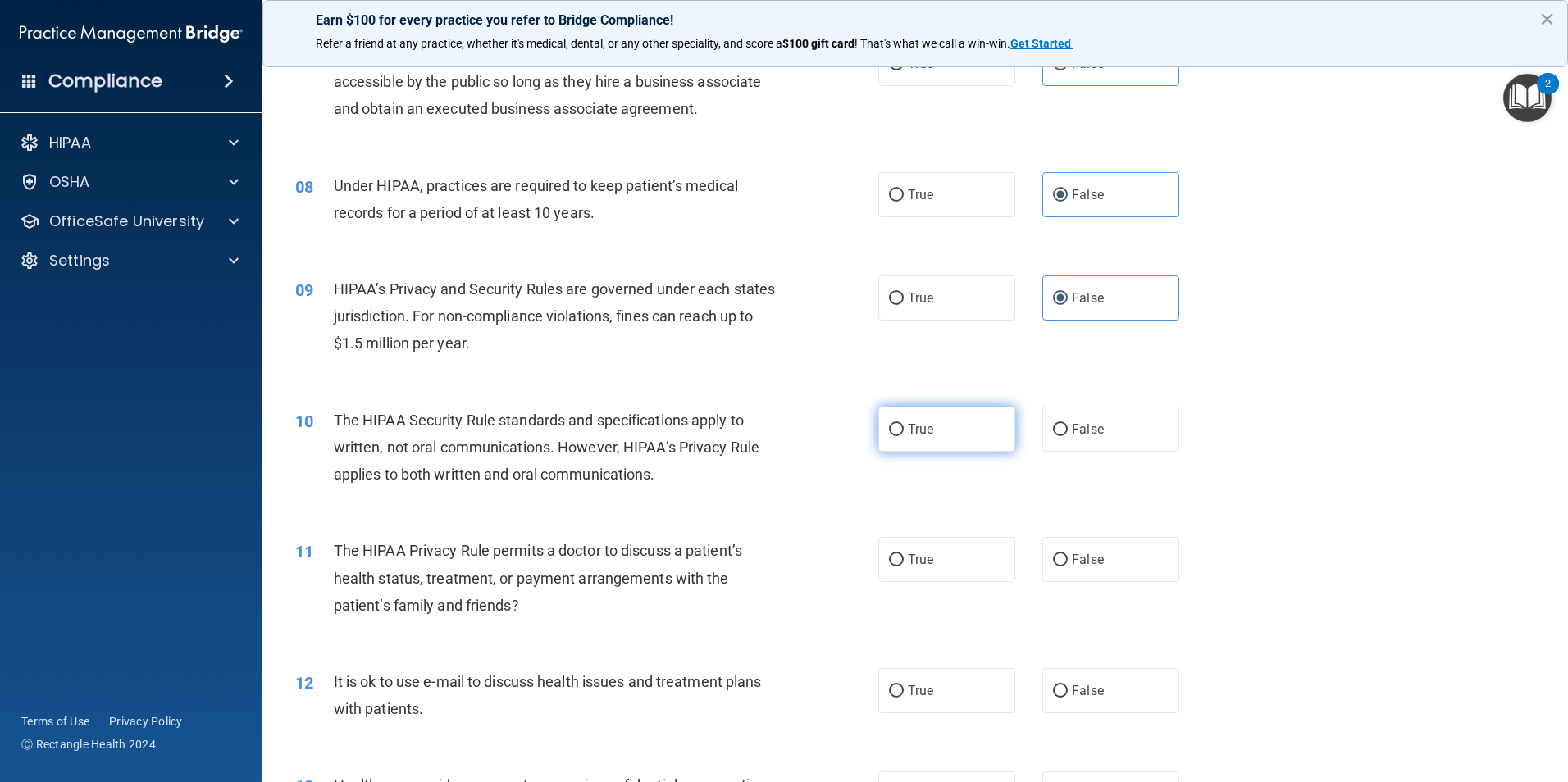
click at [954, 441] on label "True" at bounding box center [946, 428] width 137 height 45
click at [903, 436] on input "True" at bounding box center [895, 430] width 15 height 12
radio input "true"
click at [944, 586] on div "11 The HIPAA Privacy Rule permits a doctor to discuss a patient’s health status…" at bounding box center [915, 581] width 1264 height 131
click at [937, 571] on label "True" at bounding box center [946, 559] width 137 height 45
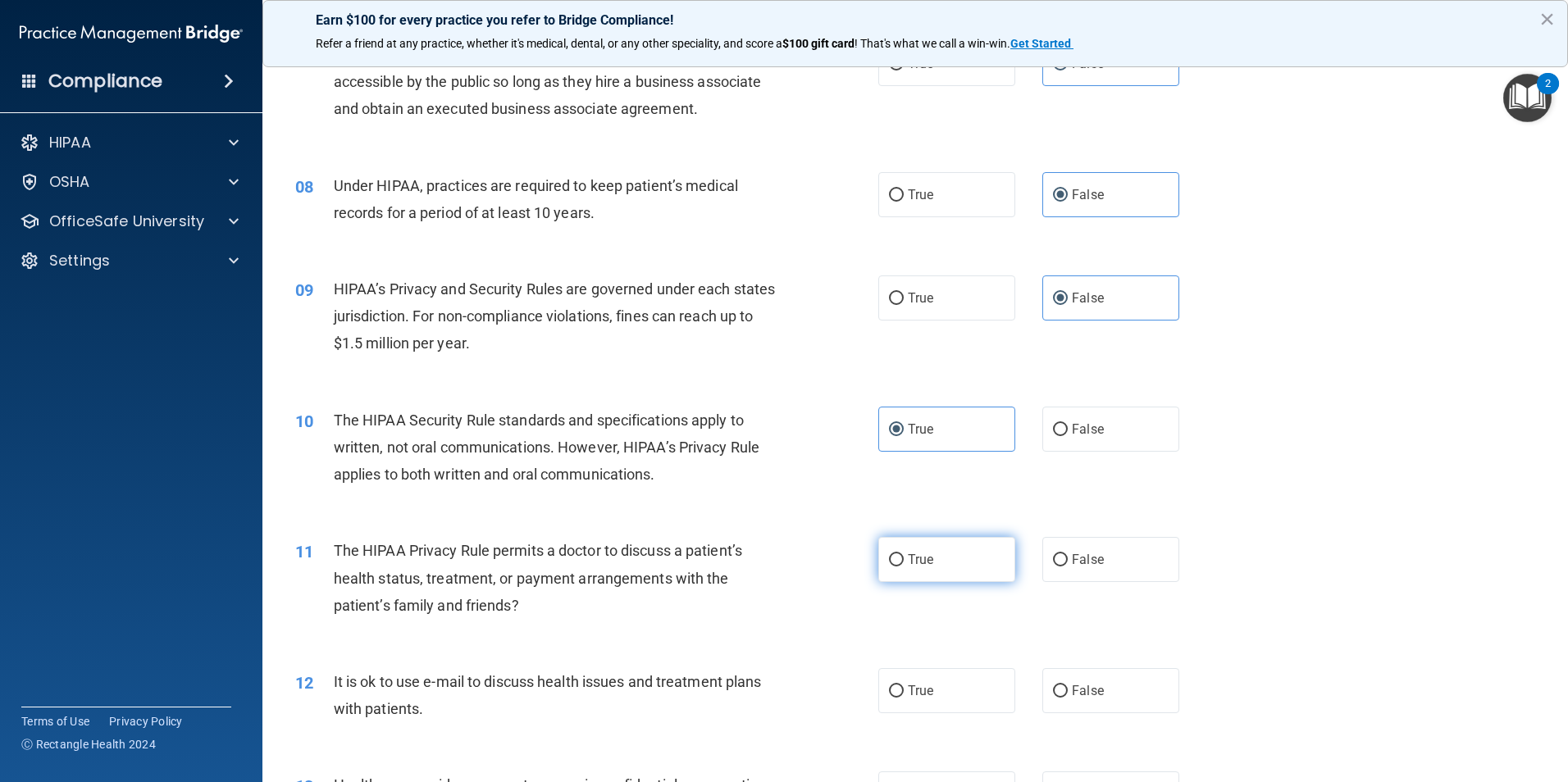
click at [903, 566] on input "True" at bounding box center [895, 560] width 15 height 12
radio input "true"
click at [924, 692] on span "True" at bounding box center [920, 691] width 25 height 16
click at [903, 692] on input "True" at bounding box center [895, 692] width 15 height 12
radio input "true"
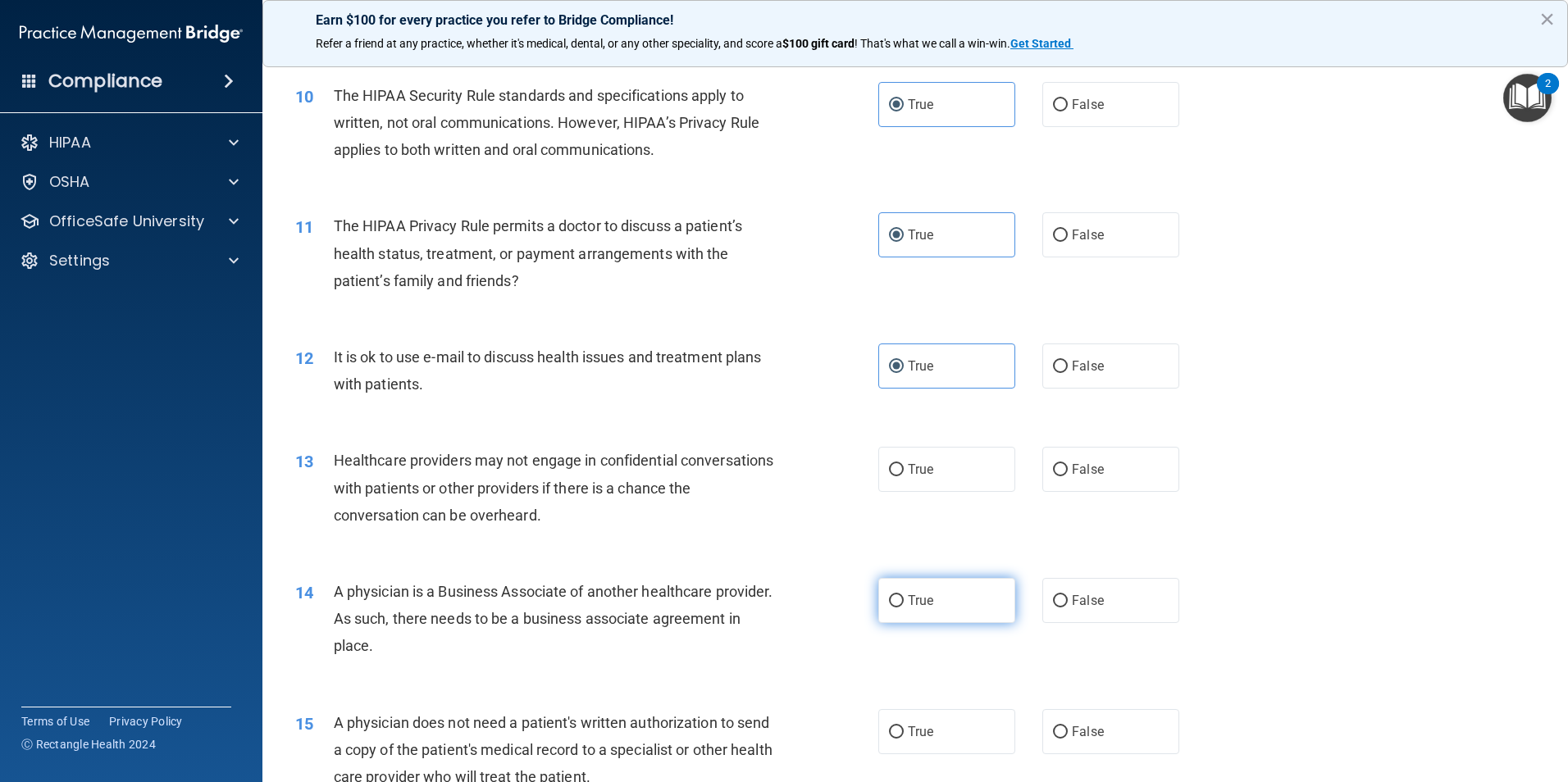
scroll to position [1148, 0]
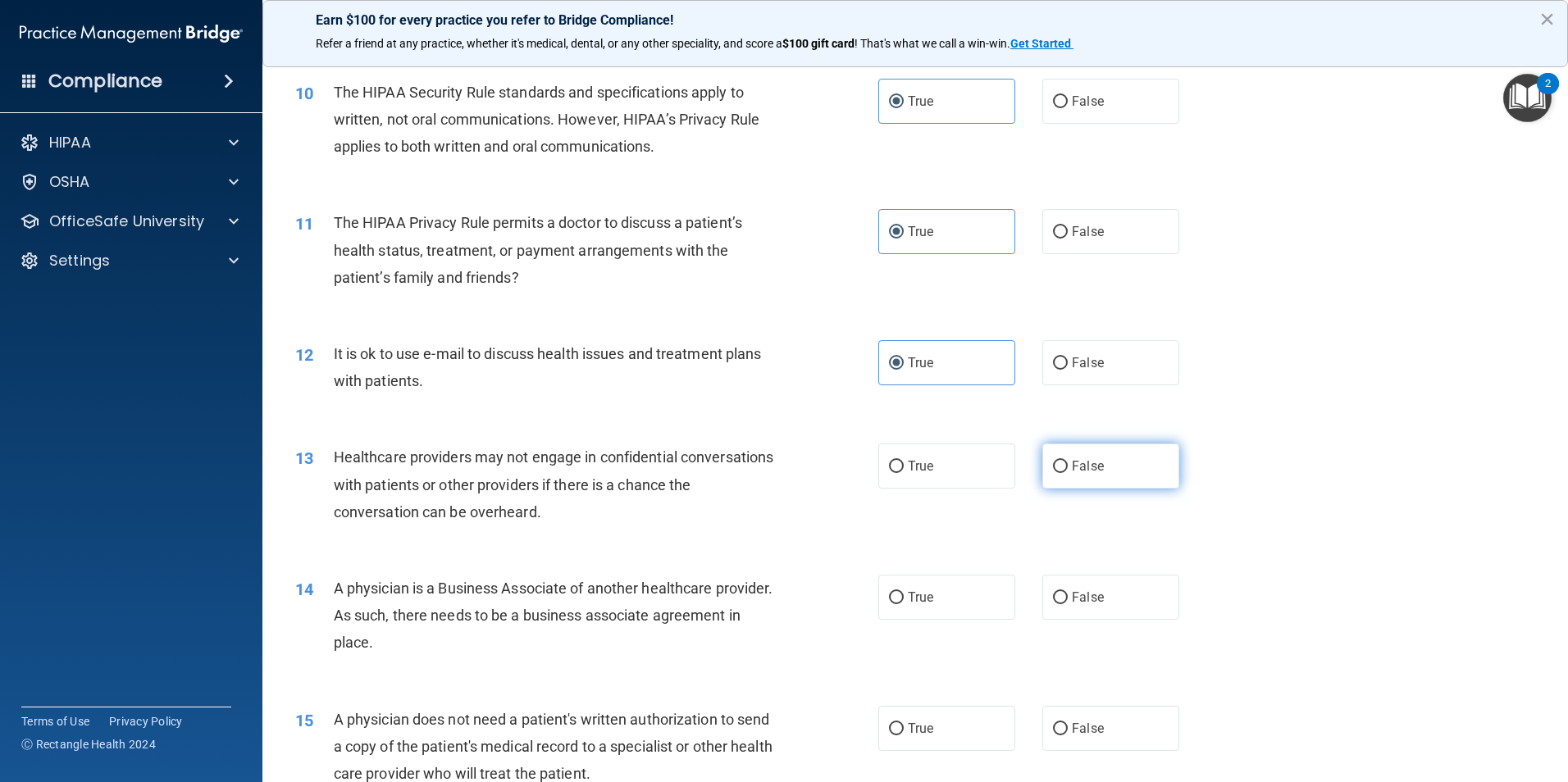
click at [1090, 466] on span "False" at bounding box center [1088, 466] width 32 height 16
click at [1068, 466] on input "False" at bounding box center [1060, 467] width 15 height 12
radio input "true"
click at [1075, 579] on label "False" at bounding box center [1111, 597] width 137 height 45
click at [1068, 592] on input "False" at bounding box center [1060, 598] width 15 height 12
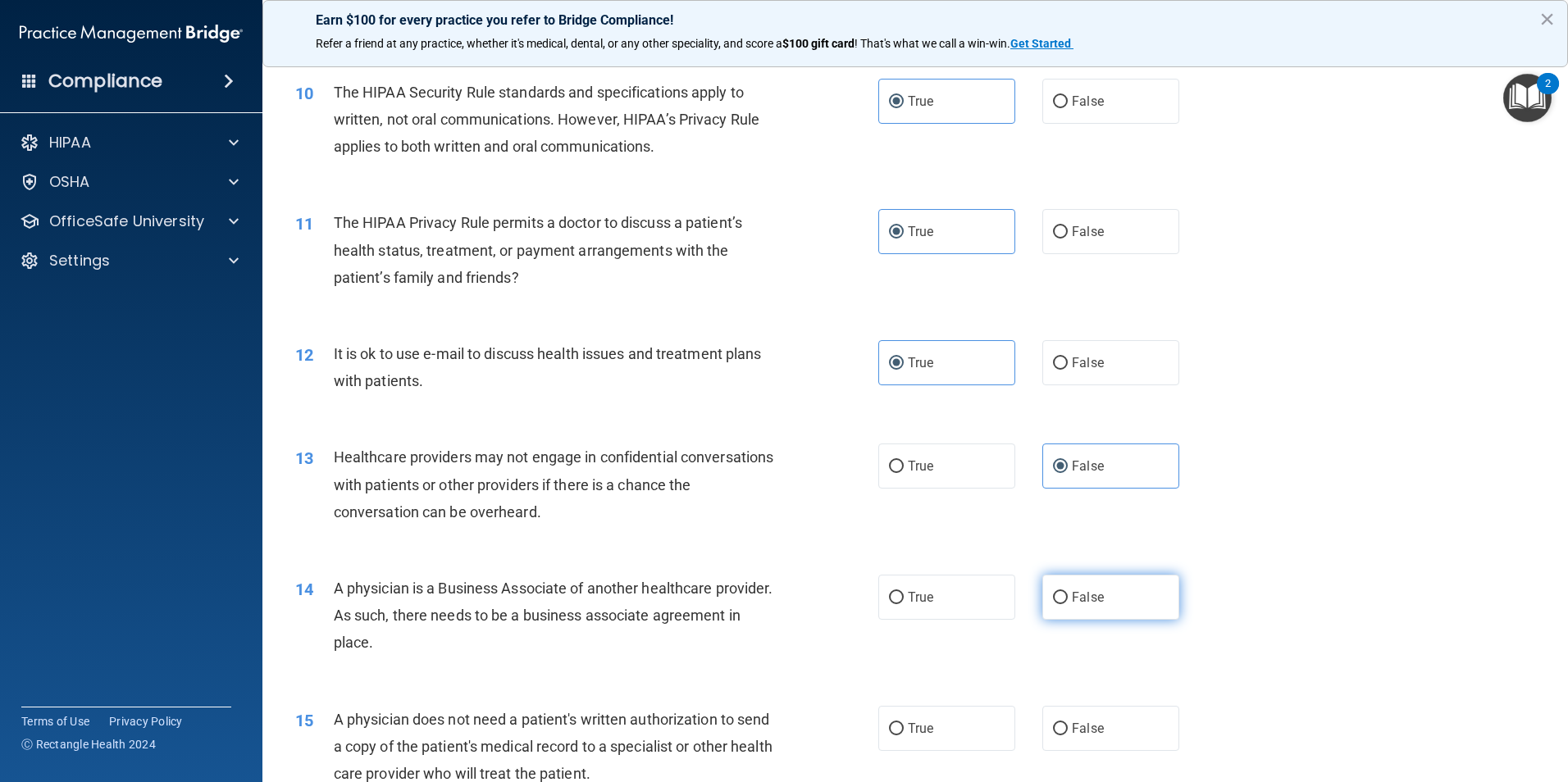
radio input "true"
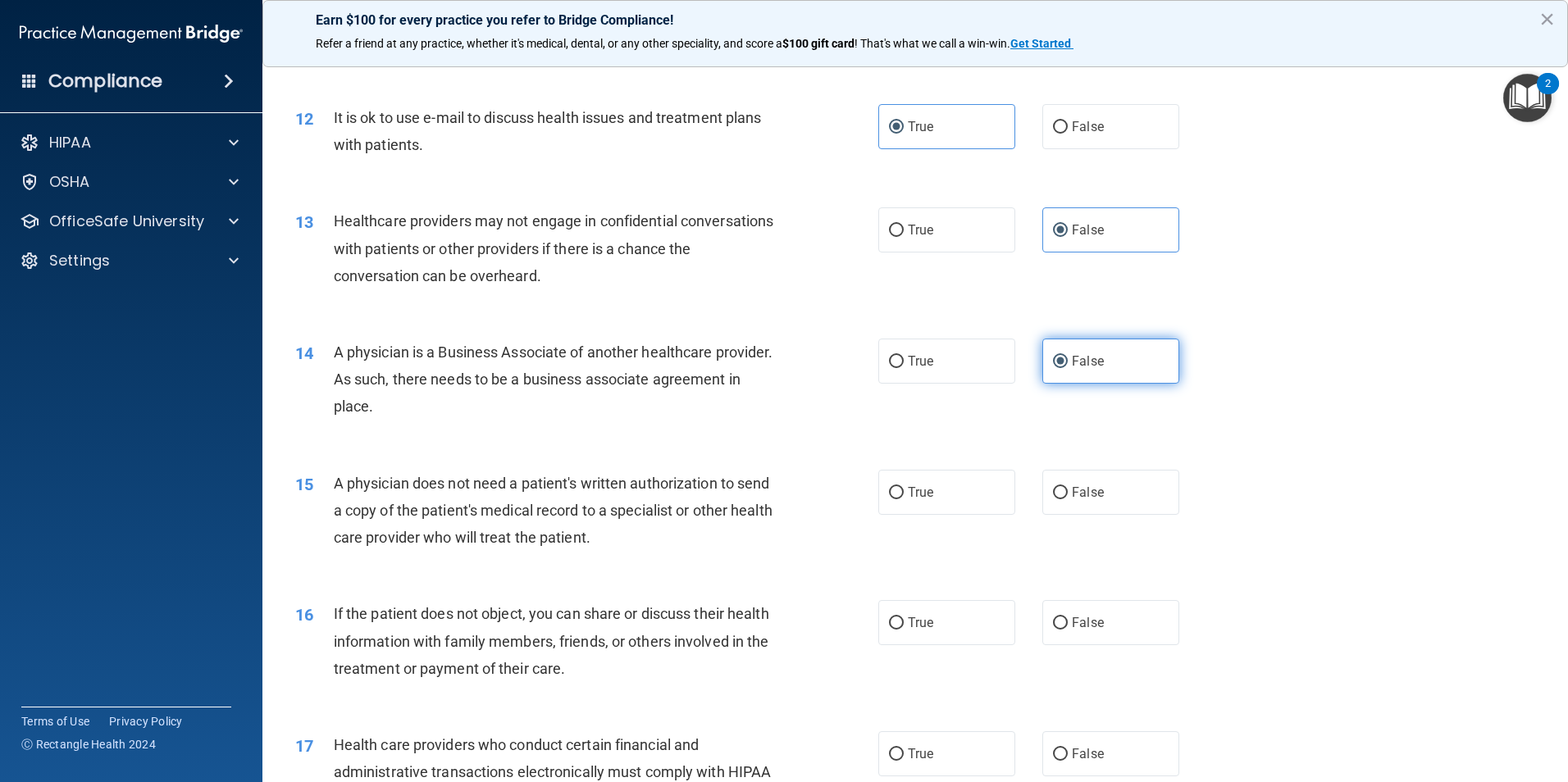
scroll to position [1475, 0]
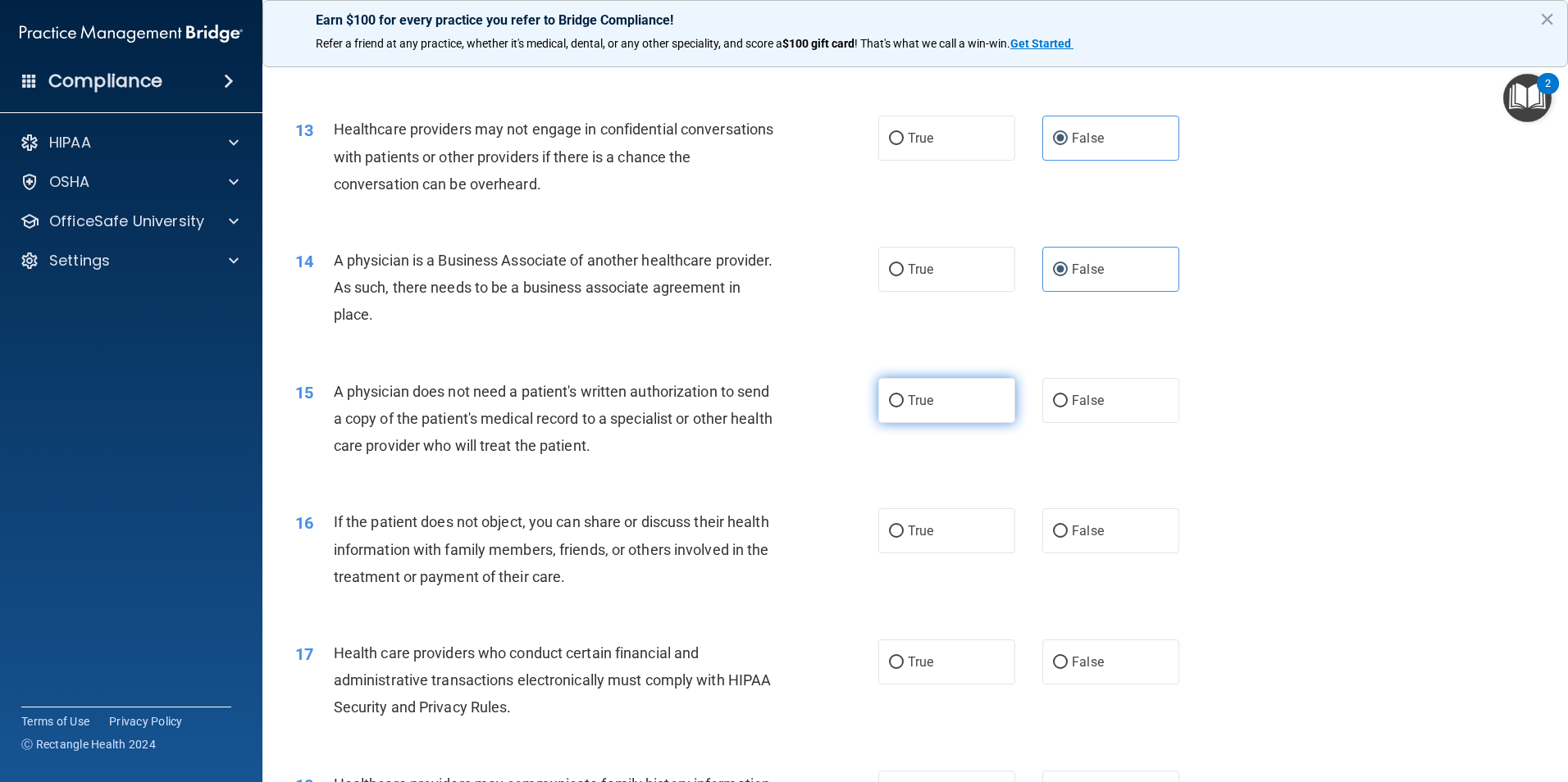
click at [959, 391] on label "True" at bounding box center [946, 400] width 137 height 45
click at [903, 395] on input "True" at bounding box center [895, 401] width 15 height 12
radio input "true"
drag, startPoint x: 900, startPoint y: 531, endPoint x: 904, endPoint y: 555, distance: 24.3
click at [899, 531] on label "True" at bounding box center [946, 530] width 137 height 45
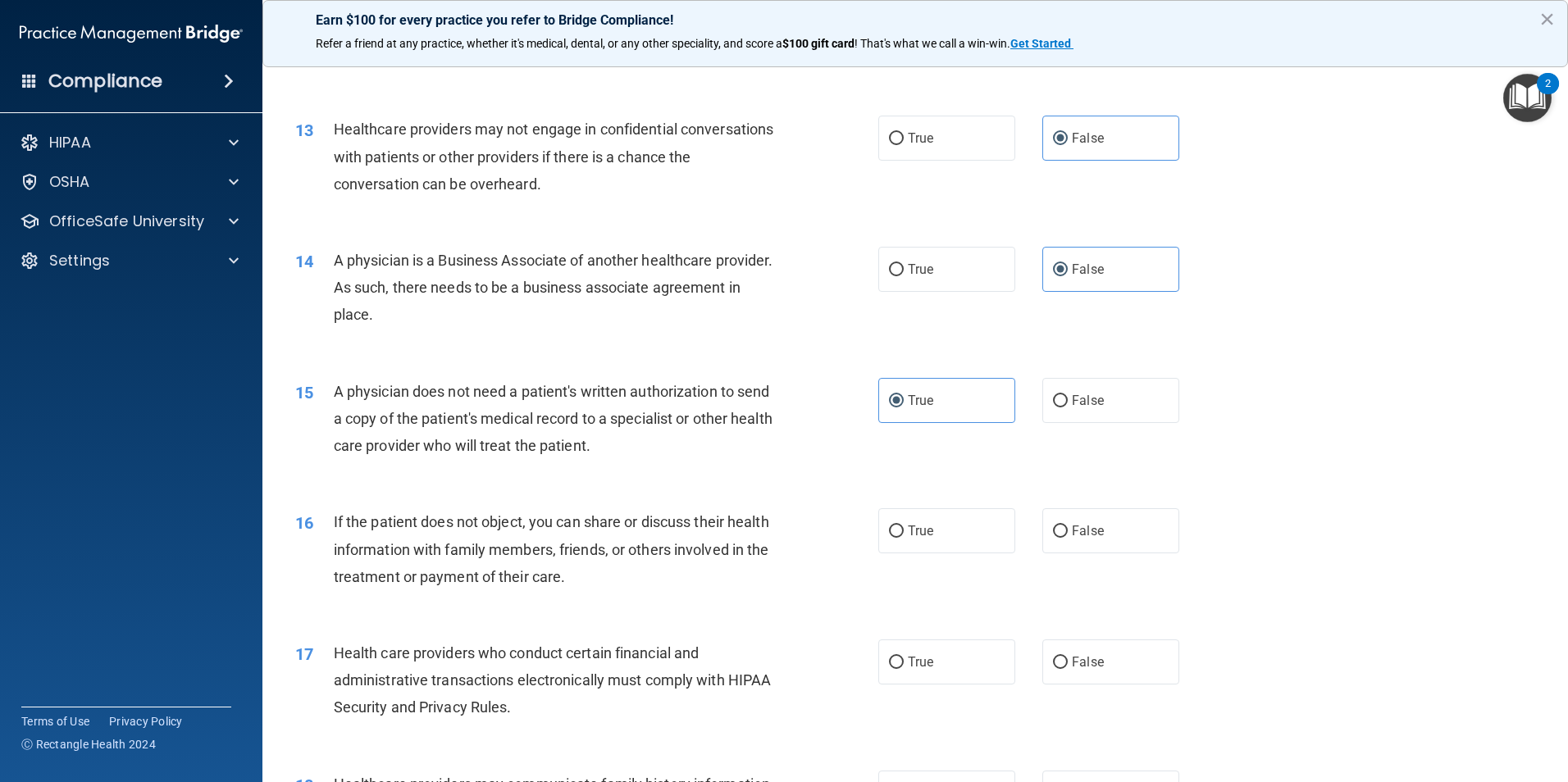
click at [899, 531] on input "True" at bounding box center [895, 532] width 15 height 12
radio input "true"
click at [924, 664] on span "True" at bounding box center [920, 662] width 25 height 16
click at [903, 664] on input "True" at bounding box center [895, 663] width 15 height 12
radio input "true"
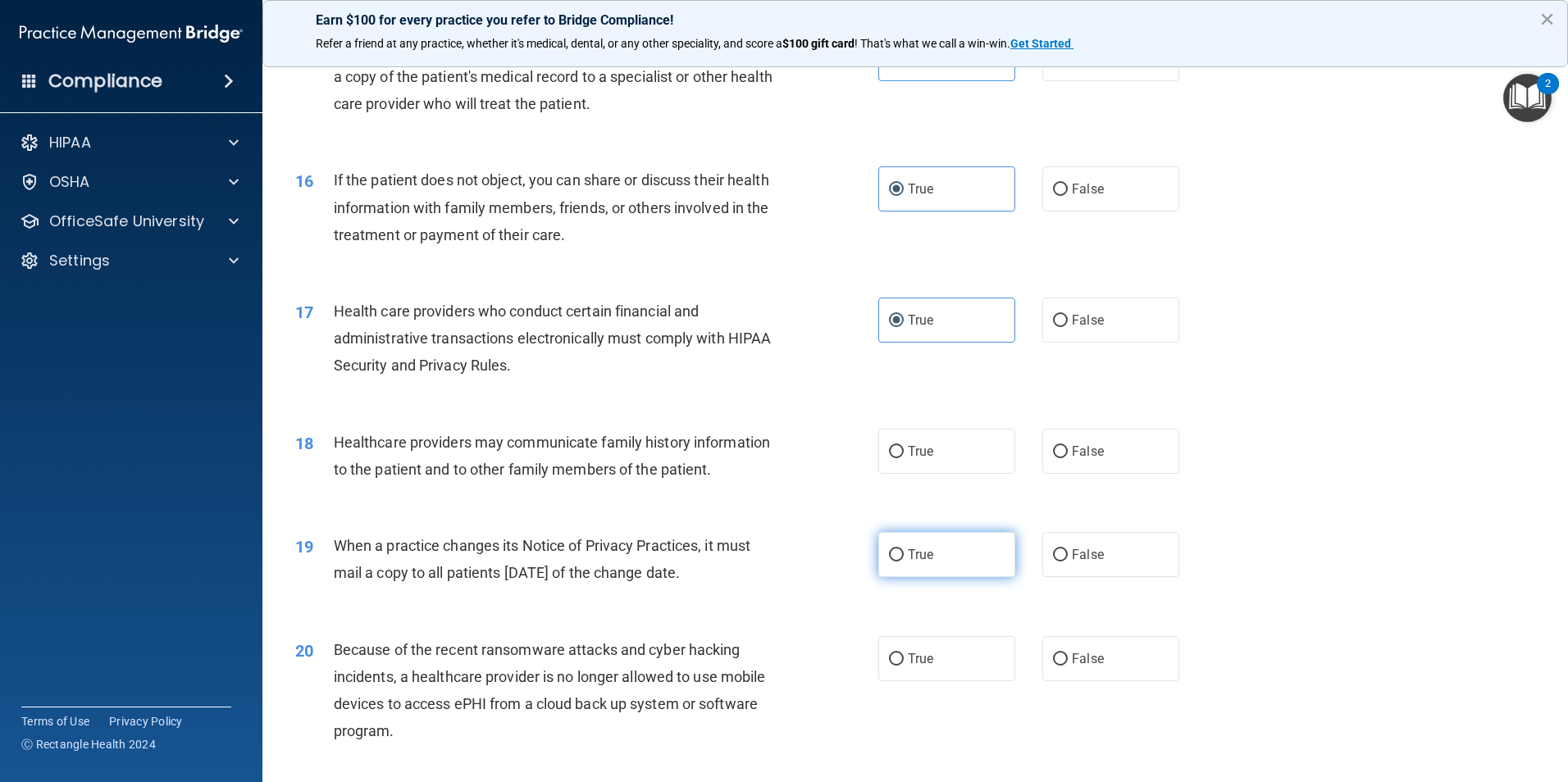
scroll to position [1885, 0]
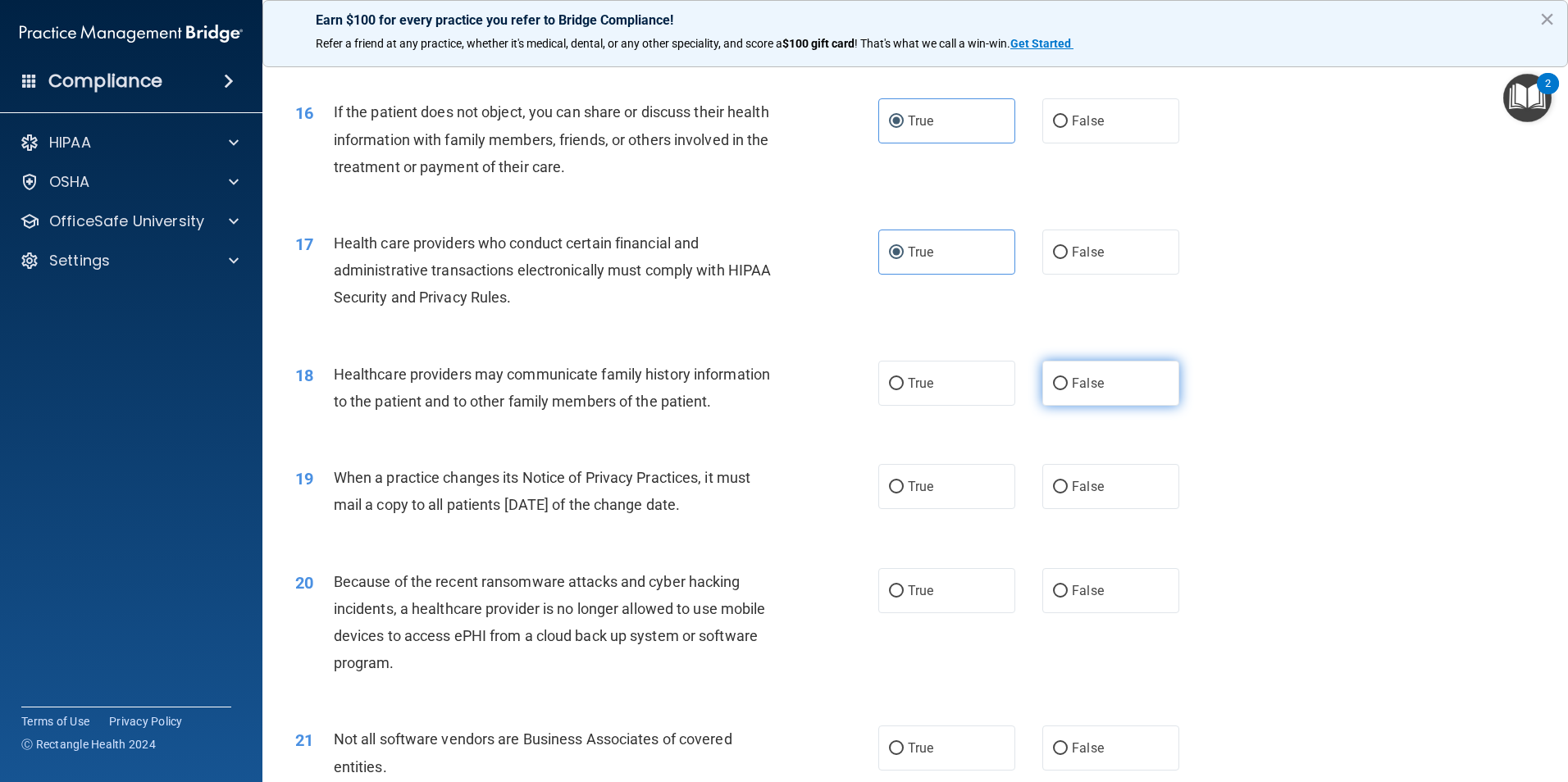
click at [1102, 391] on label "False" at bounding box center [1111, 383] width 137 height 45
click at [1068, 391] on input "False" at bounding box center [1060, 384] width 15 height 12
radio input "true"
click at [1076, 502] on label "False" at bounding box center [1111, 486] width 137 height 45
click at [1068, 493] on input "False" at bounding box center [1060, 487] width 15 height 12
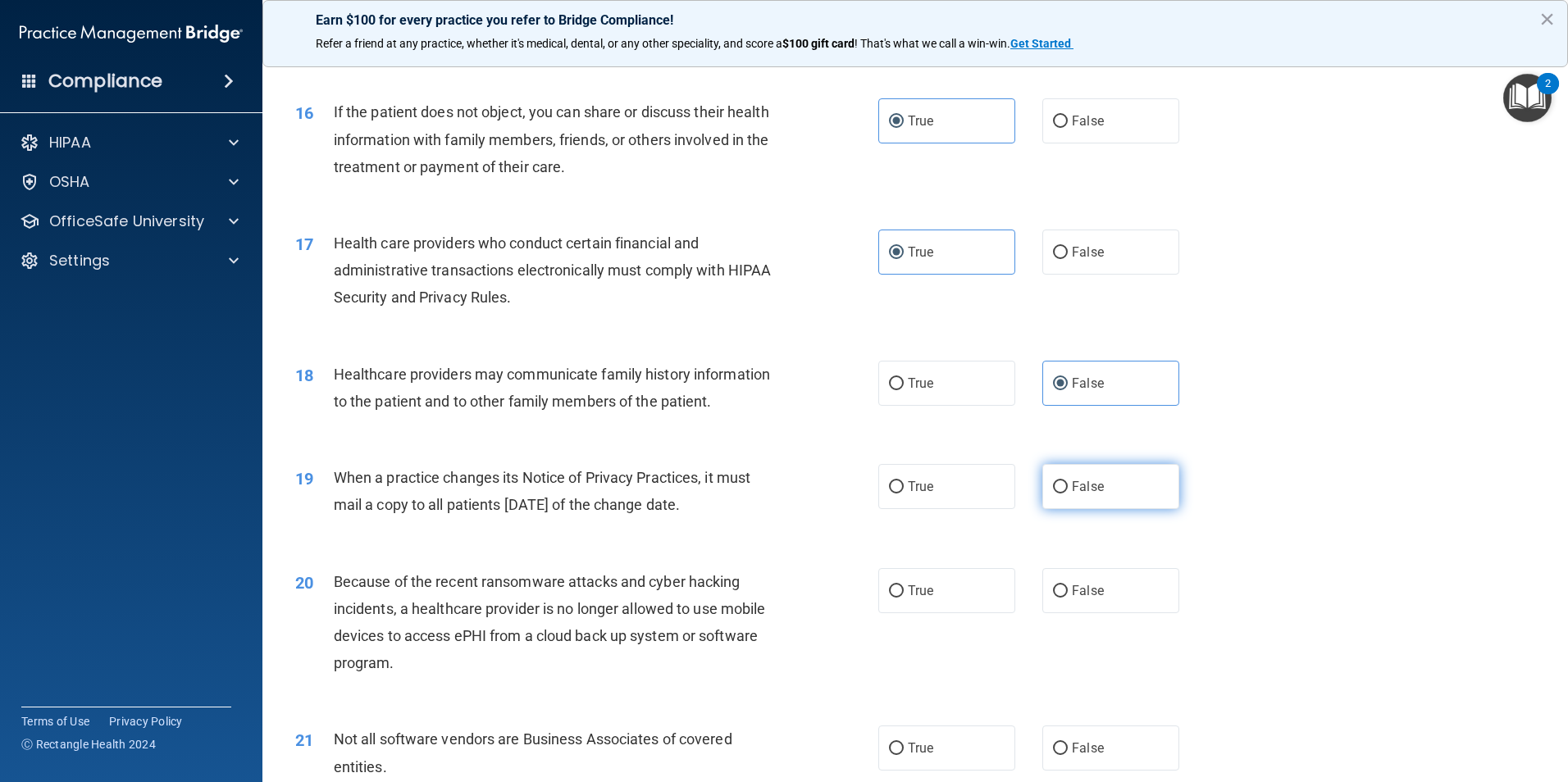
radio input "true"
click at [1106, 605] on label "False" at bounding box center [1111, 590] width 137 height 45
click at [1068, 598] on input "False" at bounding box center [1060, 592] width 15 height 12
radio input "true"
click at [963, 747] on label "True" at bounding box center [946, 748] width 137 height 45
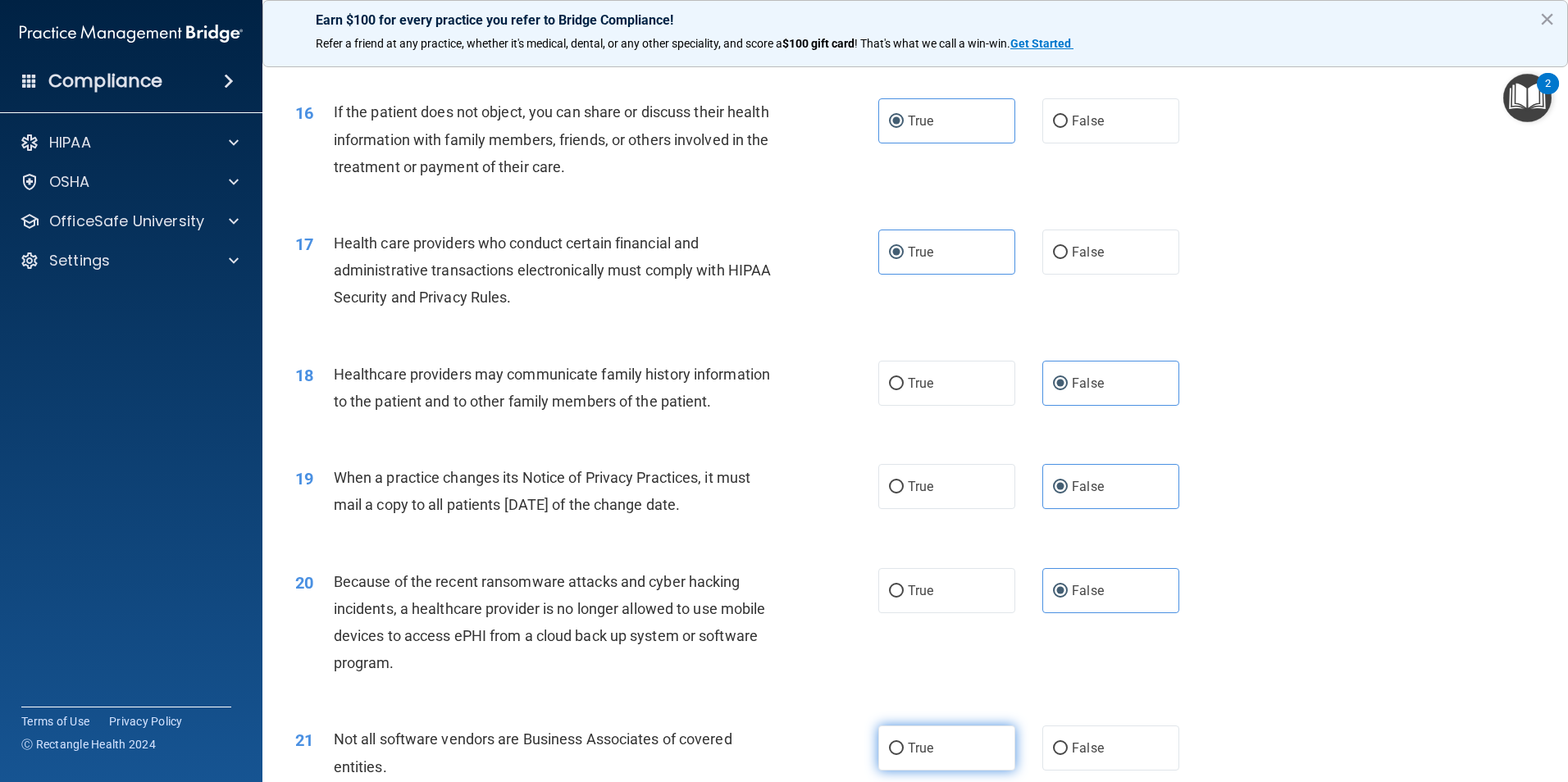
click at [903, 747] on input "True" at bounding box center [895, 749] width 15 height 12
radio input "true"
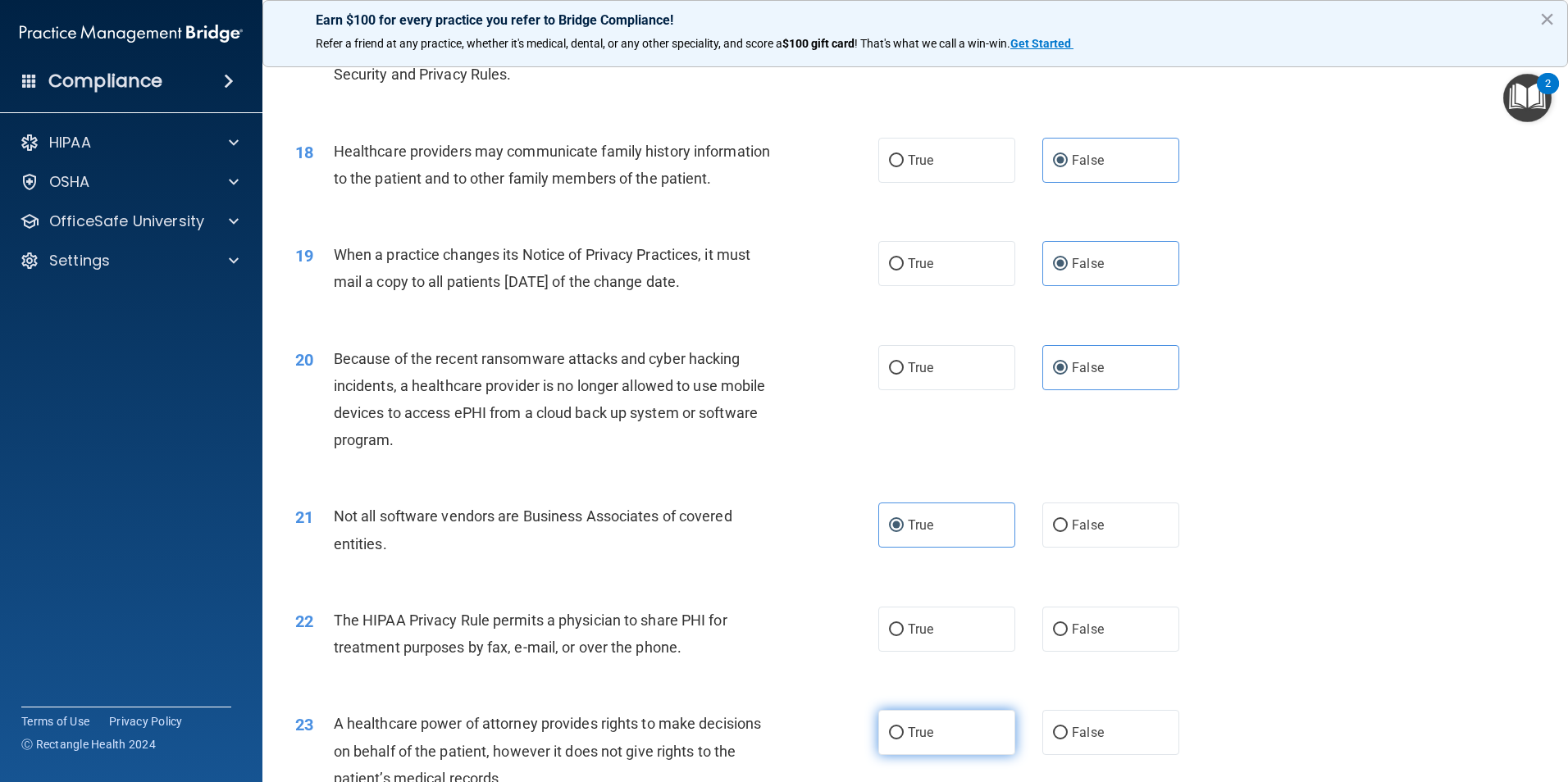
scroll to position [2131, 0]
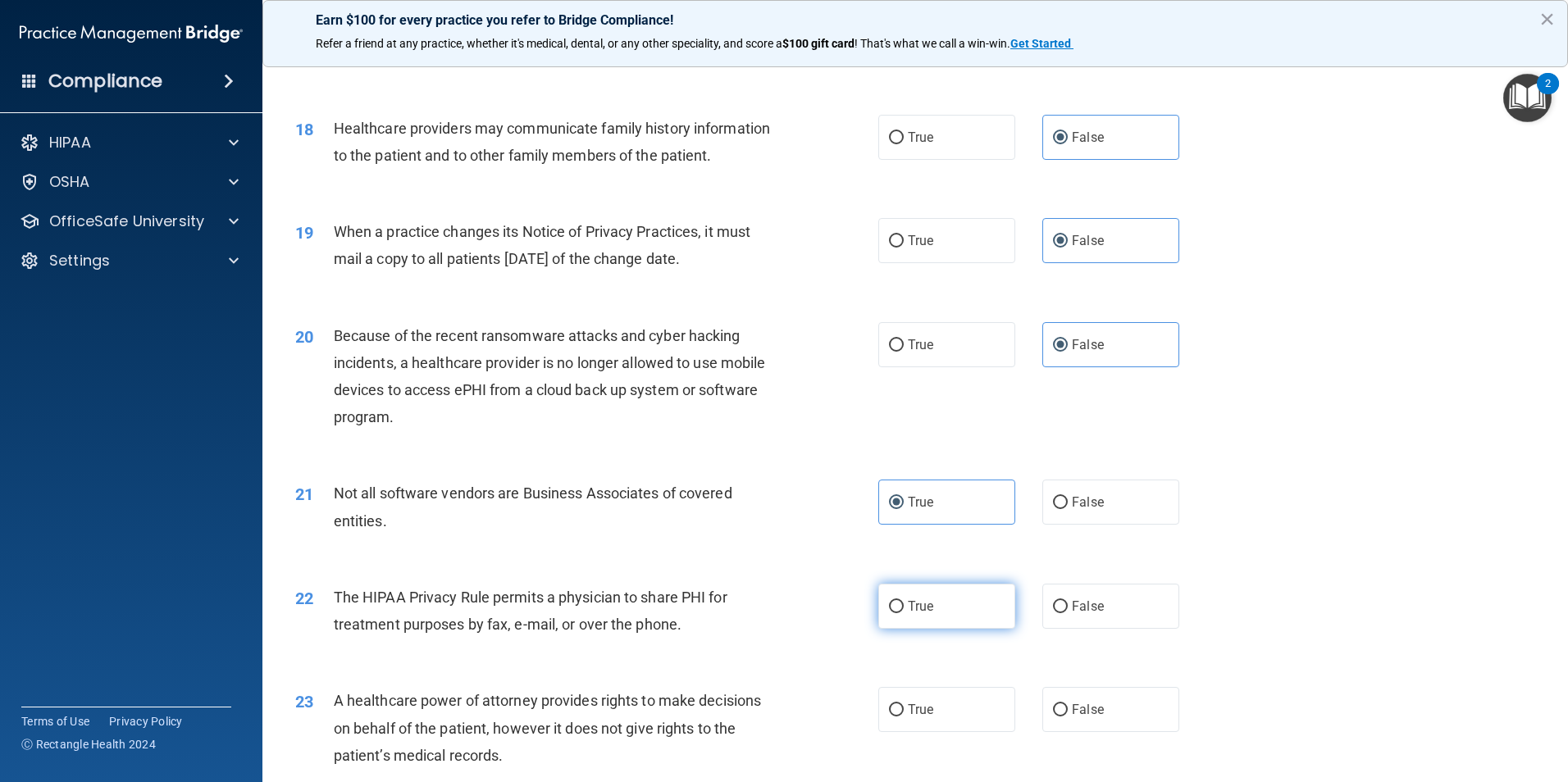
click at [930, 595] on label "True" at bounding box center [946, 606] width 137 height 45
click at [903, 601] on input "True" at bounding box center [895, 607] width 15 height 12
radio input "true"
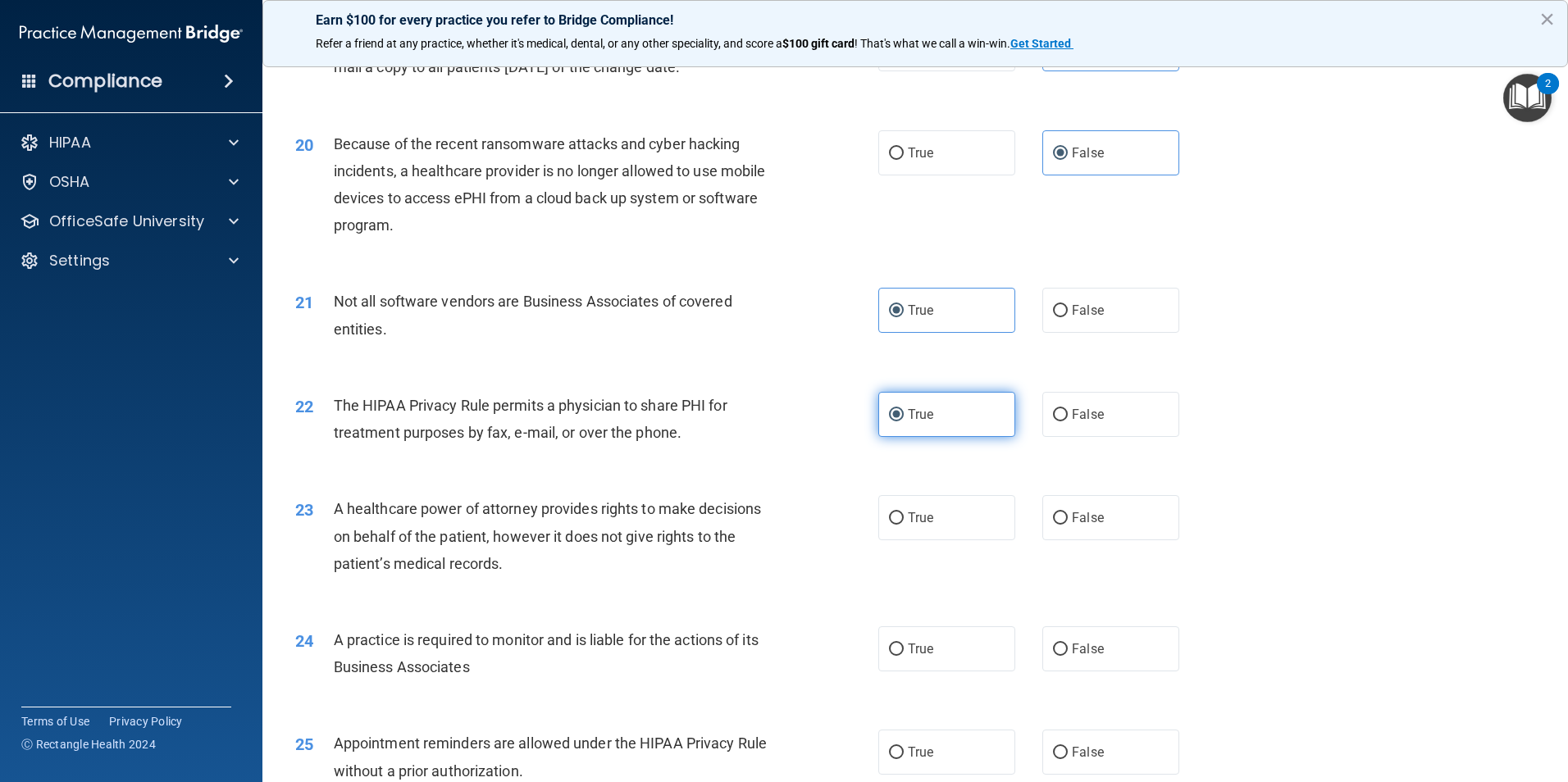
scroll to position [2459, 0]
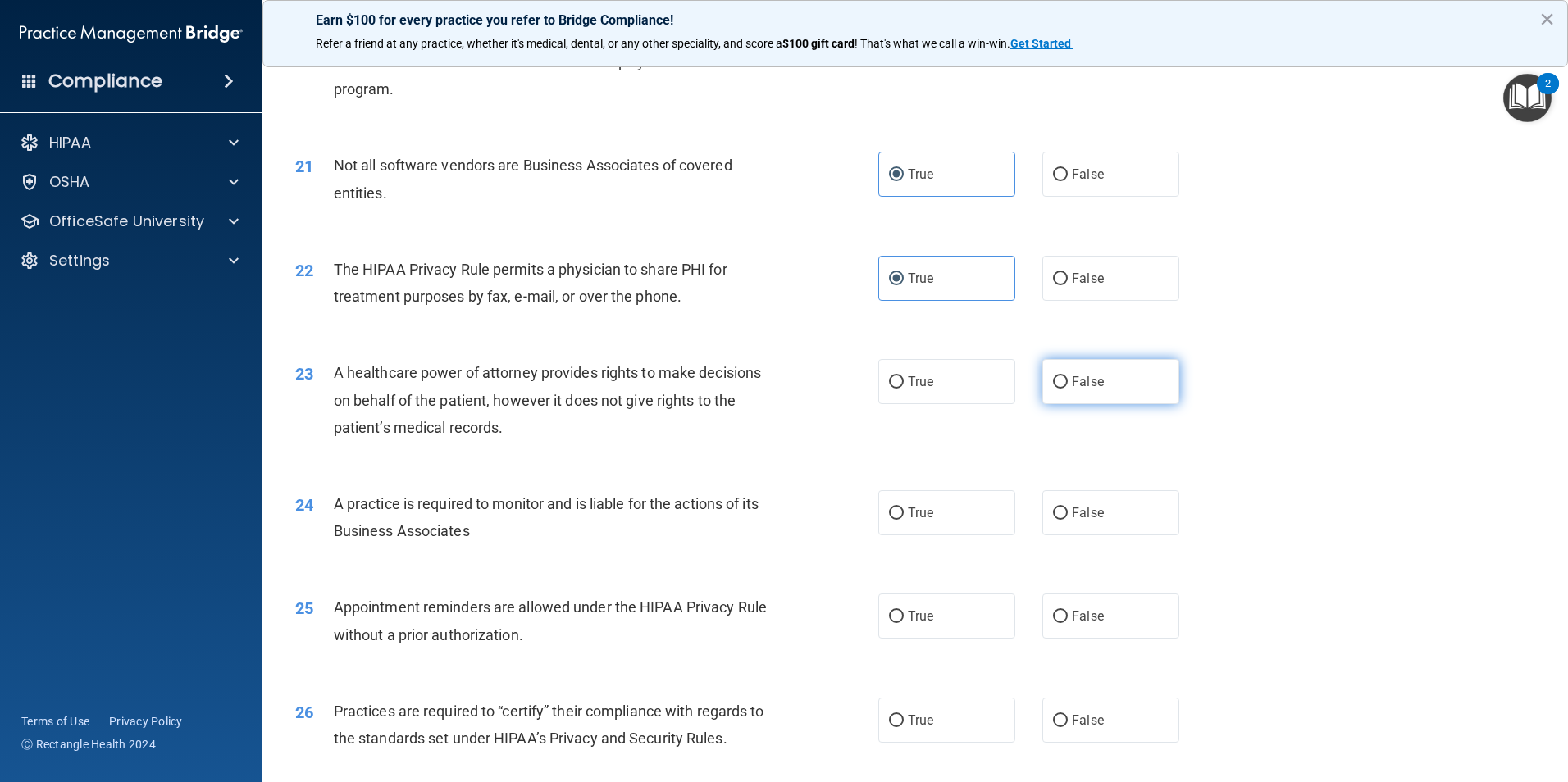
click at [1059, 396] on label "False" at bounding box center [1111, 381] width 137 height 45
click at [1059, 389] on input "False" at bounding box center [1060, 383] width 15 height 12
radio input "true"
click at [1061, 524] on label "False" at bounding box center [1111, 513] width 137 height 45
click at [1061, 520] on input "False" at bounding box center [1060, 513] width 15 height 12
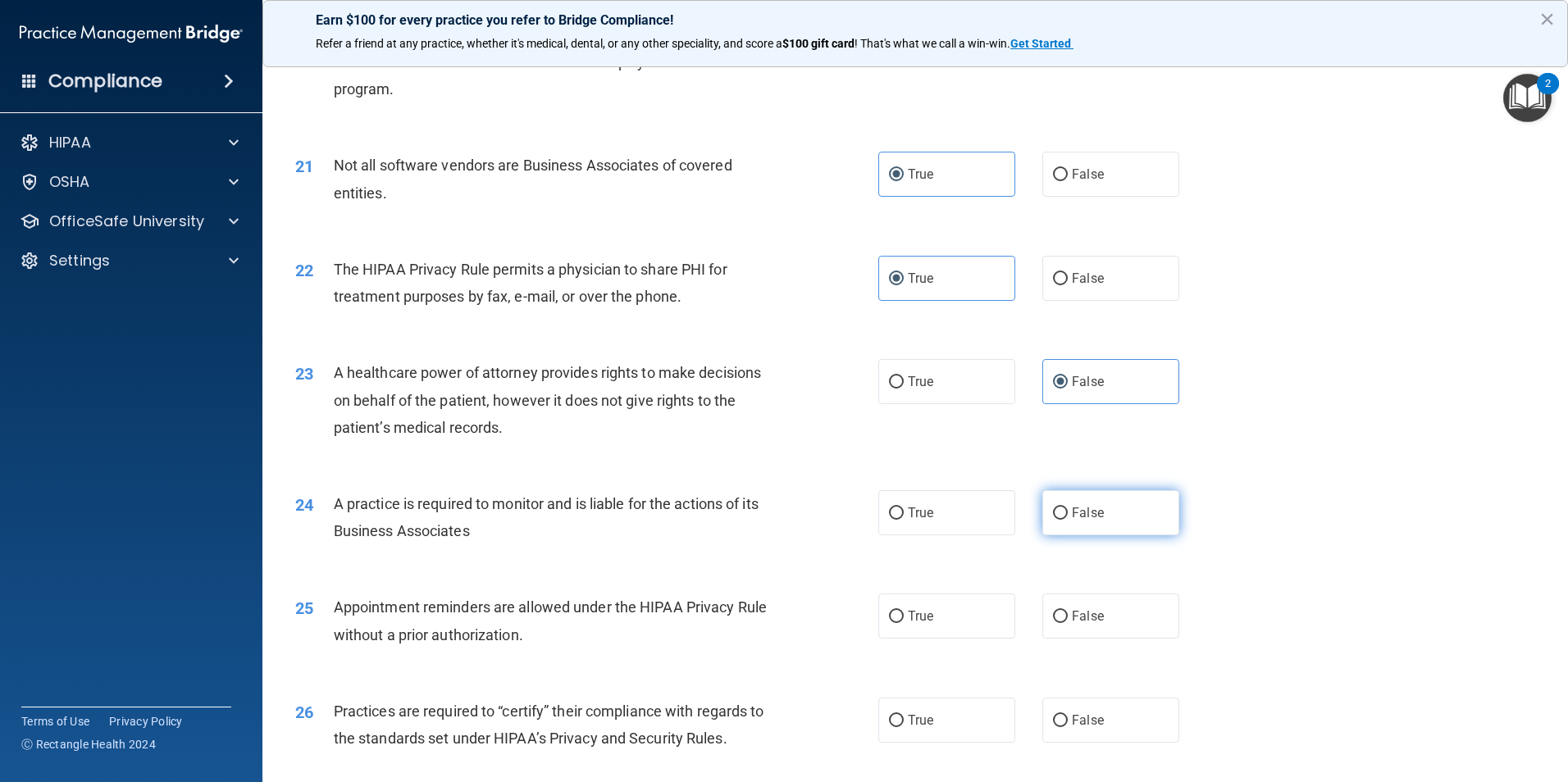
radio input "true"
click at [957, 616] on label "True" at bounding box center [946, 615] width 137 height 45
click at [903, 616] on input "True" at bounding box center [895, 617] width 15 height 12
radio input "true"
click at [1082, 716] on span "False" at bounding box center [1088, 721] width 32 height 16
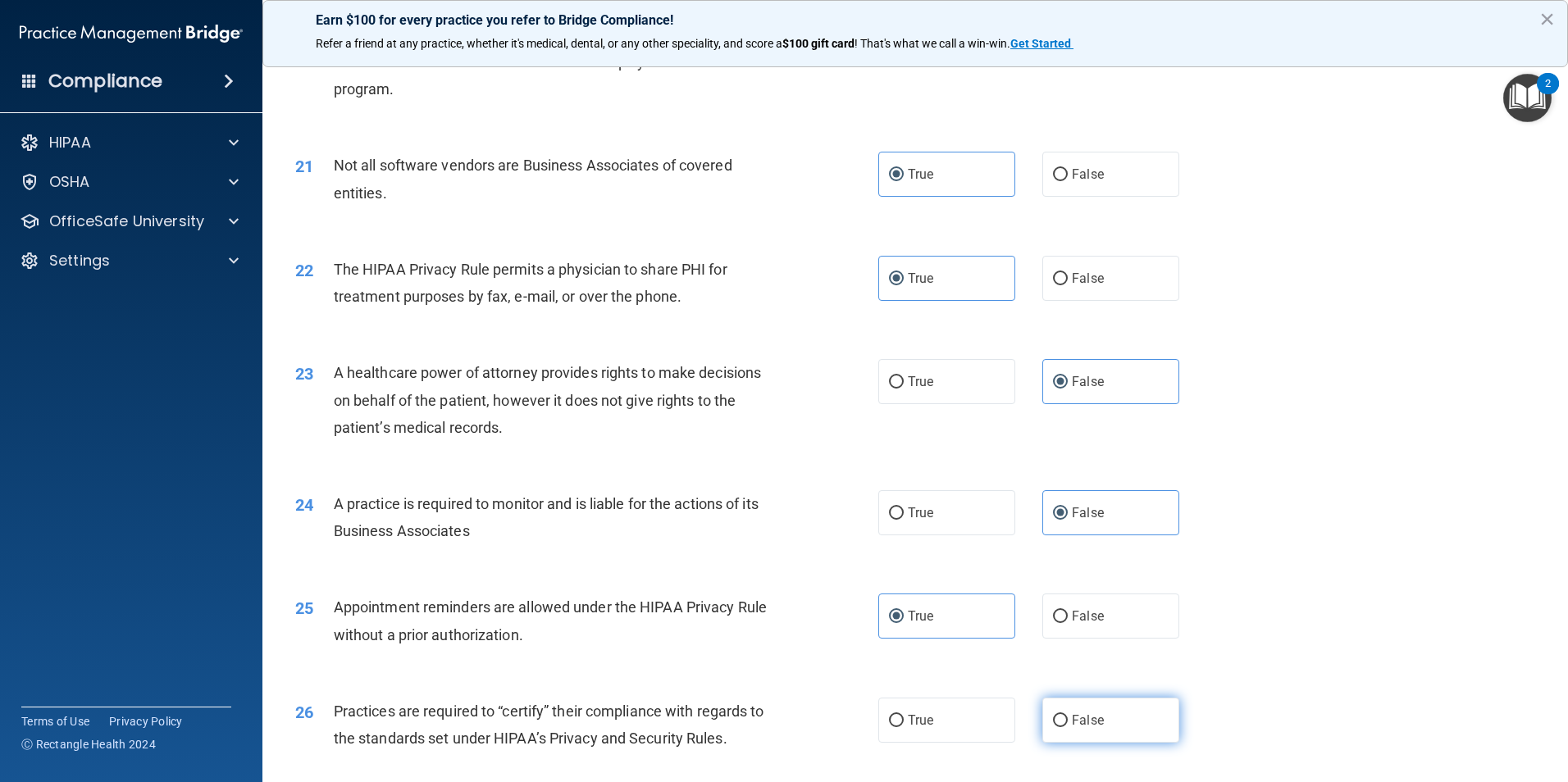
click at [1068, 716] on input "False" at bounding box center [1060, 721] width 15 height 12
radio input "true"
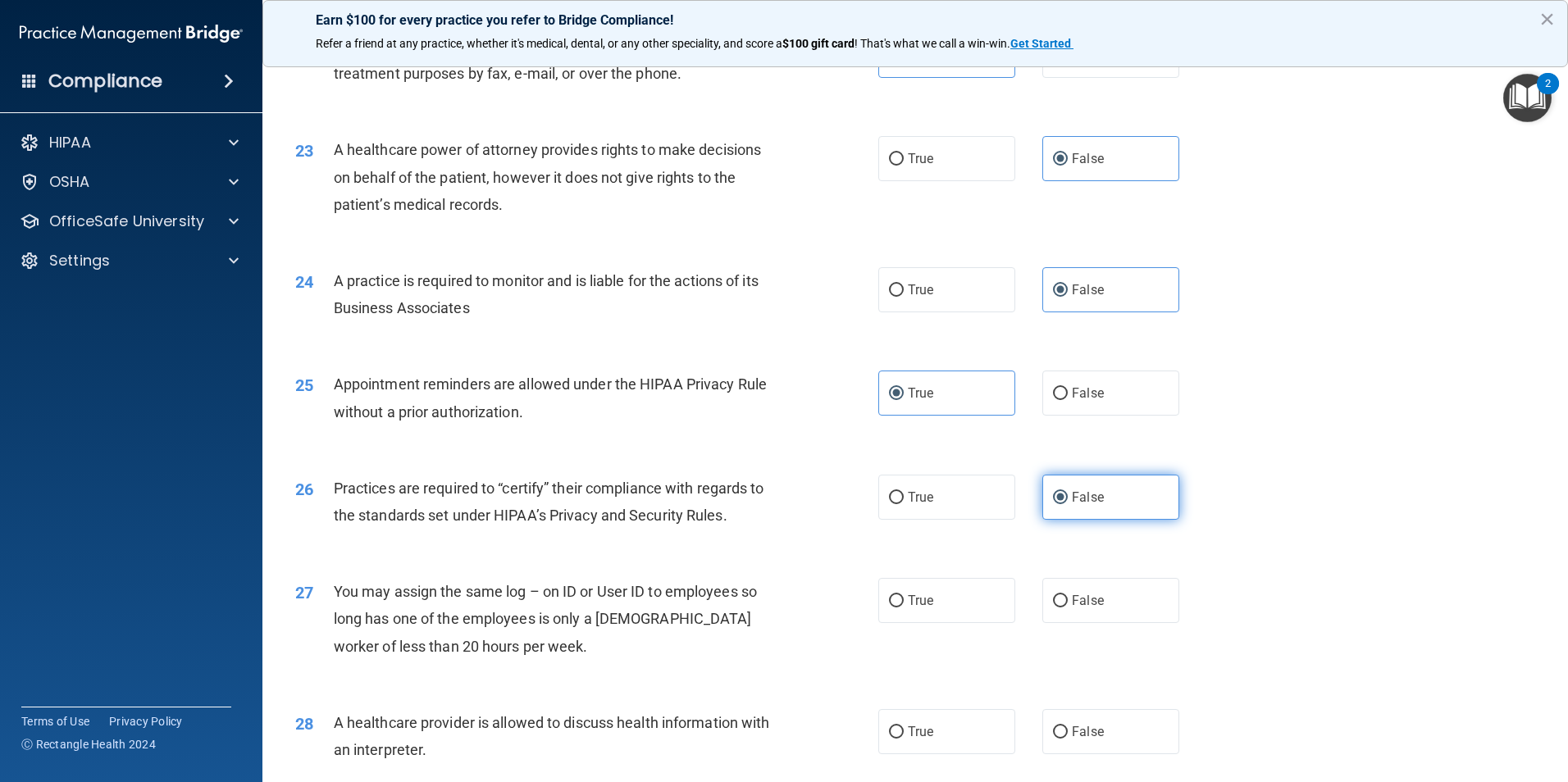
scroll to position [2787, 0]
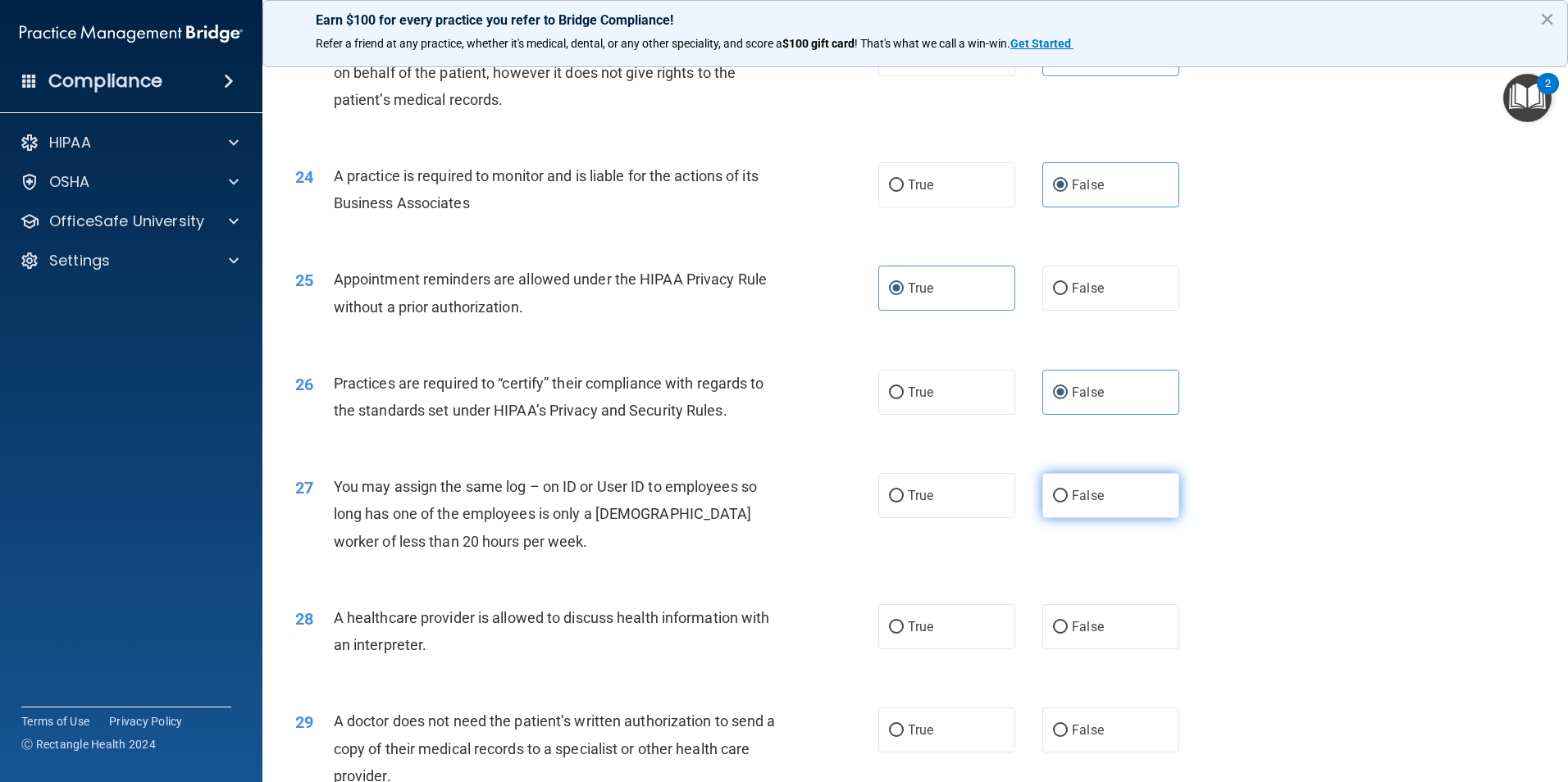
click at [1053, 499] on input "False" at bounding box center [1060, 497] width 15 height 12
radio input "true"
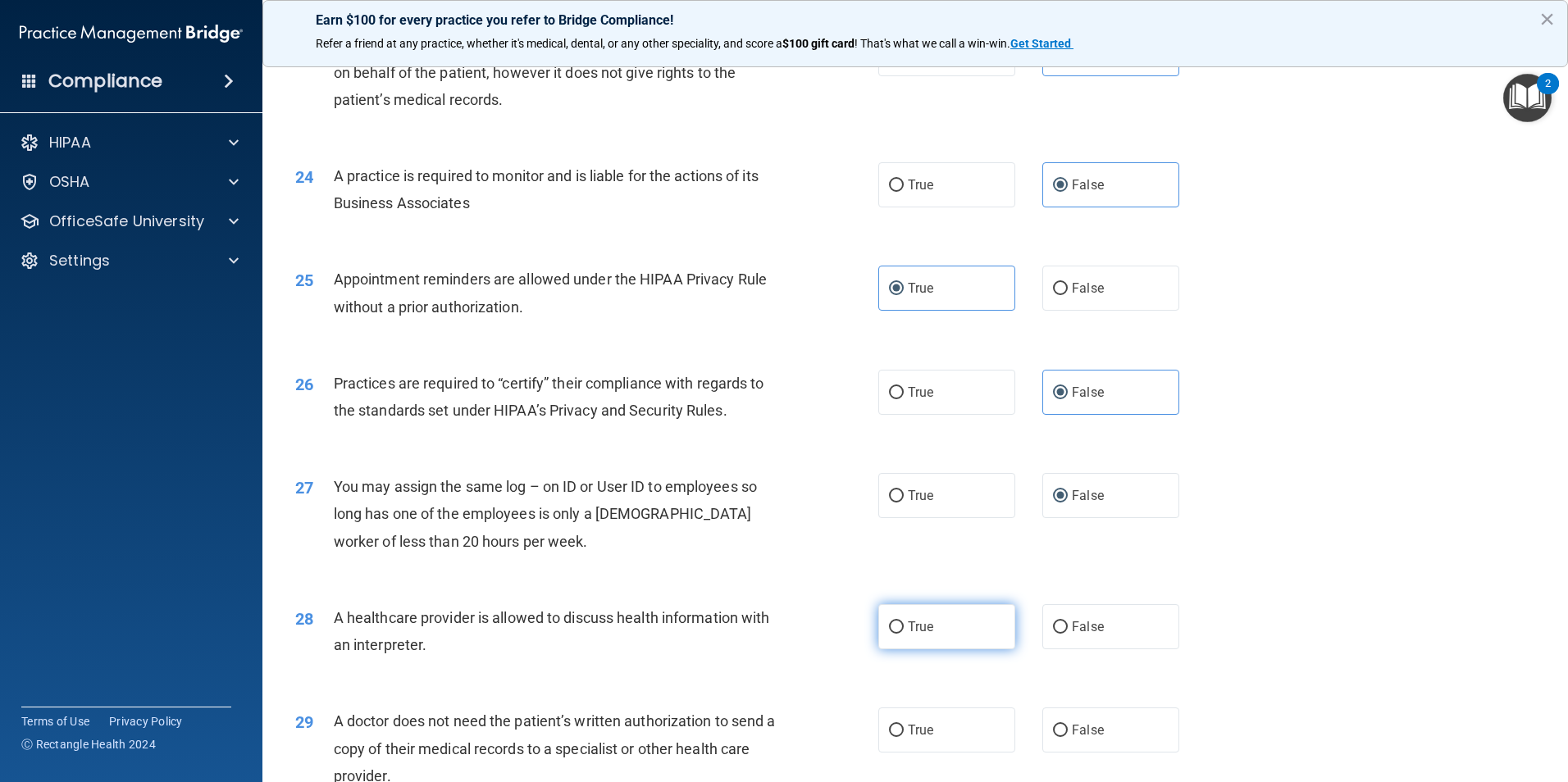
click at [944, 633] on label "True" at bounding box center [946, 626] width 137 height 45
click at [903, 633] on input "True" at bounding box center [895, 628] width 15 height 12
radio input "true"
click at [921, 731] on span "True" at bounding box center [920, 730] width 25 height 16
click at [903, 731] on input "True" at bounding box center [895, 731] width 15 height 12
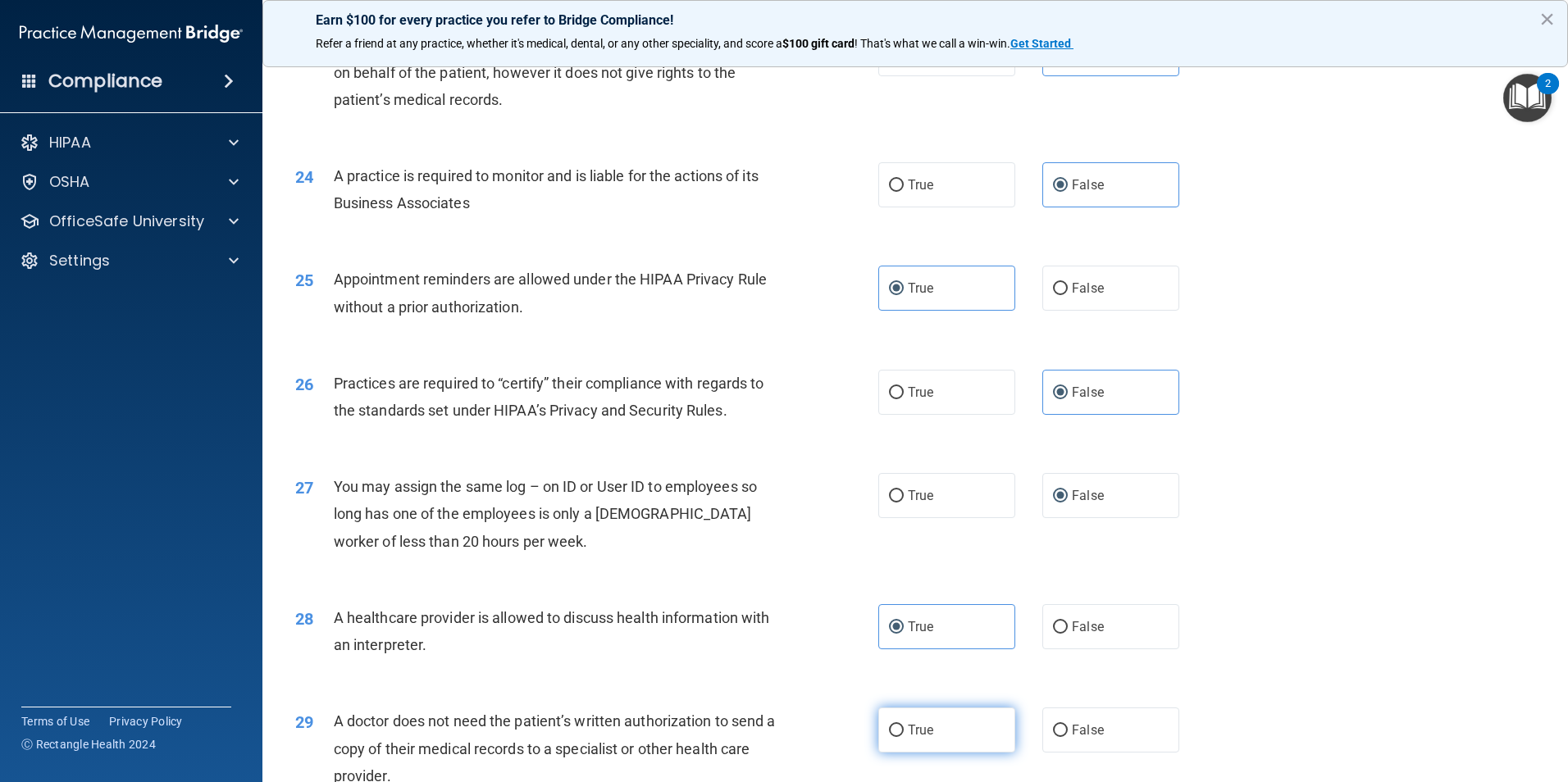
radio input "true"
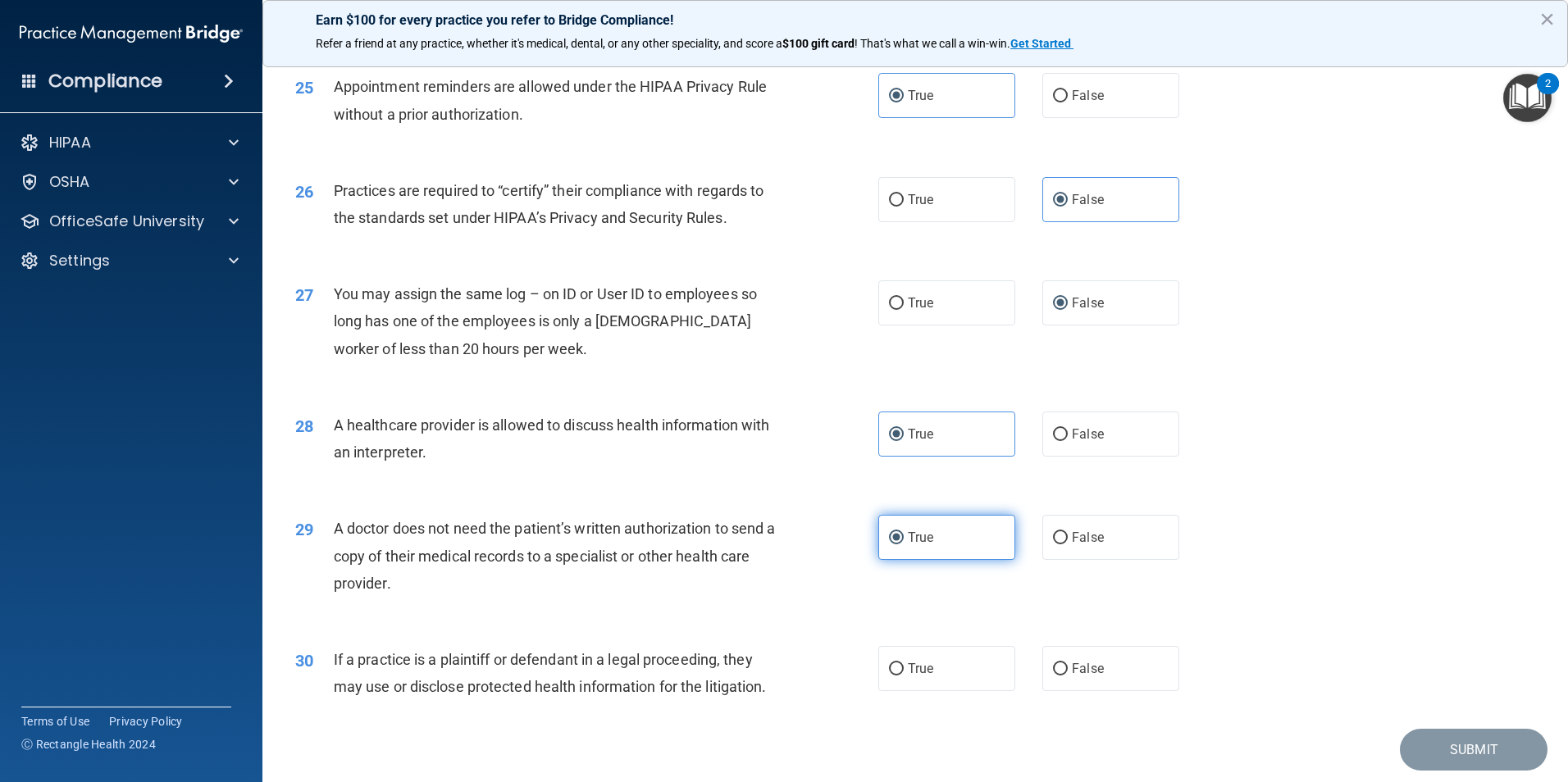
scroll to position [3033, 0]
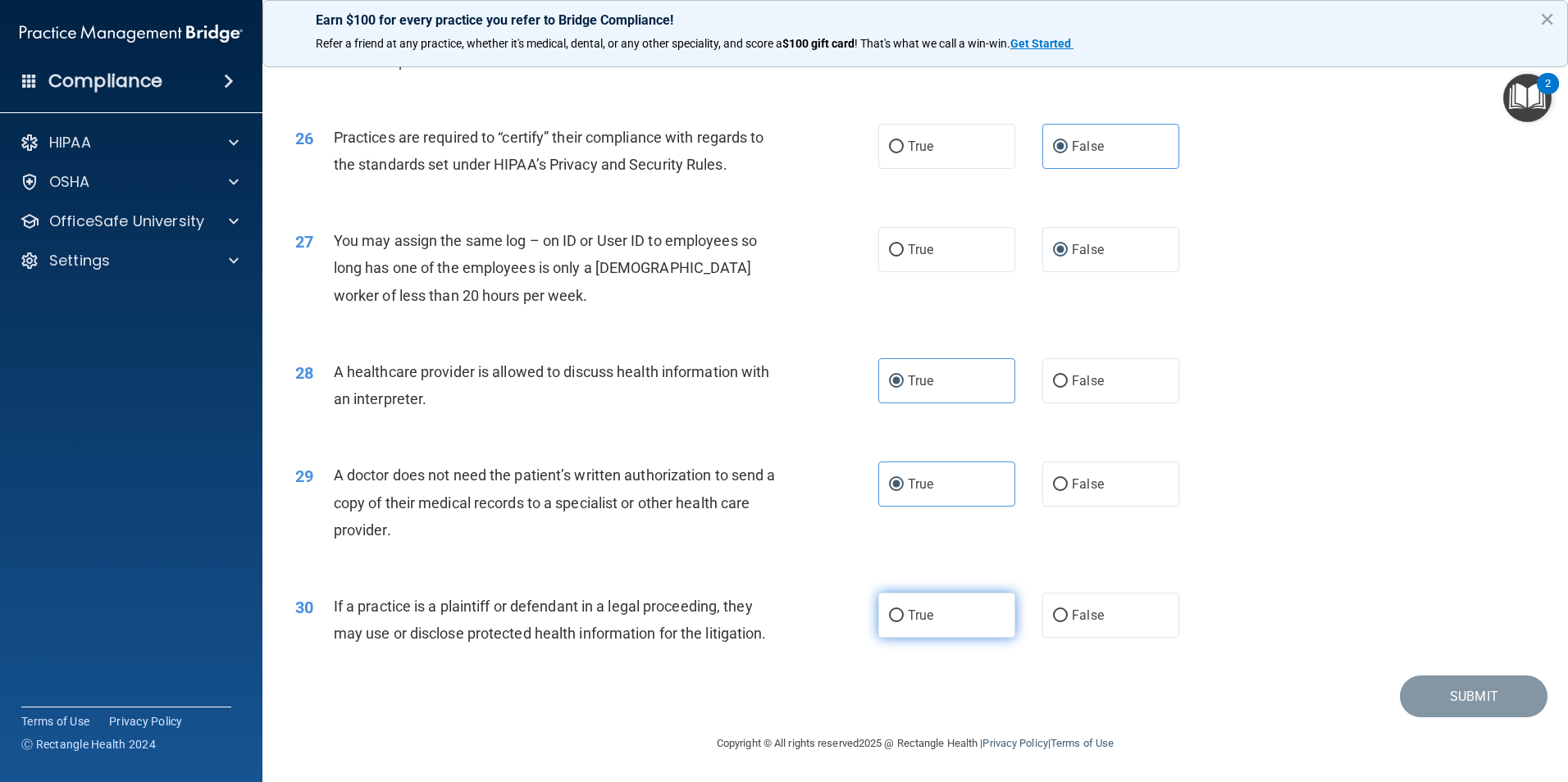
click at [909, 622] on span "True" at bounding box center [920, 615] width 25 height 16
click at [903, 622] on input "True" at bounding box center [895, 616] width 15 height 12
radio input "true"
click at [1457, 707] on button "Submit" at bounding box center [1473, 697] width 147 height 42
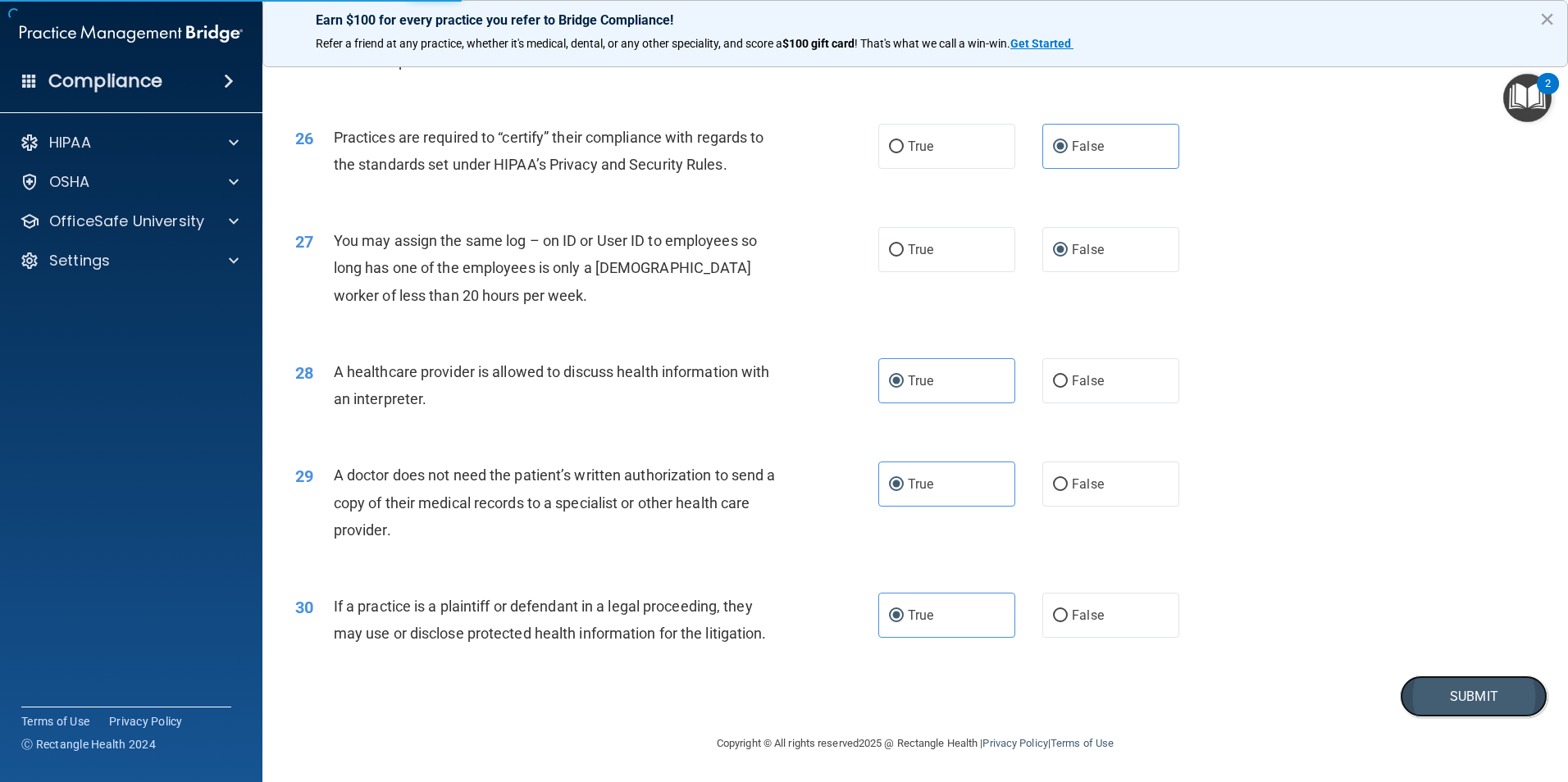
click at [1469, 707] on button "Submit" at bounding box center [1473, 697] width 147 height 42
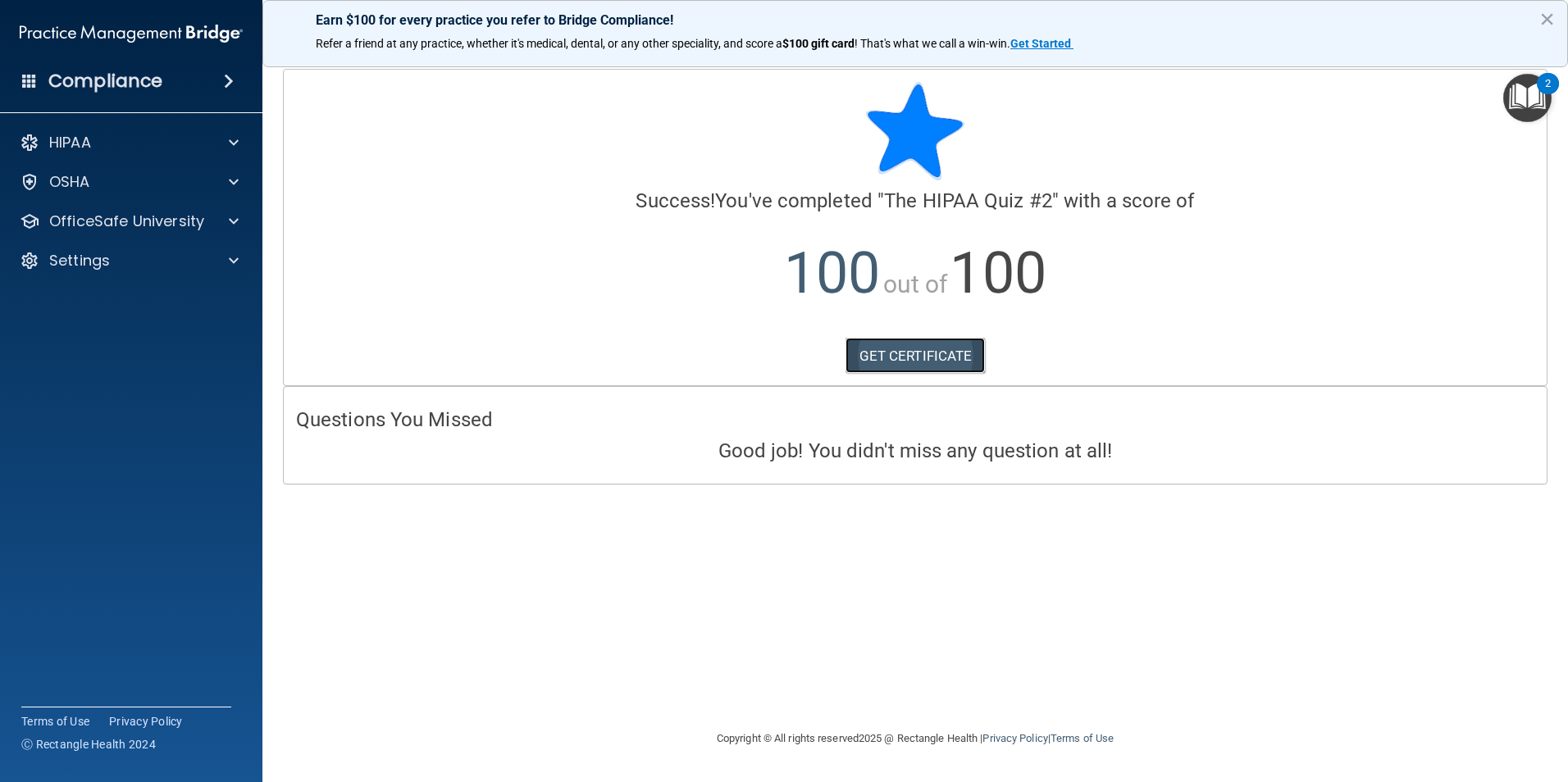
click at [946, 348] on link "GET CERTIFICATE" at bounding box center [916, 355] width 140 height 36
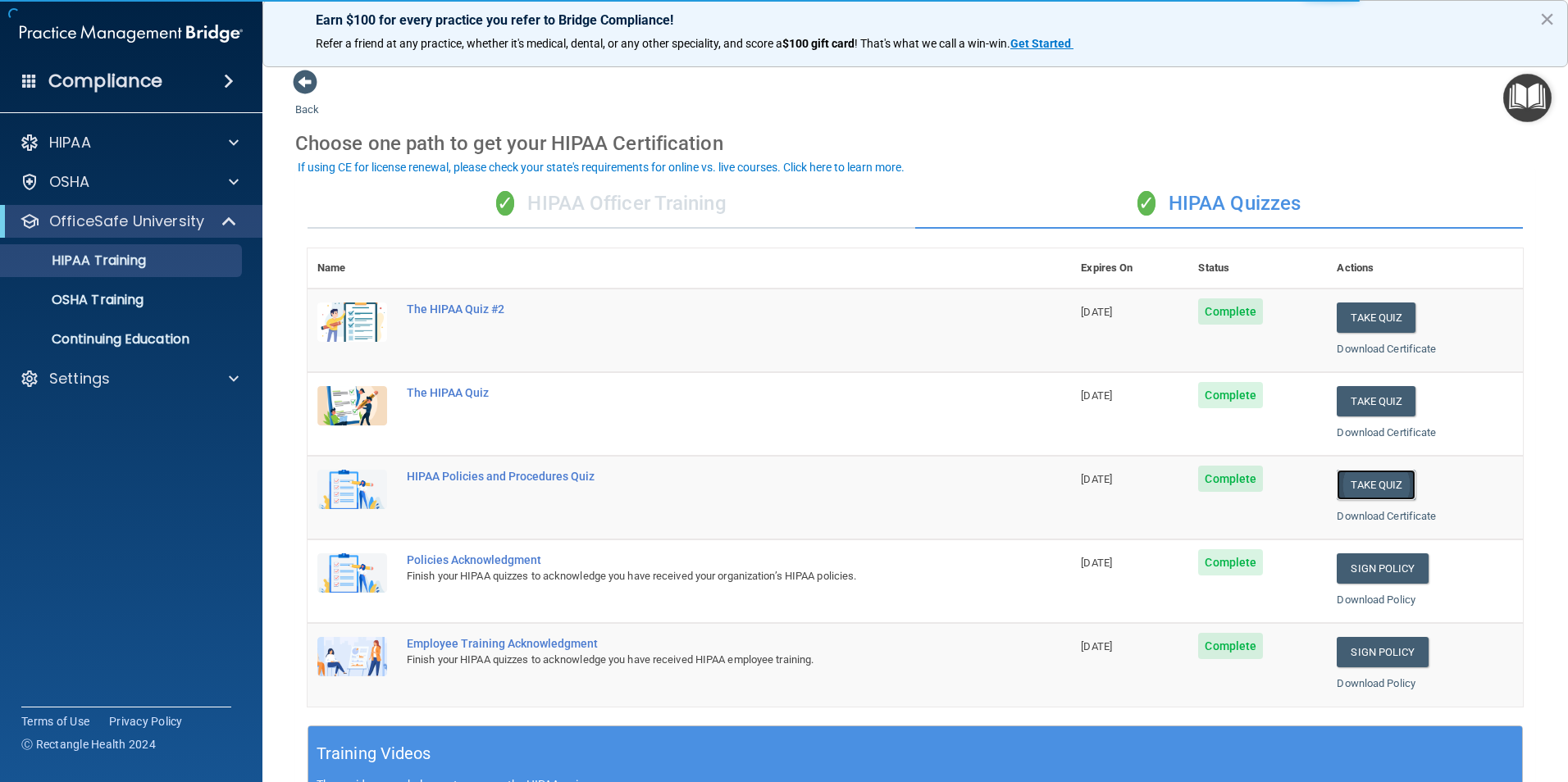
click at [1372, 484] on button "Take Quiz" at bounding box center [1376, 484] width 79 height 31
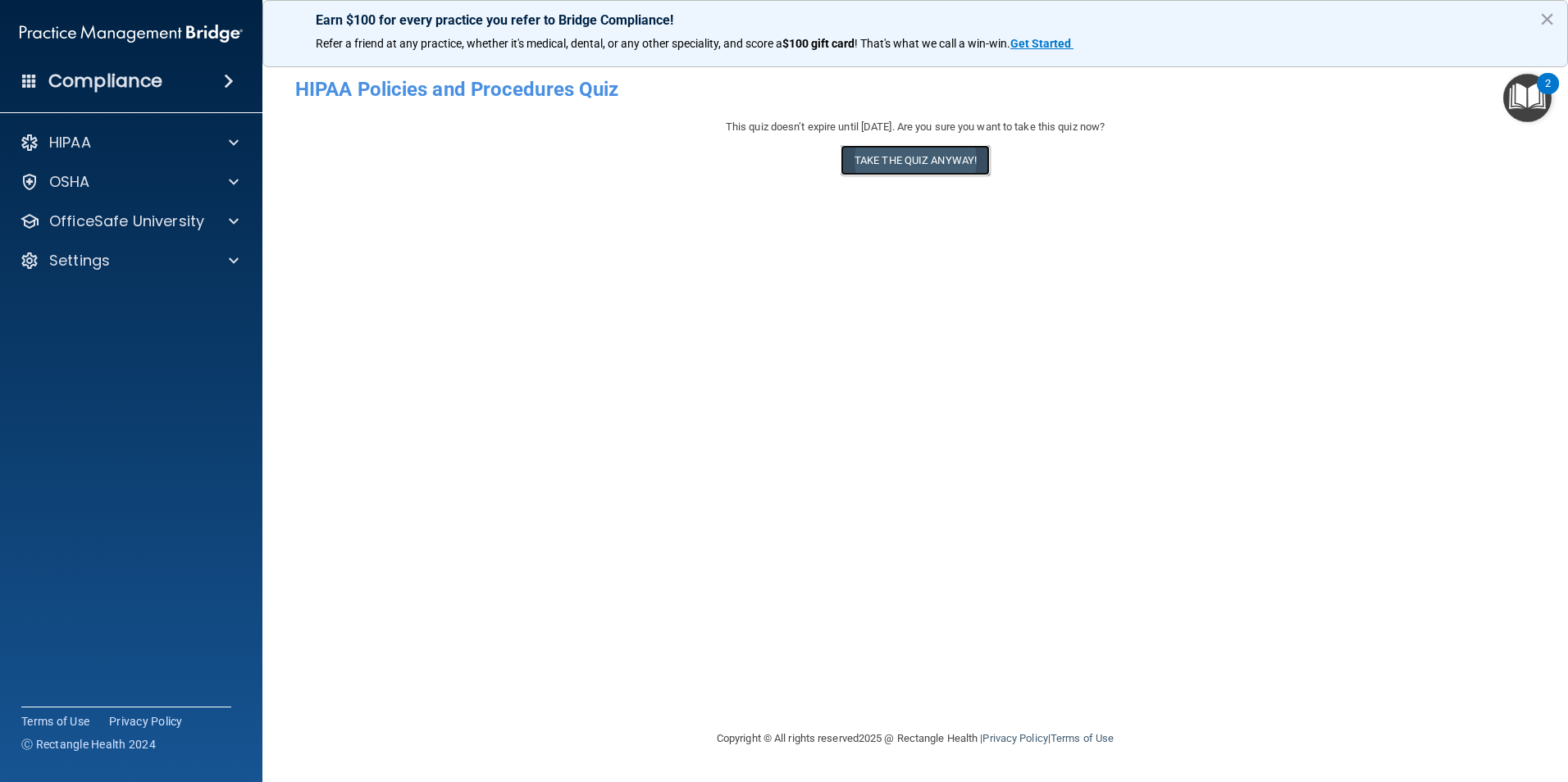
click at [941, 165] on button "Take the quiz anyway!" at bounding box center [915, 160] width 149 height 31
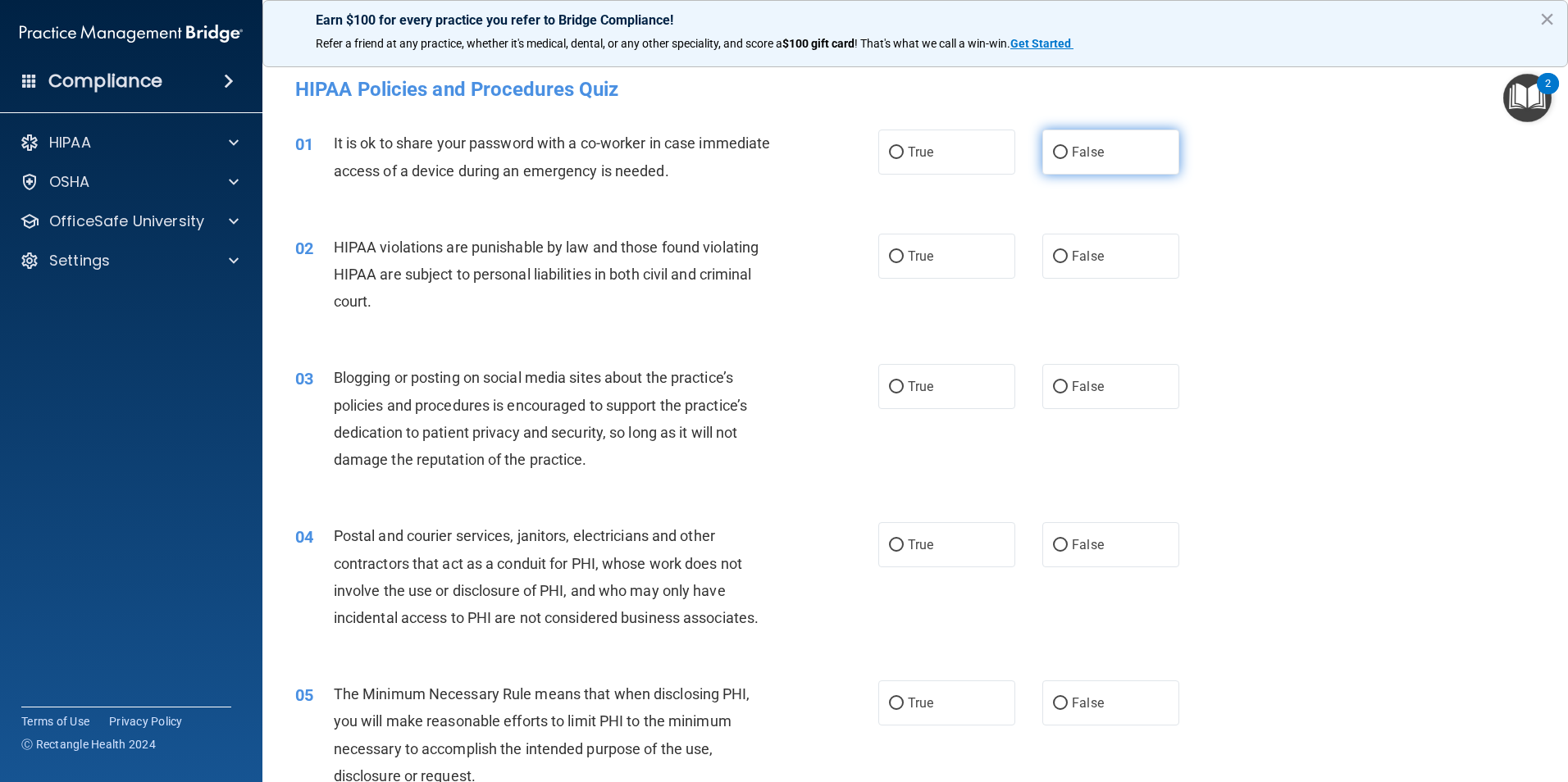
click at [1045, 146] on label "False" at bounding box center [1111, 152] width 137 height 45
click at [1053, 147] on input "False" at bounding box center [1060, 153] width 15 height 12
radio input "true"
click at [960, 238] on label "True" at bounding box center [946, 255] width 137 height 45
click at [903, 251] on input "True" at bounding box center [895, 257] width 15 height 12
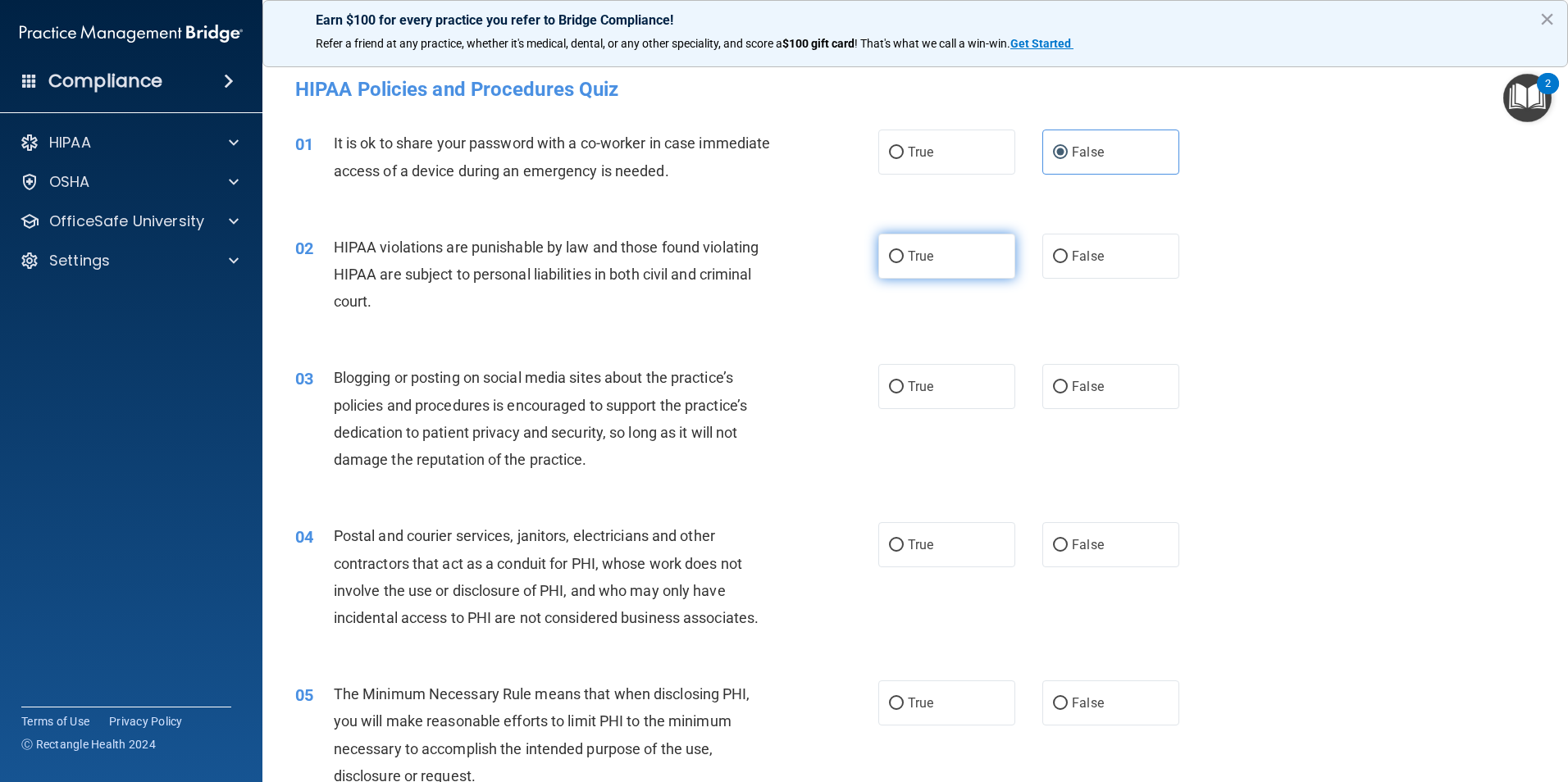
radio input "true"
click at [1089, 368] on label "False" at bounding box center [1111, 386] width 137 height 45
click at [1068, 381] on input "False" at bounding box center [1060, 387] width 15 height 12
radio input "true"
click at [982, 540] on label "True" at bounding box center [946, 544] width 137 height 45
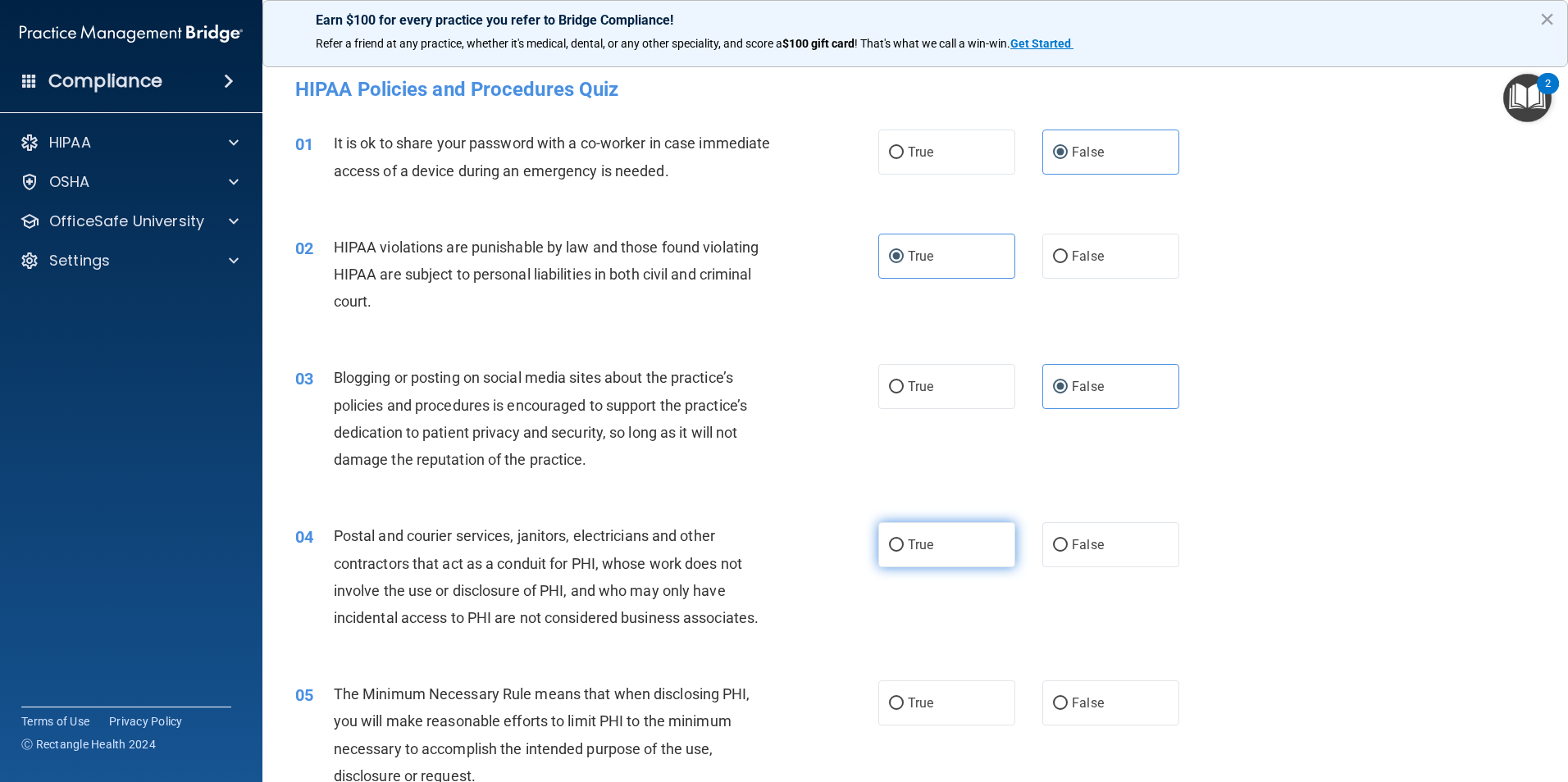
click at [903, 540] on input "True" at bounding box center [895, 546] width 15 height 12
radio input "true"
click at [965, 714] on label "True" at bounding box center [946, 702] width 137 height 45
click at [903, 710] on input "True" at bounding box center [895, 704] width 15 height 12
radio input "true"
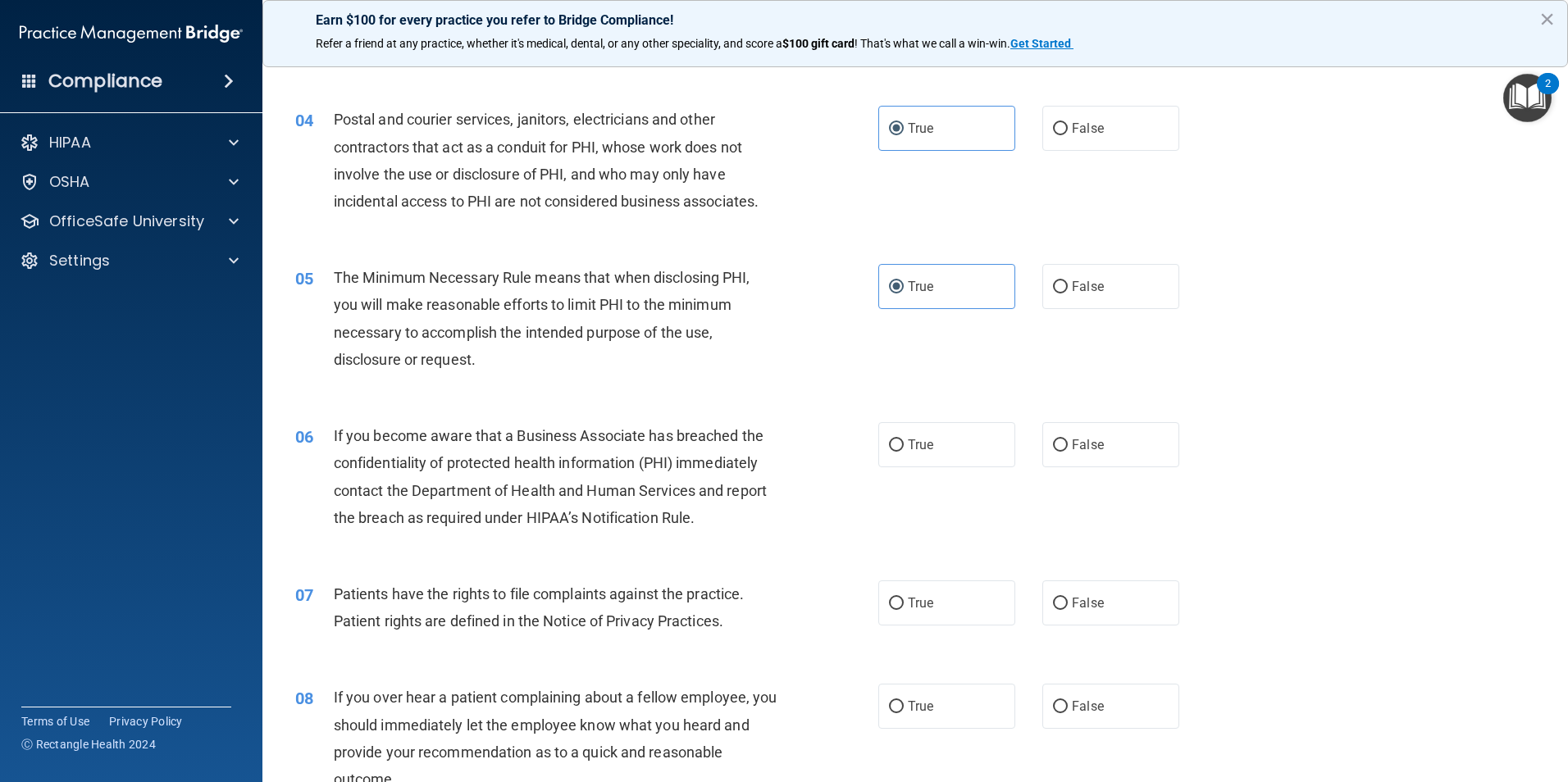
scroll to position [491, 0]
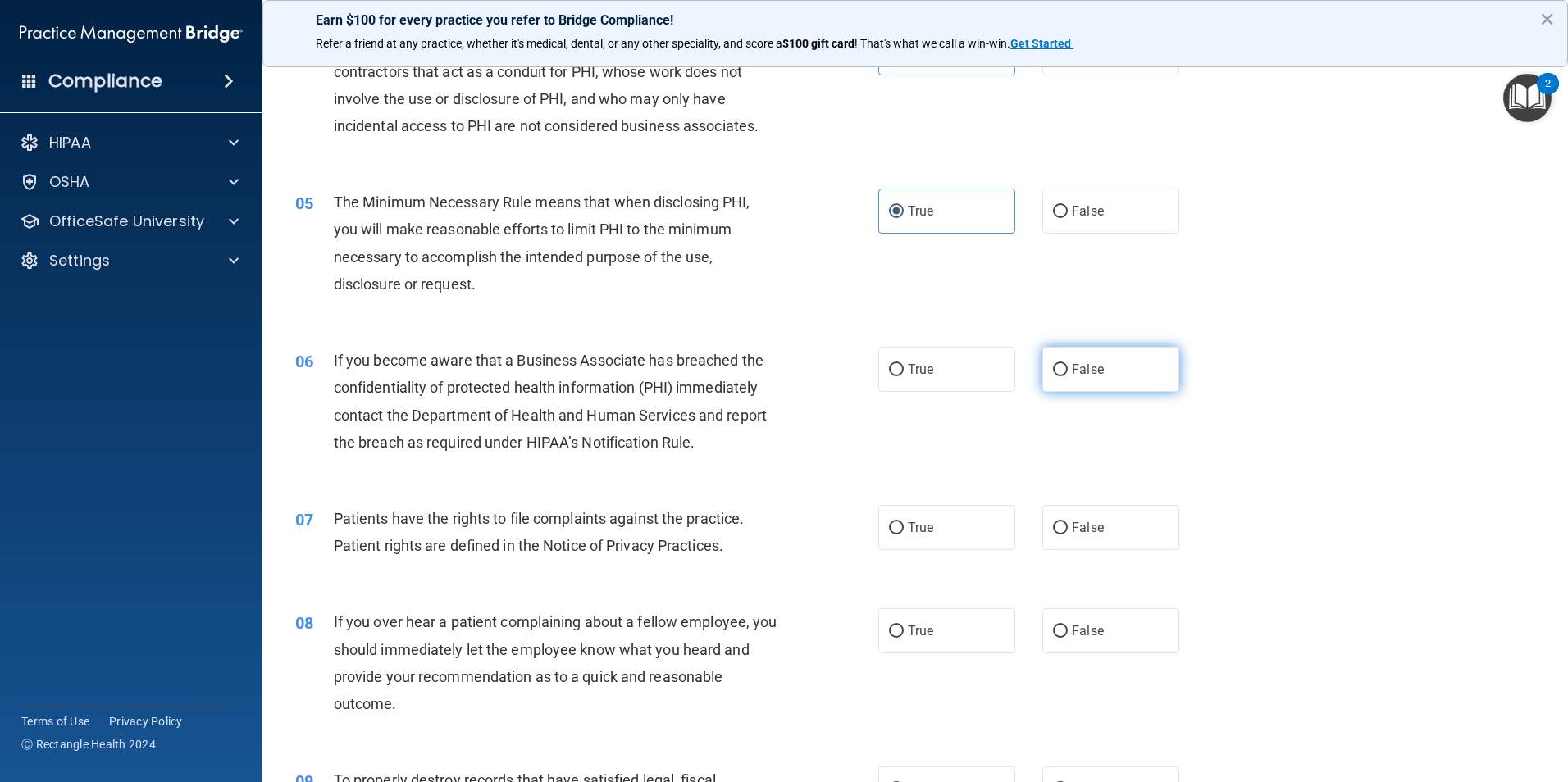
click at [1082, 366] on span "False" at bounding box center [1088, 369] width 32 height 16
click at [1068, 366] on input "False" at bounding box center [1060, 370] width 15 height 12
radio input "true"
click at [946, 525] on label "True" at bounding box center [946, 527] width 137 height 45
click at [903, 525] on input "True" at bounding box center [895, 528] width 15 height 12
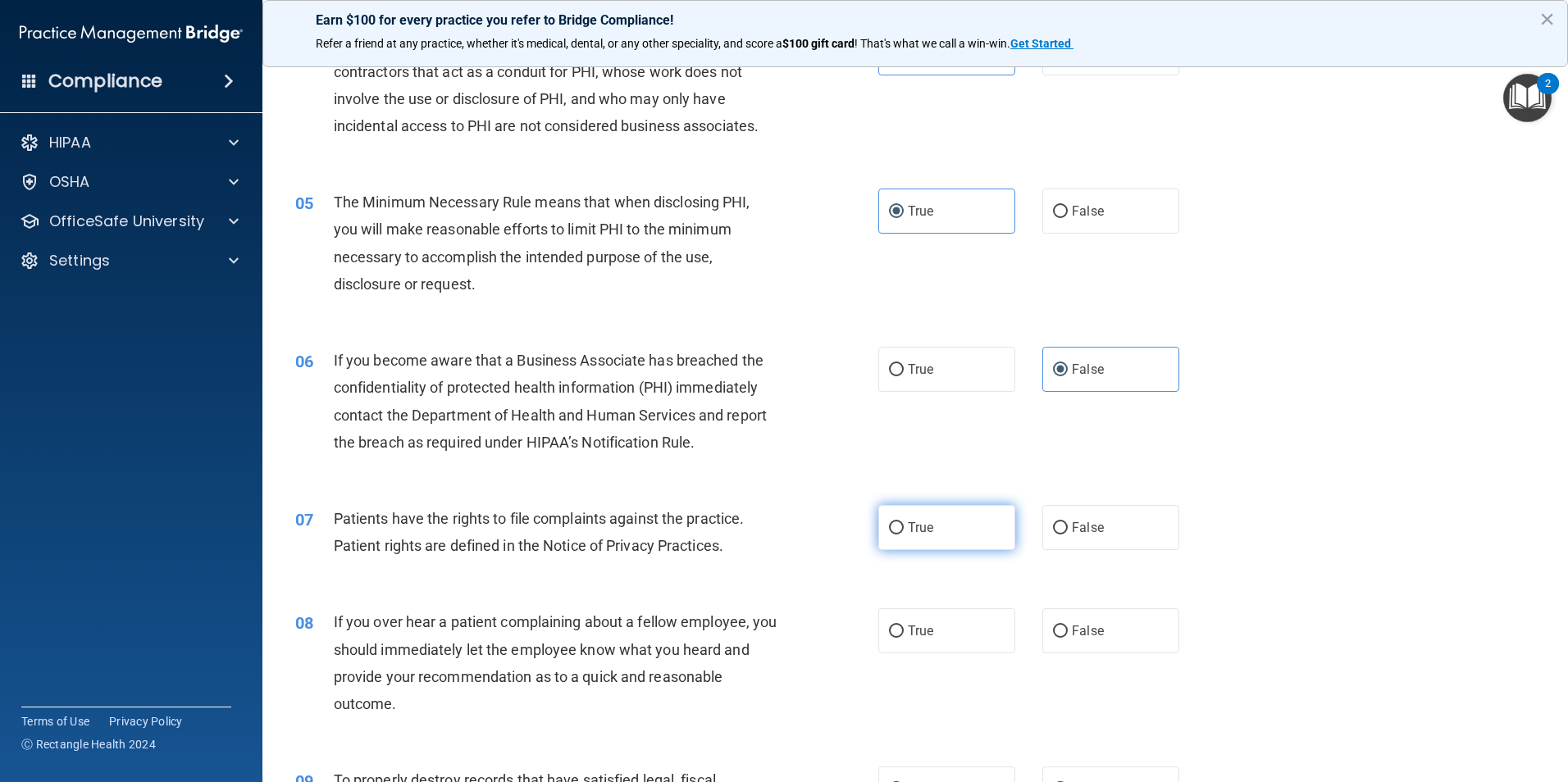
radio input "true"
click at [1073, 616] on label "False" at bounding box center [1111, 630] width 137 height 45
click at [1068, 626] on input "False" at bounding box center [1060, 632] width 15 height 12
radio input "true"
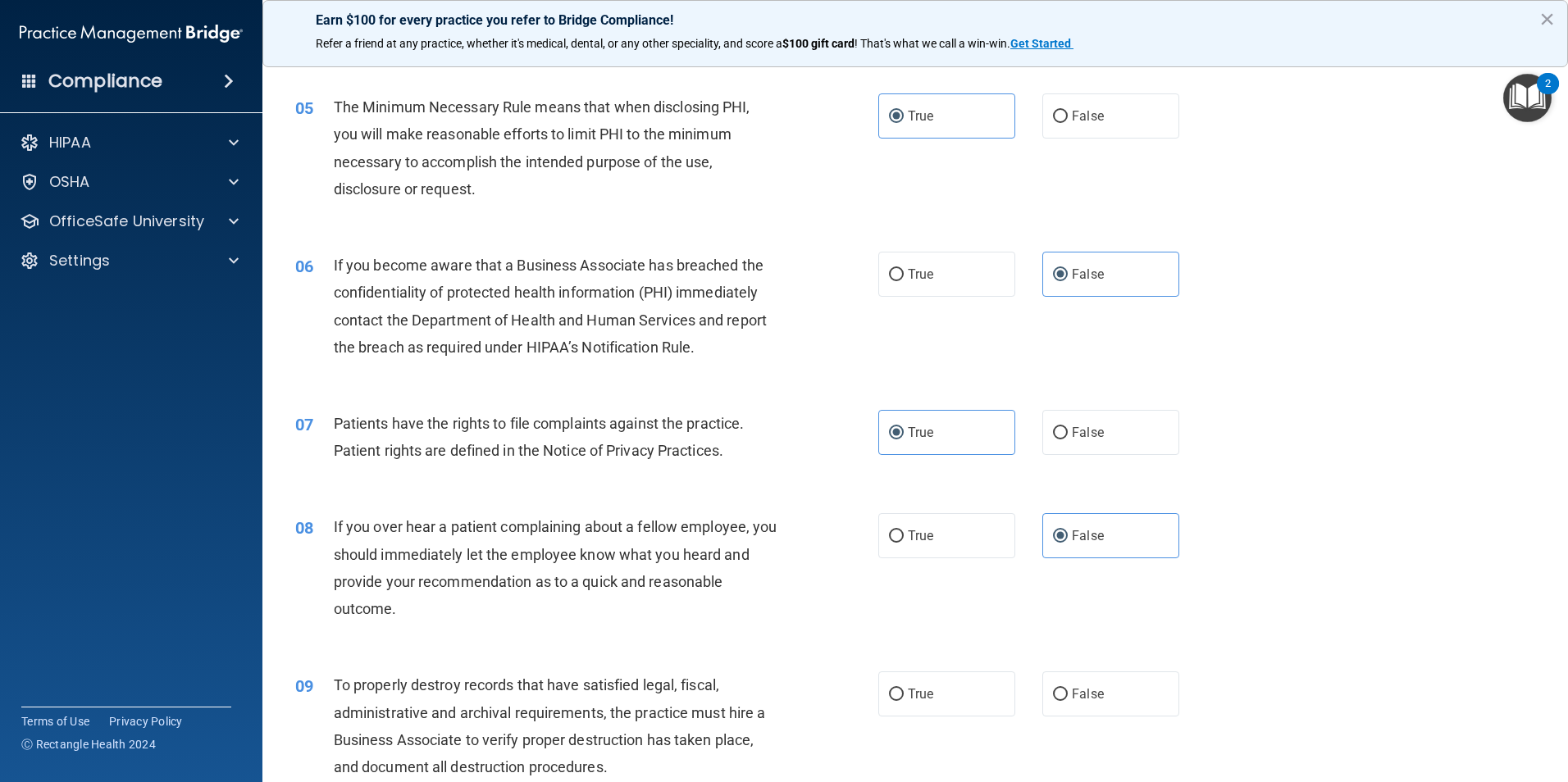
scroll to position [820, 0]
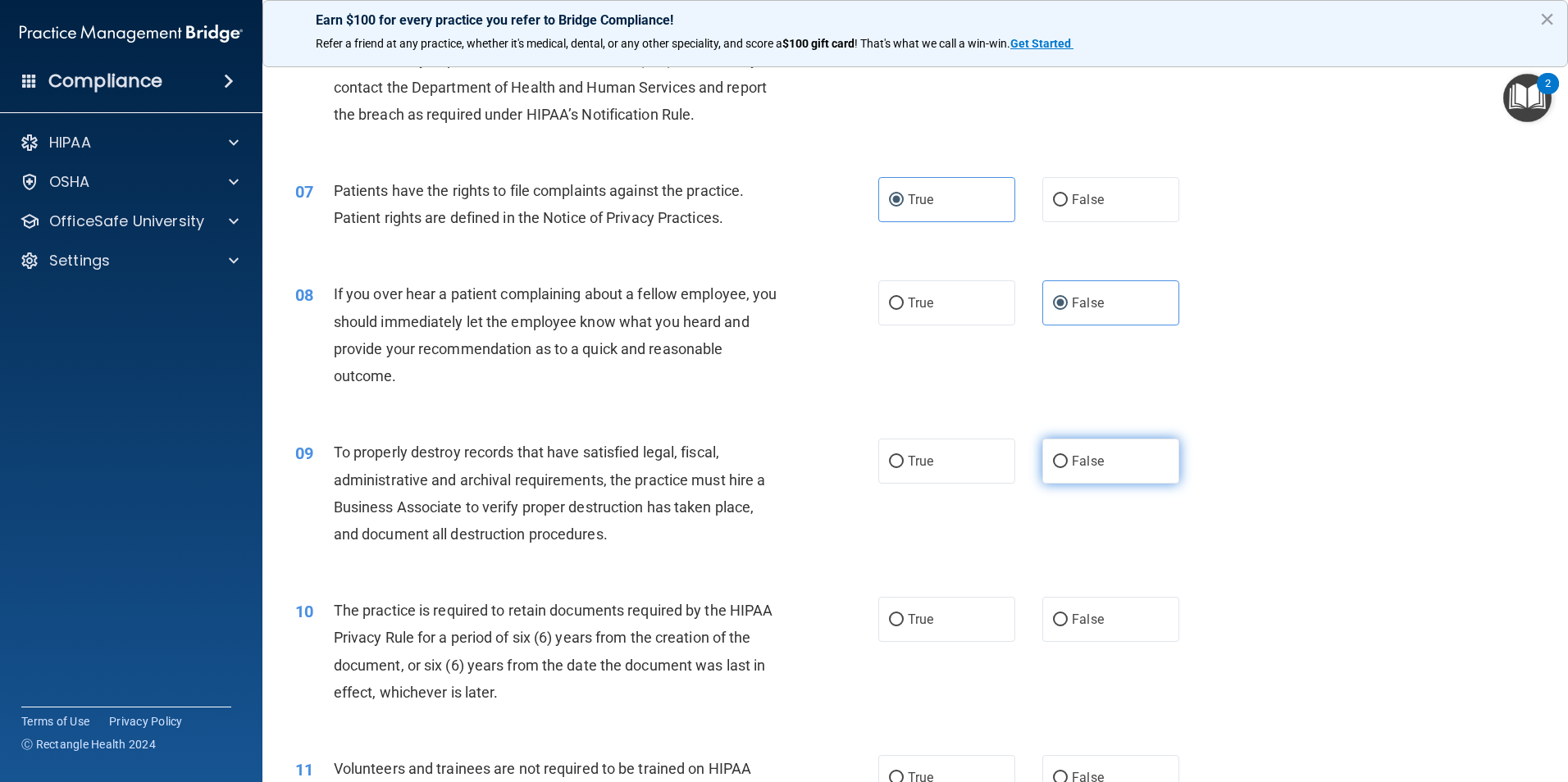
click at [1090, 470] on label "False" at bounding box center [1111, 461] width 137 height 45
click at [1068, 468] on input "False" at bounding box center [1060, 462] width 15 height 12
radio input "true"
click at [931, 621] on label "True" at bounding box center [946, 619] width 137 height 45
click at [903, 621] on input "True" at bounding box center [895, 621] width 15 height 12
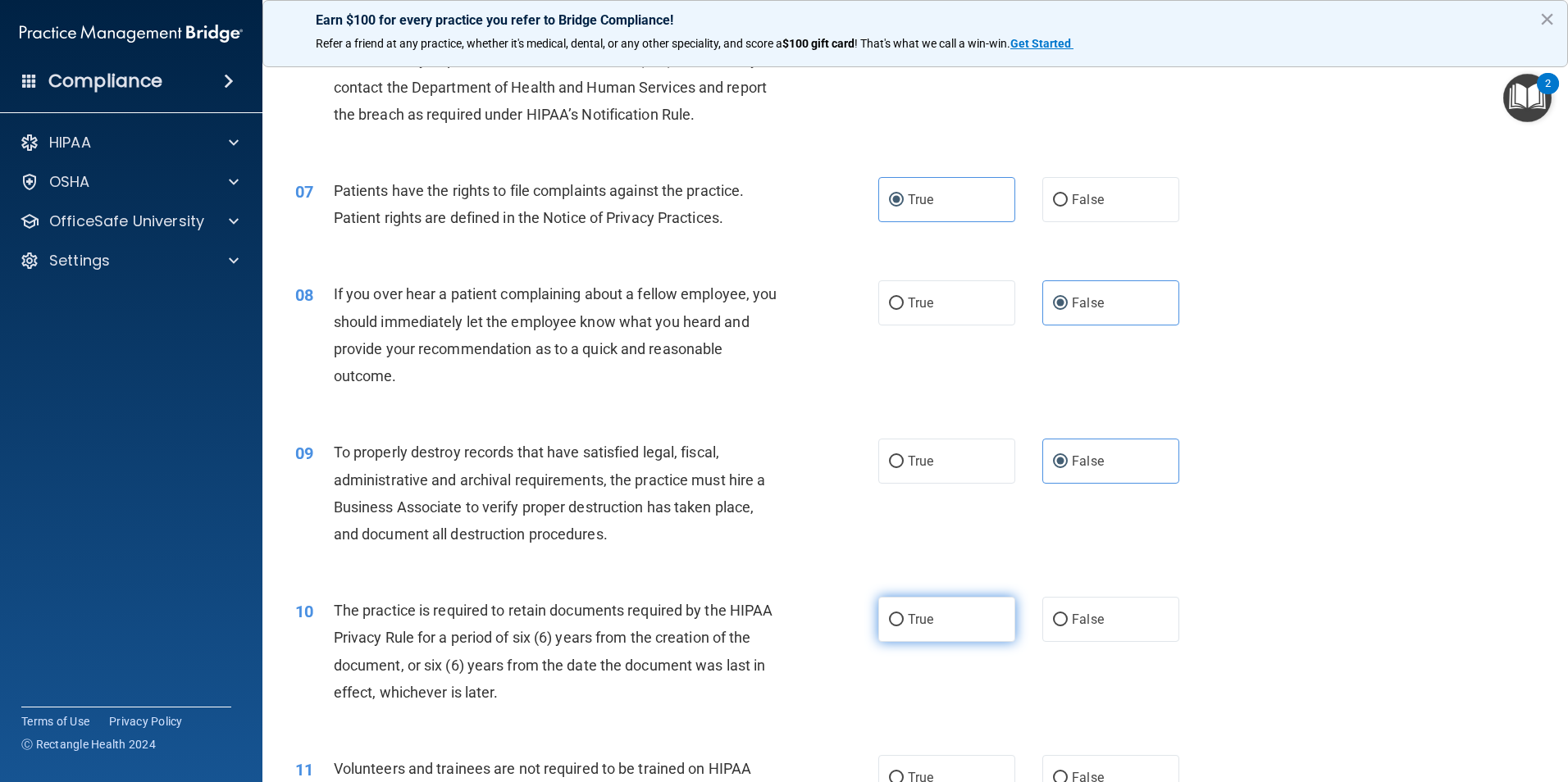
radio input "true"
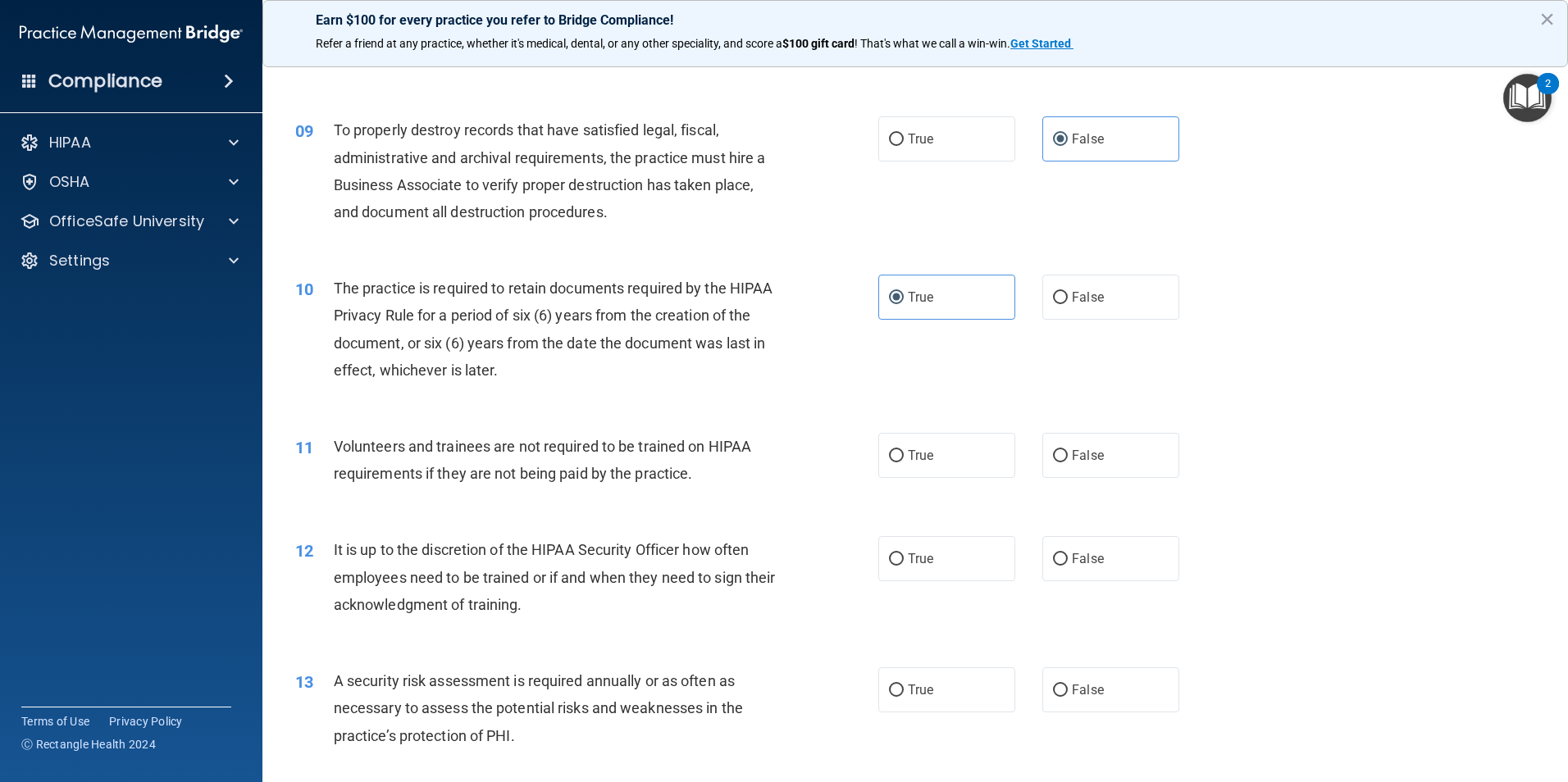
scroll to position [1148, 0]
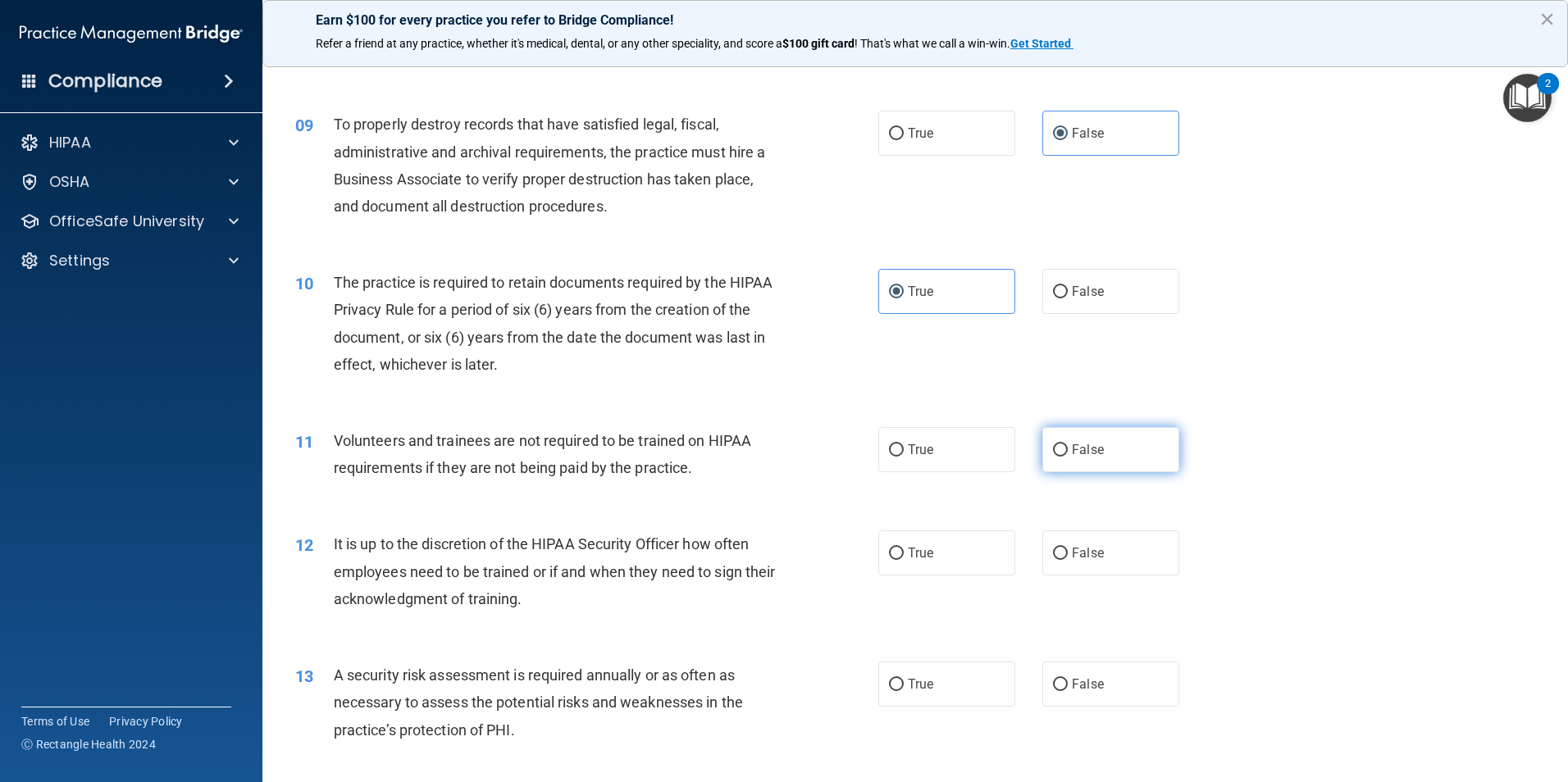
click at [1074, 463] on label "False" at bounding box center [1111, 449] width 137 height 45
click at [1068, 456] on input "False" at bounding box center [1060, 450] width 15 height 12
radio input "true"
click at [1101, 563] on label "False" at bounding box center [1111, 552] width 137 height 45
click at [1068, 560] on input "False" at bounding box center [1060, 554] width 15 height 12
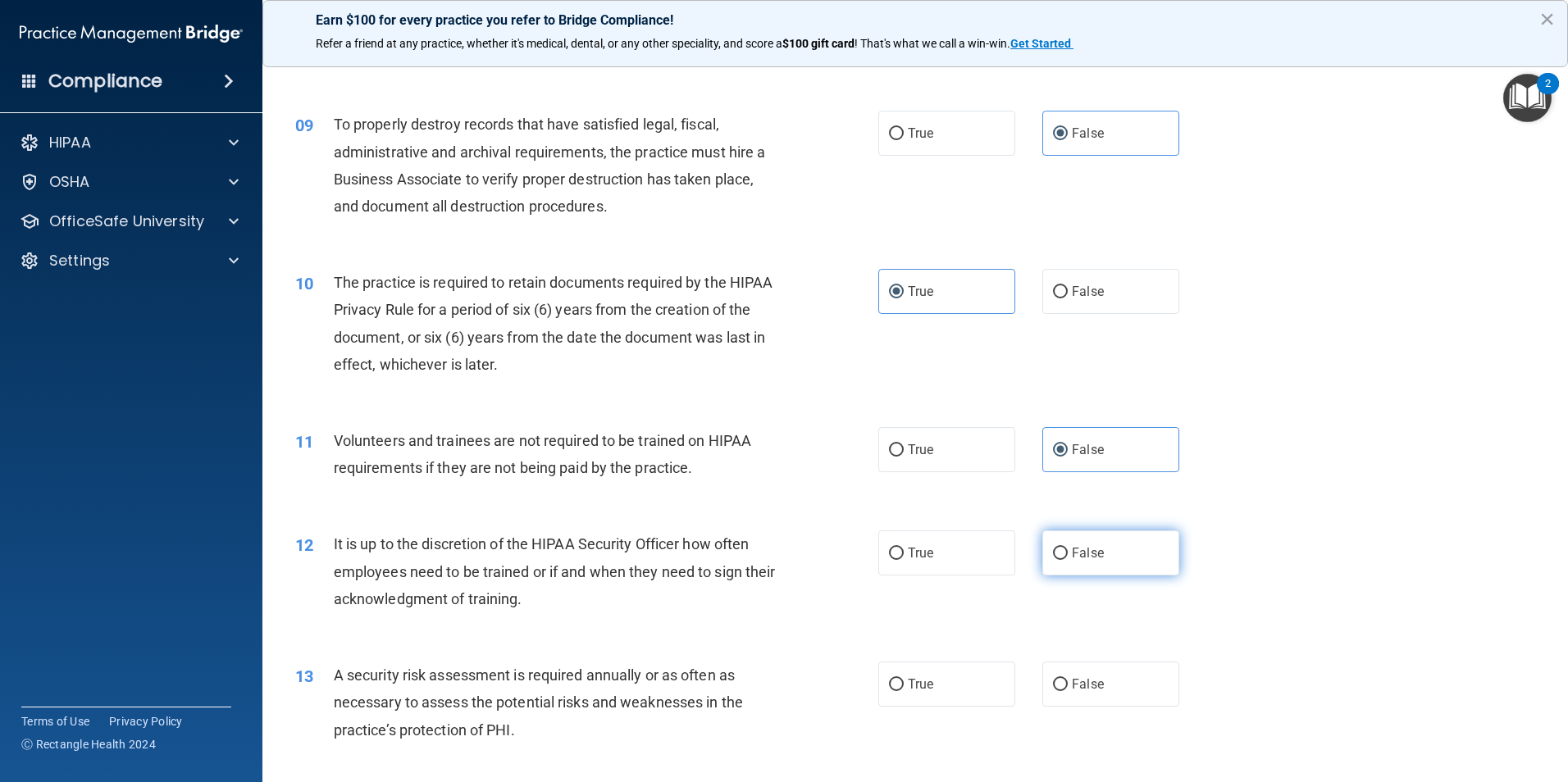
radio input "true"
click at [958, 700] on label "True" at bounding box center [946, 684] width 137 height 45
click at [903, 691] on input "True" at bounding box center [895, 685] width 15 height 12
radio input "true"
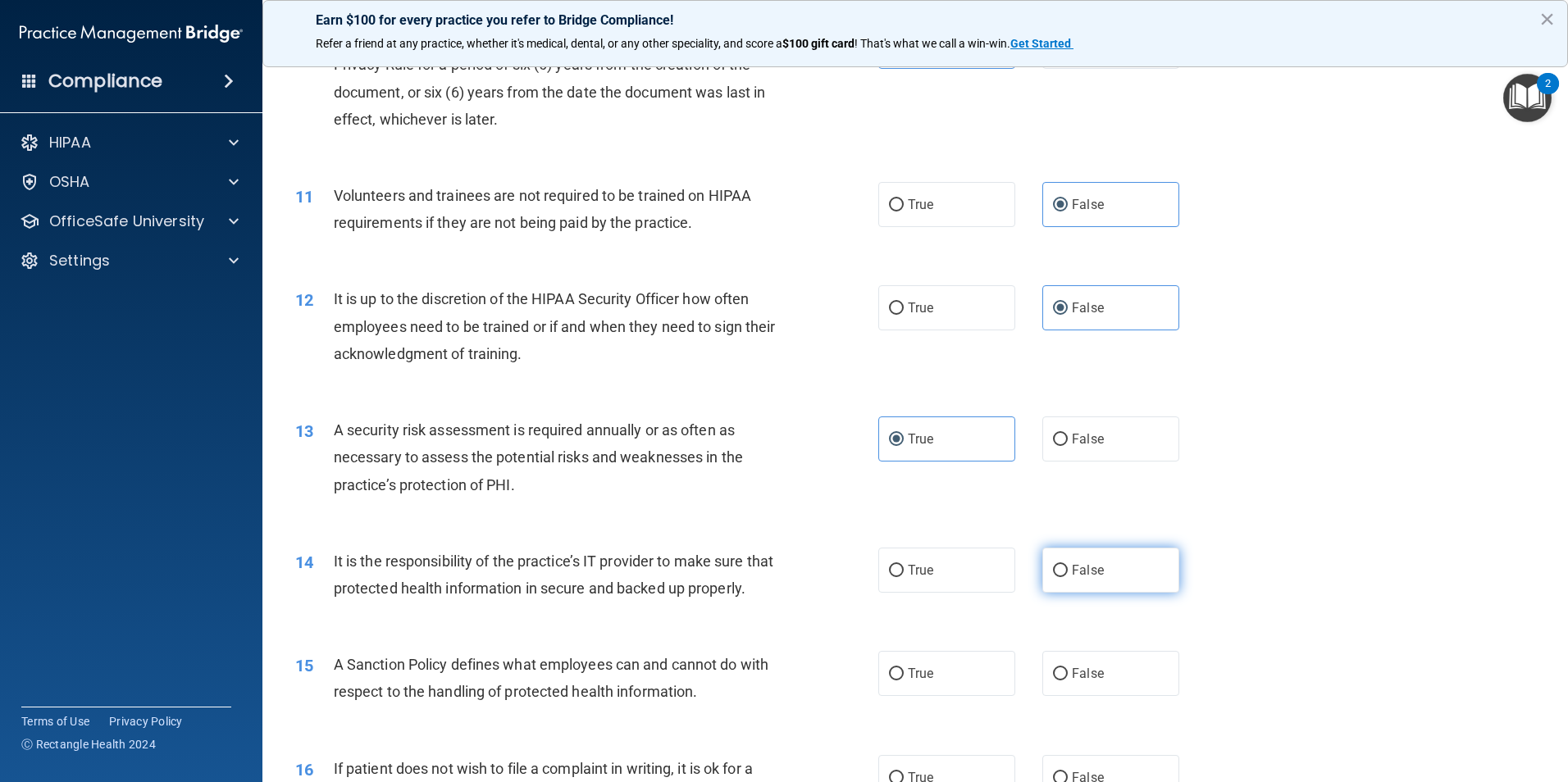
scroll to position [1394, 0]
click at [1072, 568] on span "False" at bounding box center [1088, 570] width 32 height 16
click at [1064, 568] on input "False" at bounding box center [1060, 570] width 15 height 12
radio input "true"
click at [1090, 680] on span "False" at bounding box center [1088, 672] width 32 height 16
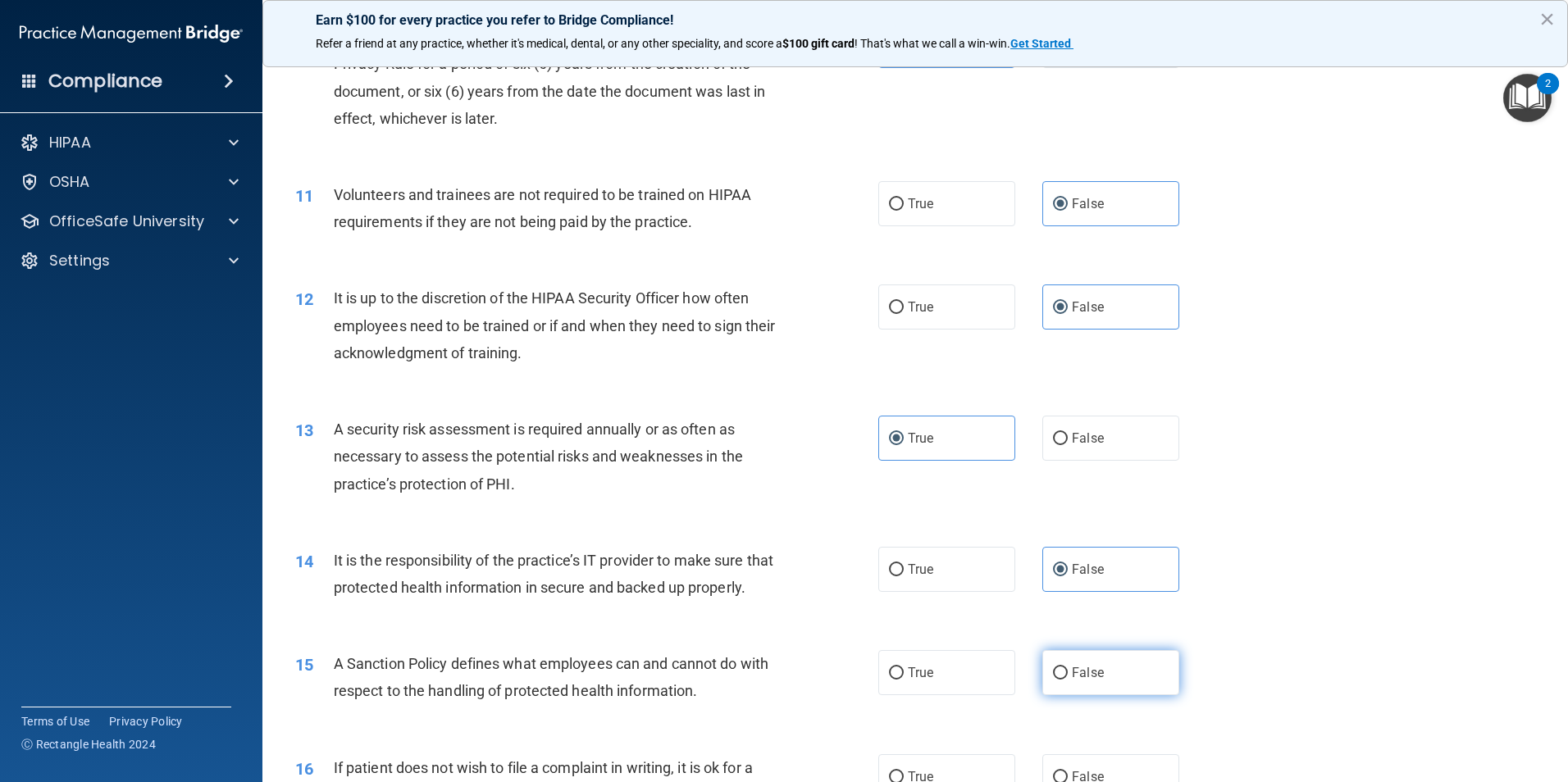
click at [1068, 679] on input "False" at bounding box center [1060, 673] width 15 height 12
radio input "true"
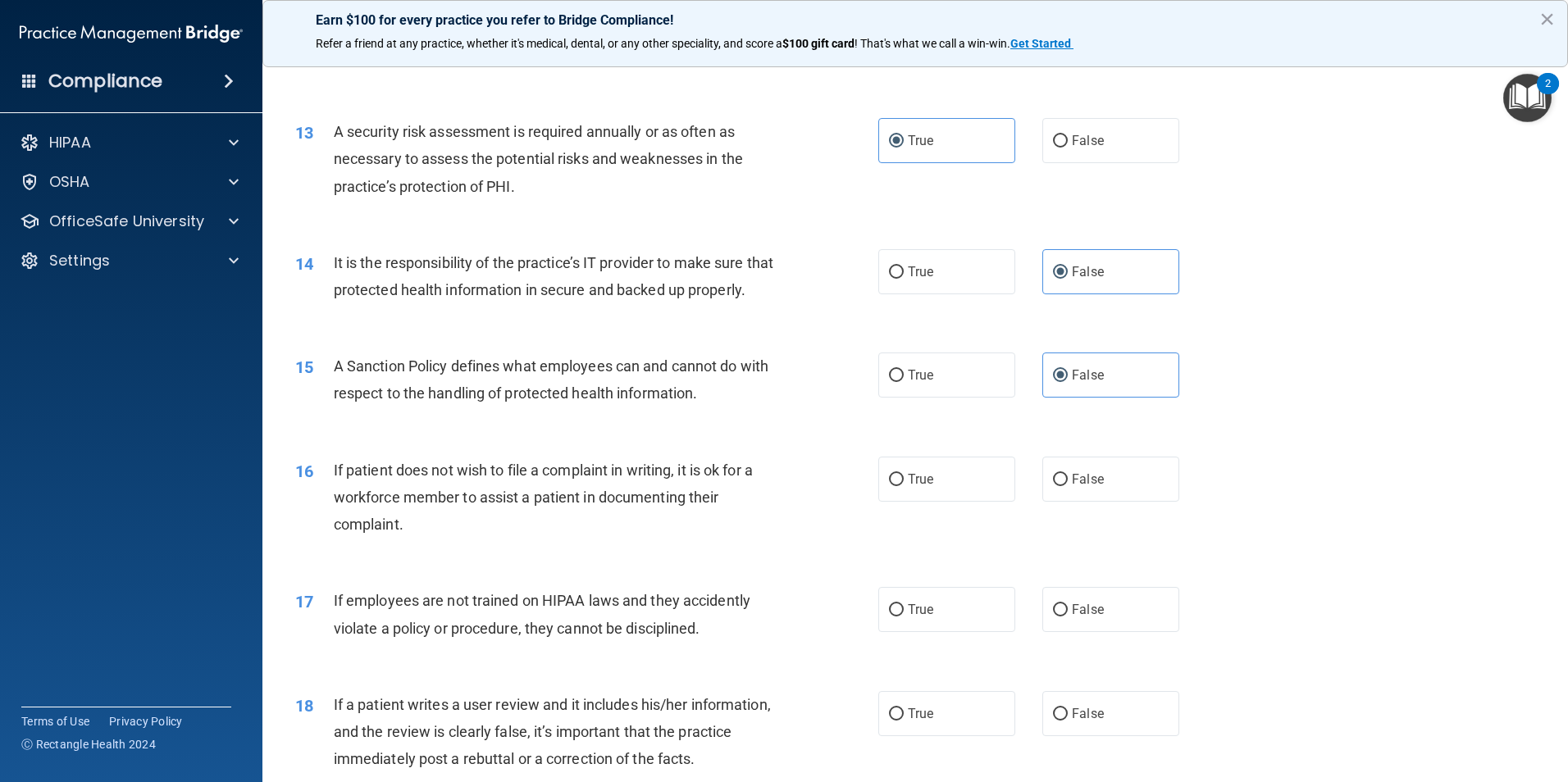
scroll to position [1721, 0]
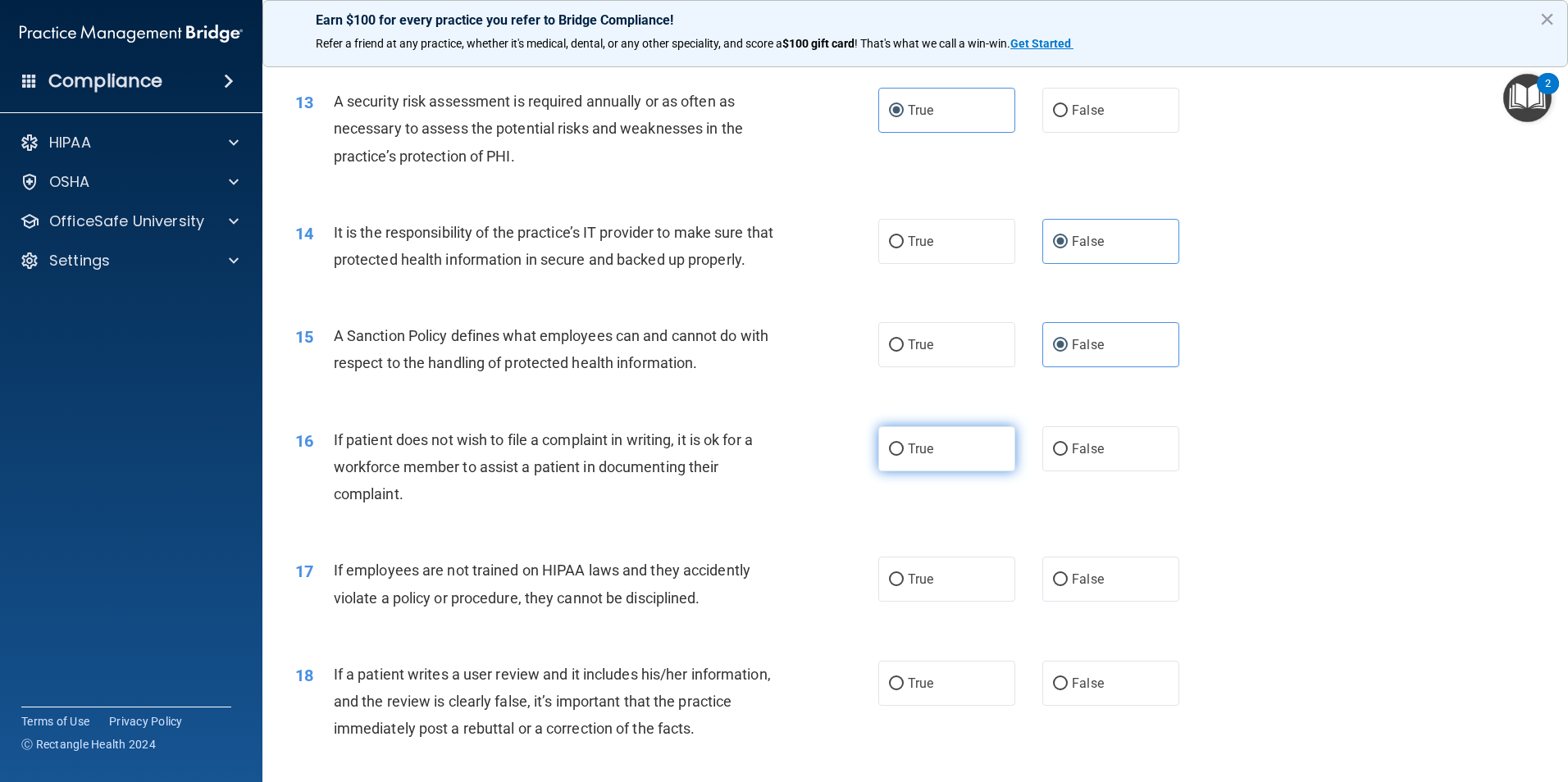
click at [924, 456] on span "True" at bounding box center [920, 448] width 25 height 16
click at [903, 456] on input "True" at bounding box center [895, 449] width 15 height 12
radio input "true"
click at [1081, 602] on label "False" at bounding box center [1111, 578] width 137 height 45
click at [1068, 586] on input "False" at bounding box center [1060, 580] width 15 height 12
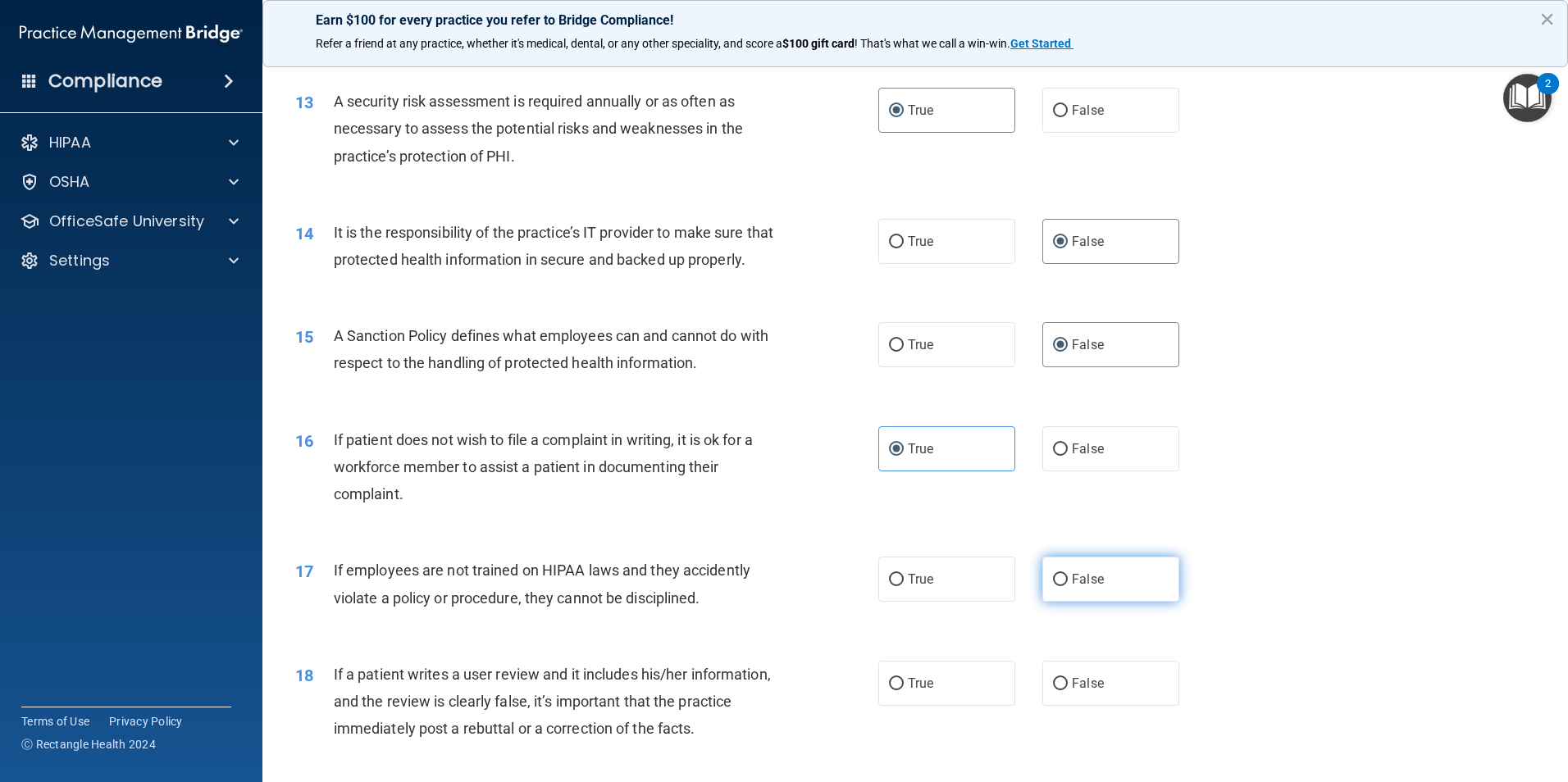
radio input "true"
click at [1083, 691] on span "False" at bounding box center [1088, 684] width 32 height 16
click at [1068, 690] on input "False" at bounding box center [1060, 684] width 15 height 12
radio input "true"
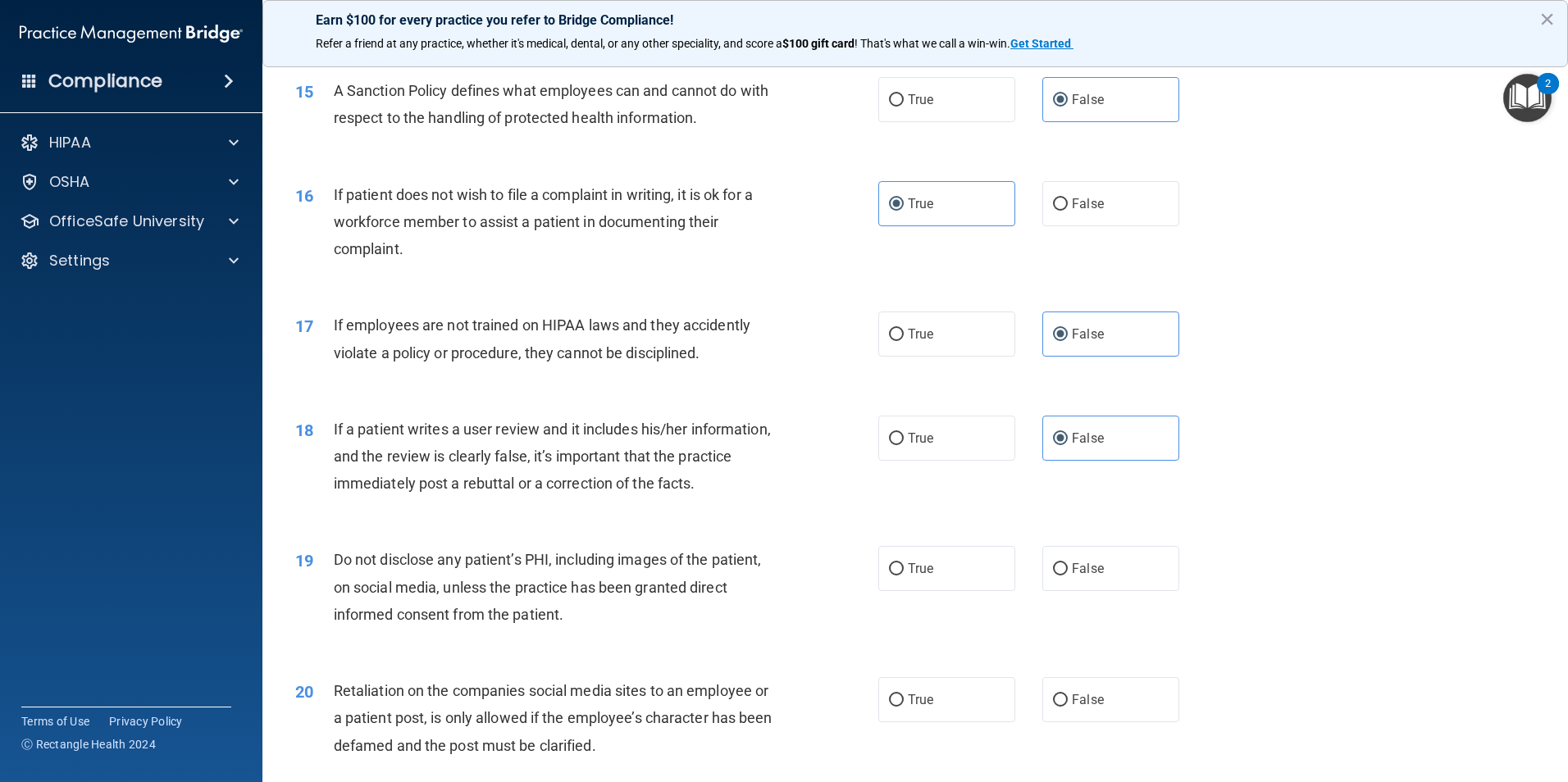
scroll to position [1967, 0]
click at [950, 583] on label "True" at bounding box center [946, 567] width 137 height 45
click at [903, 575] on input "True" at bounding box center [895, 569] width 15 height 12
radio input "true"
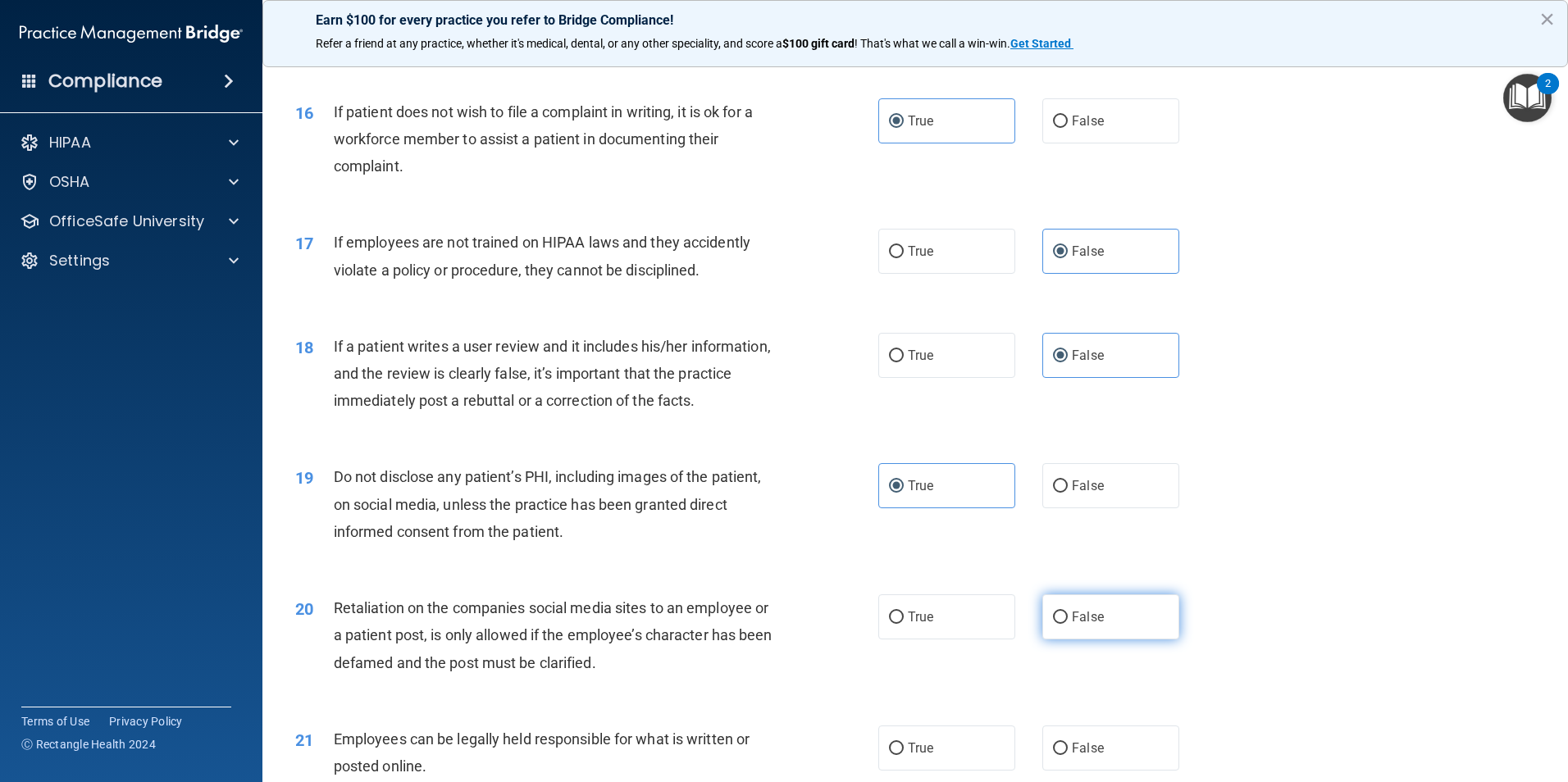
click at [1075, 625] on span "False" at bounding box center [1088, 617] width 32 height 16
click at [1068, 624] on input "False" at bounding box center [1060, 618] width 15 height 12
radio input "true"
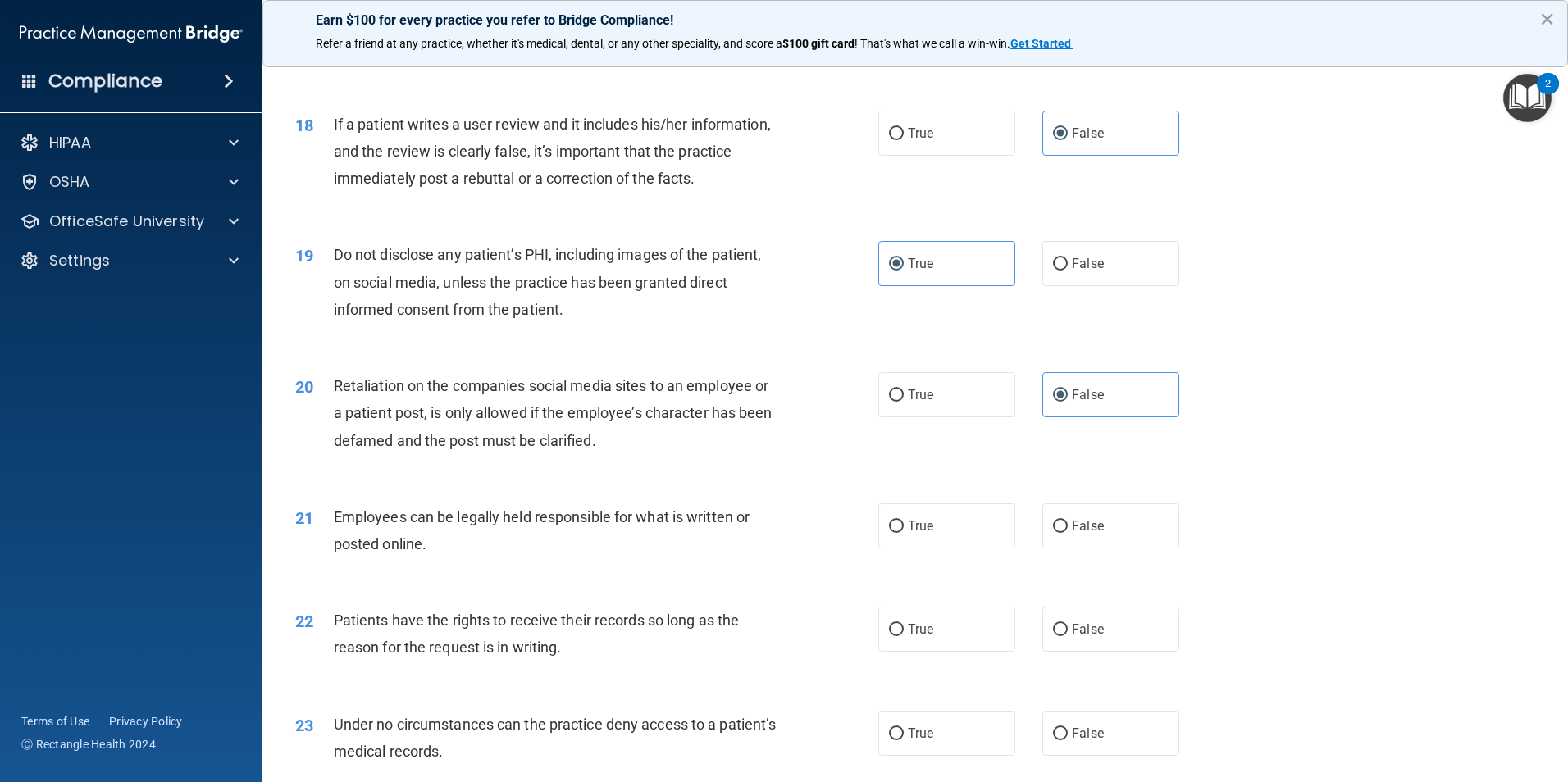
scroll to position [2295, 0]
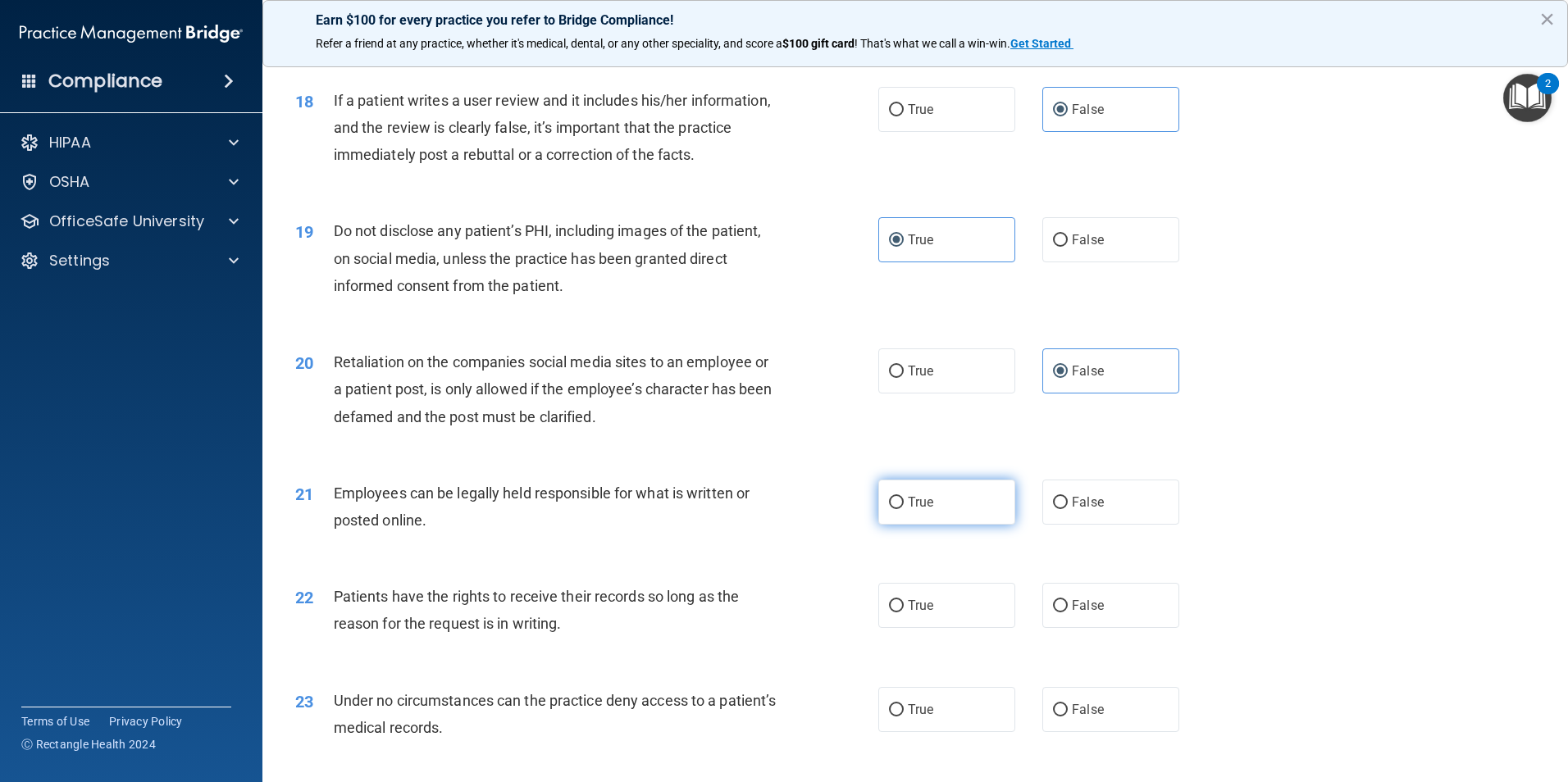
click at [992, 520] on label "True" at bounding box center [946, 501] width 137 height 45
click at [903, 509] on input "True" at bounding box center [895, 503] width 15 height 12
radio input "true"
click at [1105, 617] on label "False" at bounding box center [1111, 605] width 137 height 45
click at [1068, 613] on input "False" at bounding box center [1060, 606] width 15 height 12
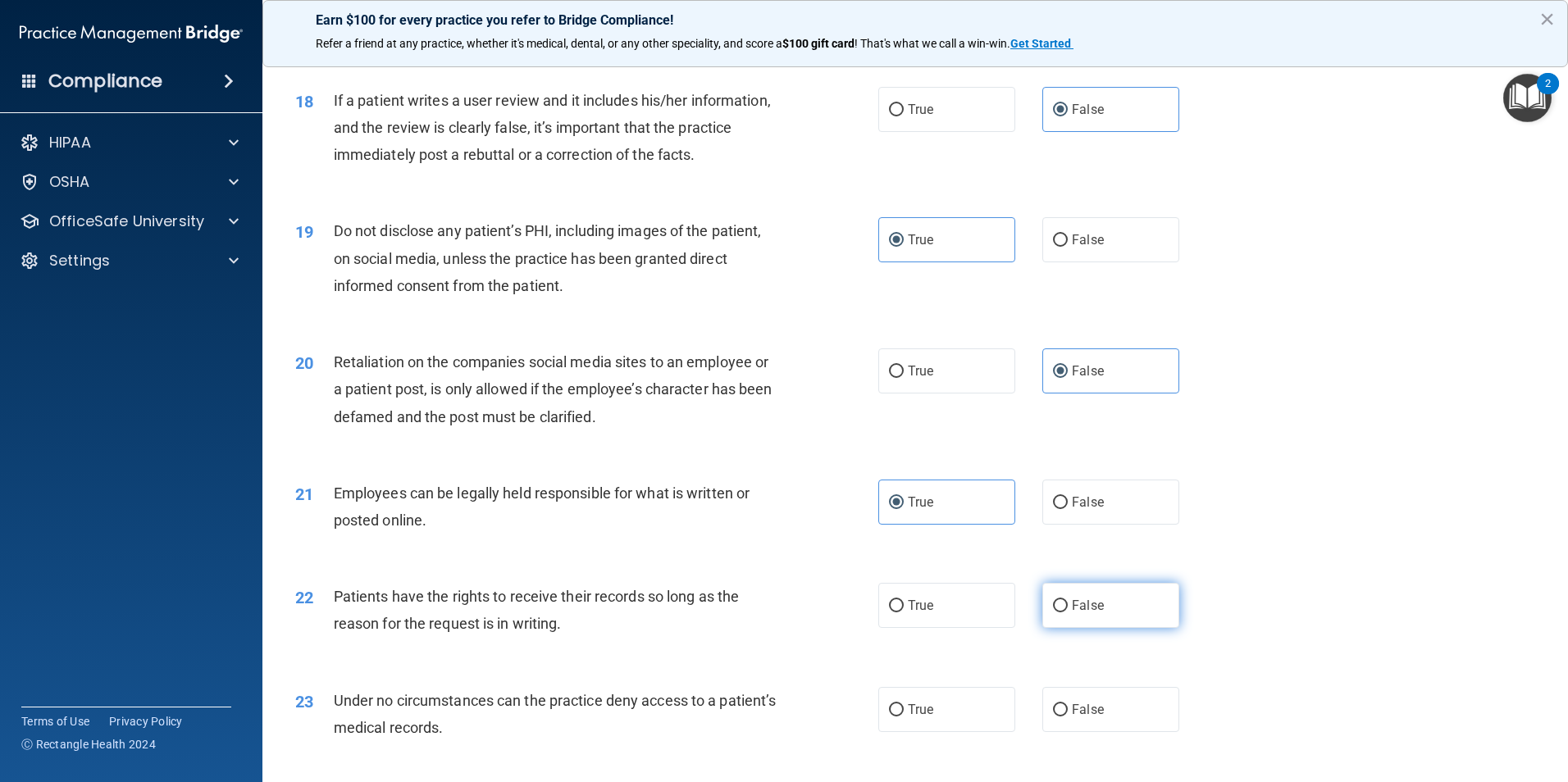
radio input "true"
click at [1099, 732] on label "False" at bounding box center [1111, 709] width 137 height 45
click at [1068, 716] on input "False" at bounding box center [1060, 710] width 15 height 12
radio input "true"
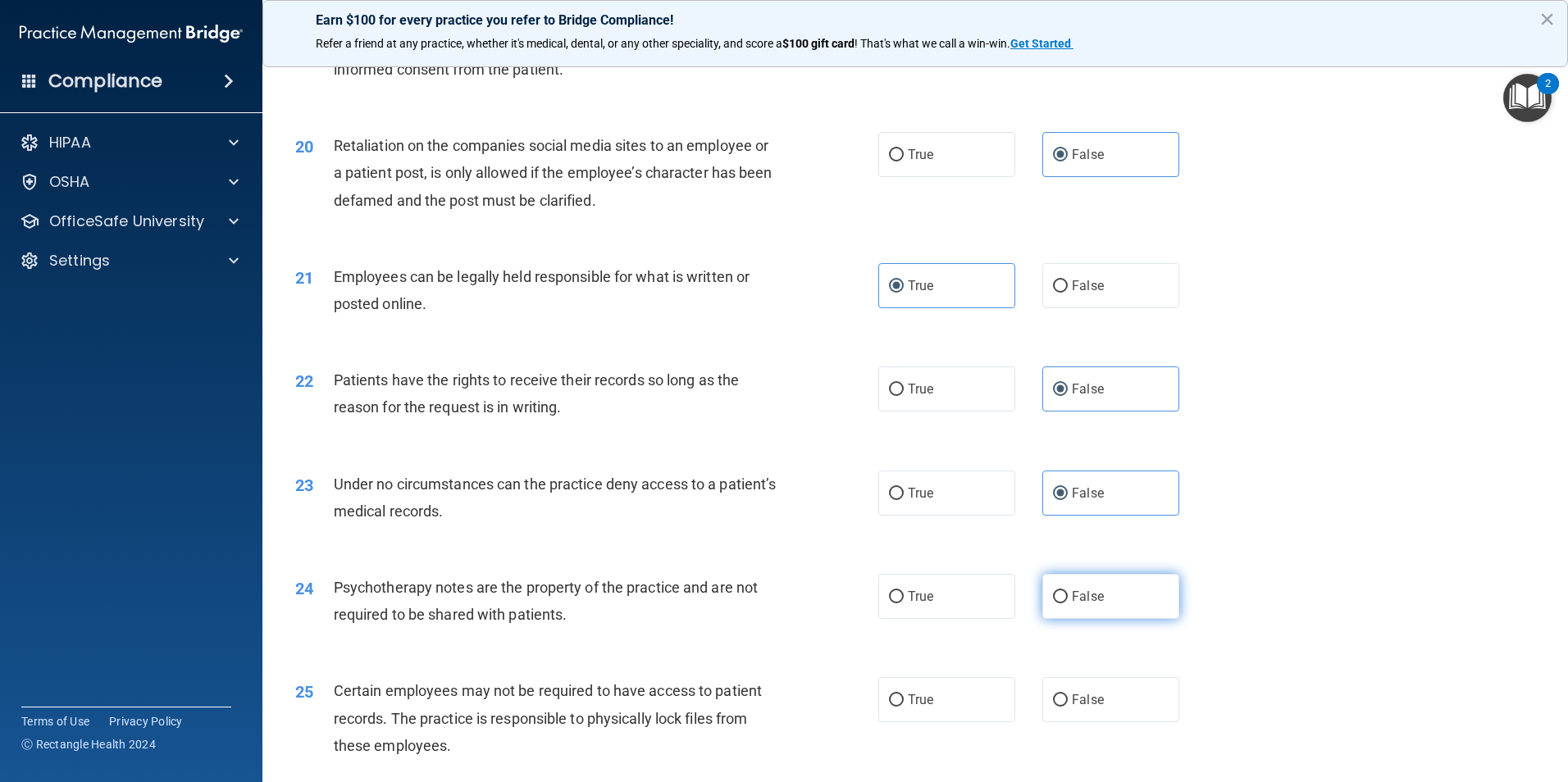
scroll to position [2541, 0]
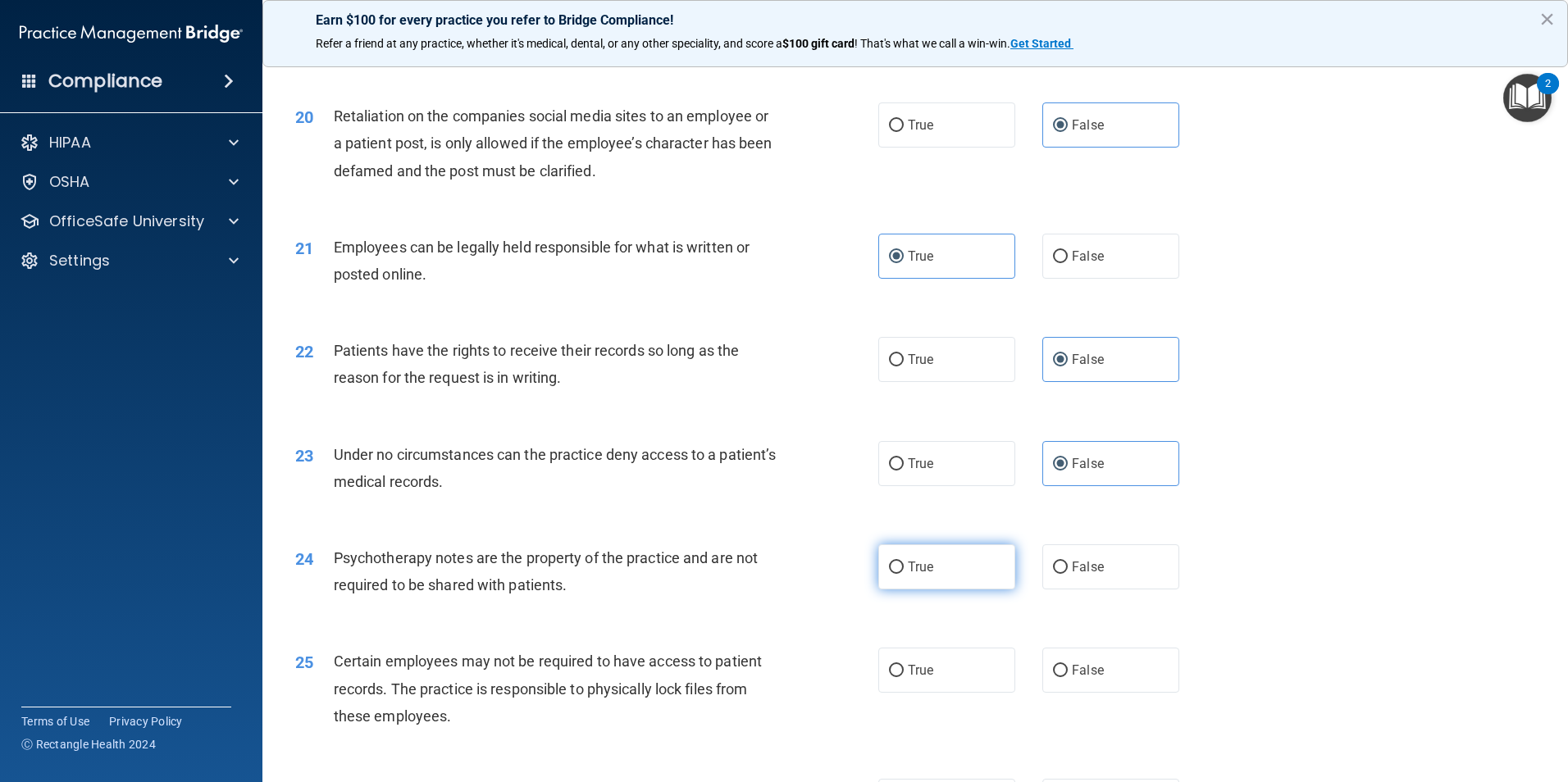
click at [926, 590] on label "True" at bounding box center [946, 566] width 137 height 45
click at [903, 574] on input "True" at bounding box center [895, 568] width 15 height 12
radio input "true"
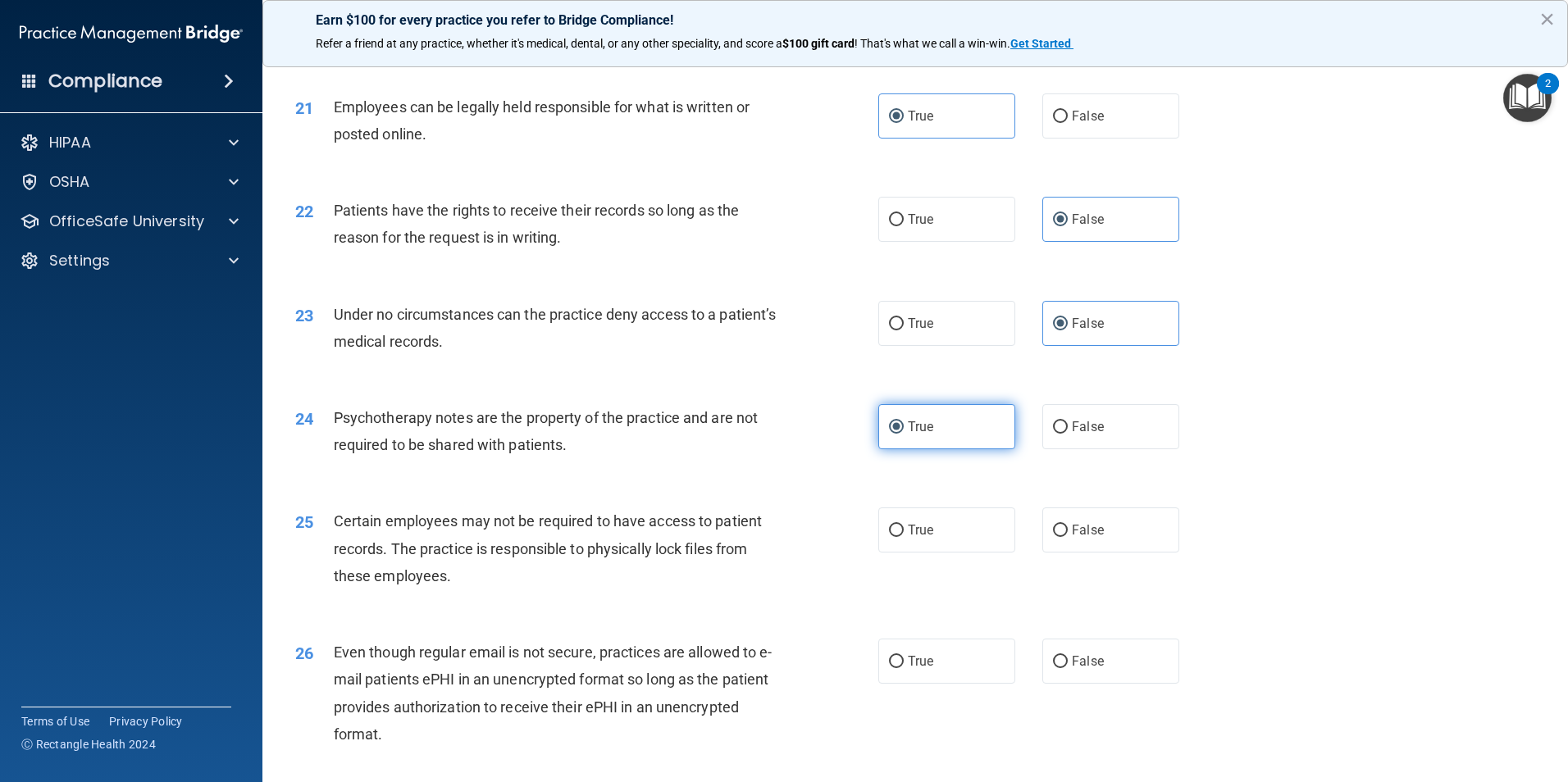
scroll to position [2705, 0]
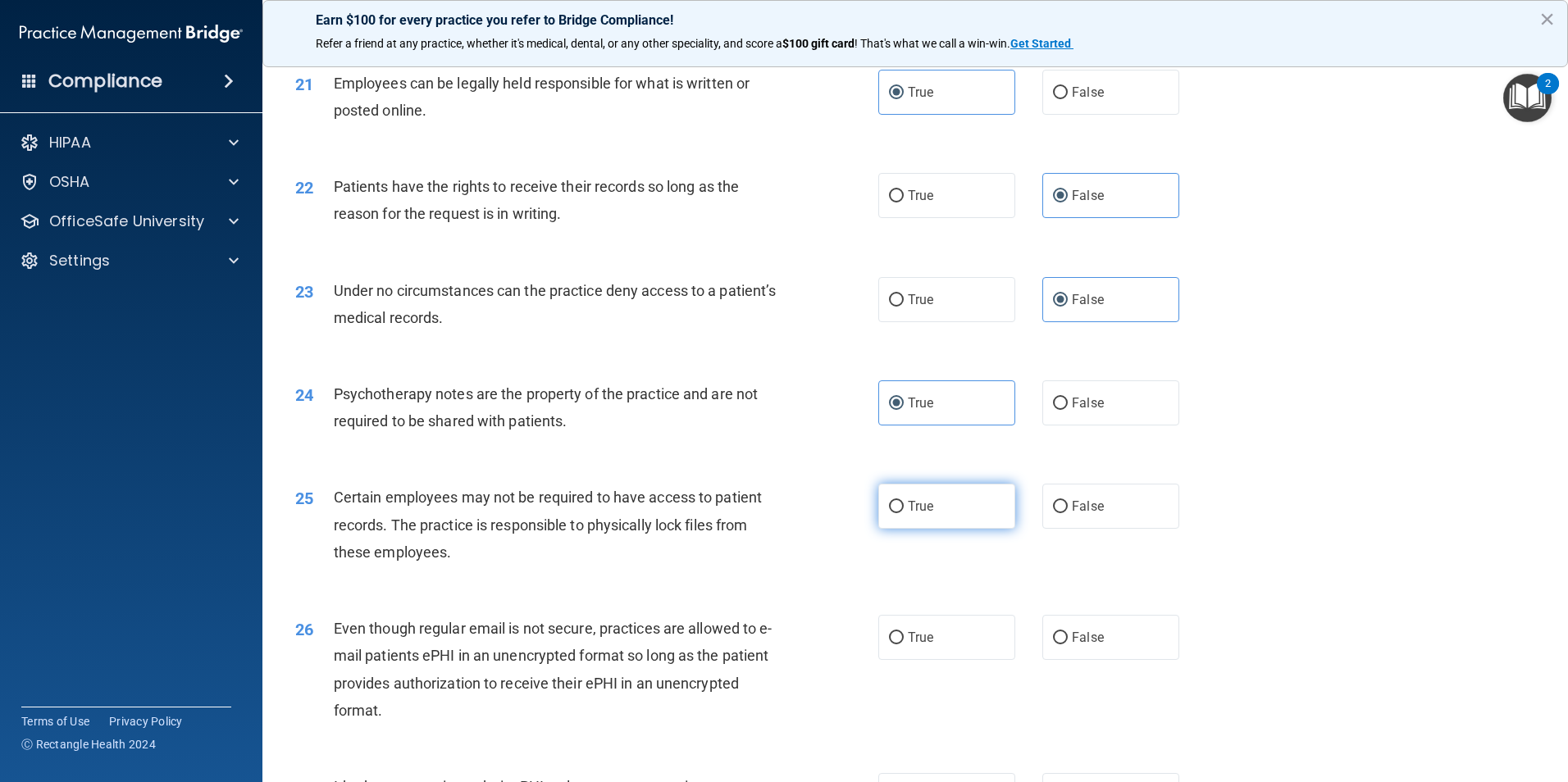
click at [978, 523] on label "True" at bounding box center [946, 506] width 137 height 45
click at [903, 513] on input "True" at bounding box center [895, 507] width 15 height 12
radio input "true"
click at [968, 660] on label "True" at bounding box center [946, 636] width 137 height 45
click at [903, 644] on input "True" at bounding box center [895, 638] width 15 height 12
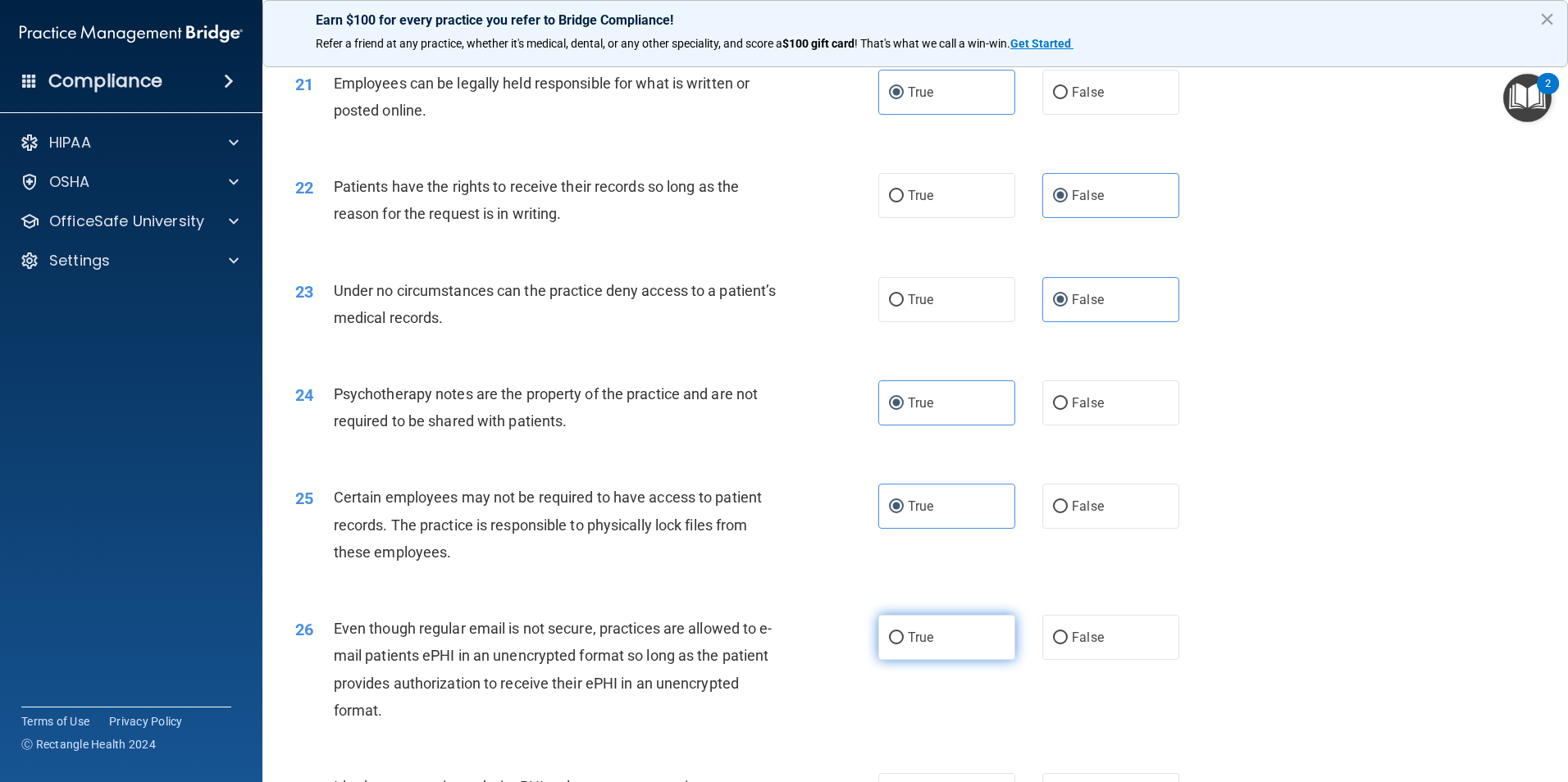
radio input "true"
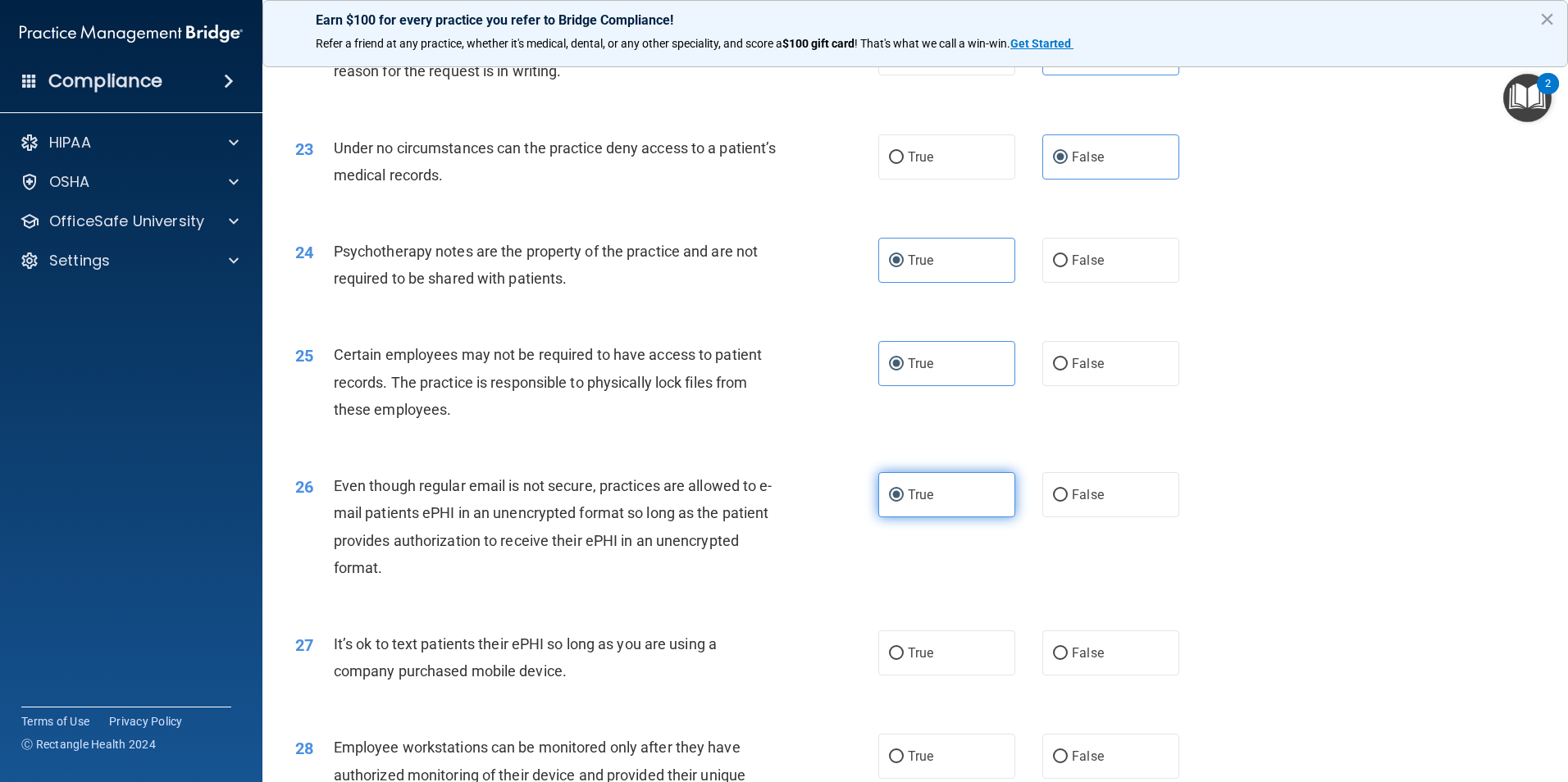
scroll to position [2869, 0]
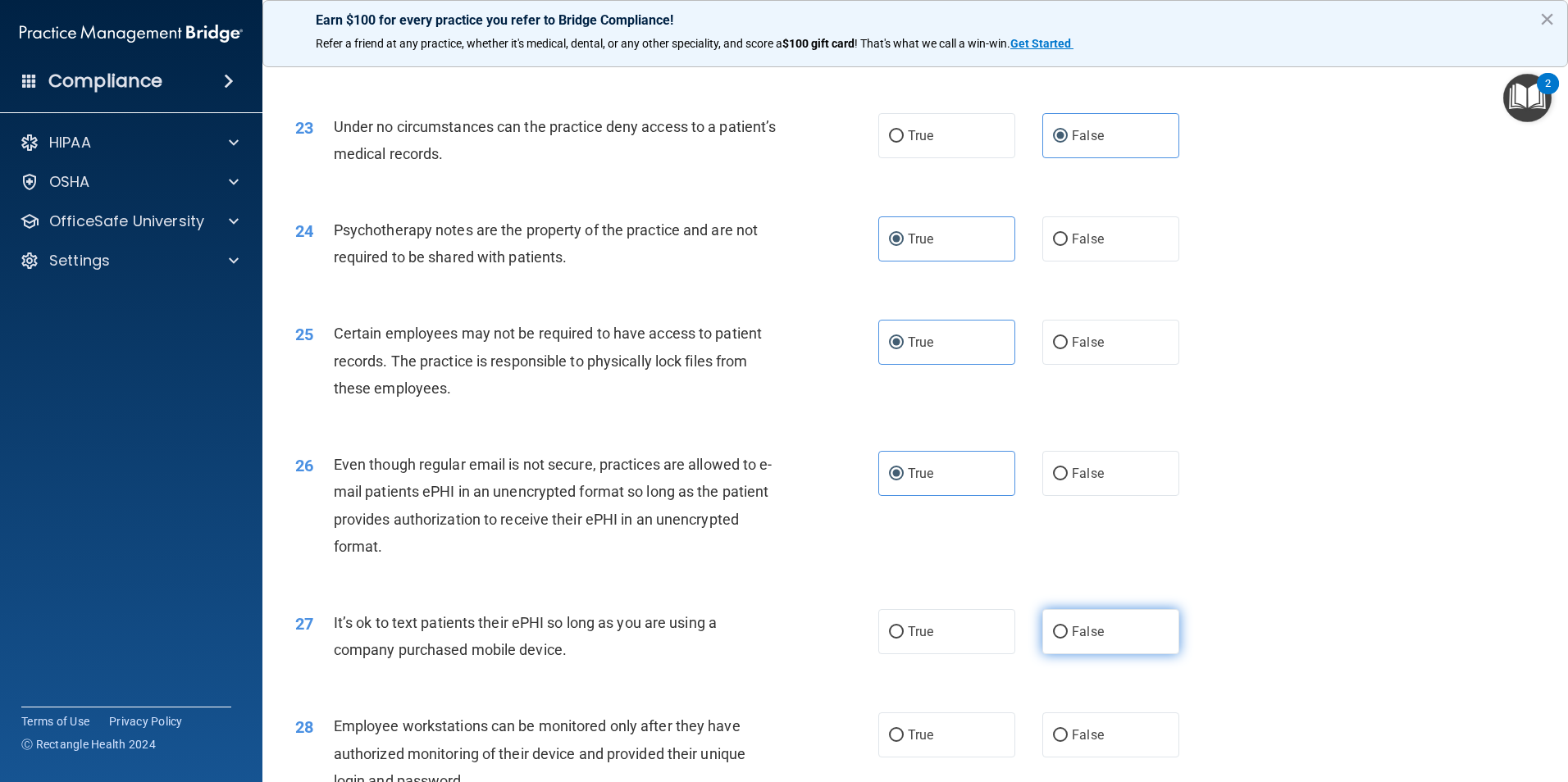
click at [1110, 654] on label "False" at bounding box center [1111, 631] width 137 height 45
click at [1068, 639] on input "False" at bounding box center [1060, 633] width 15 height 12
radio input "true"
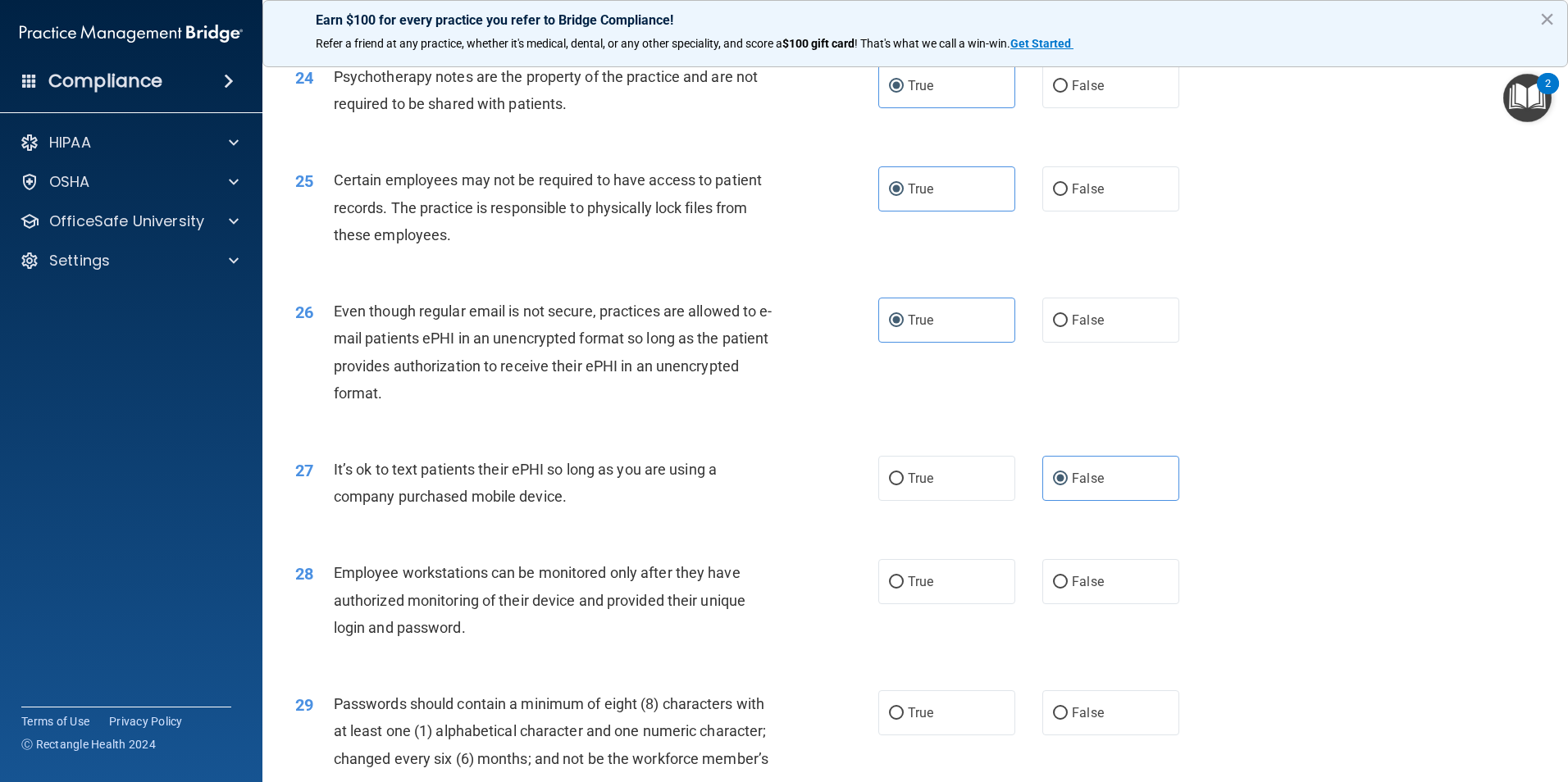
scroll to position [3196, 0]
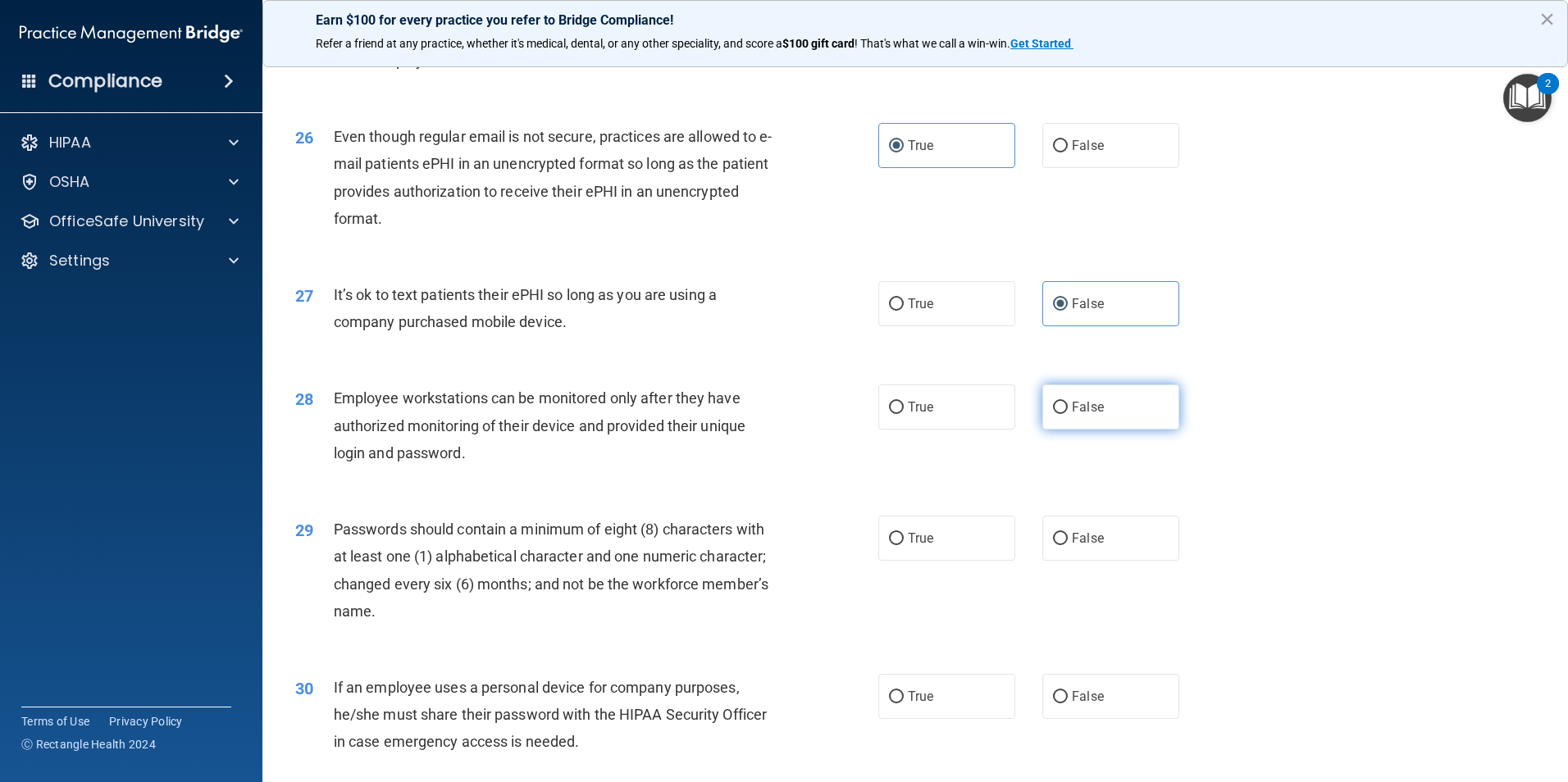
click at [1080, 415] on span "False" at bounding box center [1088, 407] width 32 height 16
click at [1068, 414] on input "False" at bounding box center [1060, 408] width 15 height 12
radio input "true"
click at [948, 561] on label "True" at bounding box center [946, 537] width 137 height 45
click at [903, 545] on input "True" at bounding box center [895, 539] width 15 height 12
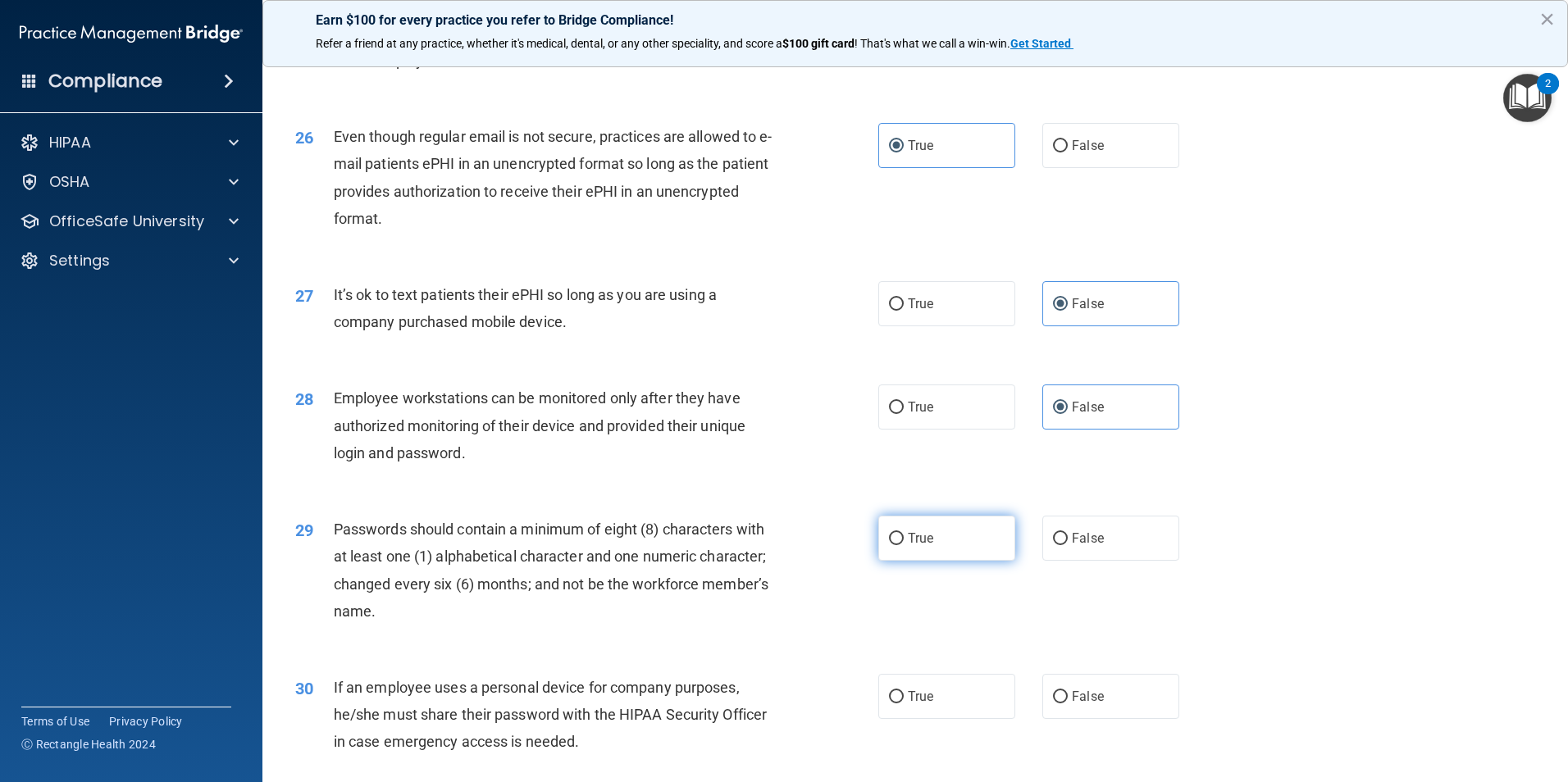
radio input "true"
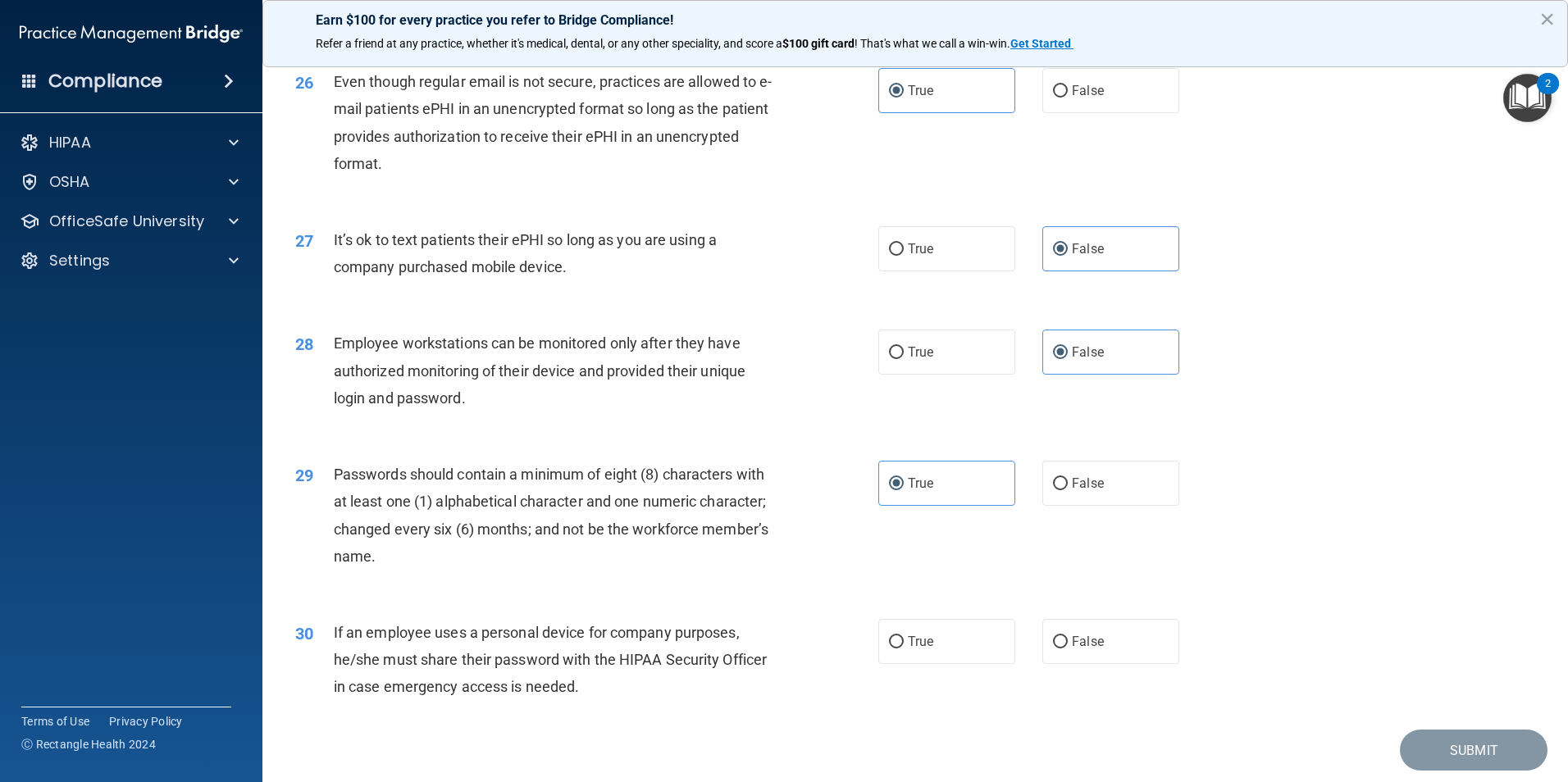
scroll to position [3332, 0]
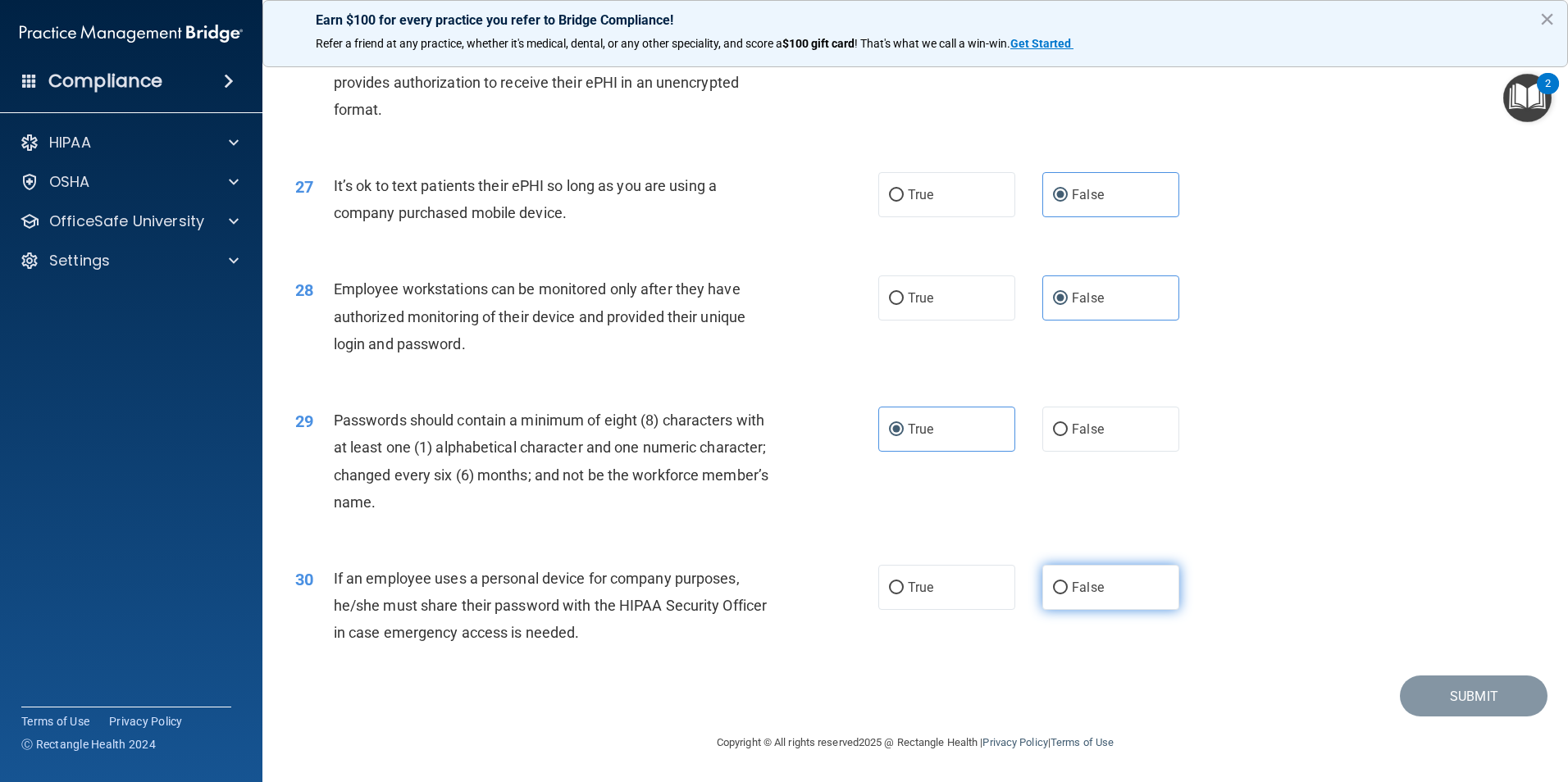
click at [1063, 585] on label "False" at bounding box center [1111, 586] width 137 height 45
click at [1063, 585] on input "False" at bounding box center [1060, 588] width 15 height 12
radio input "true"
click at [1457, 701] on button "Submit" at bounding box center [1473, 697] width 147 height 42
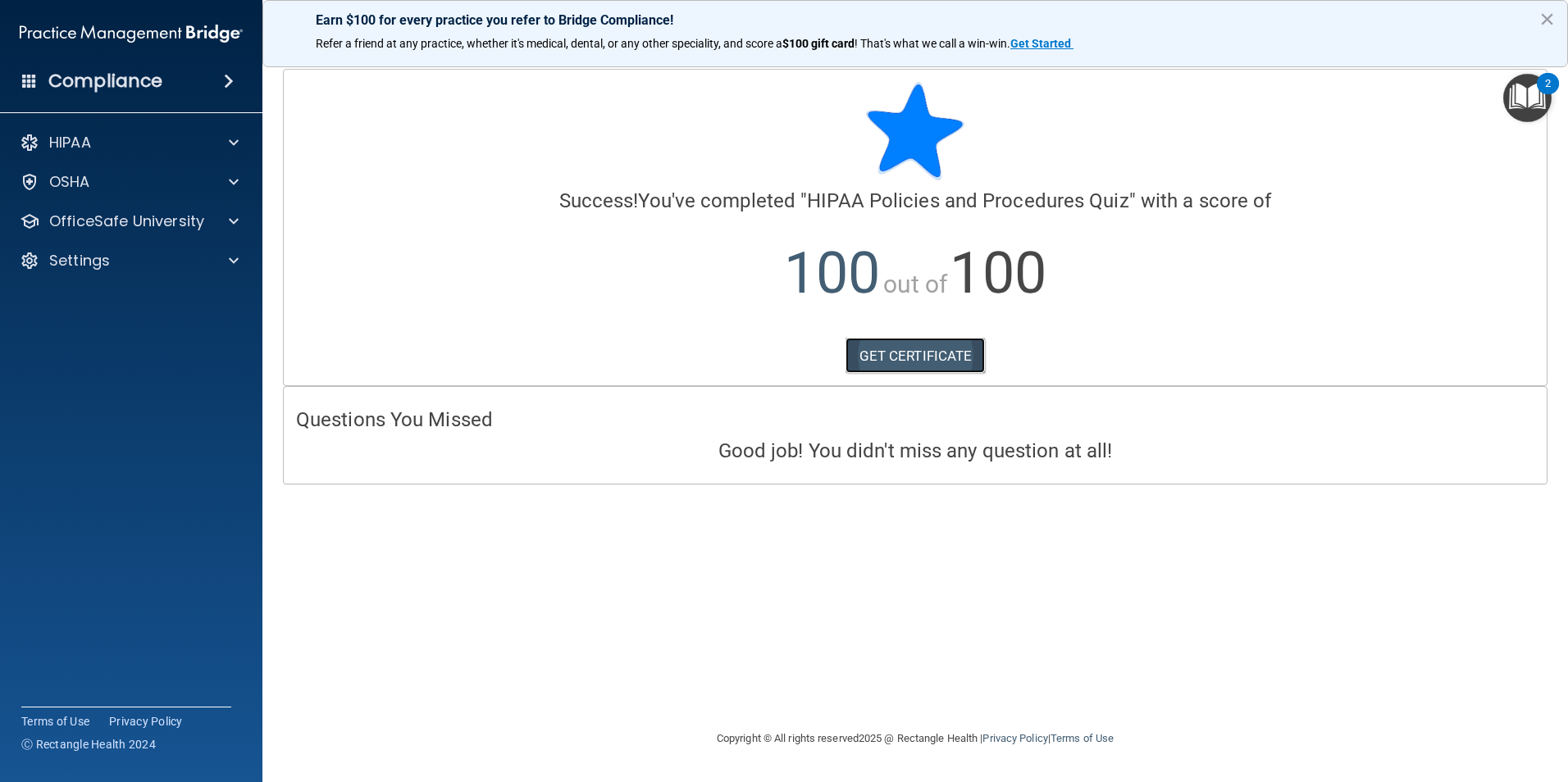
click at [895, 351] on link "GET CERTIFICATE" at bounding box center [916, 355] width 140 height 36
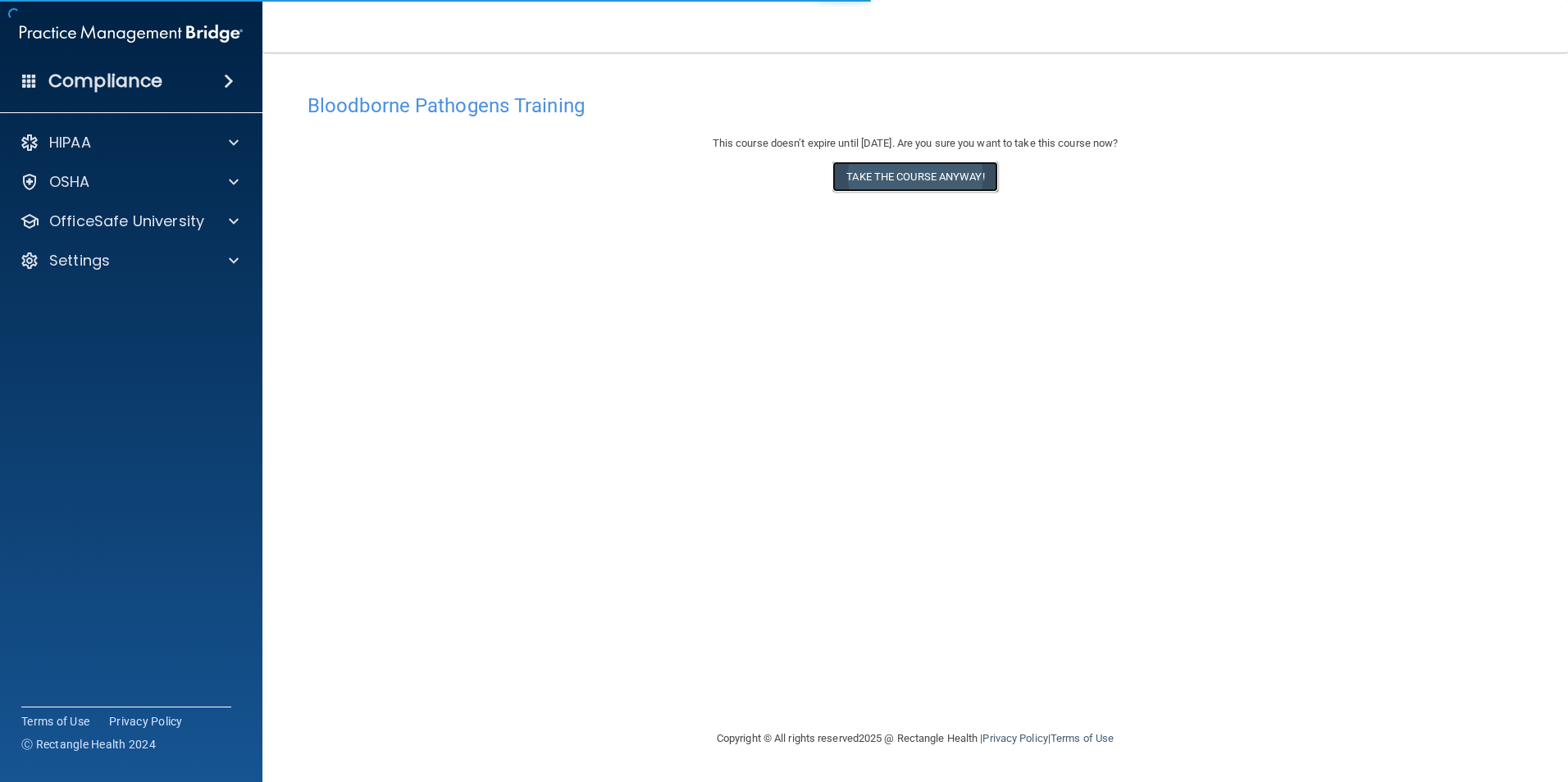
click at [861, 186] on button "Take the course anyway!" at bounding box center [915, 176] width 165 height 31
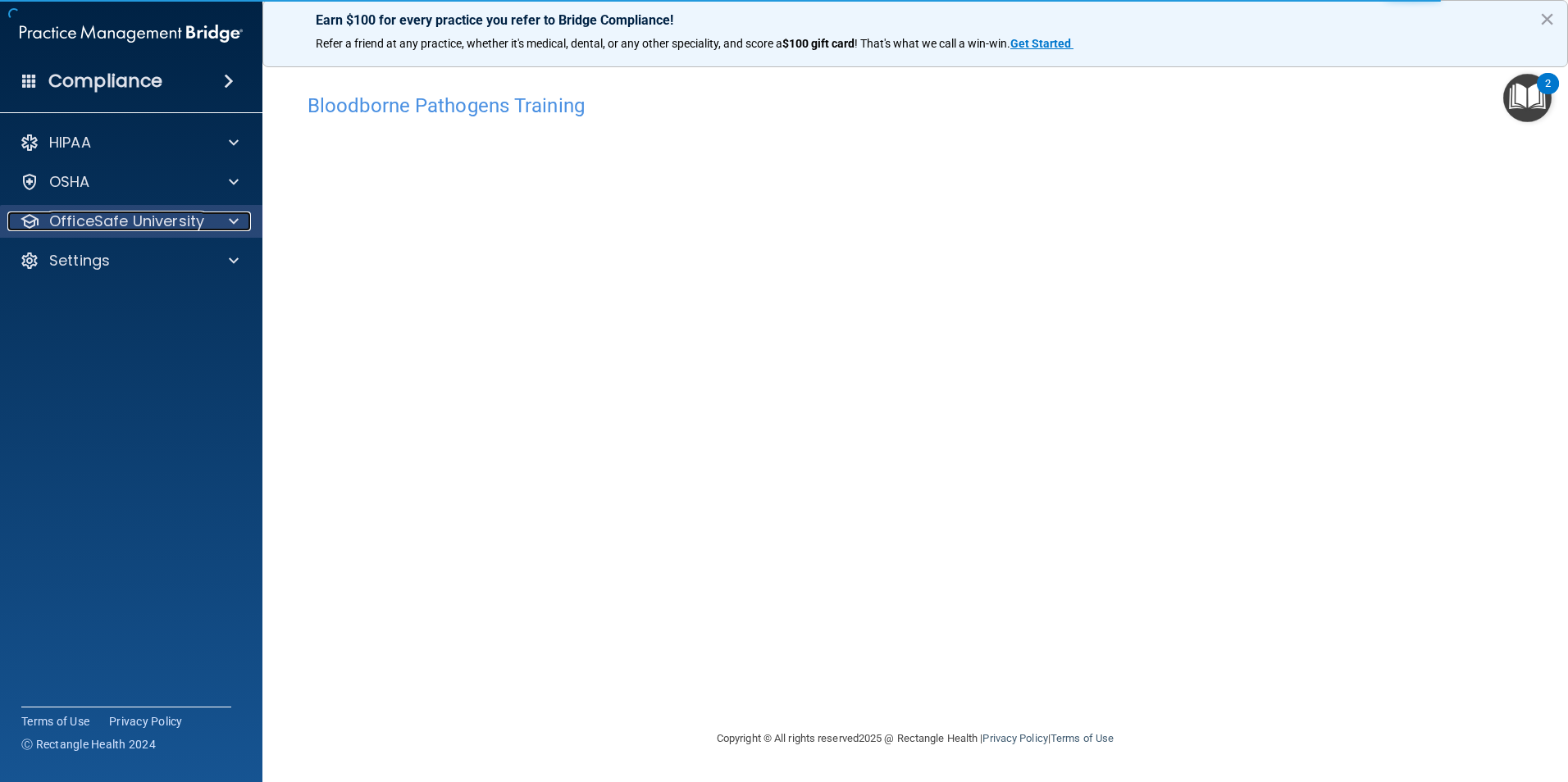
click at [109, 213] on p "OfficeSafe University" at bounding box center [126, 221] width 155 height 19
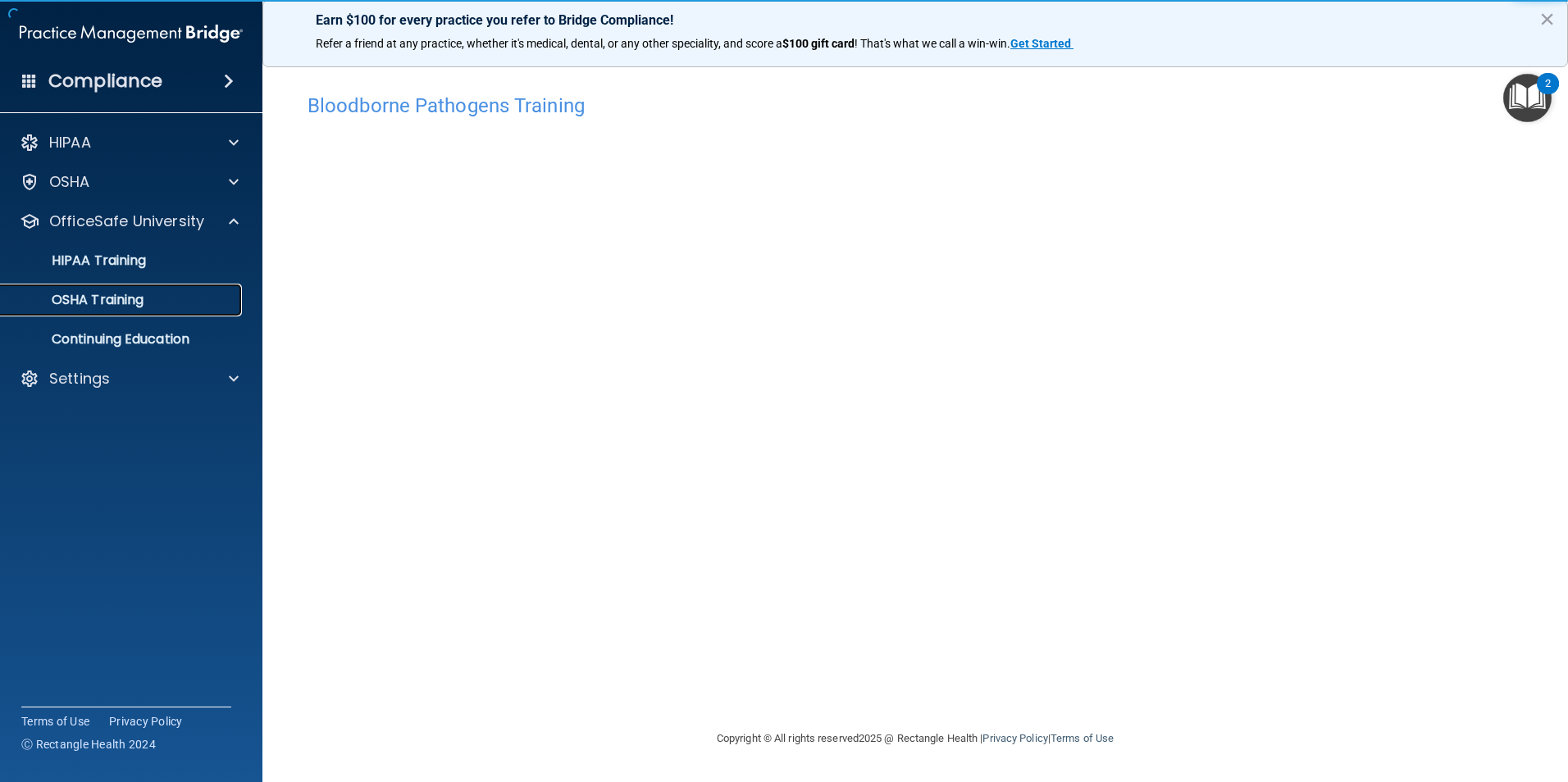
click at [129, 301] on p "OSHA Training" at bounding box center [76, 299] width 133 height 17
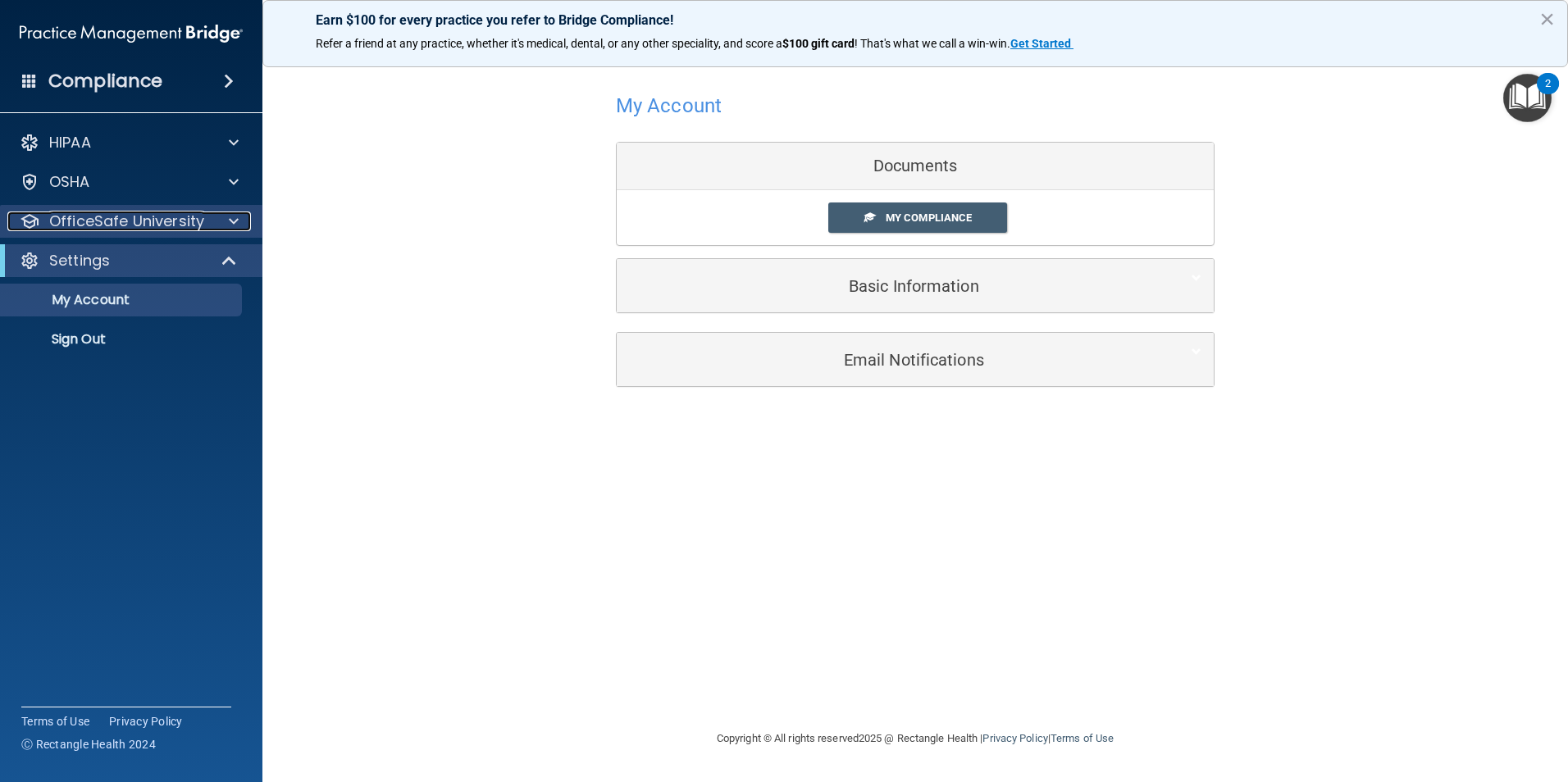
click at [111, 227] on p "OfficeSafe University" at bounding box center [126, 221] width 155 height 19
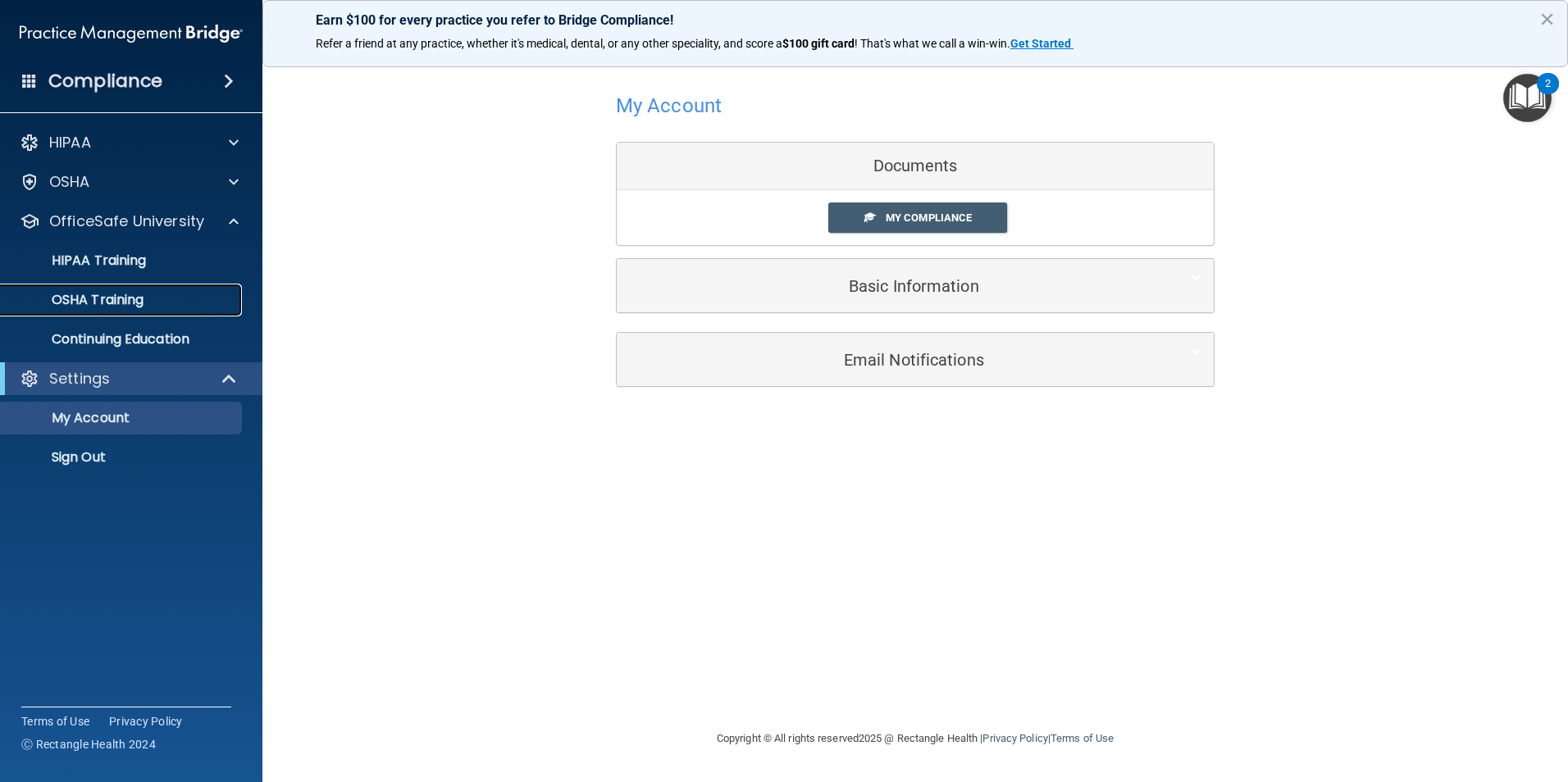
click at [122, 305] on p "OSHA Training" at bounding box center [76, 299] width 133 height 17
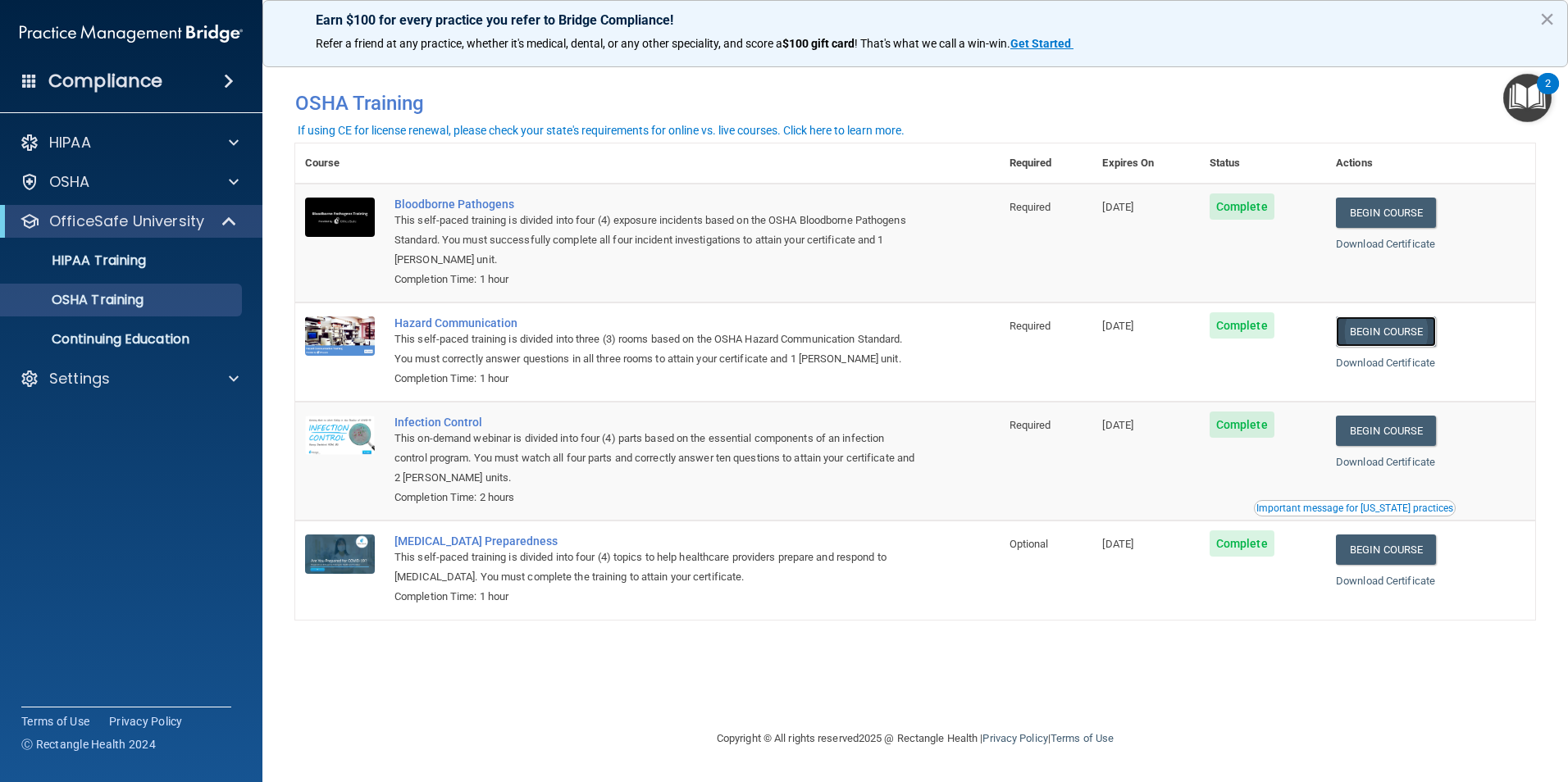
click at [1381, 339] on link "Begin Course" at bounding box center [1385, 332] width 100 height 31
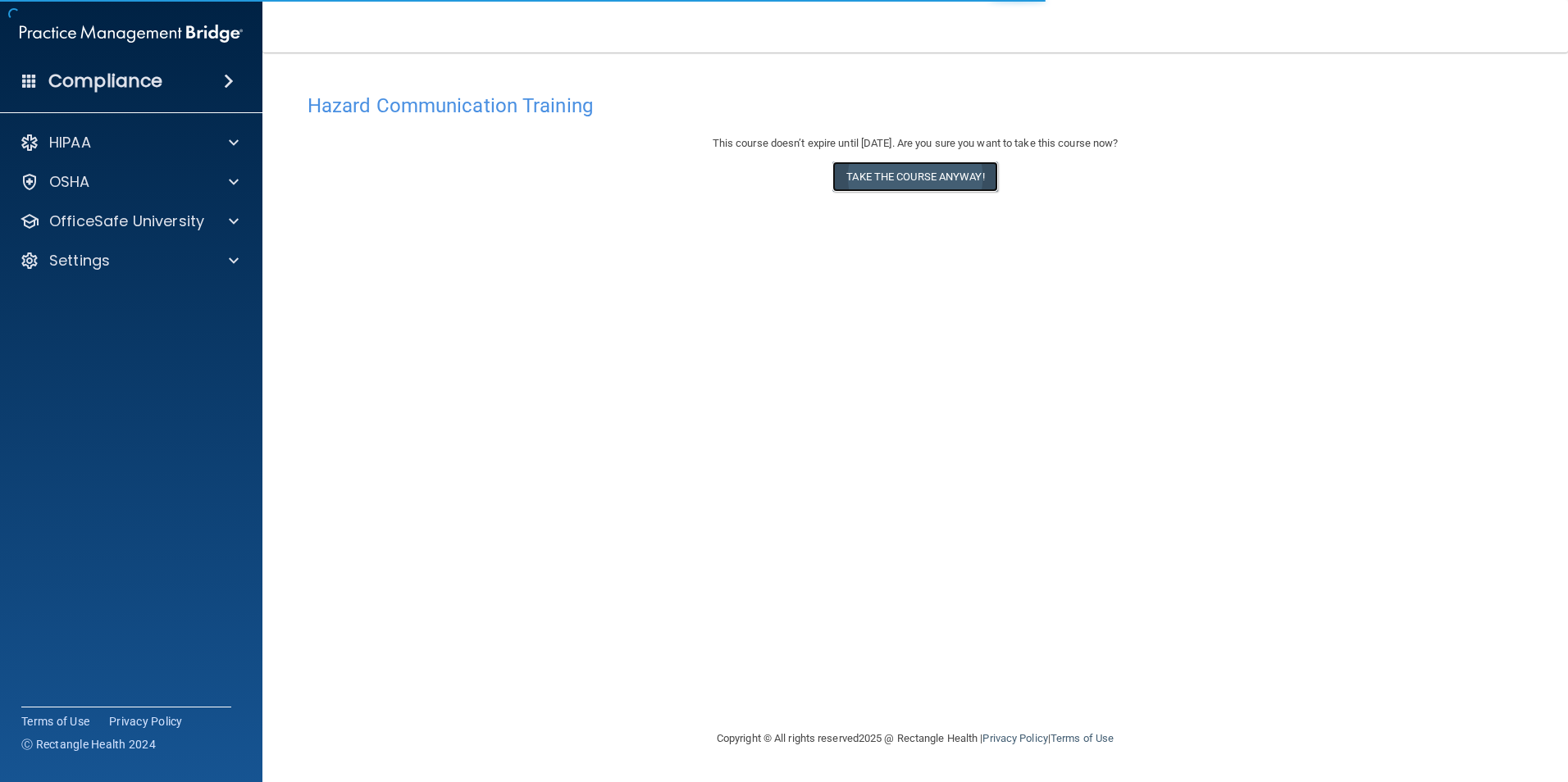
click at [891, 176] on button "Take the course anyway!" at bounding box center [915, 176] width 165 height 31
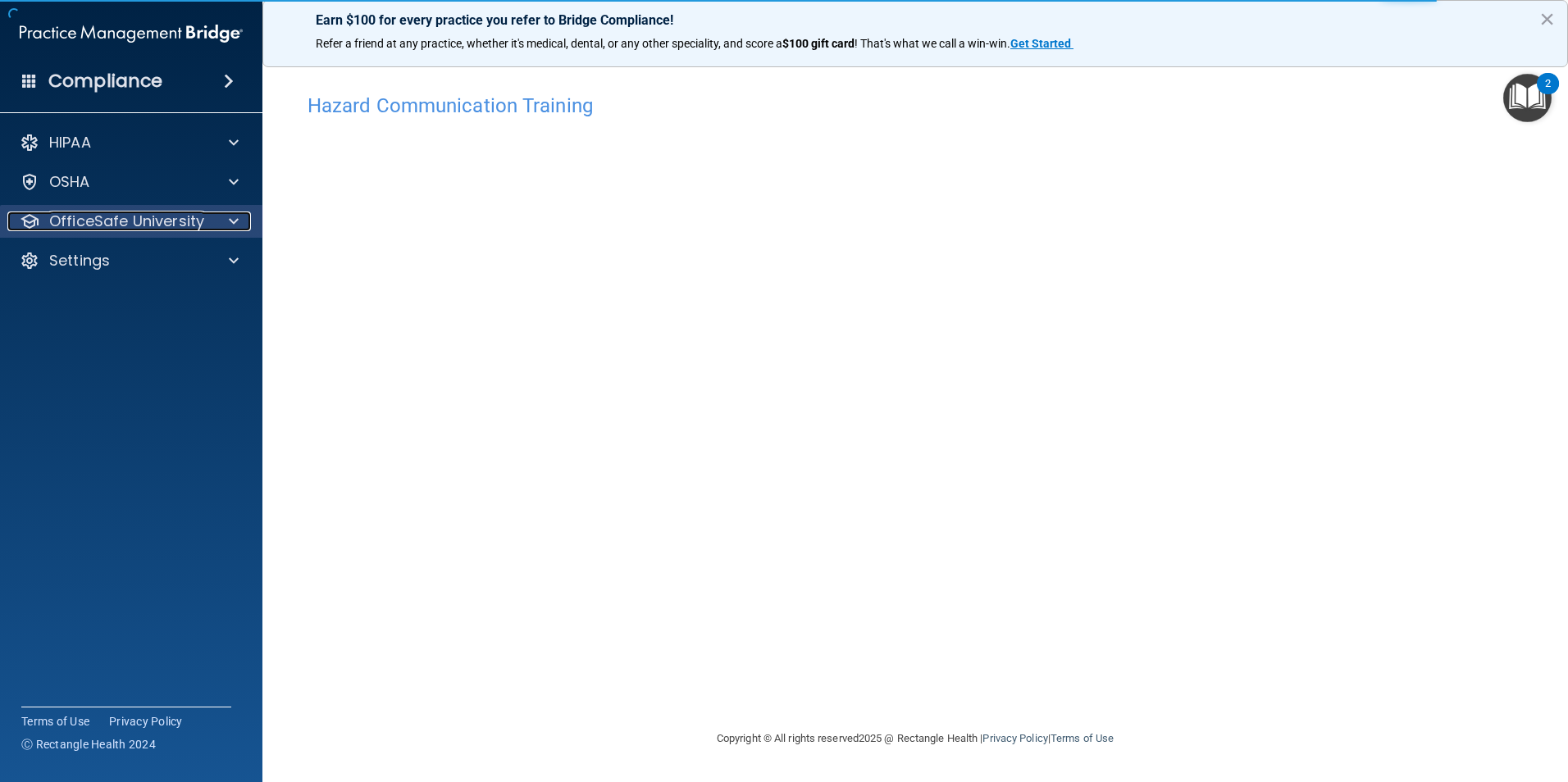
click at [130, 217] on p "OfficeSafe University" at bounding box center [126, 221] width 155 height 19
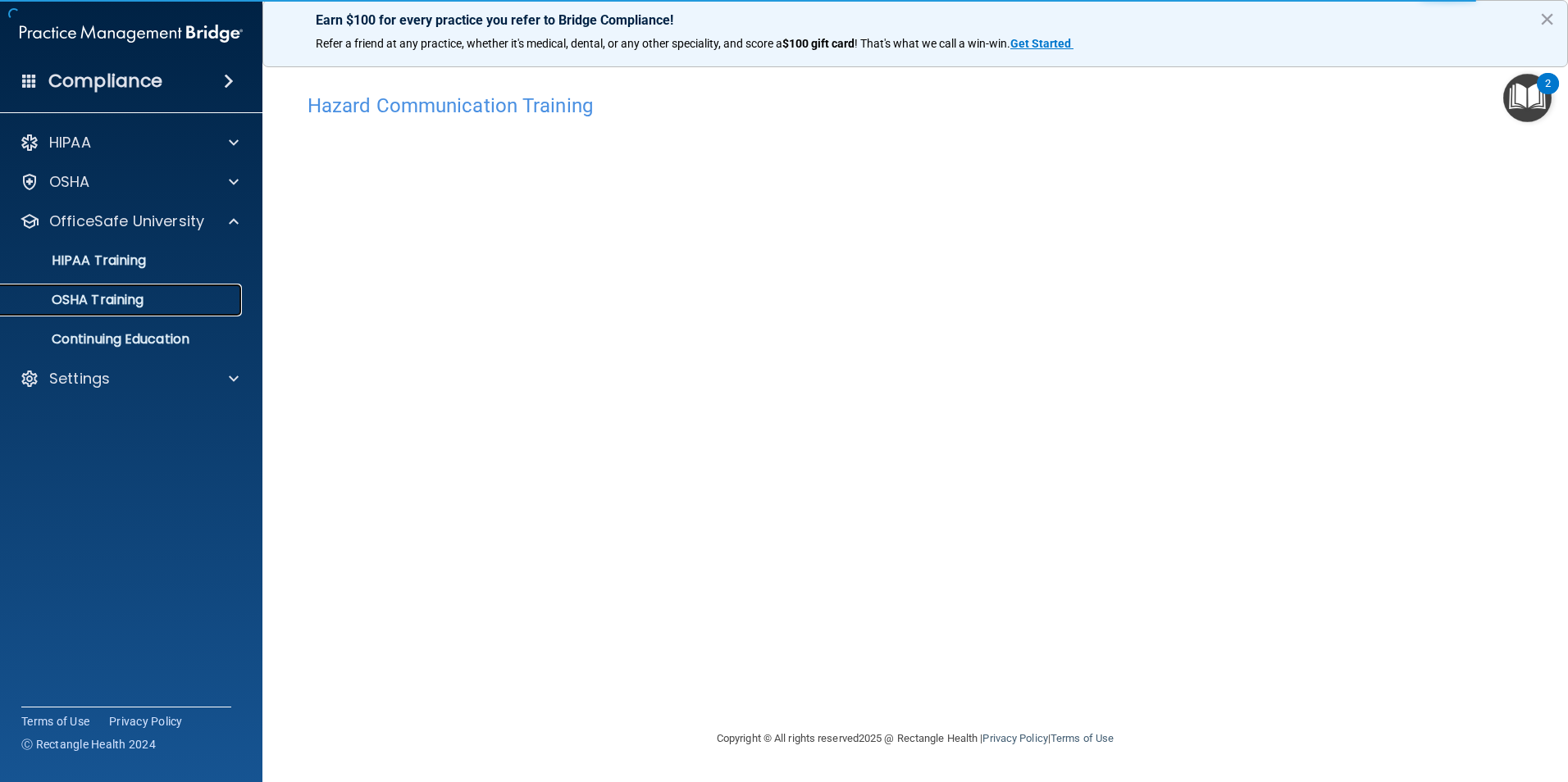
click at [130, 297] on p "OSHA Training" at bounding box center [76, 299] width 133 height 17
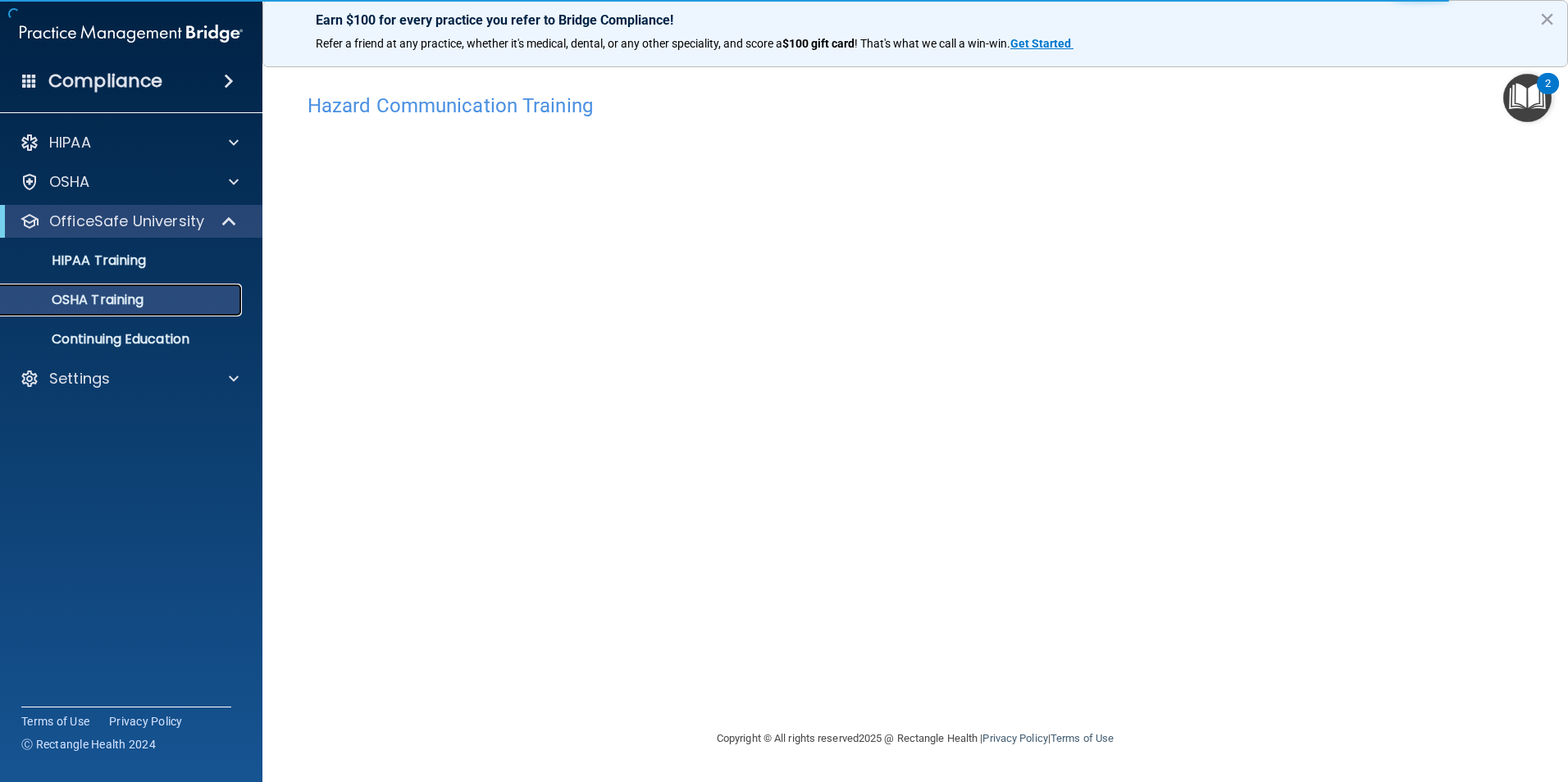
click at [137, 300] on p "OSHA Training" at bounding box center [76, 299] width 133 height 17
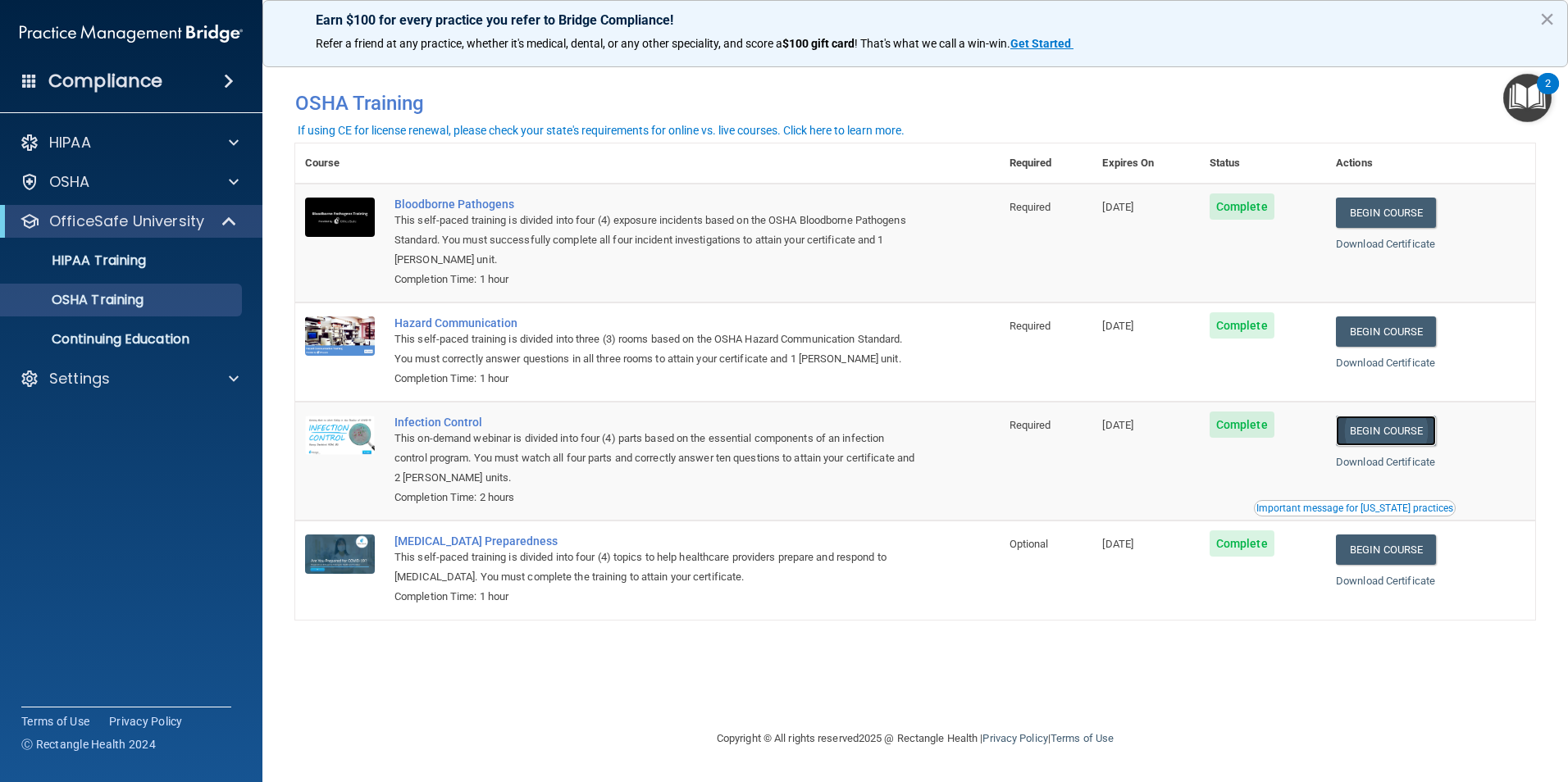
click at [1390, 441] on link "Begin Course" at bounding box center [1385, 431] width 100 height 31
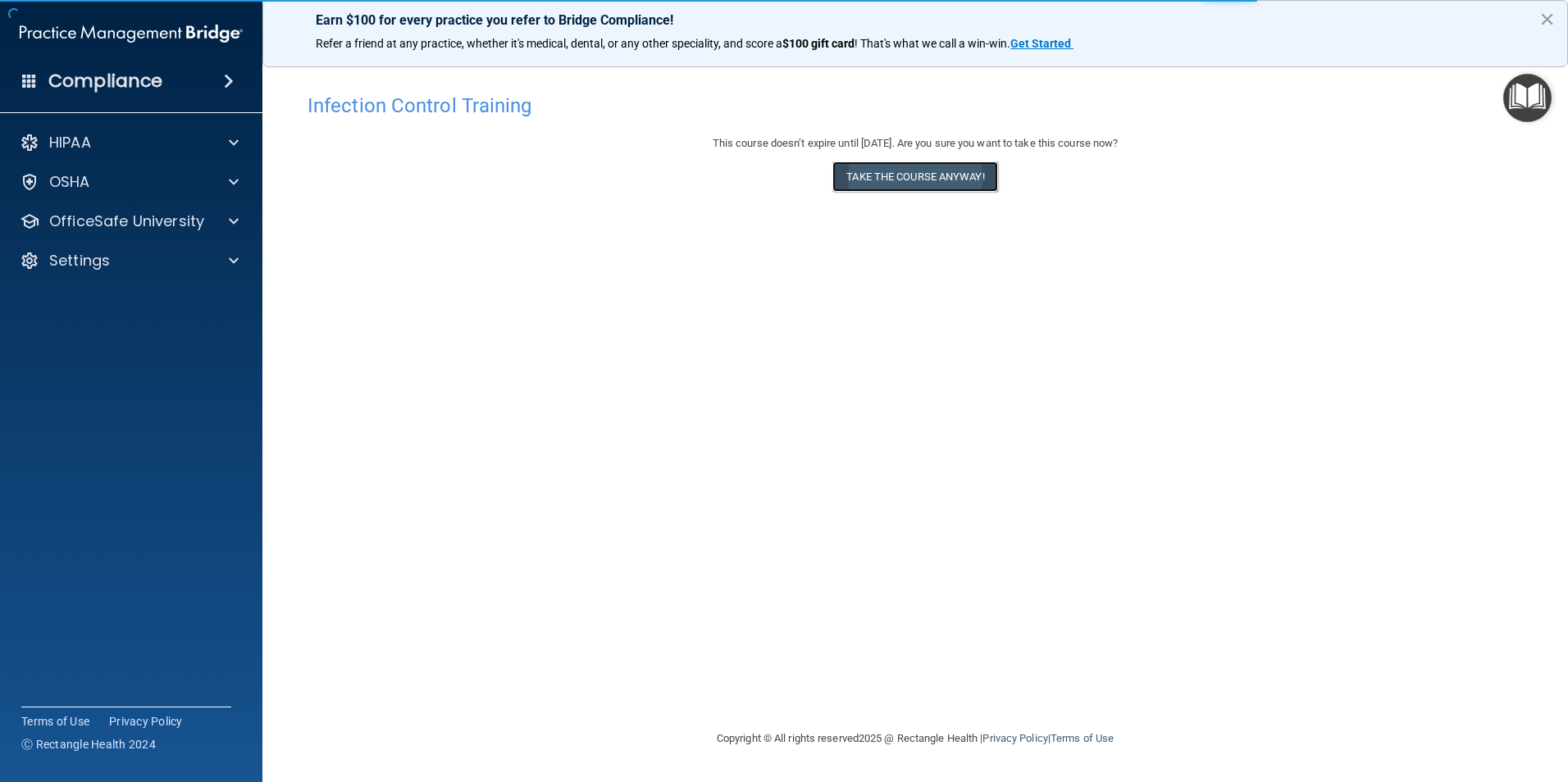
click at [953, 166] on button "Take the course anyway!" at bounding box center [915, 176] width 165 height 31
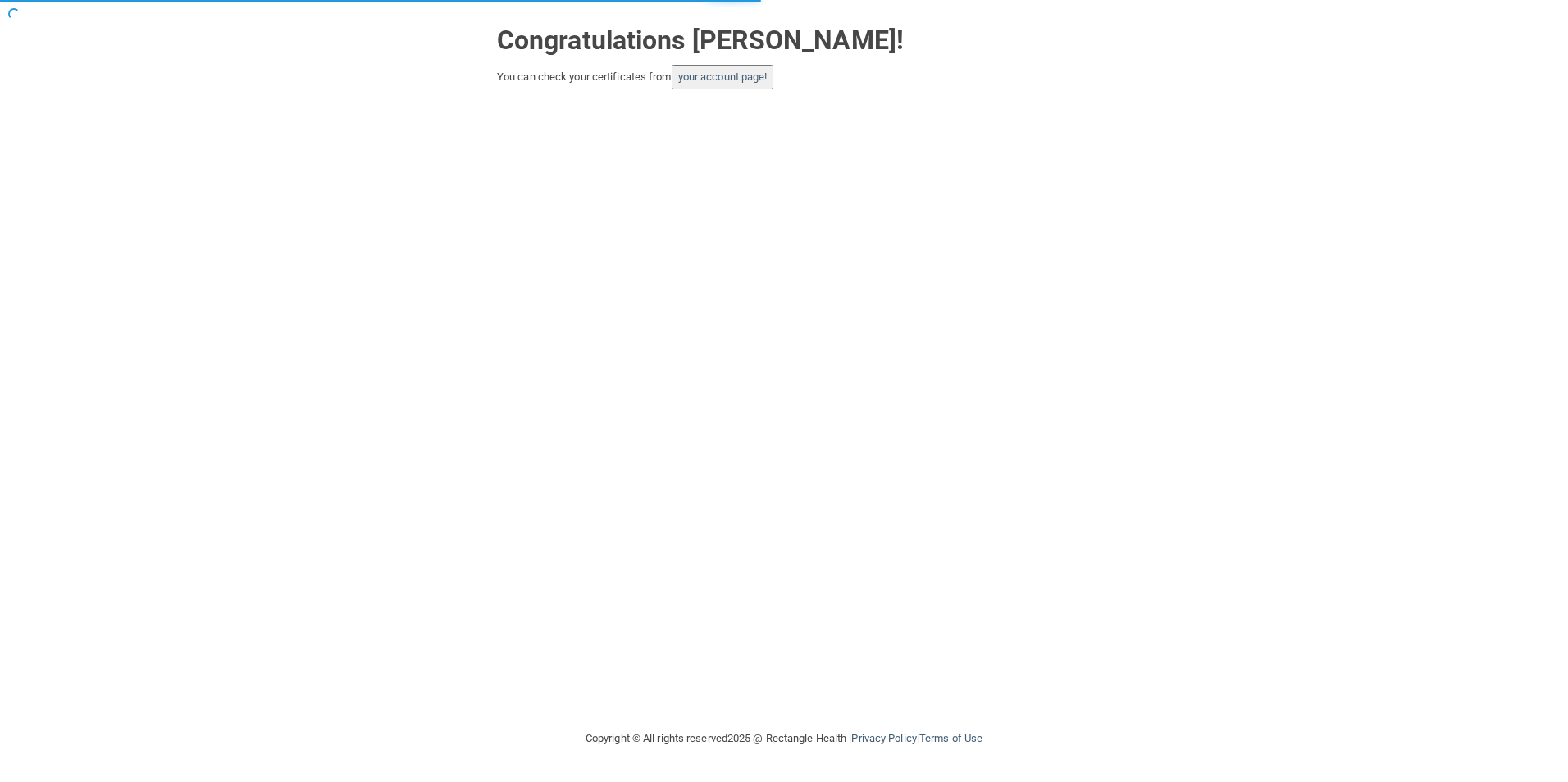
click at [699, 65] on button "your account page!" at bounding box center [723, 77] width 103 height 25
click at [709, 80] on link "your account page!" at bounding box center [723, 76] width 90 height 12
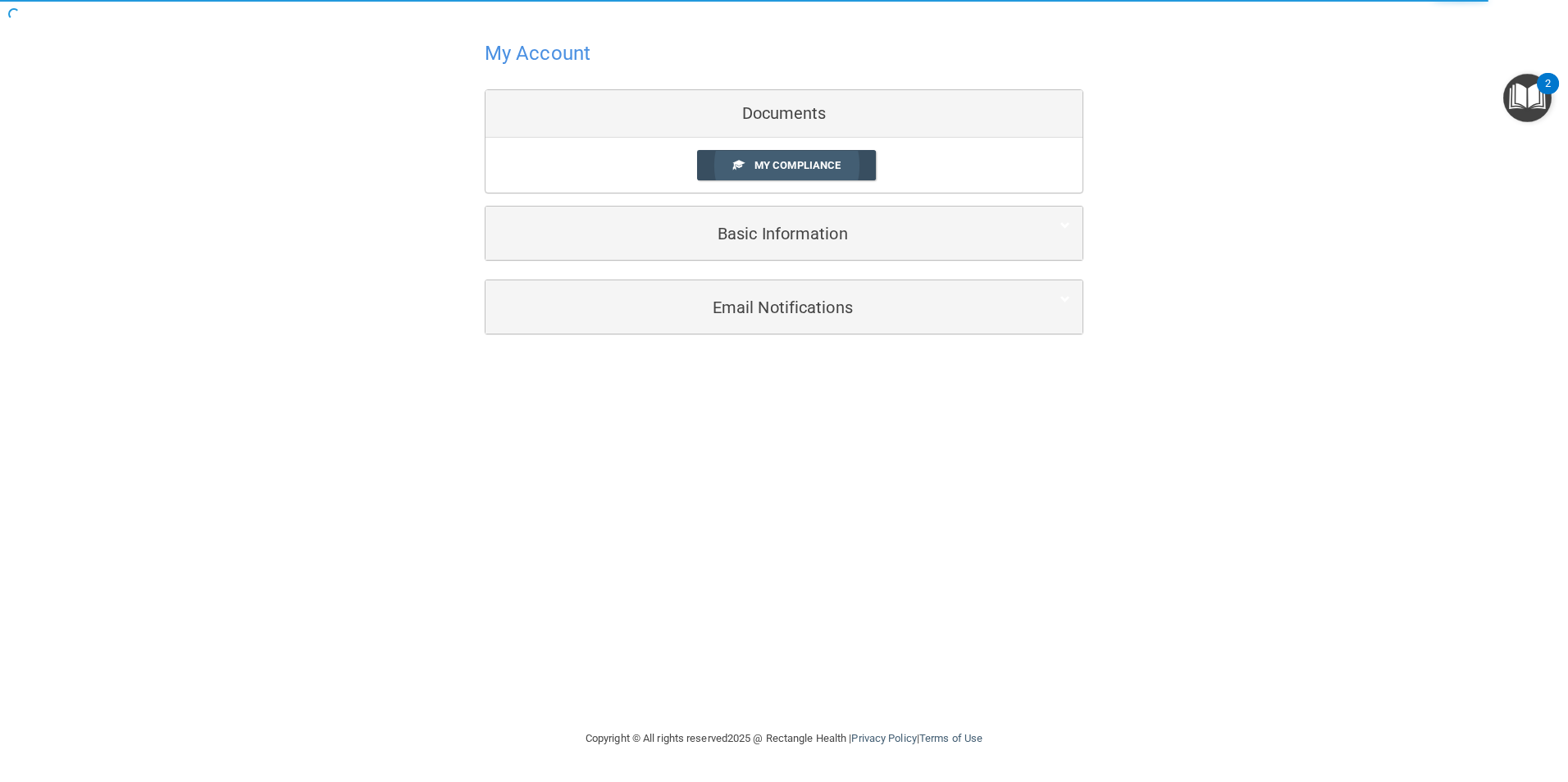
click at [761, 179] on link "My Compliance" at bounding box center [787, 165] width 180 height 31
click at [757, 172] on link "My Compliance" at bounding box center [787, 165] width 180 height 31
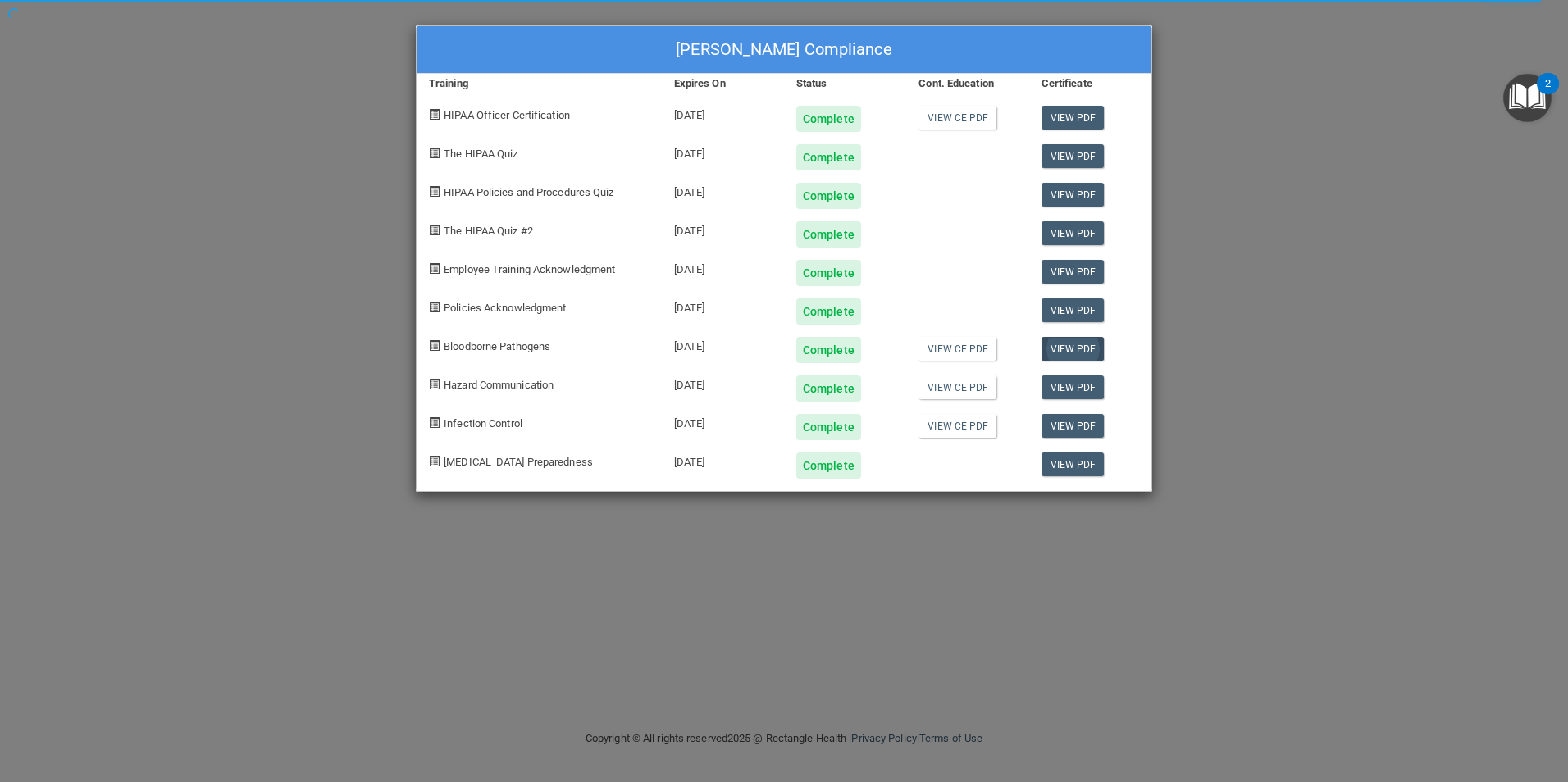
click at [1068, 343] on body "Earn $100 for every practice you refer to Bridge Compliance! Refer a friend at …" at bounding box center [784, 391] width 1568 height 782
click at [1091, 348] on link "View PDF" at bounding box center [1073, 348] width 63 height 24
click at [1082, 389] on link "View PDF" at bounding box center [1073, 387] width 63 height 24
click at [1061, 430] on link "View PDF" at bounding box center [1073, 426] width 63 height 24
click at [1064, 108] on link "View PDF" at bounding box center [1073, 117] width 63 height 24
